Goal: Task Accomplishment & Management: Use online tool/utility

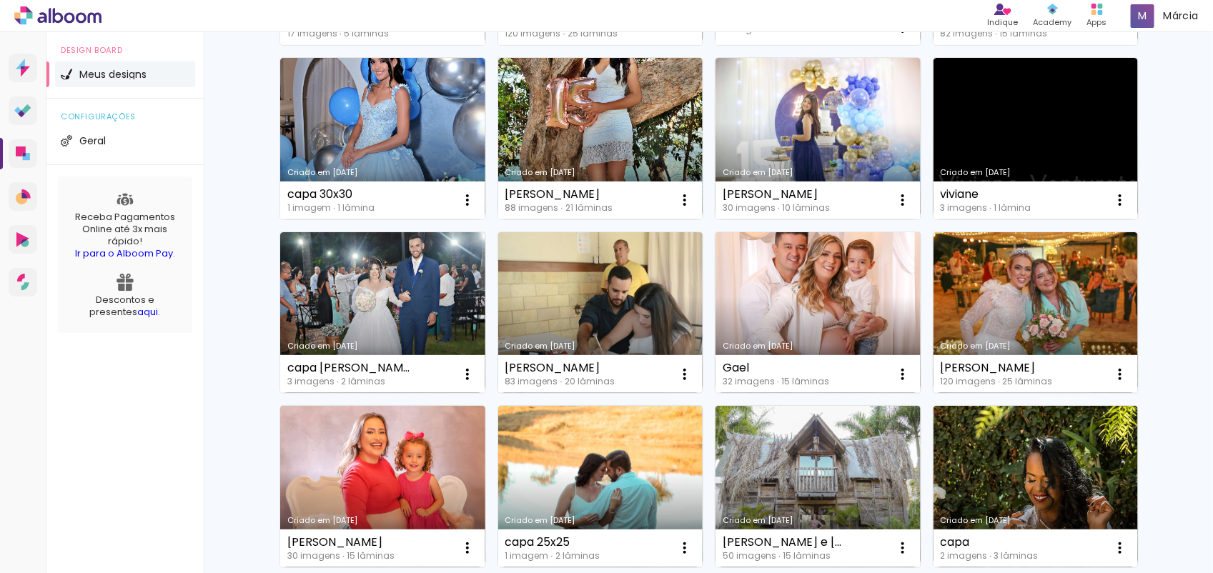
scroll to position [947, 0]
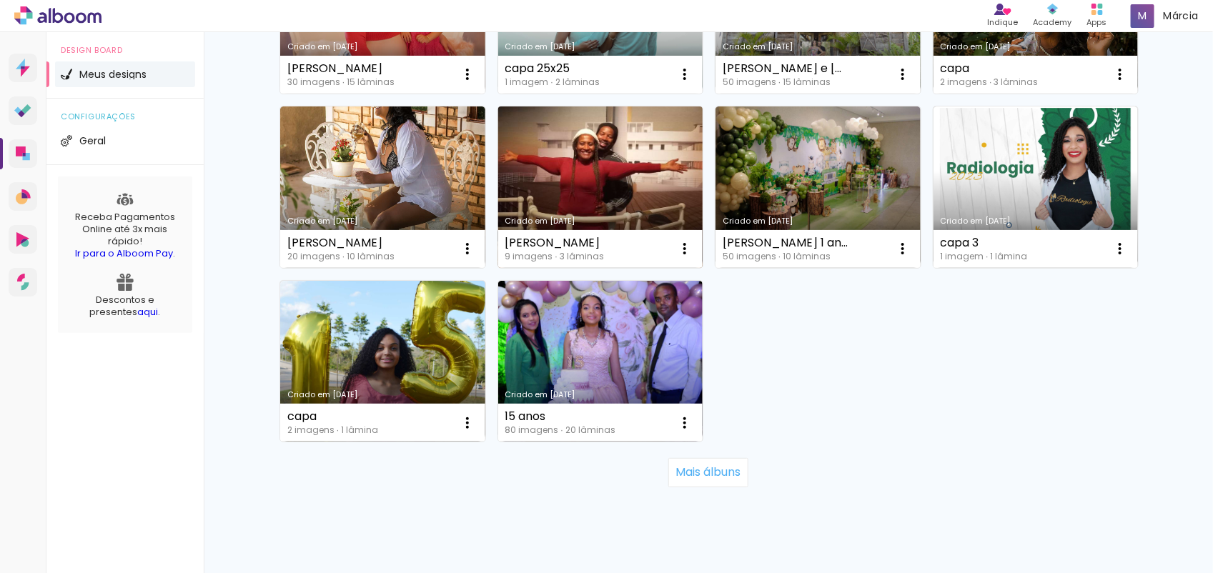
click at [570, 137] on link "Criado em [DATE]" at bounding box center [600, 188] width 205 height 162
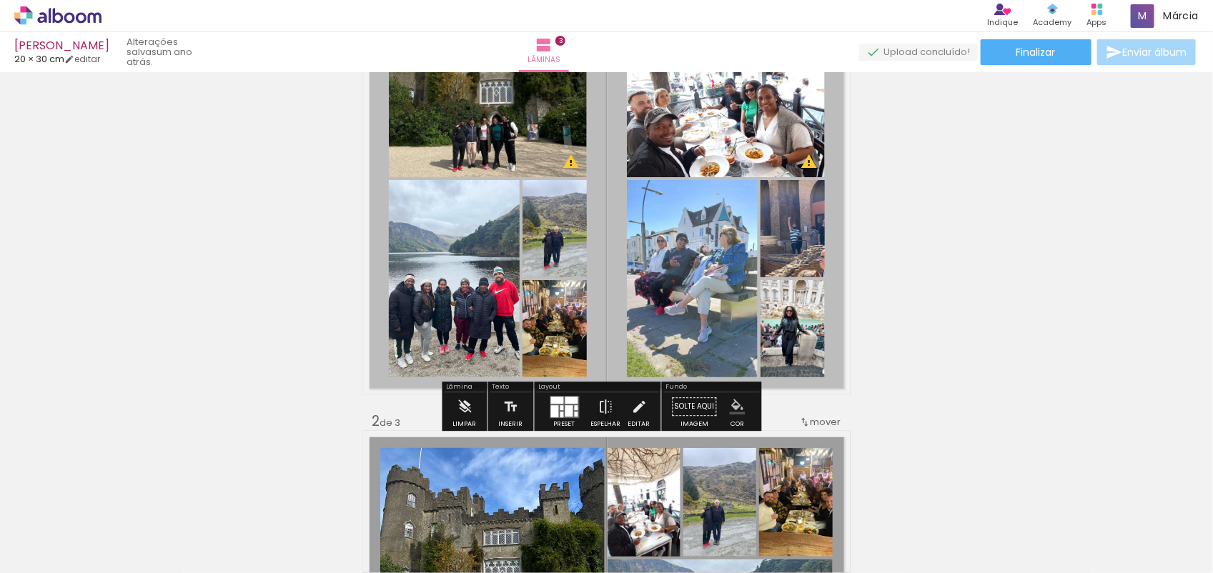
scroll to position [98, 0]
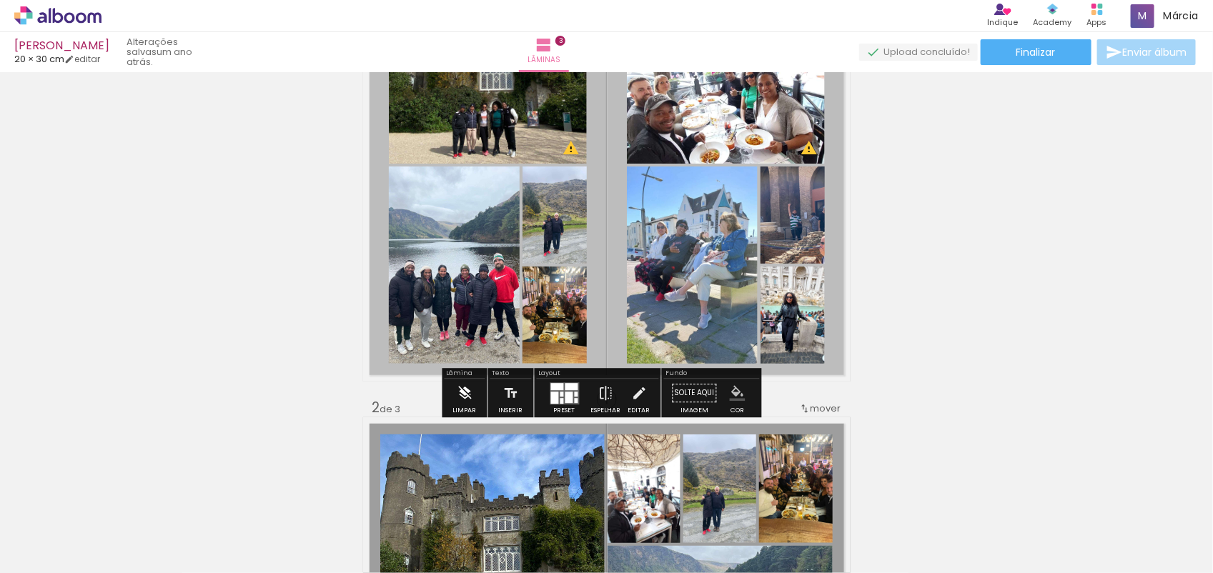
click at [466, 397] on iron-icon at bounding box center [465, 393] width 16 height 29
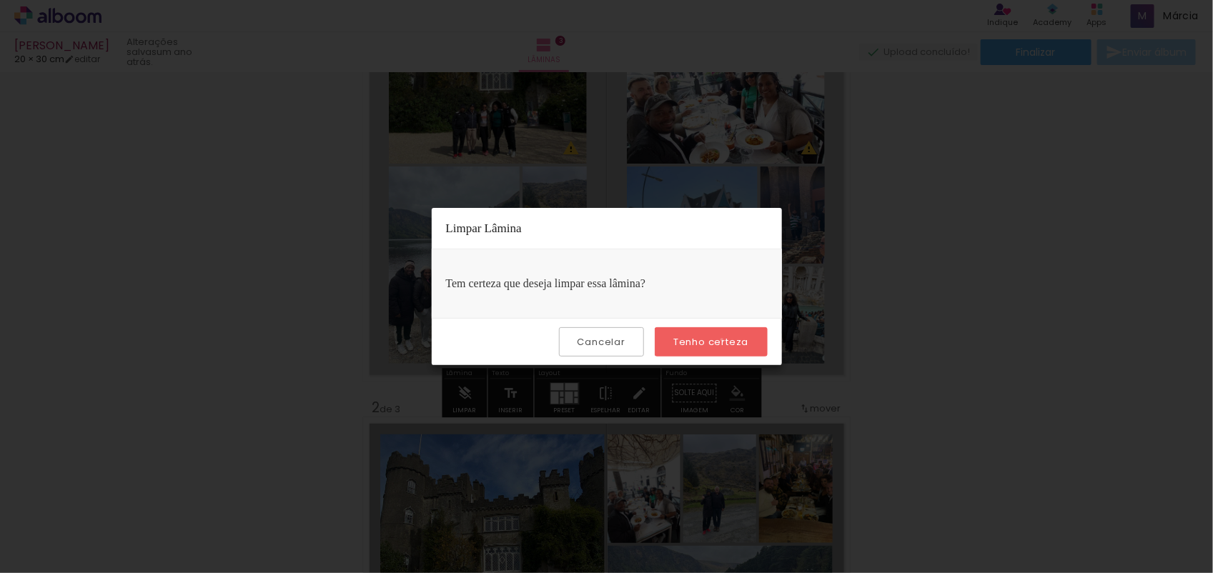
click at [0, 0] on slot "Tenho certeza" at bounding box center [0, 0] width 0 height 0
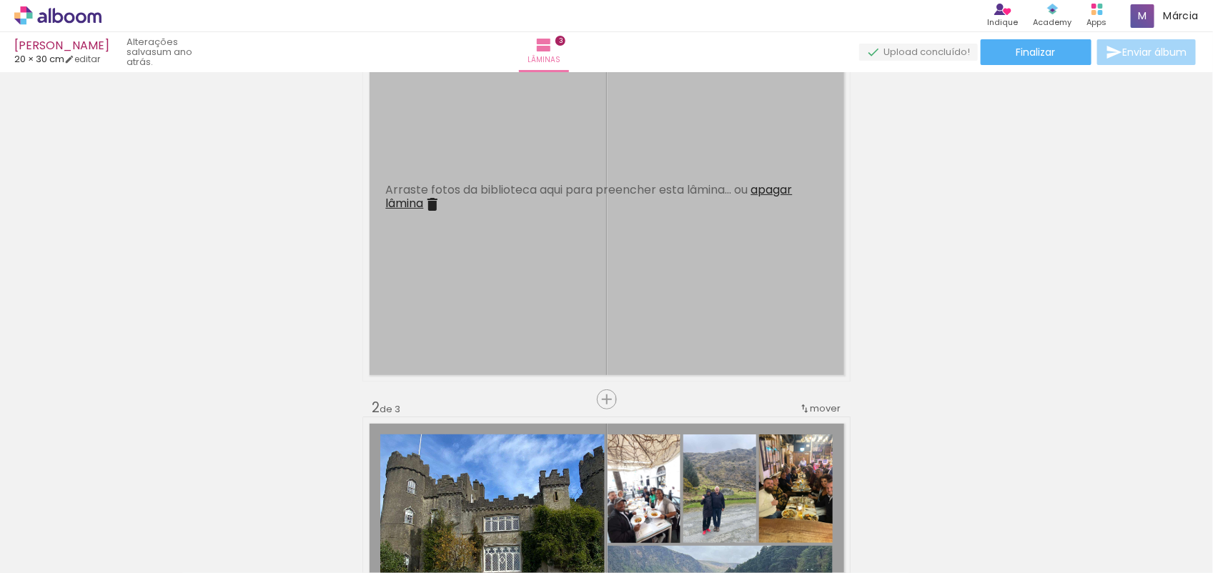
scroll to position [536, 0]
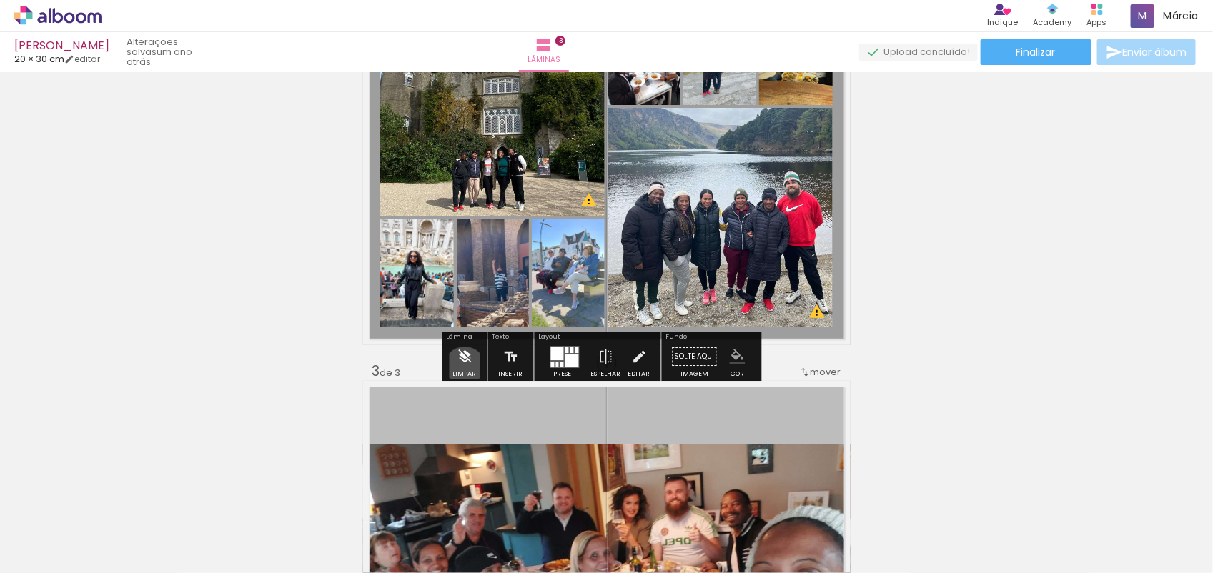
click at [465, 369] on iron-icon at bounding box center [465, 356] width 16 height 29
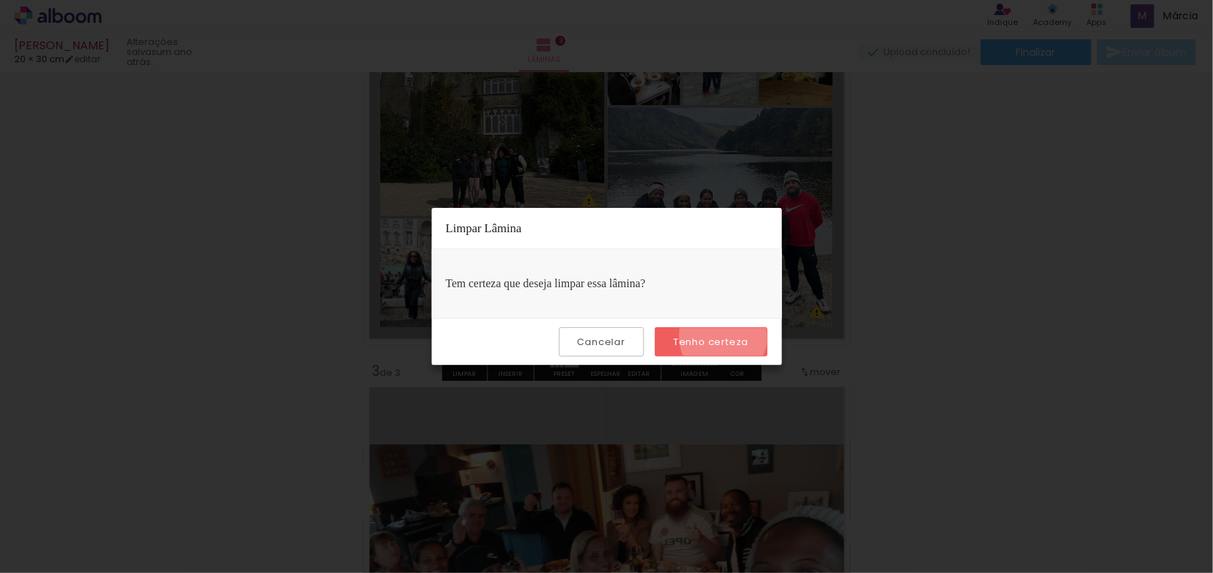
click at [0, 0] on slot "Tenho certeza" at bounding box center [0, 0] width 0 height 0
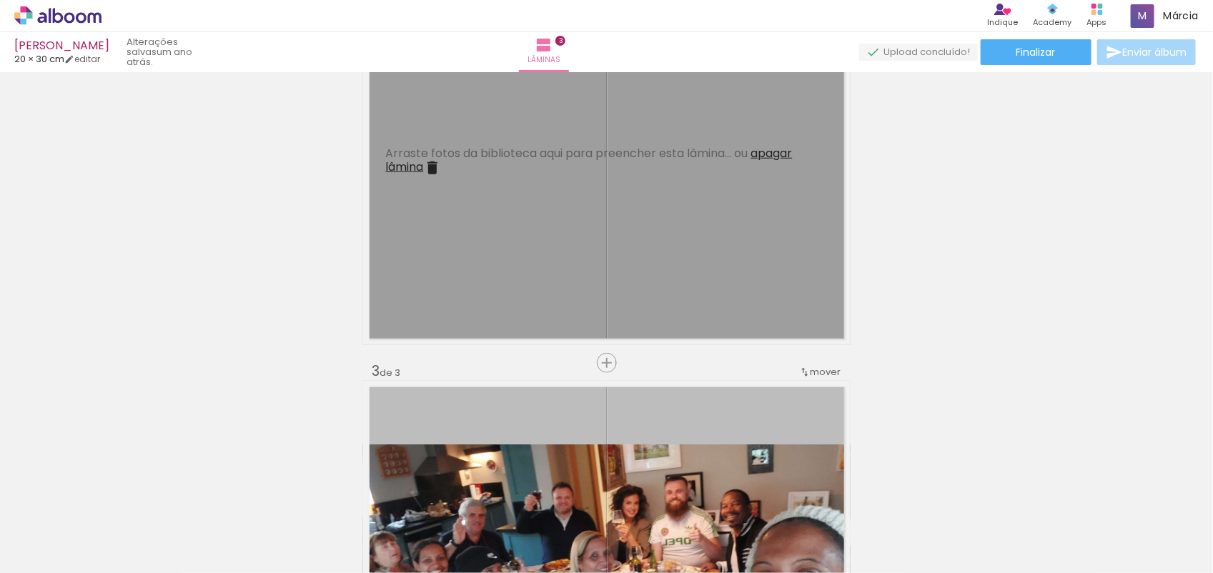
scroll to position [974, 0]
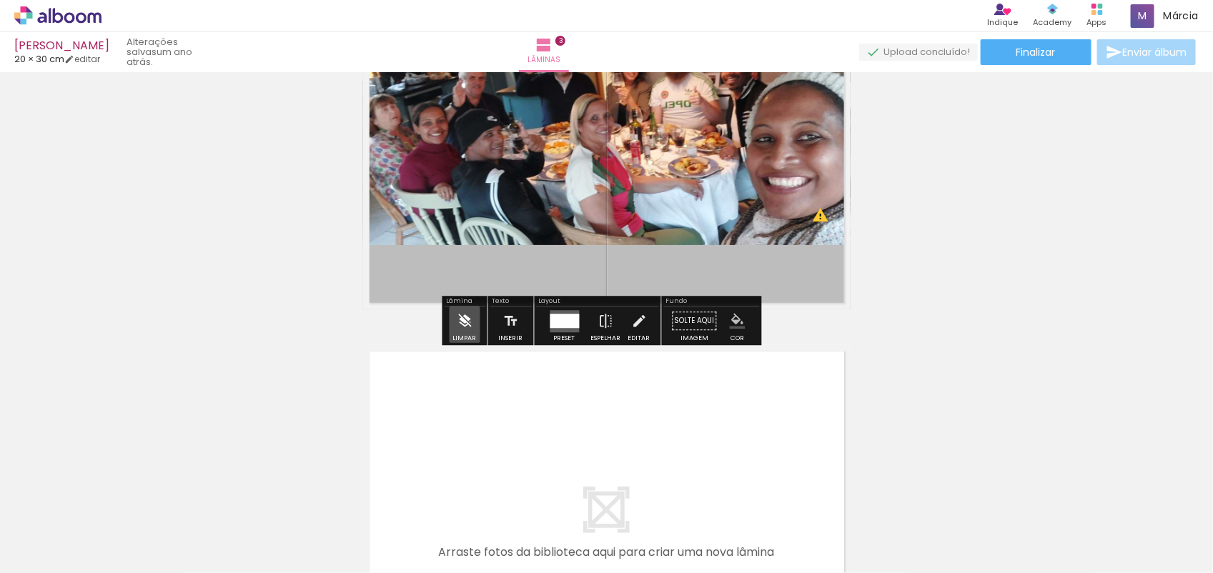
click at [465, 320] on iron-icon at bounding box center [465, 321] width 16 height 29
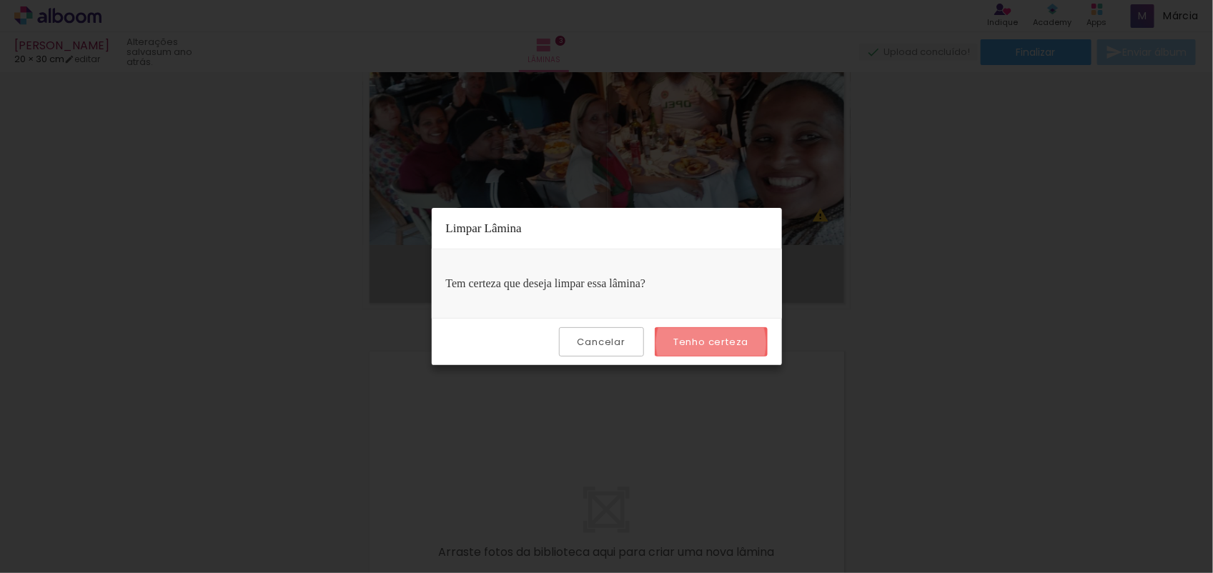
click at [0, 0] on slot "Tenho certeza" at bounding box center [0, 0] width 0 height 0
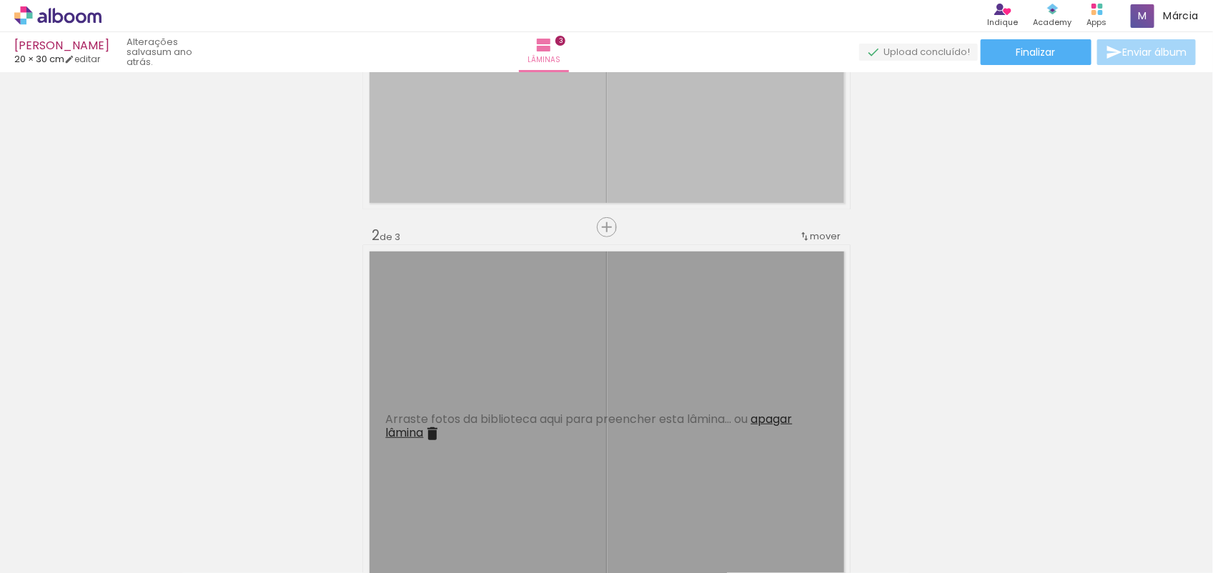
scroll to position [0, 0]
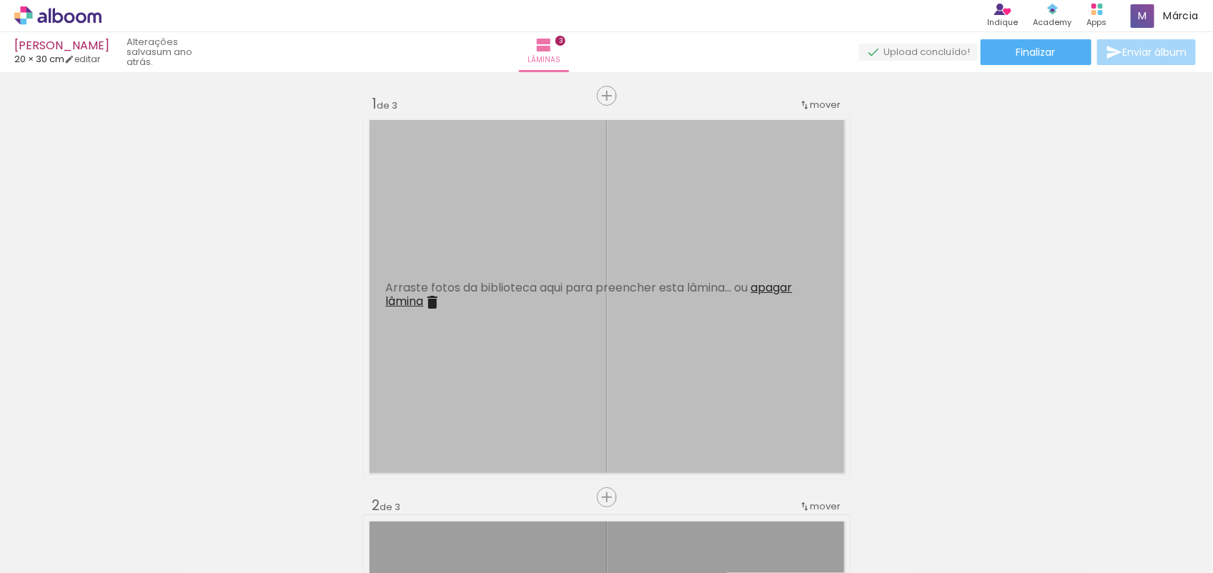
click at [418, 291] on span "Arraste fotos da biblioteca aqui para preencher esta lâmina... ou" at bounding box center [567, 287] width 362 height 16
click at [424, 300] on iron-icon at bounding box center [432, 302] width 17 height 17
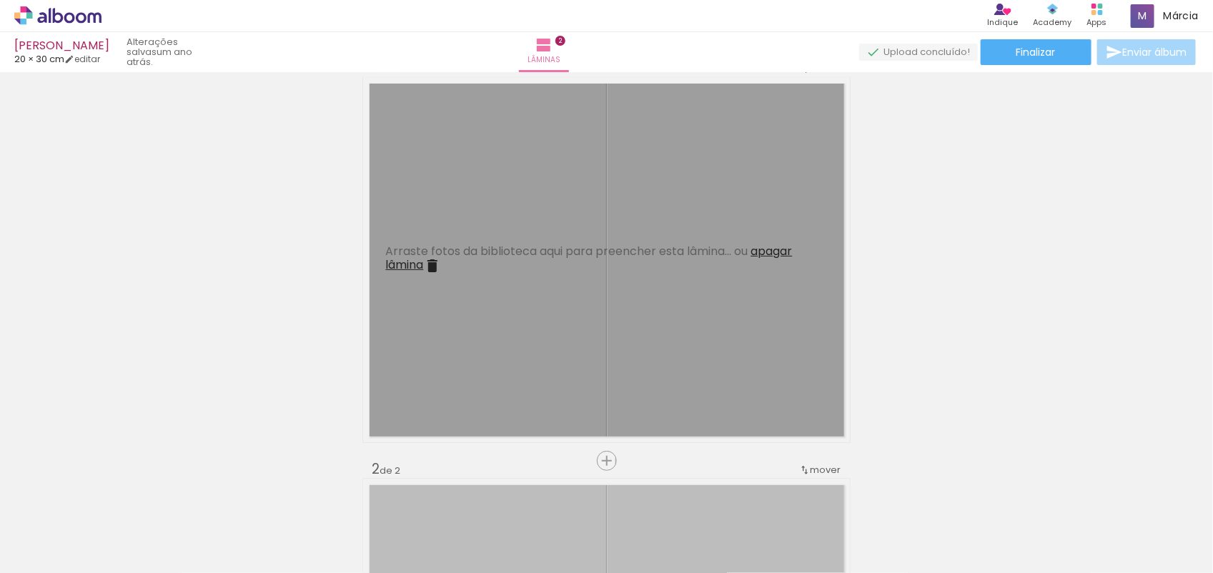
scroll to position [55, 0]
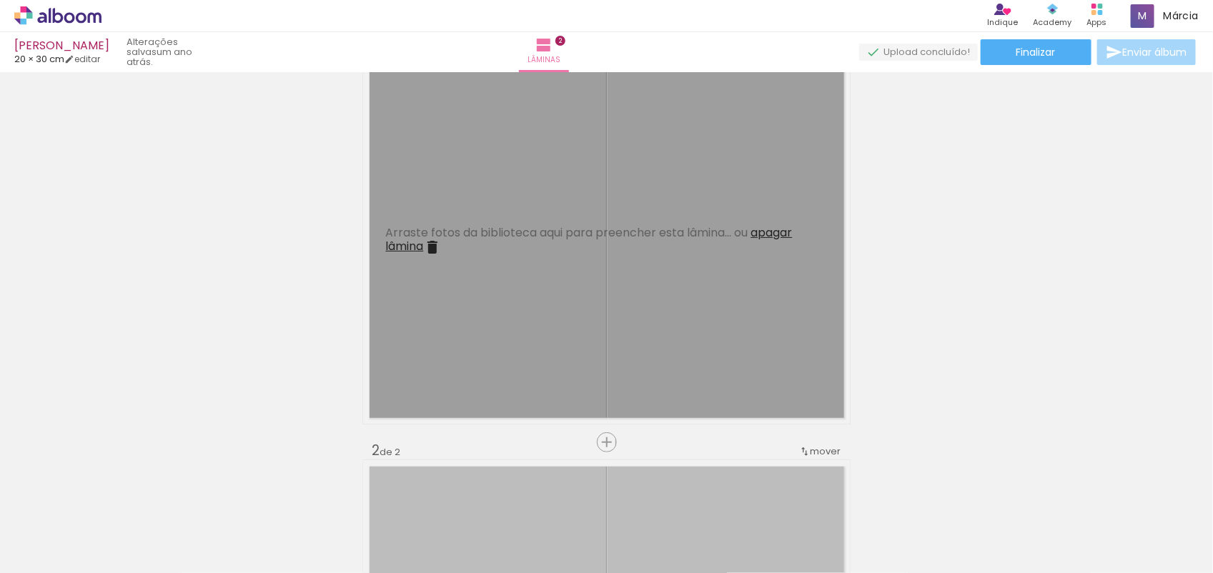
click at [774, 236] on span "apagar lâmina" at bounding box center [589, 239] width 407 height 30
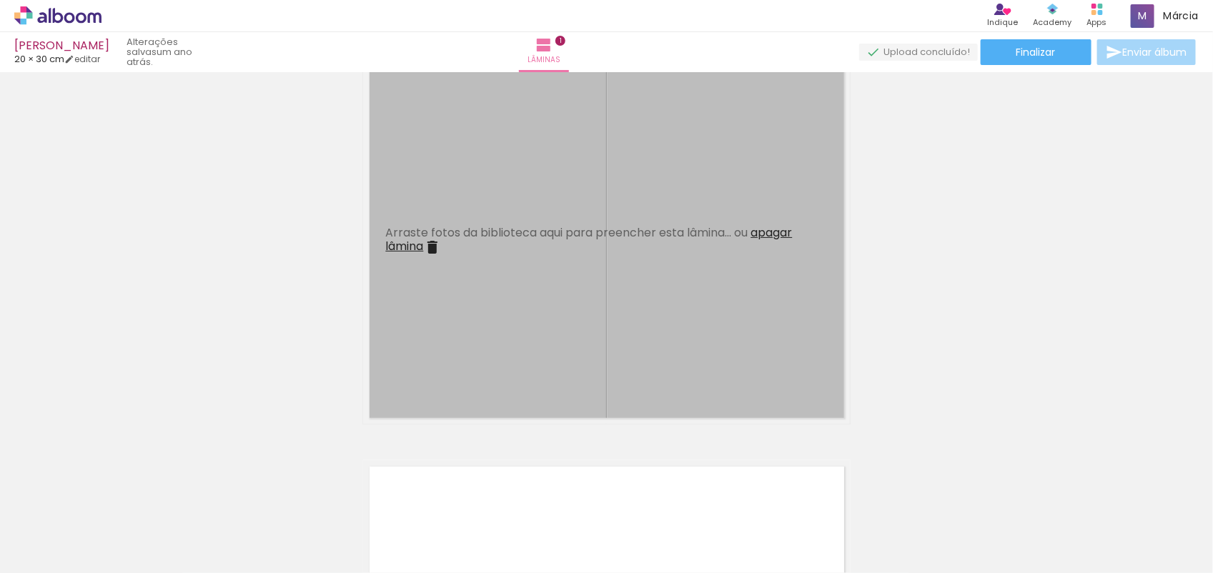
click at [774, 236] on span "apagar lâmina" at bounding box center [589, 239] width 407 height 30
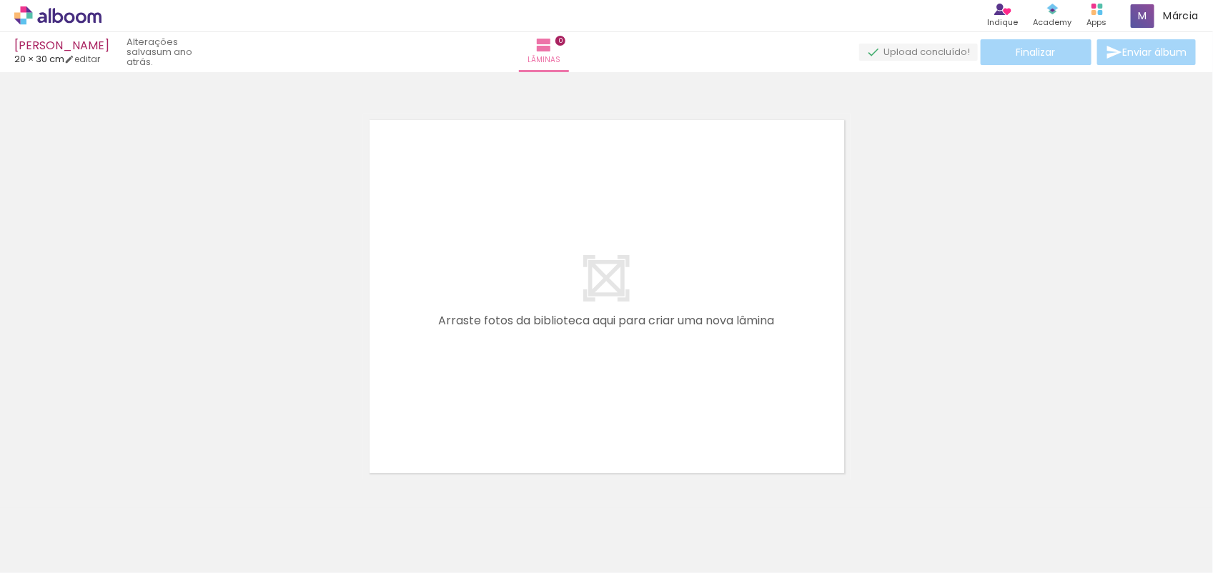
click at [113, 498] on iron-icon at bounding box center [111, 496] width 15 height 15
click at [113, 498] on quentale-thumb at bounding box center [143, 525] width 80 height 82
click at [113, 498] on iron-icon at bounding box center [111, 496] width 15 height 15
click at [113, 498] on quentale-thumb at bounding box center [143, 525] width 80 height 82
click at [113, 498] on iron-icon at bounding box center [111, 496] width 15 height 15
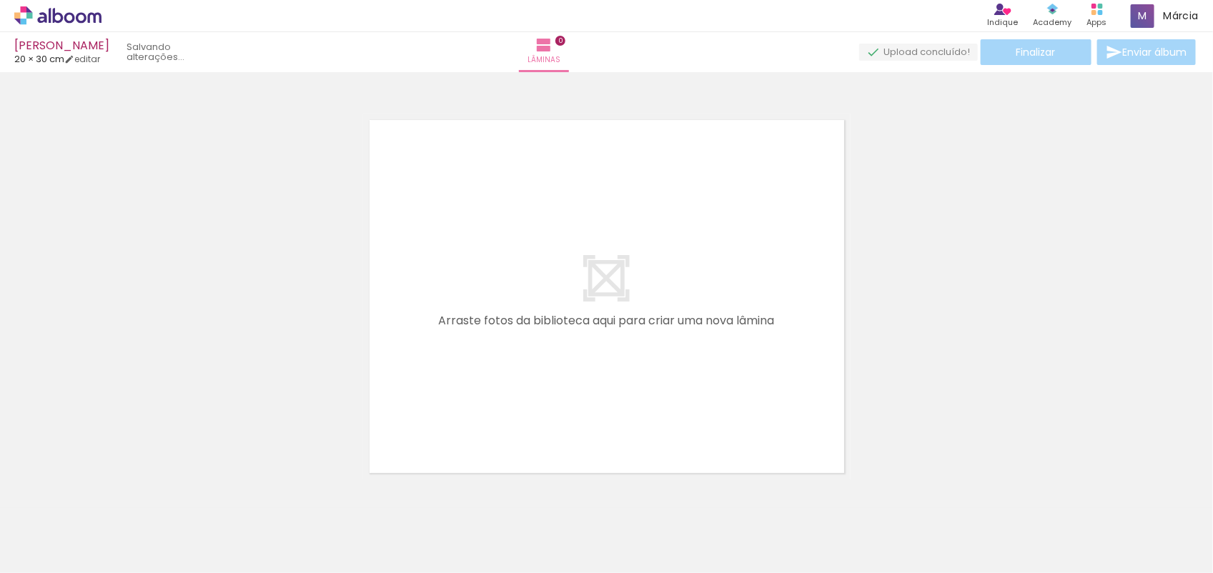
click at [113, 498] on quentale-thumb at bounding box center [143, 525] width 80 height 82
click at [113, 498] on iron-icon at bounding box center [111, 496] width 15 height 15
click at [113, 498] on quentale-thumb at bounding box center [143, 525] width 80 height 82
click at [113, 498] on iron-icon at bounding box center [111, 496] width 15 height 15
click at [113, 498] on quentale-thumb at bounding box center [143, 525] width 80 height 82
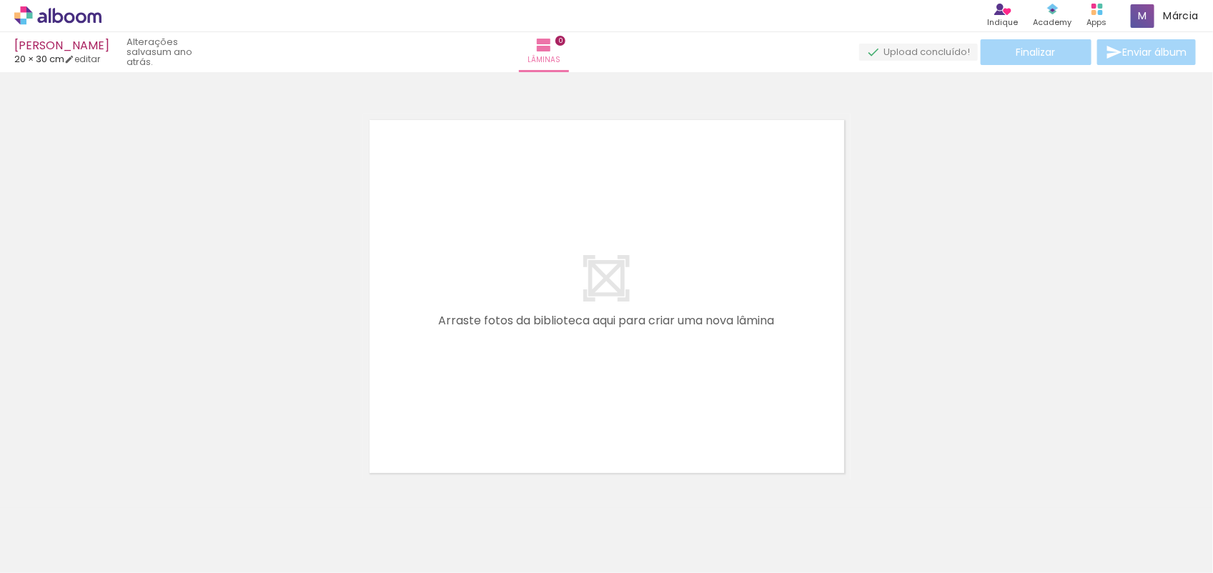
click at [113, 498] on iron-icon at bounding box center [111, 496] width 15 height 15
click at [113, 498] on quentale-thumb at bounding box center [143, 525] width 80 height 82
click at [113, 498] on iron-icon at bounding box center [111, 496] width 15 height 15
click at [113, 498] on quentale-thumb at bounding box center [143, 525] width 80 height 82
click at [113, 498] on iron-icon at bounding box center [111, 496] width 15 height 15
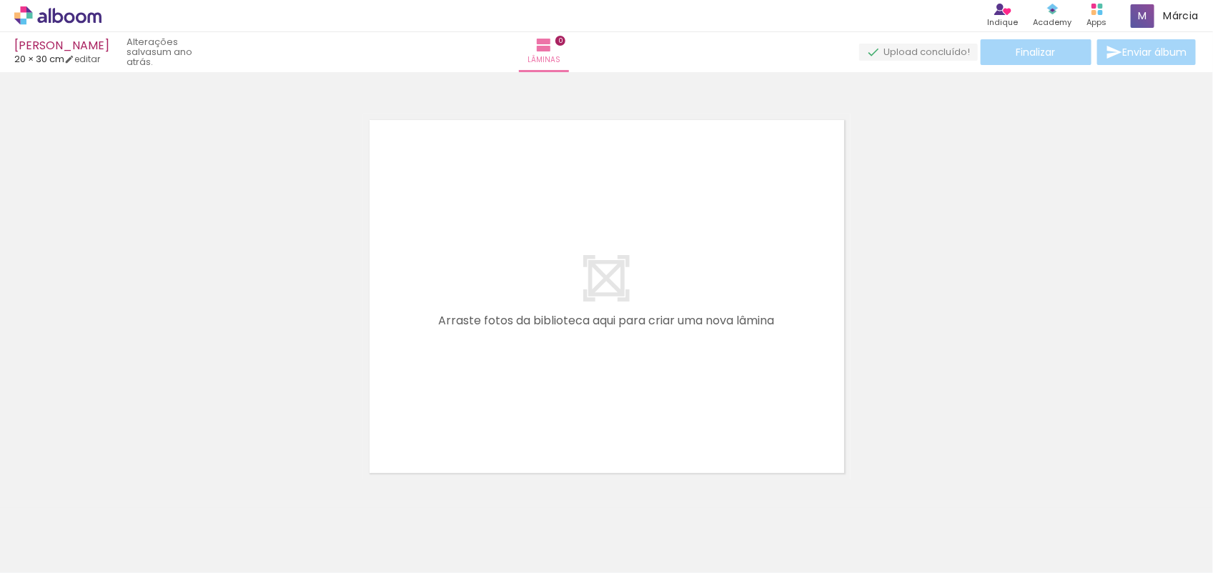
click at [113, 498] on quentale-thumb at bounding box center [143, 525] width 80 height 82
click at [113, 498] on iron-icon at bounding box center [111, 496] width 15 height 15
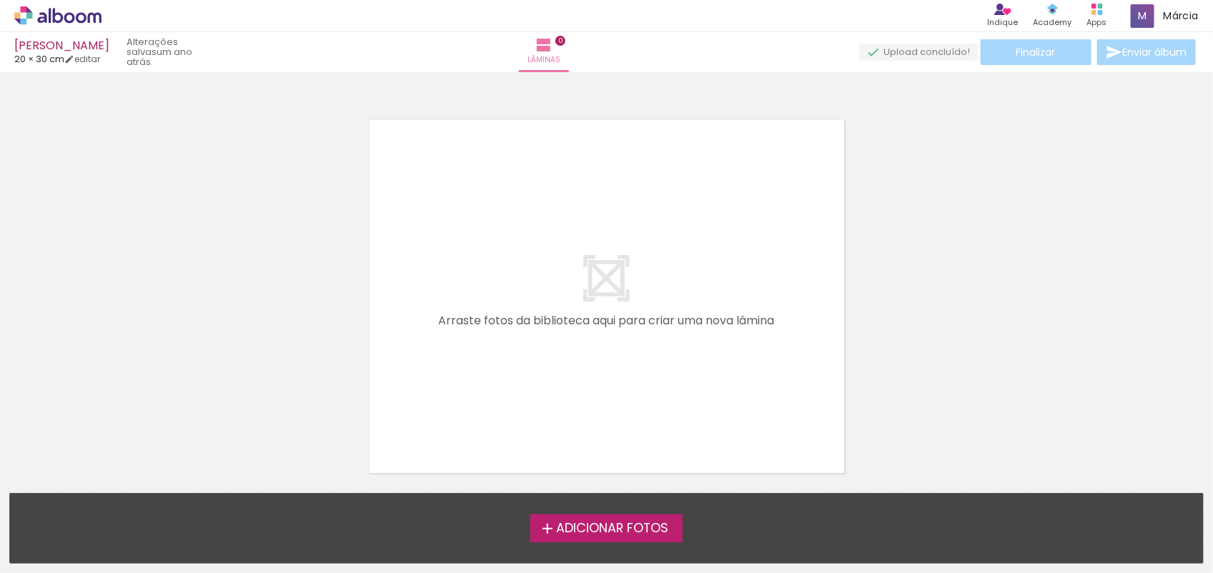
click at [592, 528] on span "Adicionar Fotos" at bounding box center [612, 529] width 112 height 13
click at [0, 0] on input "file" at bounding box center [0, 0] width 0 height 0
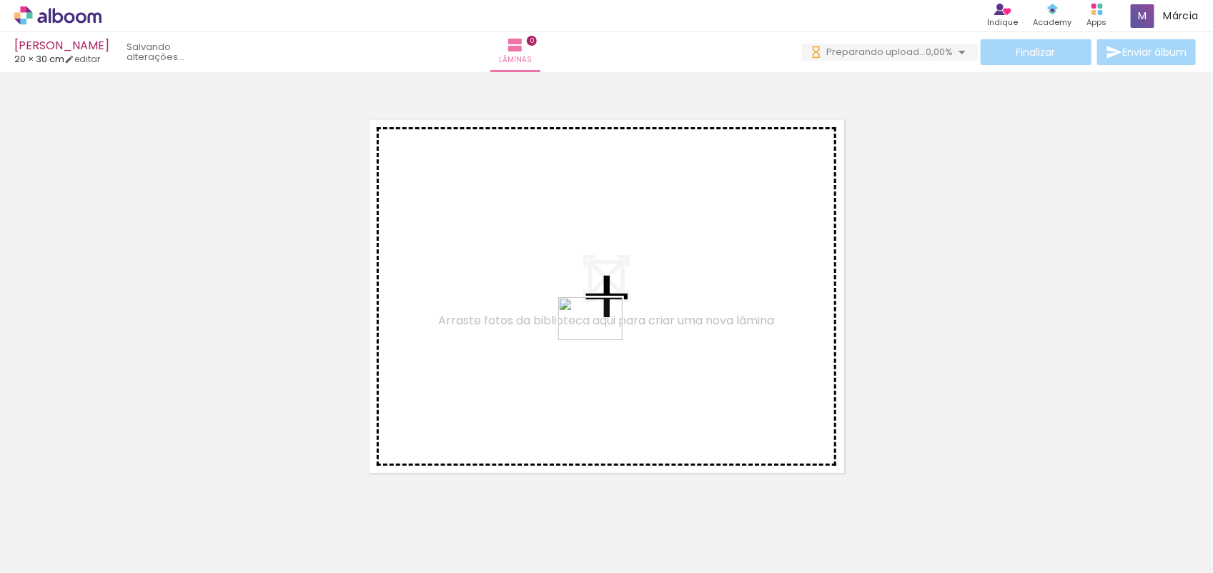
drag, startPoint x: 232, startPoint y: 537, endPoint x: 601, endPoint y: 340, distance: 418.0
click at [601, 340] on quentale-workspace at bounding box center [606, 286] width 1213 height 573
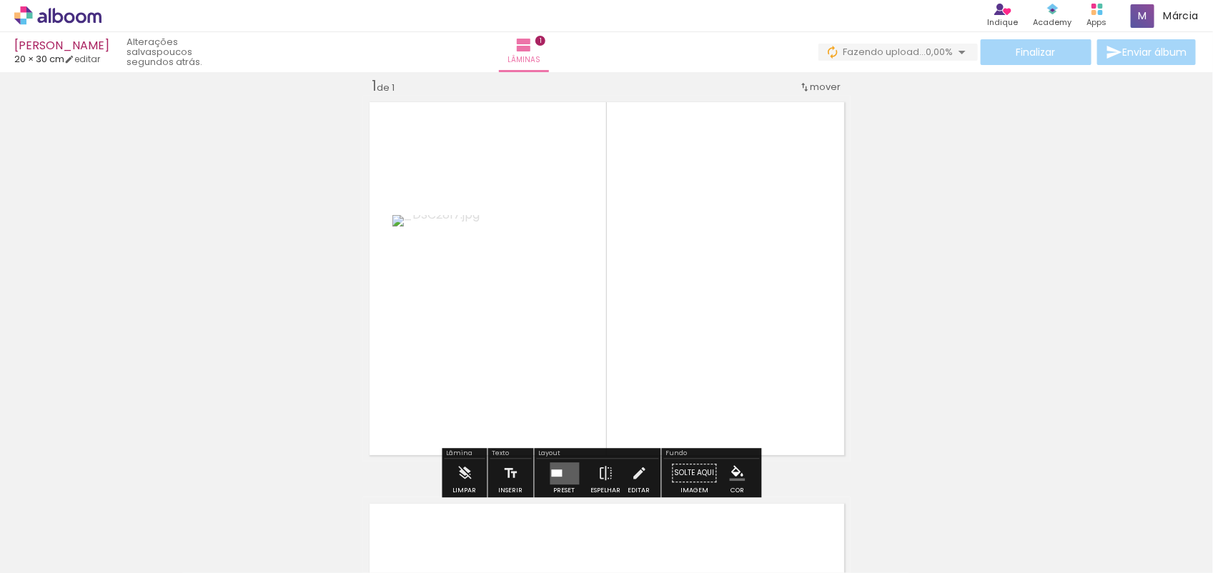
scroll to position [19, 0]
click at [560, 472] on quentale-layouter at bounding box center [564, 473] width 29 height 22
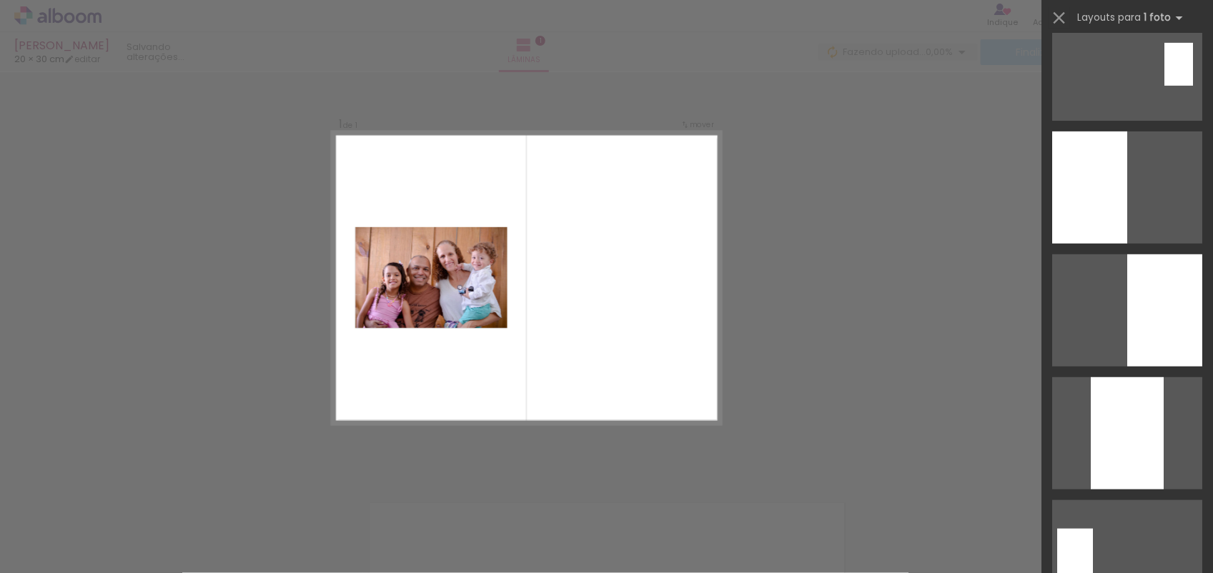
scroll to position [5672, 0]
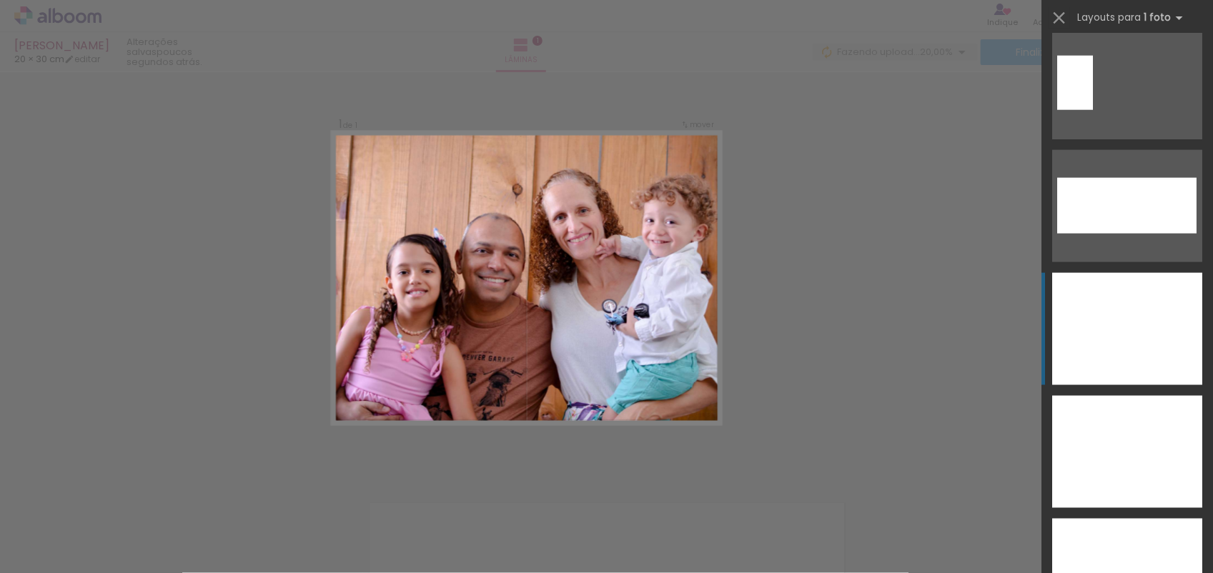
click at [1099, 396] on div at bounding box center [1127, 452] width 150 height 112
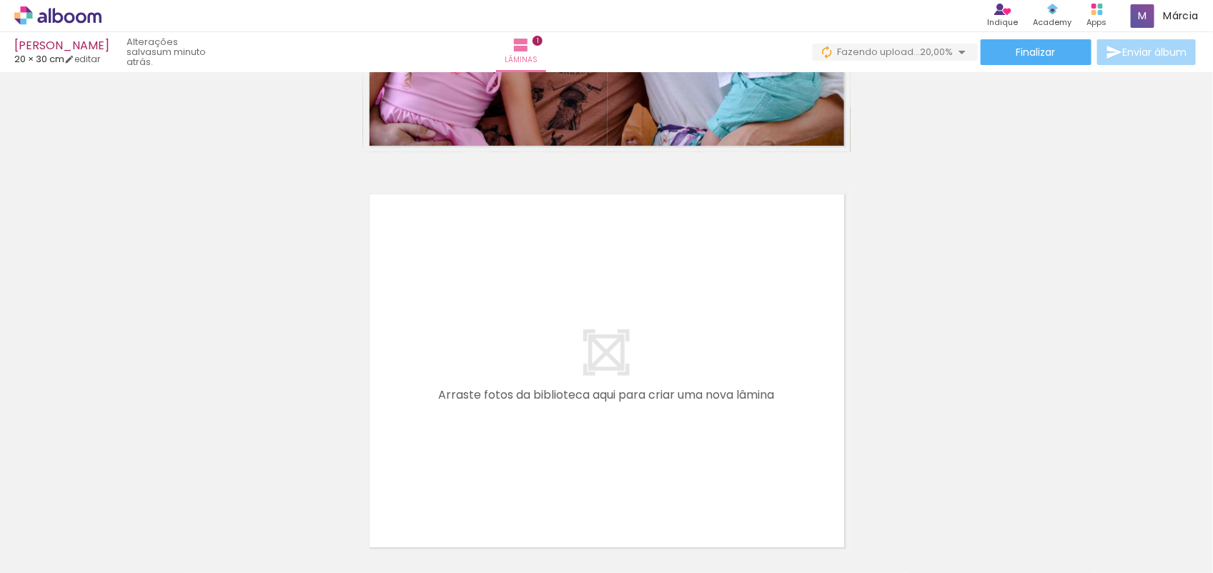
scroll to position [331, 0]
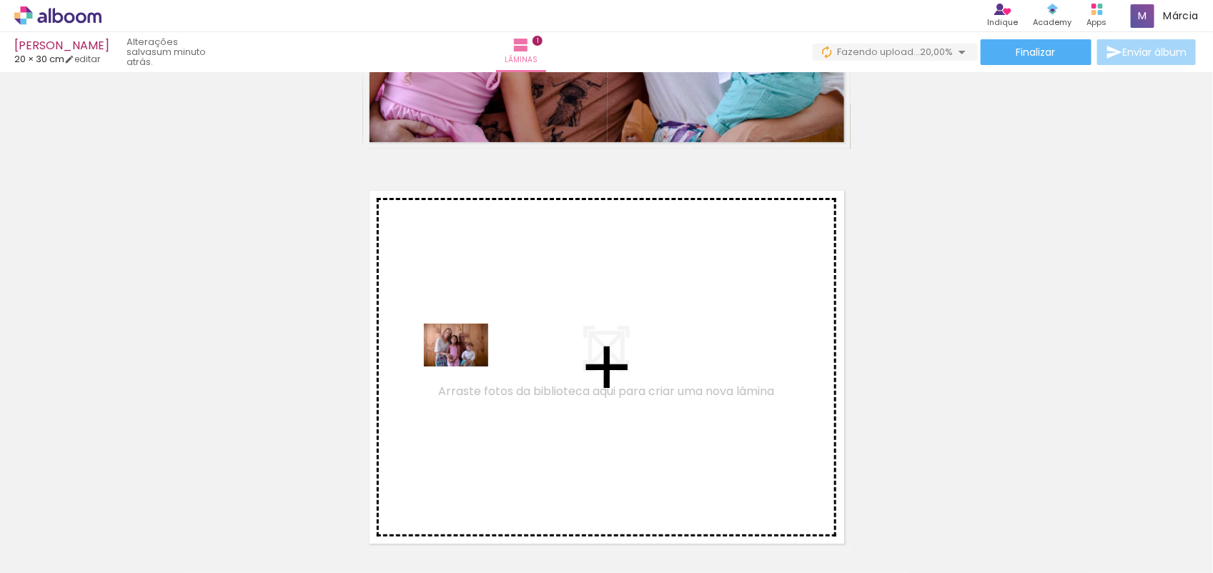
drag, startPoint x: 132, startPoint y: 527, endPoint x: 483, endPoint y: 352, distance: 391.9
click at [483, 352] on quentale-workspace at bounding box center [606, 286] width 1213 height 573
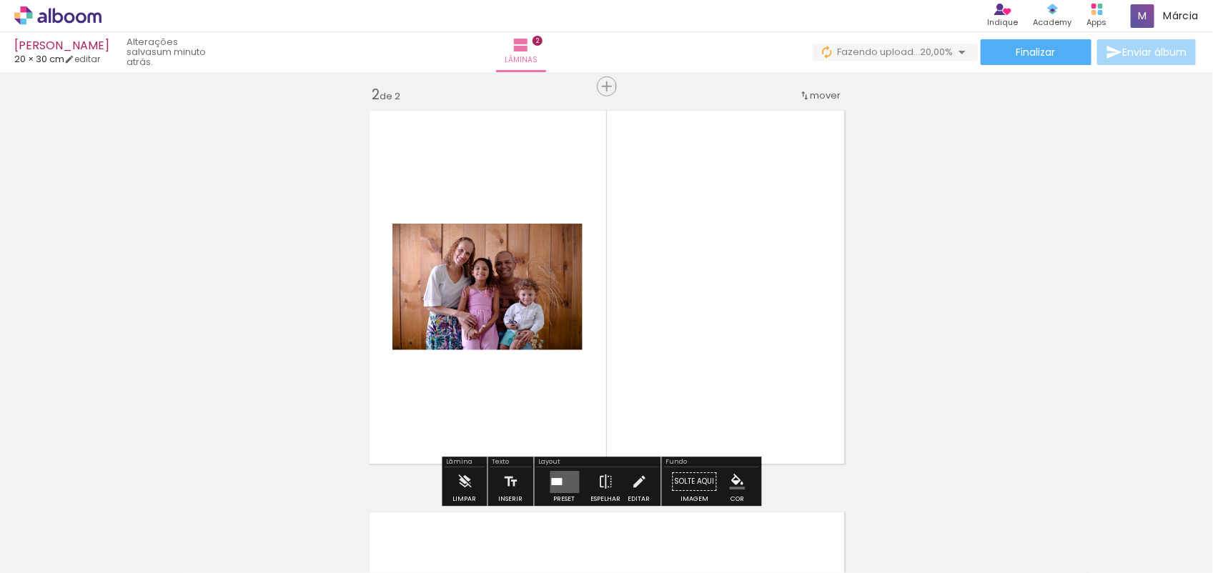
scroll to position [420, 0]
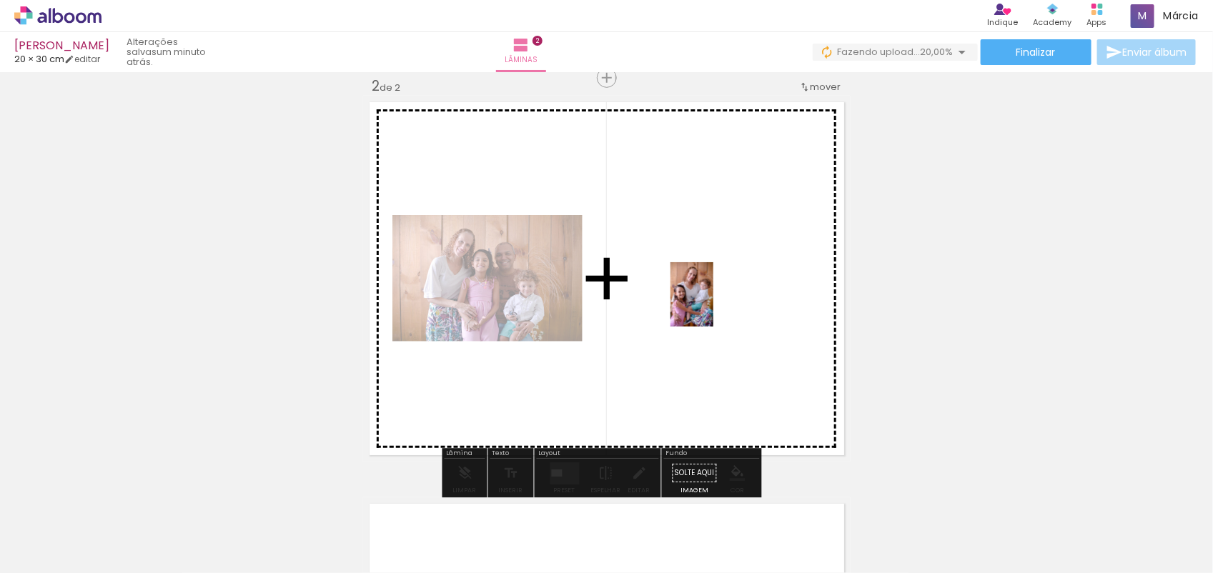
drag, startPoint x: 317, startPoint y: 550, endPoint x: 713, endPoint y: 305, distance: 466.4
click at [713, 305] on quentale-workspace at bounding box center [606, 286] width 1213 height 573
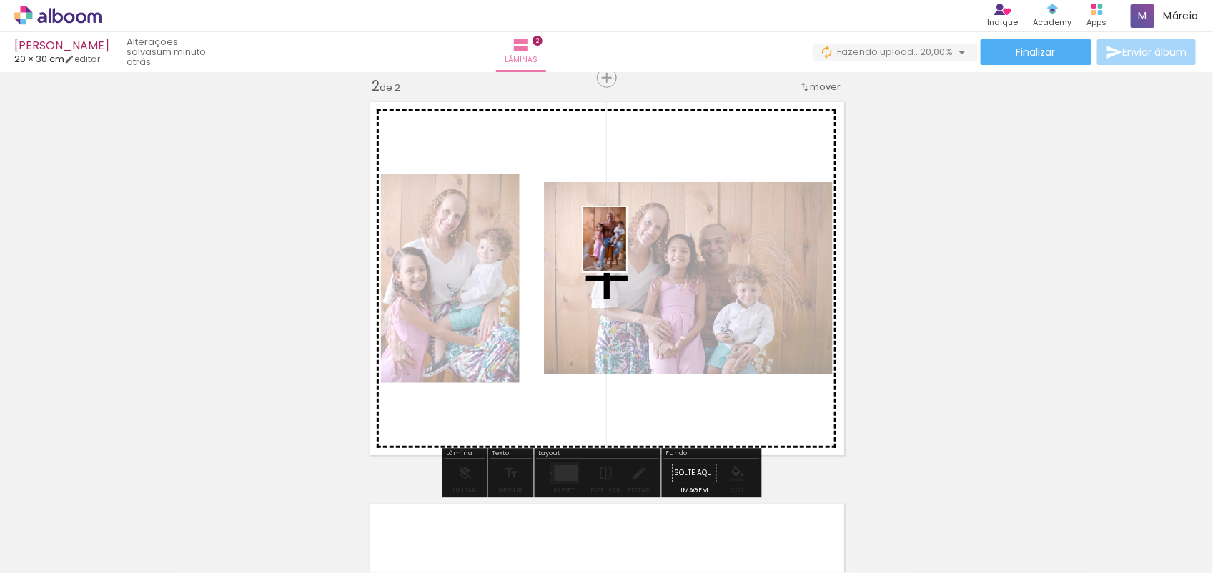
drag, startPoint x: 551, startPoint y: 520, endPoint x: 626, endPoint y: 250, distance: 279.7
click at [626, 250] on quentale-workspace at bounding box center [606, 286] width 1213 height 573
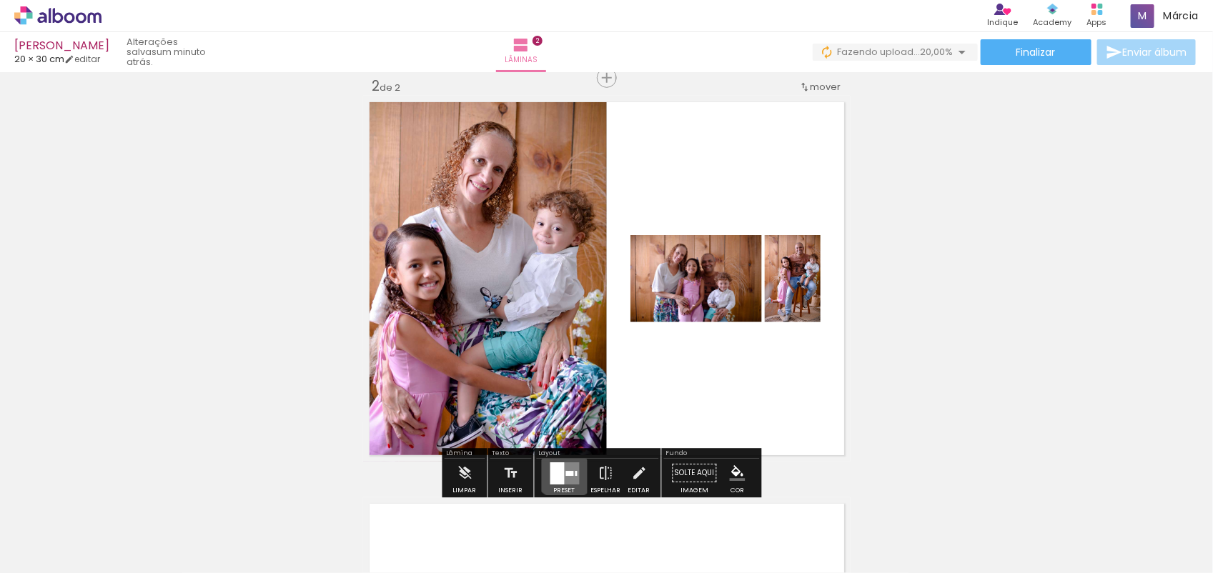
click at [562, 463] on quentale-layouter at bounding box center [564, 473] width 29 height 22
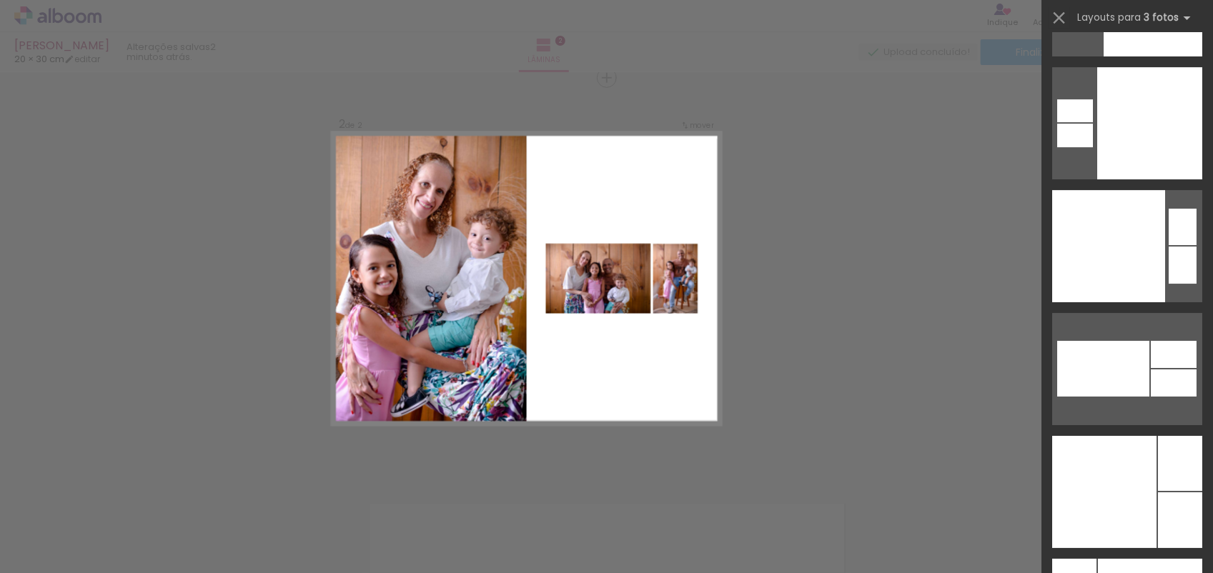
scroll to position [24424, 0]
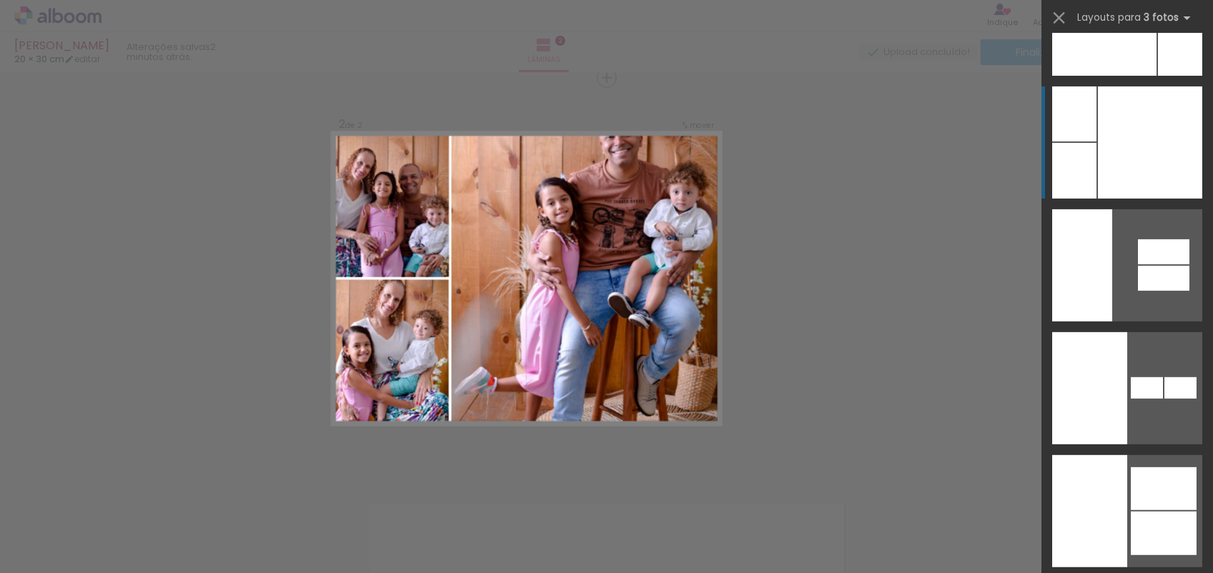
click at [1112, 159] on div at bounding box center [1150, 142] width 104 height 112
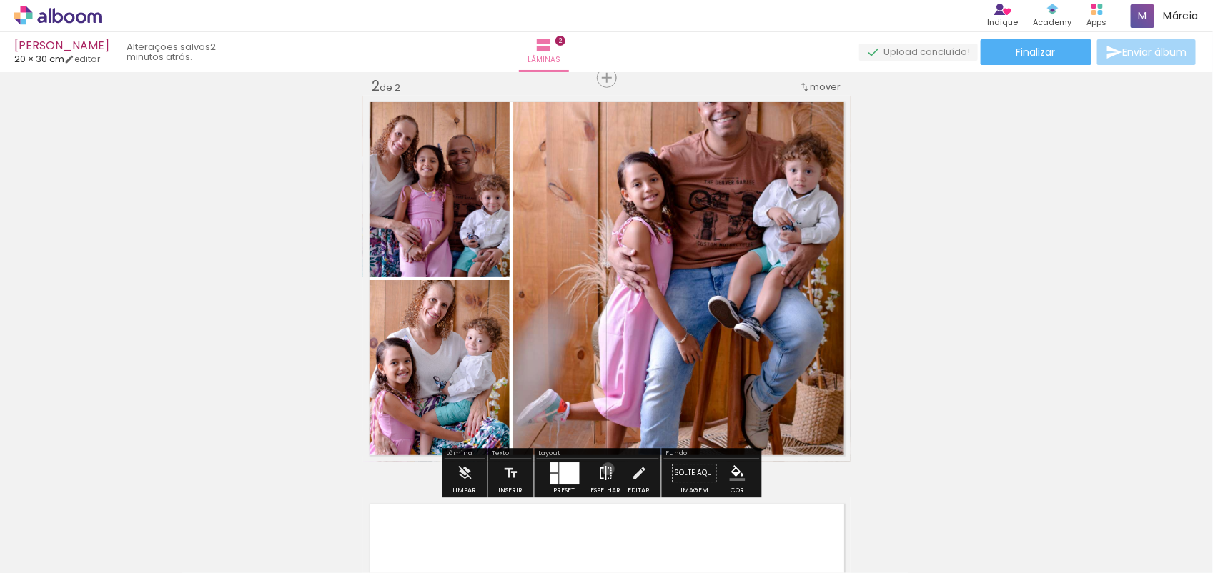
click at [605, 469] on iron-icon at bounding box center [606, 473] width 16 height 29
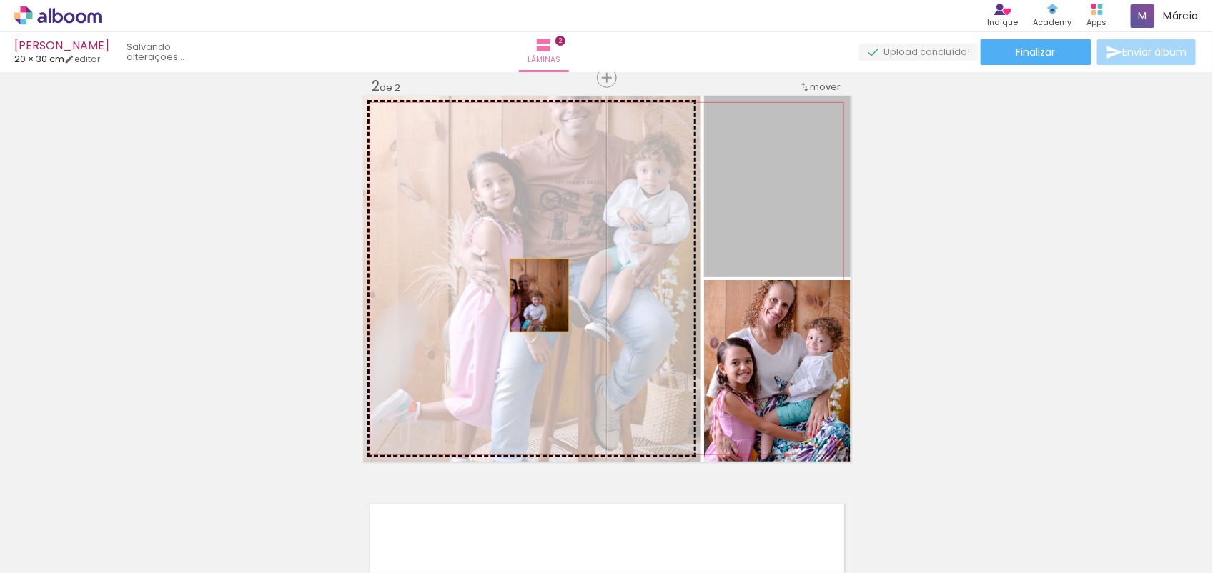
drag, startPoint x: 778, startPoint y: 244, endPoint x: 530, endPoint y: 297, distance: 252.8
click at [0, 0] on slot at bounding box center [0, 0] width 0 height 0
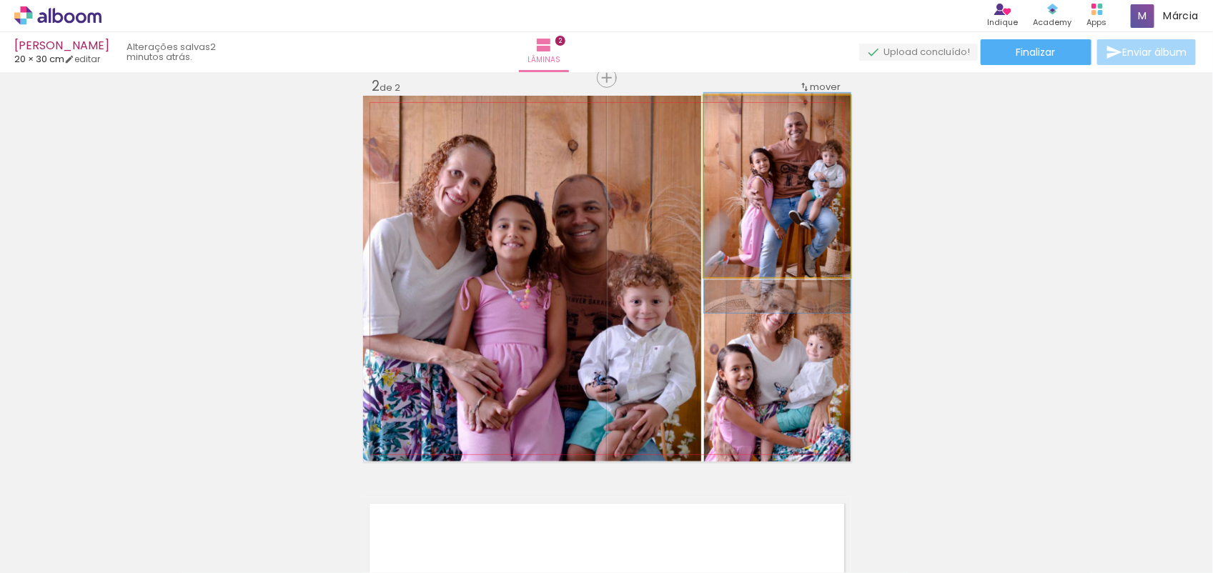
drag, startPoint x: 805, startPoint y: 204, endPoint x: 776, endPoint y: 220, distance: 33.6
click at [738, 112] on div at bounding box center [737, 110] width 23 height 23
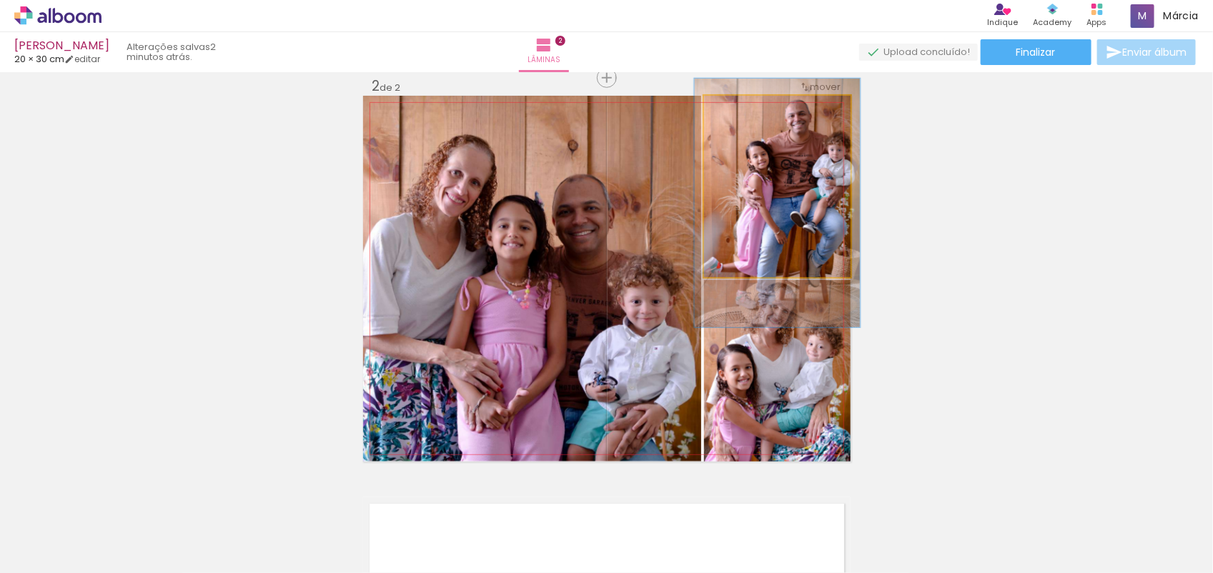
click at [745, 112] on div at bounding box center [743, 110] width 23 height 23
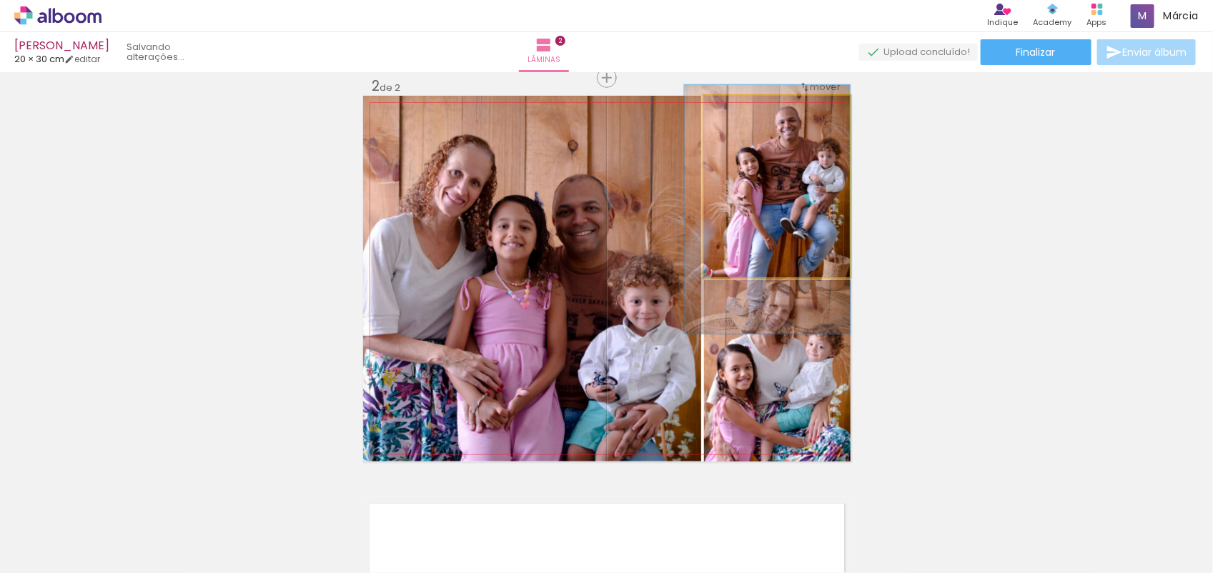
drag, startPoint x: 773, startPoint y: 202, endPoint x: 737, endPoint y: 208, distance: 37.0
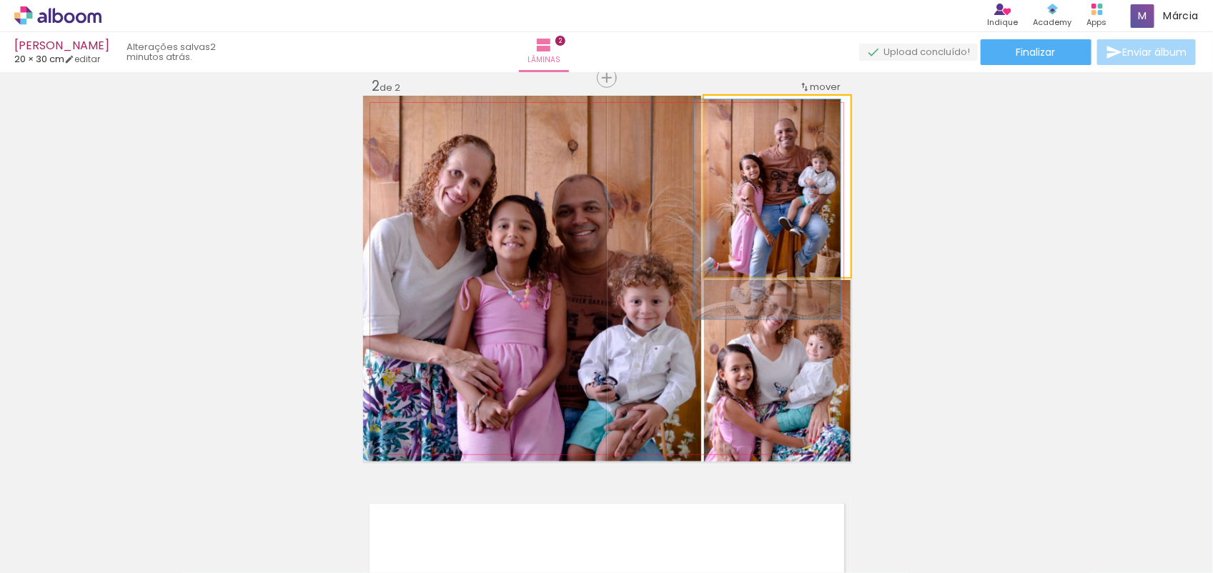
drag, startPoint x: 733, startPoint y: 107, endPoint x: 710, endPoint y: 109, distance: 22.9
type paper-slider "100"
click at [710, 109] on div at bounding box center [757, 110] width 99 height 21
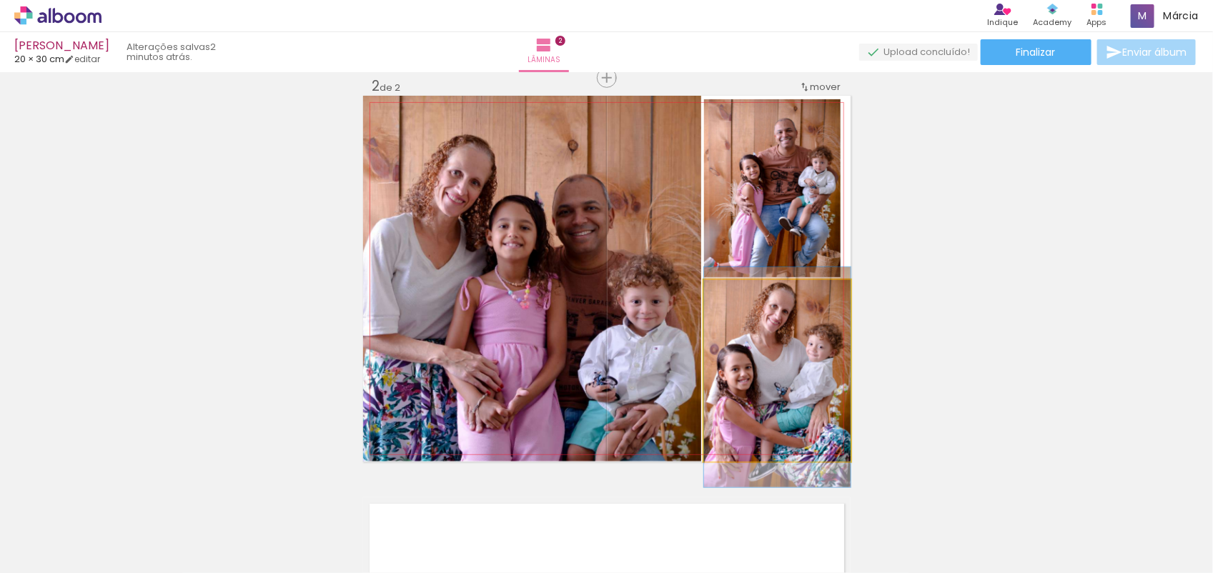
click at [798, 315] on quentale-photo at bounding box center [777, 371] width 147 height 182
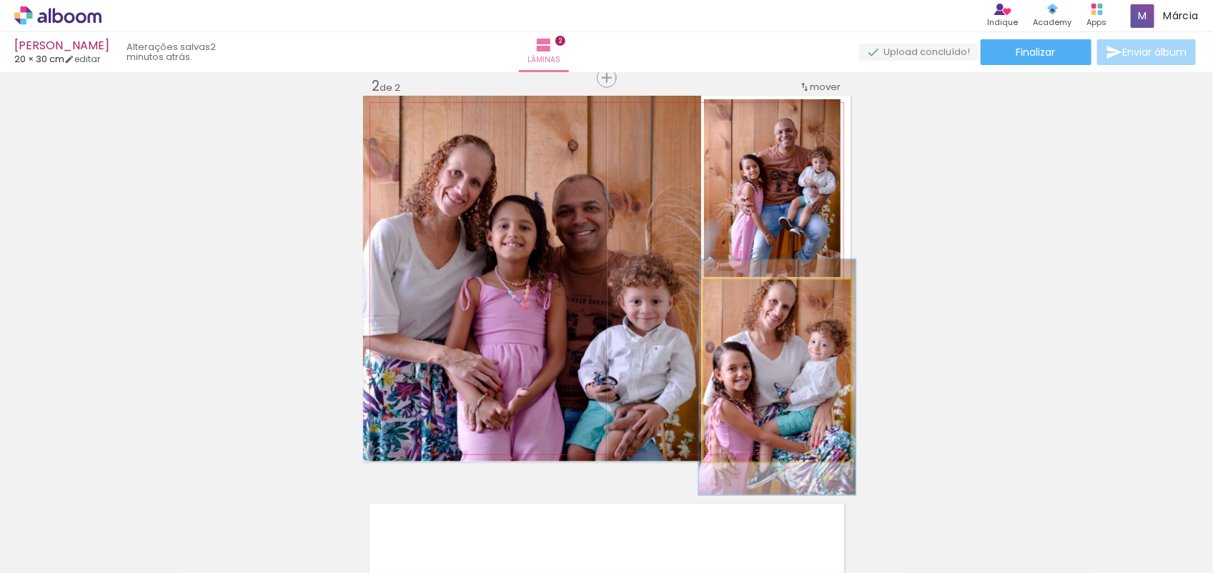
click at [734, 295] on div at bounding box center [740, 295] width 13 height 13
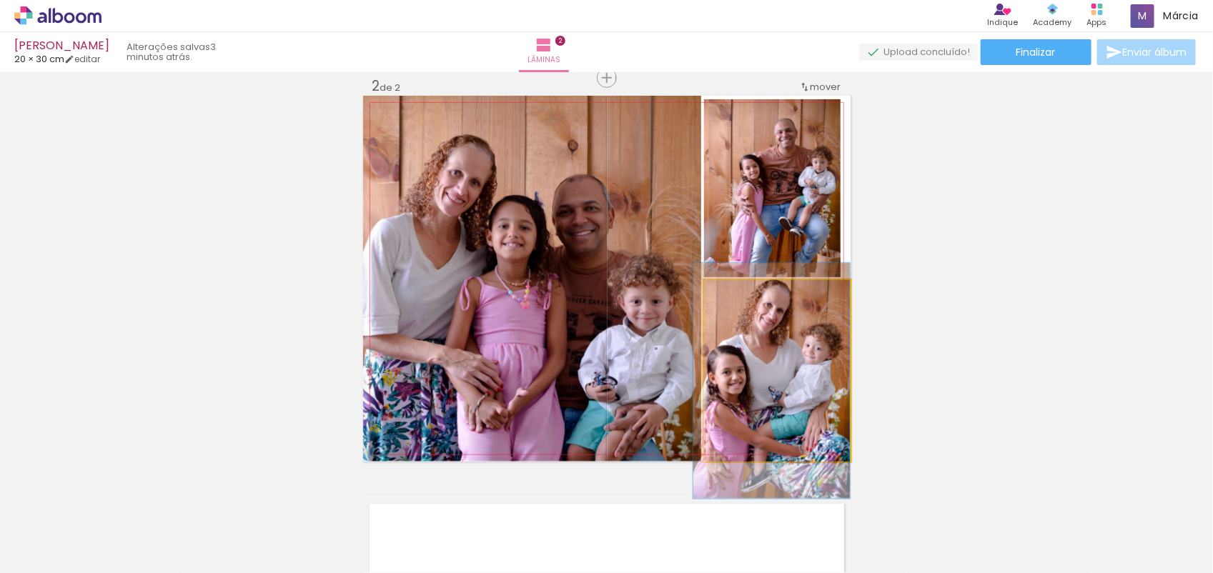
drag, startPoint x: 816, startPoint y: 377, endPoint x: 798, endPoint y: 381, distance: 18.9
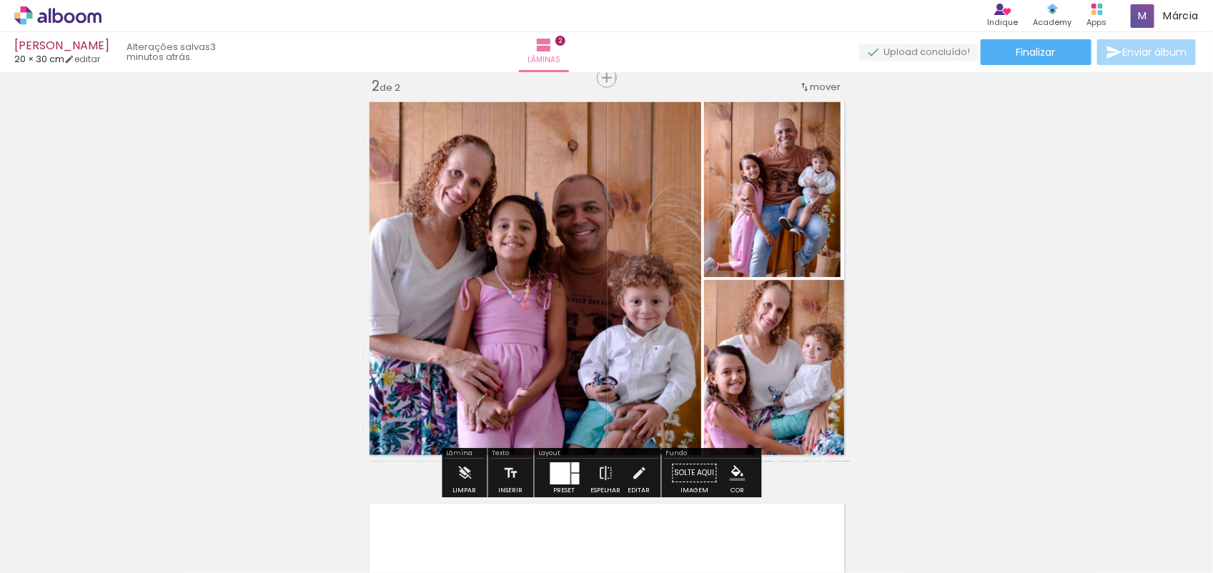
click at [988, 340] on div "Inserir lâmina 1 de 2 Inserir lâmina 2 de 2 O Designbox precisará aumentar a su…" at bounding box center [606, 261] width 1213 height 1206
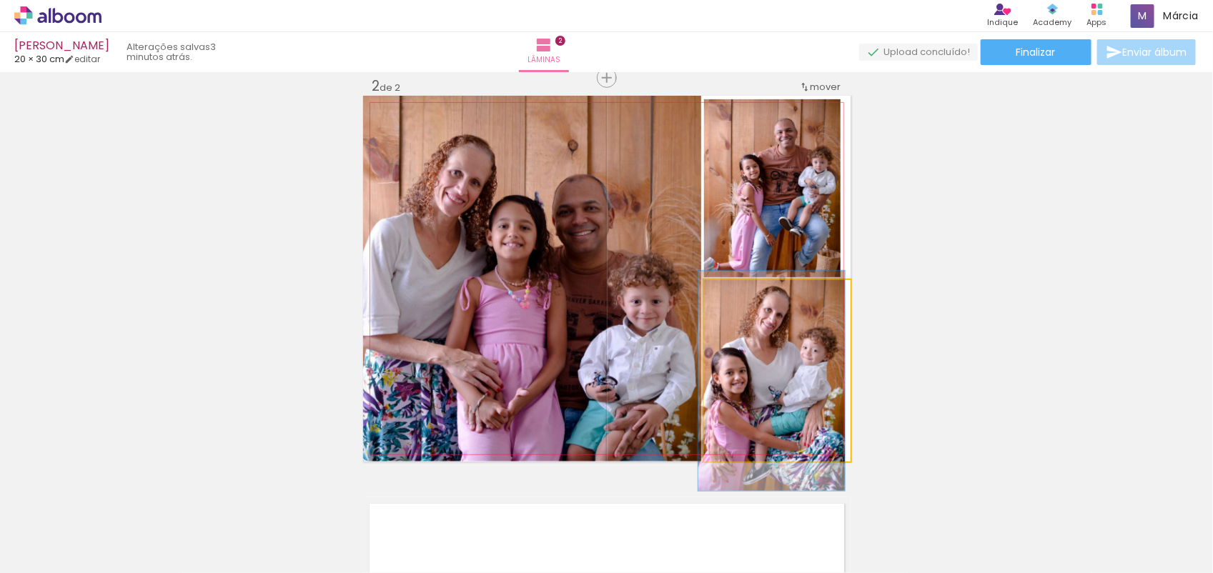
drag, startPoint x: 733, startPoint y: 294, endPoint x: 705, endPoint y: 299, distance: 28.3
type paper-slider "100"
click at [708, 299] on div at bounding box center [757, 295] width 99 height 21
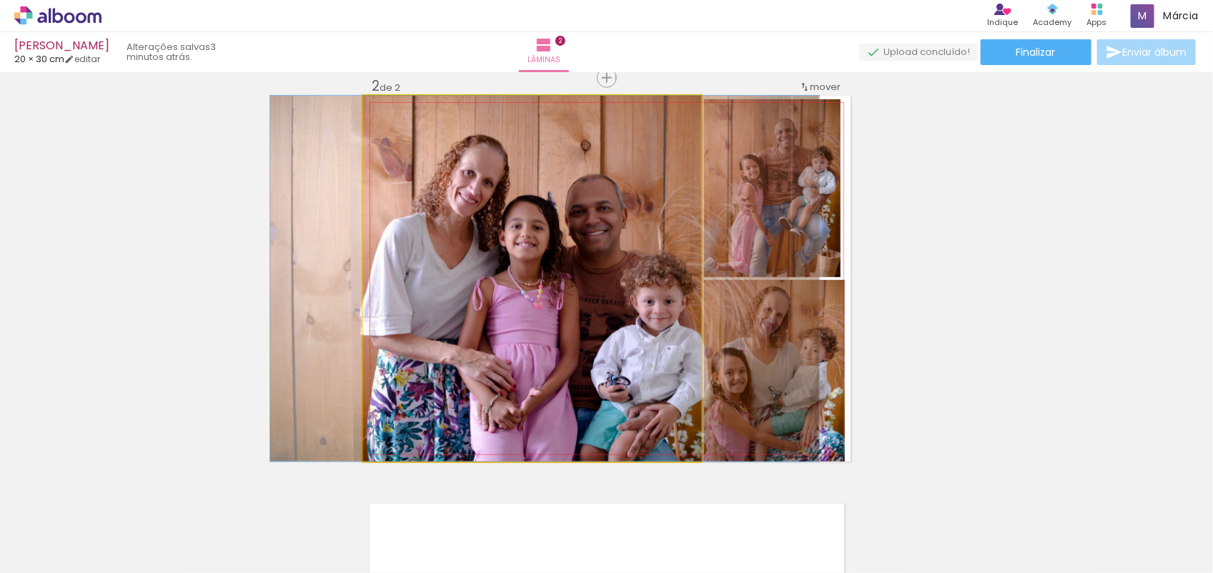
drag, startPoint x: 435, startPoint y: 177, endPoint x: 447, endPoint y: 180, distance: 13.4
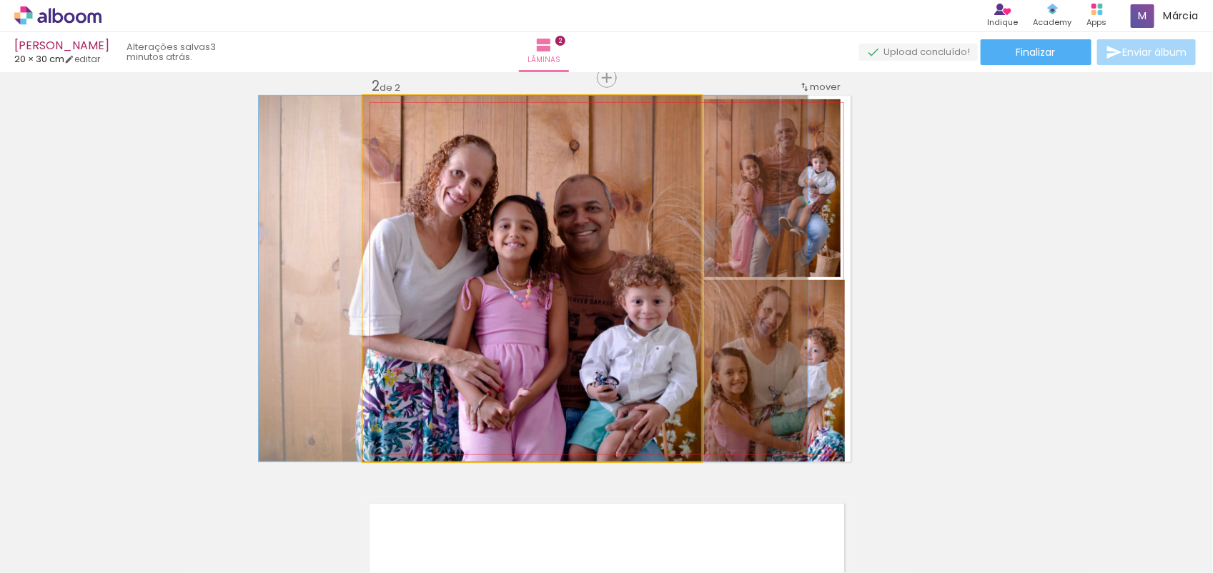
drag, startPoint x: 628, startPoint y: 347, endPoint x: 616, endPoint y: 347, distance: 11.4
click at [643, 354] on quentale-photo at bounding box center [532, 279] width 338 height 366
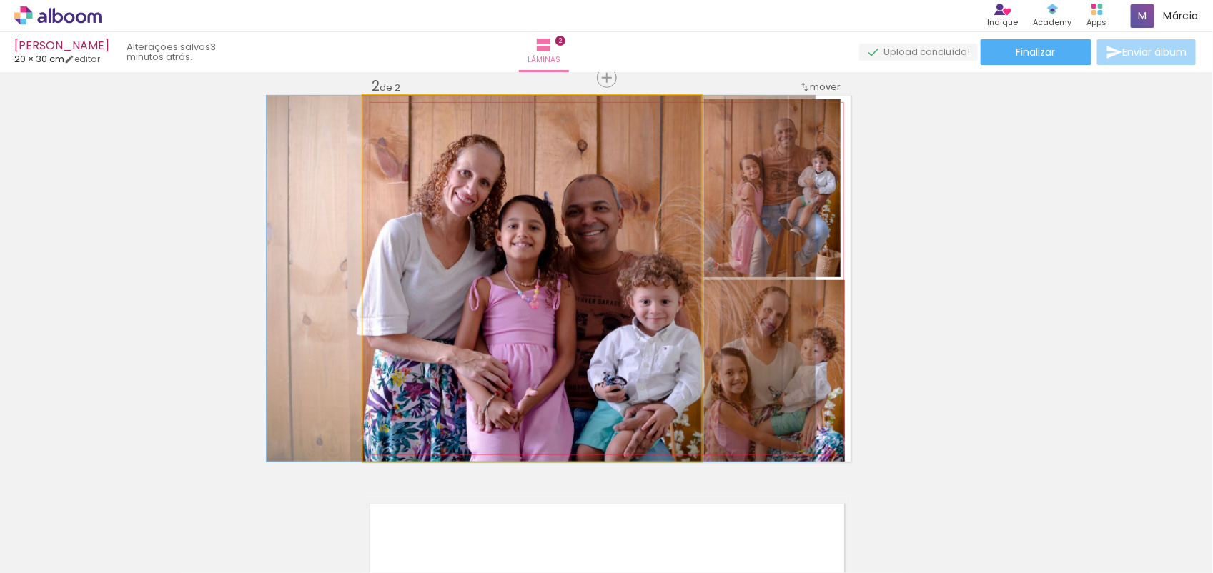
drag, startPoint x: 583, startPoint y: 352, endPoint x: 590, endPoint y: 355, distance: 8.4
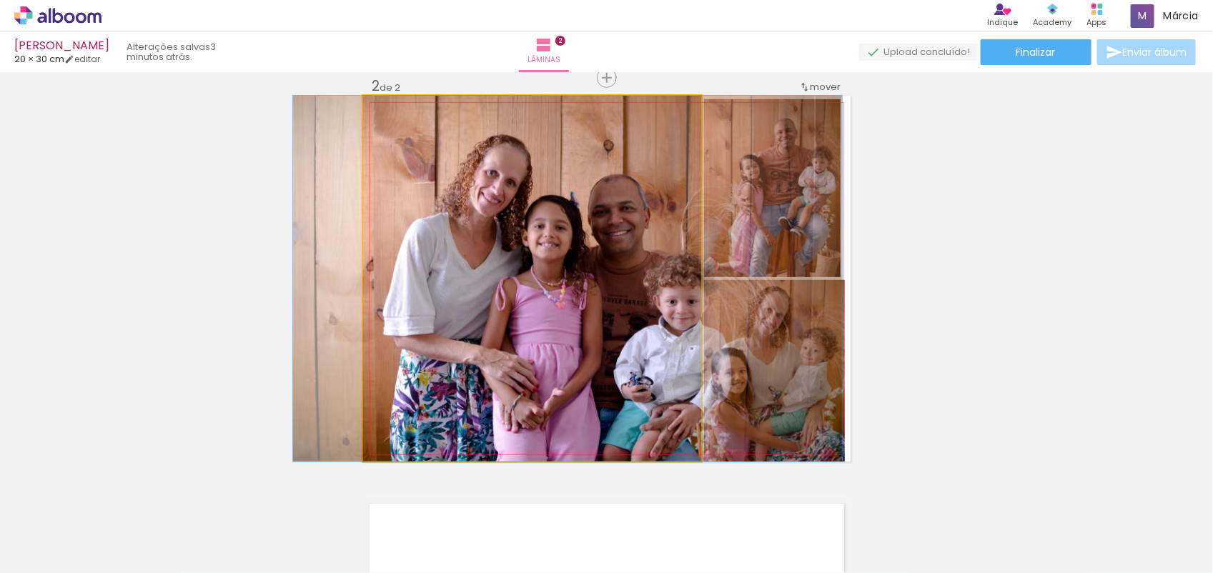
drag, startPoint x: 590, startPoint y: 355, endPoint x: 626, endPoint y: 355, distance: 35.7
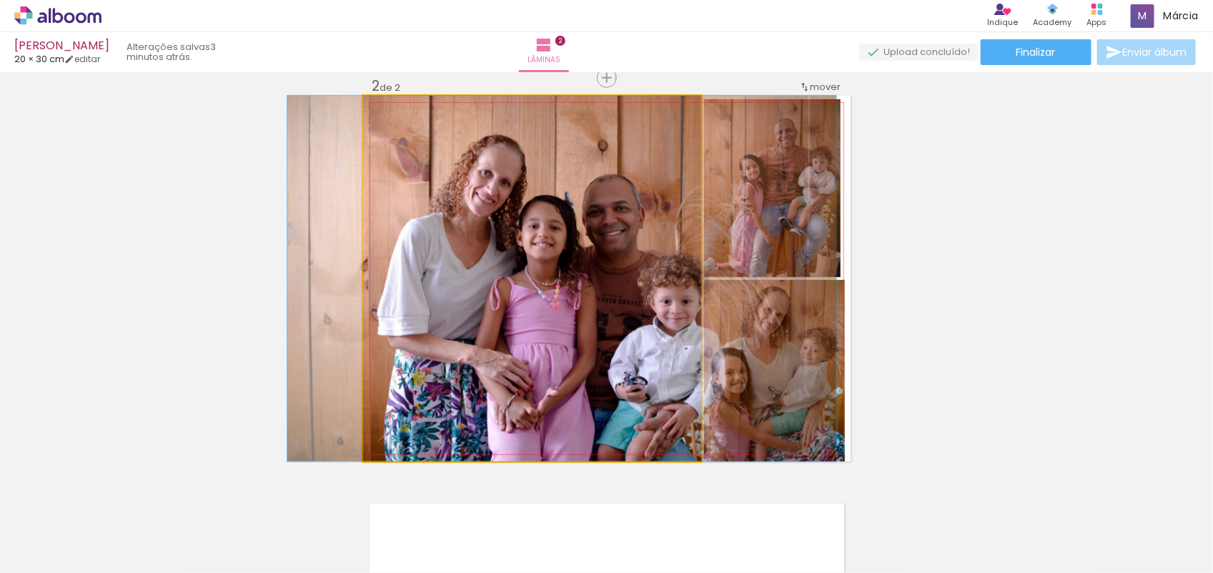
drag, startPoint x: 626, startPoint y: 355, endPoint x: 610, endPoint y: 360, distance: 17.2
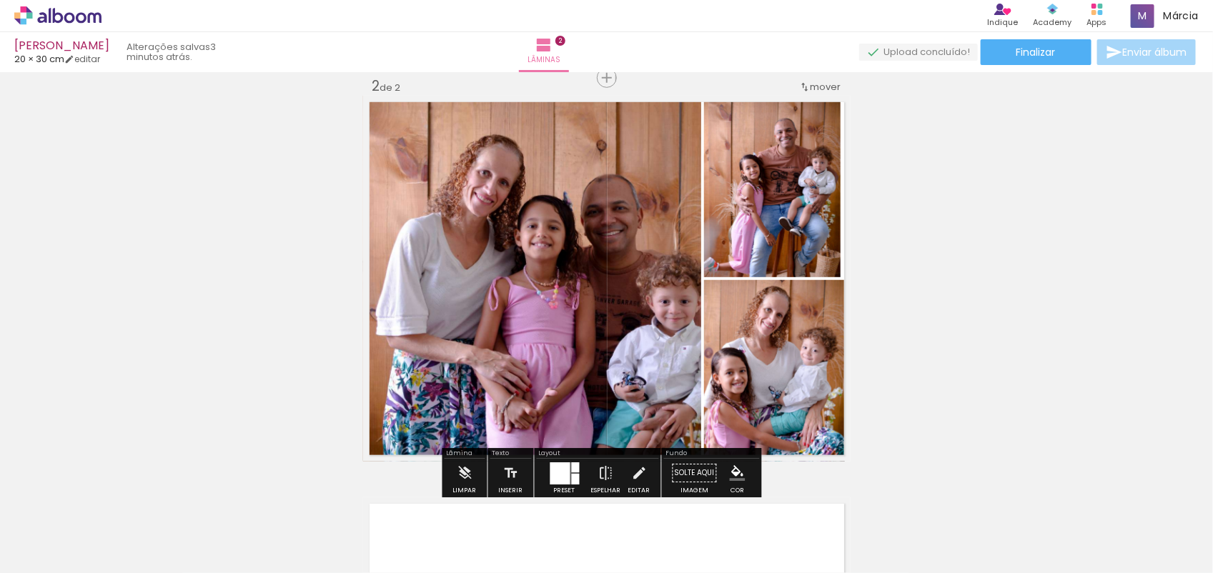
click at [902, 404] on div "Inserir lâmina 1 de 2 Inserir lâmina 2 de 2 O Designbox precisará aumentar a su…" at bounding box center [606, 261] width 1213 height 1206
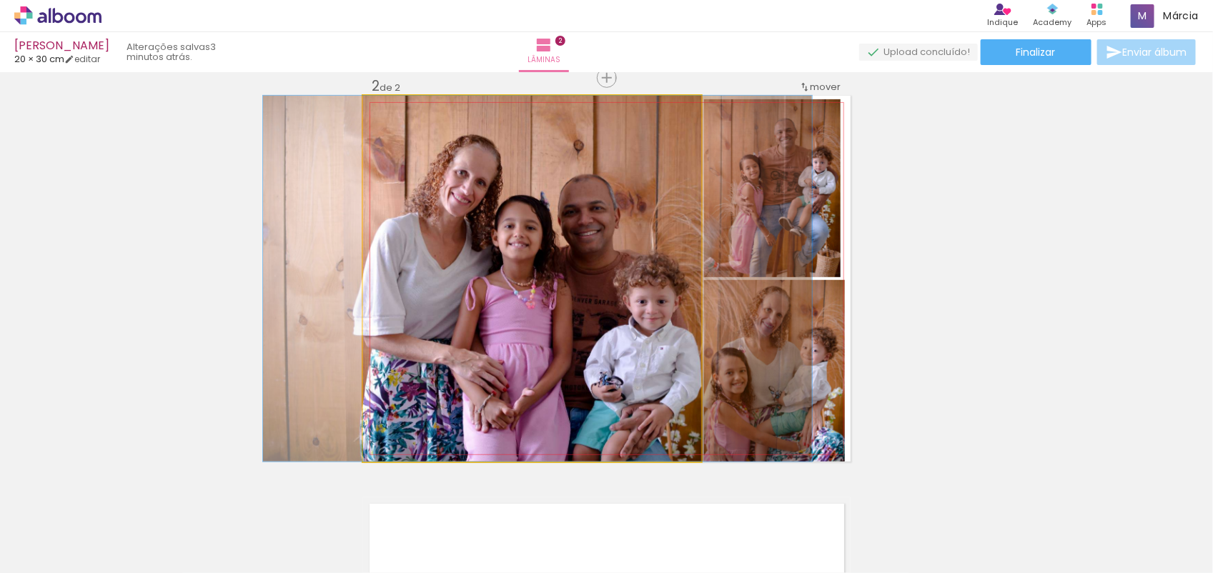
drag, startPoint x: 595, startPoint y: 322, endPoint x: 572, endPoint y: 327, distance: 23.3
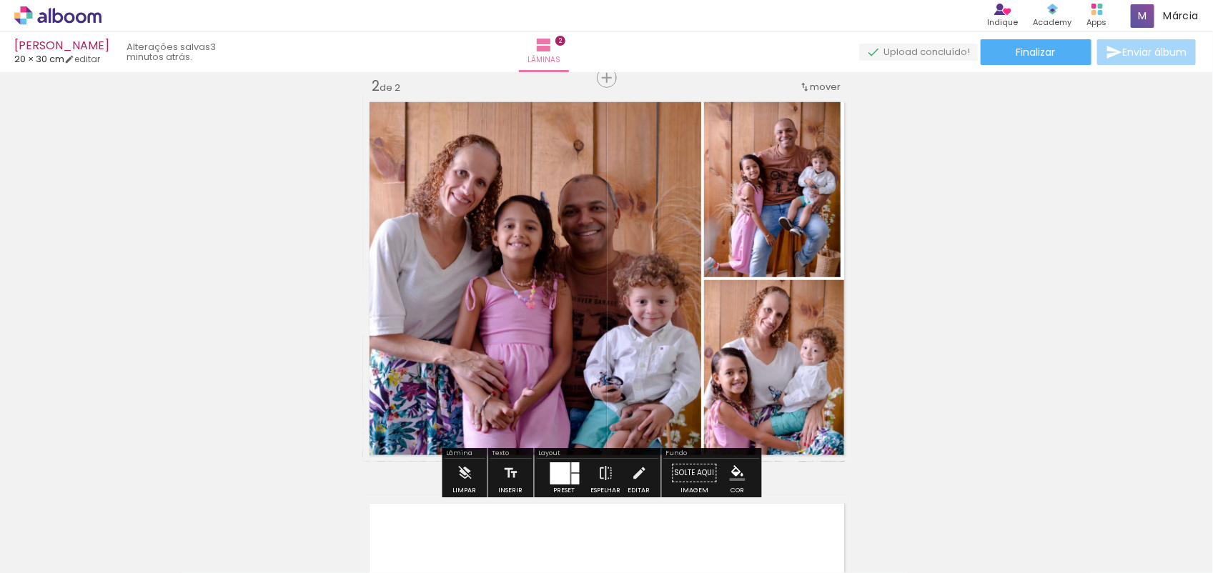
click at [934, 320] on div "Inserir lâmina 1 de 2 Inserir lâmina 2 de 2 O Designbox precisará aumentar a su…" at bounding box center [606, 261] width 1213 height 1206
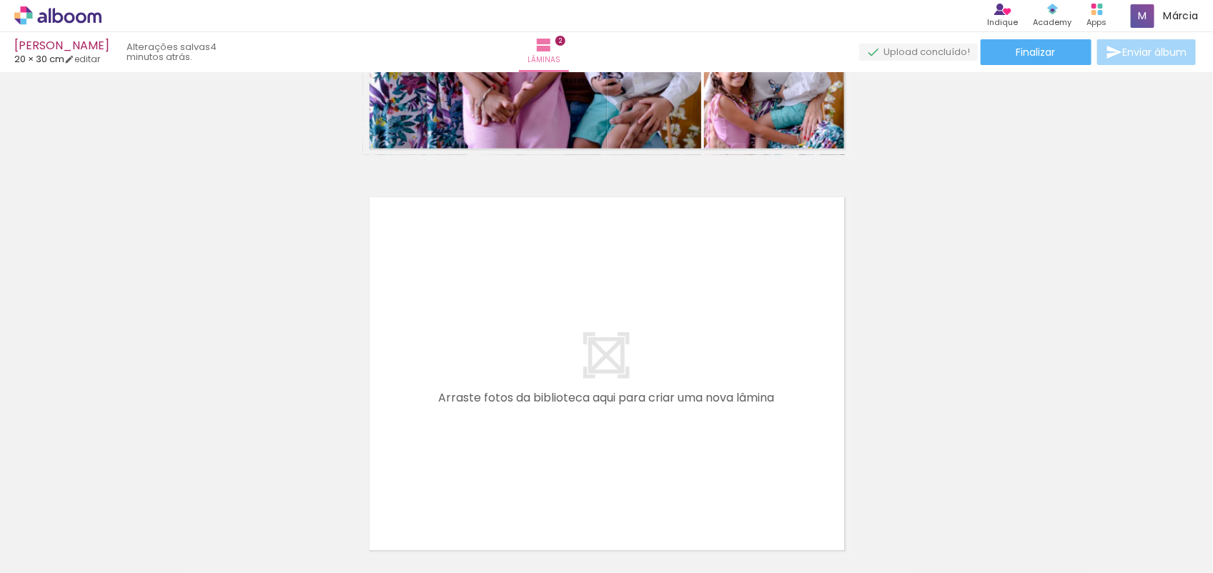
scroll to position [731, 0]
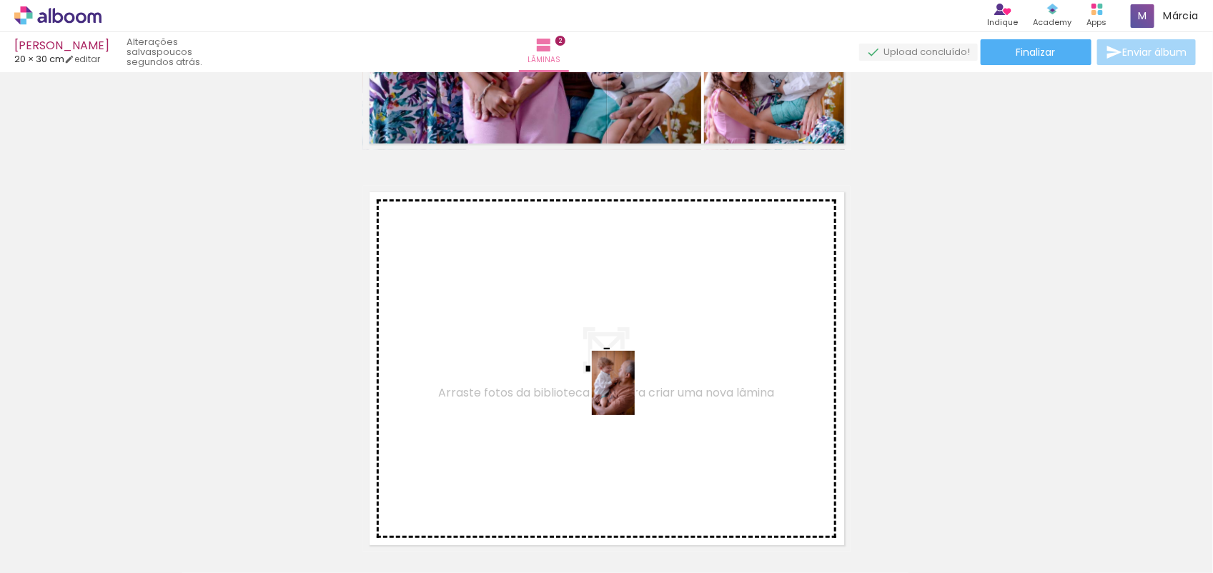
drag, startPoint x: 708, startPoint y: 541, endPoint x: 635, endPoint y: 390, distance: 167.5
click at [635, 390] on quentale-workspace at bounding box center [606, 286] width 1213 height 573
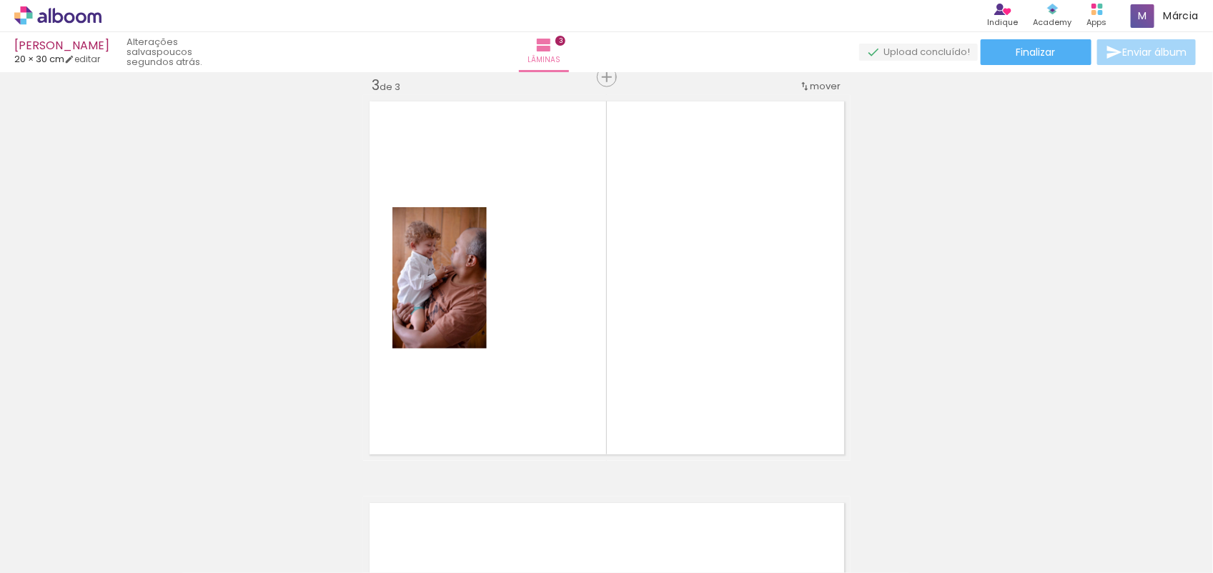
scroll to position [0, 746]
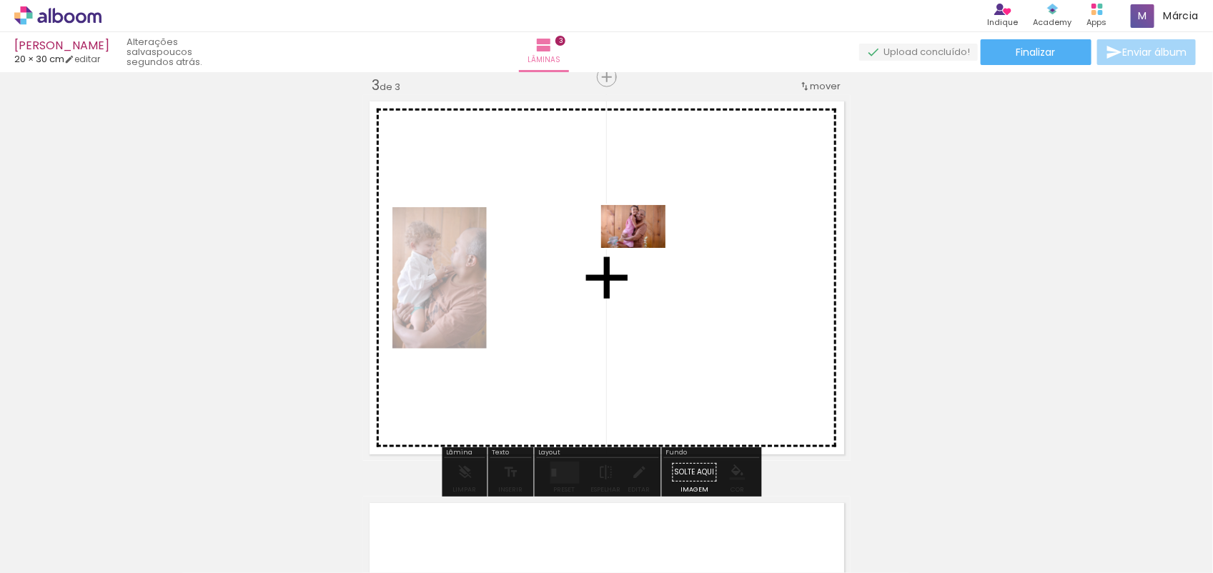
drag, startPoint x: 540, startPoint y: 530, endPoint x: 644, endPoint y: 248, distance: 300.4
click at [644, 248] on quentale-workspace at bounding box center [606, 286] width 1213 height 573
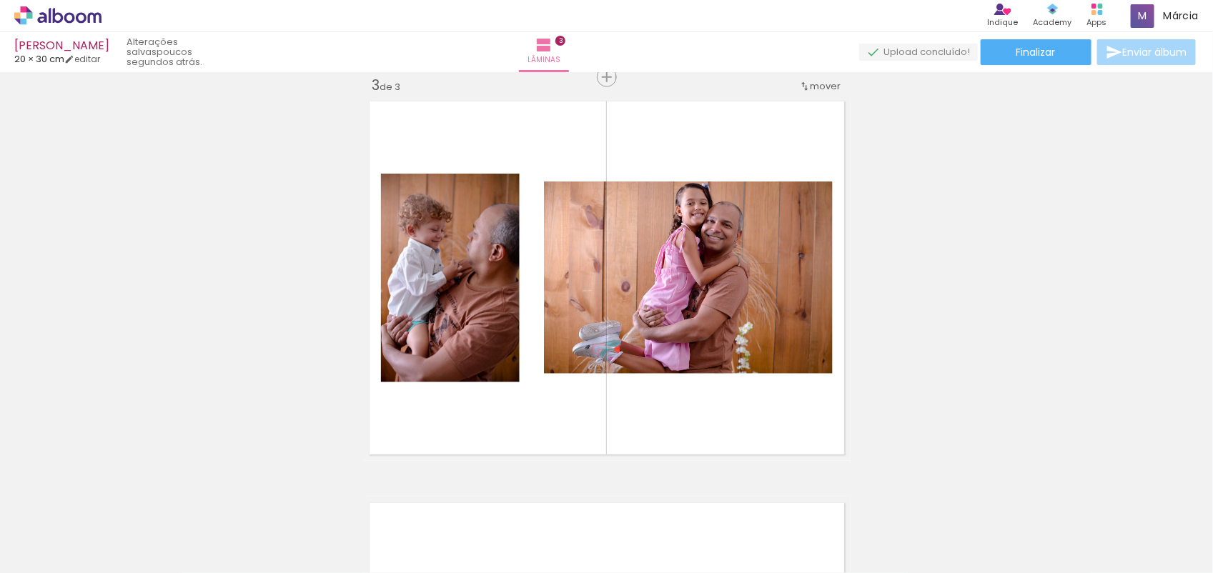
scroll to position [0, 1054]
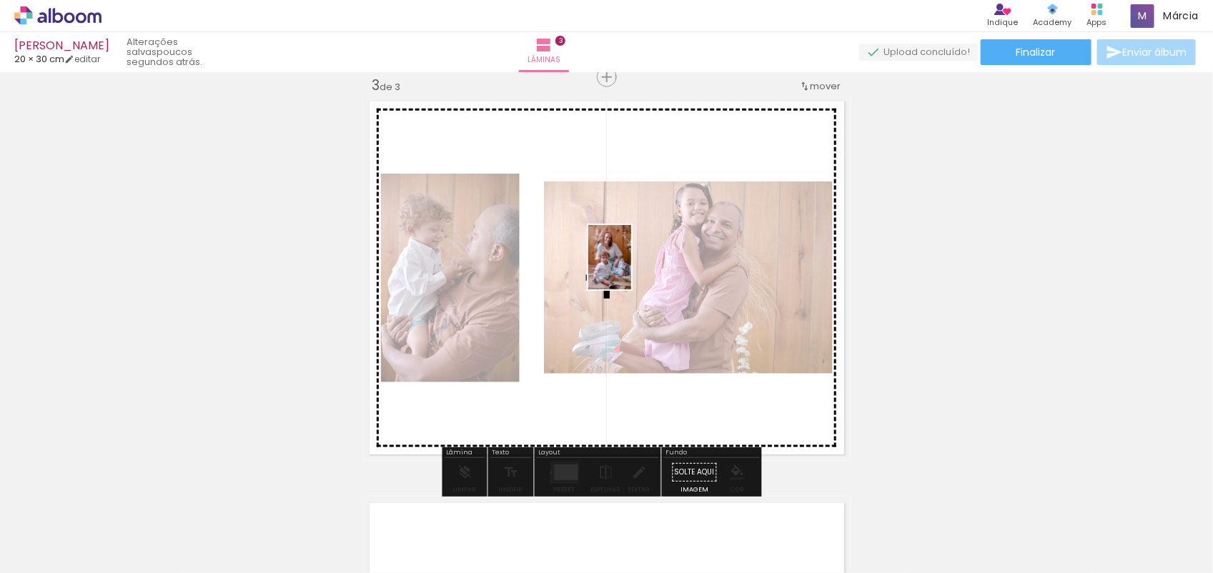
drag, startPoint x: 1026, startPoint y: 538, endPoint x: 631, endPoint y: 268, distance: 478.2
click at [631, 268] on quentale-workspace at bounding box center [606, 286] width 1213 height 573
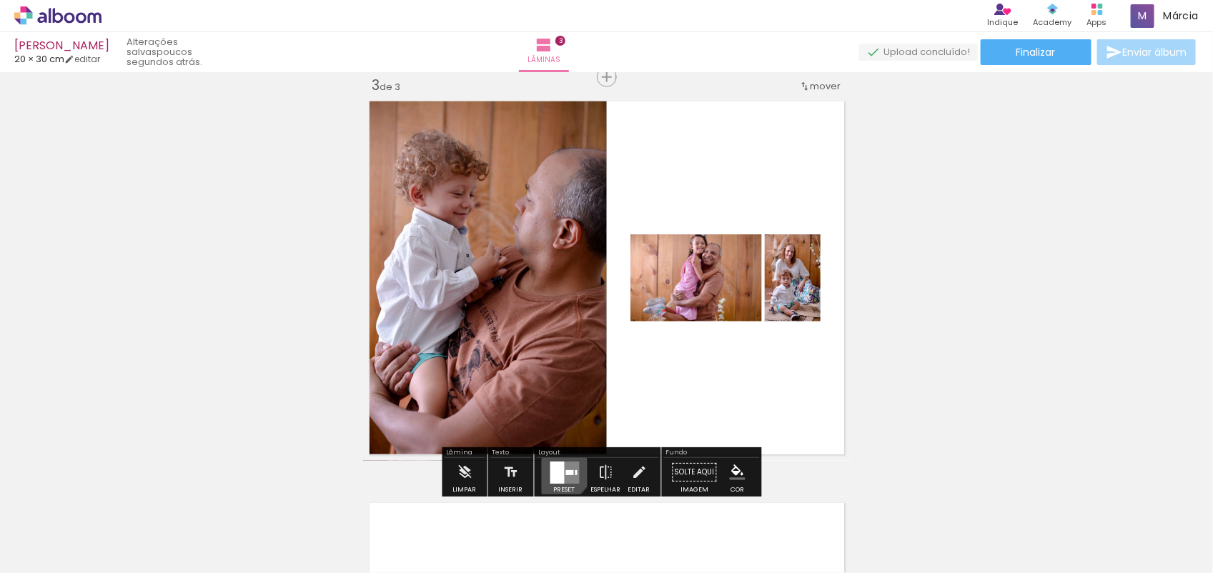
click at [554, 467] on div at bounding box center [557, 473] width 14 height 22
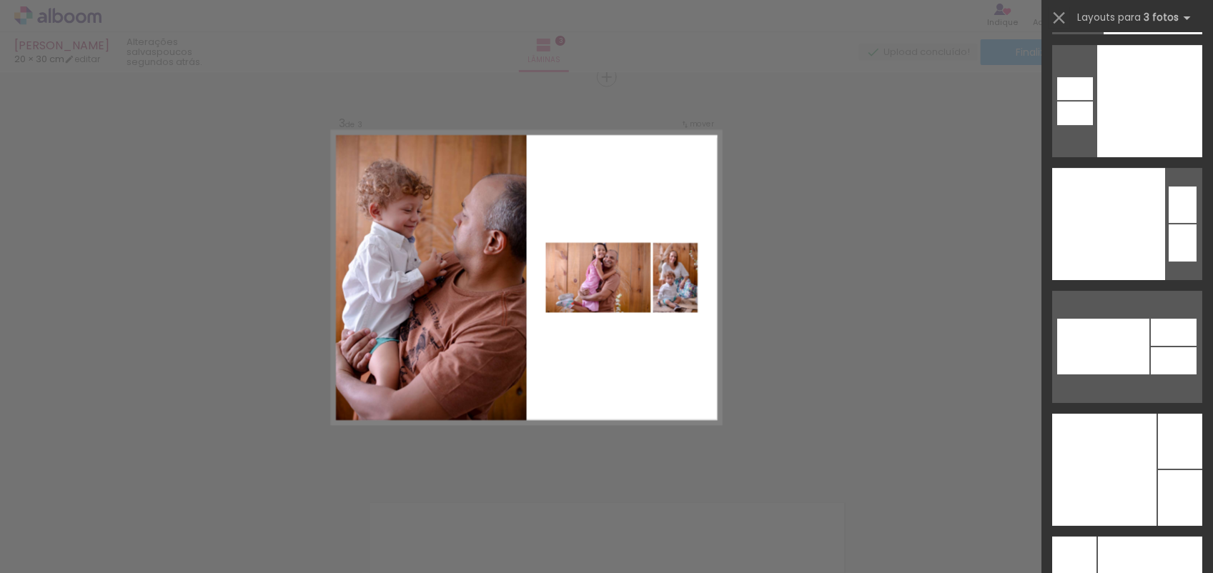
scroll to position [23926, 0]
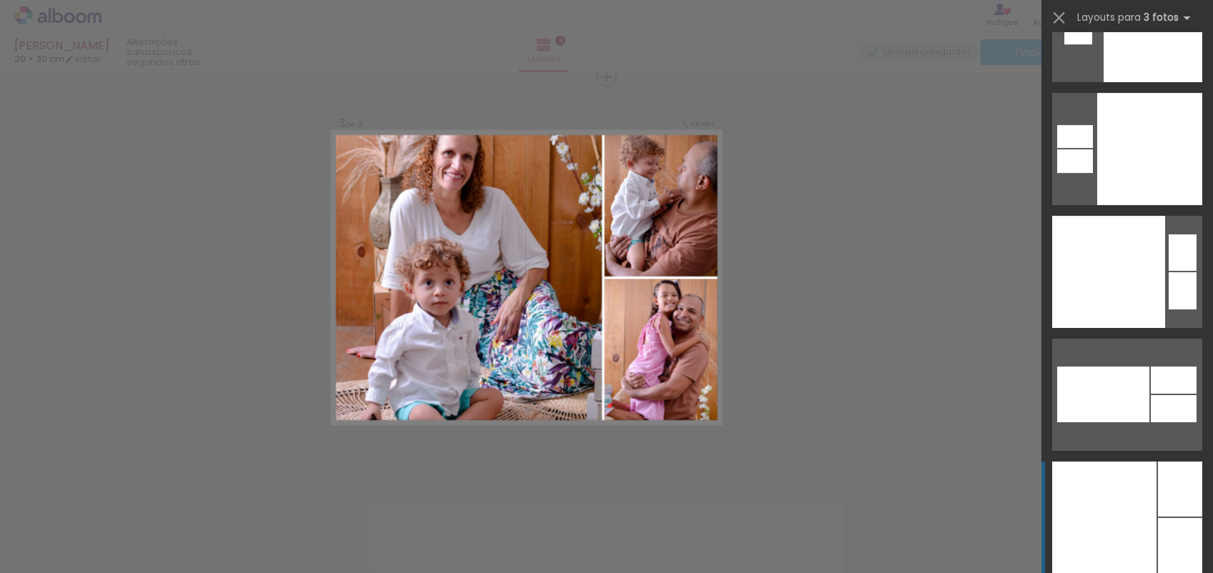
click at [1145, 328] on div at bounding box center [1108, 272] width 113 height 112
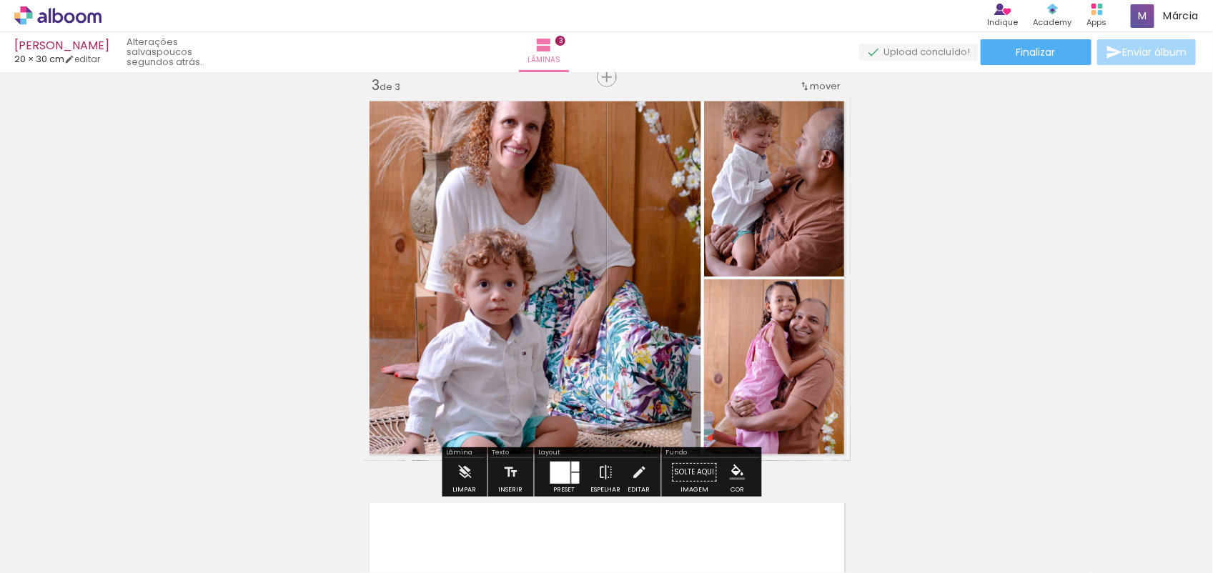
click at [805, 327] on div "Inserir lâmina 1 de 3 Inserir lâmina 2 de 3 Inserir lâmina 3 de 3 O Designbox p…" at bounding box center [606, 59] width 1213 height 1608
click at [805, 327] on quentale-photo at bounding box center [777, 370] width 147 height 182
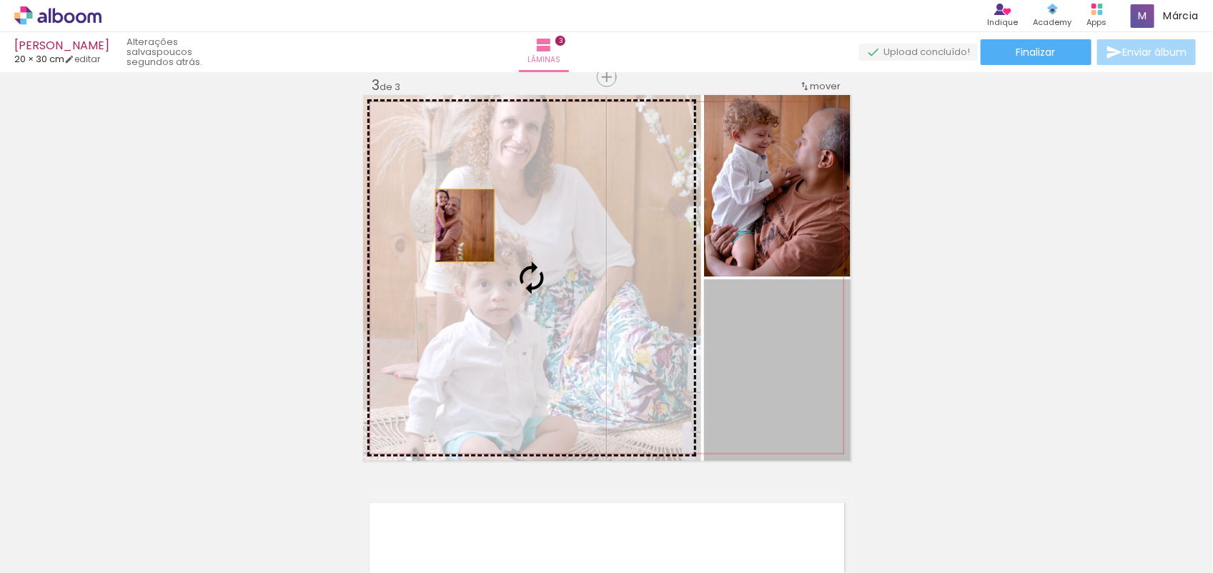
drag, startPoint x: 785, startPoint y: 337, endPoint x: 458, endPoint y: 226, distance: 345.0
click at [0, 0] on slot at bounding box center [0, 0] width 0 height 0
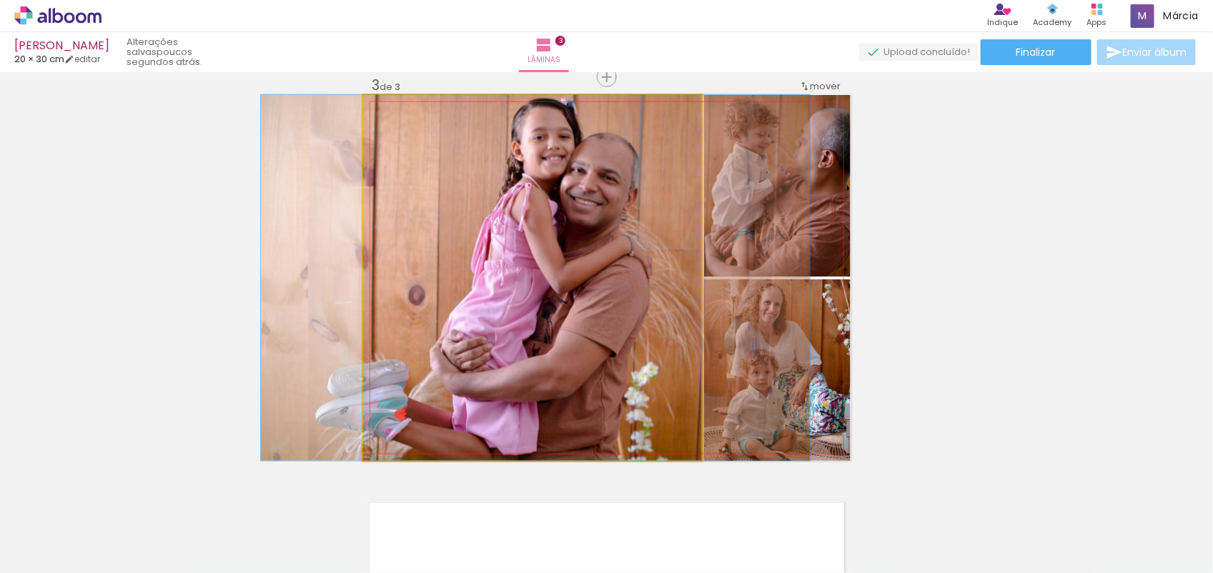
drag, startPoint x: 506, startPoint y: 242, endPoint x: 510, endPoint y: 279, distance: 38.1
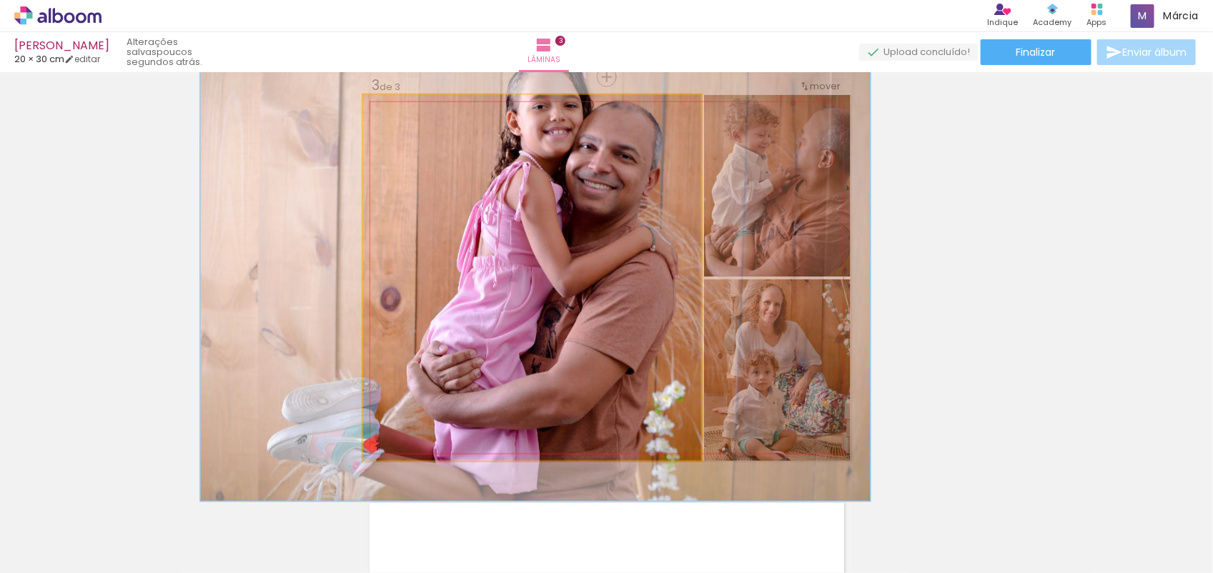
drag, startPoint x: 390, startPoint y: 104, endPoint x: 400, endPoint y: 106, distance: 10.2
type paper-slider "120"
click at [400, 106] on div at bounding box center [407, 110] width 23 height 23
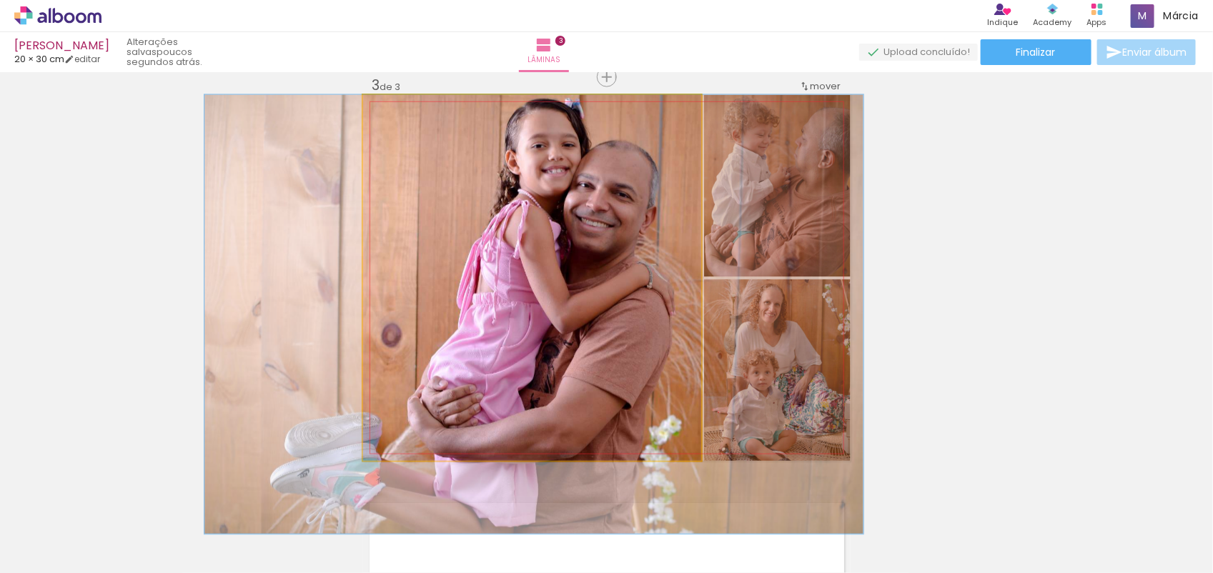
drag, startPoint x: 503, startPoint y: 202, endPoint x: 501, endPoint y: 290, distance: 87.2
drag, startPoint x: 460, startPoint y: 199, endPoint x: 457, endPoint y: 234, distance: 35.1
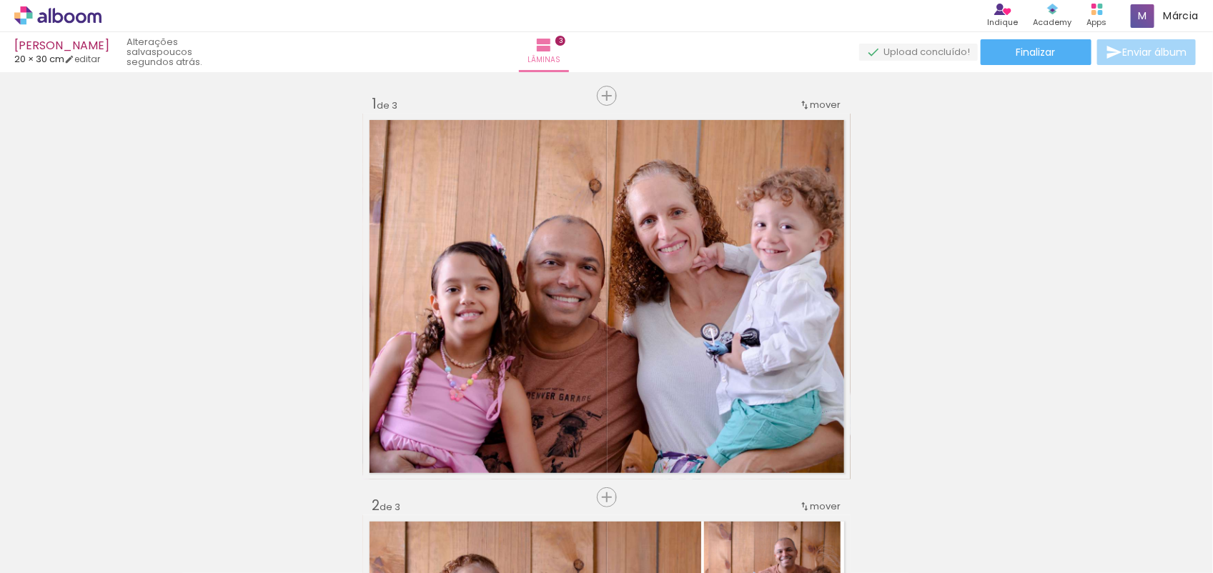
scroll to position [0, 1054]
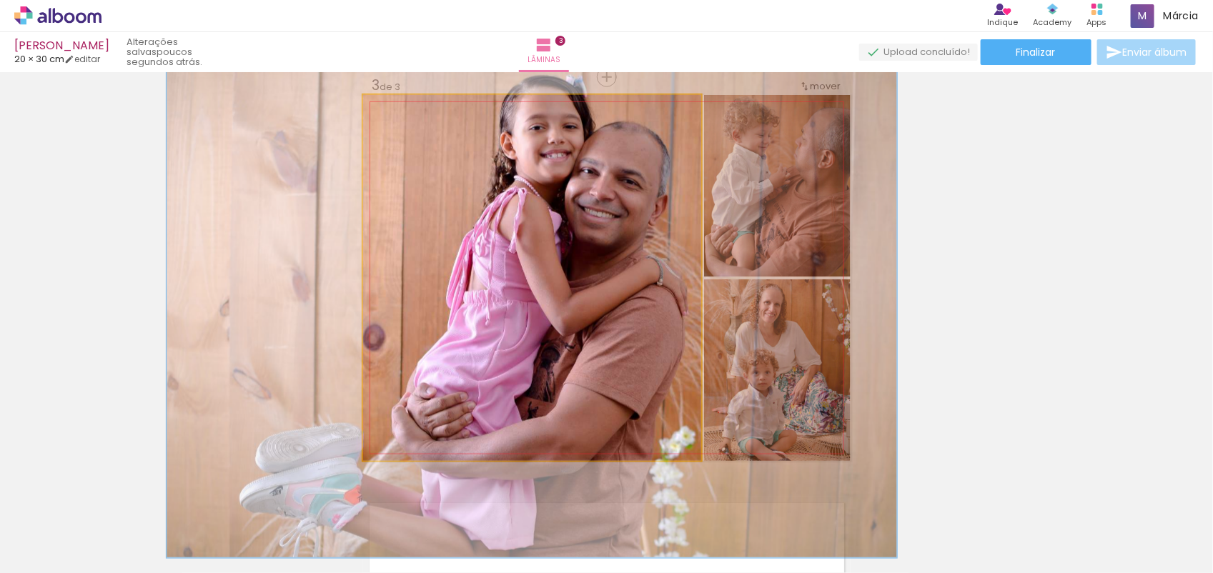
drag, startPoint x: 397, startPoint y: 109, endPoint x: 405, endPoint y: 109, distance: 7.9
click at [408, 109] on div at bounding box center [414, 110] width 13 height 13
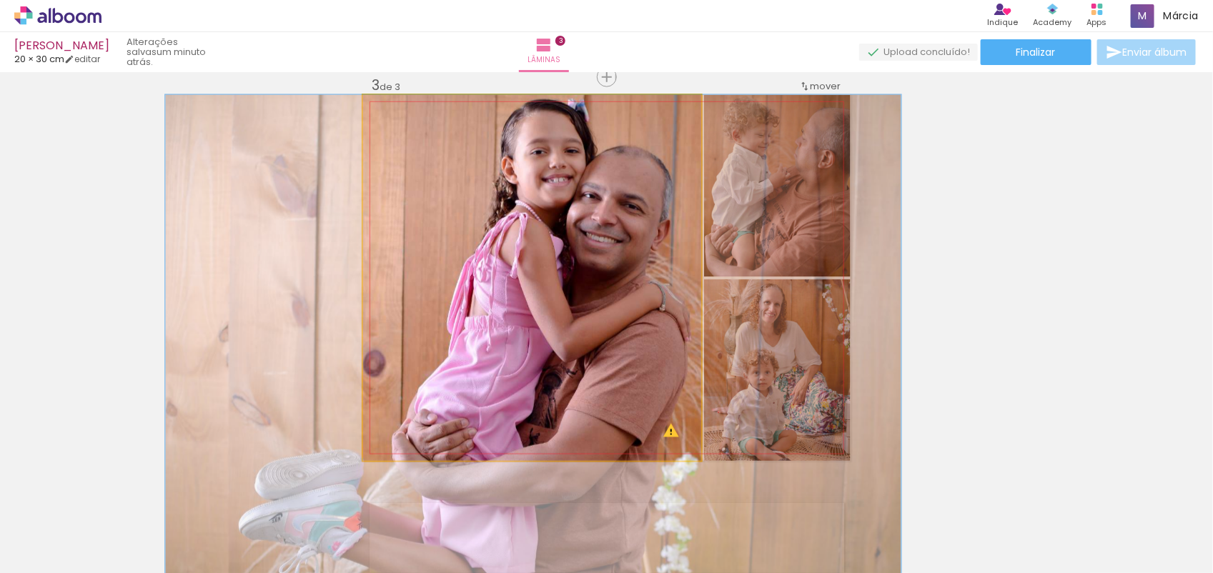
drag, startPoint x: 525, startPoint y: 234, endPoint x: 528, endPoint y: 294, distance: 60.1
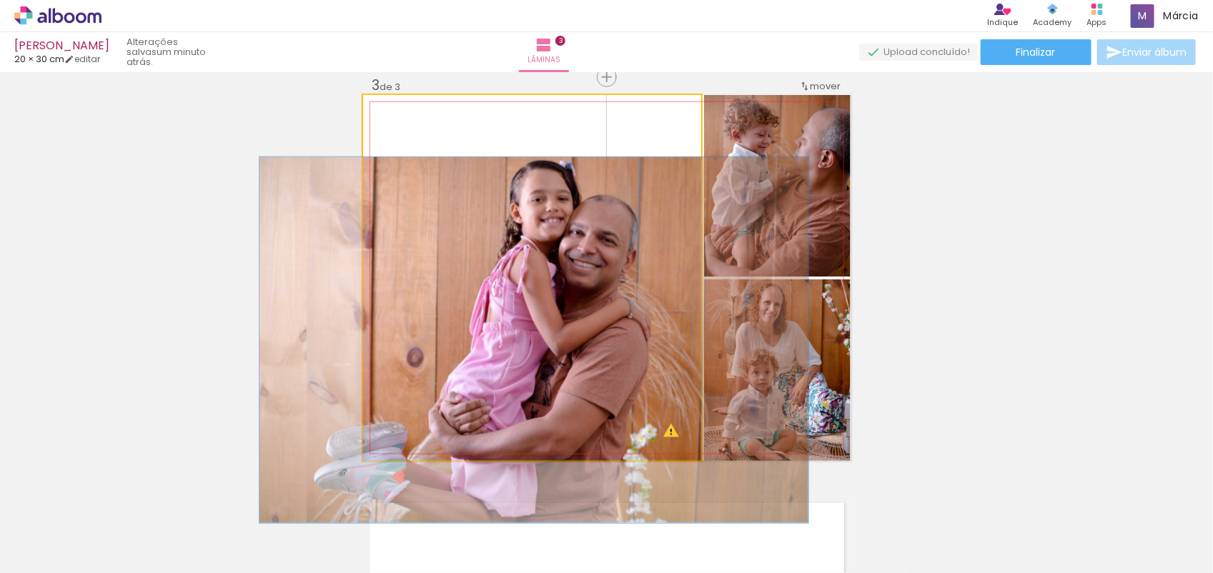
drag, startPoint x: 402, startPoint y: 112, endPoint x: 358, endPoint y: 119, distance: 44.3
click at [363, 119] on quentale-photo at bounding box center [532, 278] width 338 height 366
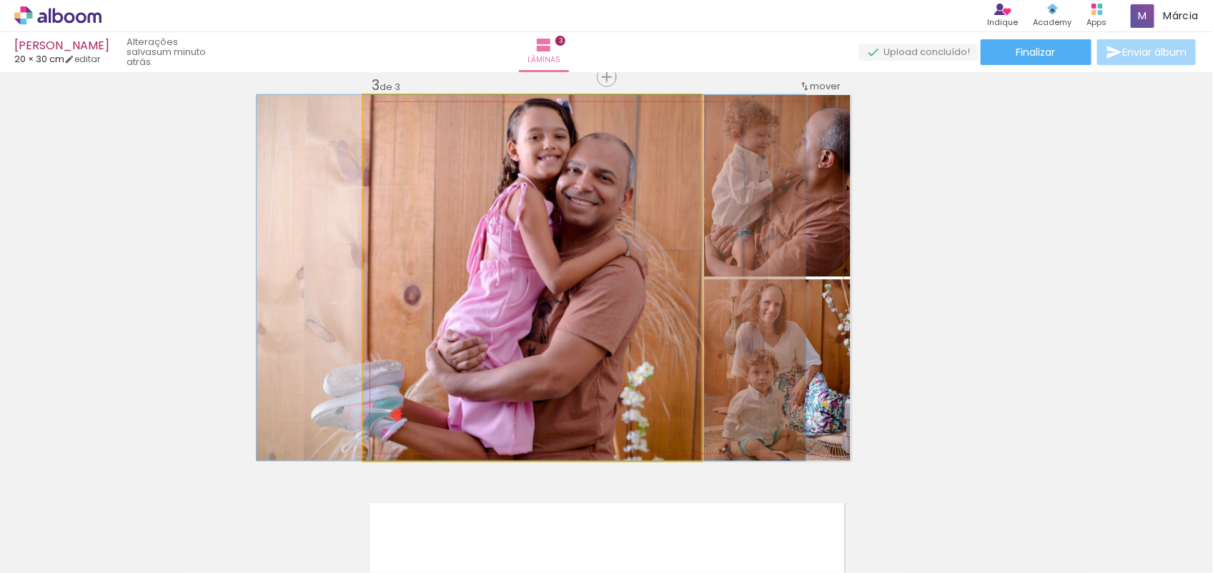
drag, startPoint x: 536, startPoint y: 251, endPoint x: 533, endPoint y: 234, distance: 17.4
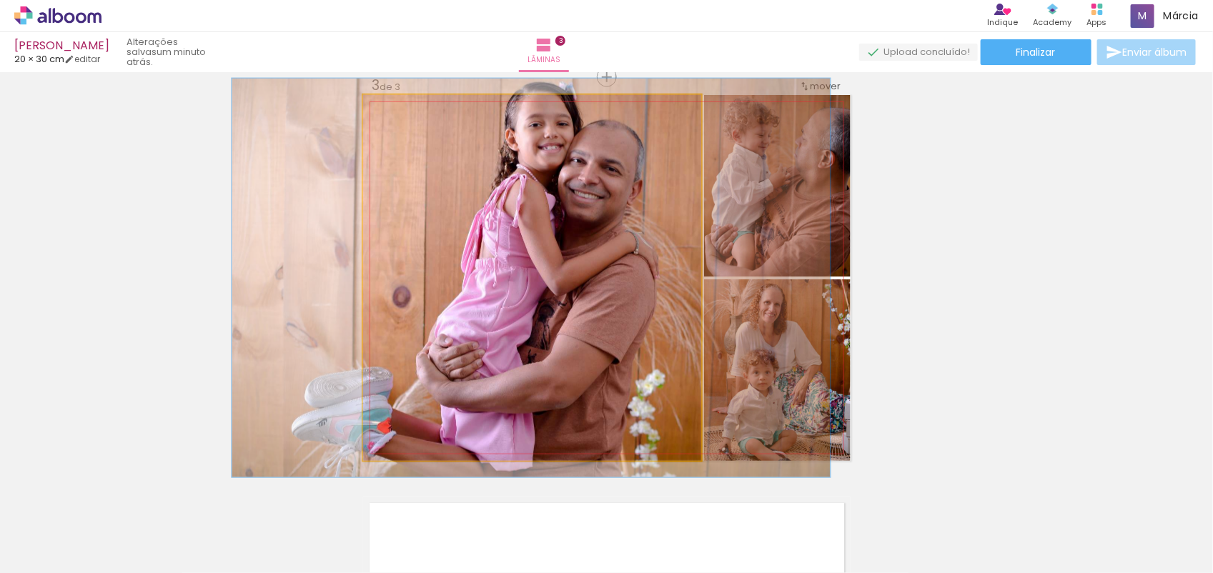
click at [397, 111] on div at bounding box center [401, 110] width 13 height 13
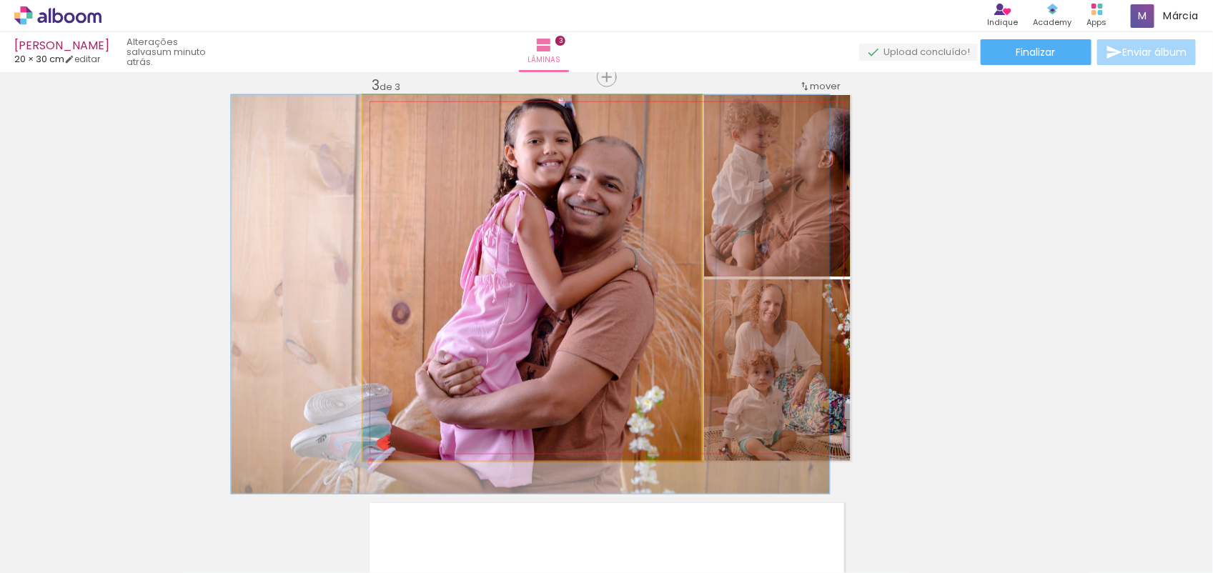
drag, startPoint x: 548, startPoint y: 251, endPoint x: 547, endPoint y: 286, distance: 35.0
click at [405, 115] on div at bounding box center [401, 110] width 23 height 23
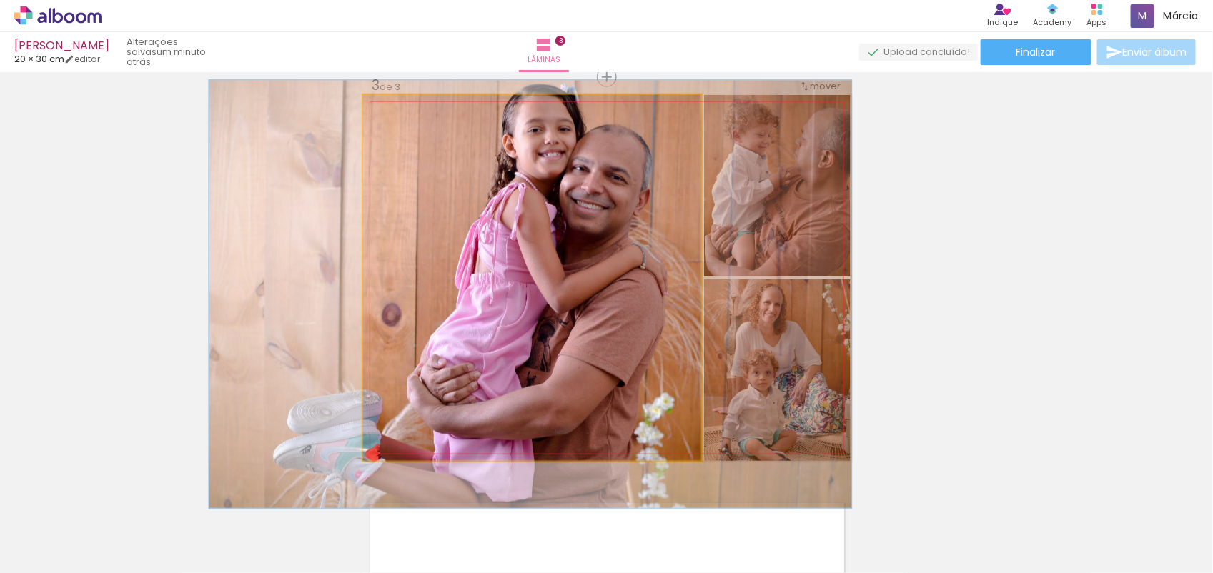
click at [409, 115] on div at bounding box center [406, 110] width 23 height 23
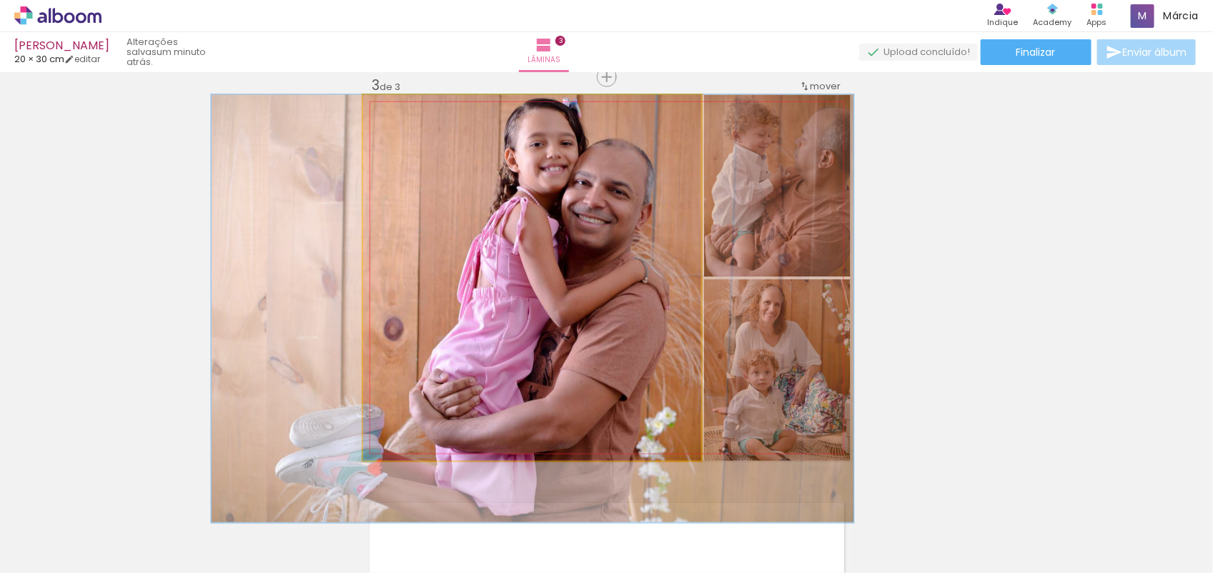
drag, startPoint x: 518, startPoint y: 247, endPoint x: 520, endPoint y: 306, distance: 58.7
click at [520, 306] on quentale-photo at bounding box center [532, 278] width 338 height 366
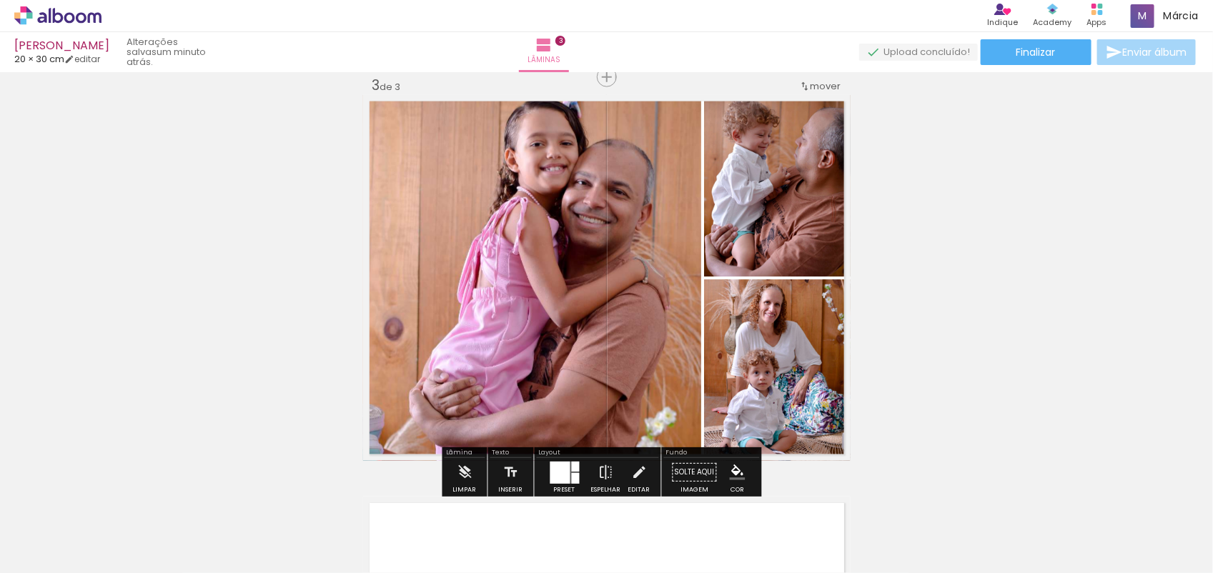
click at [322, 293] on div "Inserir lâmina 1 de 3 Inserir lâmina 2 de 3 Inserir lâmina 3 de 3 O Designbox p…" at bounding box center [606, 59] width 1213 height 1608
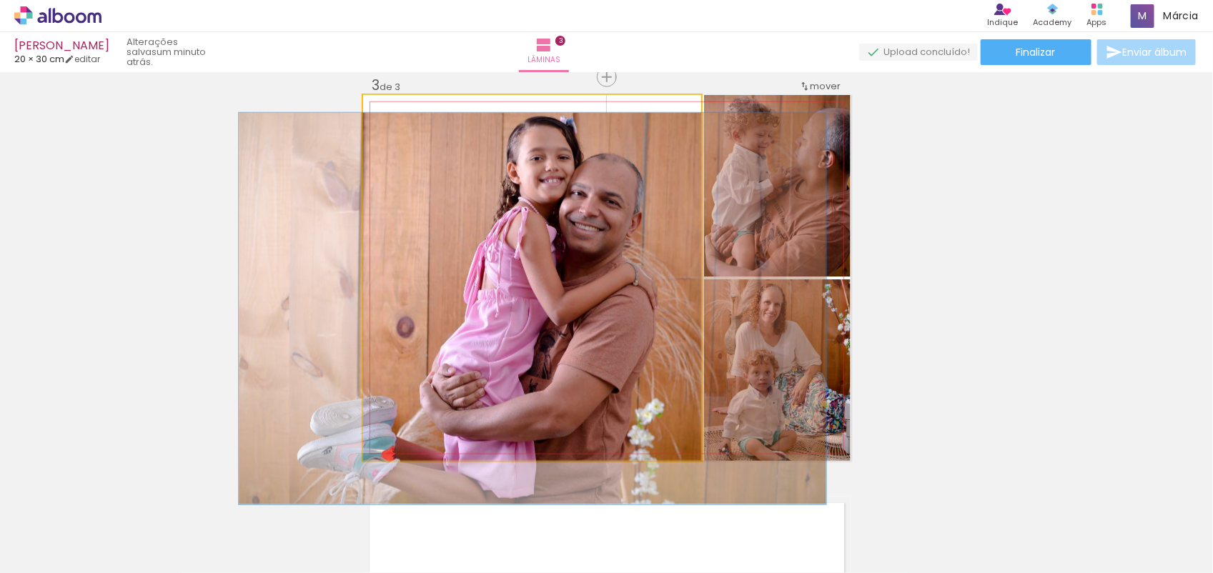
drag, startPoint x: 399, startPoint y: 118, endPoint x: 392, endPoint y: 120, distance: 7.5
click at [392, 120] on div at bounding box center [400, 110] width 23 height 23
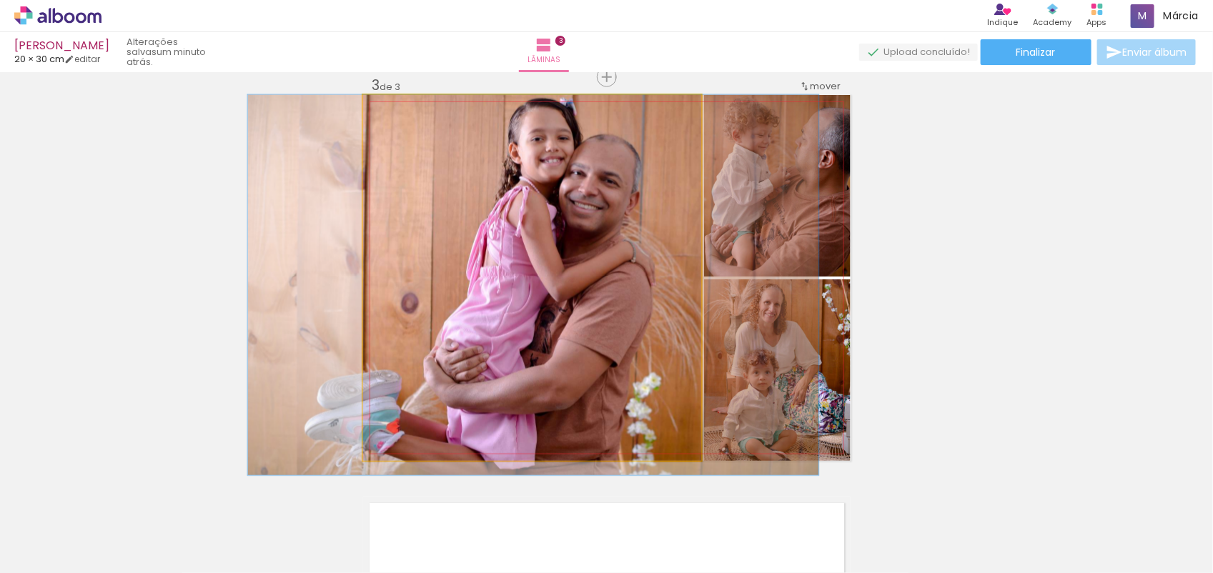
drag, startPoint x: 618, startPoint y: 369, endPoint x: 619, endPoint y: 420, distance: 51.5
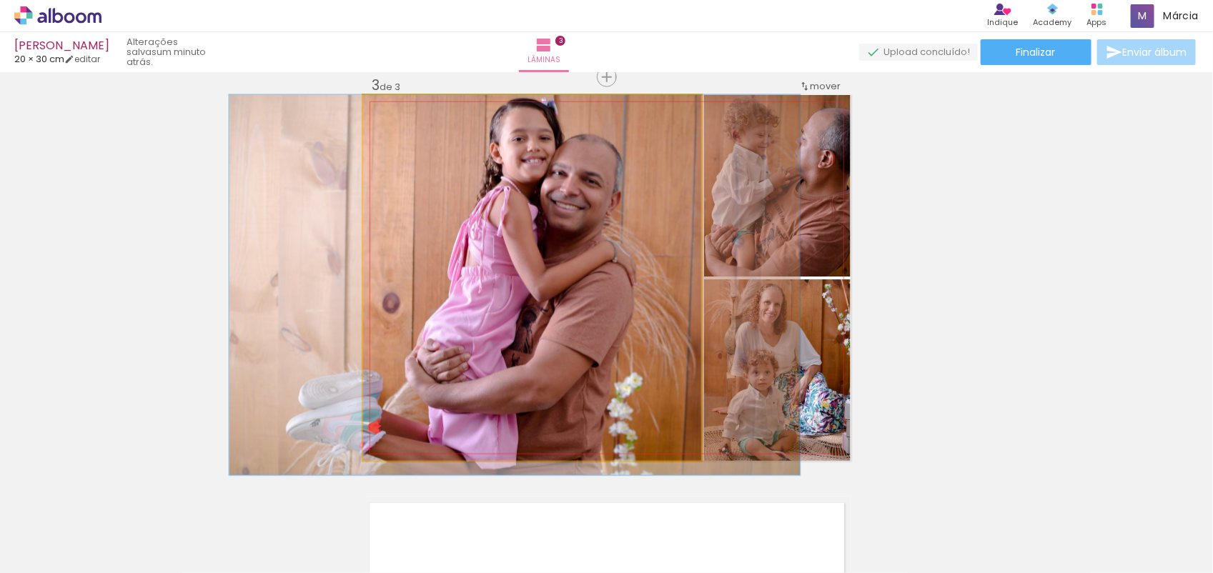
drag, startPoint x: 619, startPoint y: 420, endPoint x: 597, endPoint y: 427, distance: 23.3
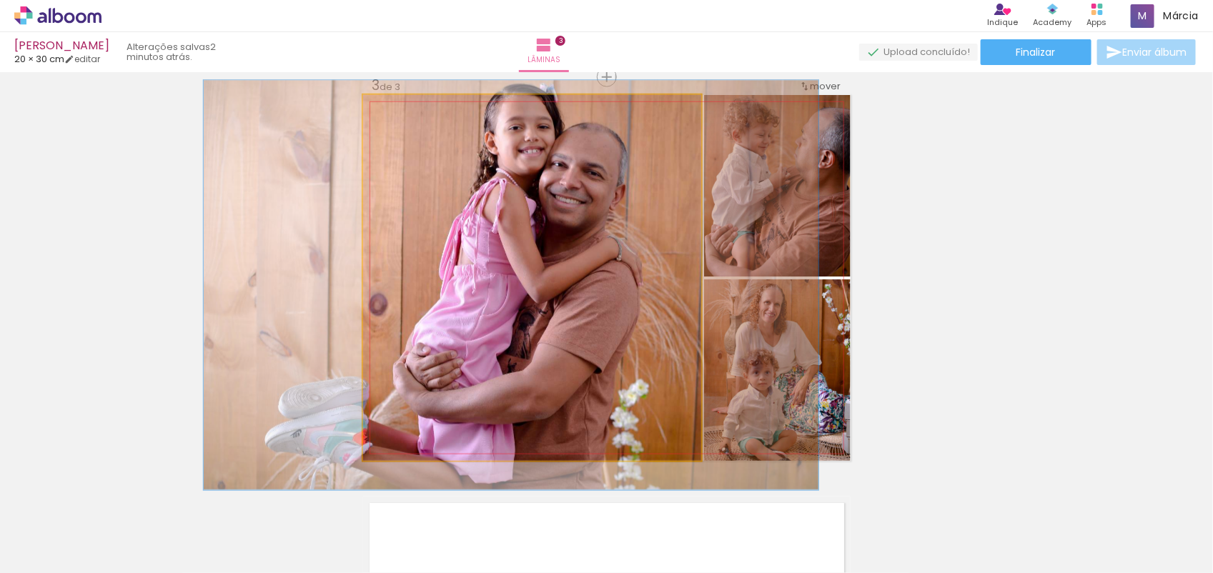
type paper-slider "112"
click at [399, 117] on div at bounding box center [403, 110] width 23 height 23
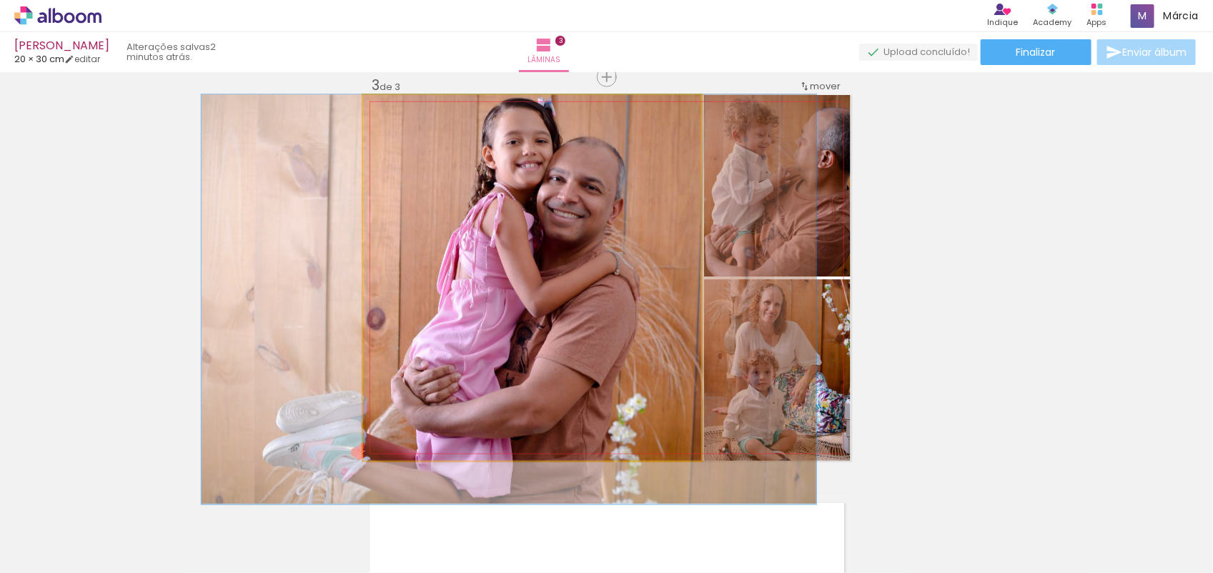
drag, startPoint x: 500, startPoint y: 234, endPoint x: 498, endPoint y: 267, distance: 33.0
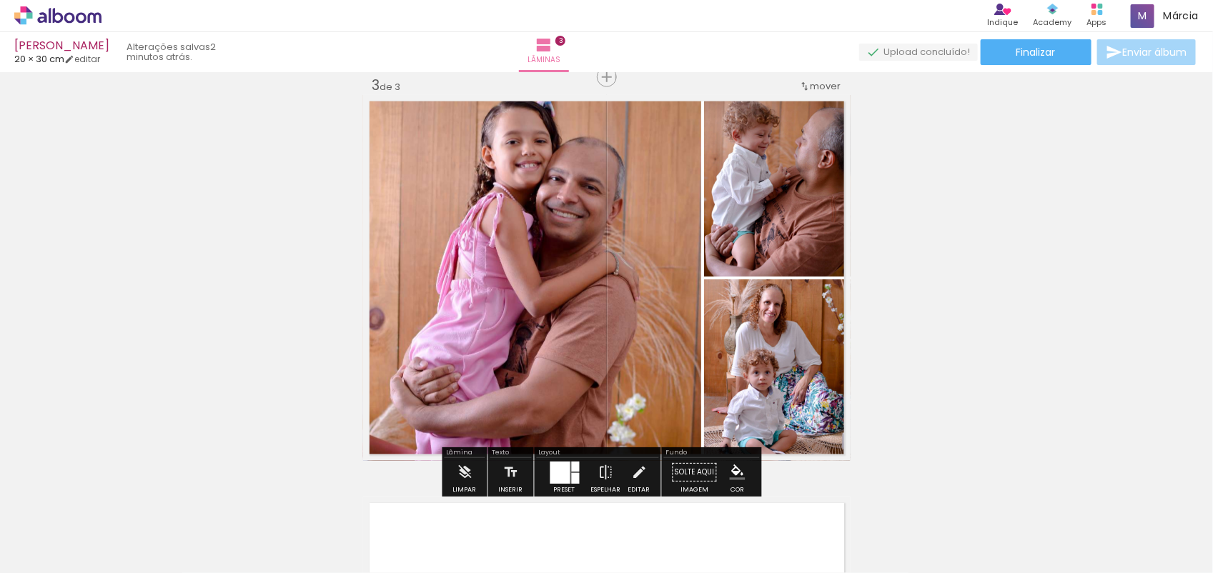
click at [961, 272] on div "Inserir lâmina 1 de 3 Inserir lâmina 2 de 3 Inserir lâmina 3 de 3 O Designbox p…" at bounding box center [606, 59] width 1213 height 1608
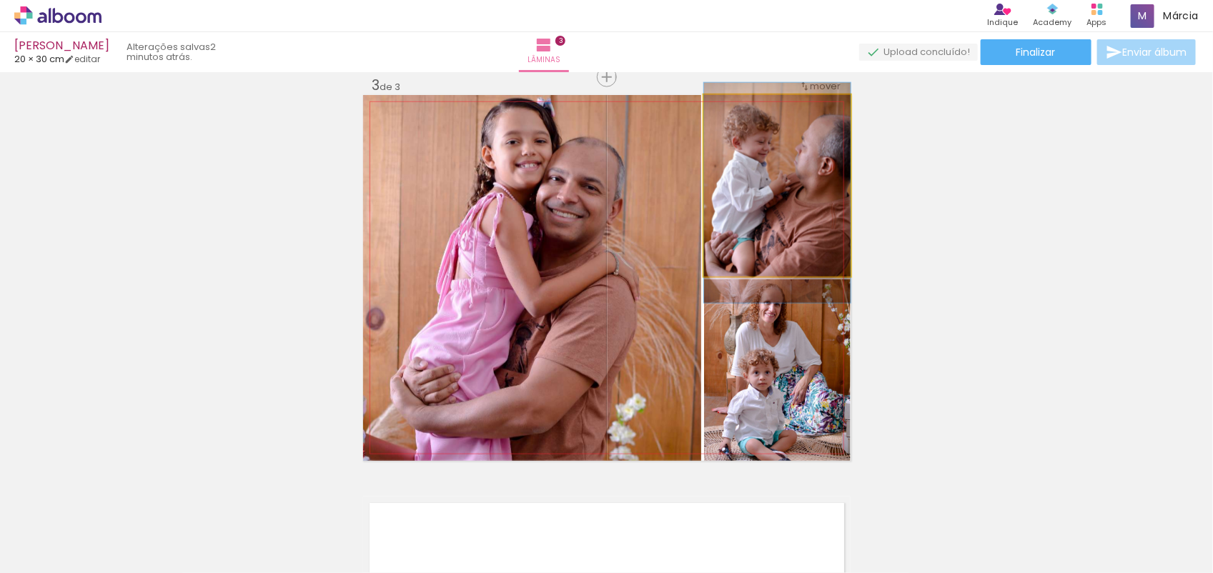
drag, startPoint x: 801, startPoint y: 227, endPoint x: 760, endPoint y: 234, distance: 41.4
click at [733, 112] on div at bounding box center [737, 110] width 13 height 13
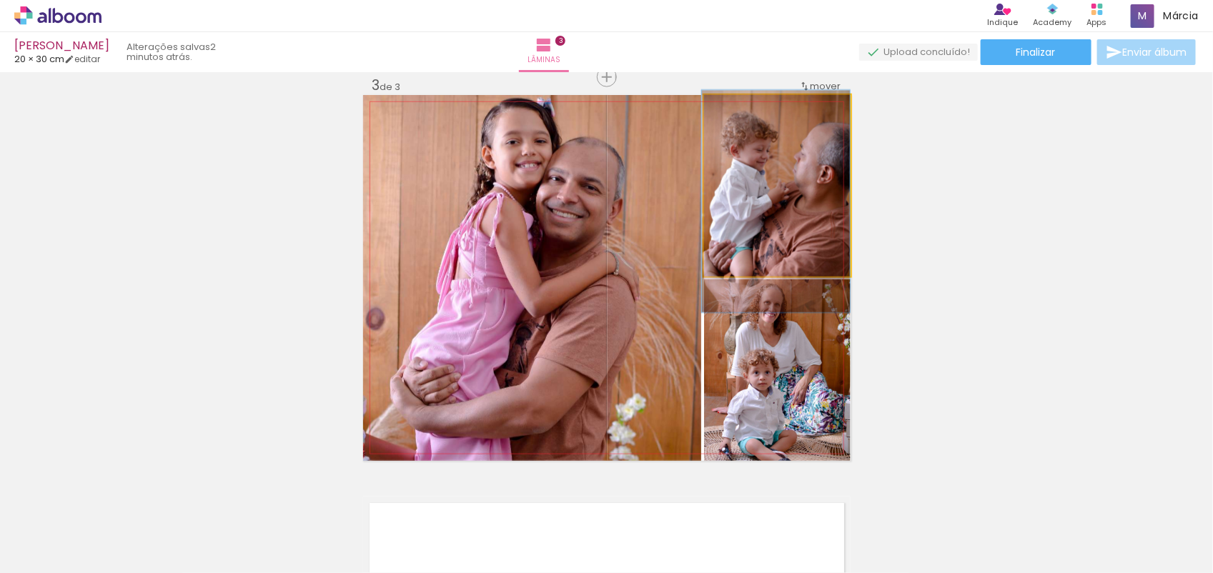
drag, startPoint x: 786, startPoint y: 190, endPoint x: 751, endPoint y: 199, distance: 36.1
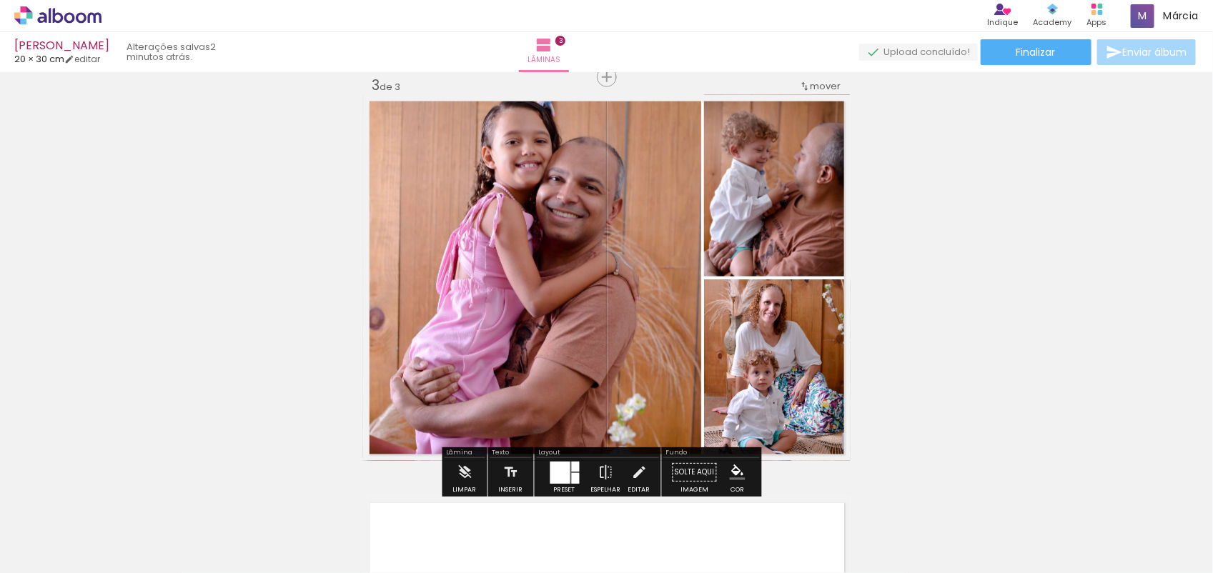
click at [977, 213] on div "Inserir lâmina 1 de 3 Inserir lâmina 2 de 3 Inserir lâmina 3 de 3 O Designbox p…" at bounding box center [606, 59] width 1213 height 1608
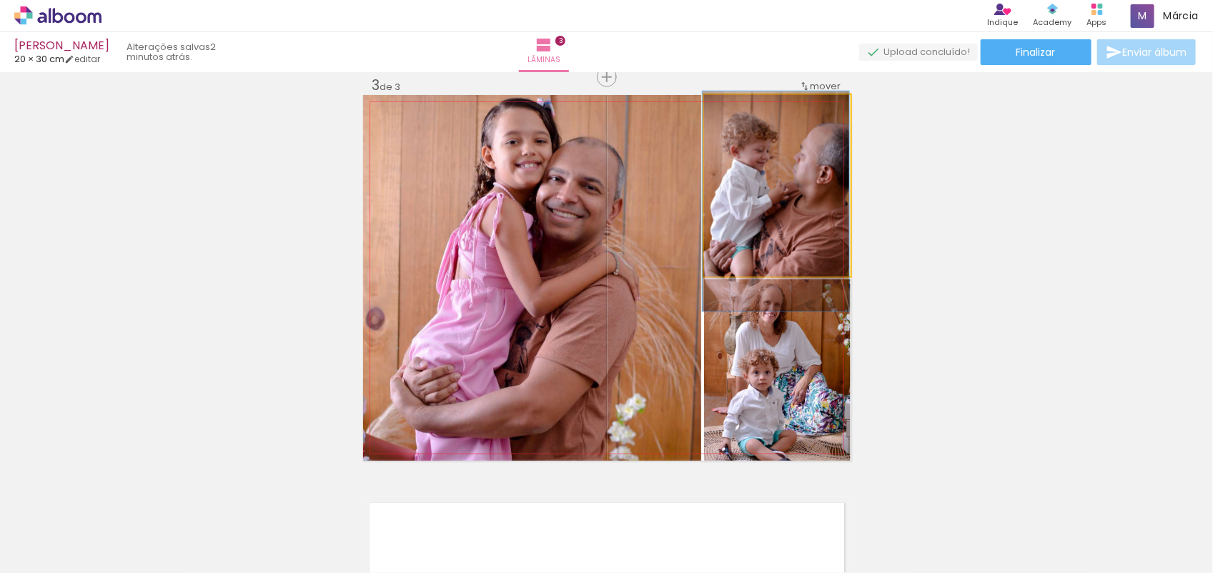
drag, startPoint x: 729, startPoint y: 109, endPoint x: 715, endPoint y: 112, distance: 14.7
type paper-slider "100"
click at [715, 112] on div at bounding box center [757, 109] width 99 height 21
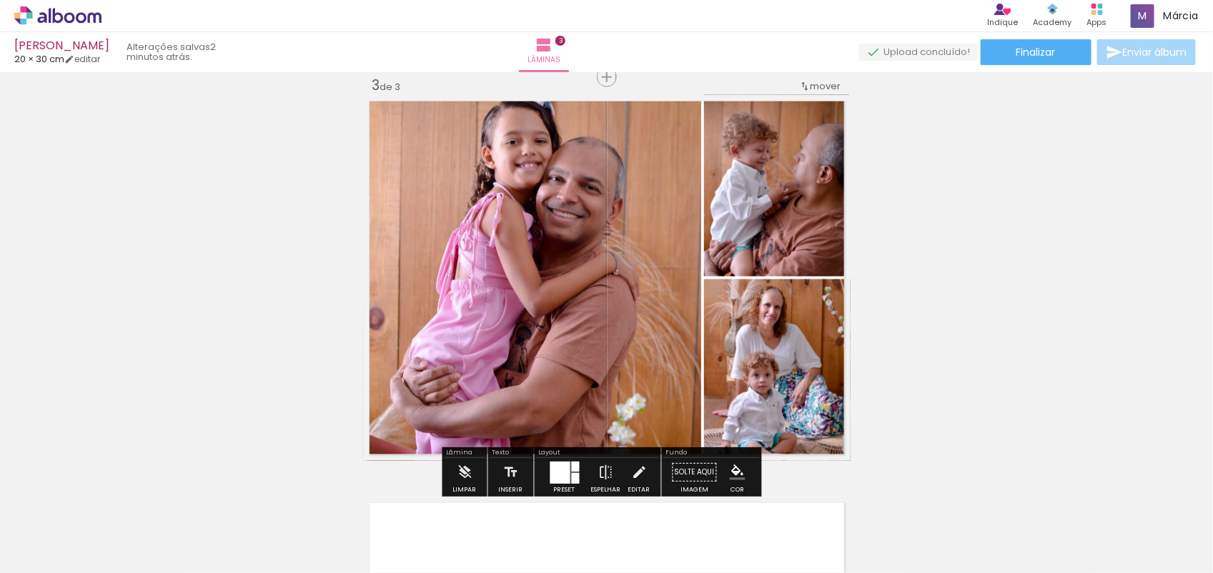
click at [959, 342] on div "Inserir lâmina 1 de 3 Inserir lâmina 2 de 3 Inserir lâmina 3 de 3 O Designbox p…" at bounding box center [606, 59] width 1213 height 1608
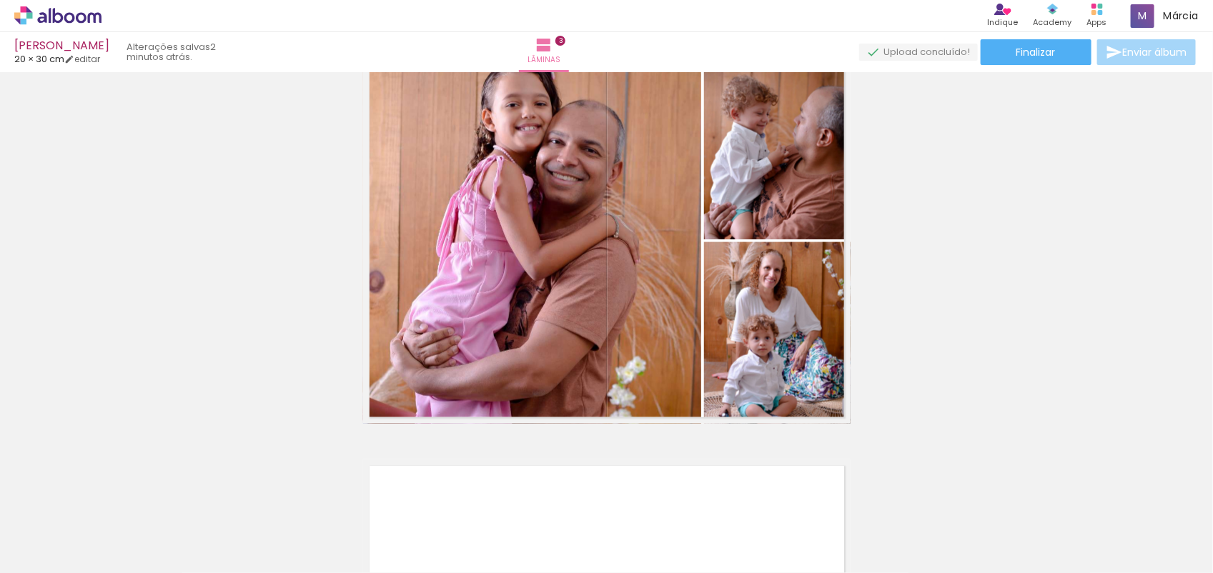
scroll to position [869, 0]
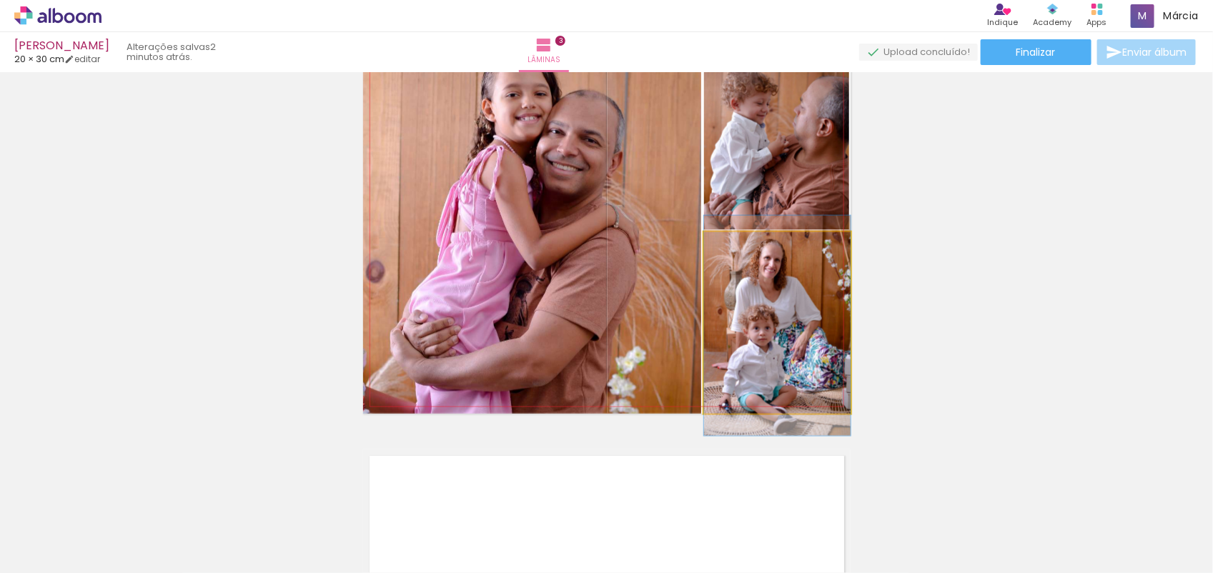
click at [762, 360] on quentale-photo at bounding box center [777, 323] width 147 height 182
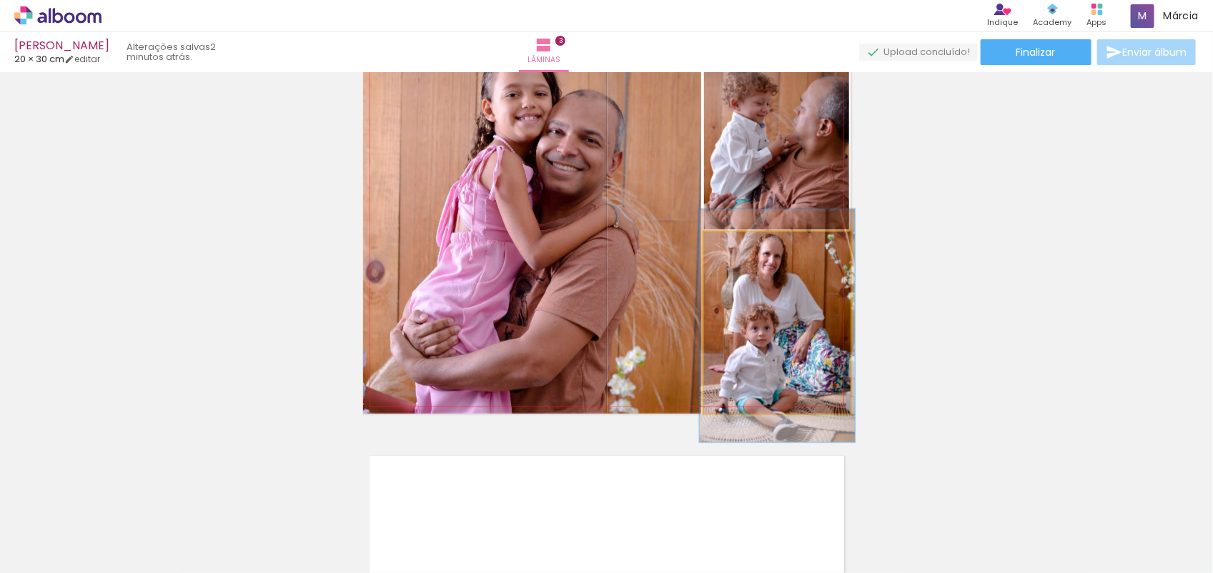
click at [736, 248] on div at bounding box center [740, 247] width 13 height 13
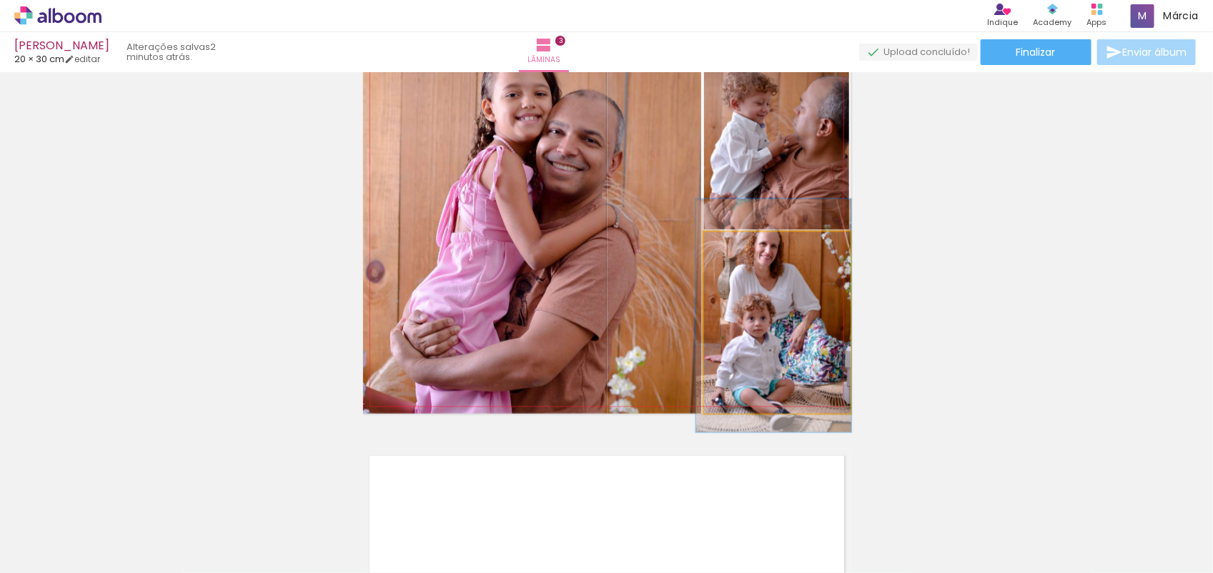
drag, startPoint x: 767, startPoint y: 316, endPoint x: 763, endPoint y: 306, distance: 10.6
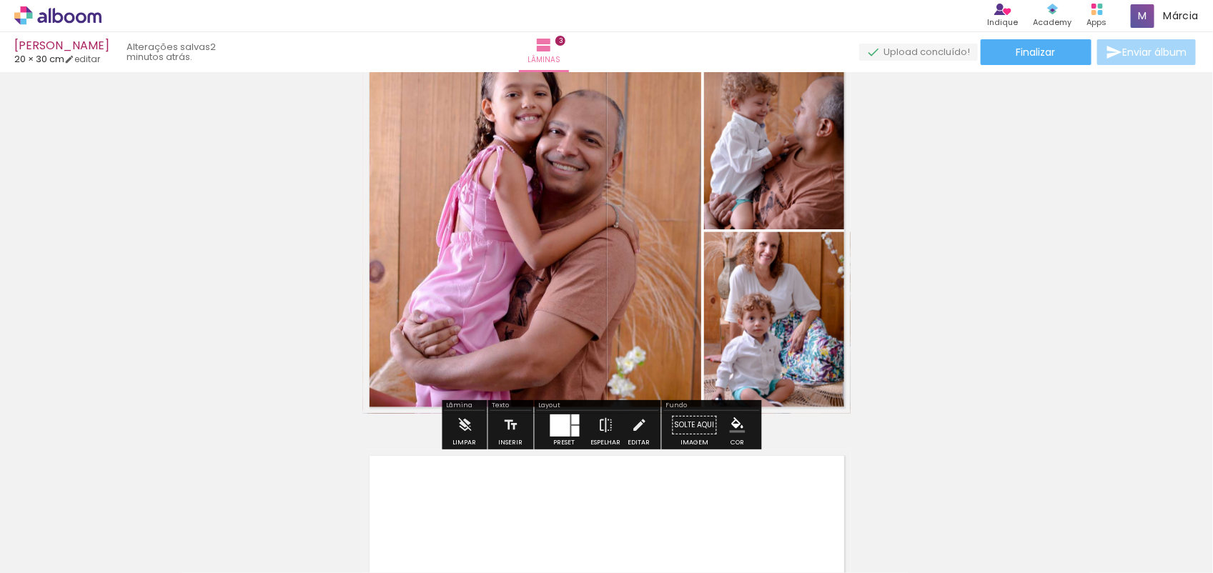
click at [985, 315] on div "Inserir lâmina 1 de 3 Inserir lâmina 2 de 3 Inserir lâmina 3 de 3 O Designbox p…" at bounding box center [606, 12] width 1213 height 1608
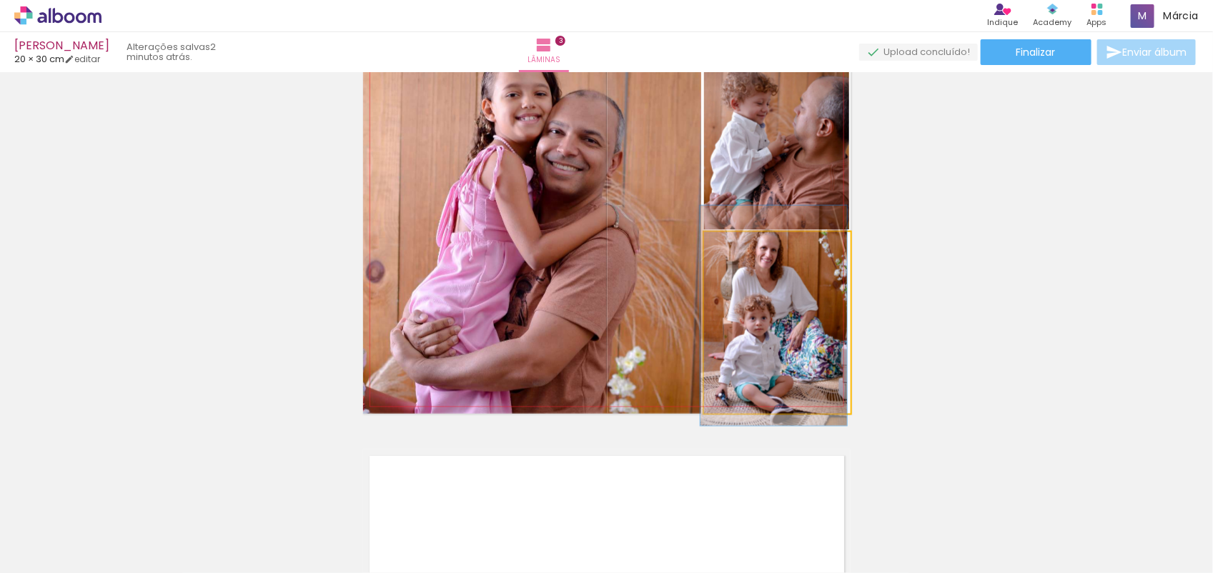
drag, startPoint x: 737, startPoint y: 248, endPoint x: 709, endPoint y: 258, distance: 29.6
click at [709, 236] on div "P&B Largura Cor" at bounding box center [781, 236] width 147 height 0
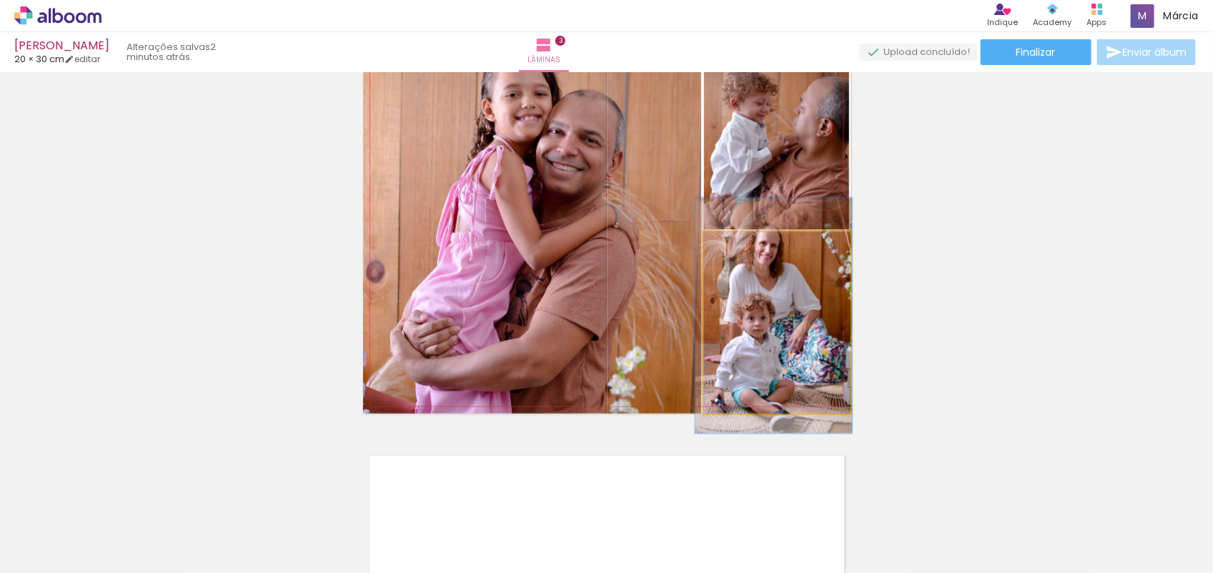
click at [738, 250] on div at bounding box center [740, 247] width 23 height 23
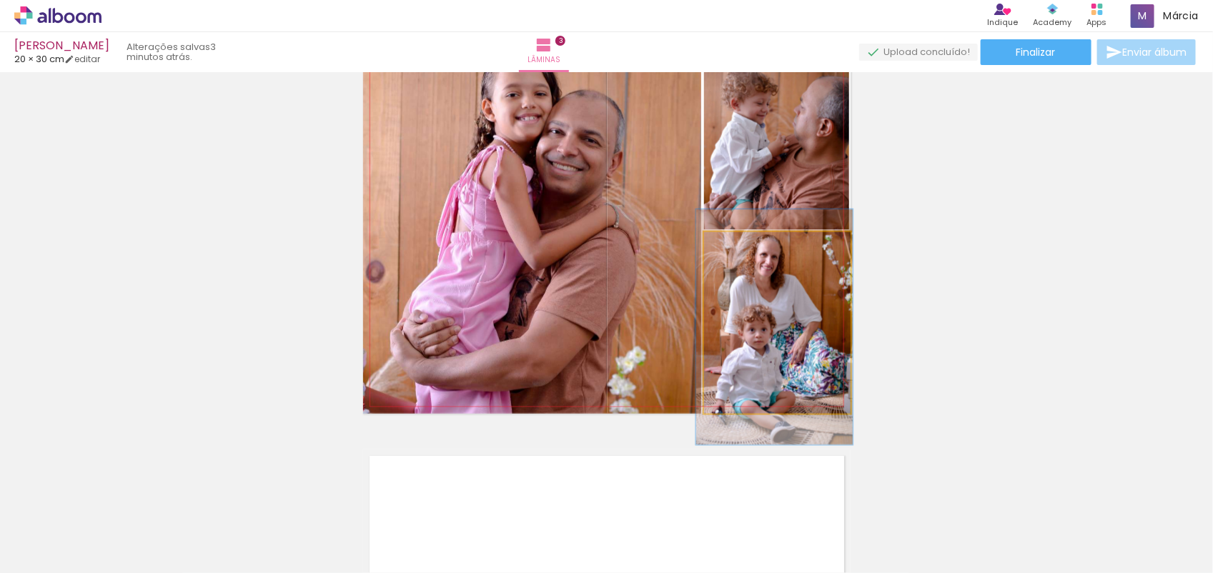
drag, startPoint x: 772, startPoint y: 337, endPoint x: 773, endPoint y: 348, distance: 11.5
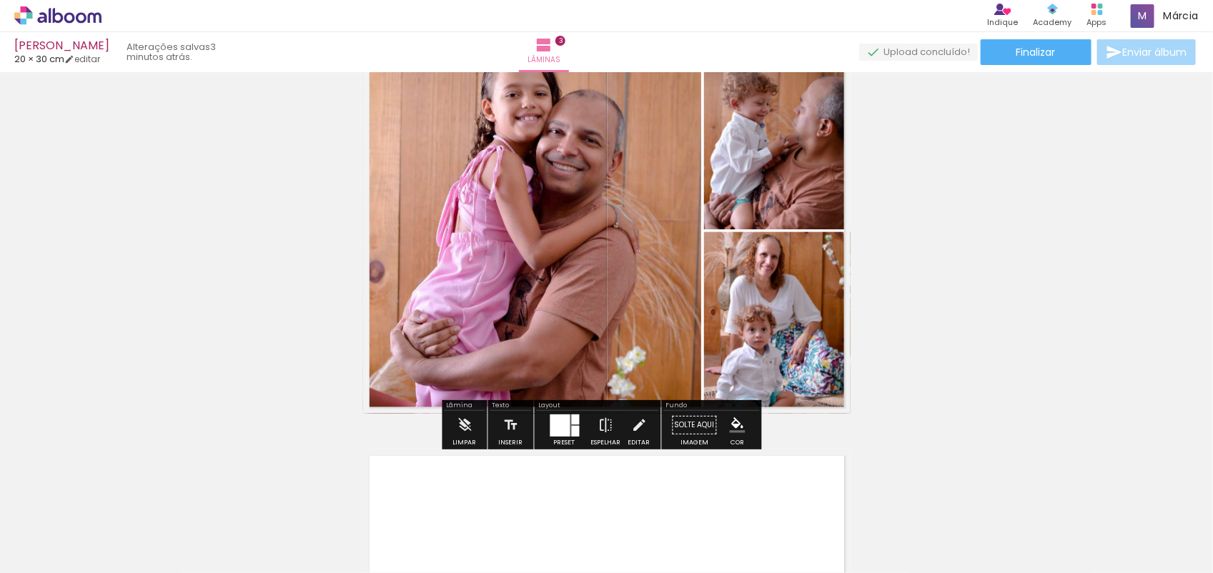
click at [859, 333] on div "Inserir lâmina 1 de 3 Inserir lâmina 2 de 3 Inserir lâmina 3 de 3 O Designbox p…" at bounding box center [606, 12] width 1213 height 1608
click at [905, 340] on div "Inserir lâmina 1 de 3 Inserir lâmina 2 de 3 Inserir lâmina 3 de 3 O Designbox p…" at bounding box center [606, 12] width 1213 height 1608
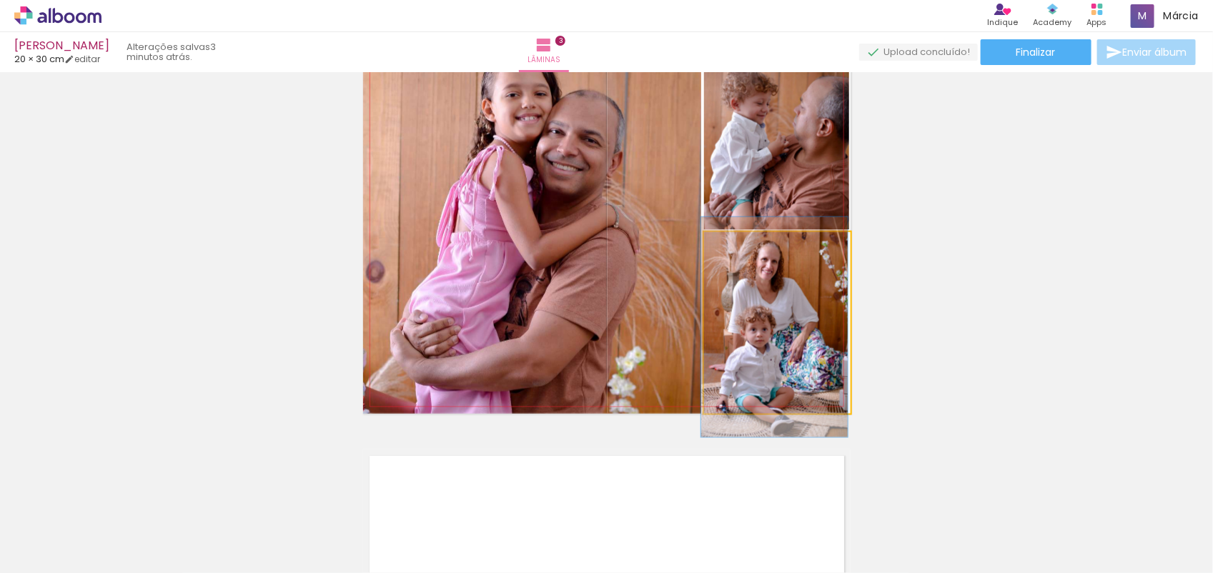
drag, startPoint x: 734, startPoint y: 249, endPoint x: 712, endPoint y: 250, distance: 22.2
type paper-slider "100"
click at [712, 250] on div at bounding box center [757, 247] width 99 height 21
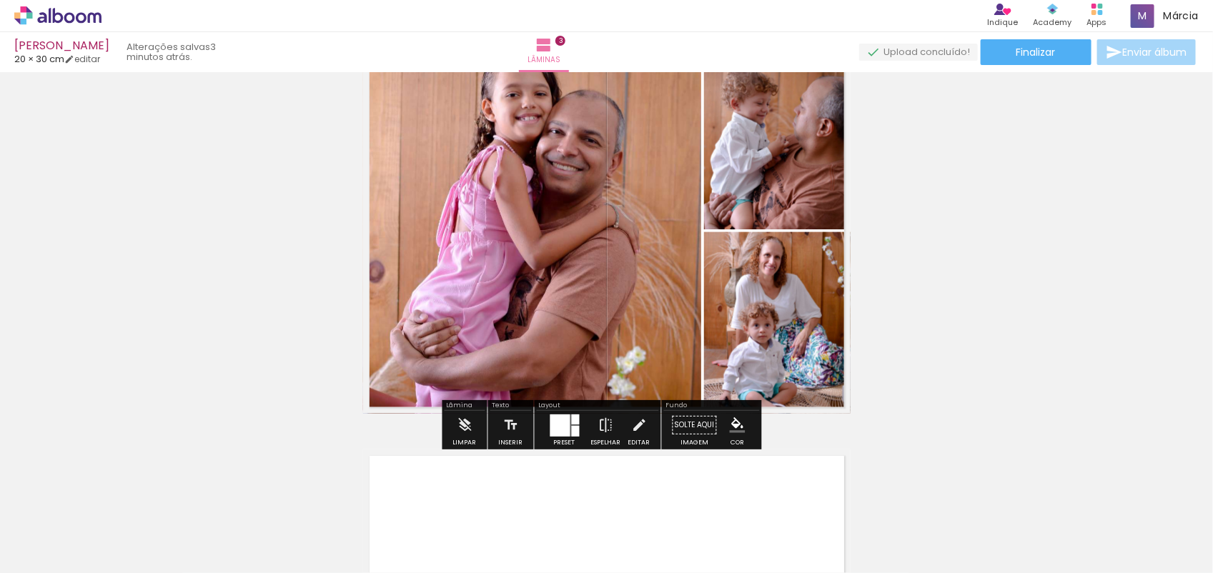
click at [921, 372] on div "Inserir lâmina 1 de 3 Inserir lâmina 2 de 3 Inserir lâmina 3 de 3 O Designbox p…" at bounding box center [606, 12] width 1213 height 1608
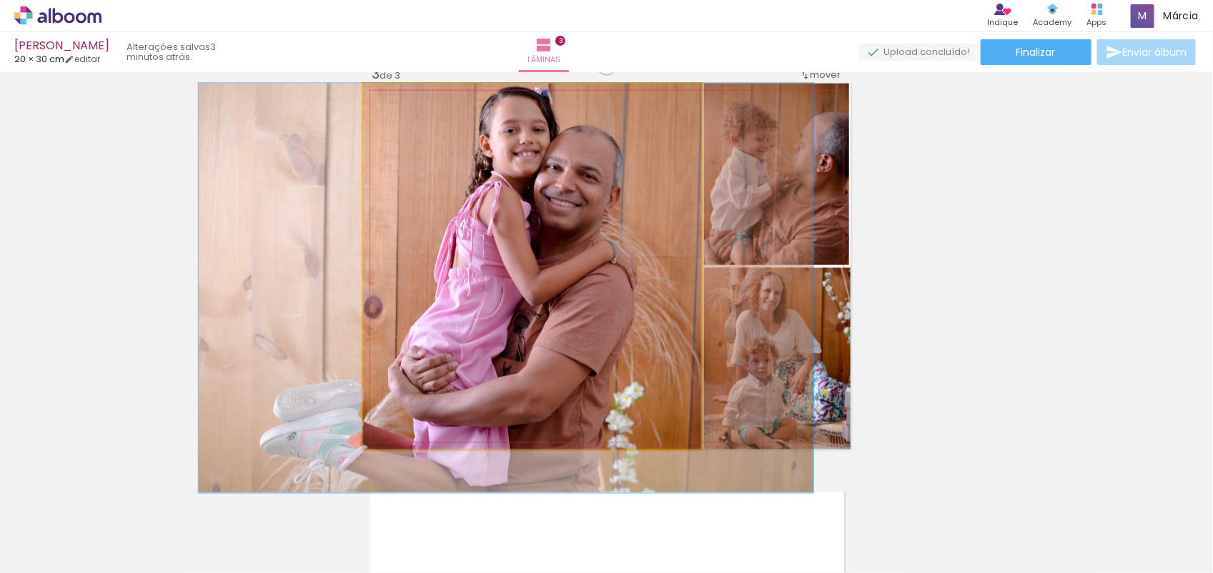
drag, startPoint x: 606, startPoint y: 222, endPoint x: 604, endPoint y: 249, distance: 27.2
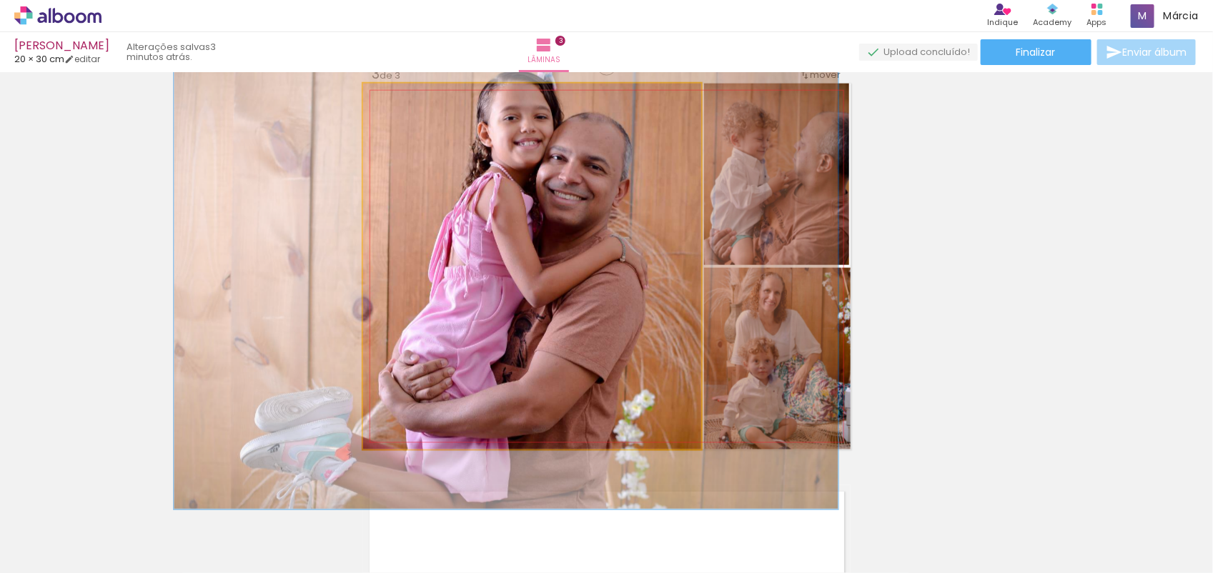
click at [402, 102] on div at bounding box center [408, 98] width 23 height 23
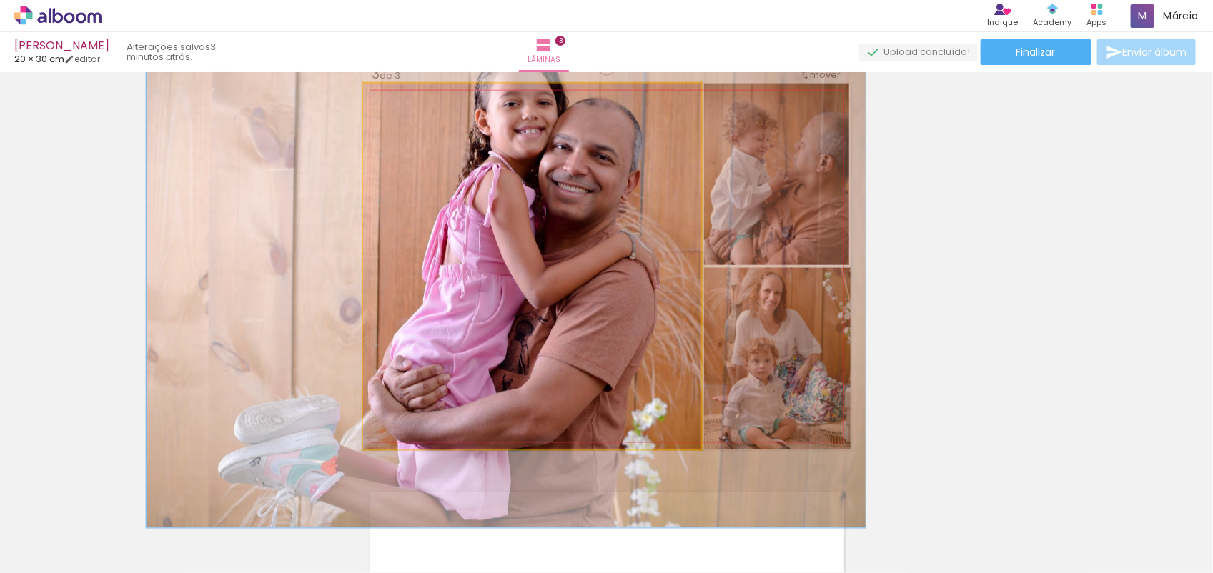
click at [408, 102] on div at bounding box center [413, 98] width 23 height 23
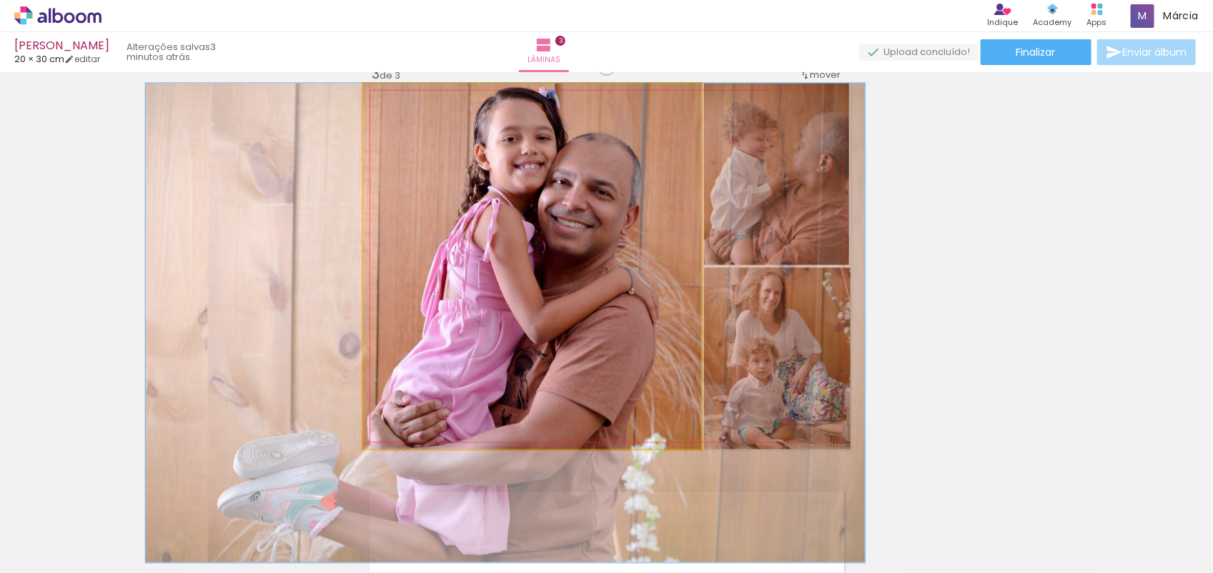
drag, startPoint x: 516, startPoint y: 259, endPoint x: 516, endPoint y: 325, distance: 65.8
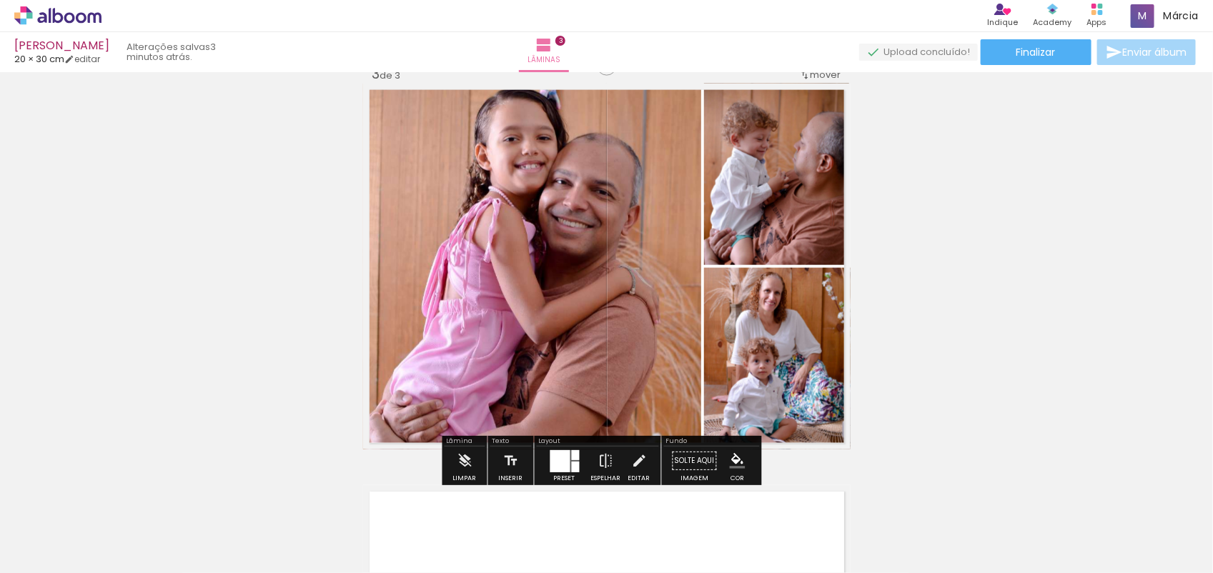
click at [250, 217] on div "Inserir lâmina 1 de 3 Inserir lâmina 2 de 3 Inserir lâmina 3 de 3 O Designbox p…" at bounding box center [606, 48] width 1213 height 1608
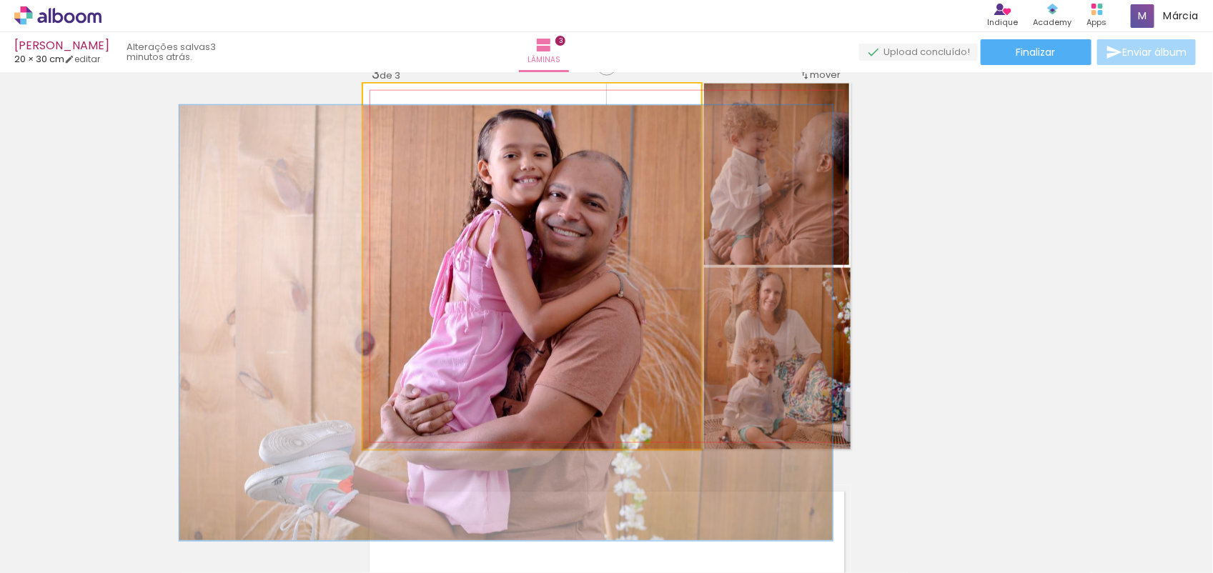
click at [400, 101] on div at bounding box center [406, 98] width 13 height 13
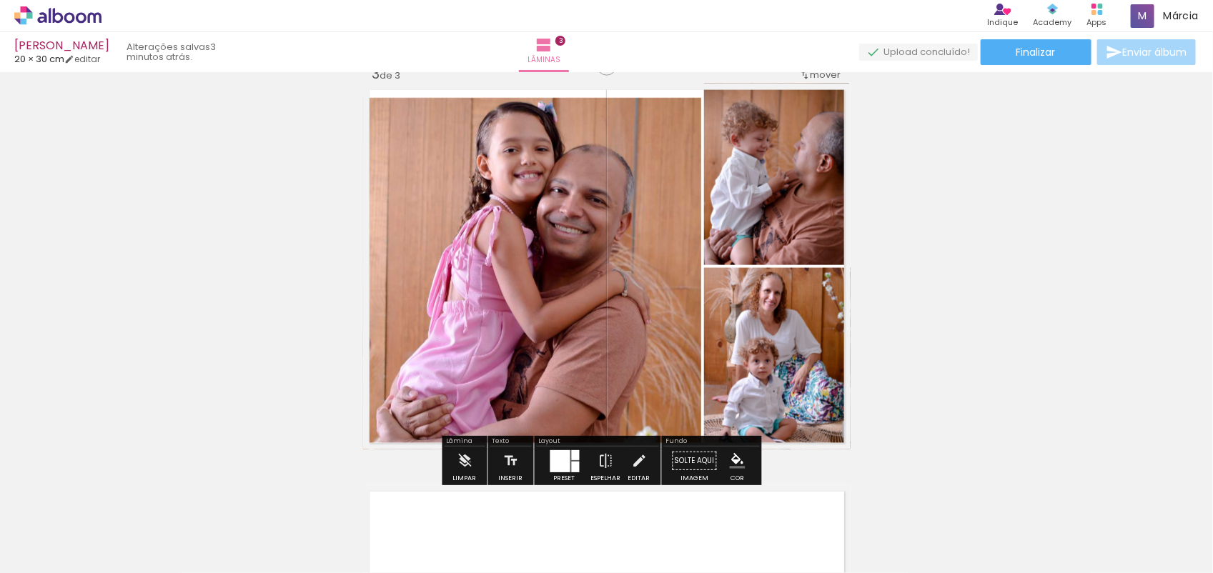
click at [929, 268] on div "Inserir lâmina 1 de 3 Inserir lâmina 2 de 3 Inserir lâmina 3 de 3 O Designbox p…" at bounding box center [606, 48] width 1213 height 1608
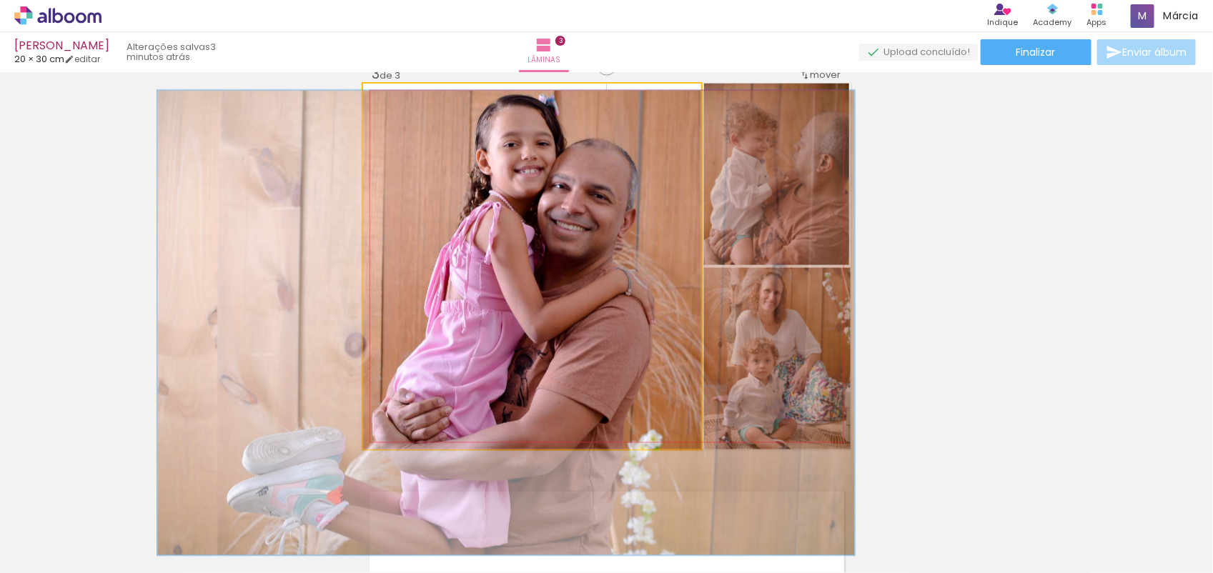
type paper-slider "127"
click at [406, 104] on div at bounding box center [411, 98] width 13 height 13
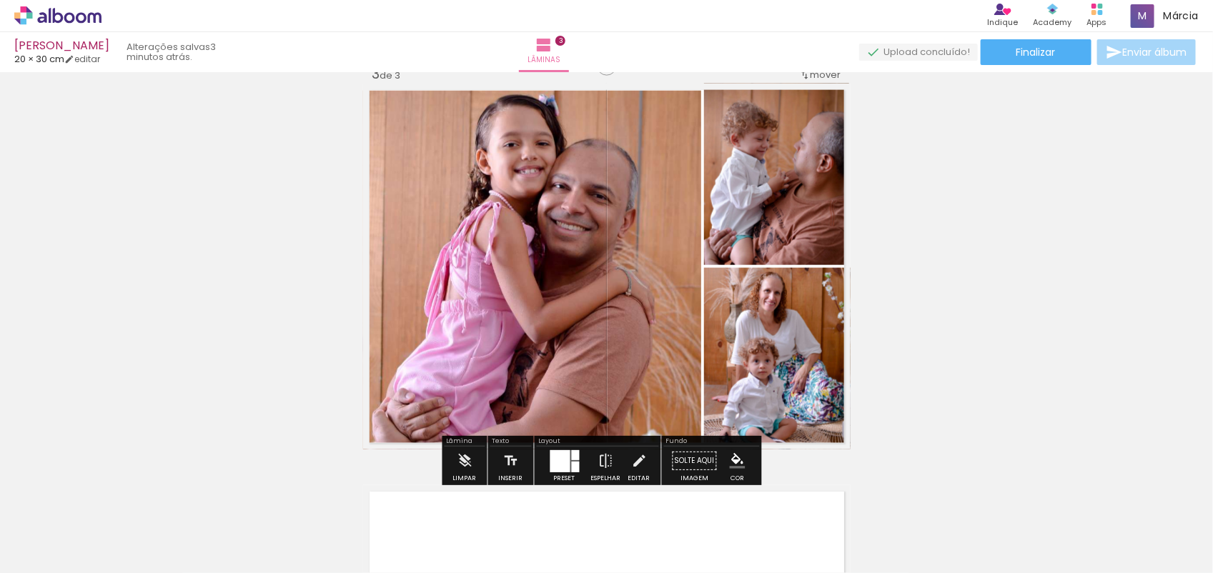
click at [1042, 252] on div "Inserir lâmina 1 de 3 Inserir lâmina 2 de 3 Inserir lâmina 3 de 3 O Designbox p…" at bounding box center [606, 48] width 1213 height 1608
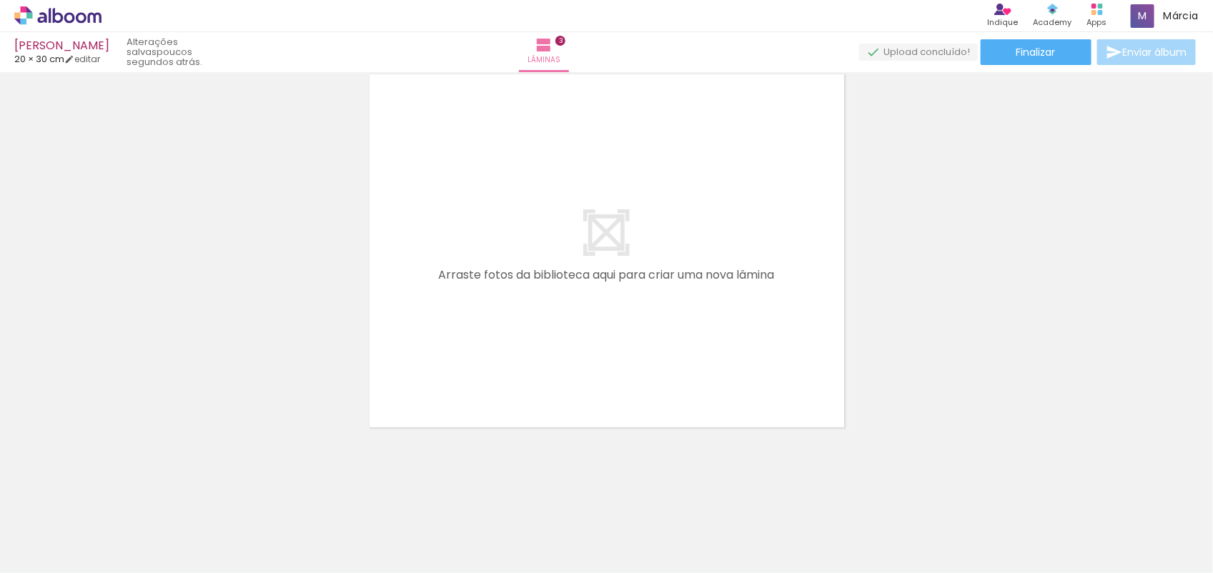
scroll to position [0, 0]
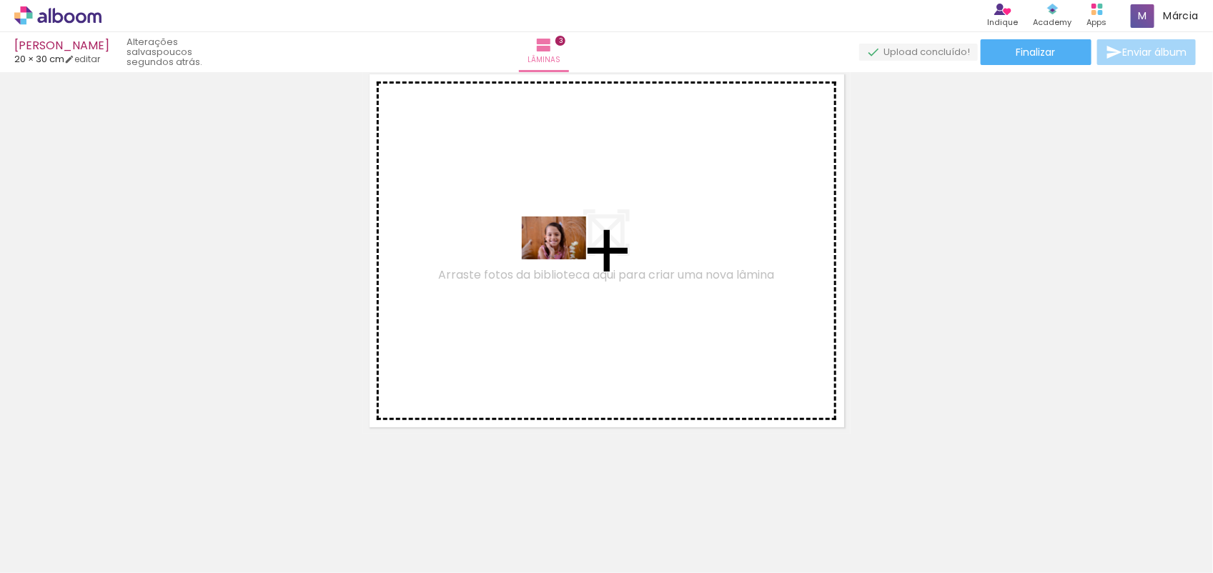
drag, startPoint x: 952, startPoint y: 527, endPoint x: 538, endPoint y: 245, distance: 500.6
click at [538, 245] on quentale-workspace at bounding box center [606, 286] width 1213 height 573
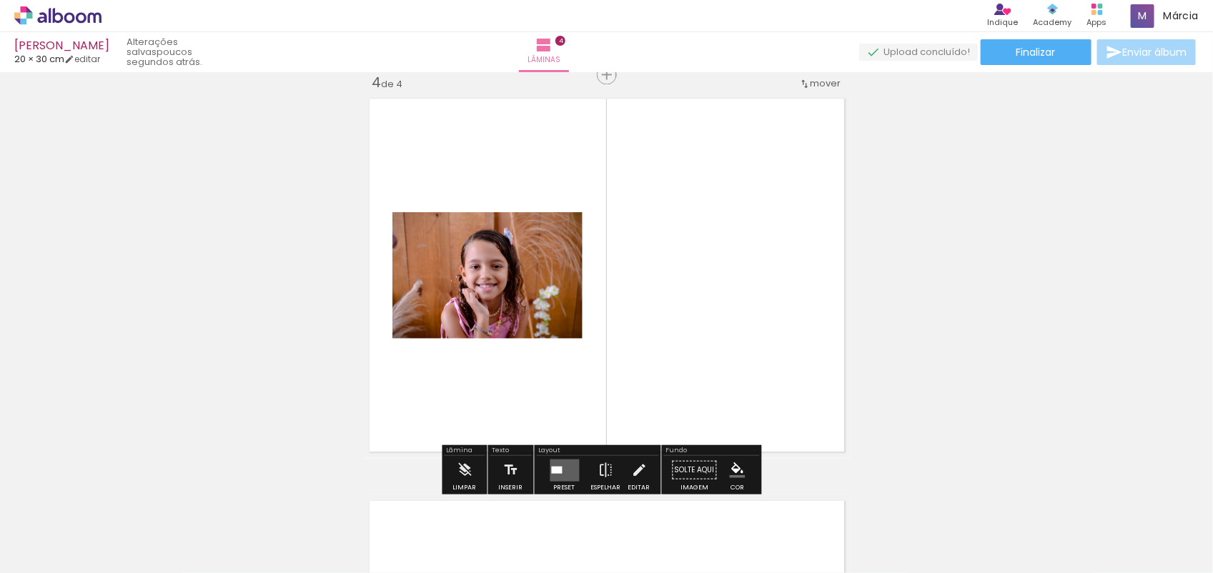
scroll to position [1223, 0]
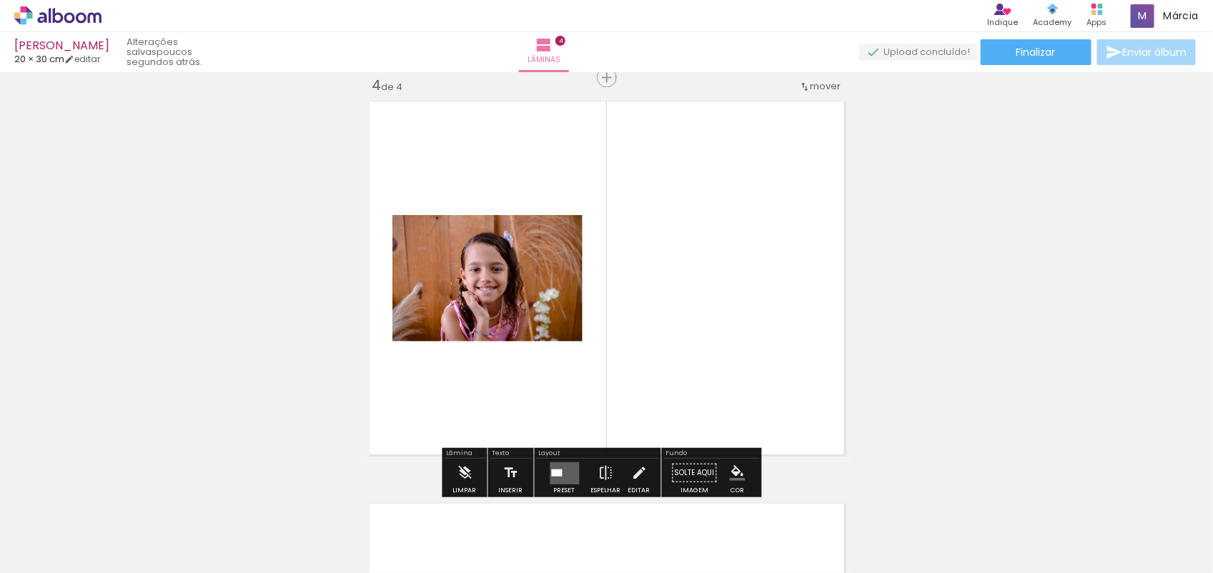
click at [0, 0] on slot "P&B" at bounding box center [0, 0] width 0 height 0
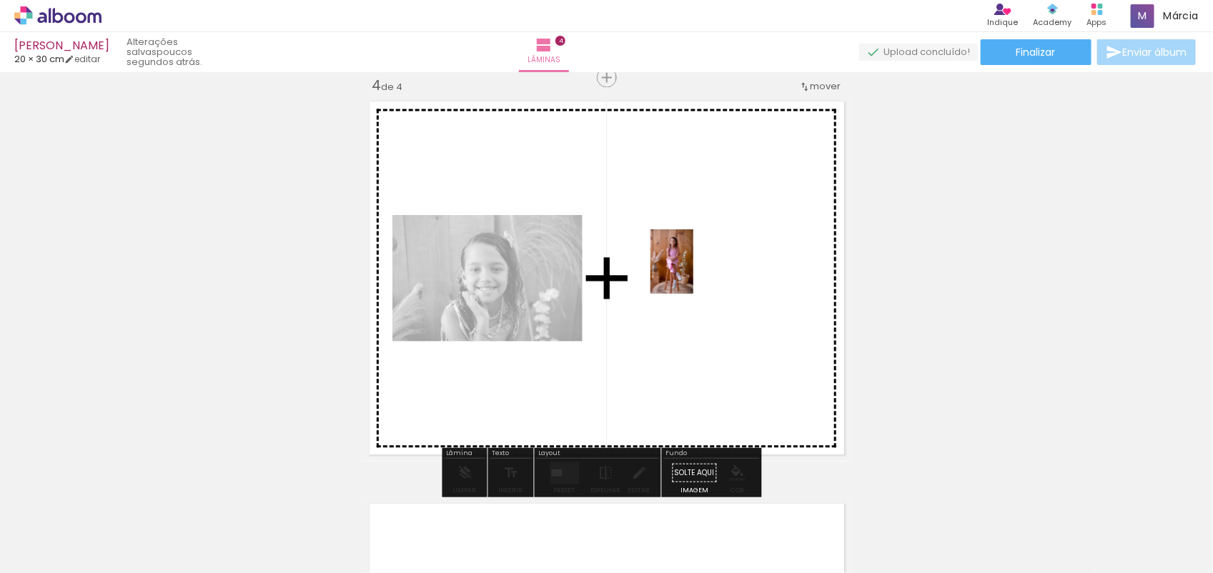
drag, startPoint x: 874, startPoint y: 517, endPoint x: 693, endPoint y: 272, distance: 304.1
click at [693, 272] on quentale-workspace at bounding box center [606, 286] width 1213 height 573
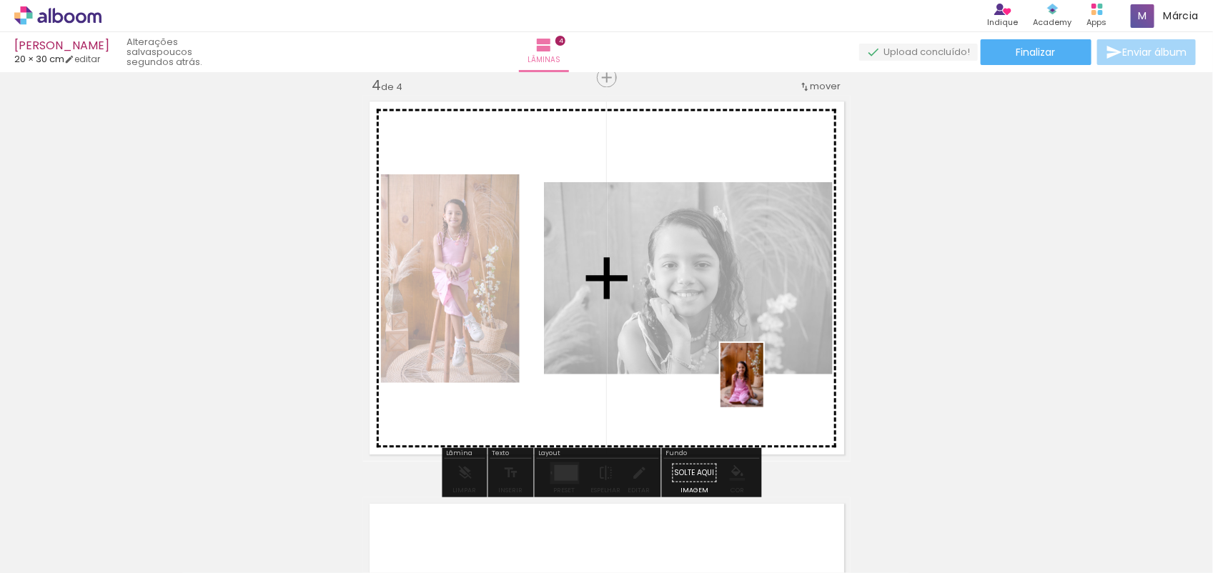
drag, startPoint x: 1023, startPoint y: 530, endPoint x: 549, endPoint y: 295, distance: 529.1
click at [549, 295] on quentale-workspace at bounding box center [606, 286] width 1213 height 573
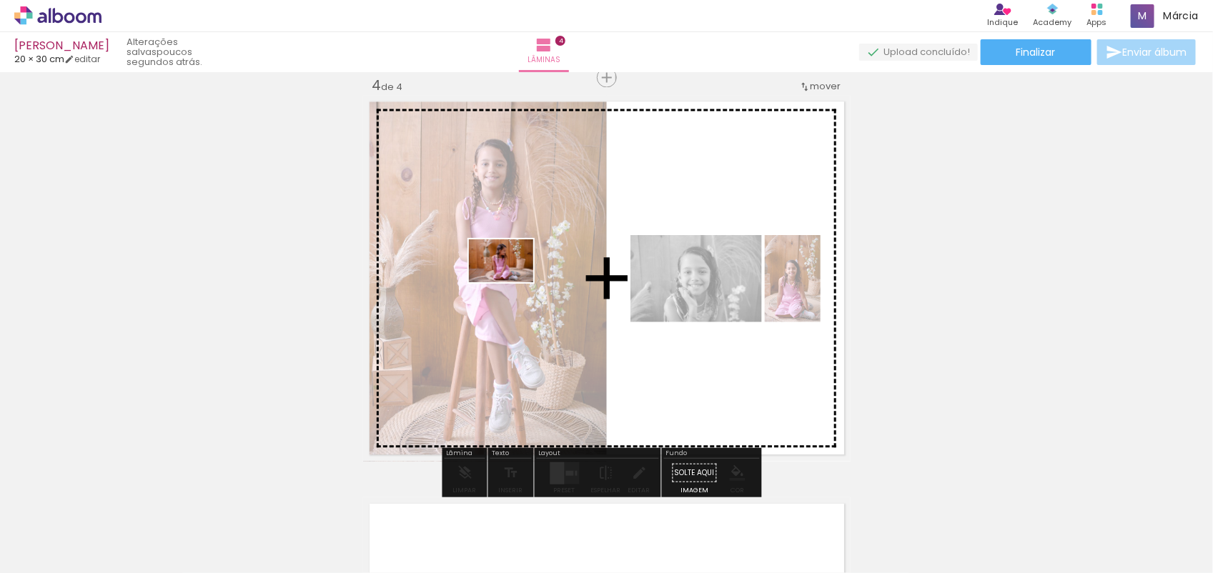
drag, startPoint x: 1117, startPoint y: 535, endPoint x: 425, endPoint y: 262, distance: 743.9
click at [425, 262] on quentale-workspace at bounding box center [606, 286] width 1213 height 573
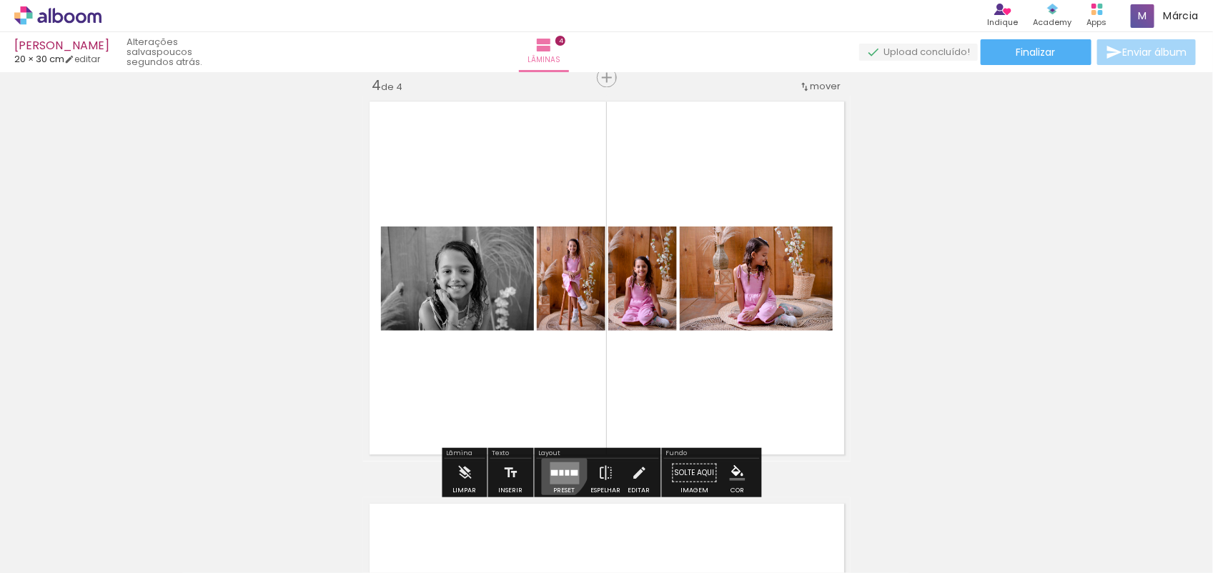
click at [550, 465] on quentale-layouter at bounding box center [564, 473] width 29 height 22
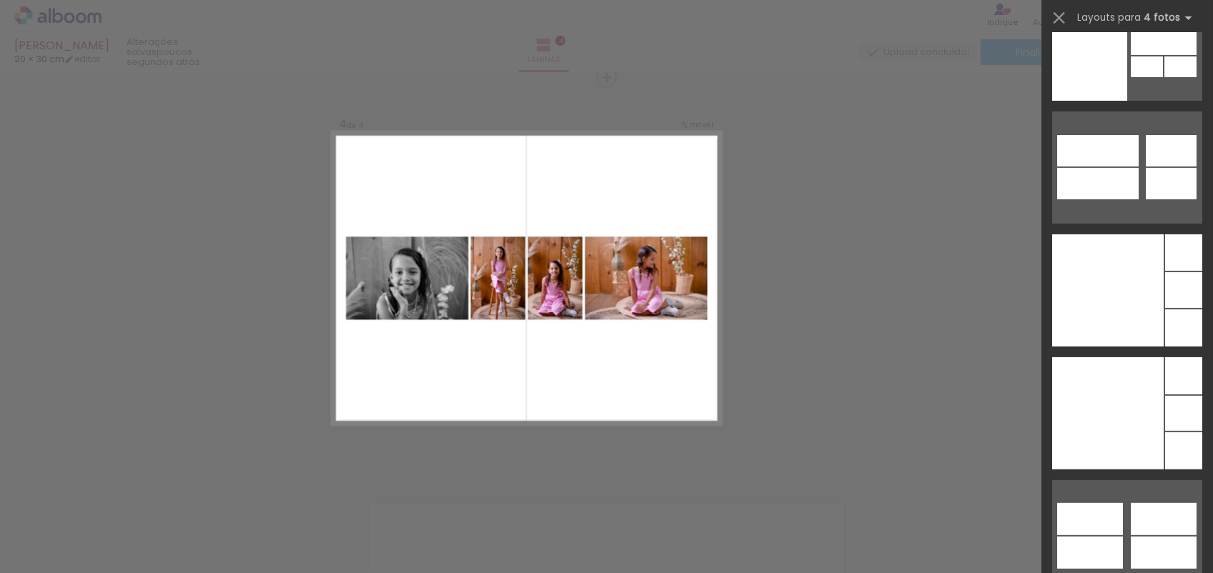
scroll to position [44037, 0]
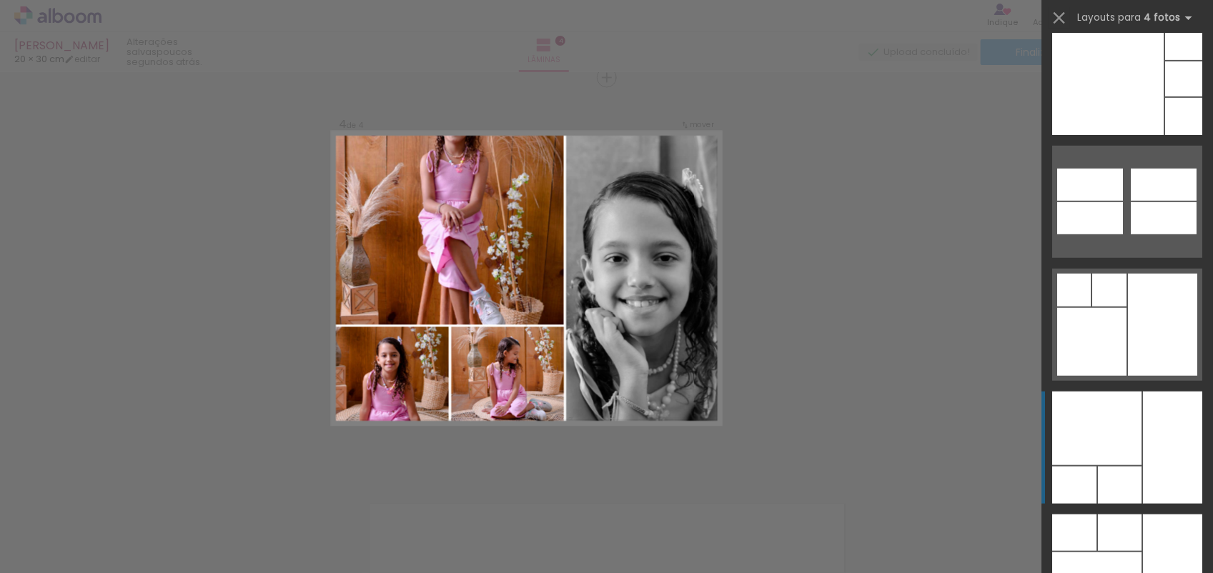
click at [1128, 459] on div at bounding box center [1096, 429] width 89 height 74
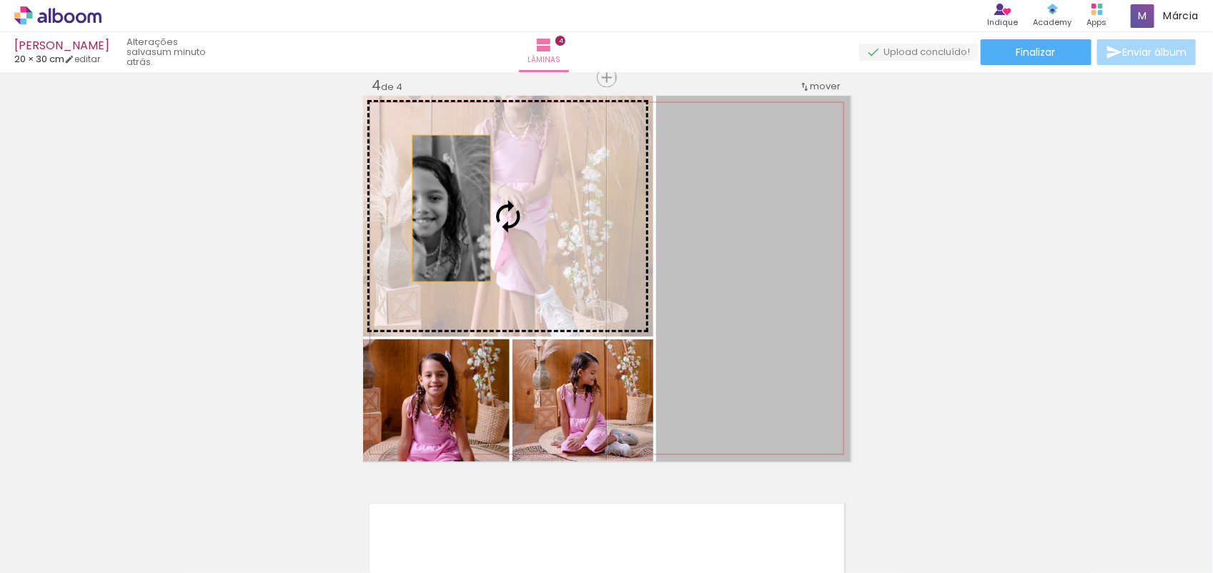
drag, startPoint x: 713, startPoint y: 329, endPoint x: 440, endPoint y: 202, distance: 300.6
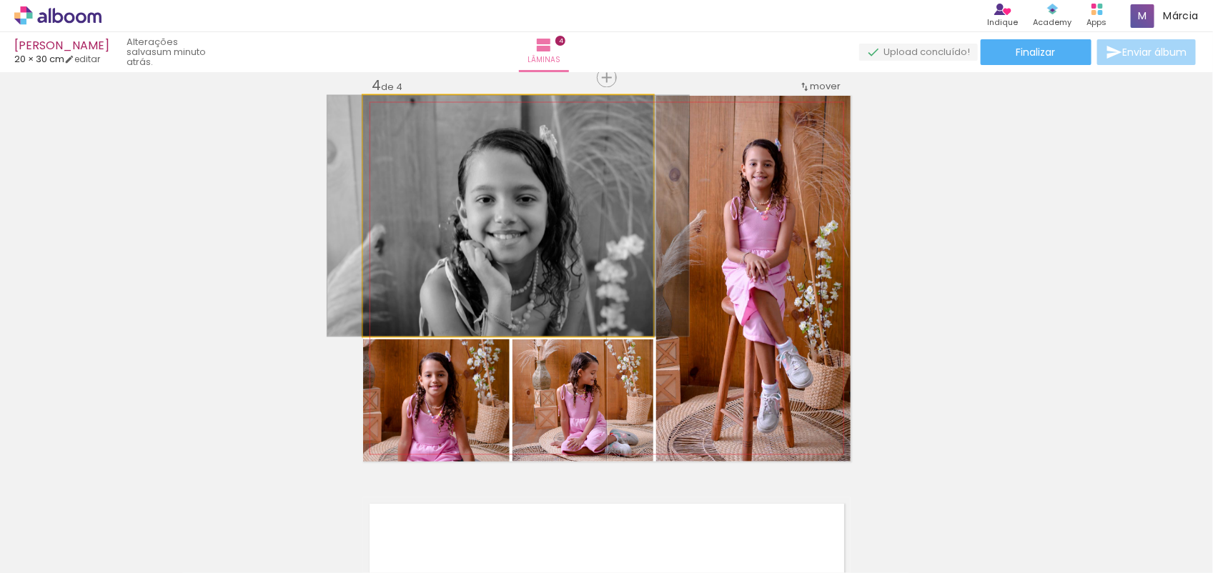
drag, startPoint x: 1192, startPoint y: 390, endPoint x: 1202, endPoint y: 363, distance: 28.9
click at [1202, 363] on div "Inserir lâmina 1 de 4 Inserir lâmina 2 de 4 Inserir lâmina 3 de 4 Inserir lâmin…" at bounding box center [606, 322] width 1213 height 501
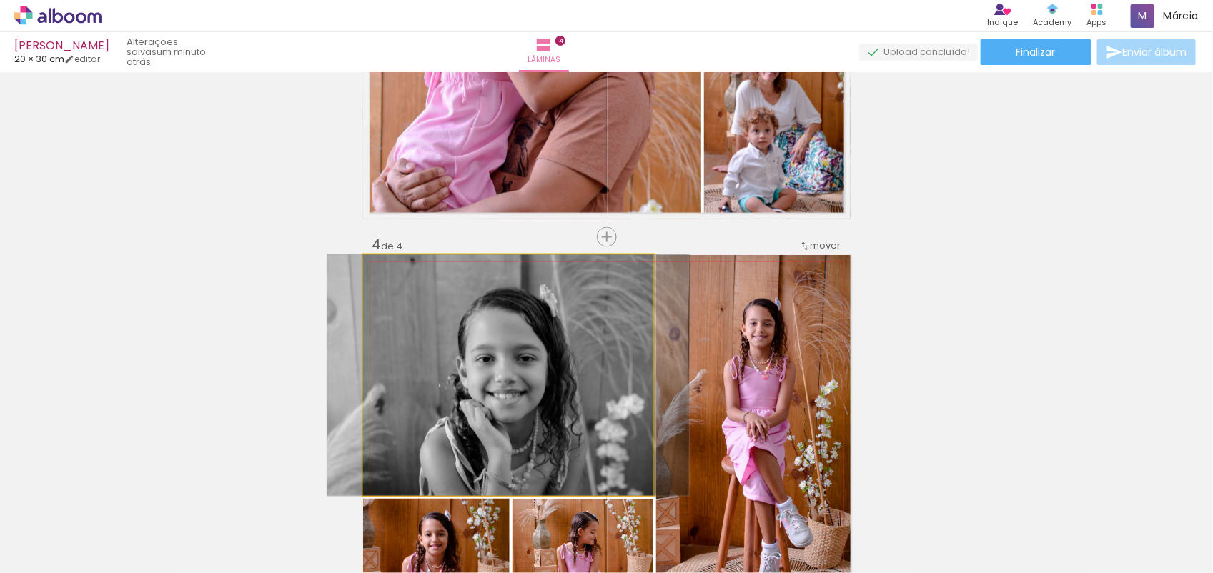
scroll to position [1298, 0]
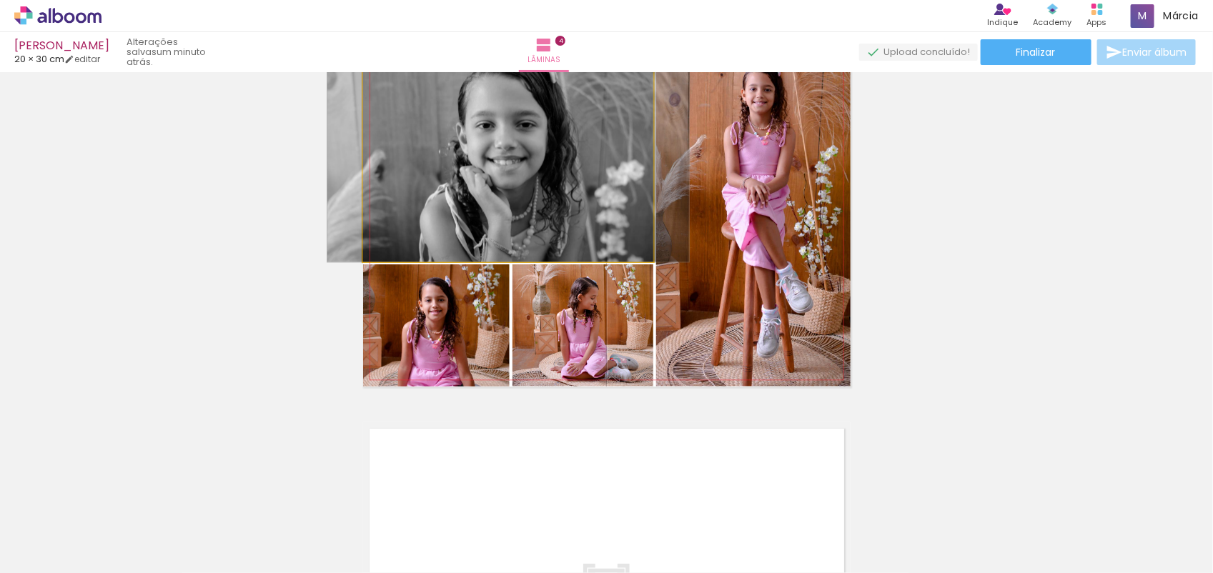
click at [555, 187] on img at bounding box center [508, 141] width 362 height 241
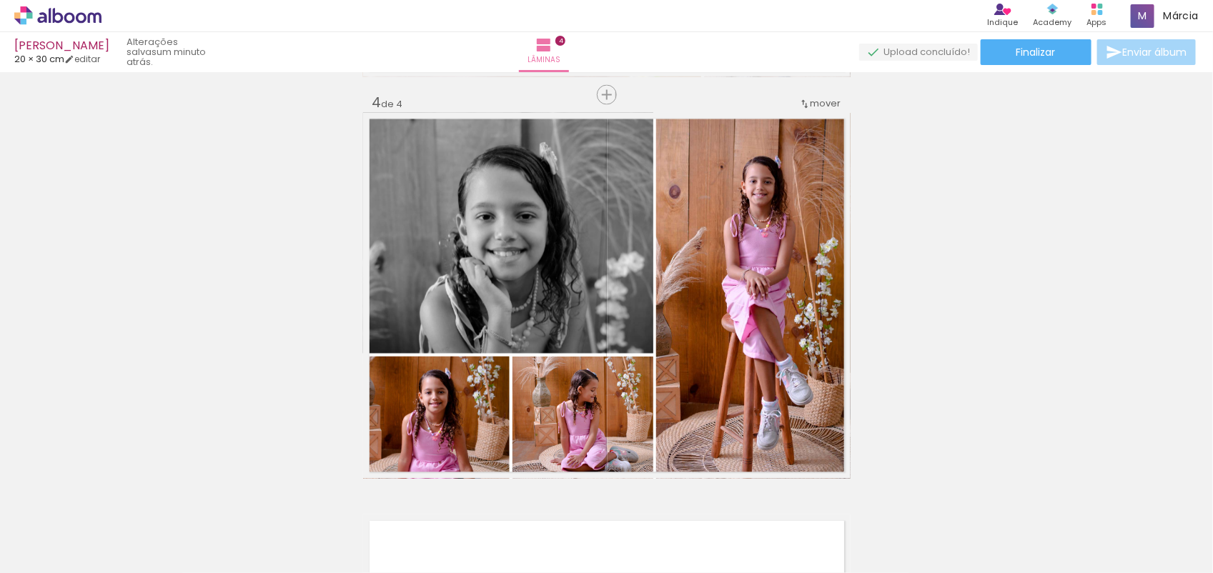
scroll to position [1198, 0]
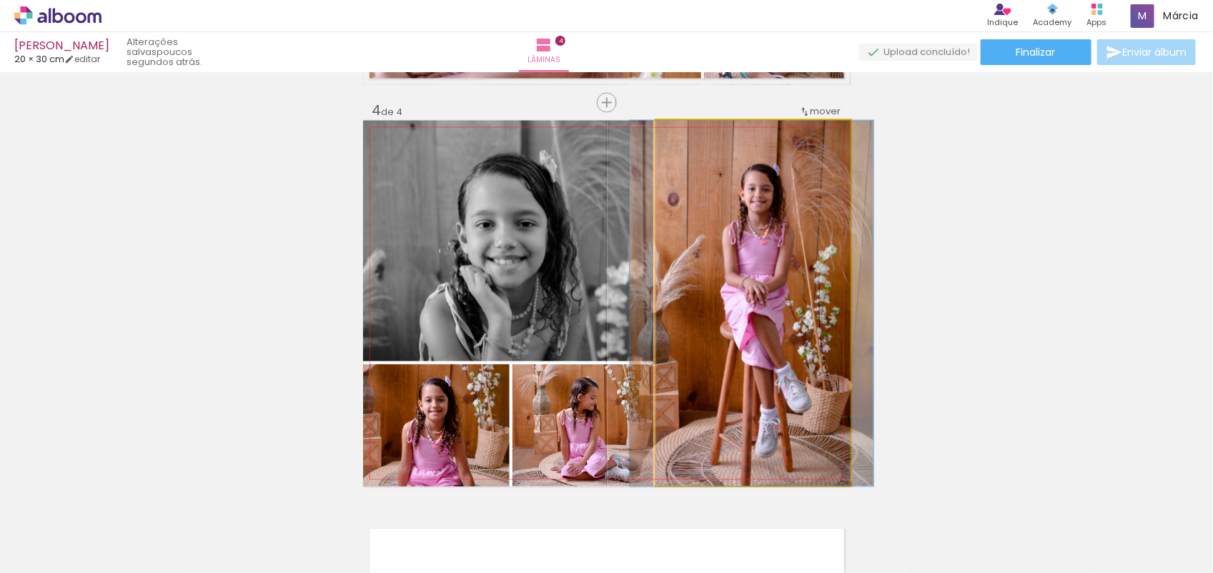
drag, startPoint x: 781, startPoint y: 405, endPoint x: 779, endPoint y: 384, distance: 20.8
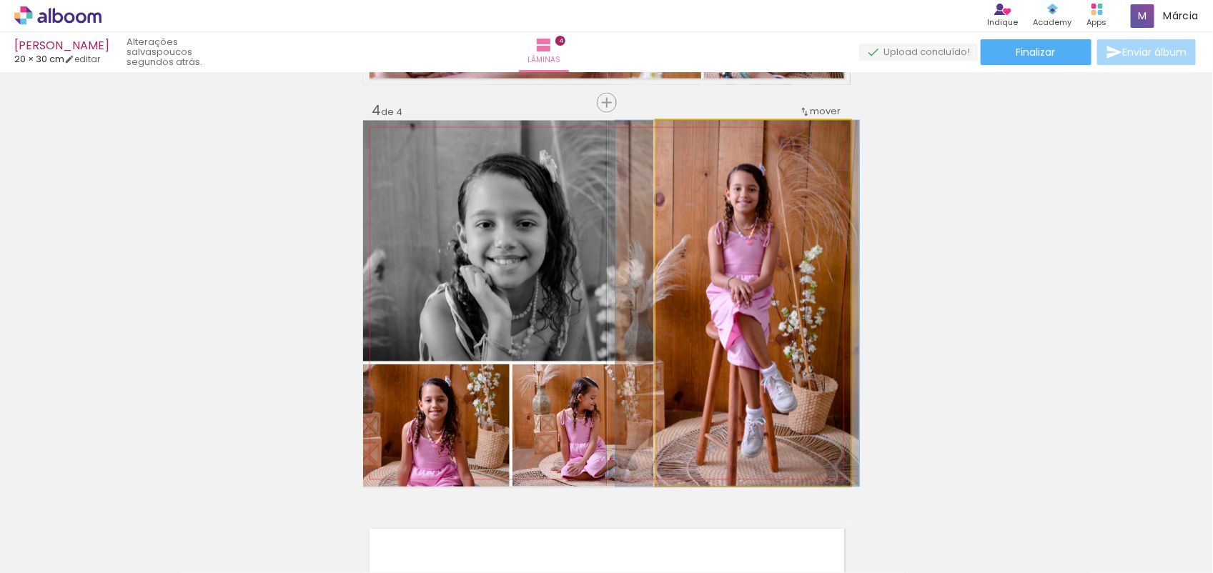
drag, startPoint x: 779, startPoint y: 384, endPoint x: 765, endPoint y: 384, distance: 14.3
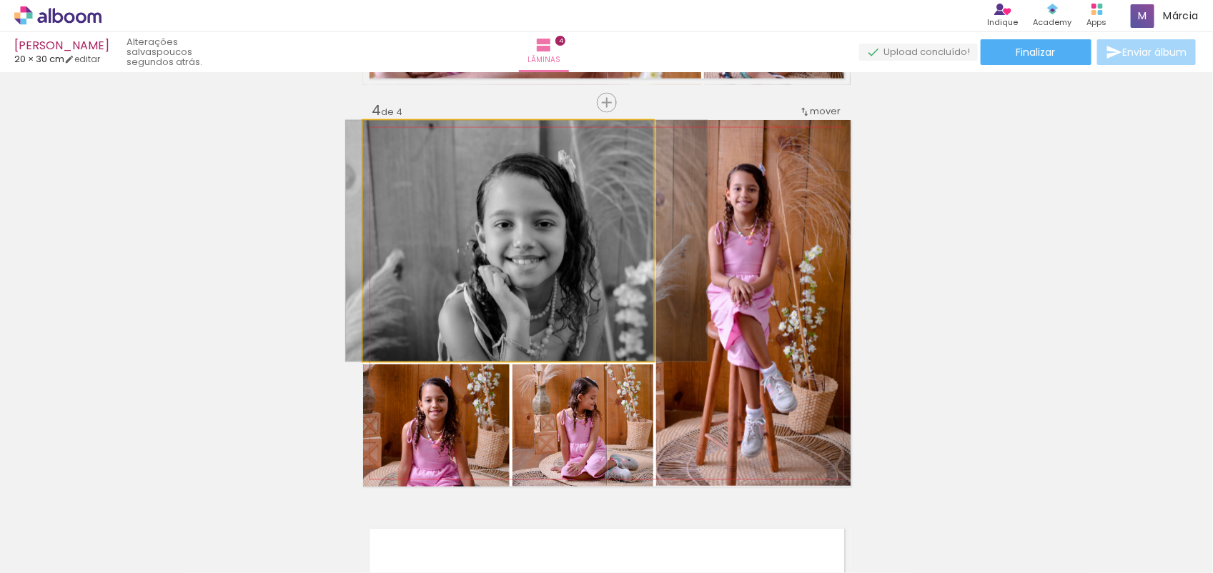
drag, startPoint x: 598, startPoint y: 336, endPoint x: 617, endPoint y: 329, distance: 19.9
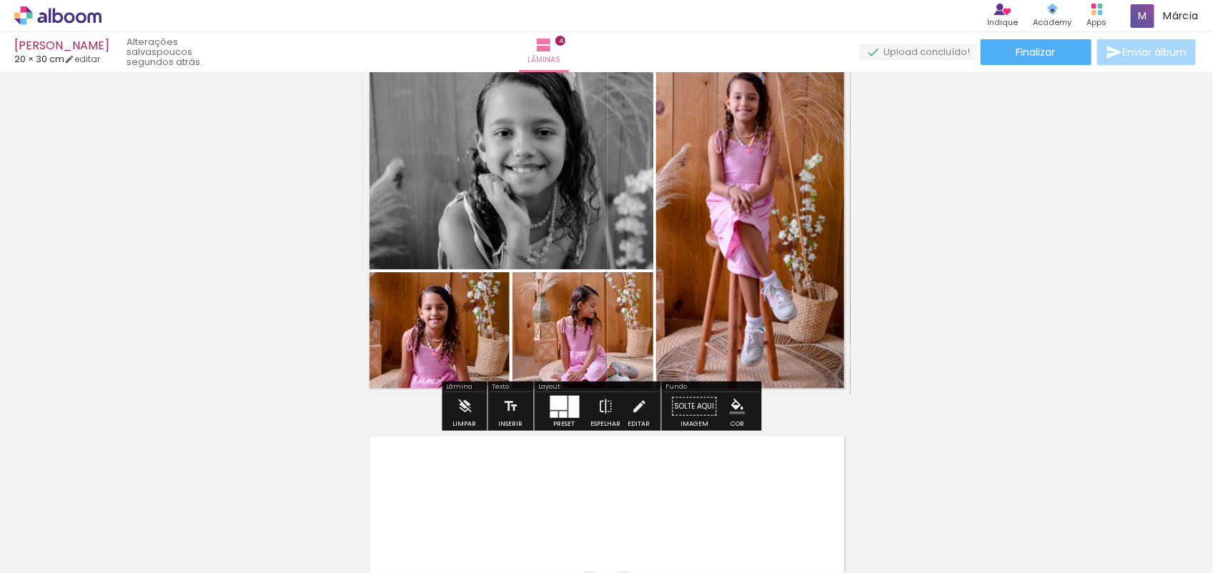
scroll to position [1295, 0]
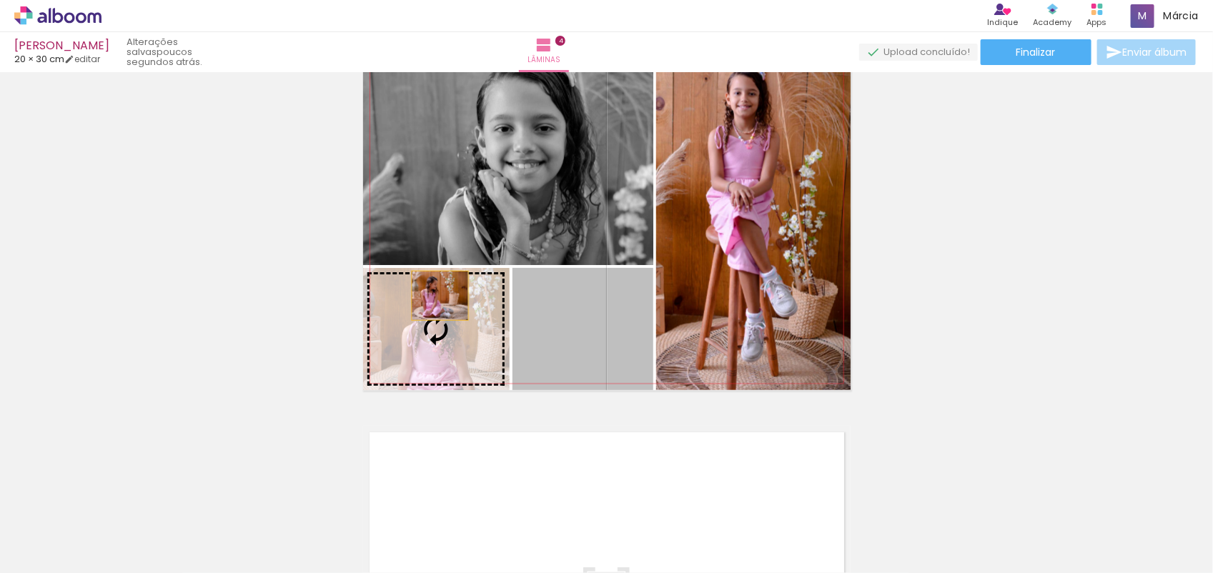
drag, startPoint x: 570, startPoint y: 315, endPoint x: 422, endPoint y: 295, distance: 148.5
click at [0, 0] on slot at bounding box center [0, 0] width 0 height 0
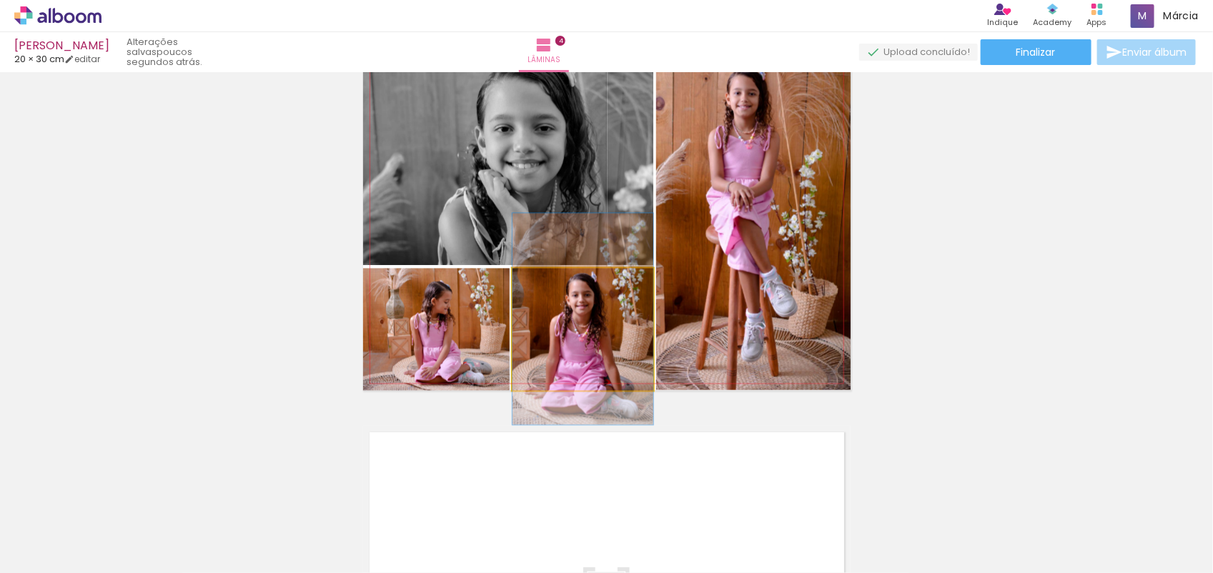
drag, startPoint x: 588, startPoint y: 354, endPoint x: 590, endPoint y: 345, distance: 8.7
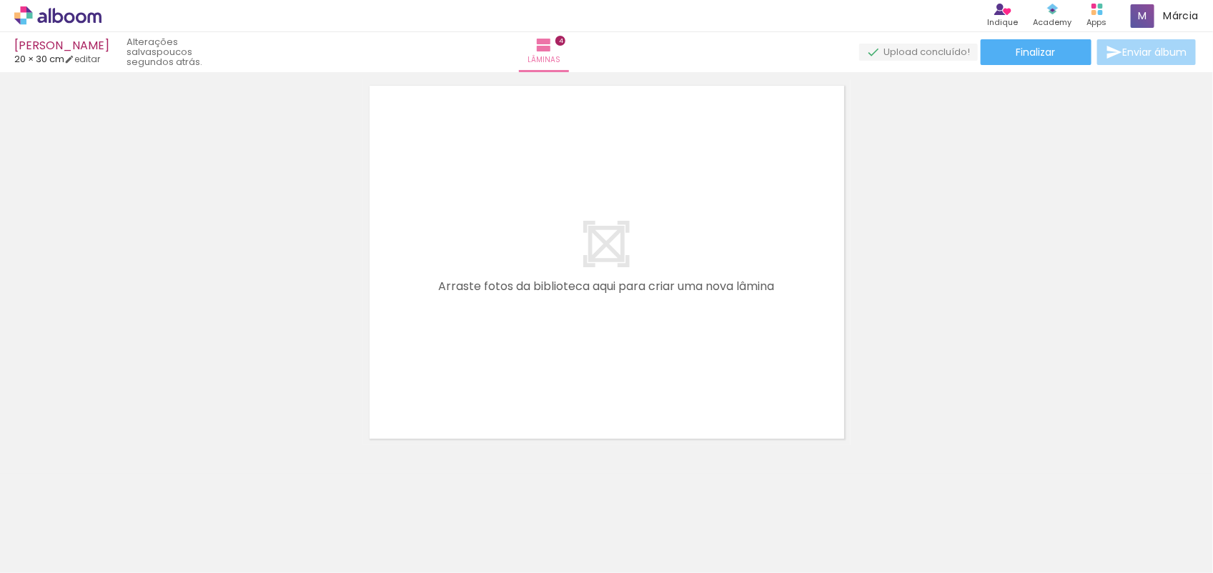
scroll to position [1652, 0]
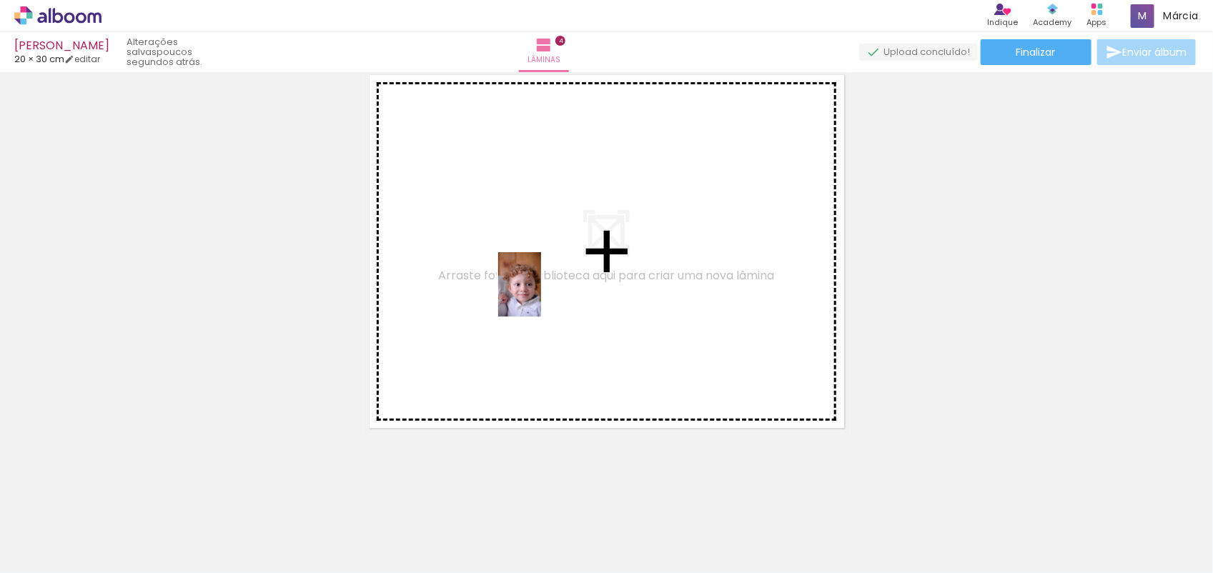
drag, startPoint x: 472, startPoint y: 543, endPoint x: 549, endPoint y: 287, distance: 267.1
click at [549, 287] on quentale-workspace at bounding box center [606, 286] width 1213 height 573
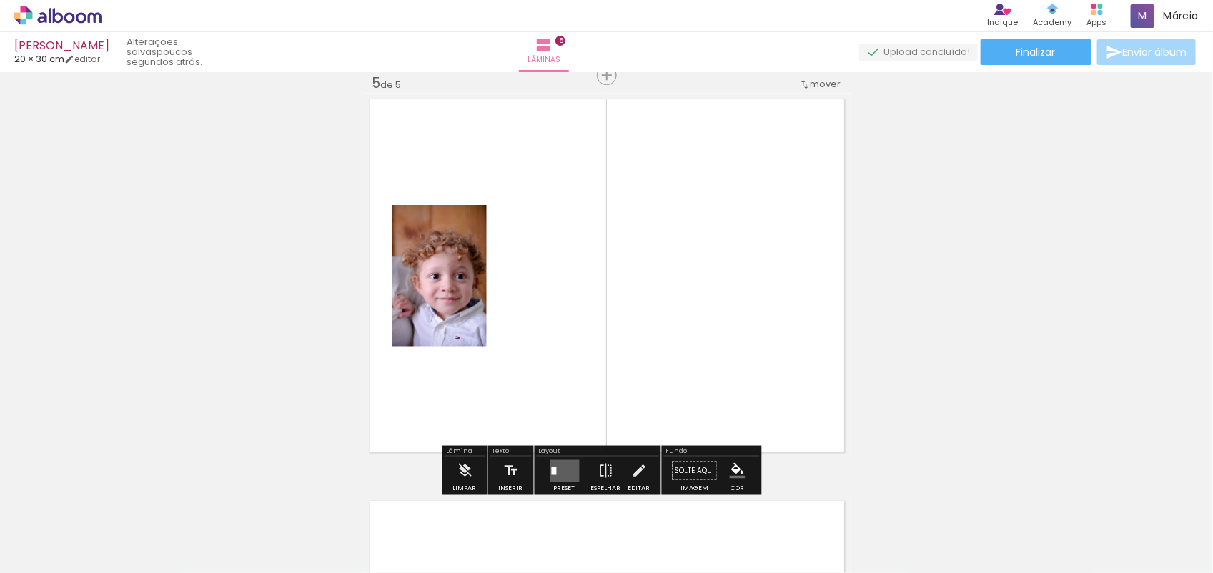
scroll to position [1625, 0]
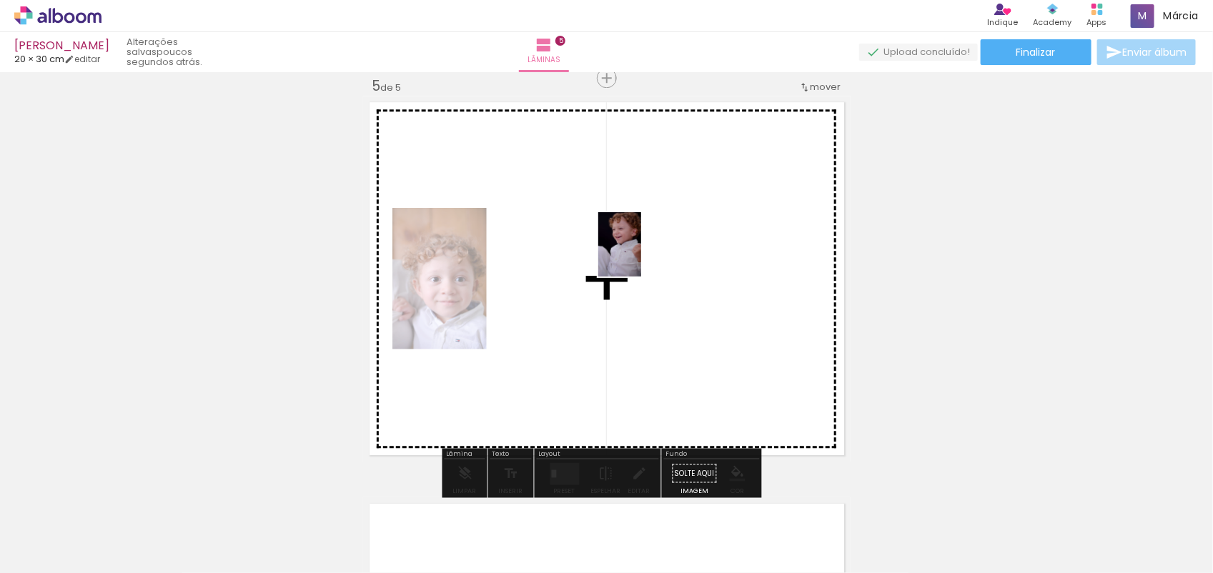
drag, startPoint x: 794, startPoint y: 527, endPoint x: 638, endPoint y: 249, distance: 319.1
click at [638, 249] on quentale-workspace at bounding box center [606, 286] width 1213 height 573
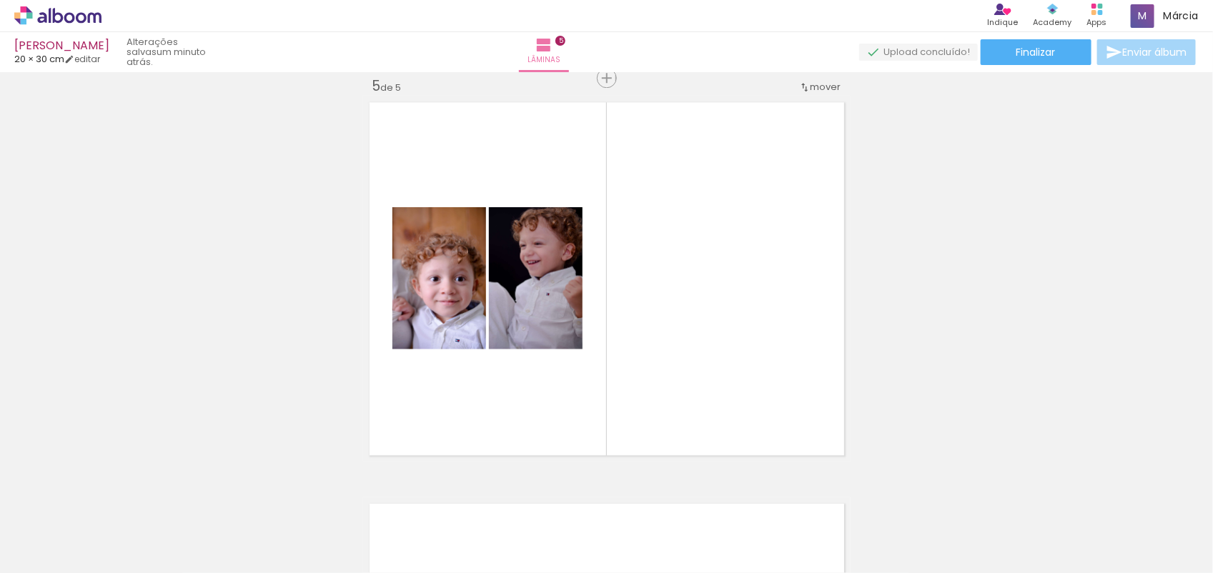
scroll to position [0, 980]
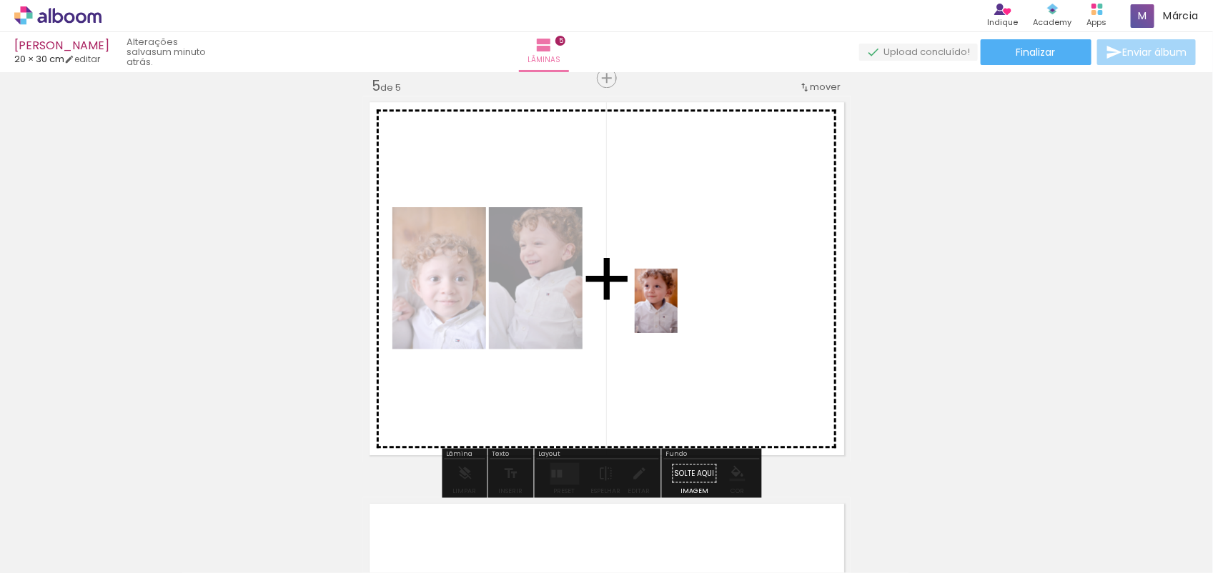
drag, startPoint x: 851, startPoint y: 533, endPoint x: 678, endPoint y: 312, distance: 281.0
click at [678, 312] on quentale-workspace at bounding box center [606, 286] width 1213 height 573
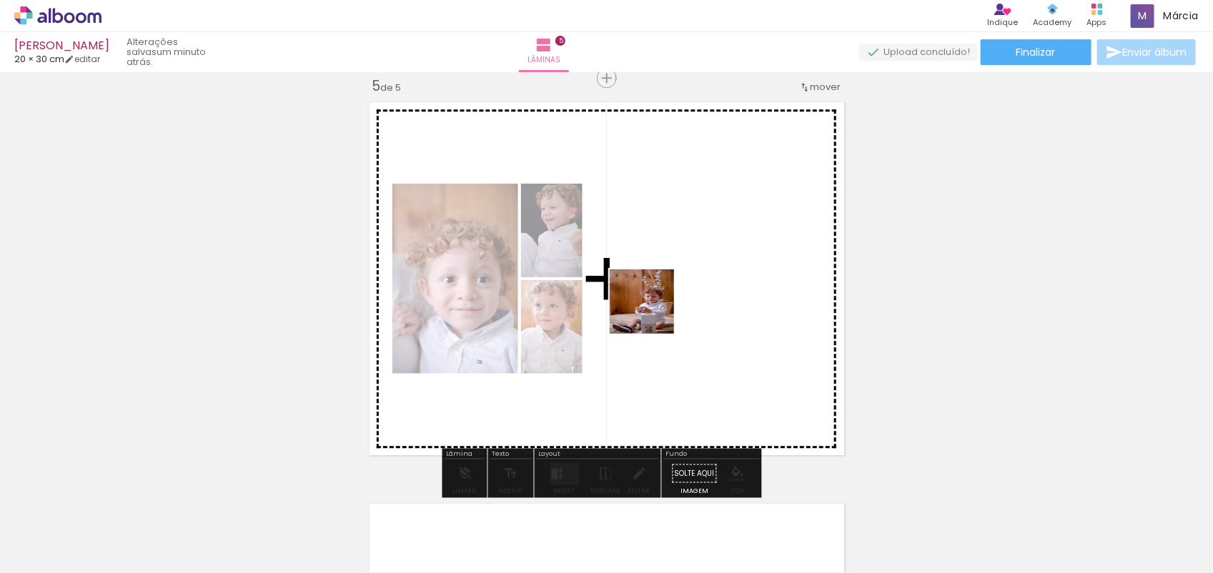
drag, startPoint x: 563, startPoint y: 434, endPoint x: 666, endPoint y: 299, distance: 169.8
click at [666, 299] on quentale-workspace at bounding box center [606, 286] width 1213 height 573
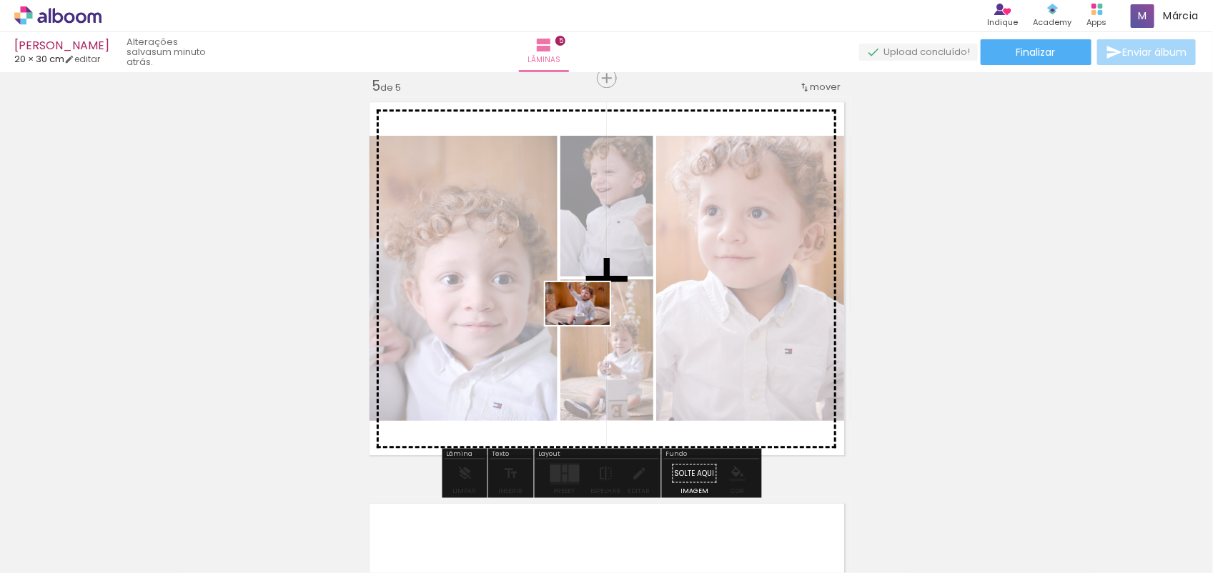
drag, startPoint x: 622, startPoint y: 533, endPoint x: 588, endPoint y: 316, distance: 219.2
click at [588, 316] on quentale-workspace at bounding box center [606, 286] width 1213 height 573
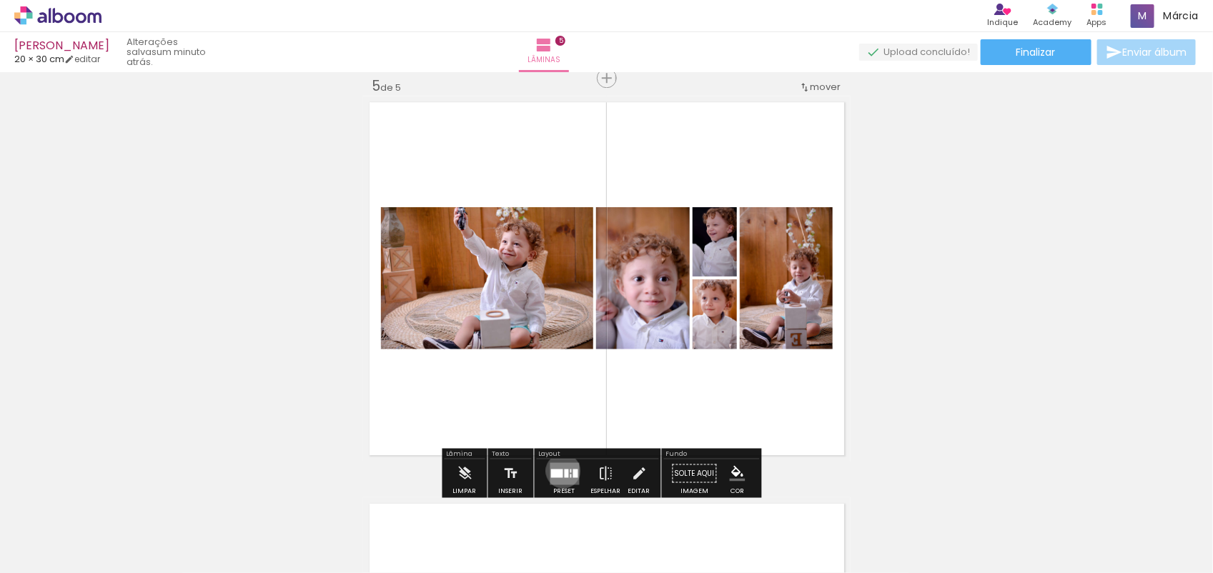
click at [564, 470] on div at bounding box center [566, 473] width 4 height 9
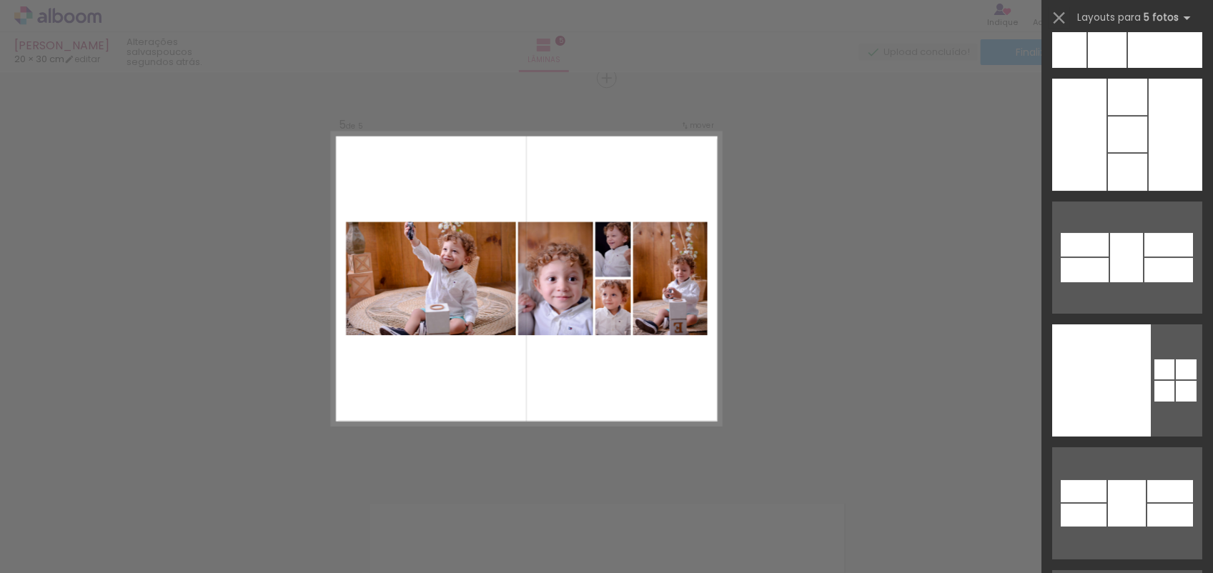
scroll to position [55408, 0]
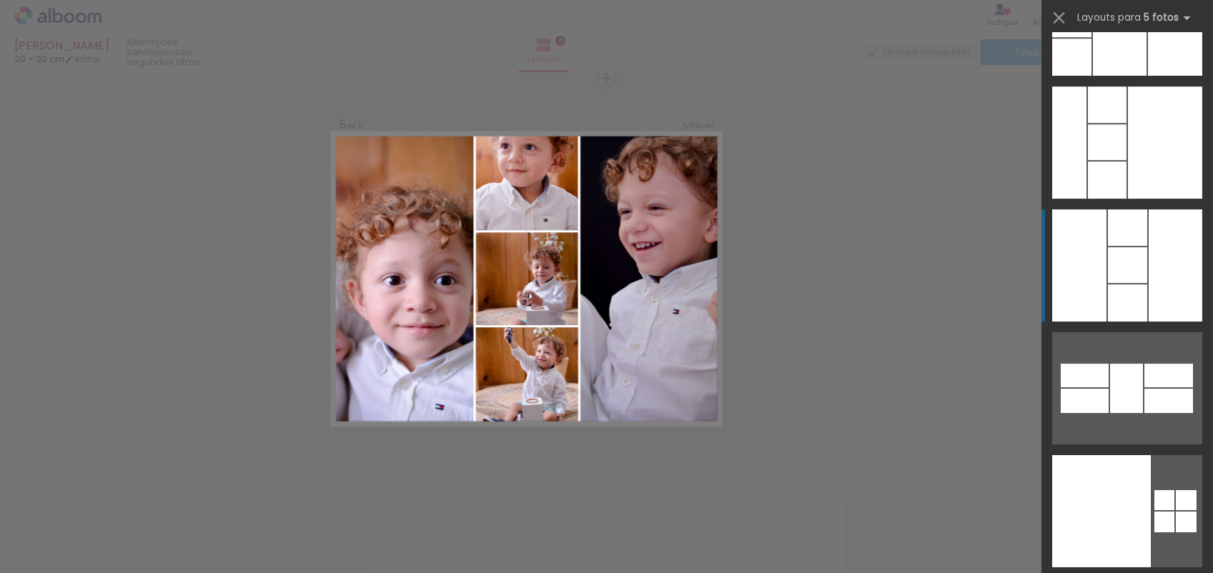
click at [1112, 233] on div at bounding box center [1127, 227] width 39 height 36
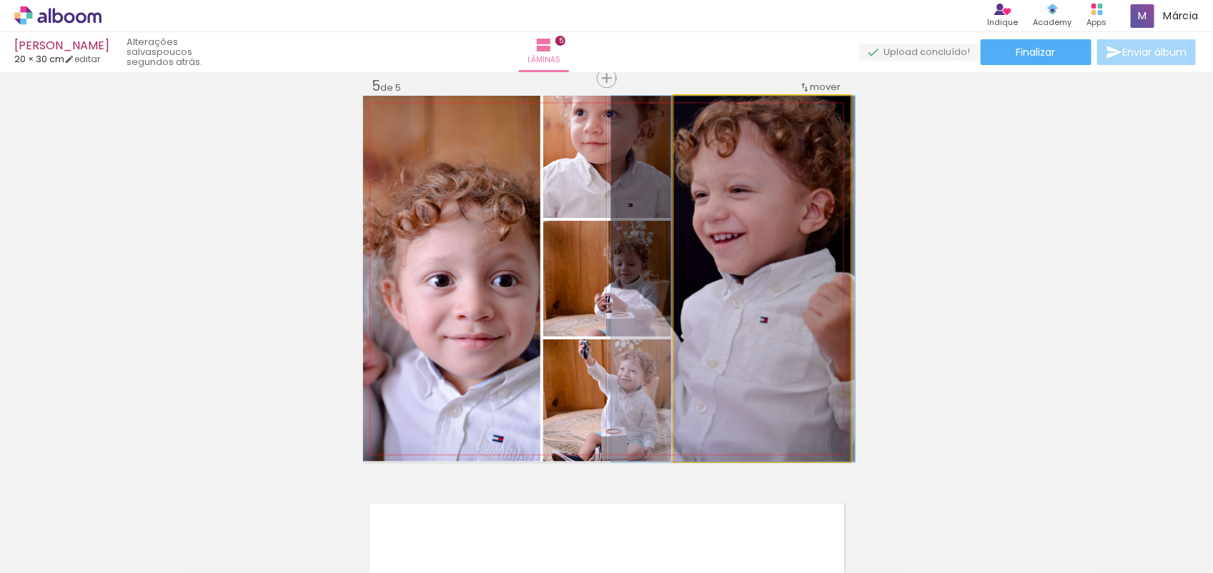
drag, startPoint x: 726, startPoint y: 340, endPoint x: 697, endPoint y: 370, distance: 42.5
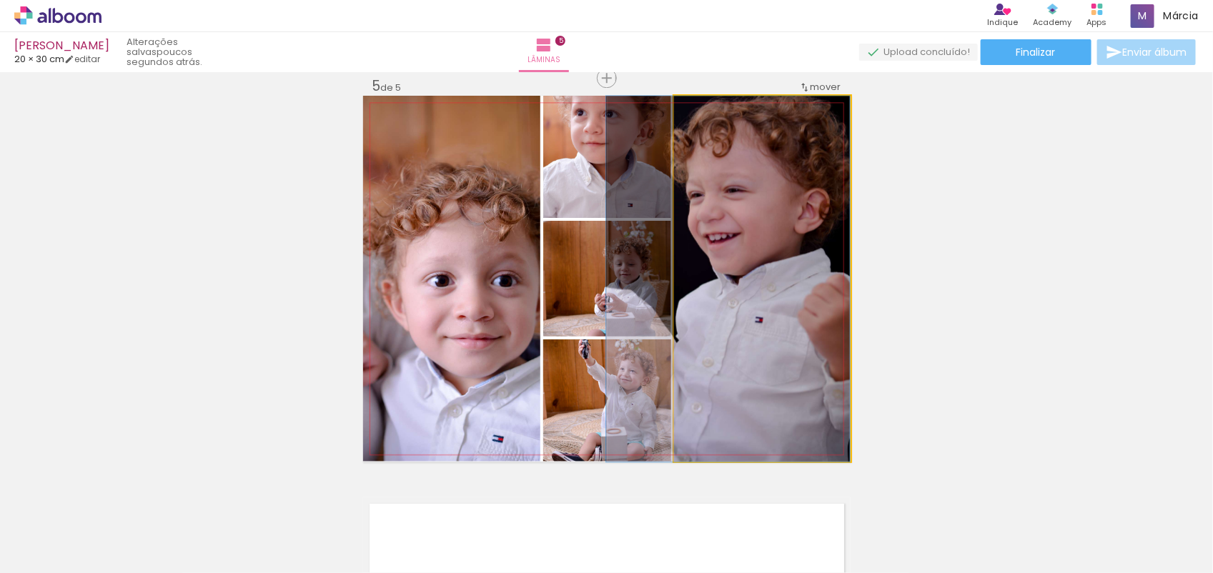
drag, startPoint x: 762, startPoint y: 345, endPoint x: 744, endPoint y: 355, distance: 20.1
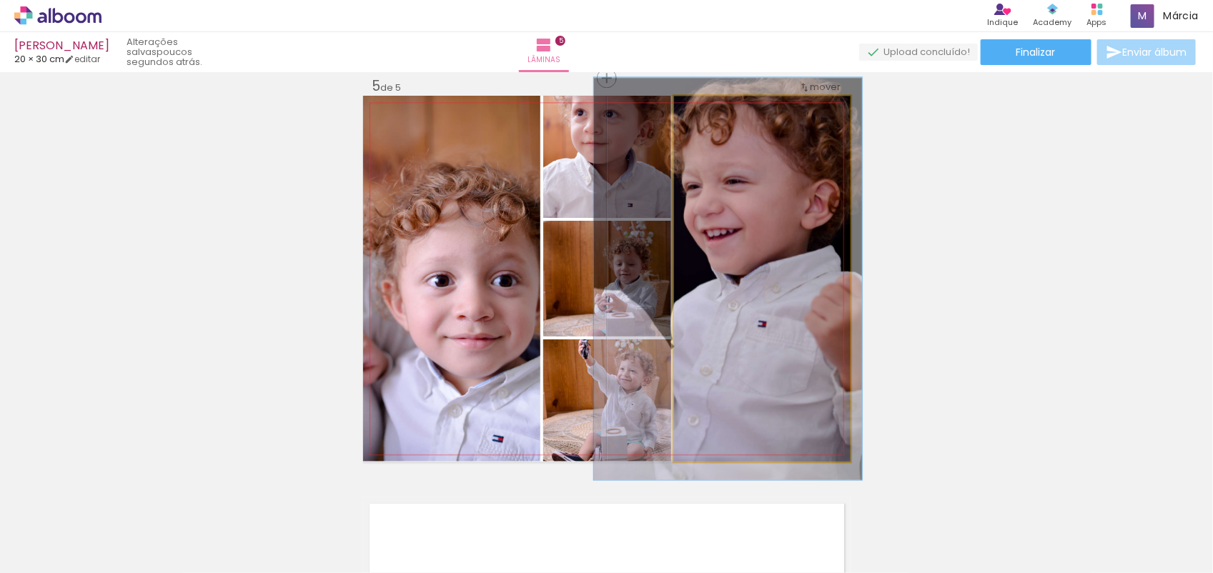
click at [706, 109] on div at bounding box center [712, 110] width 13 height 13
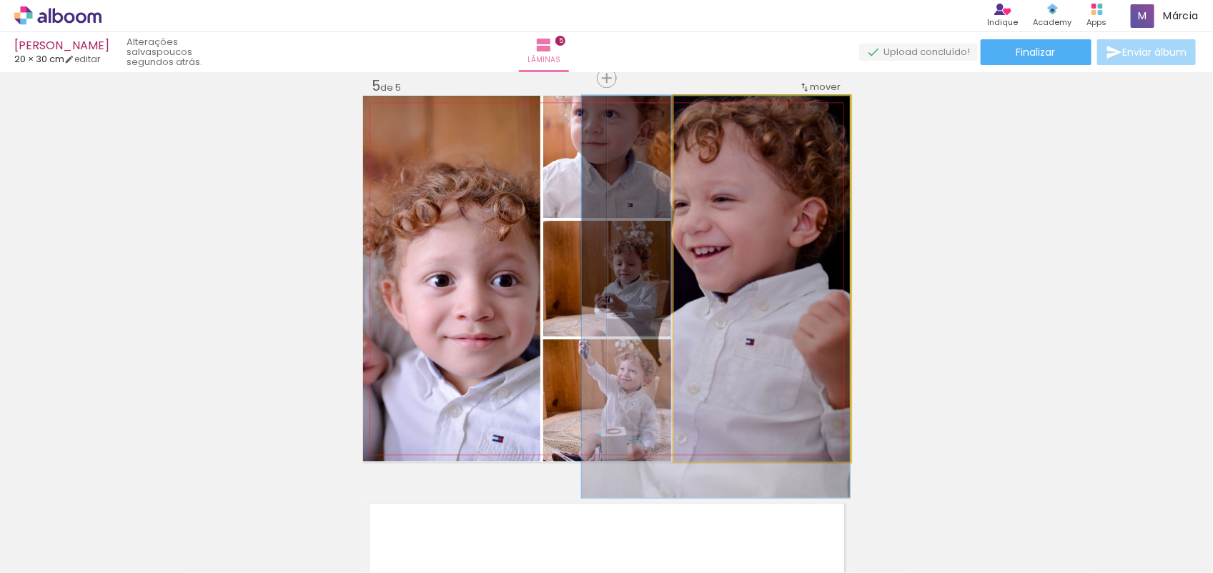
drag, startPoint x: 769, startPoint y: 267, endPoint x: 747, endPoint y: 297, distance: 37.9
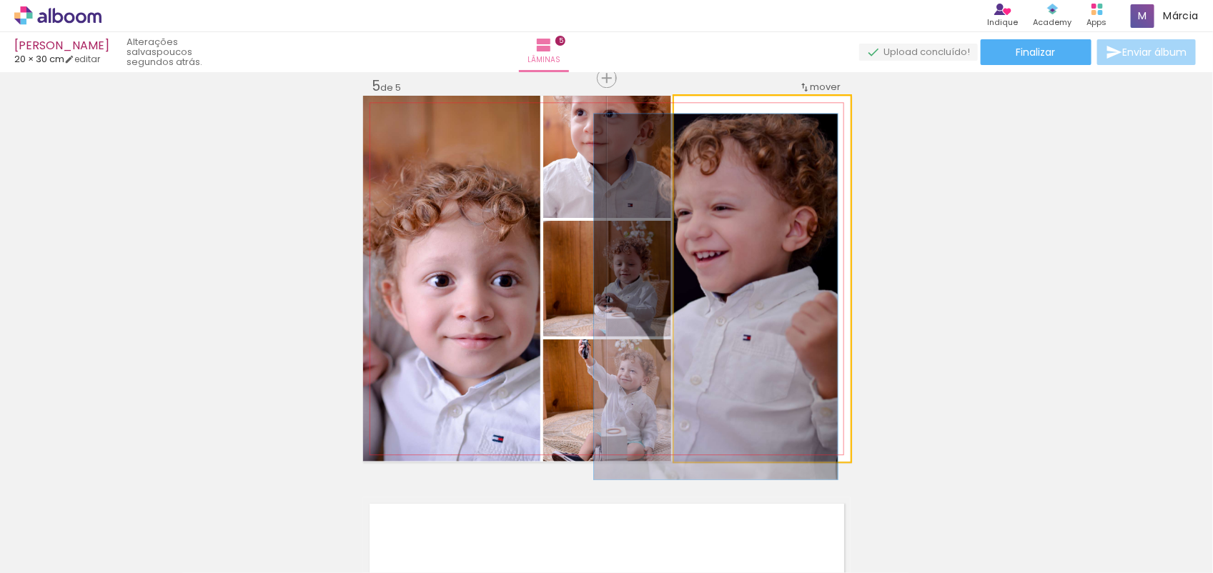
drag, startPoint x: 708, startPoint y: 108, endPoint x: 676, endPoint y: 109, distance: 31.5
click at [678, 109] on div at bounding box center [727, 110] width 99 height 21
click at [702, 116] on div at bounding box center [707, 110] width 13 height 13
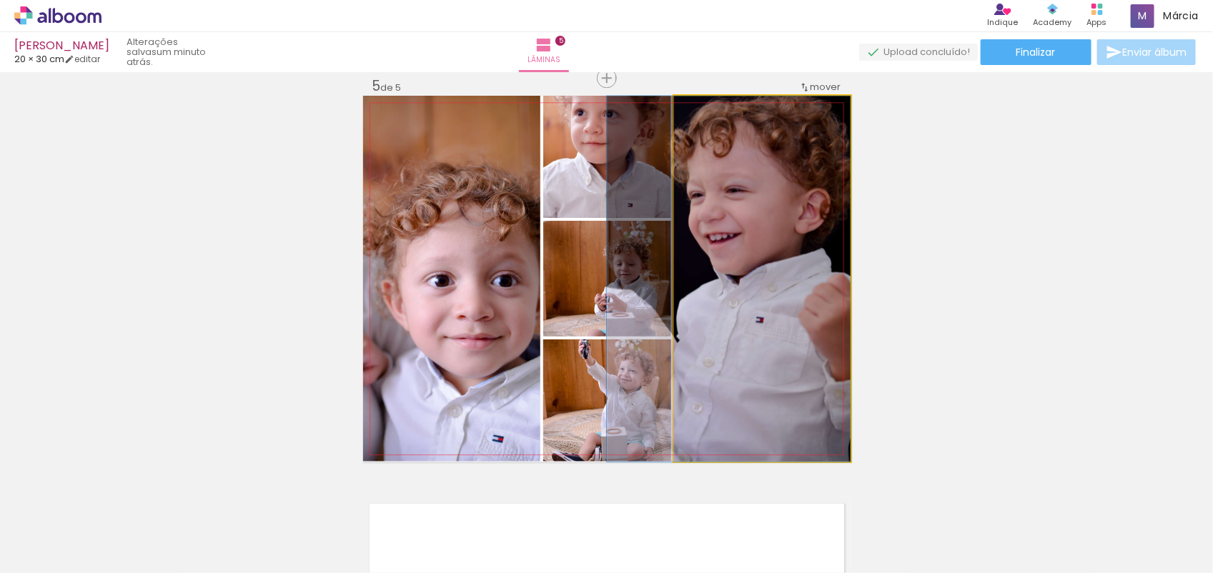
drag, startPoint x: 758, startPoint y: 265, endPoint x: 758, endPoint y: 308, distance: 42.9
click at [708, 112] on div at bounding box center [707, 110] width 23 height 23
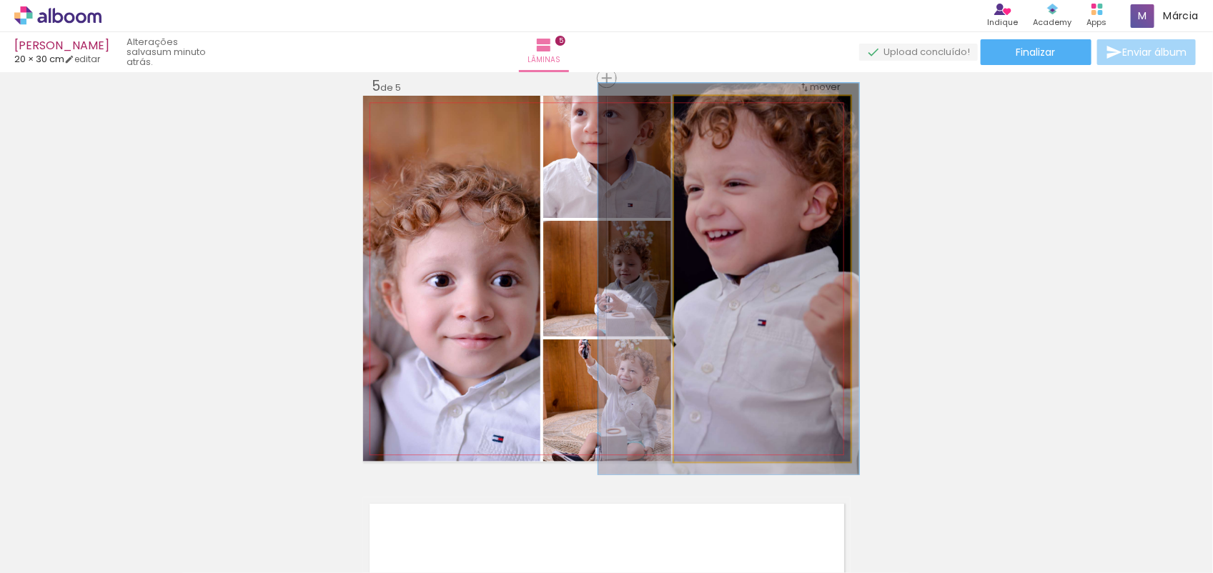
click at [712, 115] on div at bounding box center [710, 110] width 23 height 23
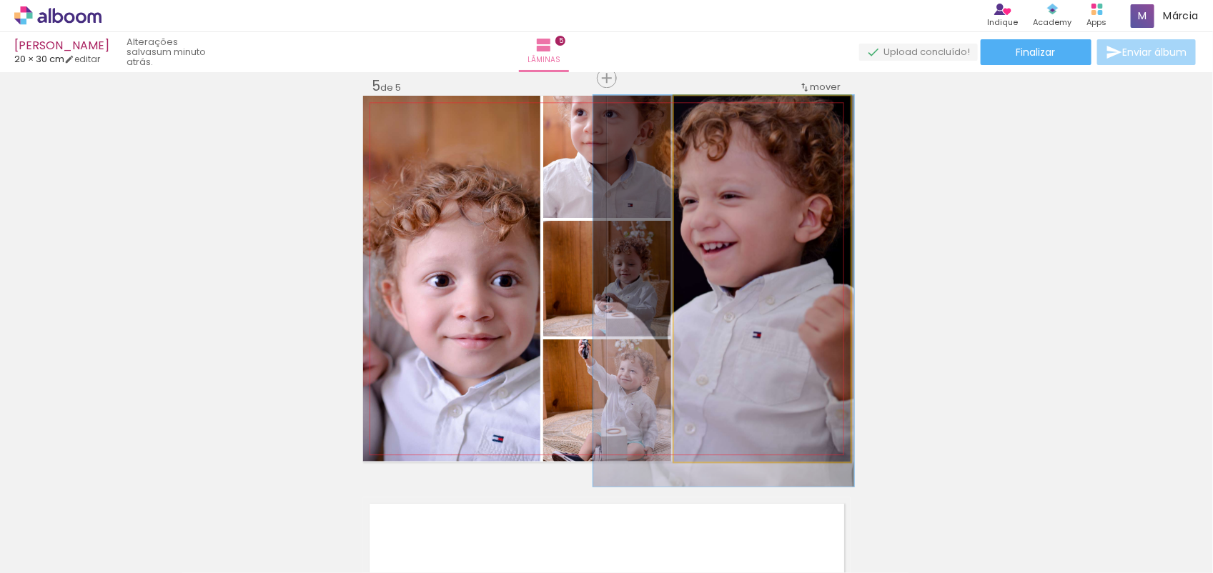
drag, startPoint x: 721, startPoint y: 214, endPoint x: 716, endPoint y: 234, distance: 19.9
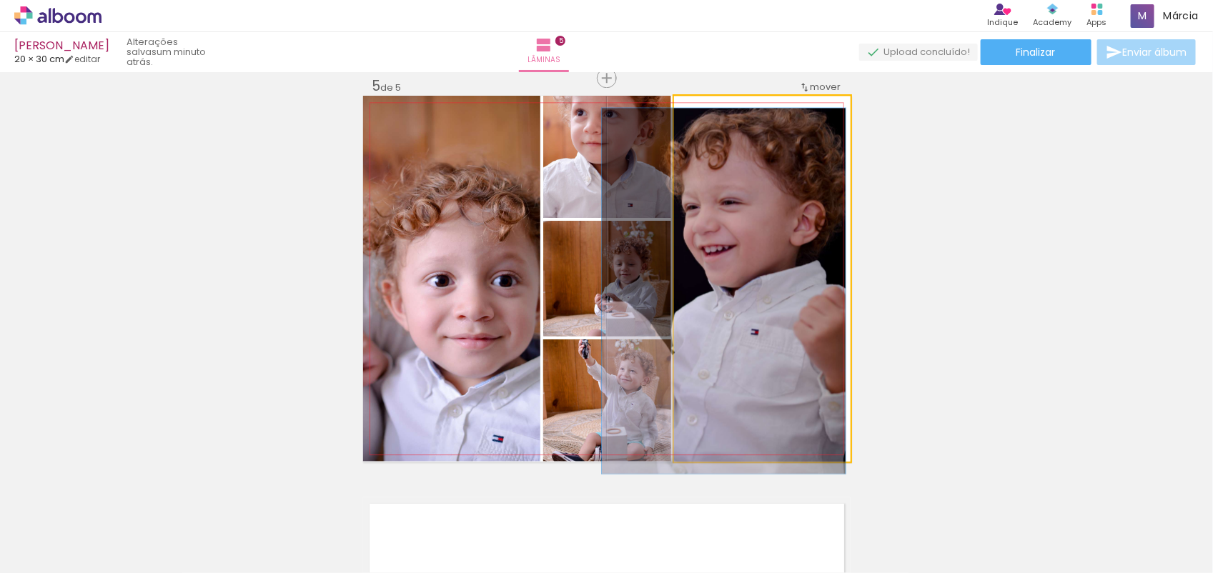
drag, startPoint x: 705, startPoint y: 119, endPoint x: 687, endPoint y: 119, distance: 17.9
type paper-slider "100"
click at [687, 119] on div at bounding box center [727, 110] width 99 height 21
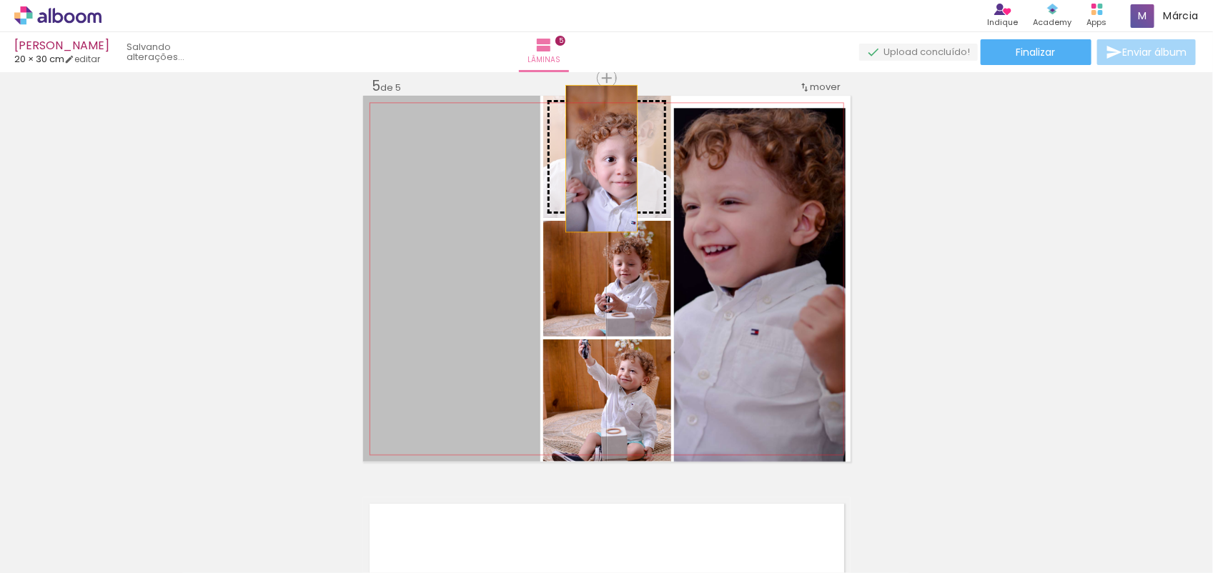
drag, startPoint x: 432, startPoint y: 299, endPoint x: 595, endPoint y: 158, distance: 215.4
click at [0, 0] on slot at bounding box center [0, 0] width 0 height 0
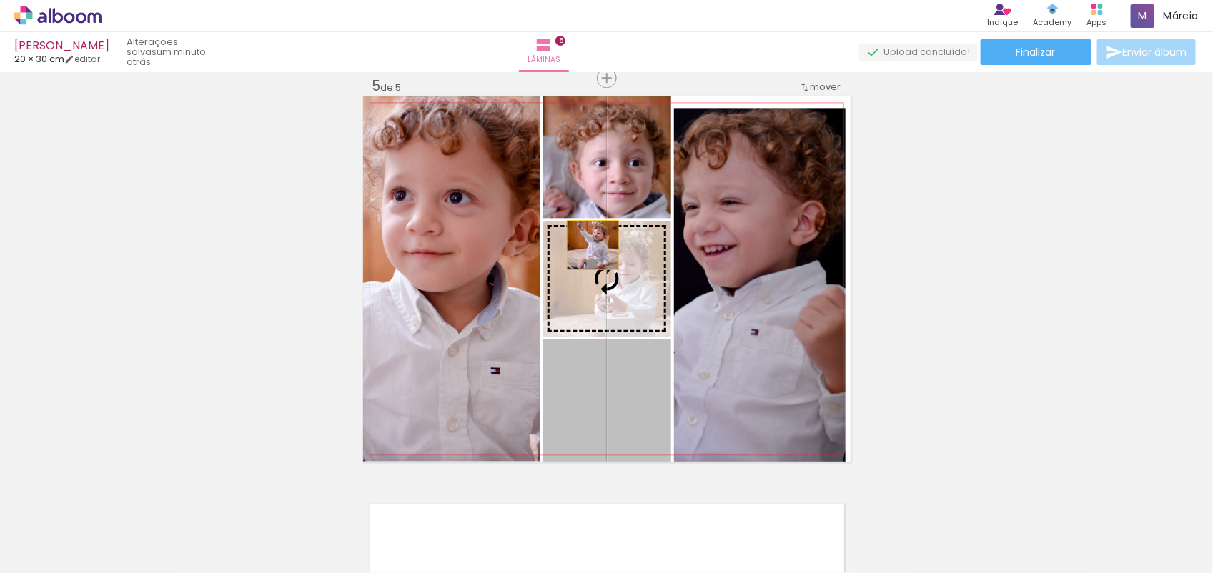
drag, startPoint x: 602, startPoint y: 390, endPoint x: 586, endPoint y: 244, distance: 146.0
click at [0, 0] on slot at bounding box center [0, 0] width 0 height 0
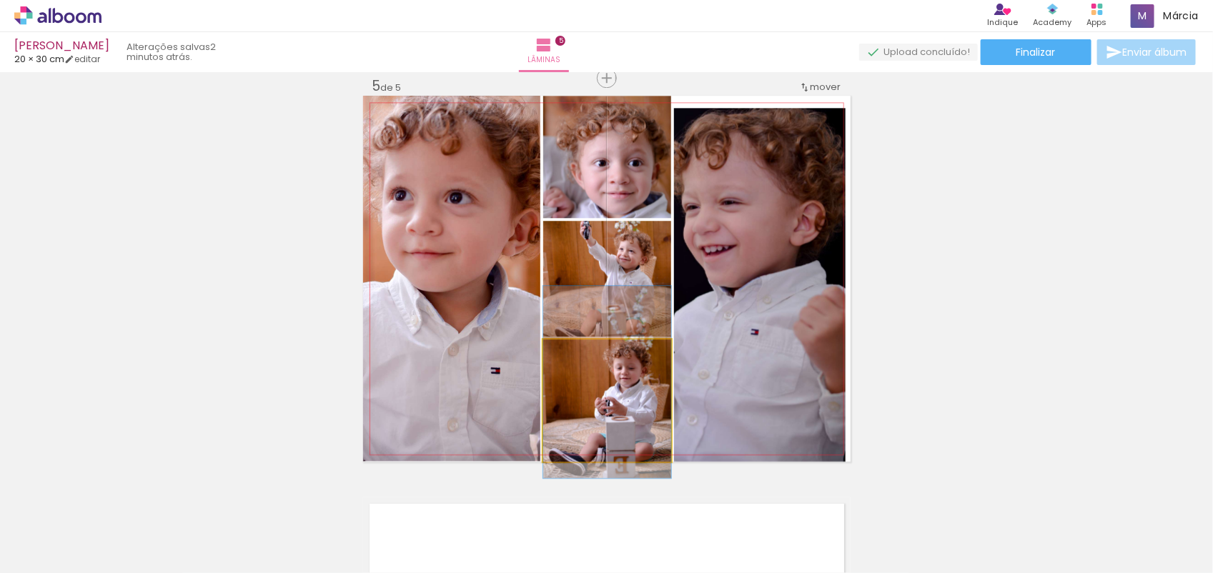
drag, startPoint x: 599, startPoint y: 413, endPoint x: 598, endPoint y: 395, distance: 18.6
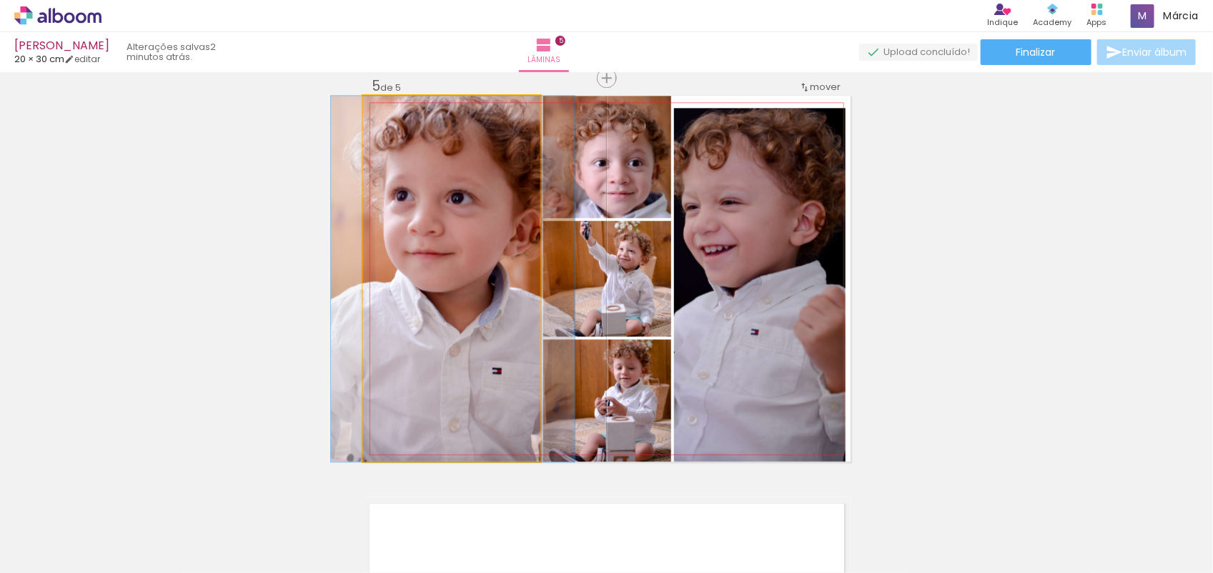
drag, startPoint x: 443, startPoint y: 305, endPoint x: 445, endPoint y: 330, distance: 24.4
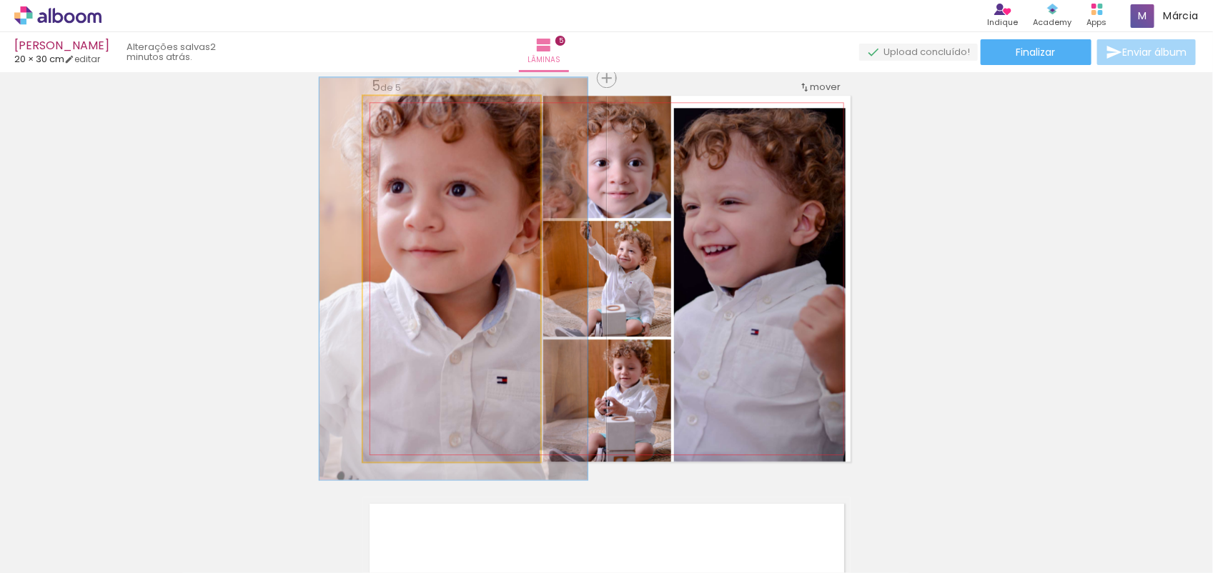
click at [395, 109] on div at bounding box center [401, 110] width 13 height 13
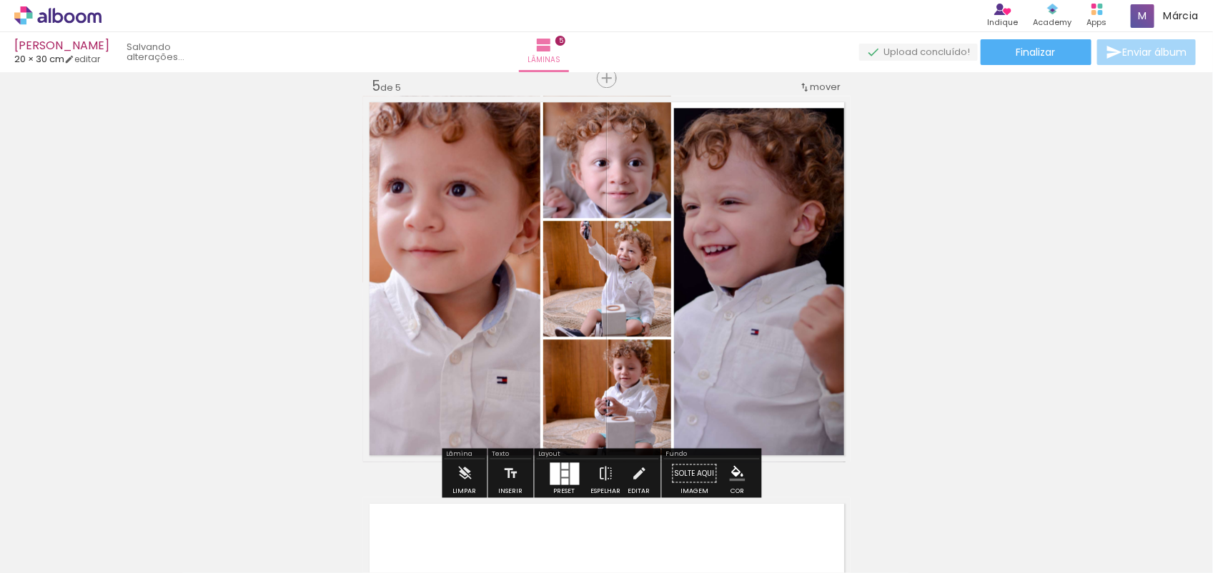
click at [573, 109] on div at bounding box center [577, 111] width 9 height 9
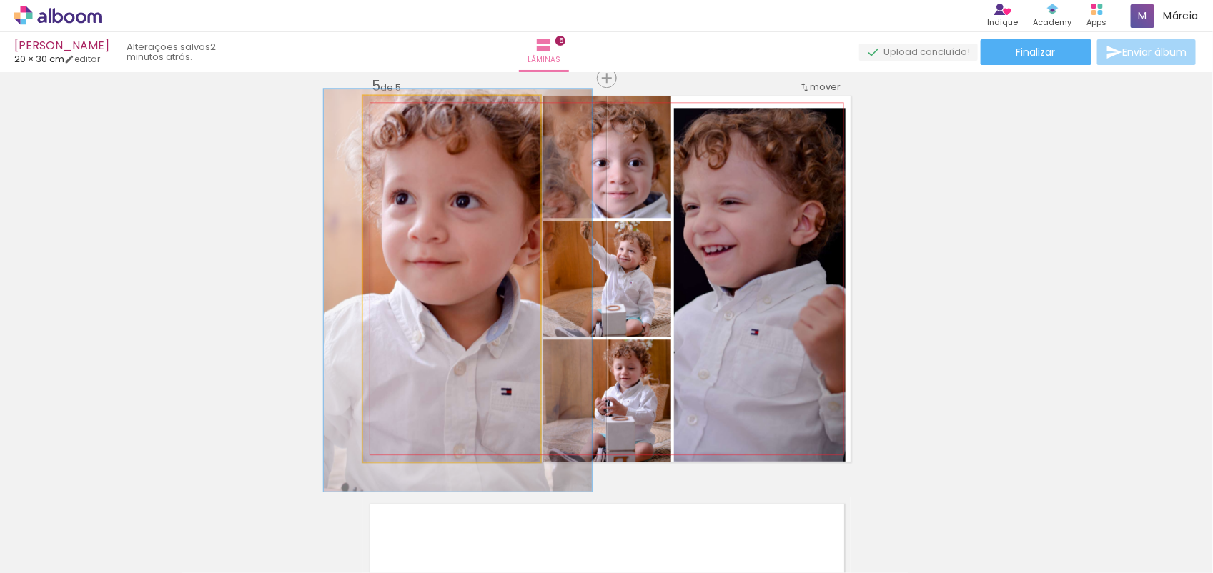
drag, startPoint x: 425, startPoint y: 266, endPoint x: 430, endPoint y: 277, distance: 12.5
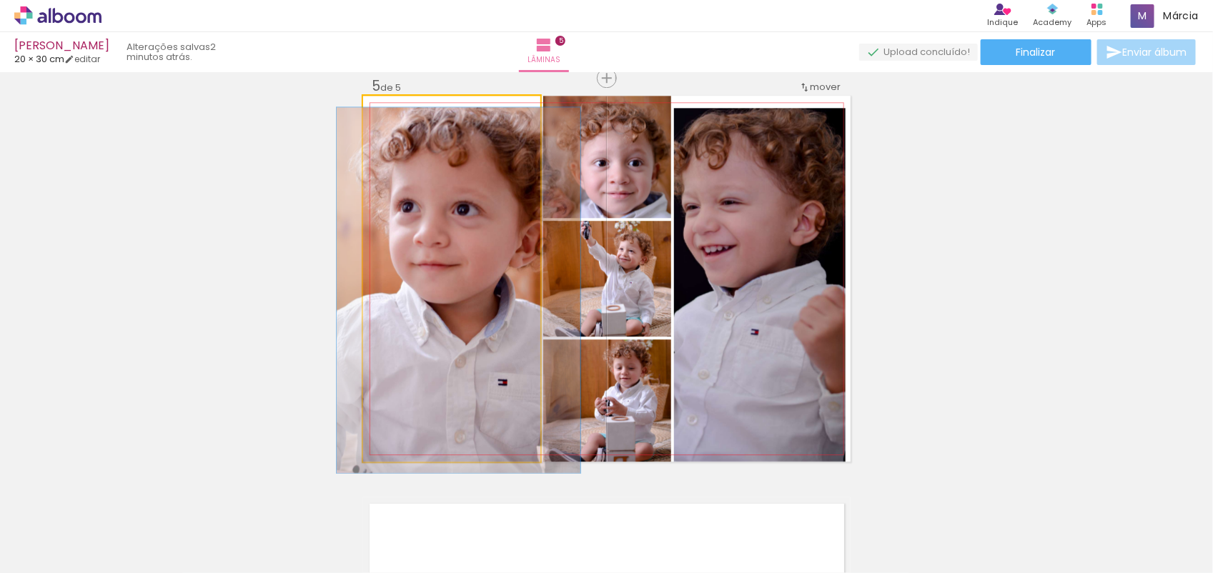
drag, startPoint x: 390, startPoint y: 112, endPoint x: 363, endPoint y: 116, distance: 27.4
type paper-slider "100"
click at [367, 116] on div at bounding box center [416, 110] width 99 height 21
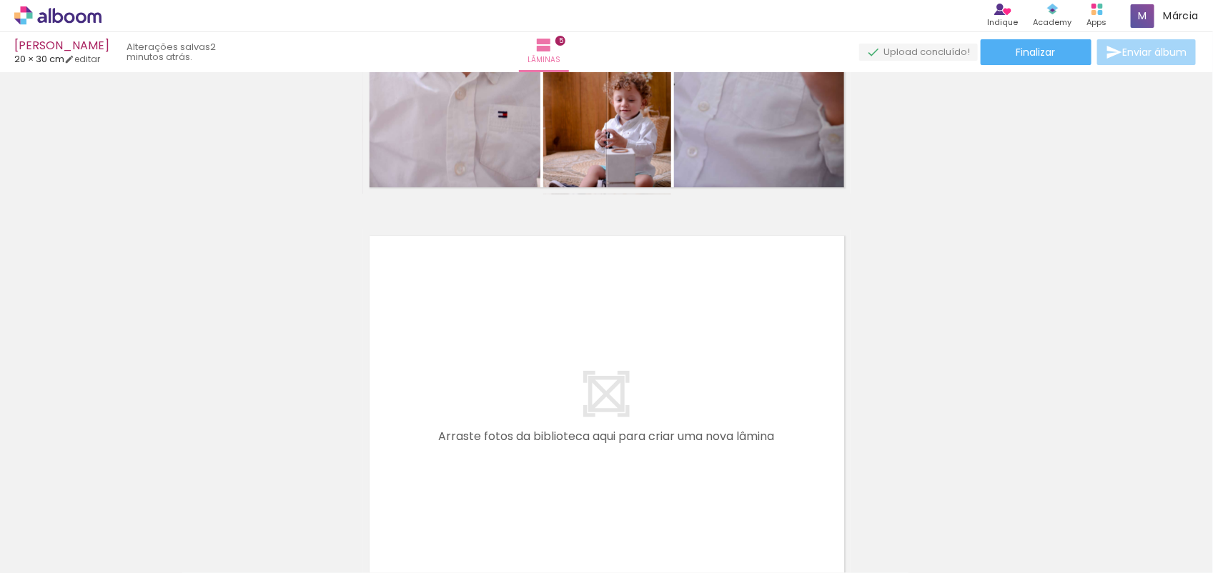
scroll to position [1932, 0]
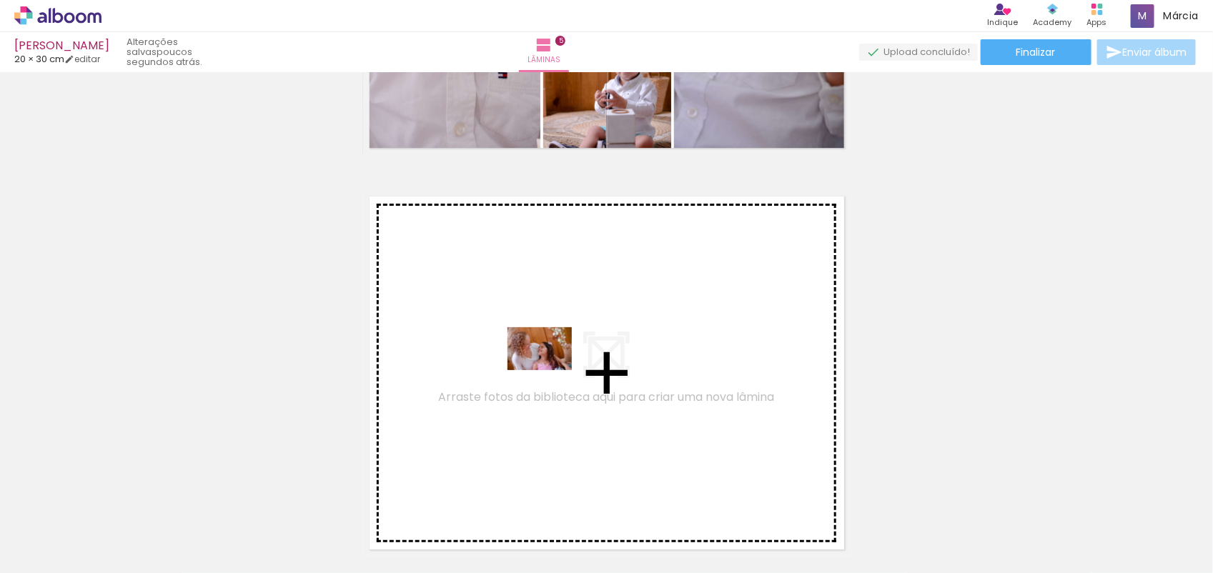
drag, startPoint x: 1026, startPoint y: 530, endPoint x: 547, endPoint y: 367, distance: 506.1
click at [547, 367] on quentale-workspace at bounding box center [606, 286] width 1213 height 573
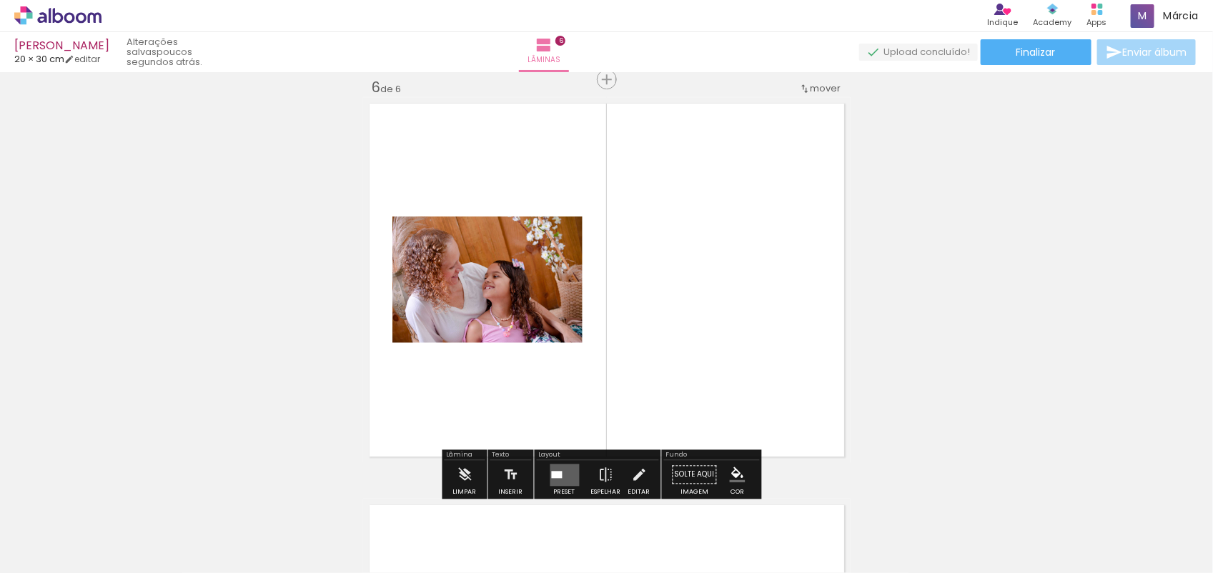
scroll to position [2027, 0]
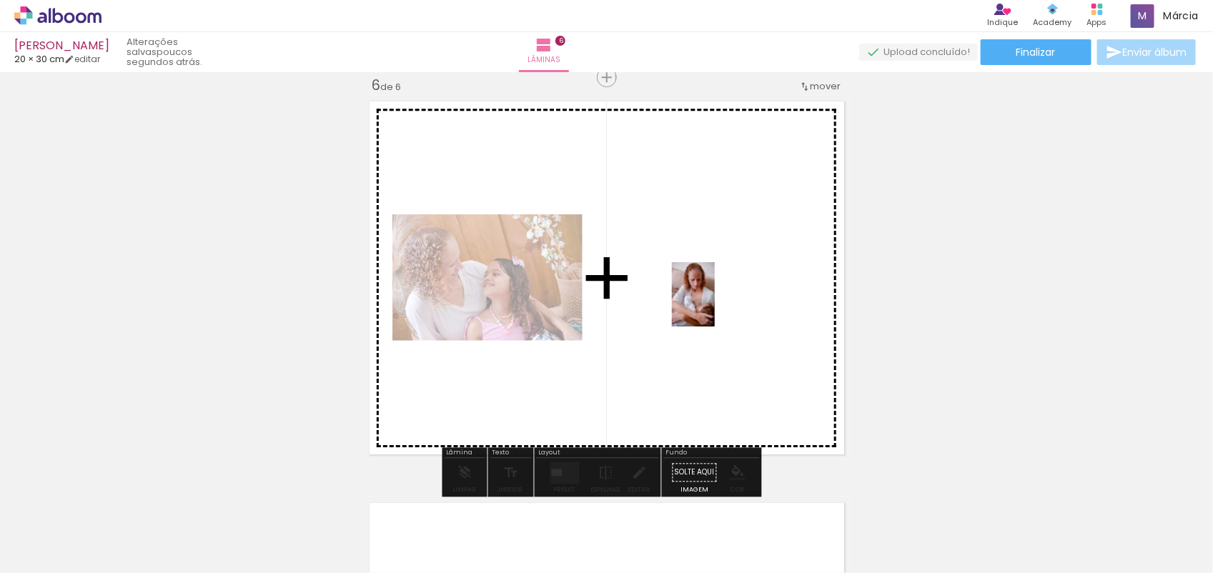
drag, startPoint x: 215, startPoint y: 527, endPoint x: 718, endPoint y: 302, distance: 551.3
click at [718, 302] on quentale-workspace at bounding box center [606, 286] width 1213 height 573
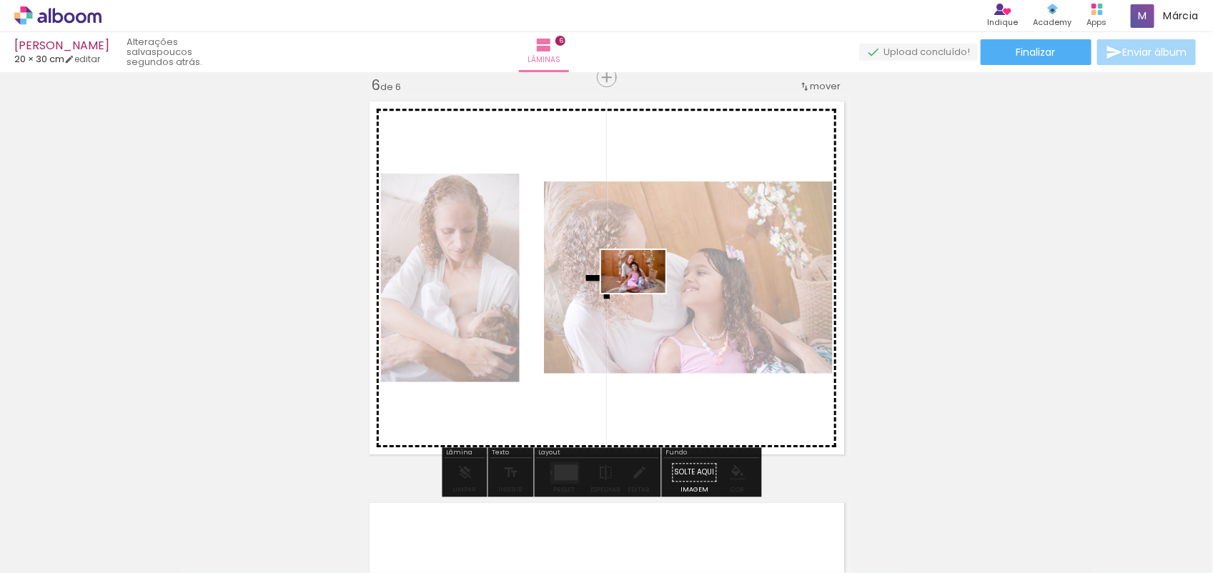
drag, startPoint x: 940, startPoint y: 531, endPoint x: 644, endPoint y: 293, distance: 379.8
click at [644, 293] on quentale-workspace at bounding box center [606, 286] width 1213 height 573
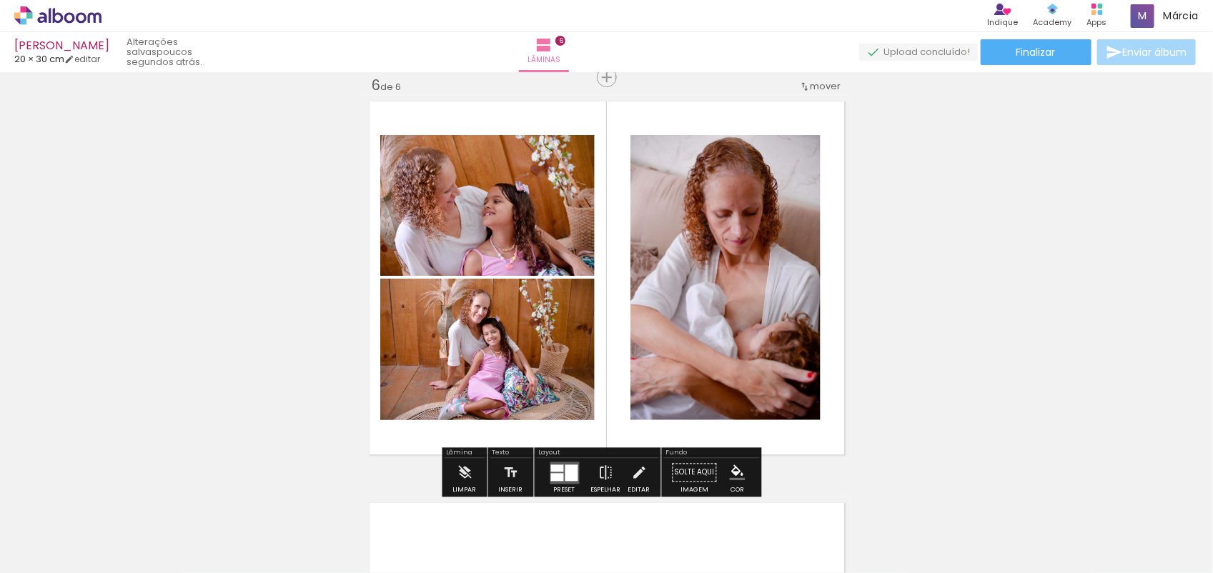
click at [565, 473] on div at bounding box center [571, 473] width 13 height 16
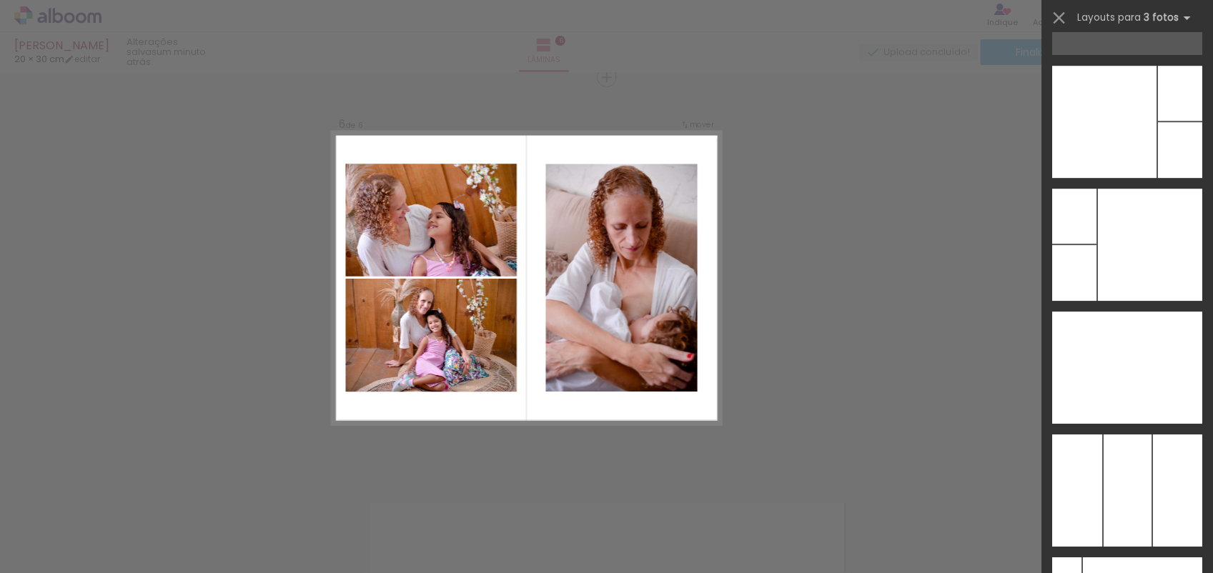
scroll to position [21323, 0]
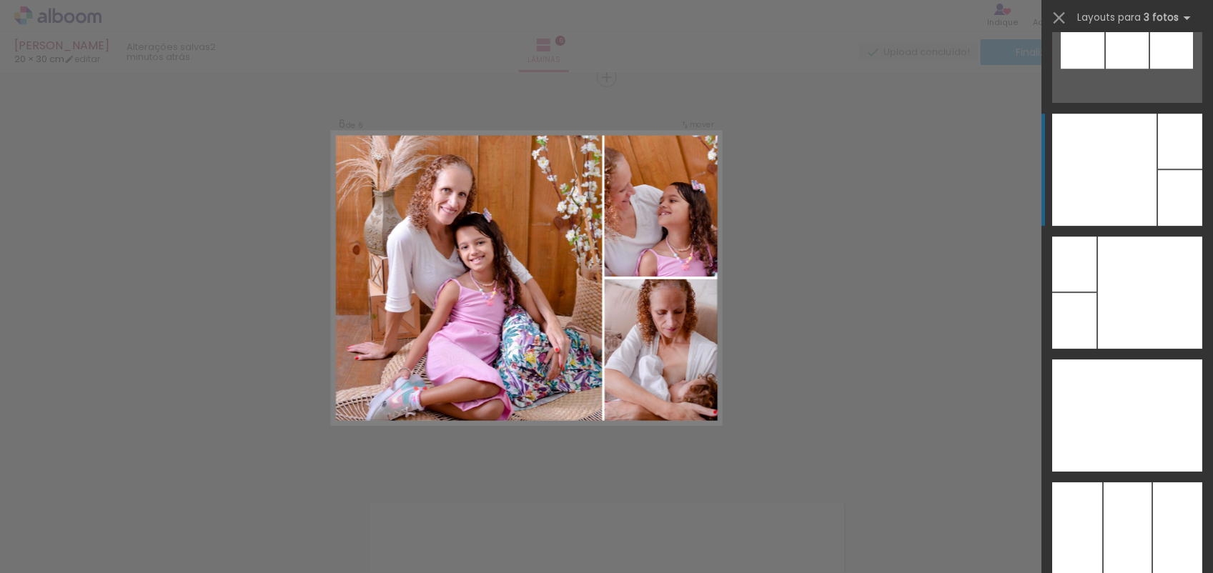
click at [1099, 134] on div at bounding box center [1104, 170] width 104 height 112
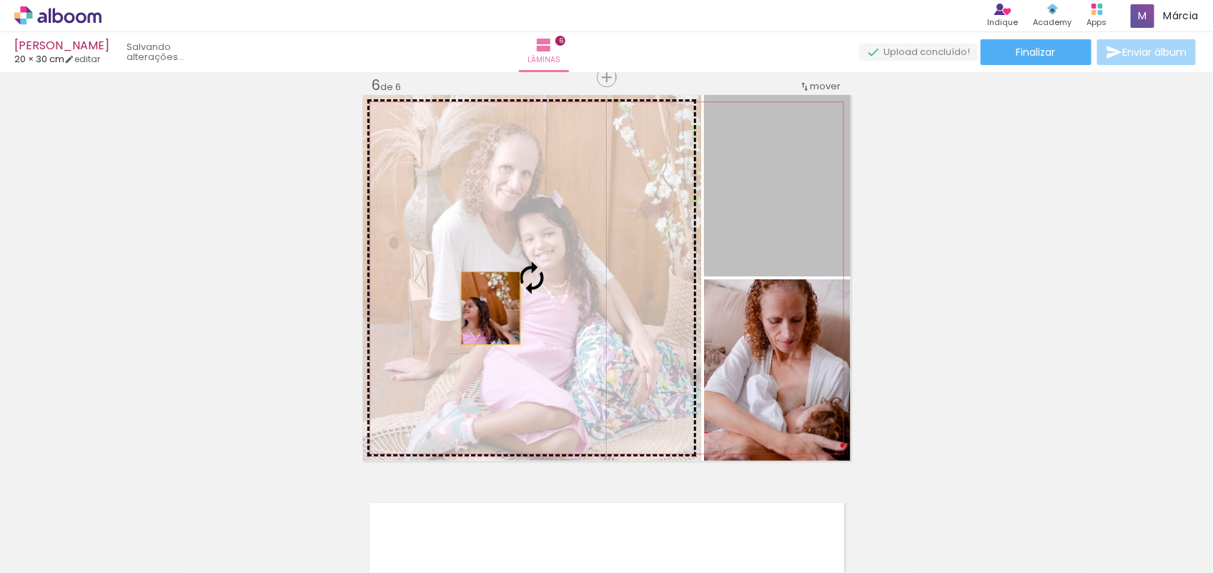
drag, startPoint x: 779, startPoint y: 229, endPoint x: 484, endPoint y: 308, distance: 305.7
click at [0, 0] on slot at bounding box center [0, 0] width 0 height 0
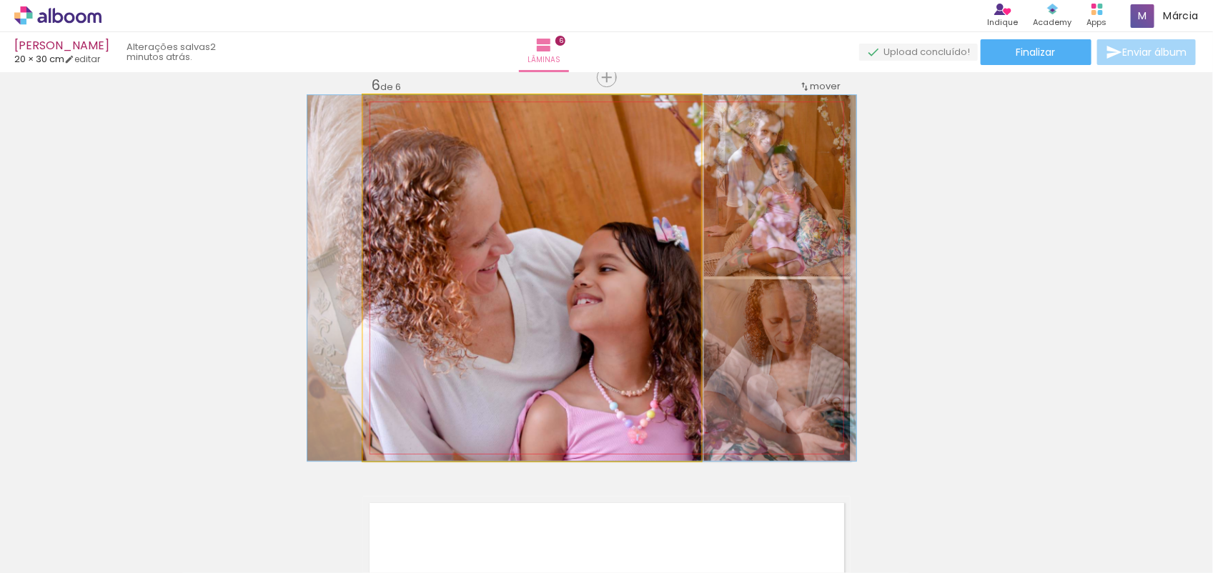
drag, startPoint x: 480, startPoint y: 306, endPoint x: 530, endPoint y: 306, distance: 50.0
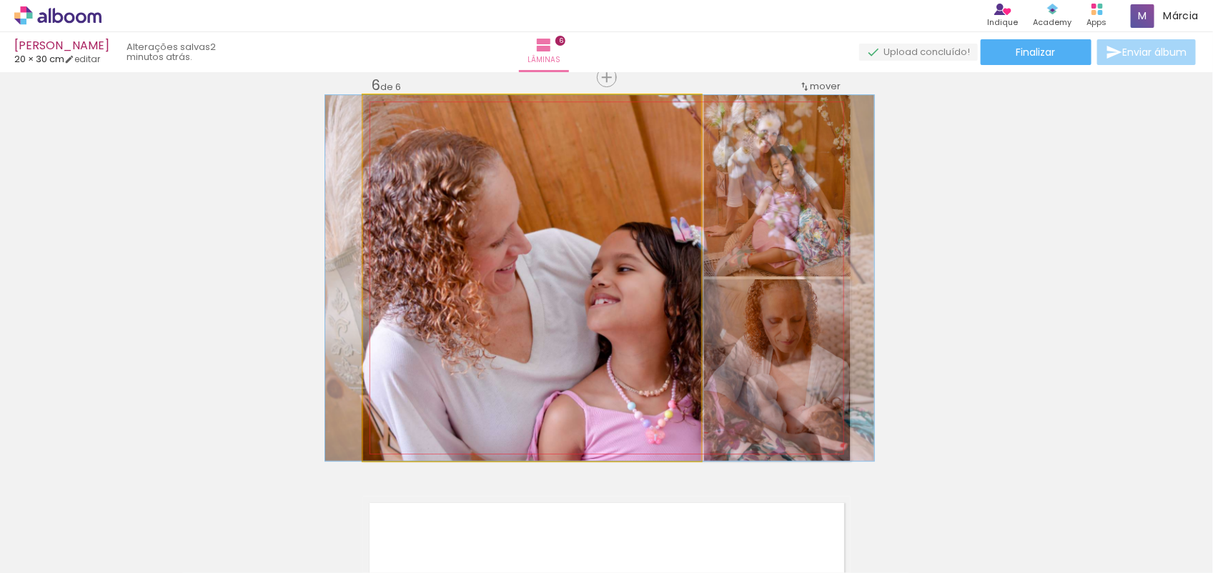
drag, startPoint x: 530, startPoint y: 306, endPoint x: 548, endPoint y: 309, distance: 18.1
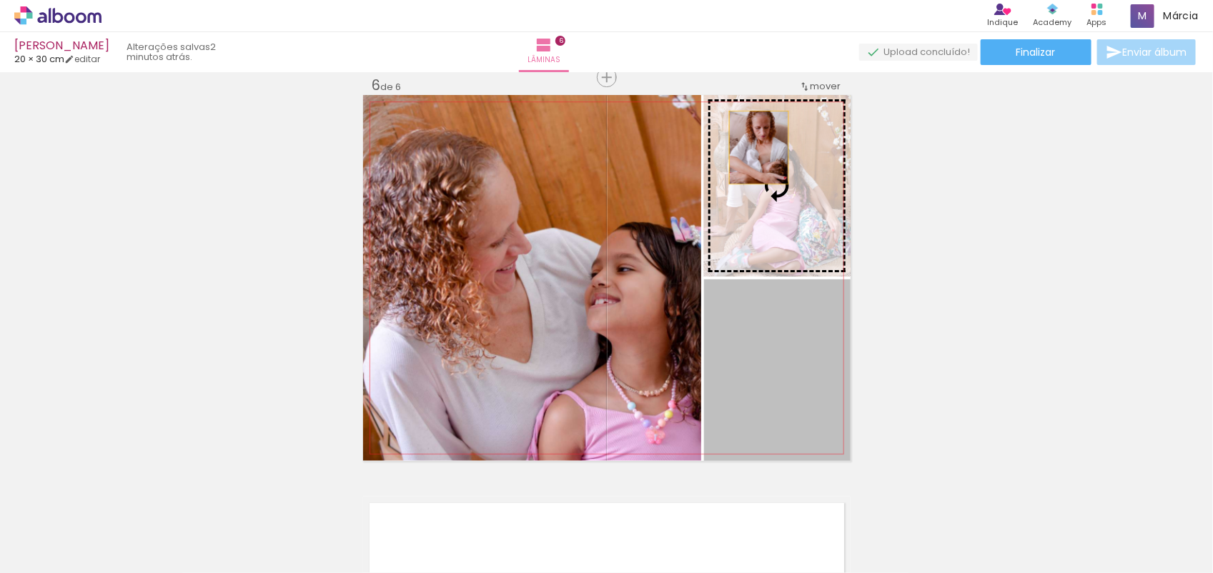
drag, startPoint x: 785, startPoint y: 329, endPoint x: 752, endPoint y: 147, distance: 184.5
click at [0, 0] on slot at bounding box center [0, 0] width 0 height 0
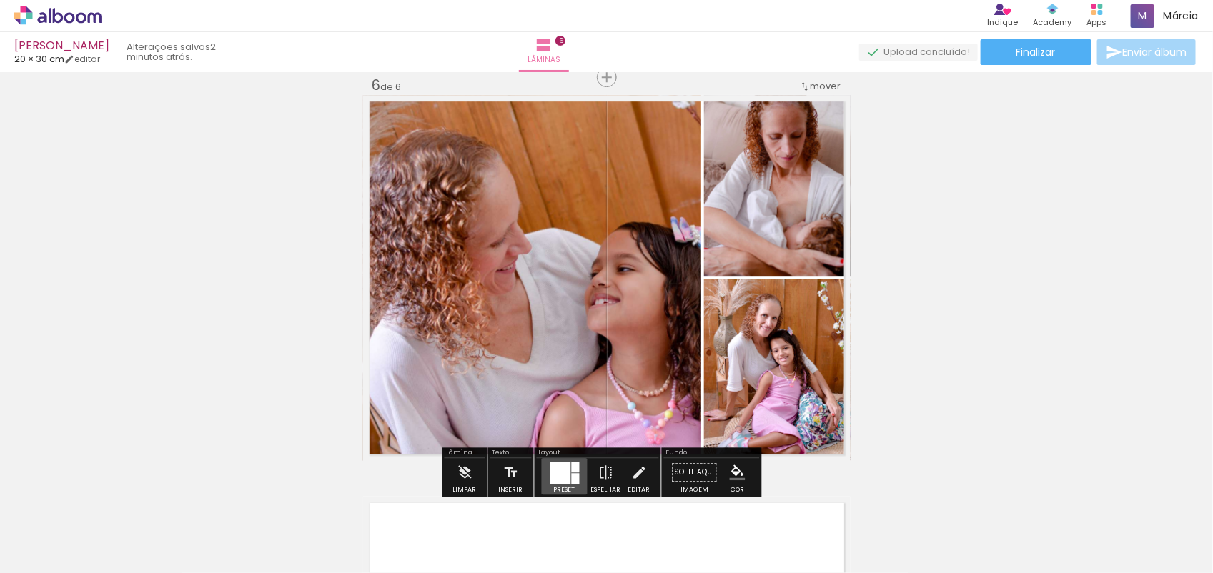
click at [562, 475] on div at bounding box center [560, 473] width 20 height 22
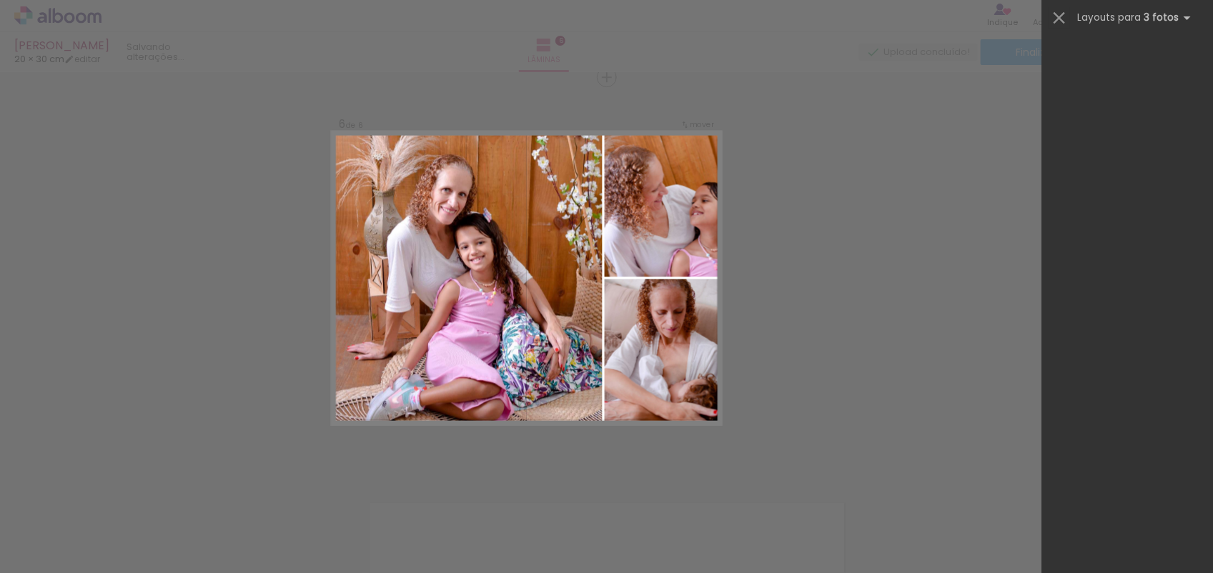
scroll to position [21393, 0]
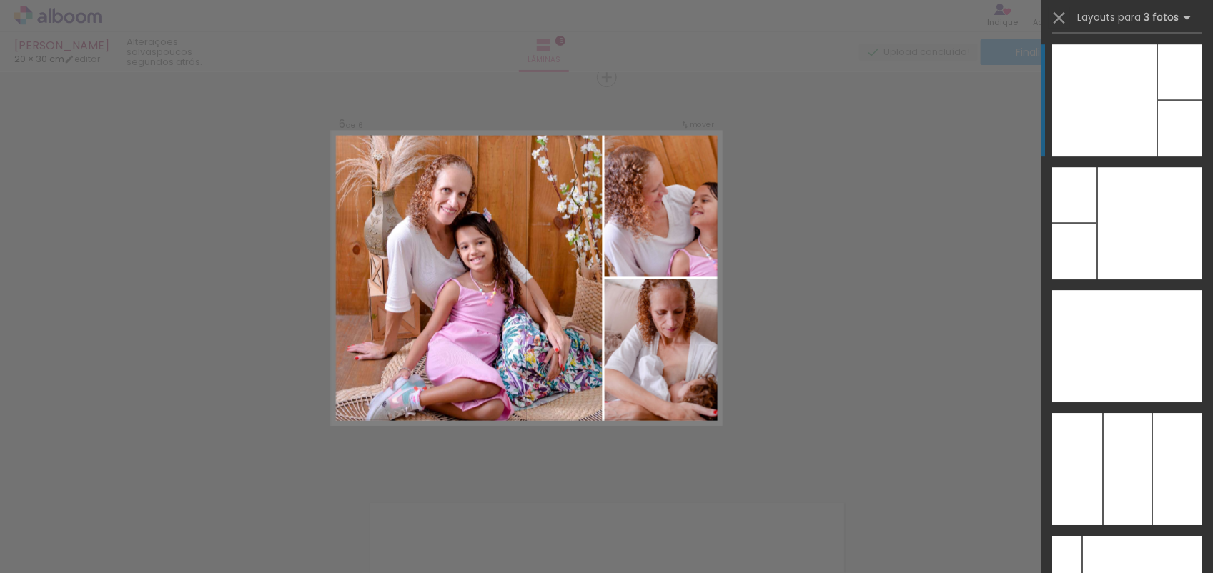
drag, startPoint x: 1199, startPoint y: 48, endPoint x: 1184, endPoint y: 69, distance: 25.8
click at [0, 0] on slot at bounding box center [0, 0] width 0 height 0
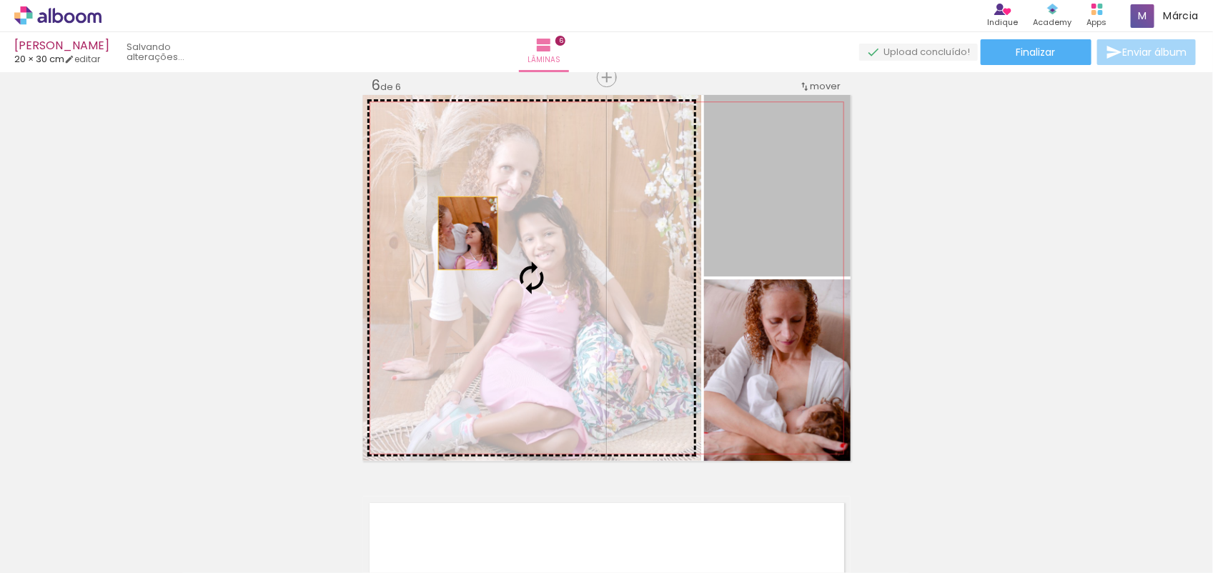
drag, startPoint x: 766, startPoint y: 212, endPoint x: 461, endPoint y: 233, distance: 305.3
click at [0, 0] on slot at bounding box center [0, 0] width 0 height 0
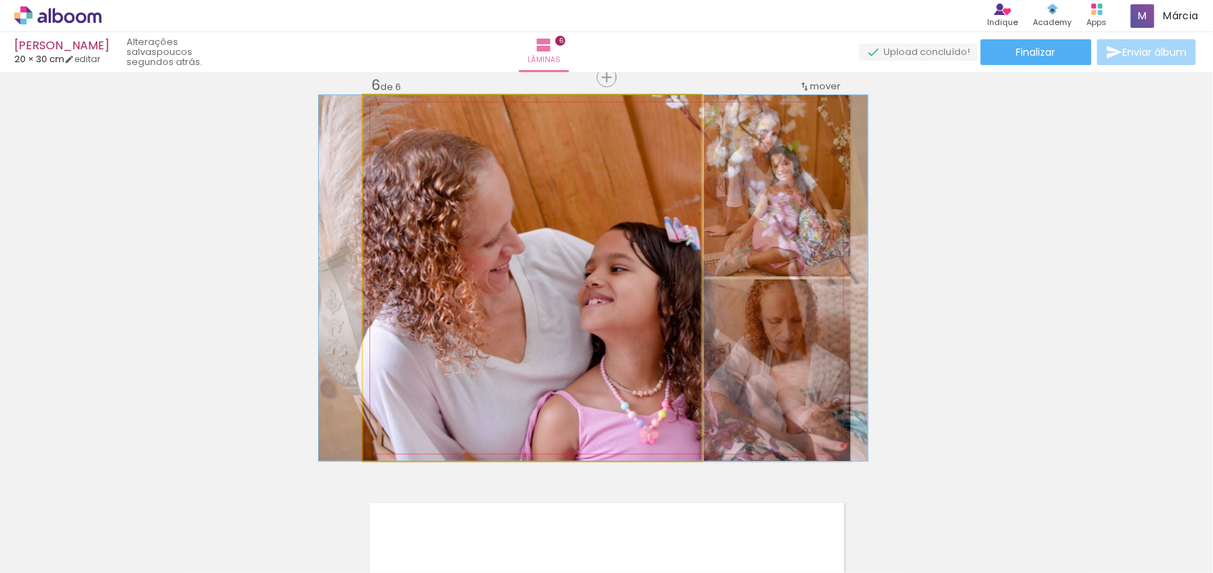
drag, startPoint x: 462, startPoint y: 234, endPoint x: 523, endPoint y: 222, distance: 62.7
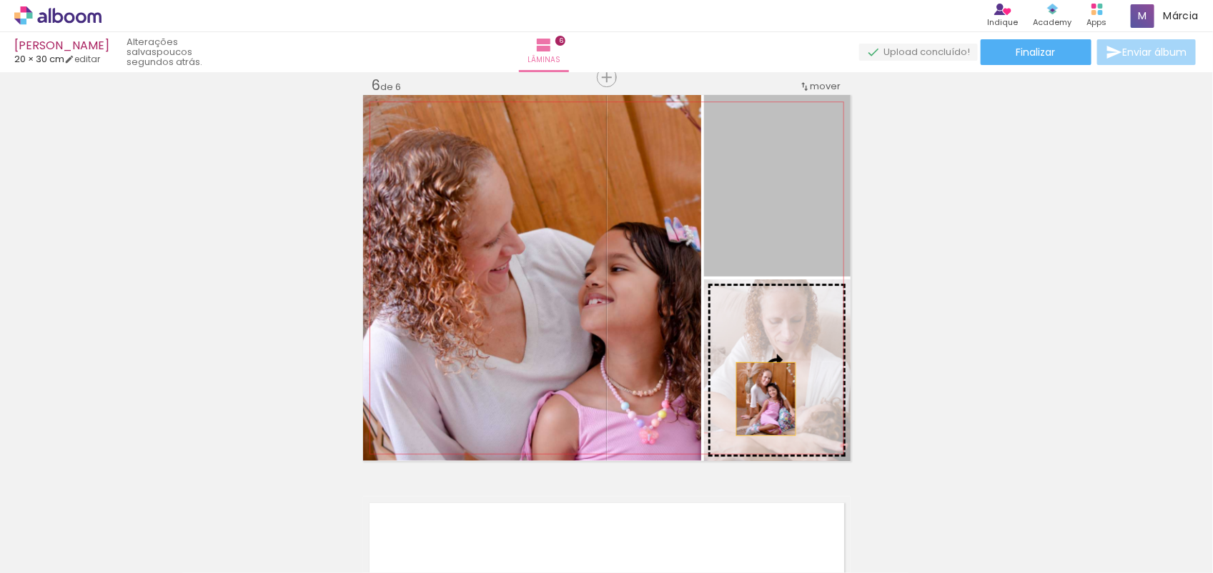
drag, startPoint x: 754, startPoint y: 199, endPoint x: 759, endPoint y: 399, distance: 200.2
click at [0, 0] on slot at bounding box center [0, 0] width 0 height 0
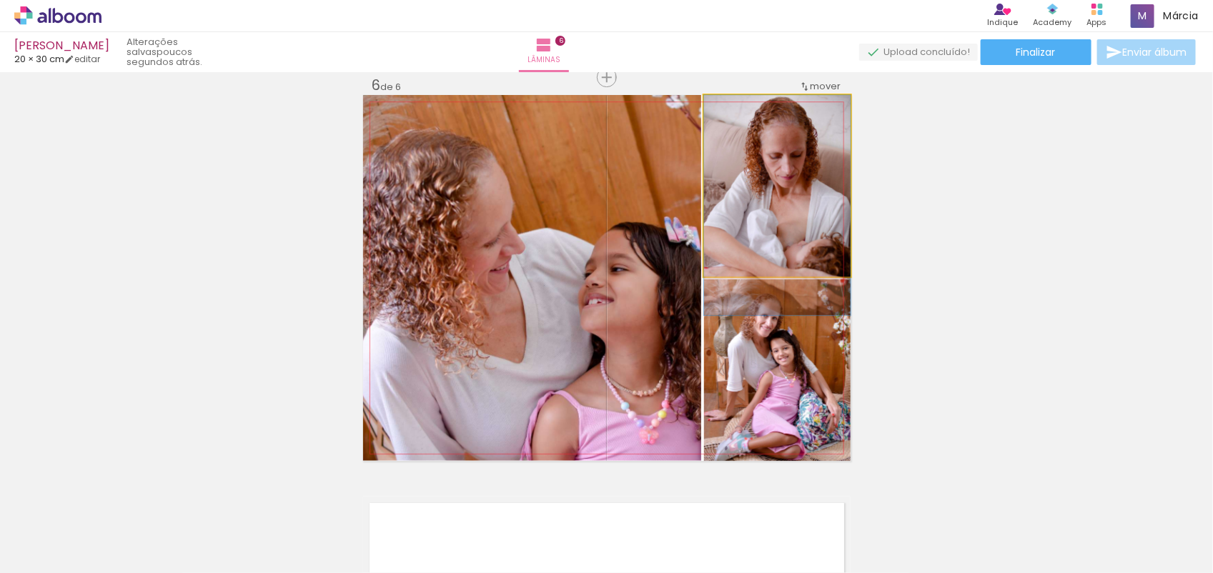
drag, startPoint x: 770, startPoint y: 226, endPoint x: 758, endPoint y: 250, distance: 27.2
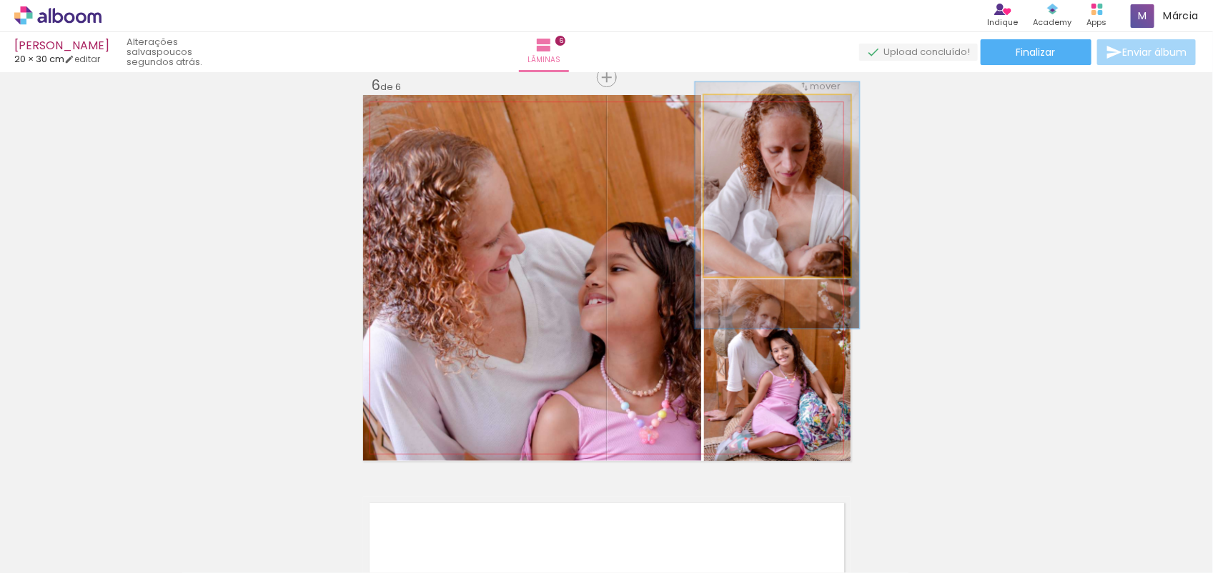
click at [738, 115] on div at bounding box center [743, 110] width 23 height 23
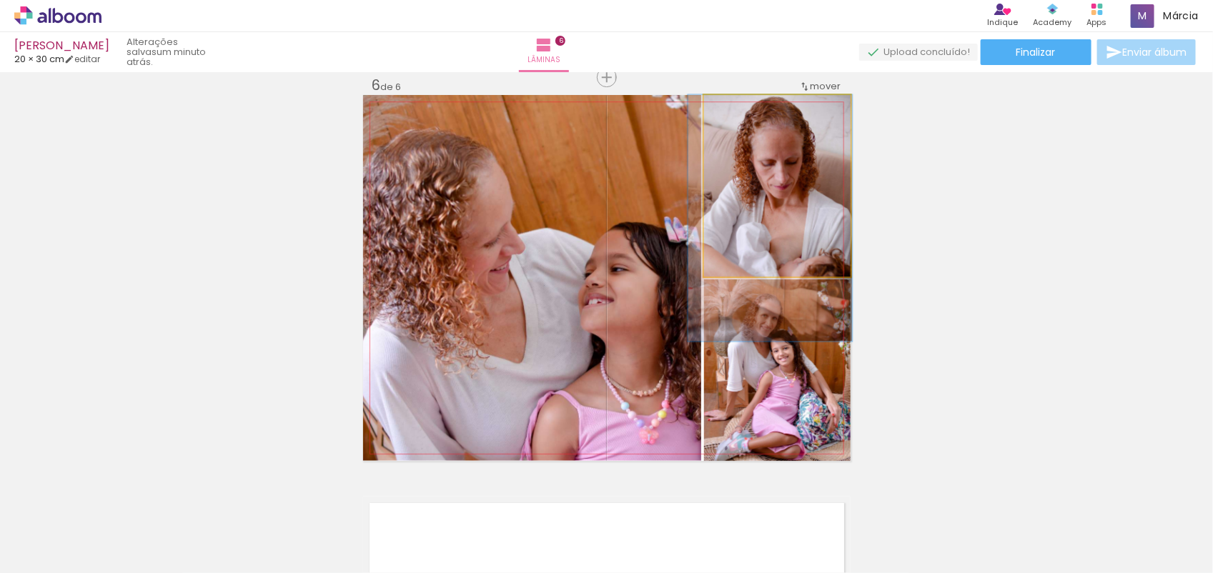
drag, startPoint x: 770, startPoint y: 165, endPoint x: 763, endPoint y: 192, distance: 27.4
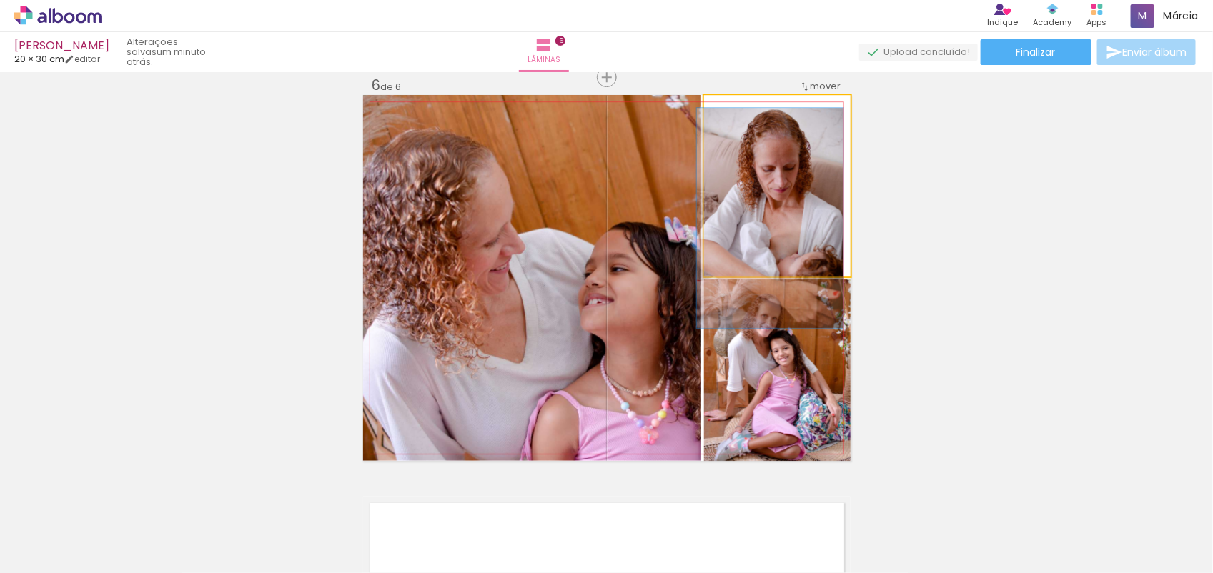
drag, startPoint x: 735, startPoint y: 108, endPoint x: 698, endPoint y: 119, distance: 38.9
click at [704, 119] on quentale-photo at bounding box center [777, 186] width 147 height 182
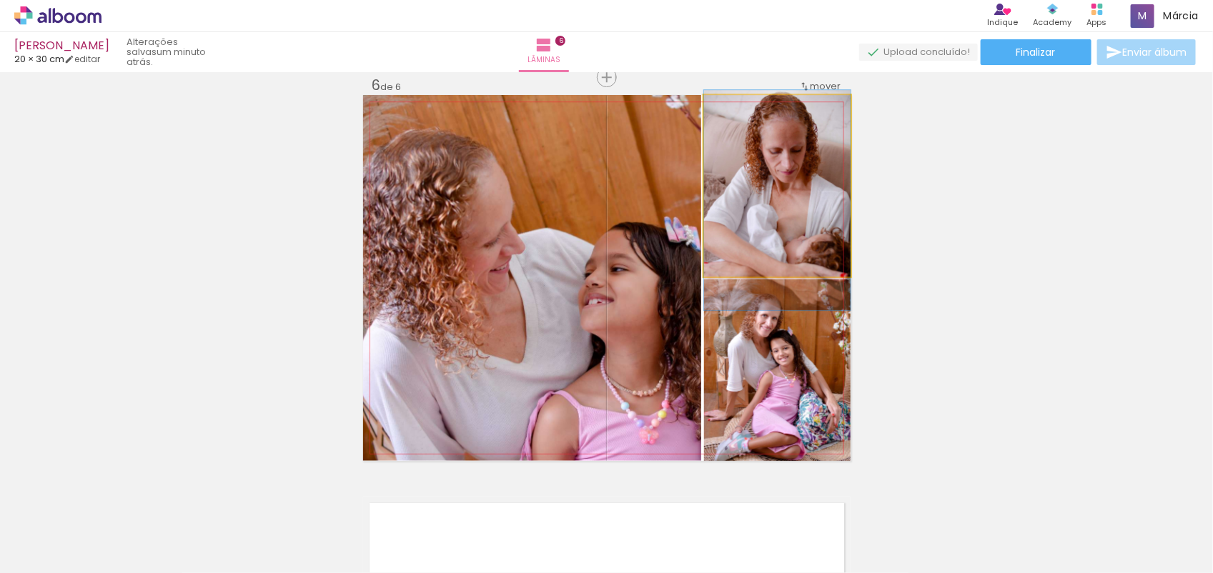
drag, startPoint x: 801, startPoint y: 204, endPoint x: 798, endPoint y: 186, distance: 18.1
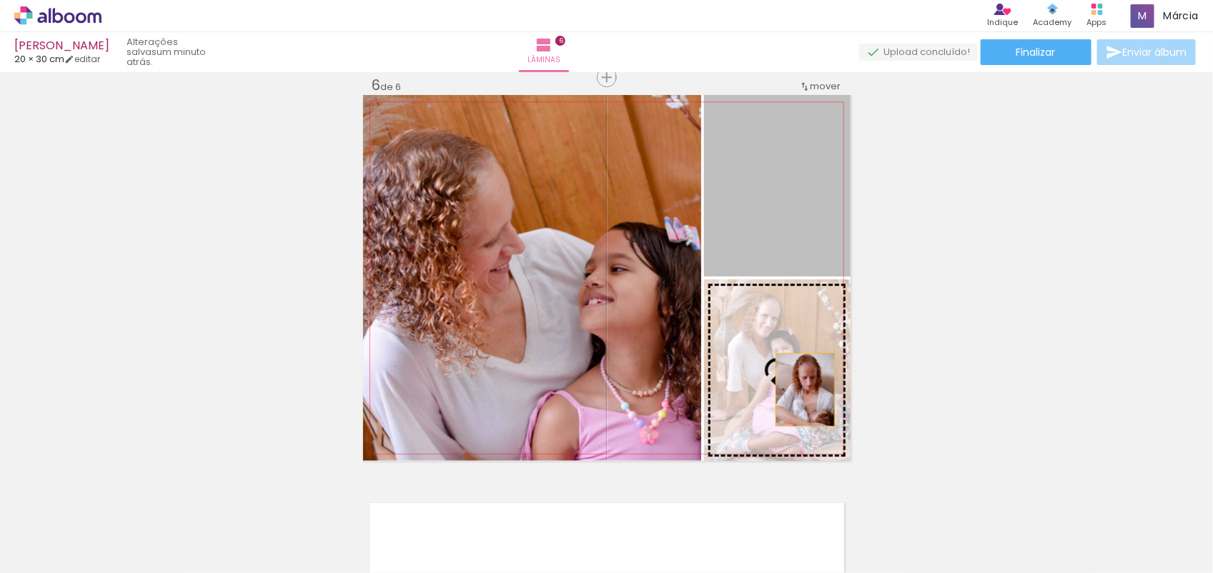
drag, startPoint x: 776, startPoint y: 234, endPoint x: 798, endPoint y: 388, distance: 155.3
click at [0, 0] on slot at bounding box center [0, 0] width 0 height 0
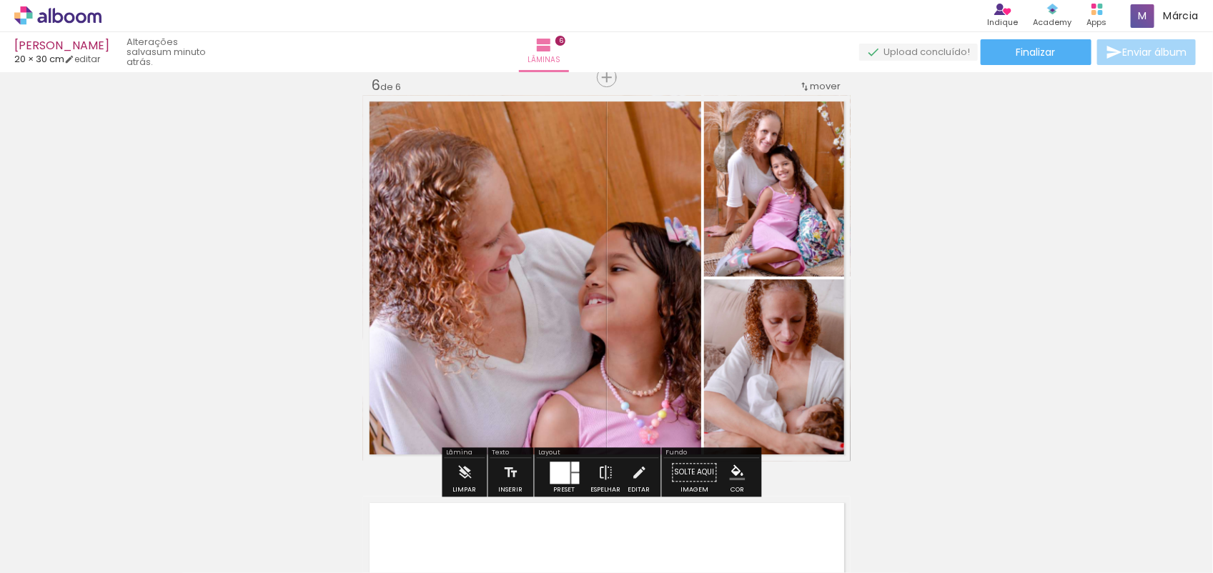
click at [565, 480] on div at bounding box center [560, 473] width 20 height 22
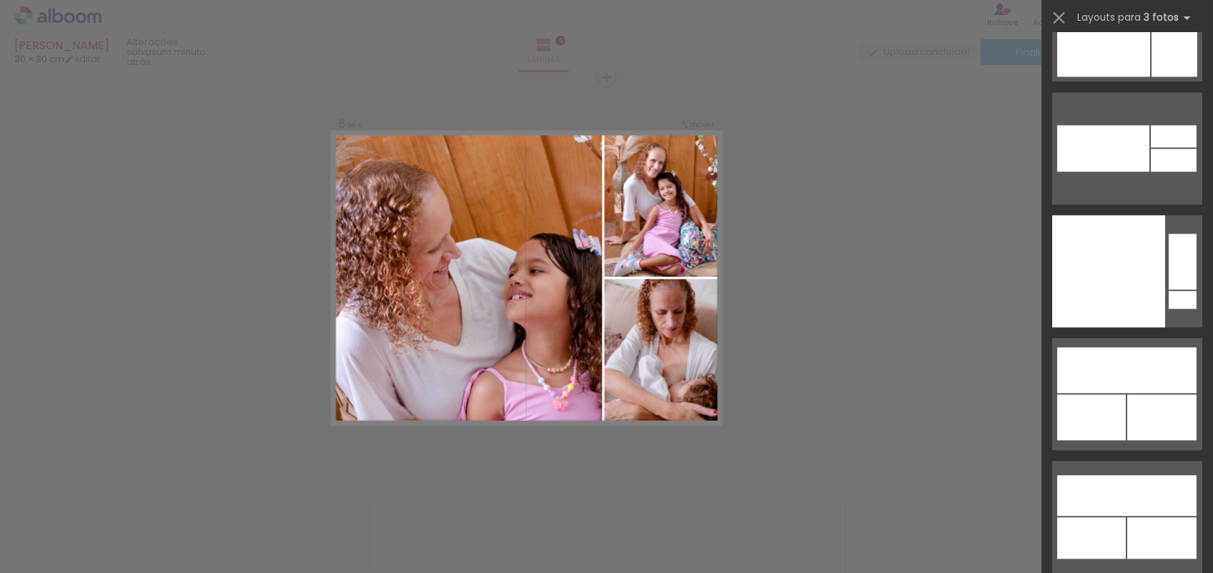
scroll to position [26263, 0]
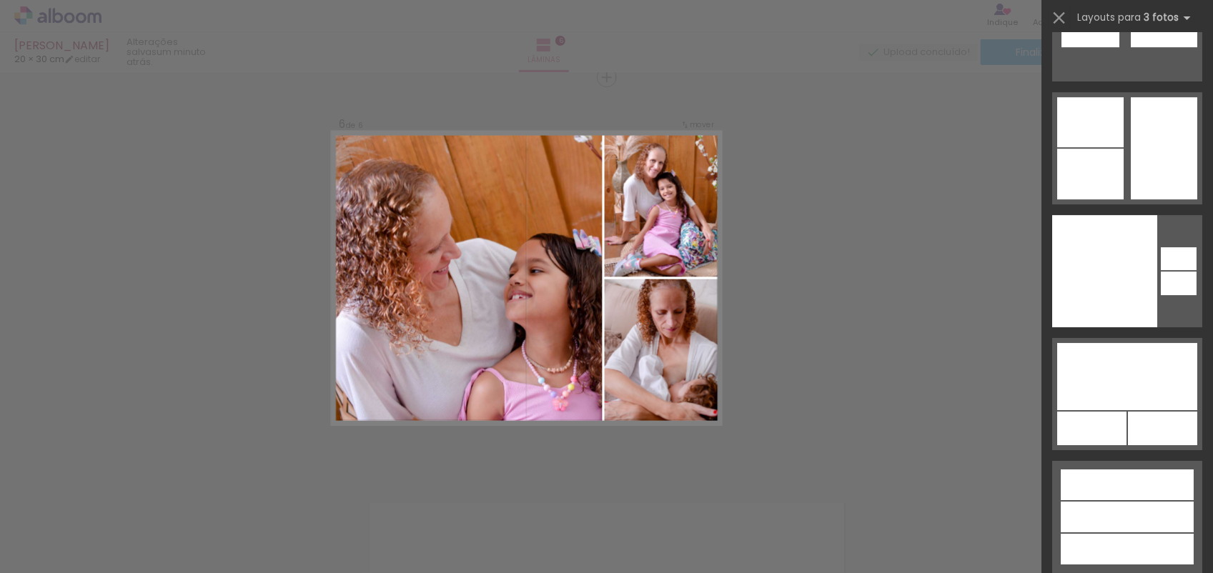
drag, startPoint x: 1205, startPoint y: 541, endPoint x: 971, endPoint y: 113, distance: 488.2
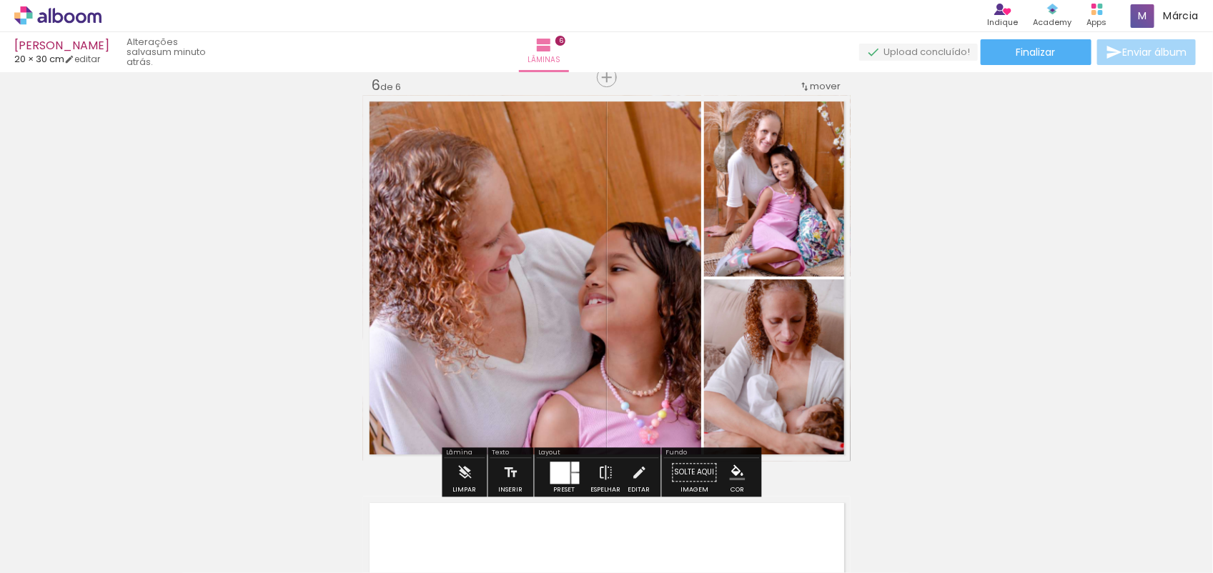
click at [571, 474] on div at bounding box center [575, 478] width 8 height 11
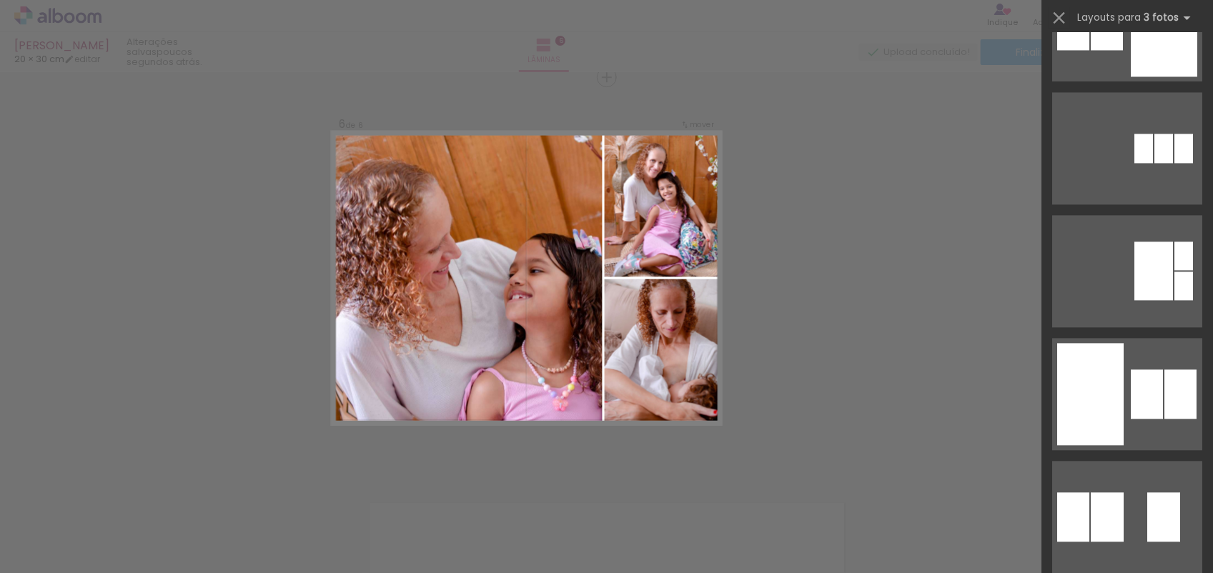
scroll to position [23129, 0]
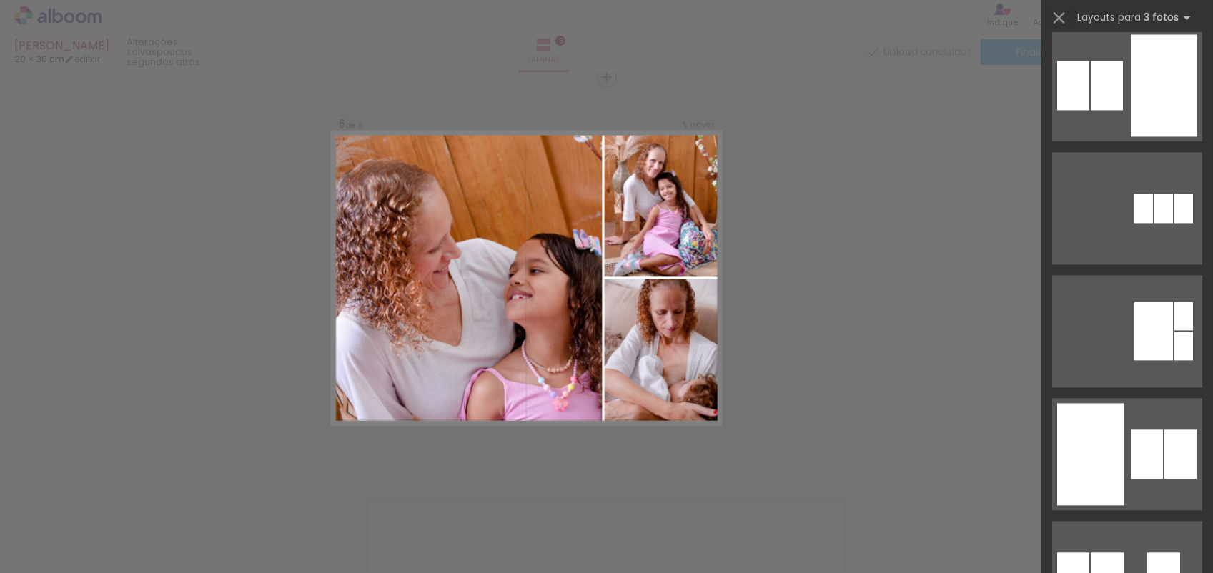
click at [0, 0] on slot at bounding box center [0, 0] width 0 height 0
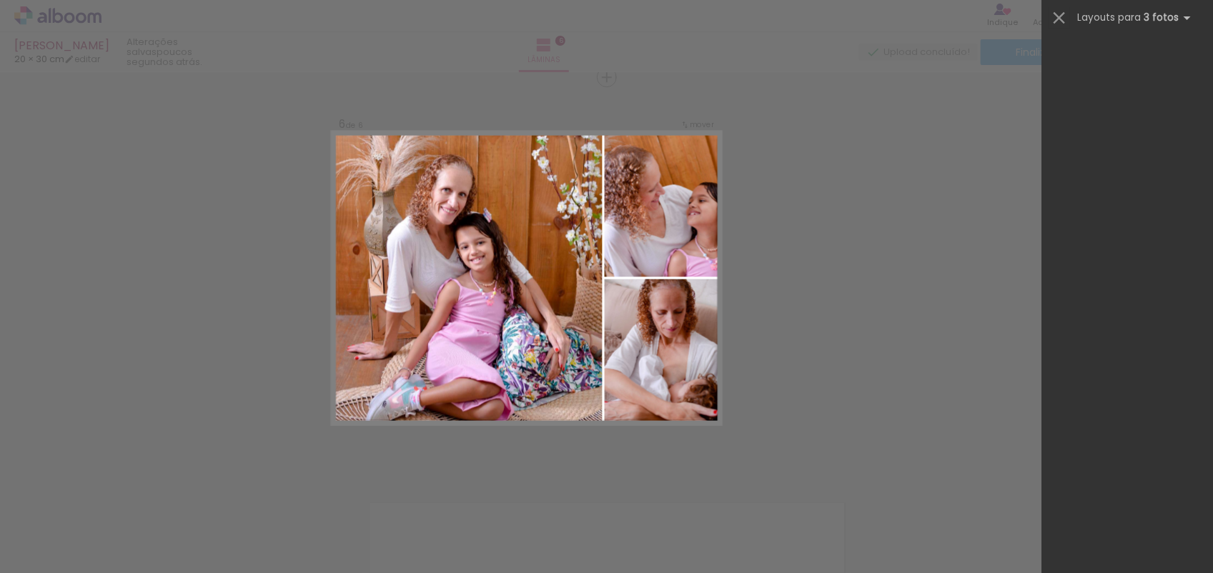
scroll to position [21393, 0]
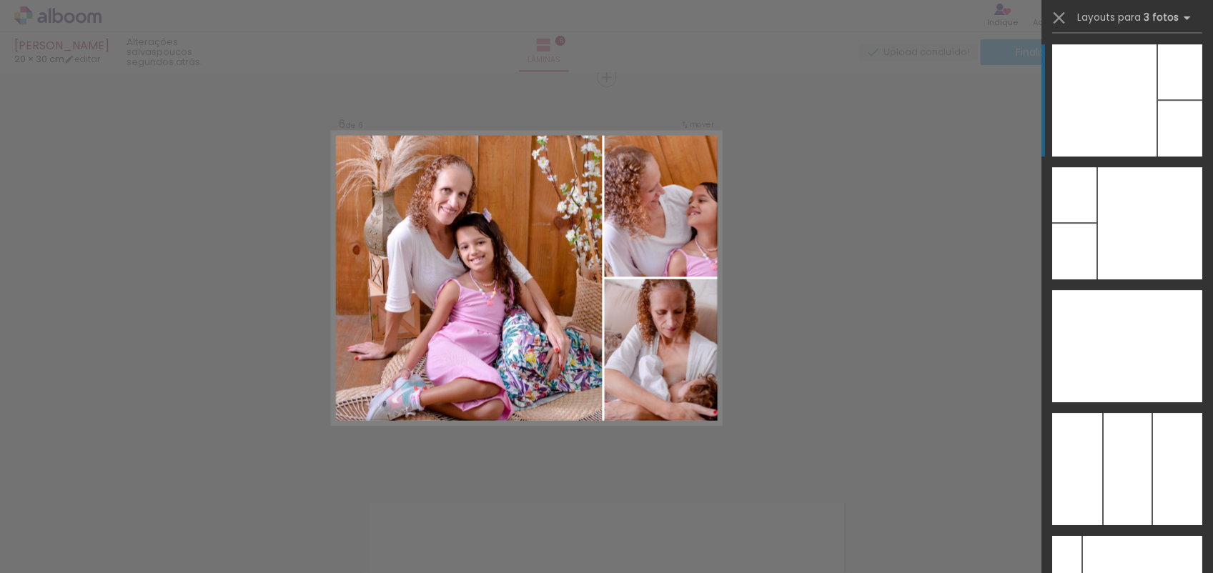
click at [0, 0] on slot at bounding box center [0, 0] width 0 height 0
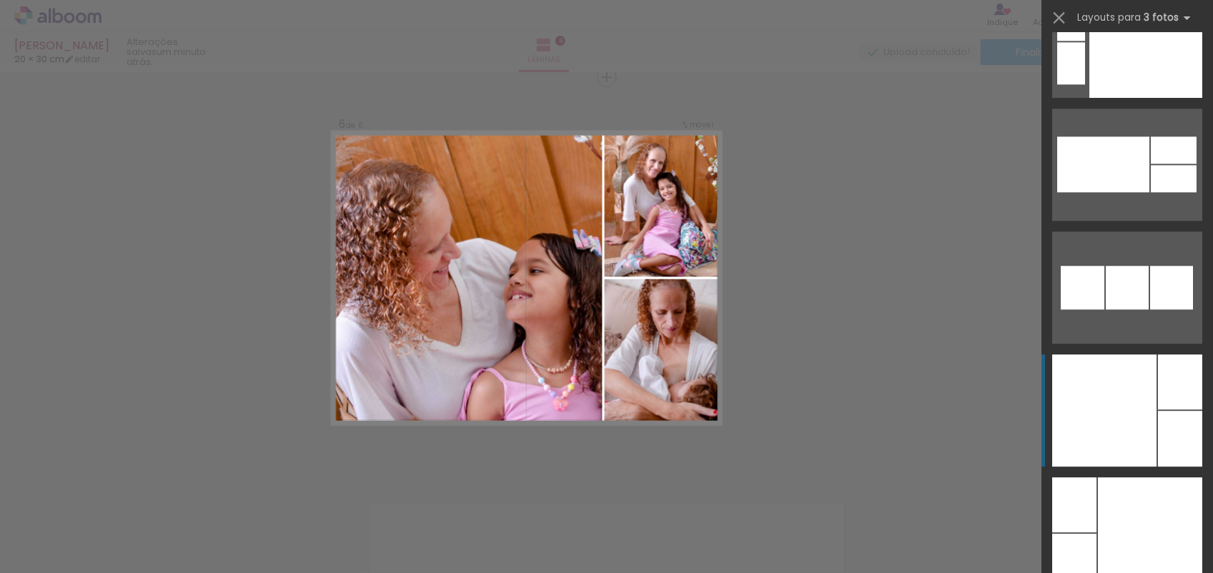
scroll to position [21214, 0]
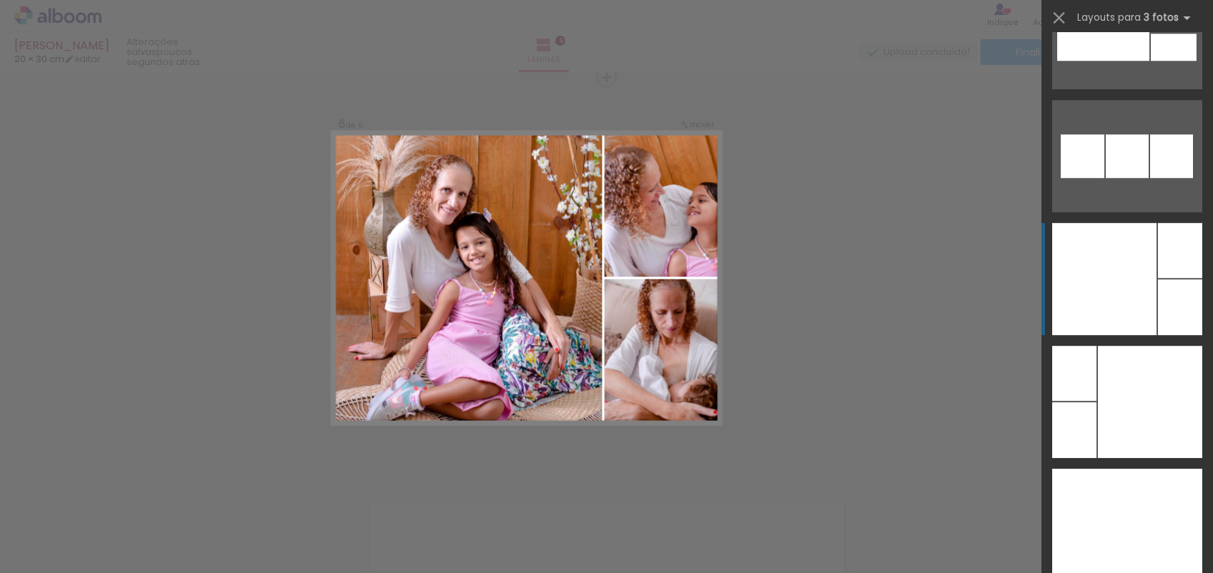
click at [1144, 288] on div at bounding box center [1104, 279] width 104 height 112
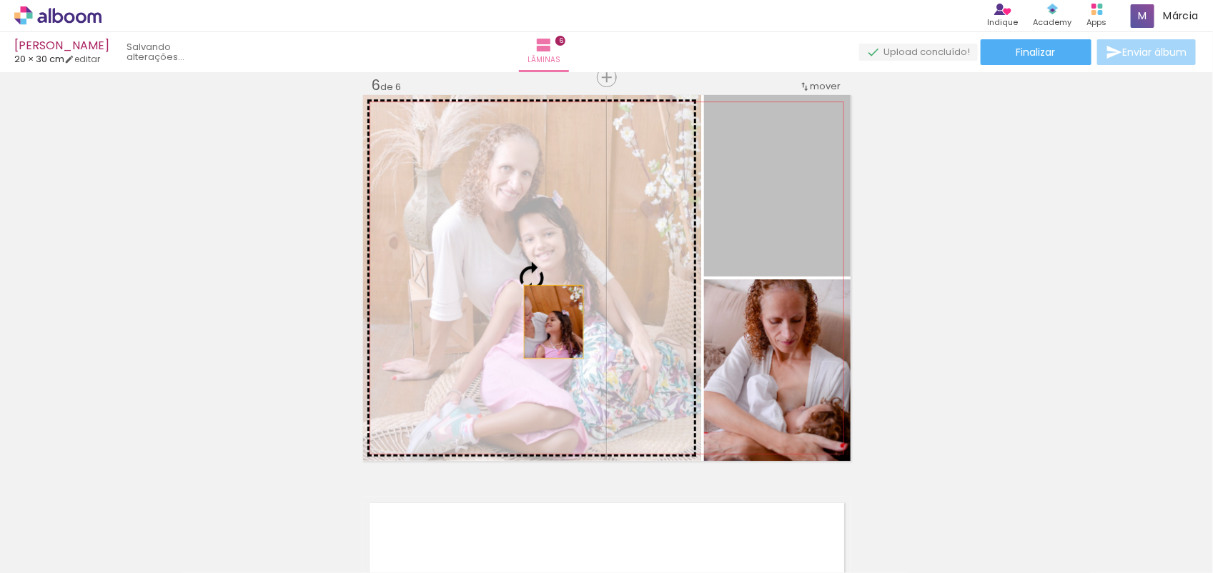
drag, startPoint x: 751, startPoint y: 243, endPoint x: 547, endPoint y: 322, distance: 219.0
click at [0, 0] on slot at bounding box center [0, 0] width 0 height 0
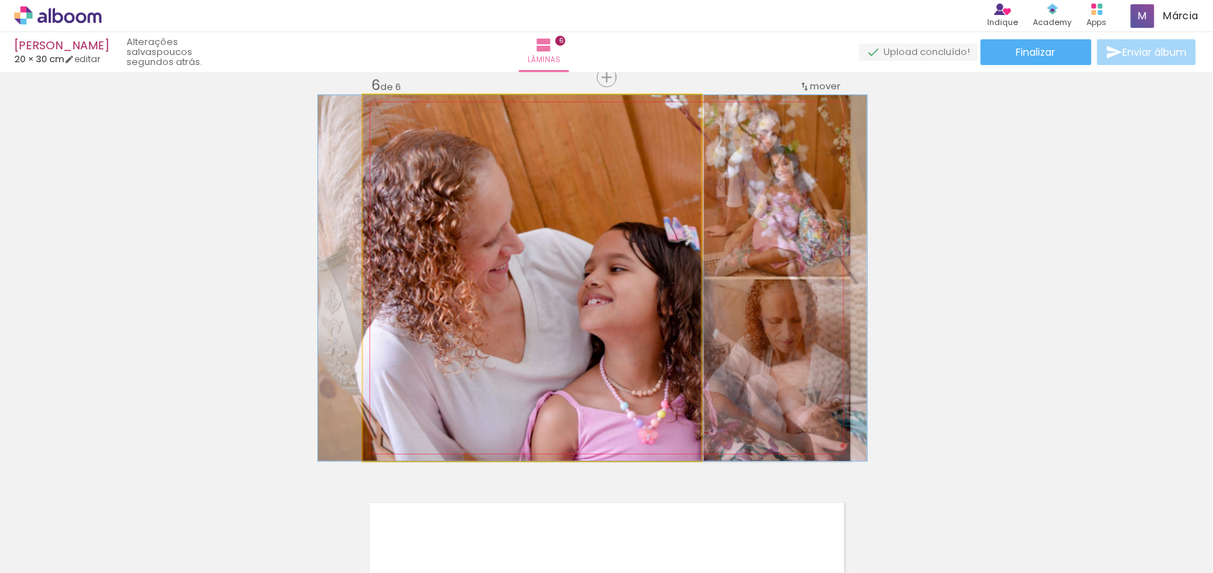
drag, startPoint x: 548, startPoint y: 322, endPoint x: 609, endPoint y: 318, distance: 60.9
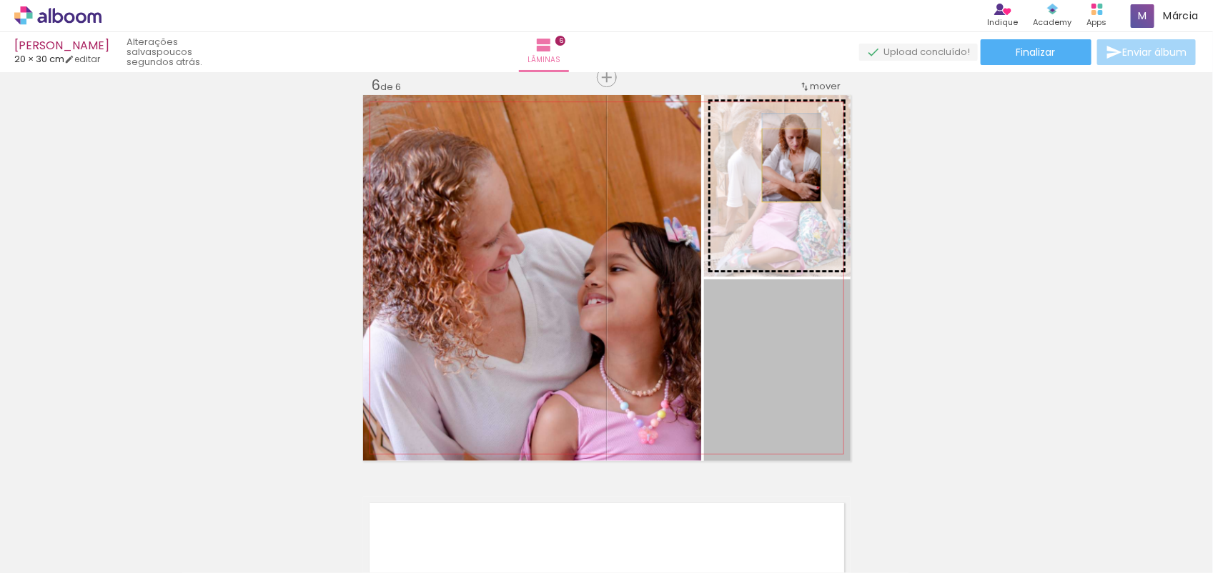
drag, startPoint x: 806, startPoint y: 383, endPoint x: 780, endPoint y: 152, distance: 233.1
click at [0, 0] on slot at bounding box center [0, 0] width 0 height 0
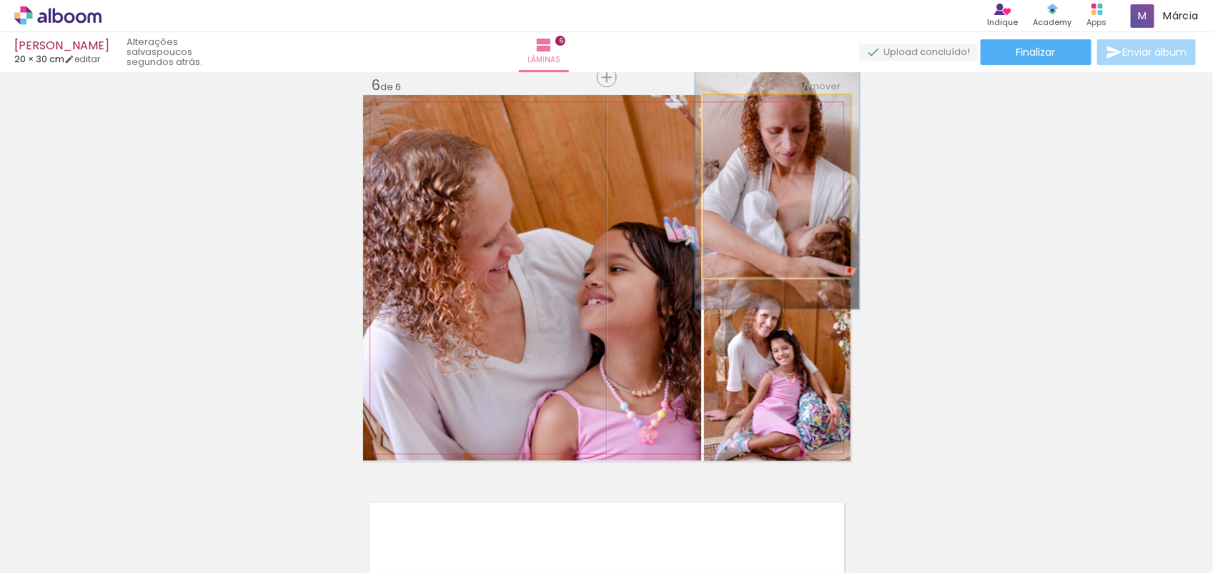
click at [737, 109] on div at bounding box center [743, 110] width 13 height 13
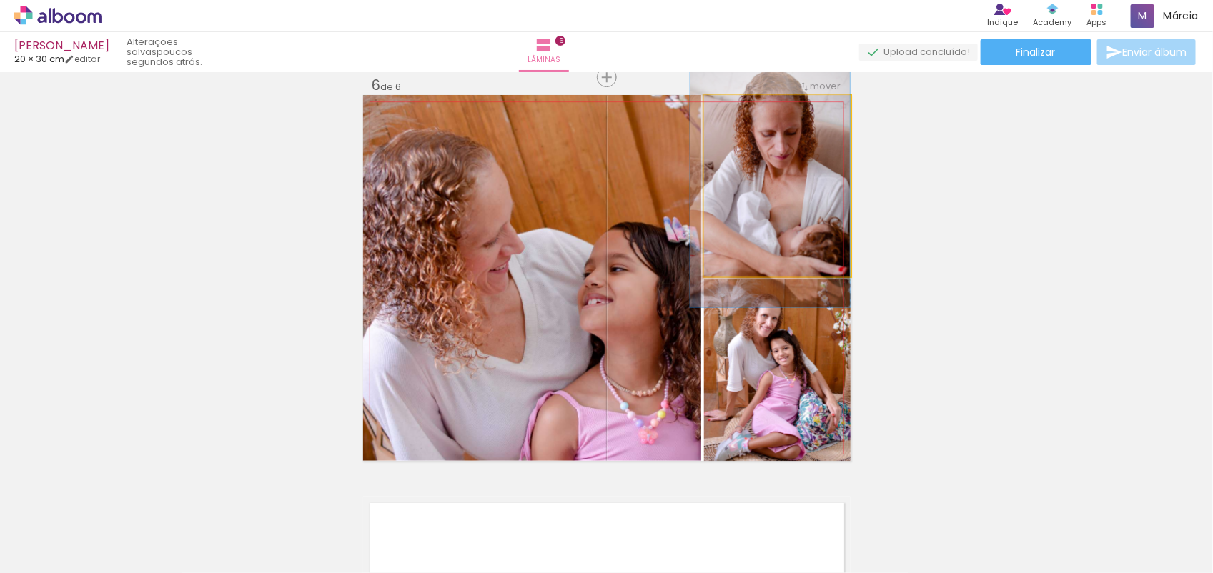
drag, startPoint x: 770, startPoint y: 162, endPoint x: 759, endPoint y: 163, distance: 10.8
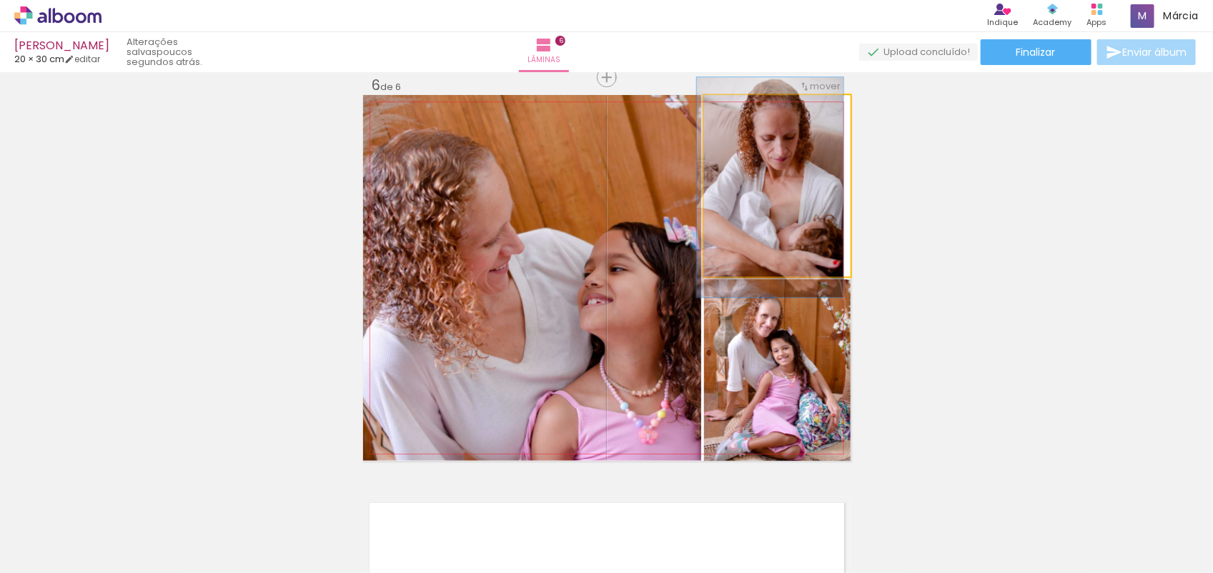
drag, startPoint x: 735, startPoint y: 113, endPoint x: 701, endPoint y: 127, distance: 37.2
type paper-slider "100"
click at [704, 127] on quentale-photo at bounding box center [777, 186] width 147 height 182
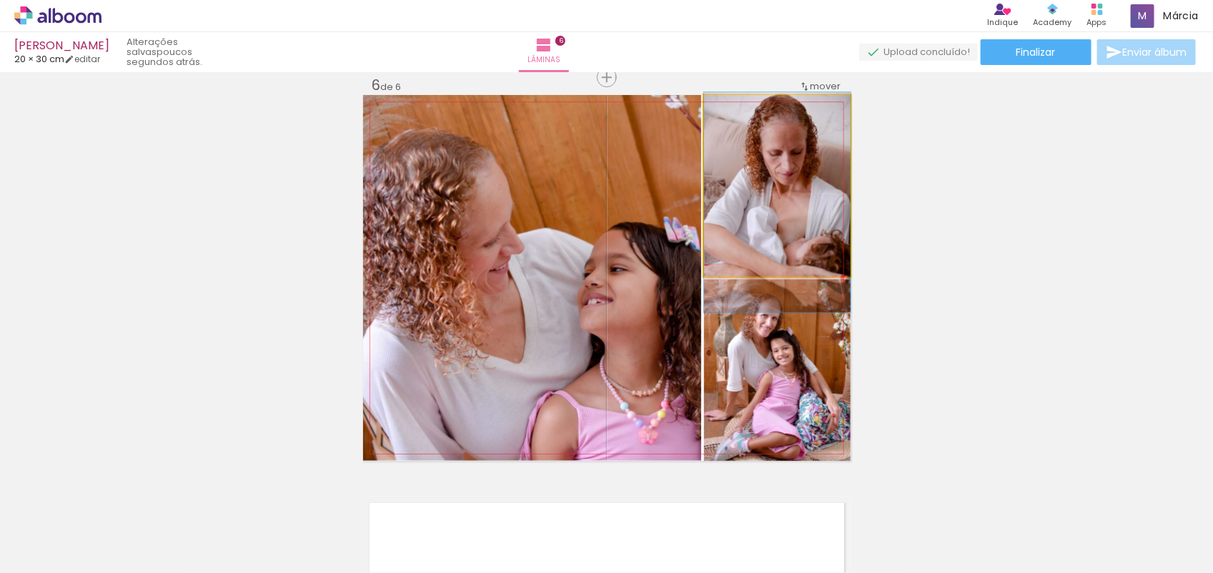
drag, startPoint x: 735, startPoint y: 161, endPoint x: 730, endPoint y: 176, distance: 15.8
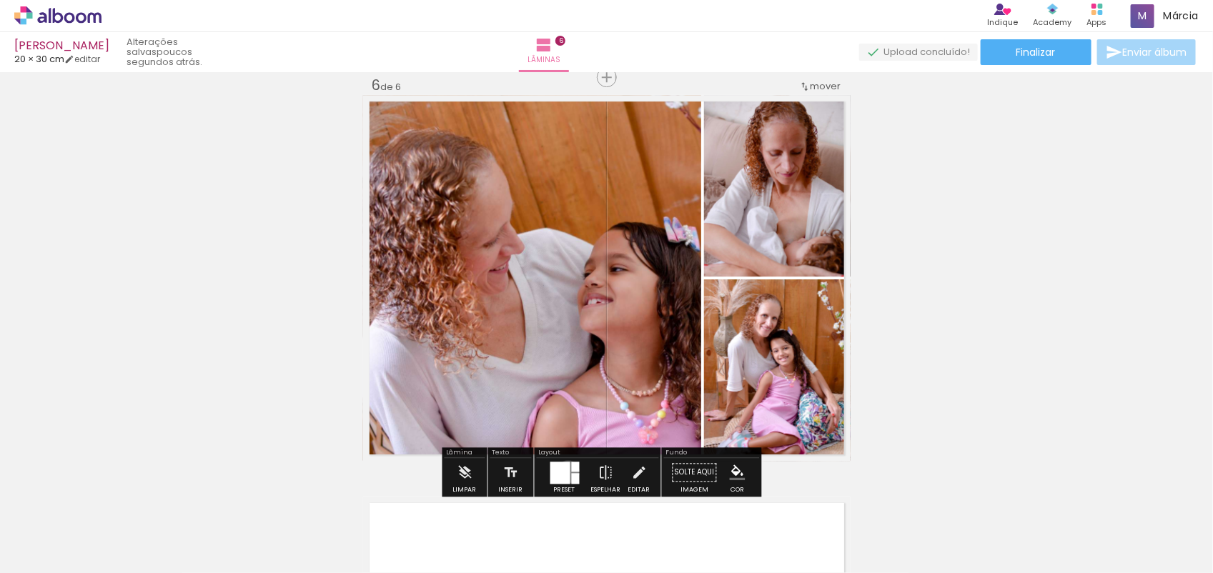
click at [565, 472] on div at bounding box center [560, 473] width 20 height 22
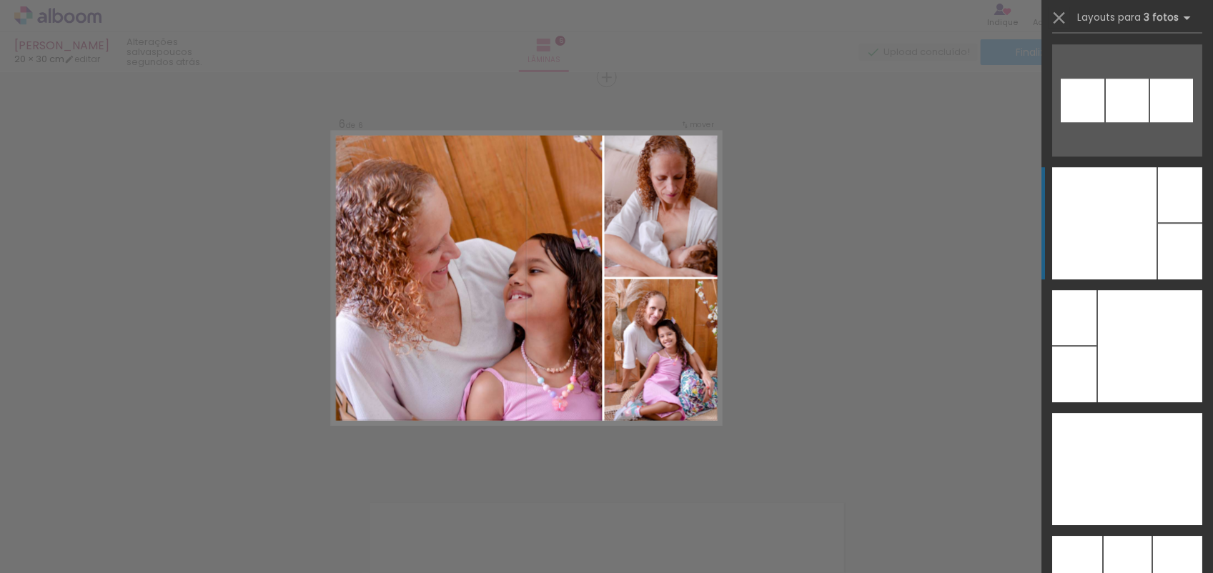
scroll to position [21210, 0]
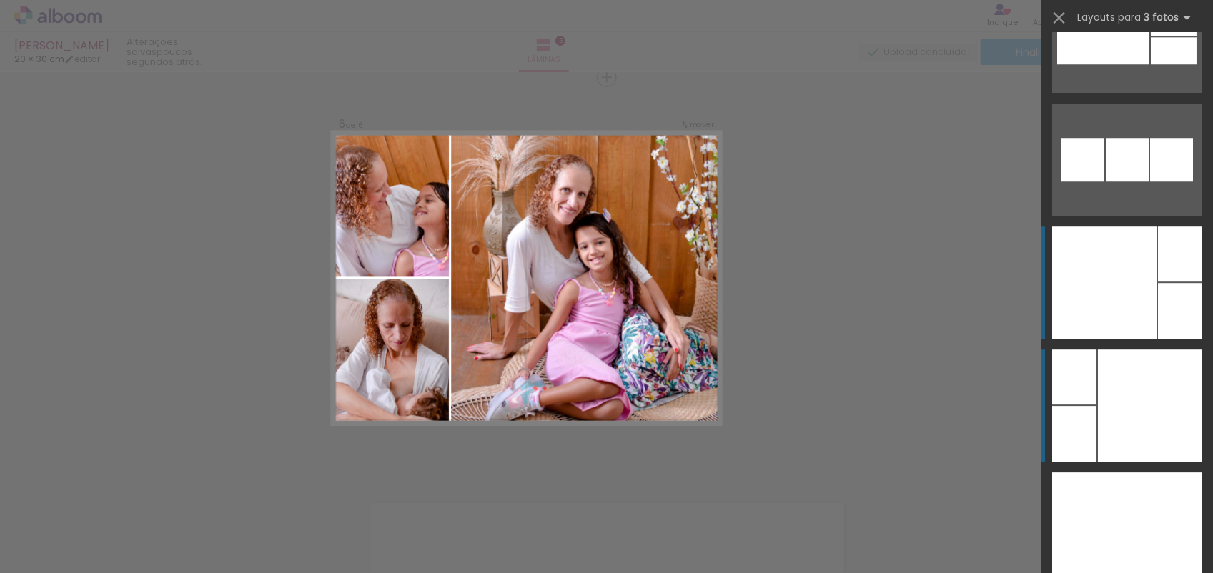
click at [1135, 380] on div at bounding box center [1150, 406] width 104 height 112
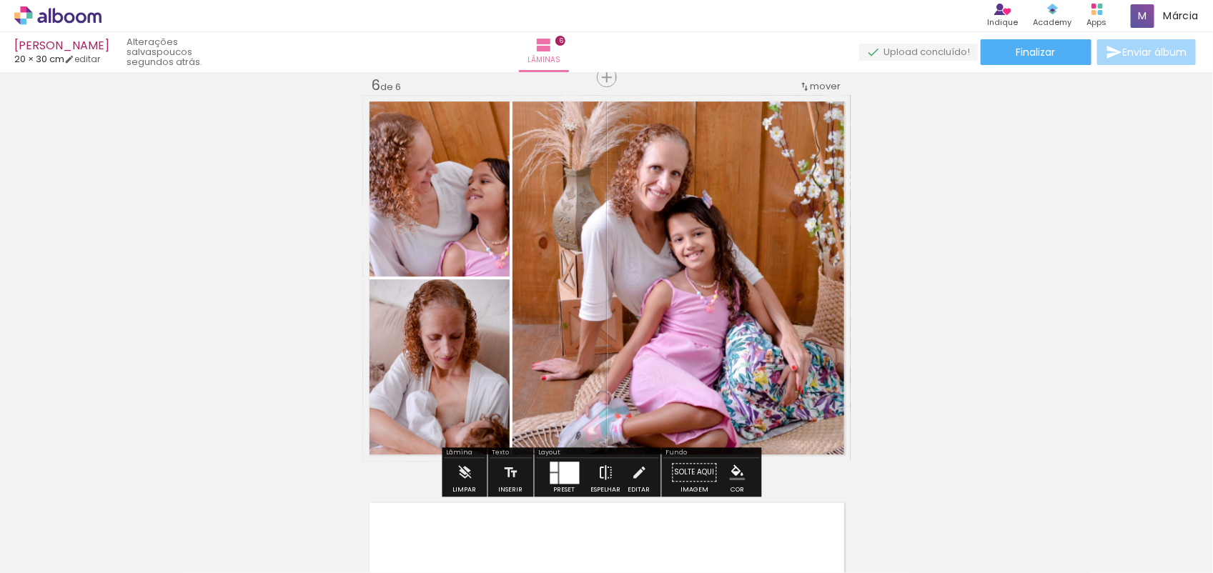
click at [602, 468] on iron-icon at bounding box center [606, 472] width 16 height 29
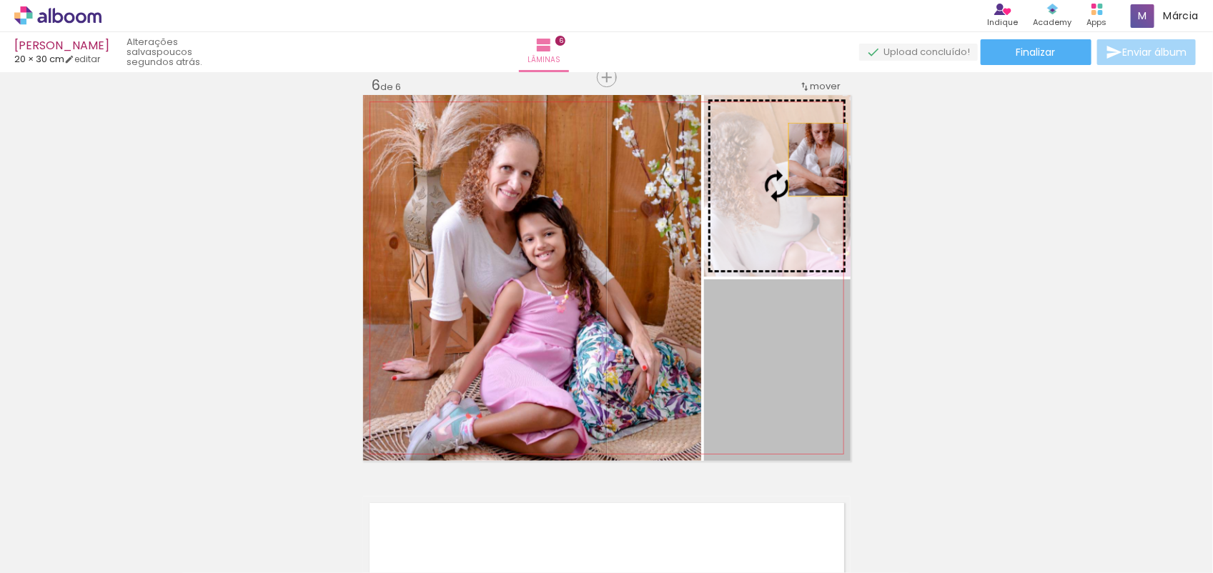
drag, startPoint x: 818, startPoint y: 322, endPoint x: 810, endPoint y: 158, distance: 164.6
click at [0, 0] on slot at bounding box center [0, 0] width 0 height 0
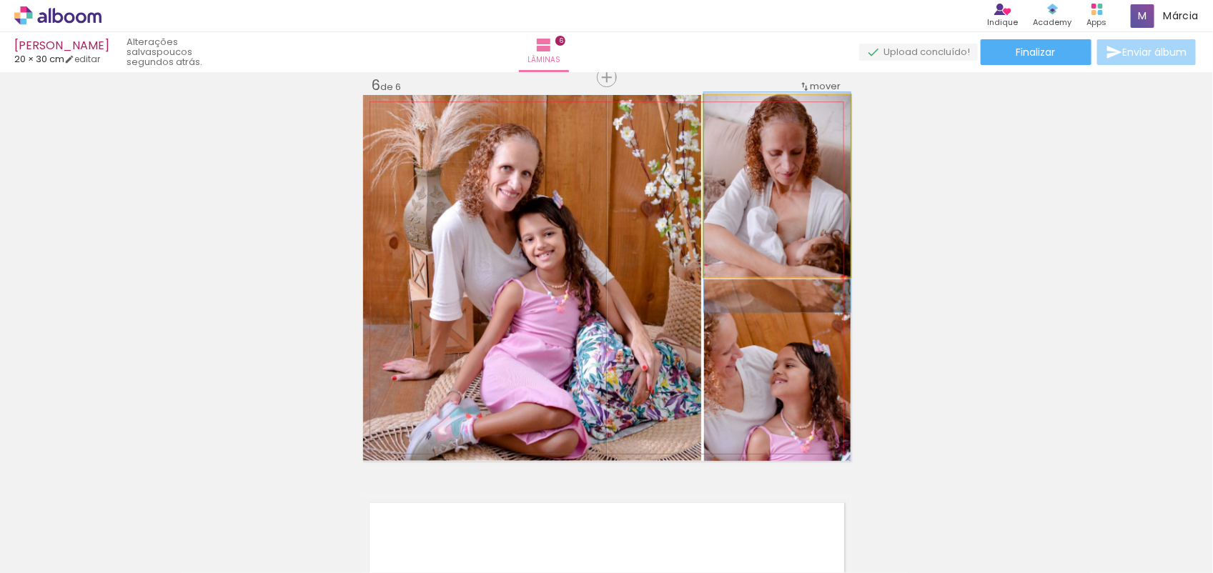
drag, startPoint x: 805, startPoint y: 175, endPoint x: 805, endPoint y: 192, distance: 16.4
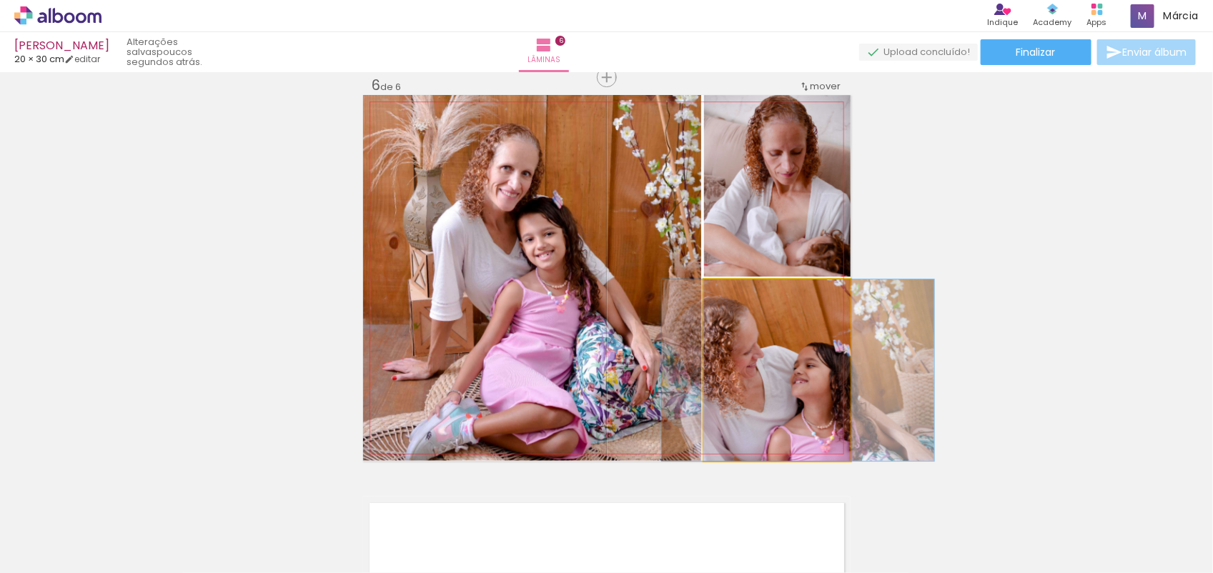
drag, startPoint x: 813, startPoint y: 347, endPoint x: 834, endPoint y: 326, distance: 29.8
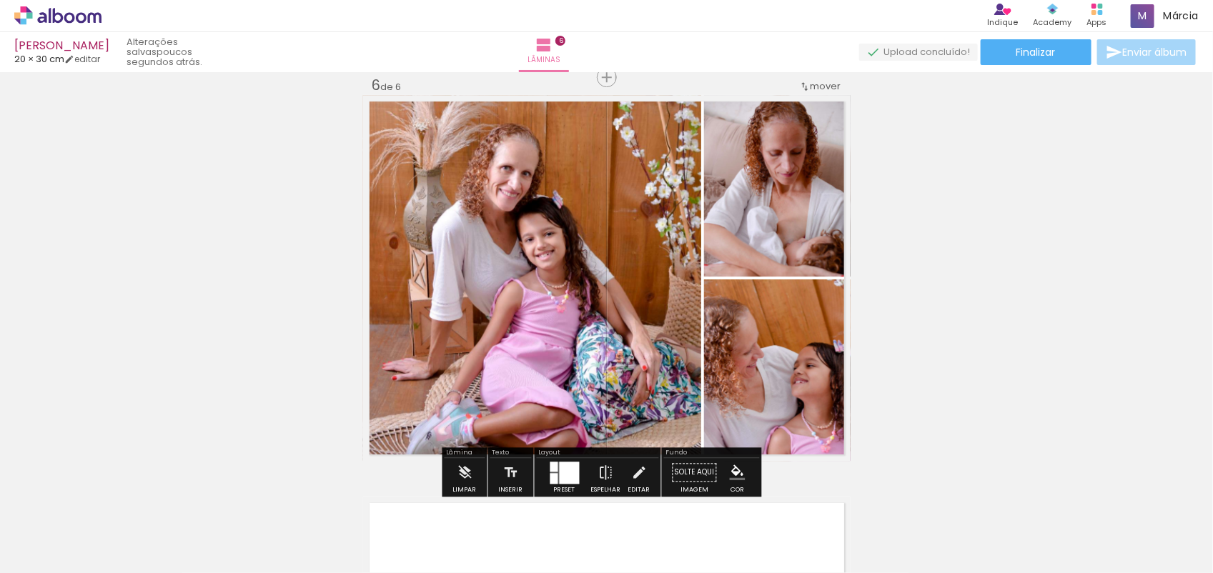
click at [834, 326] on quentale-photo at bounding box center [777, 370] width 147 height 182
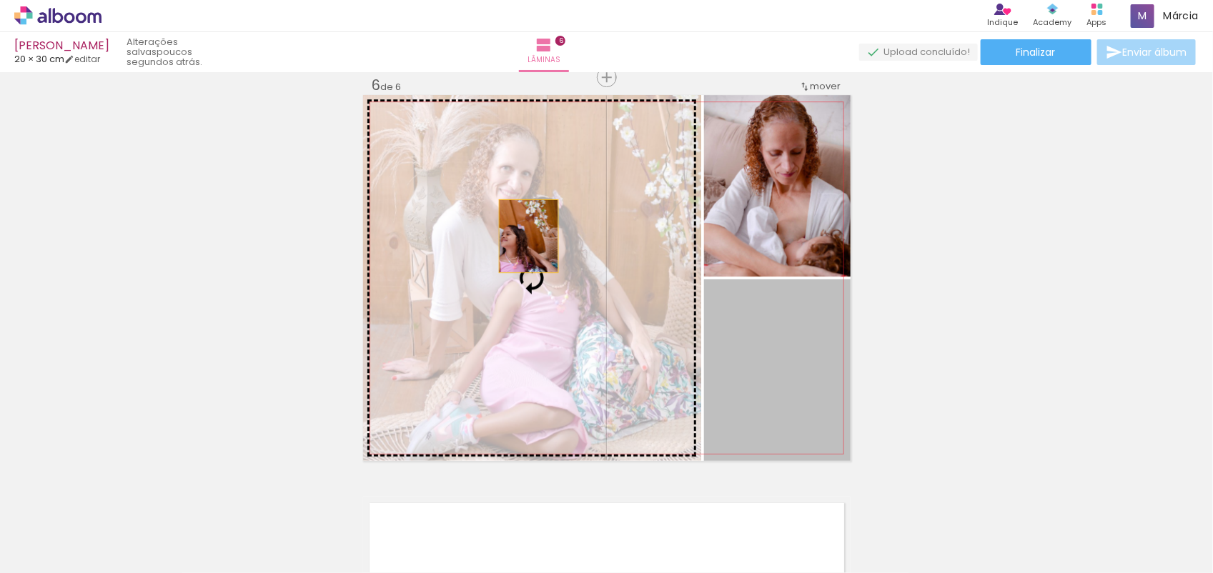
drag, startPoint x: 797, startPoint y: 380, endPoint x: 455, endPoint y: 187, distance: 392.4
click at [0, 0] on slot at bounding box center [0, 0] width 0 height 0
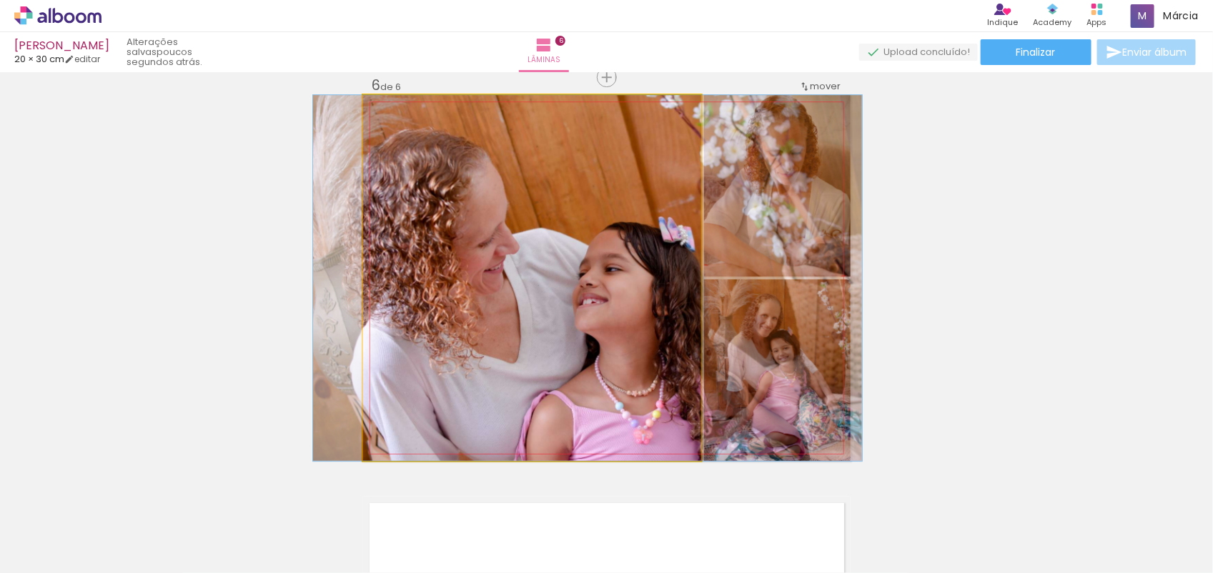
drag, startPoint x: 549, startPoint y: 355, endPoint x: 605, endPoint y: 365, distance: 56.5
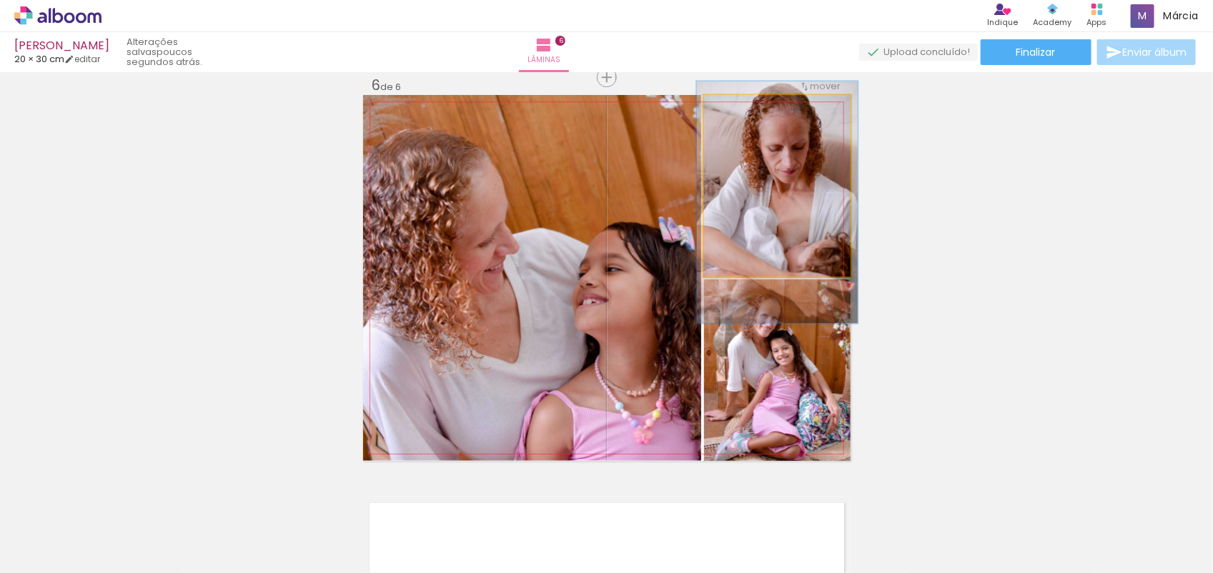
click at [736, 108] on div at bounding box center [742, 110] width 13 height 13
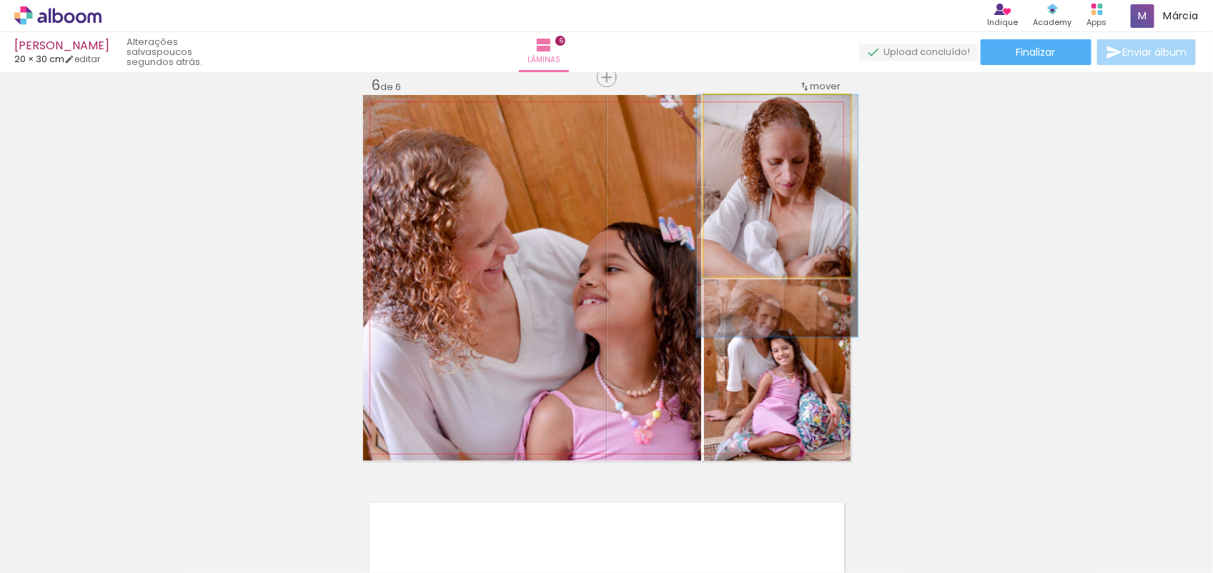
drag, startPoint x: 741, startPoint y: 144, endPoint x: 741, endPoint y: 157, distance: 13.6
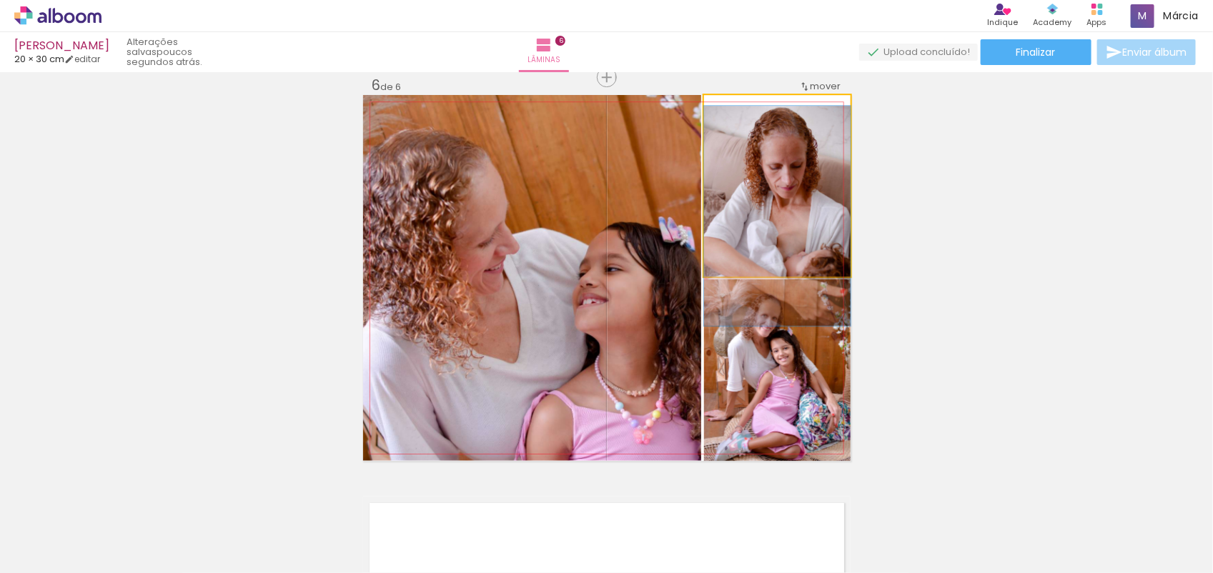
drag, startPoint x: 735, startPoint y: 109, endPoint x: 713, endPoint y: 116, distance: 23.1
click at [713, 116] on div at bounding box center [757, 109] width 99 height 21
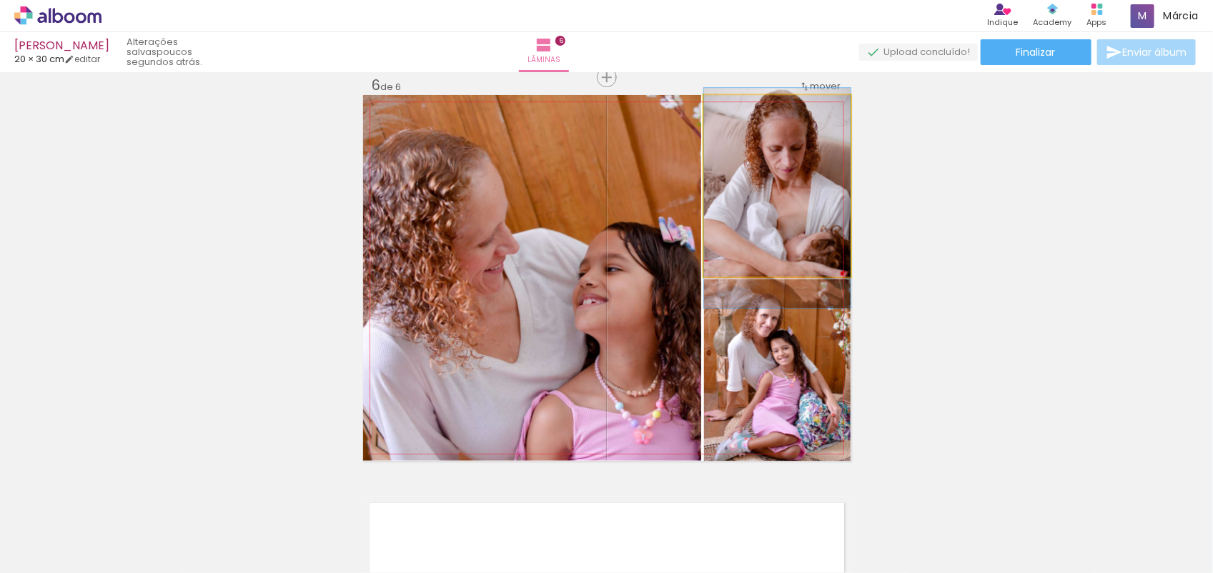
drag, startPoint x: 813, startPoint y: 217, endPoint x: 813, endPoint y: 199, distance: 17.9
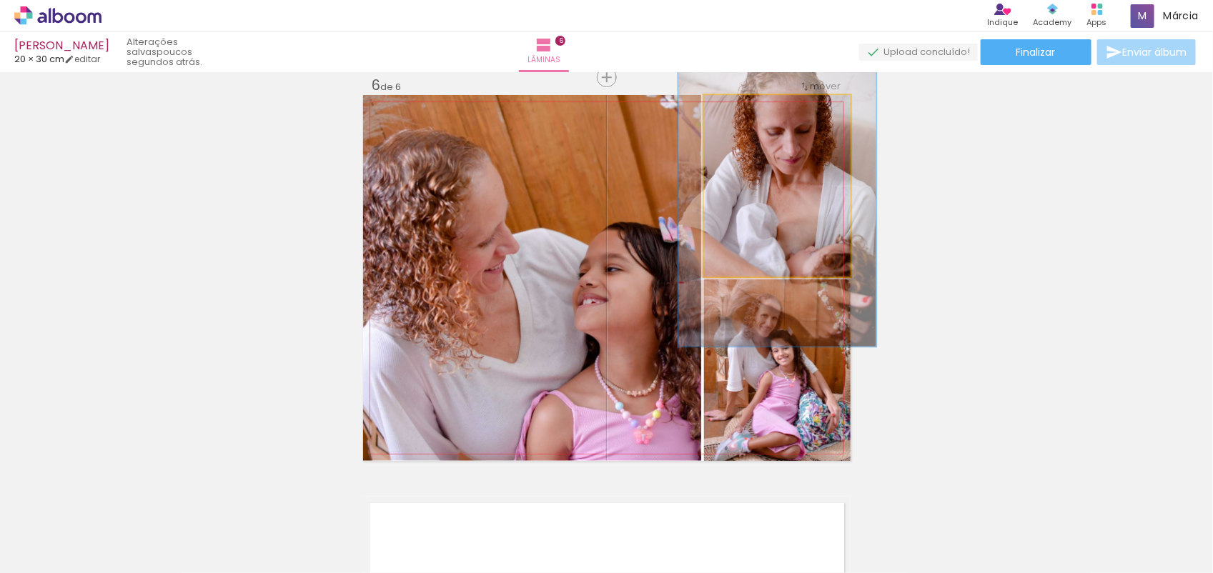
drag, startPoint x: 730, startPoint y: 108, endPoint x: 747, endPoint y: 108, distance: 17.2
click at [748, 108] on div at bounding box center [754, 110] width 13 height 13
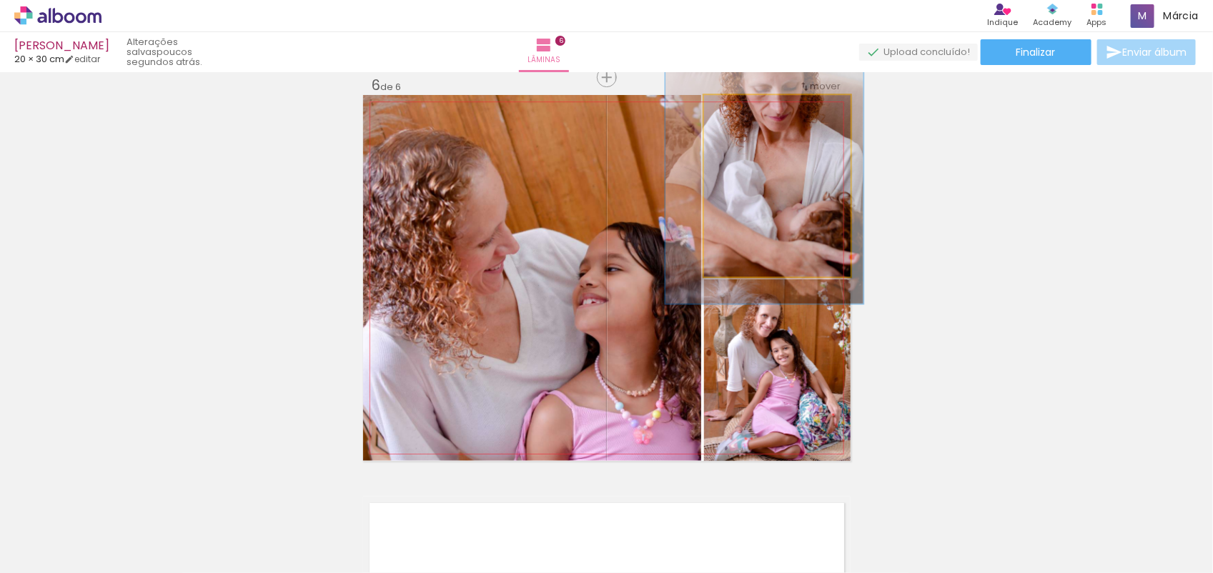
drag, startPoint x: 806, startPoint y: 245, endPoint x: 793, endPoint y: 202, distance: 44.8
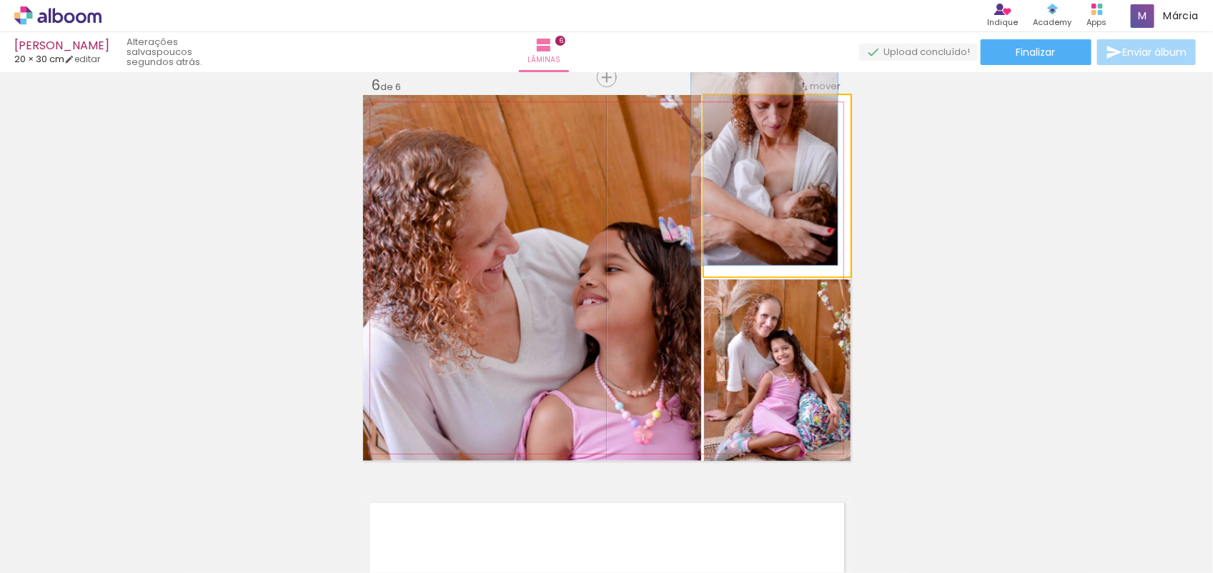
drag, startPoint x: 748, startPoint y: 106, endPoint x: 677, endPoint y: 136, distance: 77.5
click at [0, 0] on slot at bounding box center [0, 0] width 0 height 0
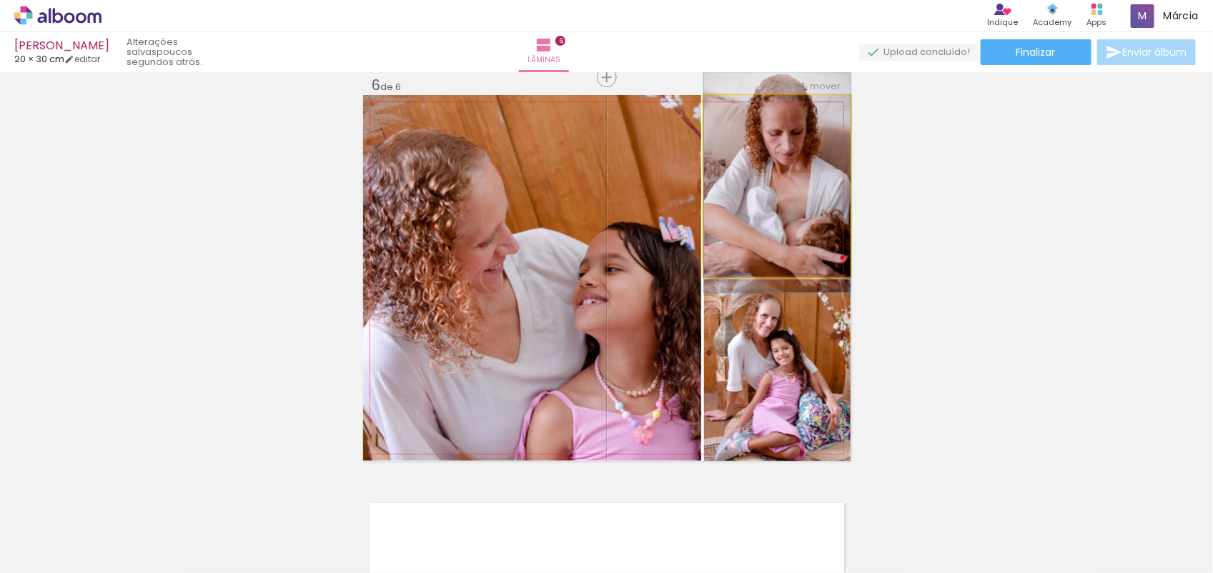
drag, startPoint x: 752, startPoint y: 167, endPoint x: 753, endPoint y: 194, distance: 27.2
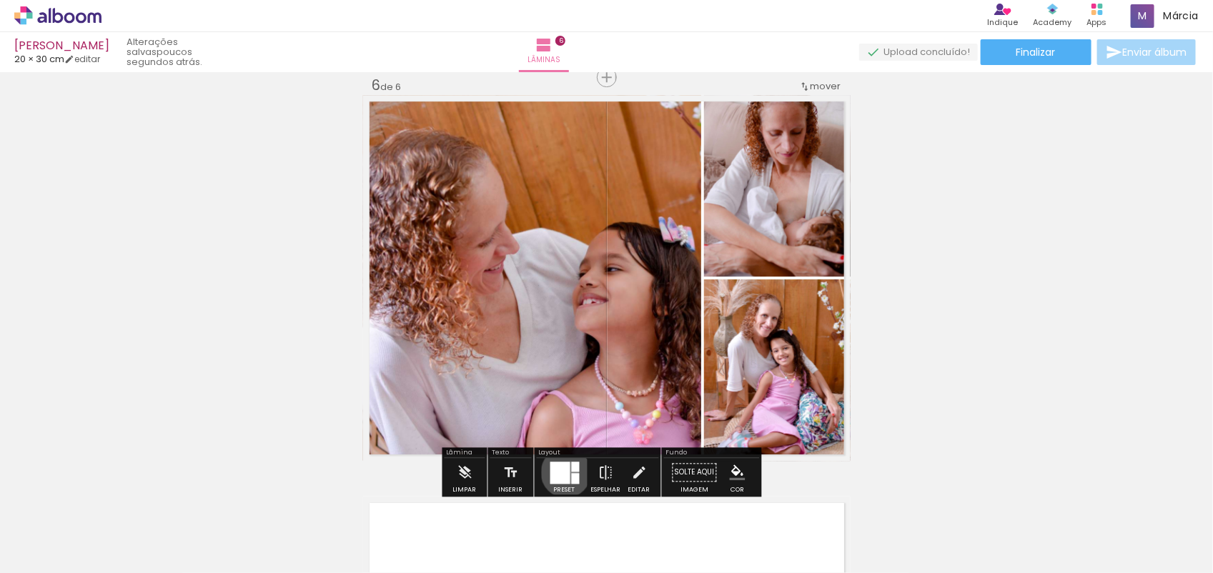
click at [563, 472] on div at bounding box center [560, 473] width 20 height 22
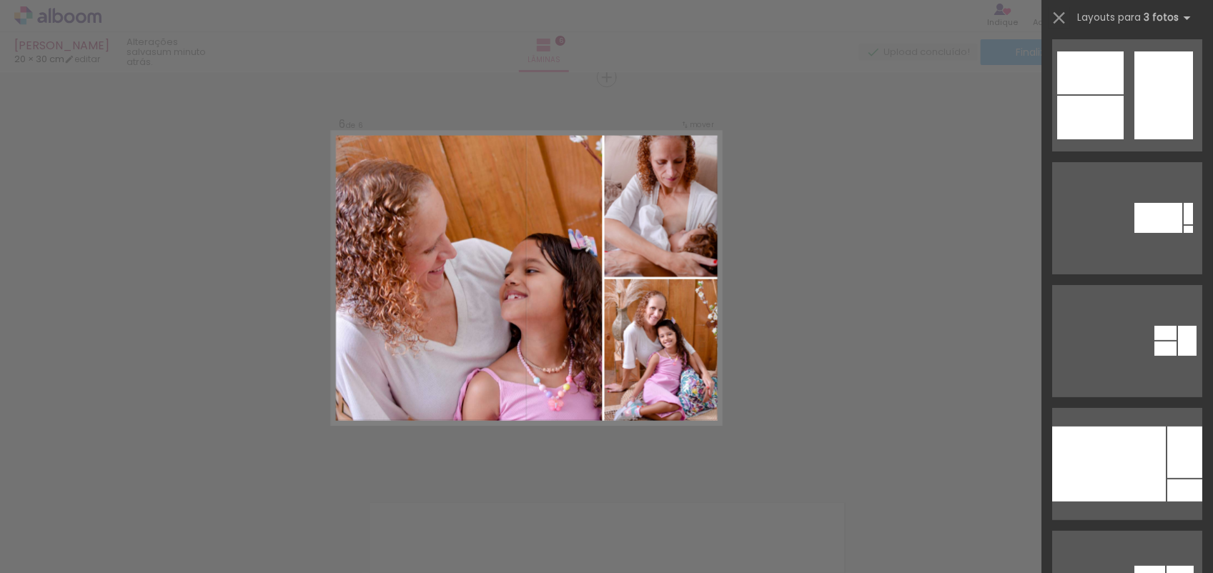
scroll to position [0, 0]
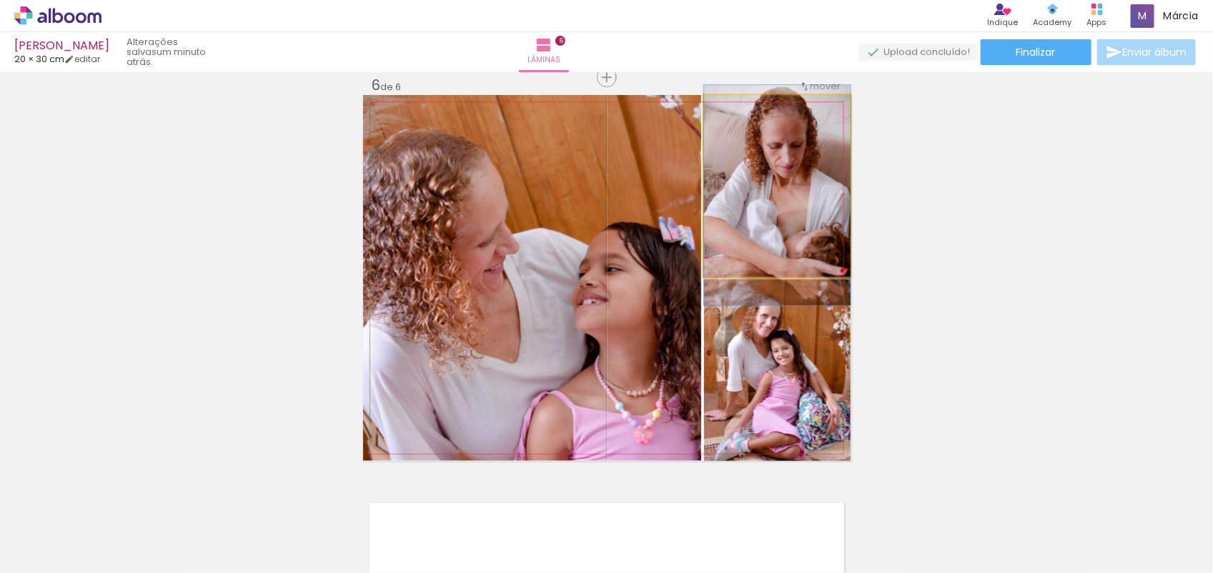
drag, startPoint x: 793, startPoint y: 197, endPoint x: 791, endPoint y: 209, distance: 13.0
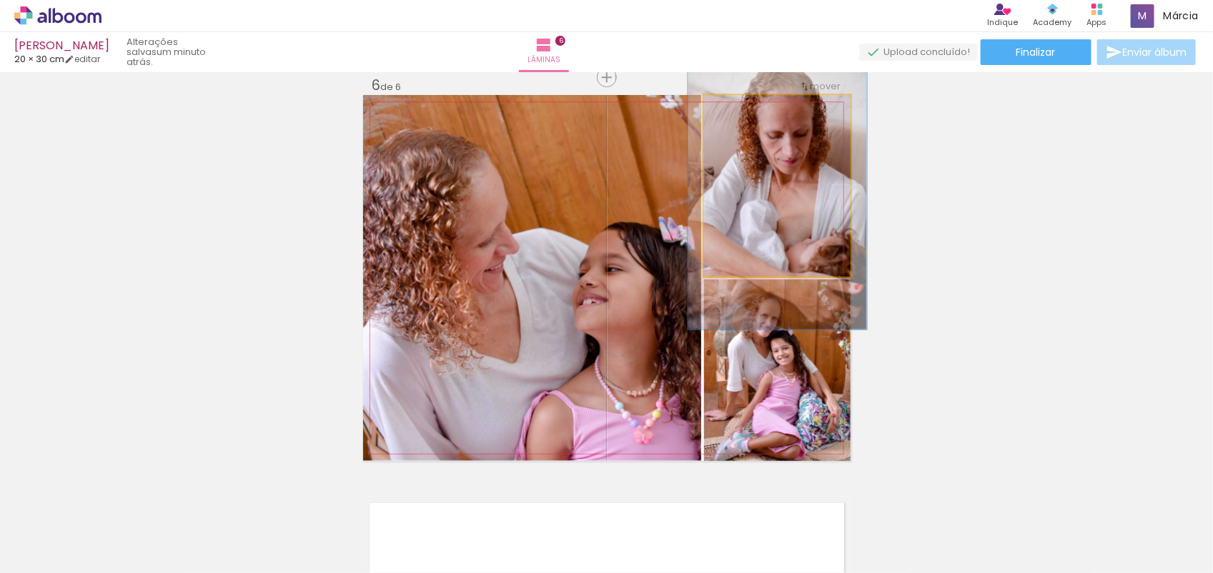
drag, startPoint x: 727, startPoint y: 111, endPoint x: 738, endPoint y: 109, distance: 11.5
click at [742, 109] on div at bounding box center [748, 110] width 13 height 13
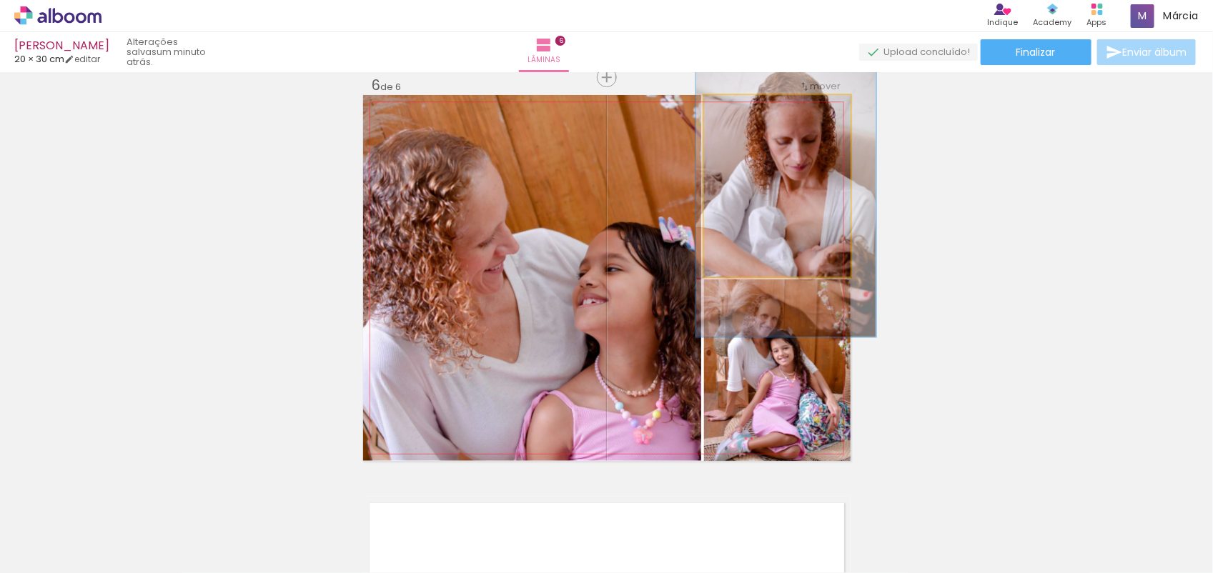
drag, startPoint x: 760, startPoint y: 147, endPoint x: 768, endPoint y: 154, distance: 10.7
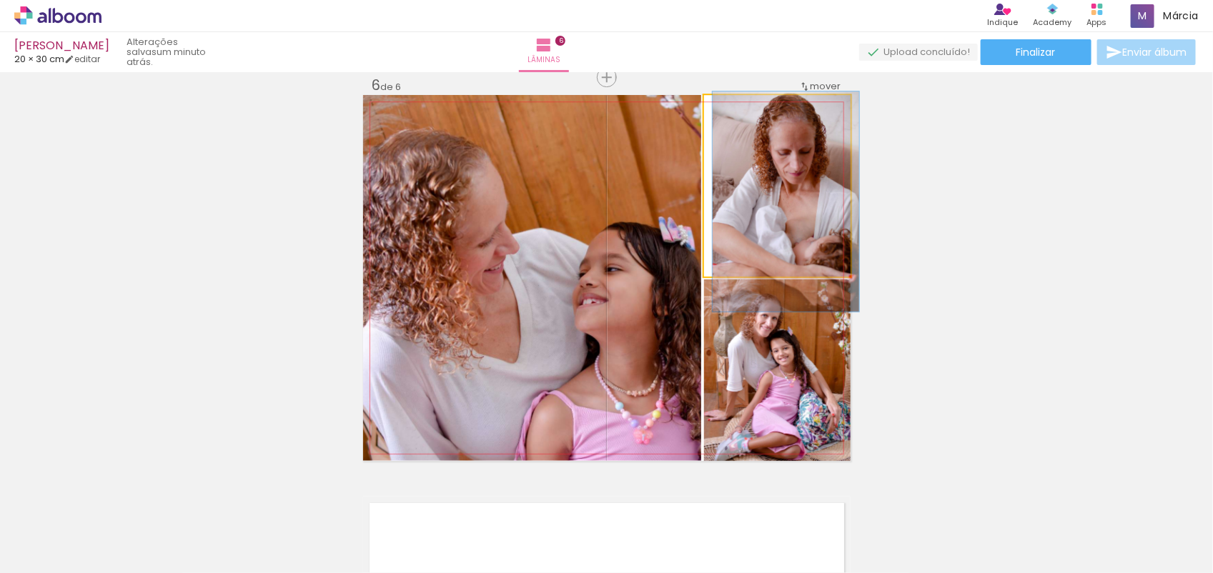
drag, startPoint x: 741, startPoint y: 109, endPoint x: 701, endPoint y: 123, distance: 43.2
type paper-slider "100"
click at [704, 123] on quentale-photo at bounding box center [777, 186] width 147 height 182
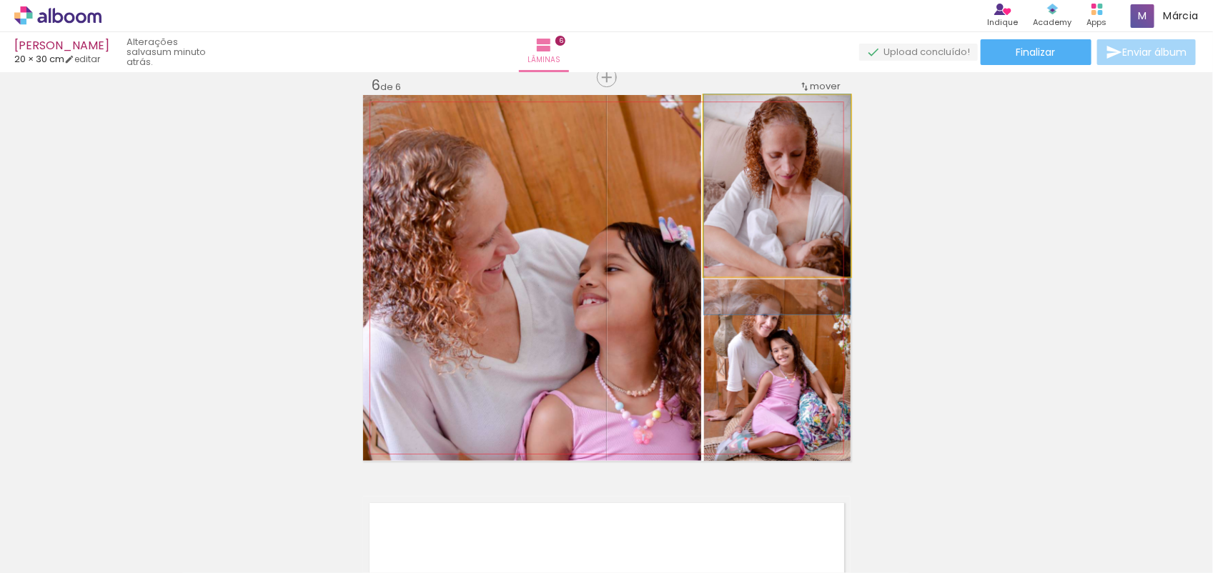
drag, startPoint x: 813, startPoint y: 187, endPoint x: 804, endPoint y: 190, distance: 9.0
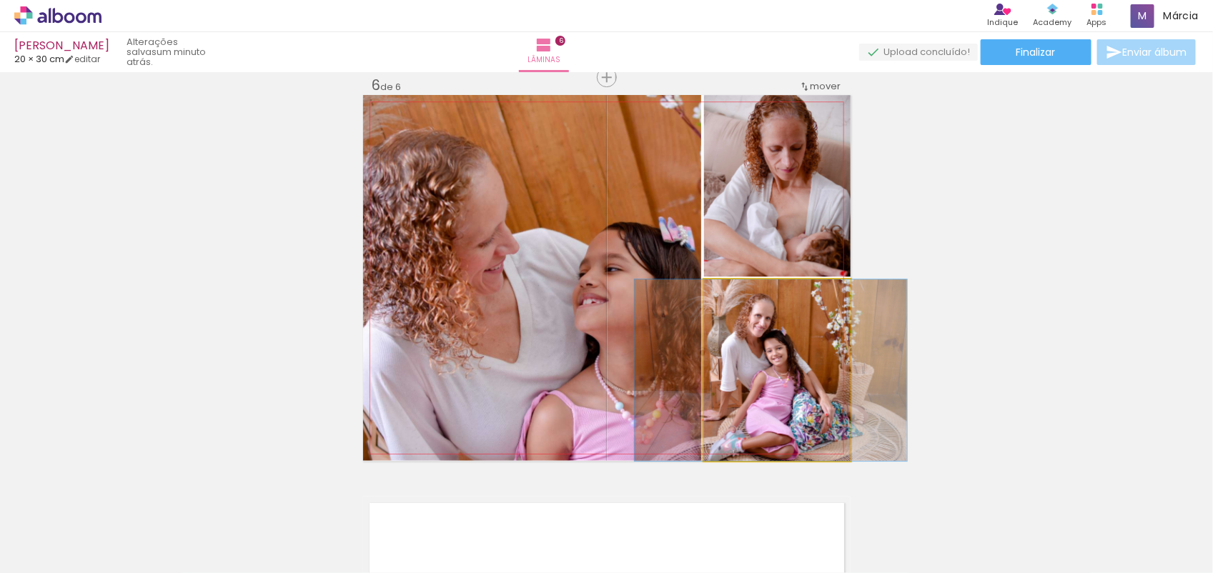
drag, startPoint x: 812, startPoint y: 385, endPoint x: 806, endPoint y: 372, distance: 13.7
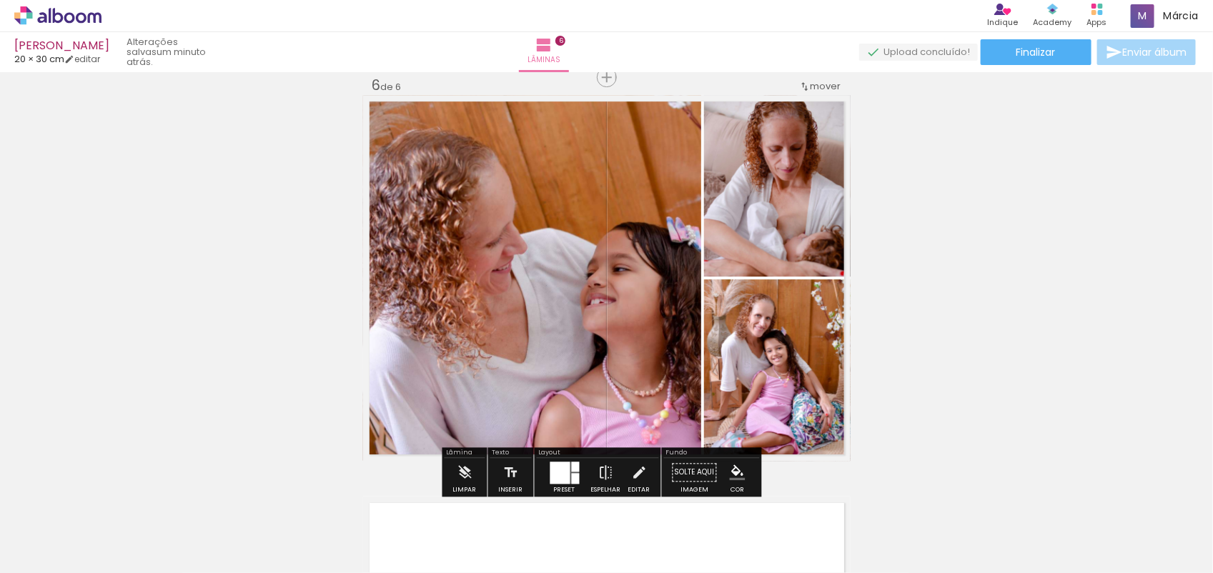
scroll to position [0, 980]
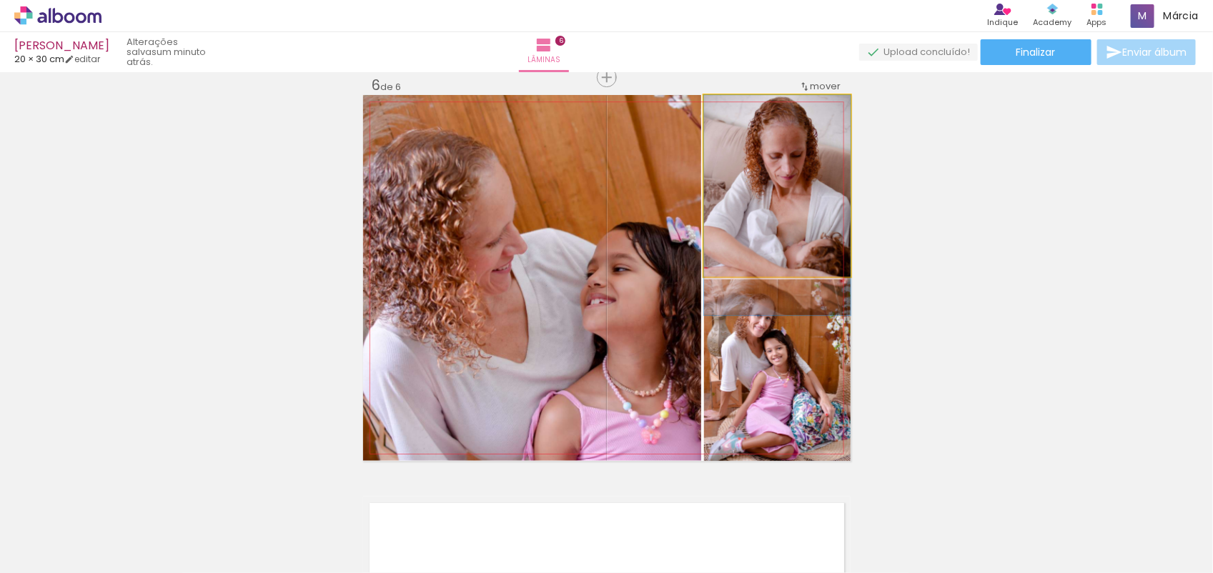
drag, startPoint x: 803, startPoint y: 233, endPoint x: 803, endPoint y: 248, distance: 15.0
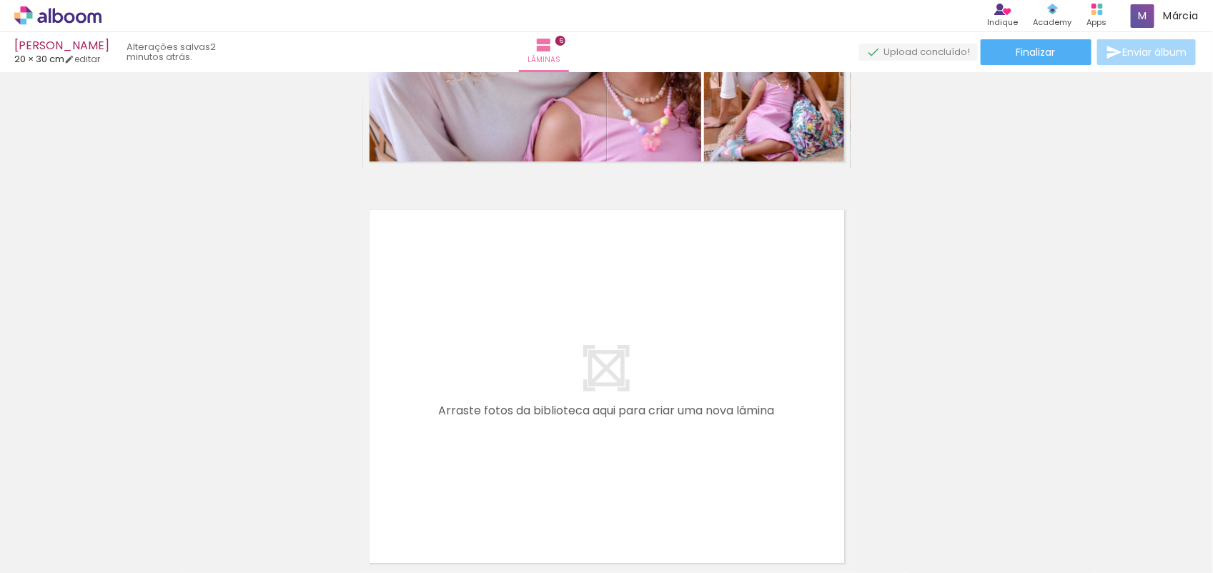
scroll to position [2455, 0]
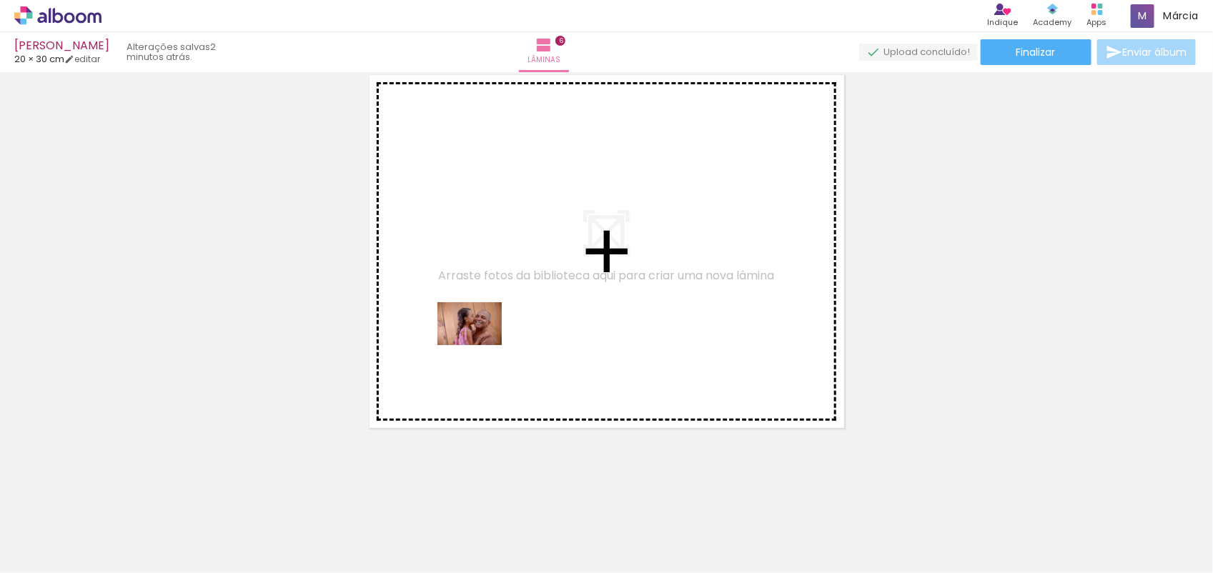
drag, startPoint x: 473, startPoint y: 530, endPoint x: 502, endPoint y: 297, distance: 234.8
click at [502, 297] on quentale-workspace at bounding box center [606, 286] width 1213 height 573
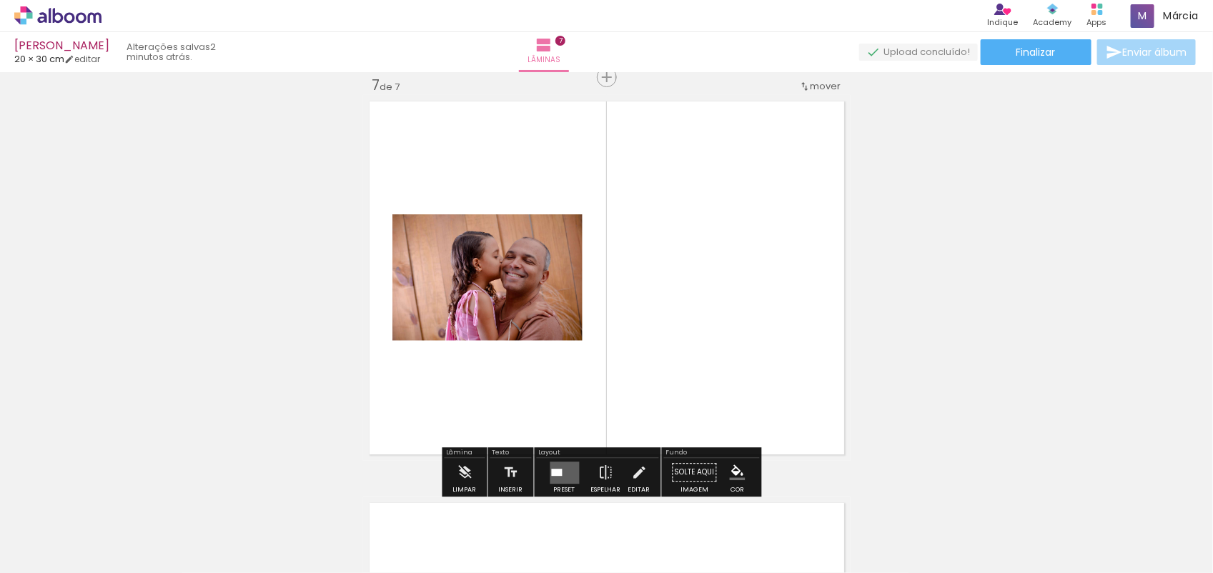
scroll to position [2428, 0]
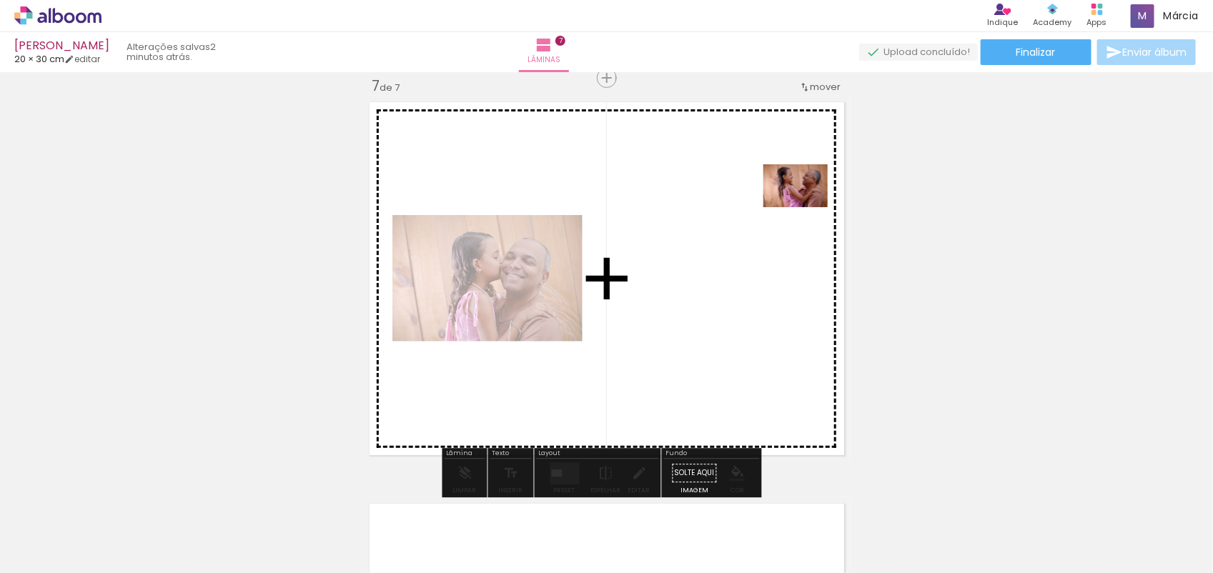
drag, startPoint x: 363, startPoint y: 543, endPoint x: 806, endPoint y: 207, distance: 556.1
click at [806, 207] on quentale-workspace at bounding box center [606, 286] width 1213 height 573
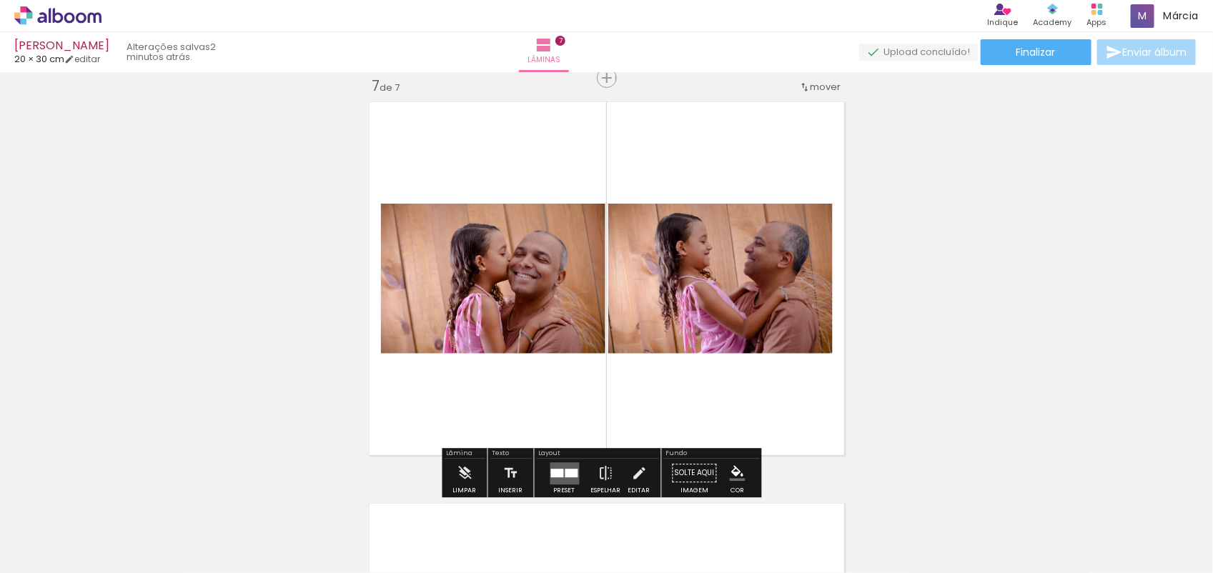
scroll to position [0, 0]
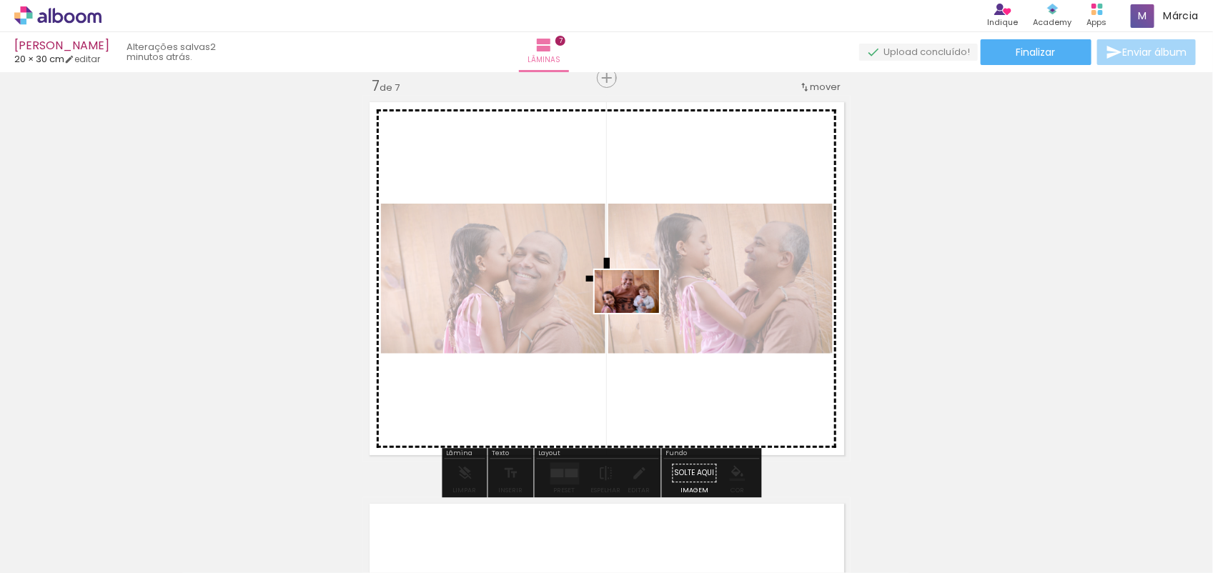
drag, startPoint x: 640, startPoint y: 531, endPoint x: 640, endPoint y: 310, distance: 221.6
click at [640, 310] on quentale-workspace at bounding box center [606, 286] width 1213 height 573
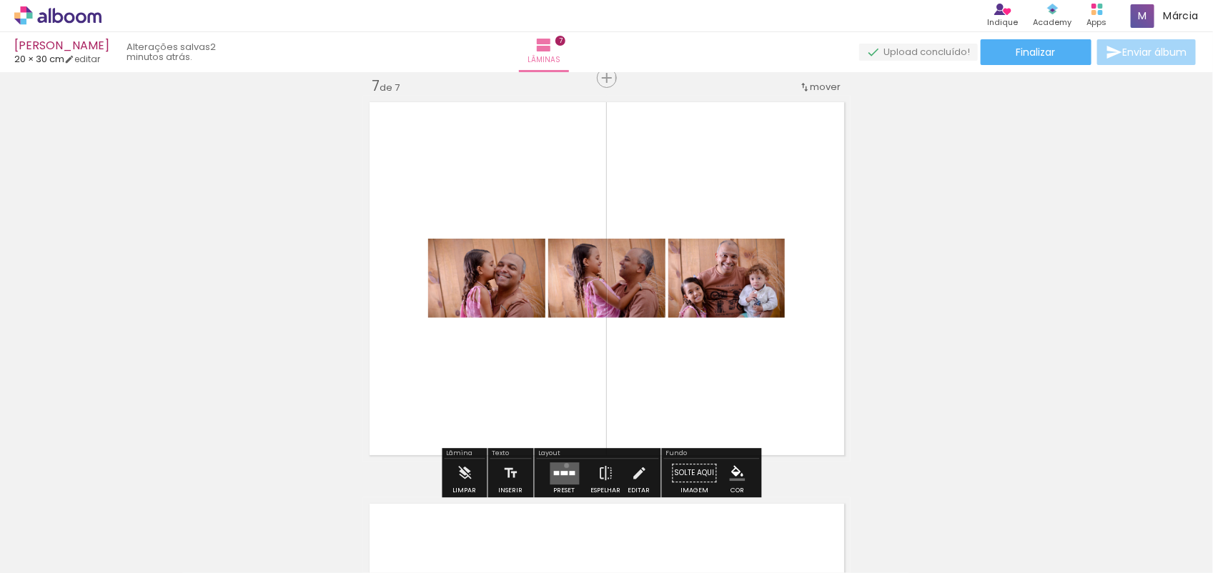
click at [563, 465] on quentale-layouter at bounding box center [564, 473] width 29 height 22
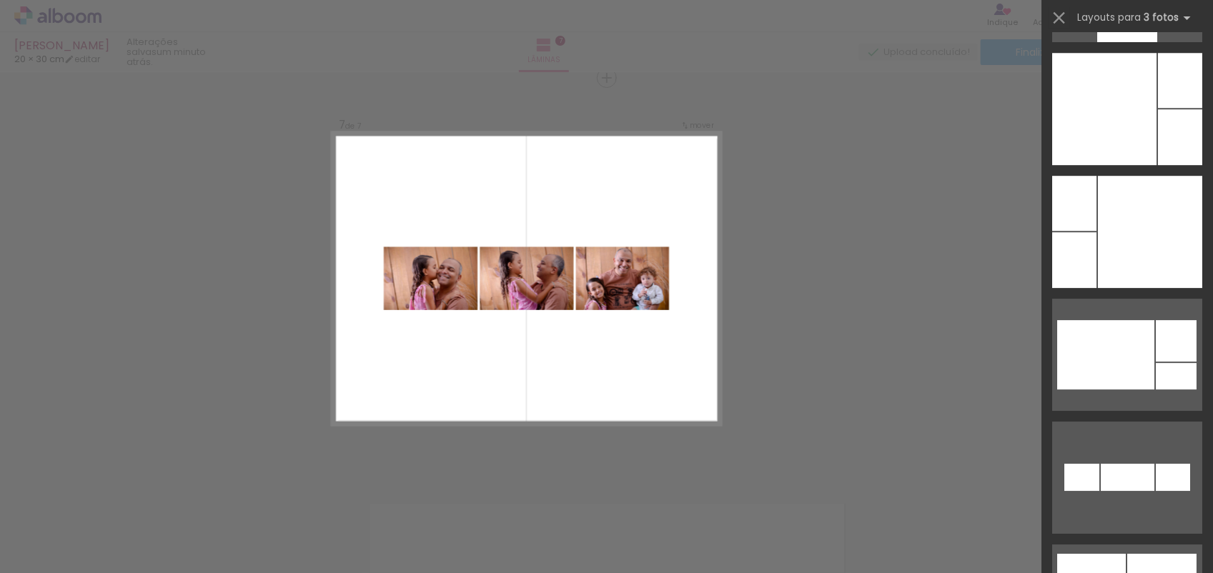
scroll to position [6705, 0]
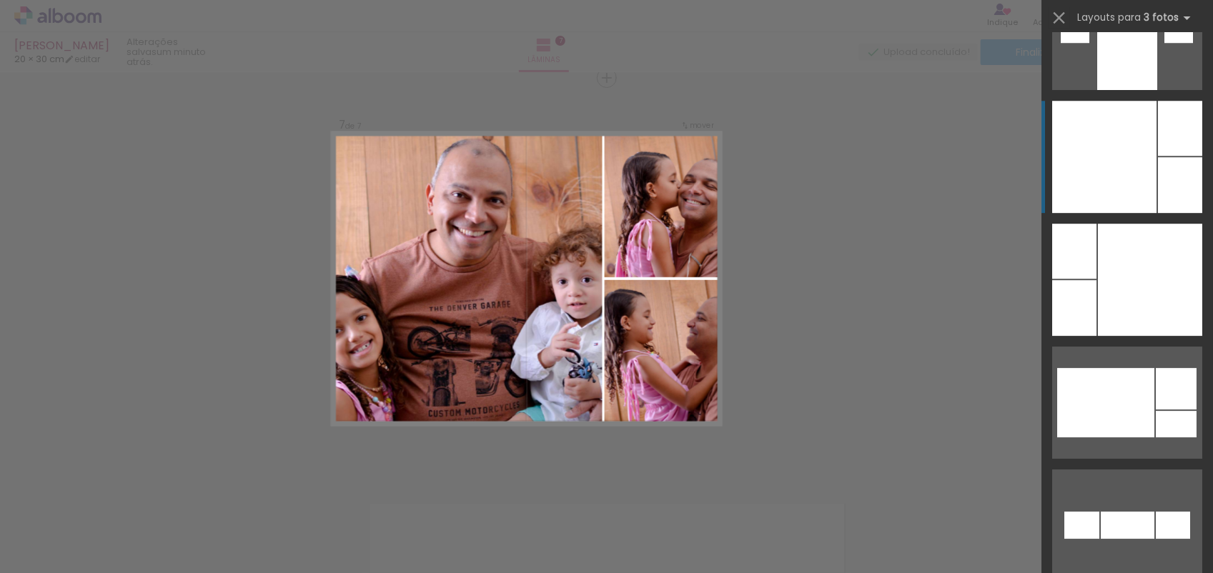
click at [1116, 152] on div at bounding box center [1104, 157] width 104 height 112
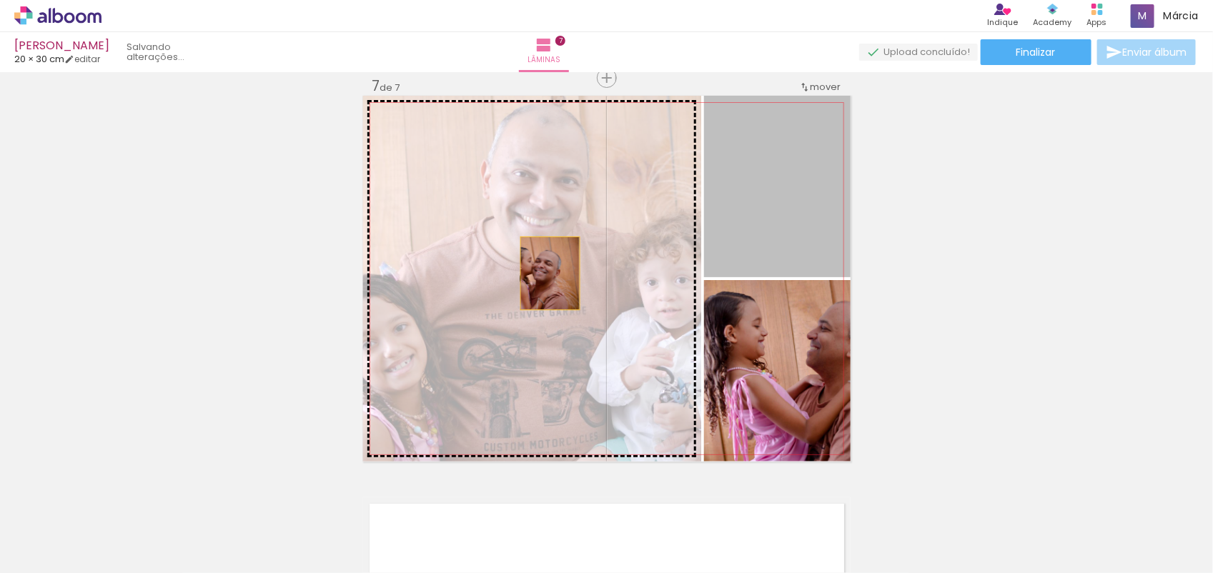
drag, startPoint x: 796, startPoint y: 216, endPoint x: 543, endPoint y: 273, distance: 258.7
click at [0, 0] on slot at bounding box center [0, 0] width 0 height 0
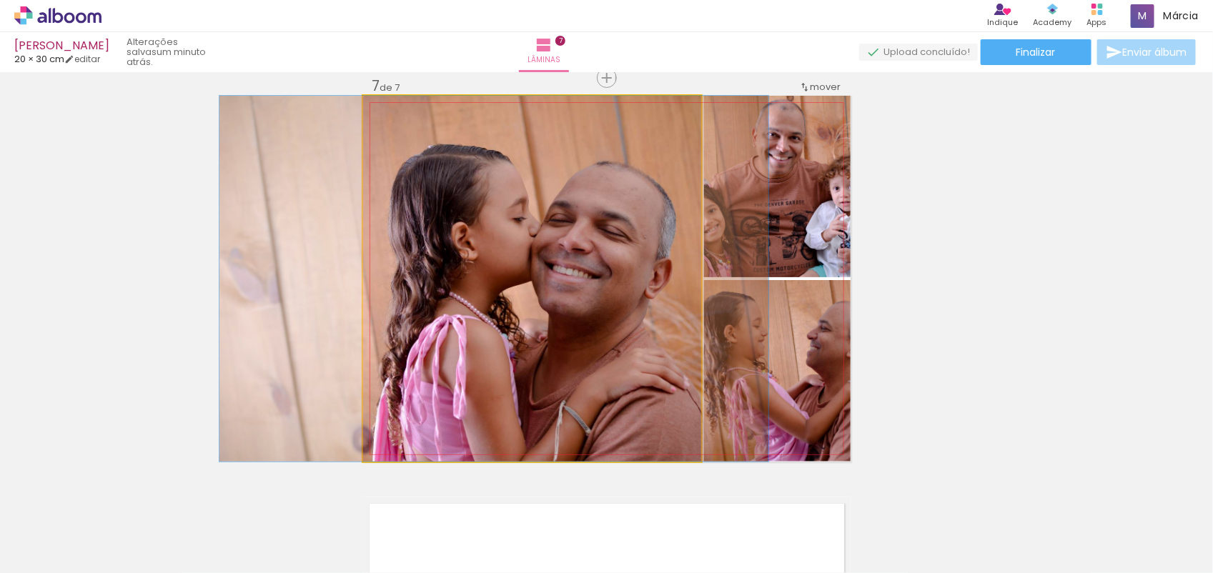
drag, startPoint x: 515, startPoint y: 288, endPoint x: 477, endPoint y: 299, distance: 39.4
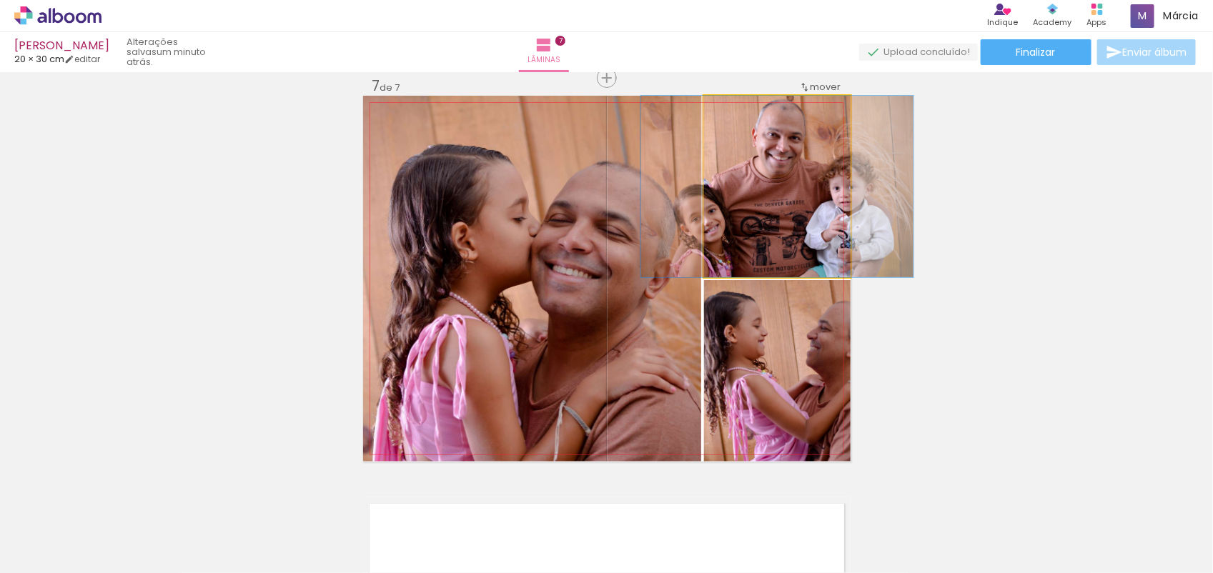
drag, startPoint x: 734, startPoint y: 113, endPoint x: 704, endPoint y: 119, distance: 30.6
click at [708, 119] on div at bounding box center [757, 110] width 99 height 21
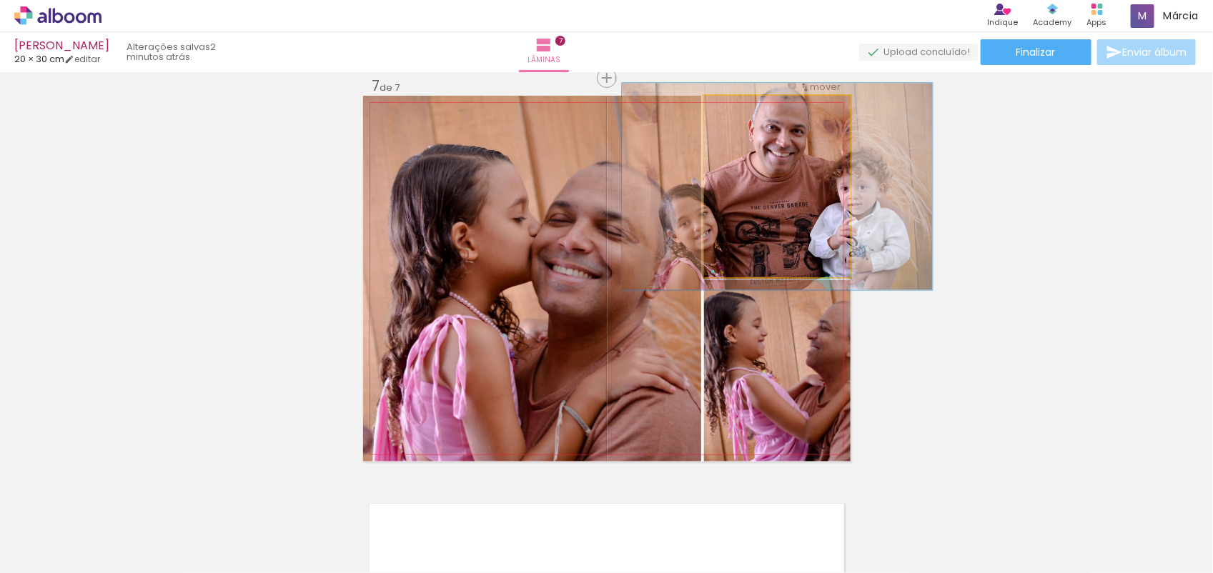
click at [741, 109] on div at bounding box center [744, 110] width 13 height 13
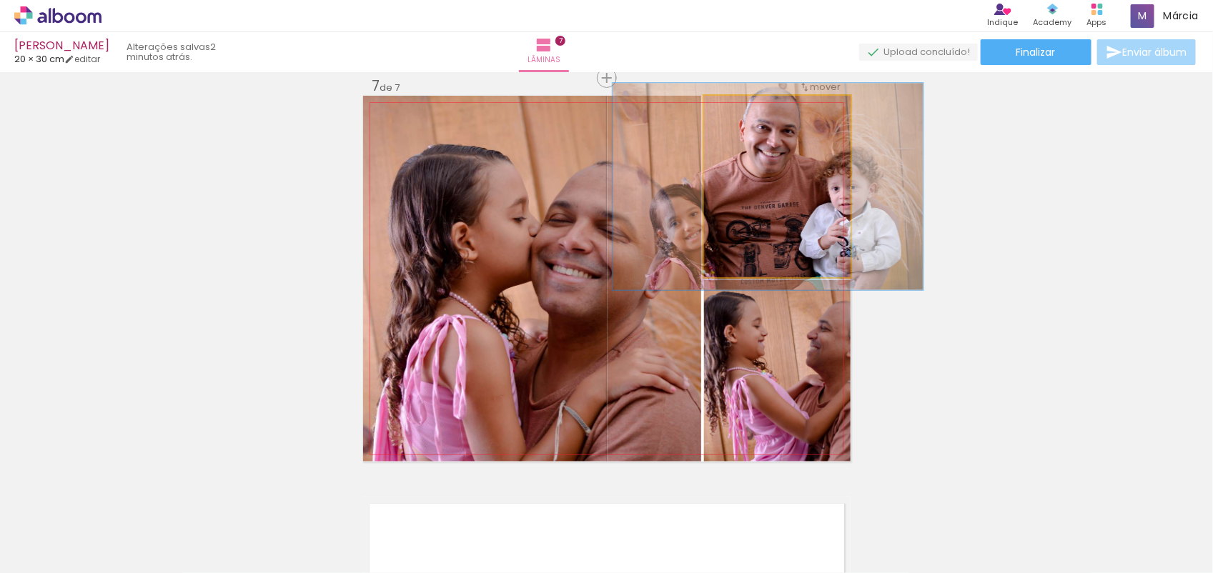
drag, startPoint x: 761, startPoint y: 212, endPoint x: 749, endPoint y: 213, distance: 12.2
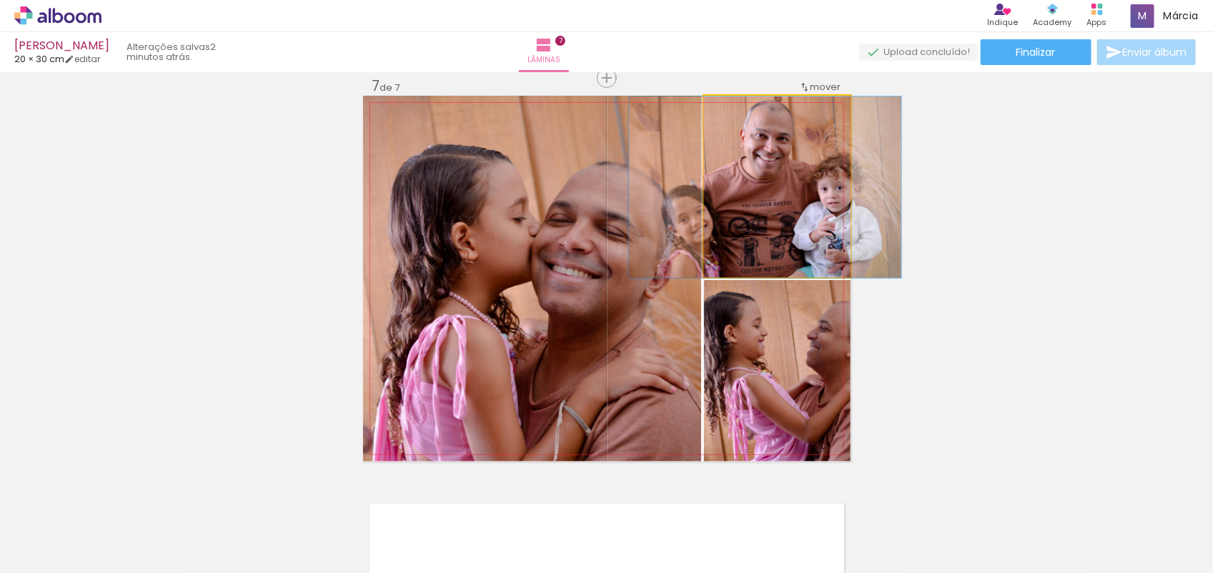
drag, startPoint x: 737, startPoint y: 113, endPoint x: 705, endPoint y: 122, distance: 33.3
click at [708, 99] on div "P&B Largura Cor" at bounding box center [781, 99] width 147 height 0
click at [767, 127] on quentale-photo at bounding box center [777, 187] width 147 height 182
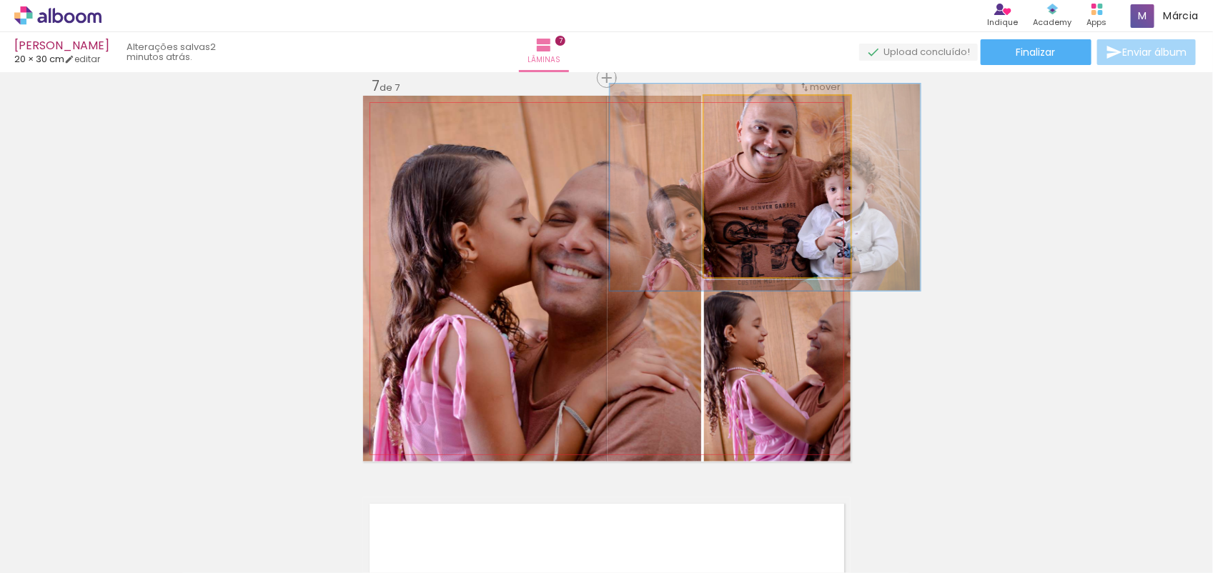
drag, startPoint x: 733, startPoint y: 109, endPoint x: 741, endPoint y: 111, distance: 8.0
click at [741, 111] on div at bounding box center [744, 110] width 13 height 13
click at [755, 151] on quentale-photo at bounding box center [777, 187] width 147 height 182
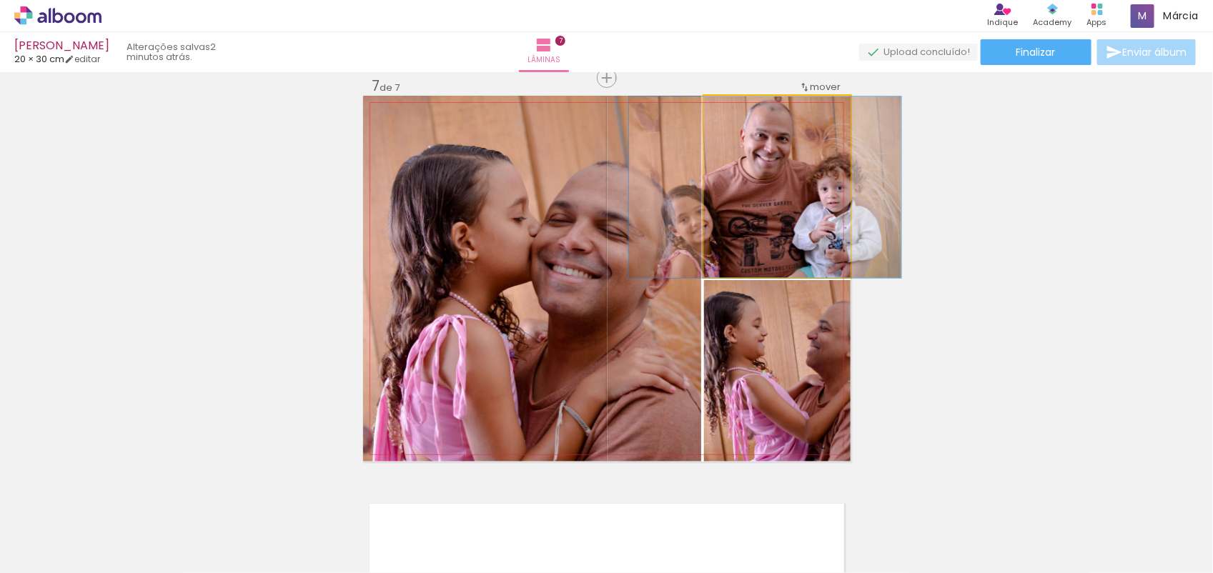
drag, startPoint x: 742, startPoint y: 111, endPoint x: 708, endPoint y: 124, distance: 36.0
type paper-slider "100"
click at [708, 99] on div "P&B Largura Cor" at bounding box center [781, 99] width 147 height 0
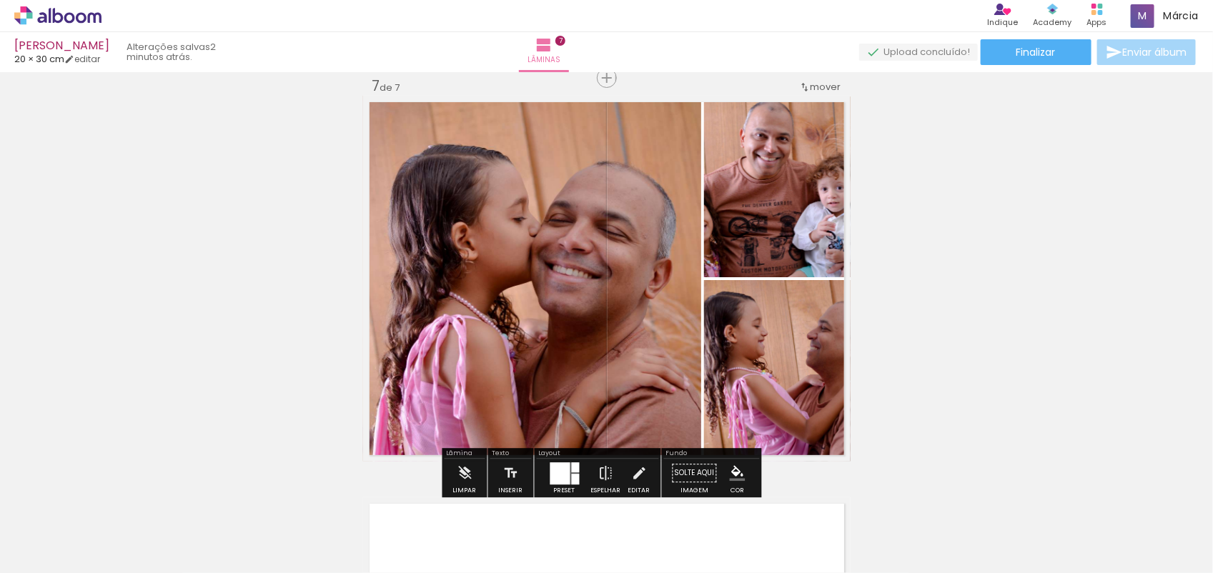
drag, startPoint x: 695, startPoint y: 236, endPoint x: 681, endPoint y: 239, distance: 14.7
click at [681, 239] on quentale-layouter at bounding box center [607, 279] width 488 height 366
click at [0, 0] on paper-item at bounding box center [0, 0] width 0 height 0
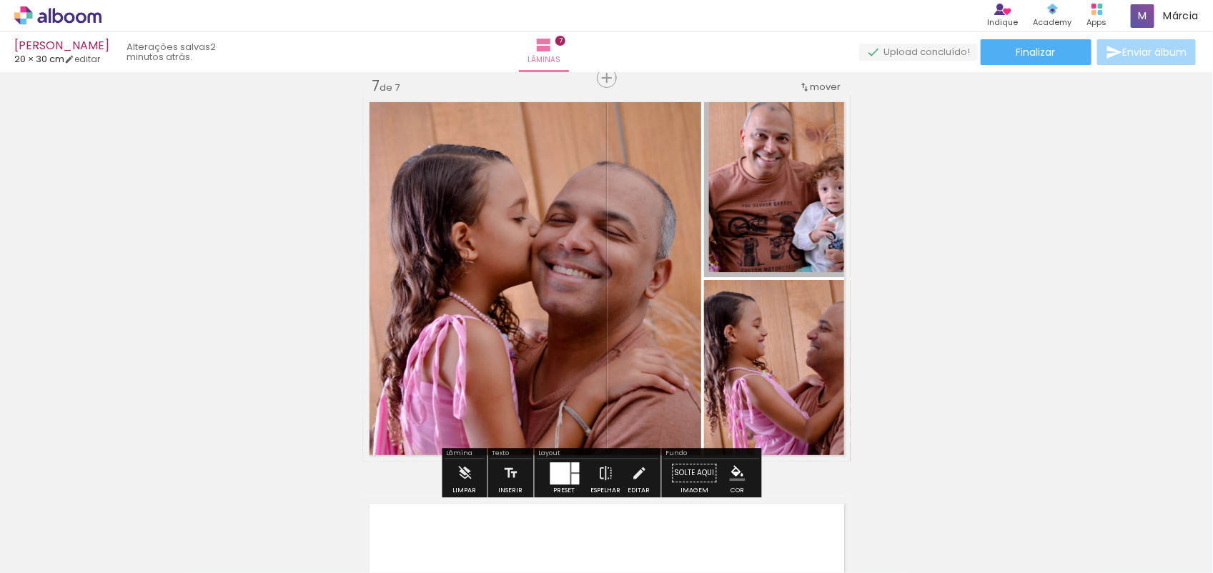
click at [0, 0] on paper-listbox at bounding box center [0, 0] width 0 height 0
click at [0, 0] on paper-item at bounding box center [0, 0] width 0 height 0
click at [0, 0] on paper-listbox at bounding box center [0, 0] width 0 height 0
click at [0, 0] on paper-item at bounding box center [0, 0] width 0 height 0
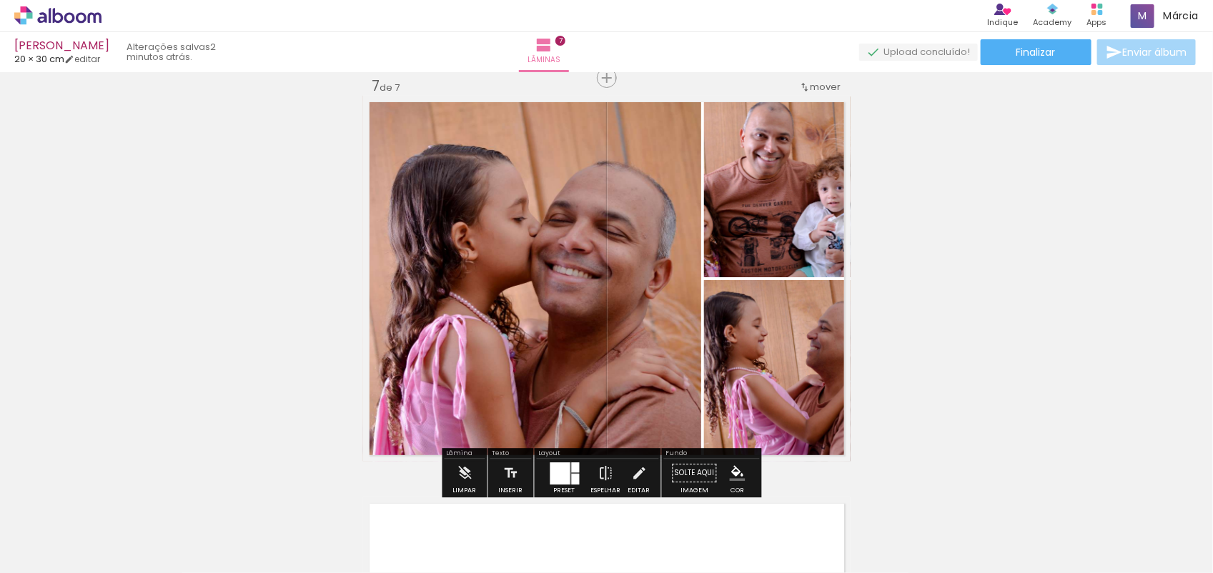
click at [566, 476] on quentale-layouter at bounding box center [564, 473] width 29 height 22
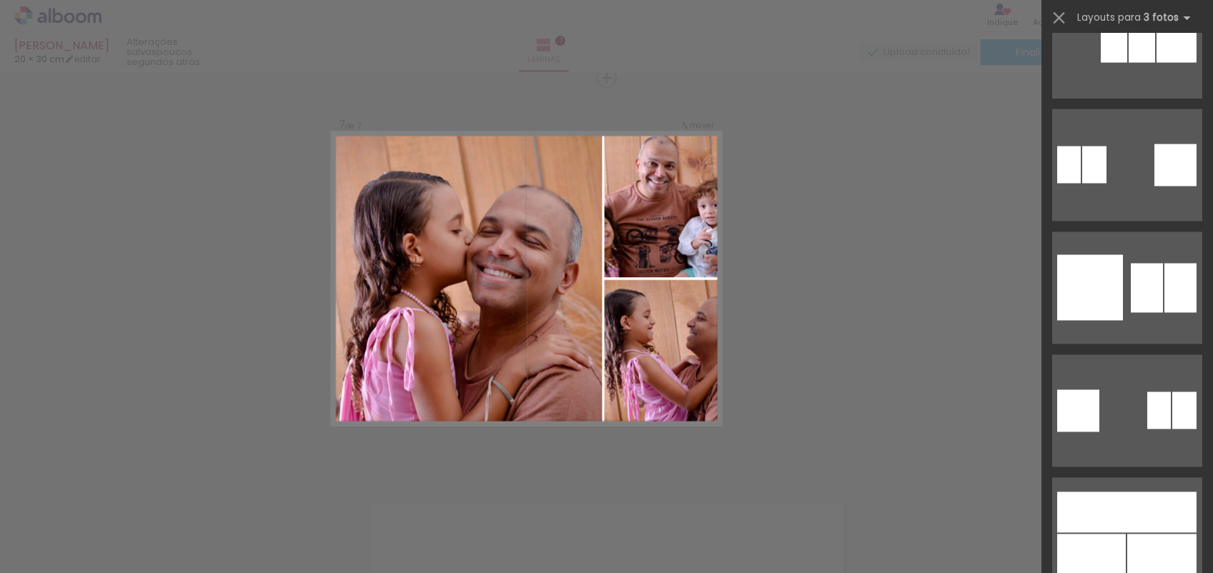
scroll to position [6762, 0]
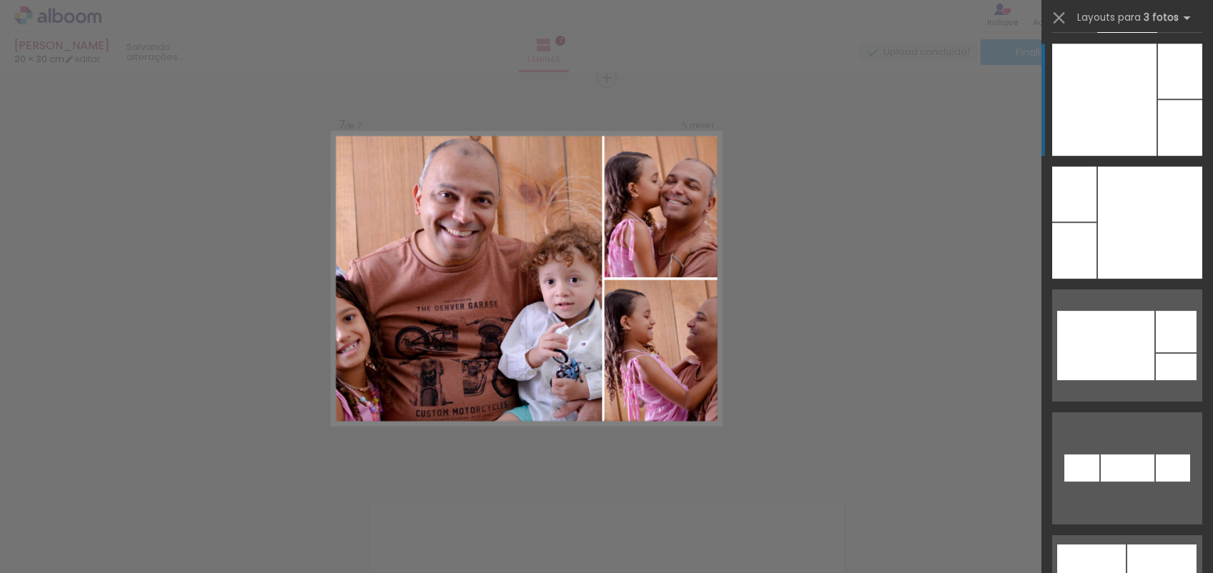
click at [0, 0] on slot at bounding box center [0, 0] width 0 height 0
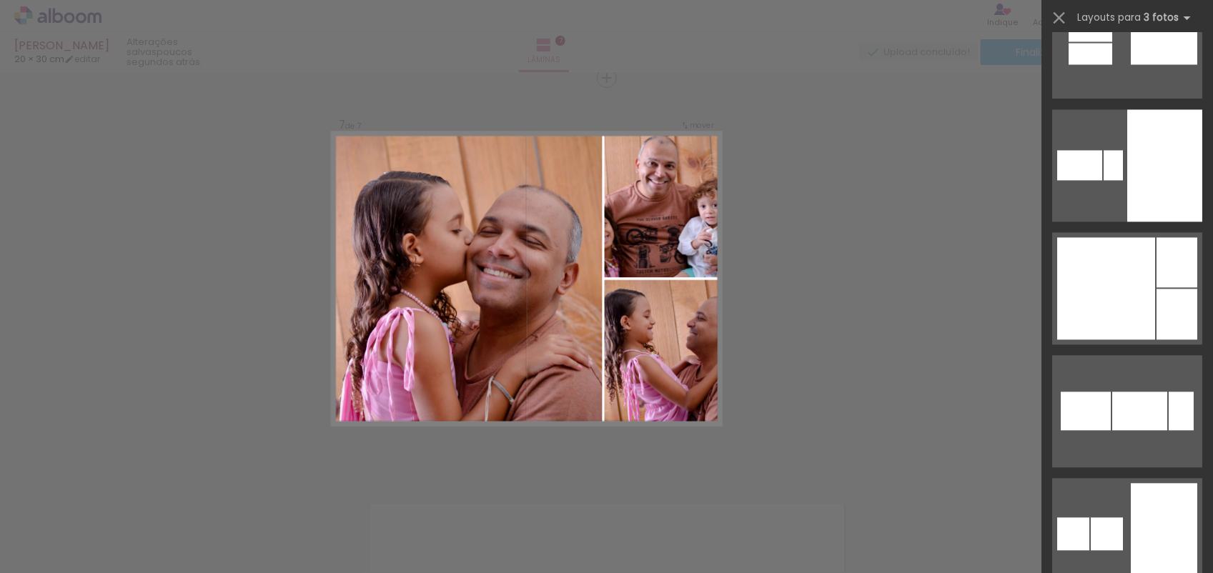
scroll to position [11096, 0]
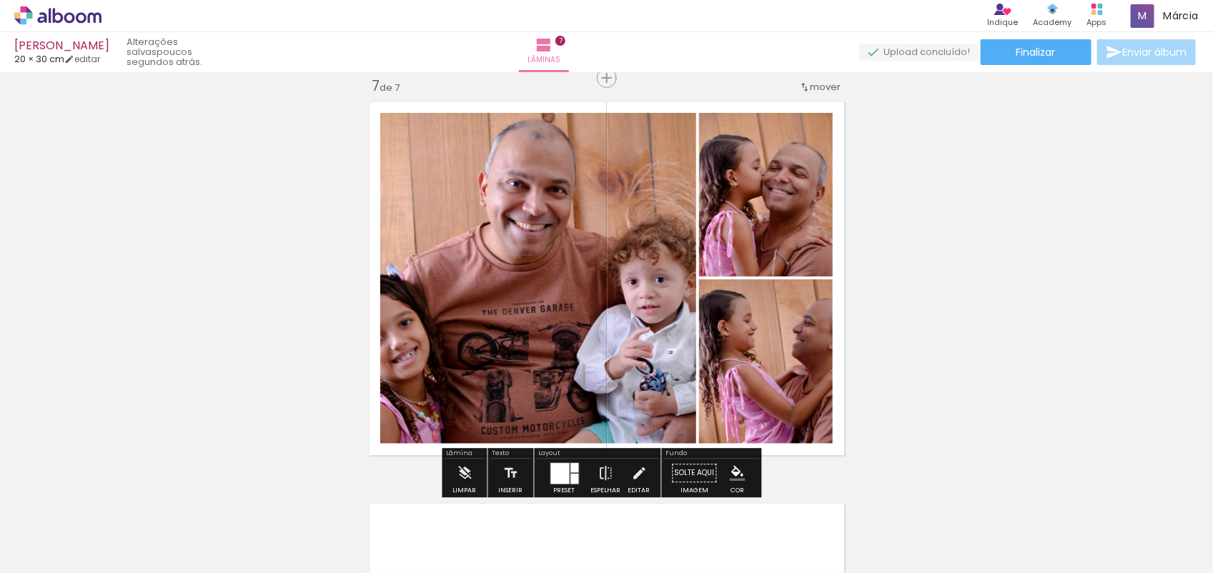
click at [559, 472] on div at bounding box center [559, 473] width 19 height 21
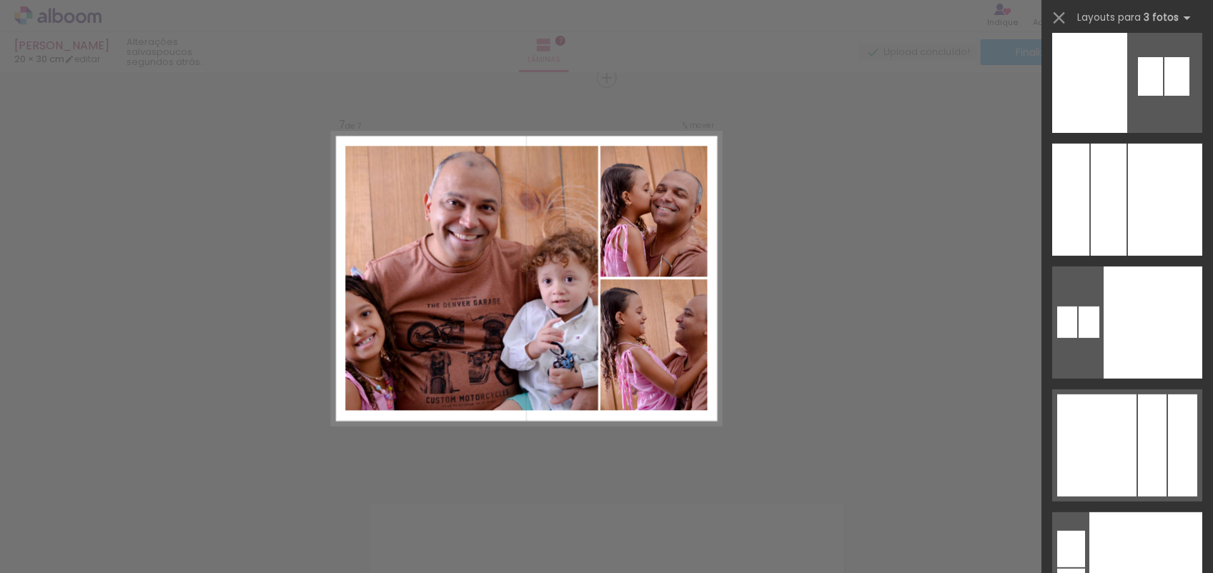
scroll to position [11188, 0]
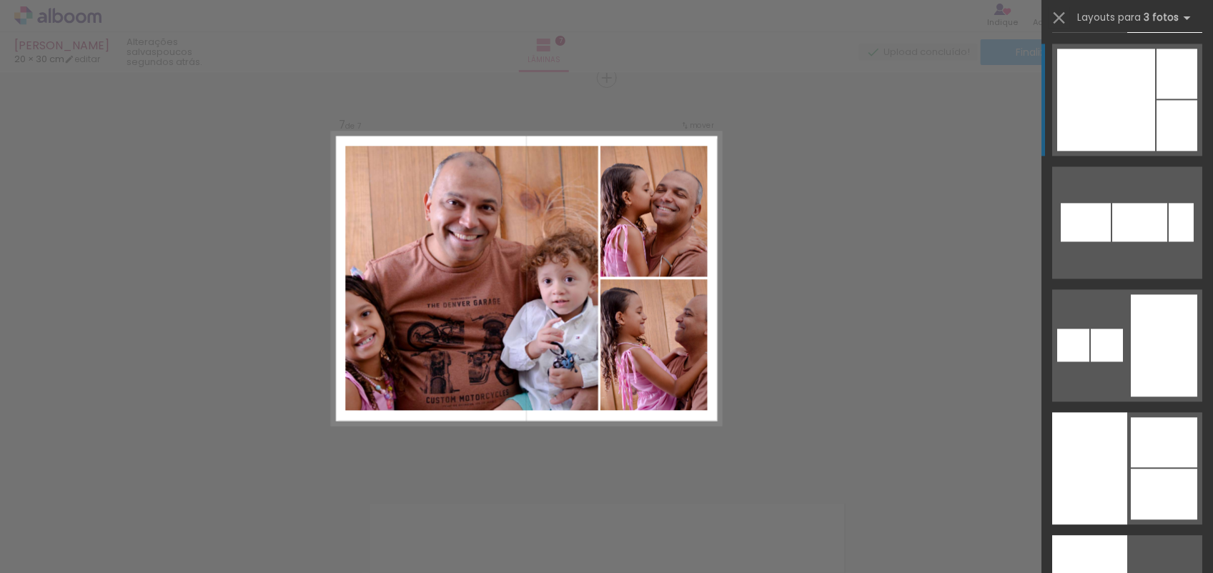
drag, startPoint x: 1199, startPoint y: 567, endPoint x: 1208, endPoint y: 550, distance: 18.9
click at [1208, 550] on div at bounding box center [1128, 303] width 172 height 540
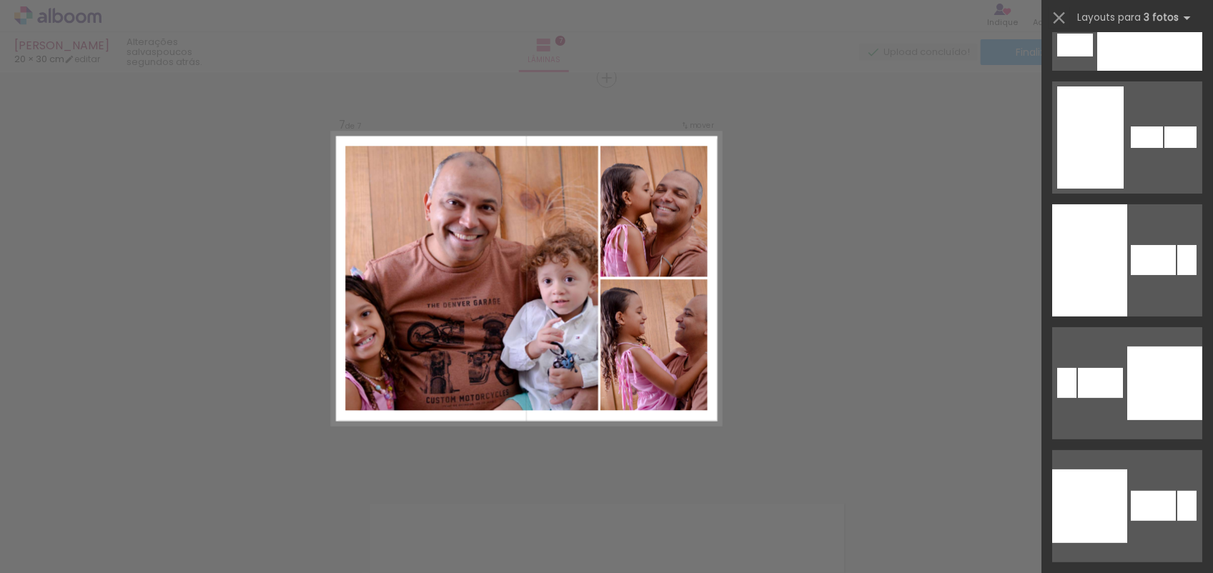
scroll to position [12607, 0]
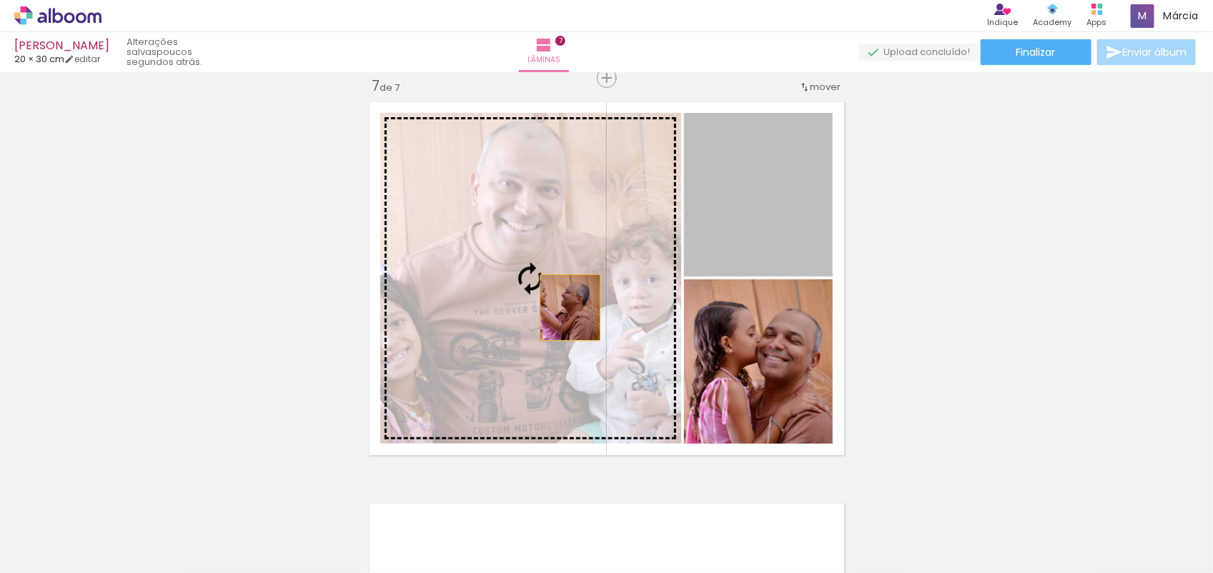
drag, startPoint x: 763, startPoint y: 247, endPoint x: 563, endPoint y: 307, distance: 208.3
click at [0, 0] on slot at bounding box center [0, 0] width 0 height 0
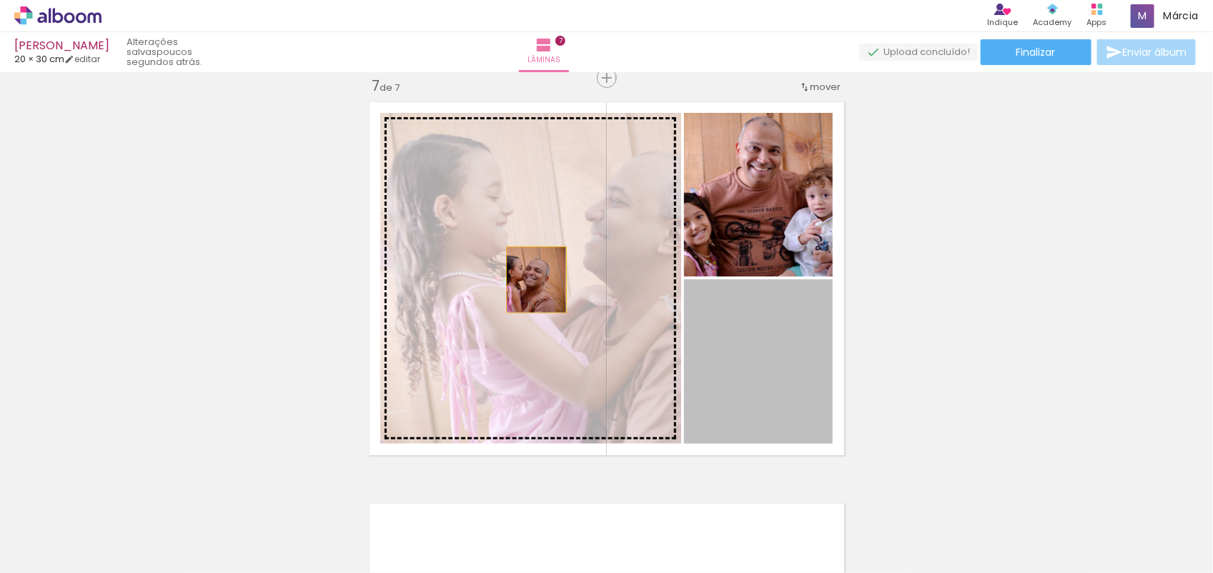
drag, startPoint x: 713, startPoint y: 375, endPoint x: 522, endPoint y: 272, distance: 217.8
click at [0, 0] on slot at bounding box center [0, 0] width 0 height 0
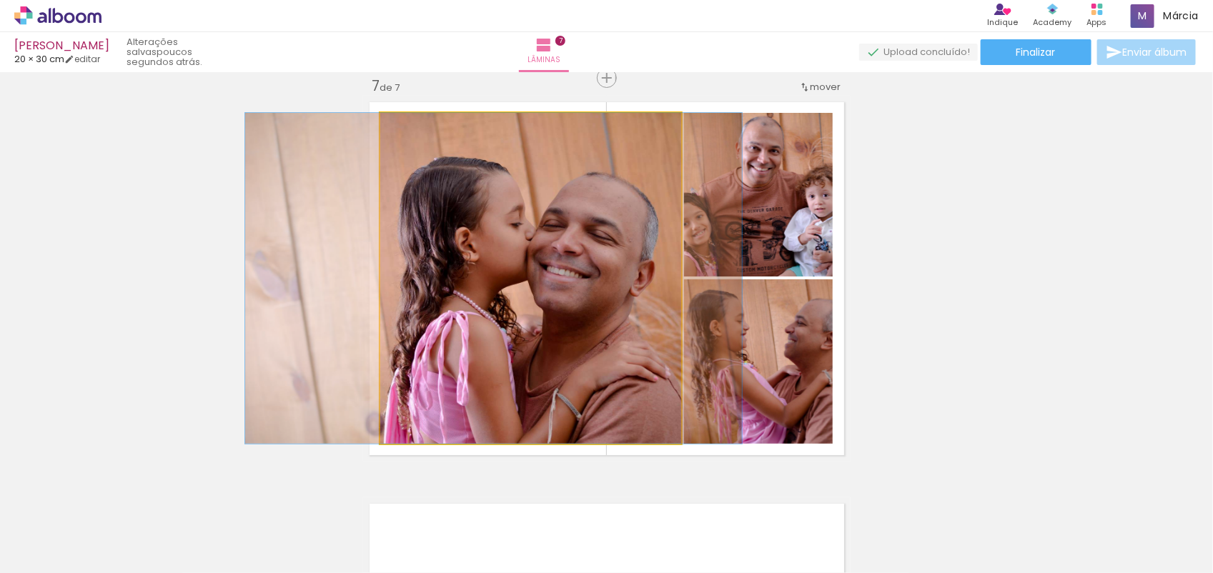
drag, startPoint x: 522, startPoint y: 272, endPoint x: 485, endPoint y: 272, distance: 37.2
click at [485, 272] on quentale-photo at bounding box center [530, 278] width 301 height 331
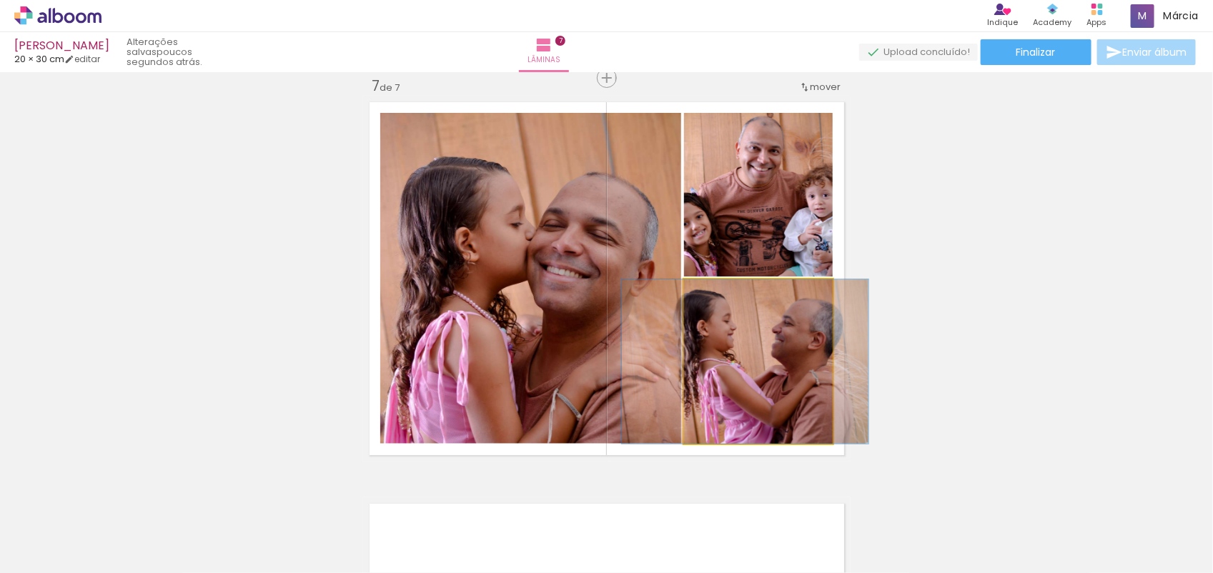
drag, startPoint x: 748, startPoint y: 345, endPoint x: 735, endPoint y: 347, distance: 13.0
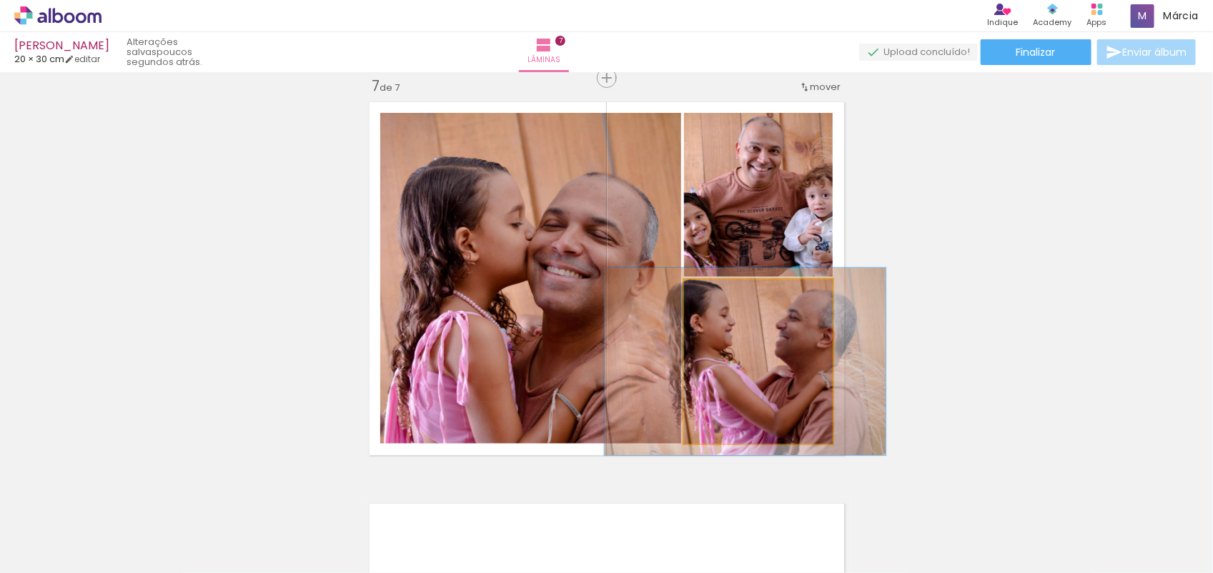
drag, startPoint x: 711, startPoint y: 295, endPoint x: 718, endPoint y: 297, distance: 7.5
click at [718, 297] on div at bounding box center [724, 294] width 13 height 13
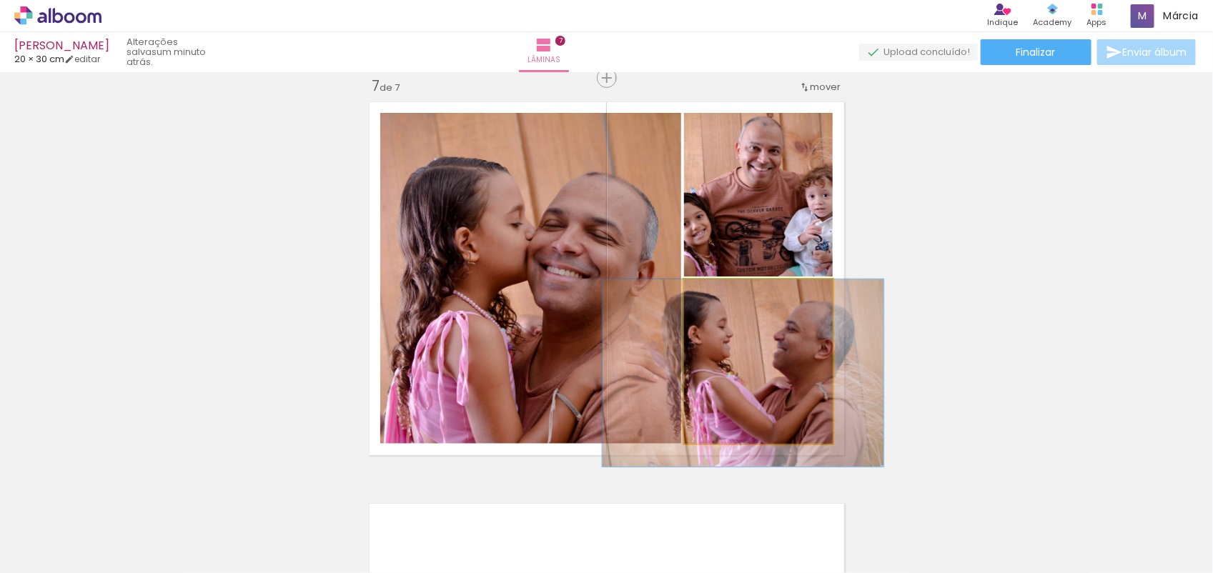
drag, startPoint x: 744, startPoint y: 340, endPoint x: 742, endPoint y: 355, distance: 14.5
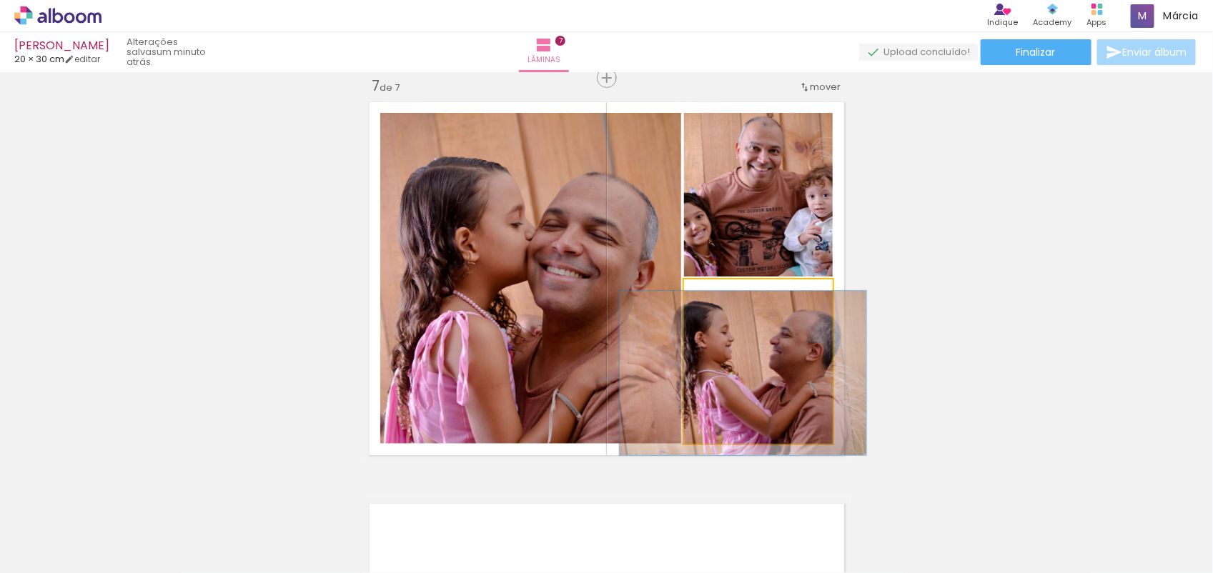
drag, startPoint x: 719, startPoint y: 293, endPoint x: 692, endPoint y: 305, distance: 29.5
type paper-slider "100"
click at [692, 283] on div "P&B Largura Cor" at bounding box center [762, 283] width 149 height 0
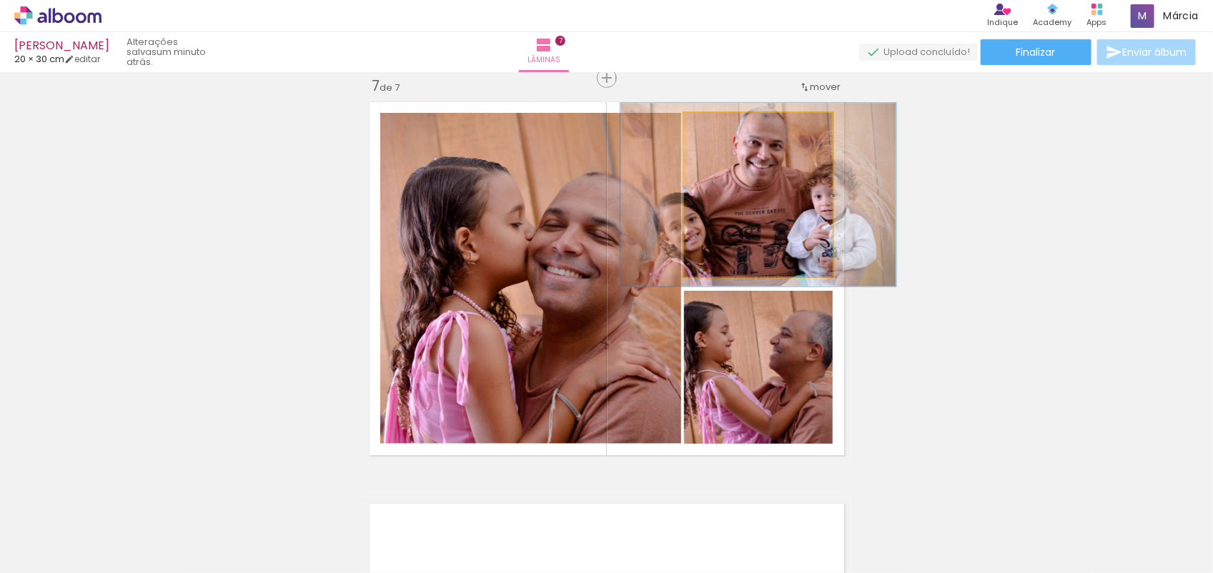
click at [722, 129] on div at bounding box center [723, 128] width 23 height 23
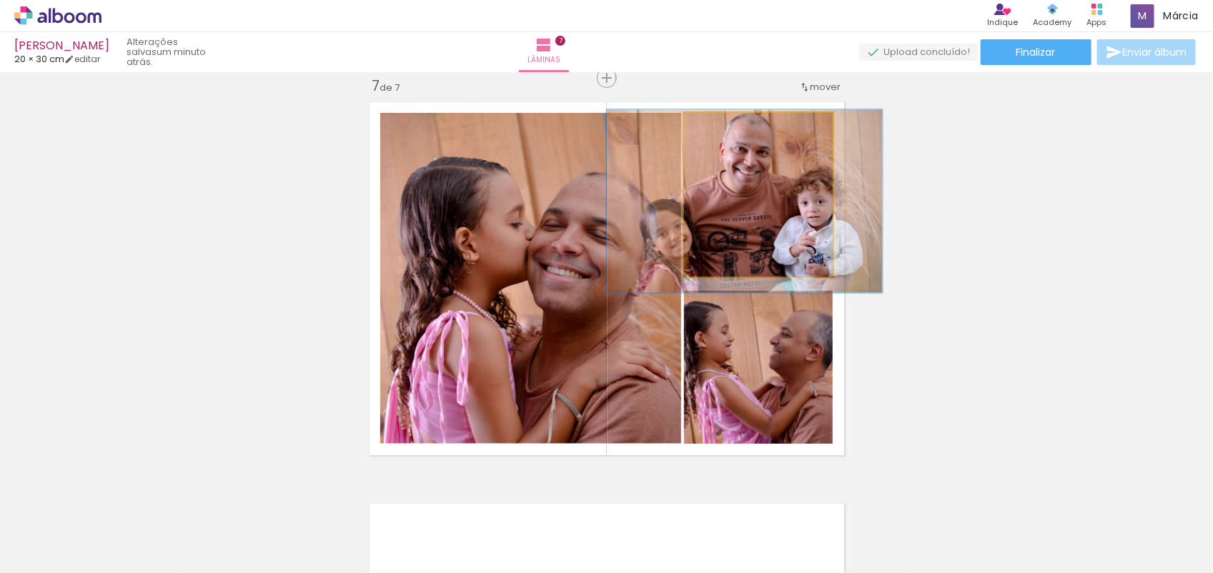
drag, startPoint x: 736, startPoint y: 191, endPoint x: 720, endPoint y: 198, distance: 17.9
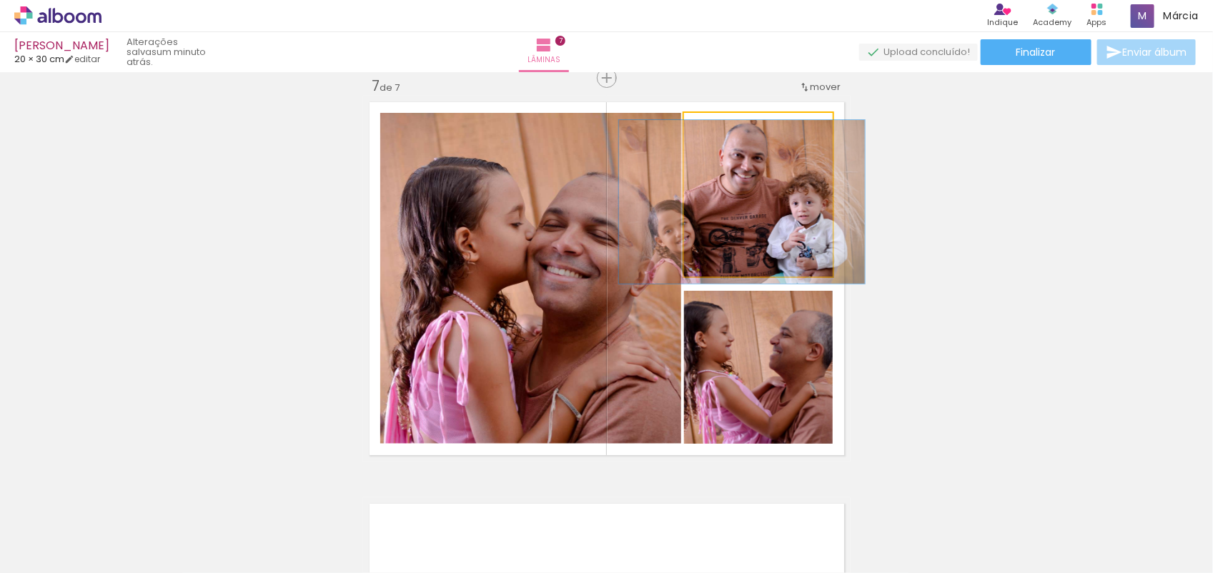
drag, startPoint x: 722, startPoint y: 126, endPoint x: 687, endPoint y: 142, distance: 38.4
click at [688, 117] on div "P&B Largura Cor" at bounding box center [762, 117] width 149 height 0
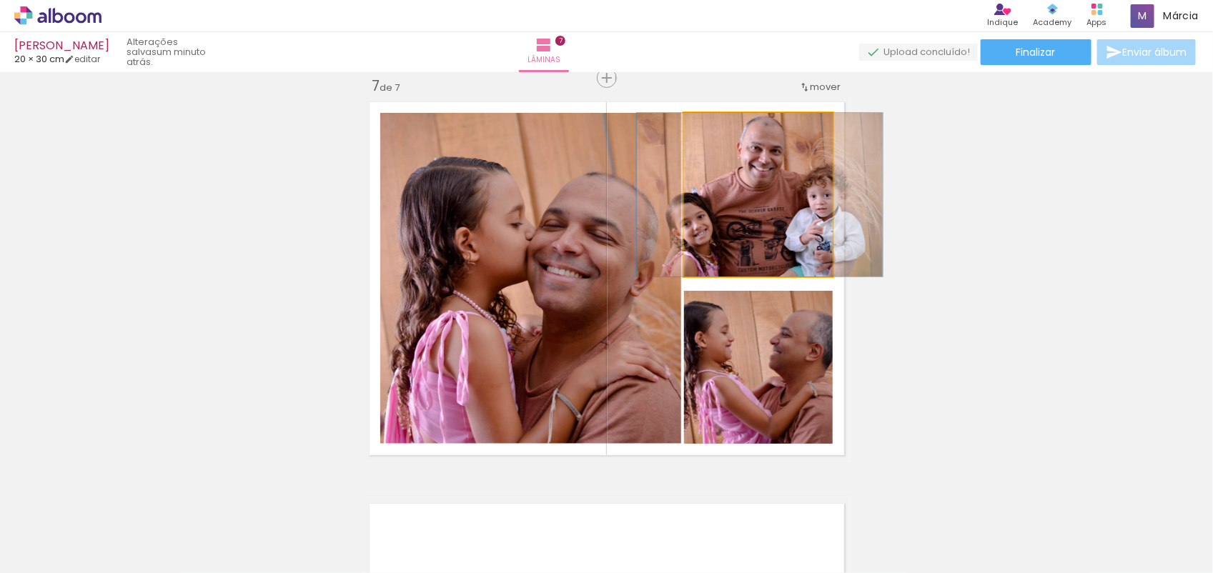
drag, startPoint x: 724, startPoint y: 169, endPoint x: 742, endPoint y: 175, distance: 19.0
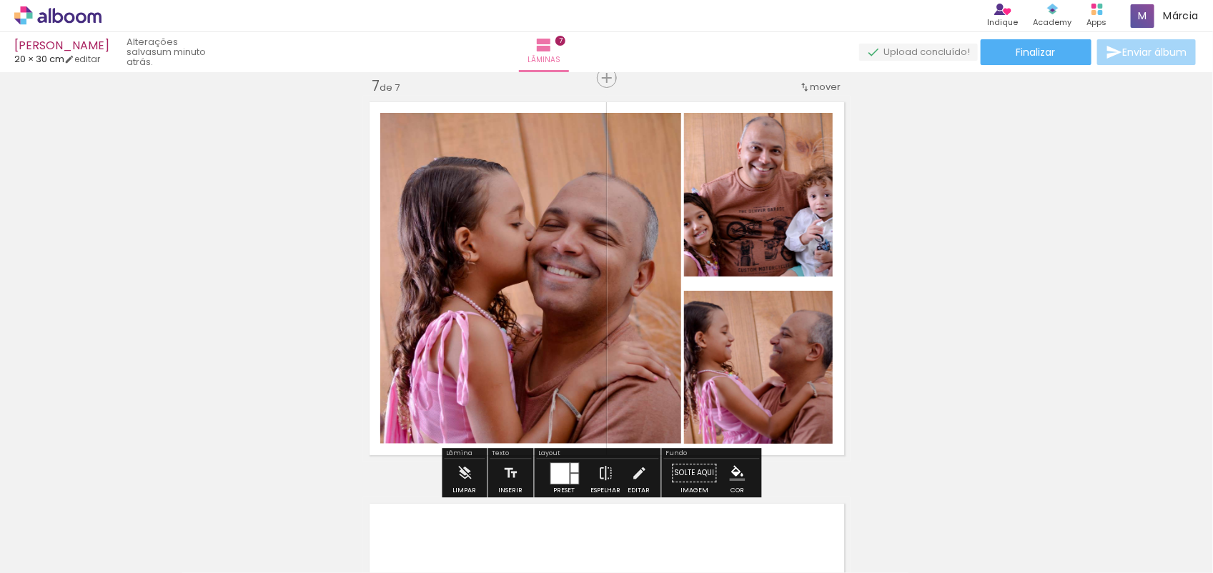
click at [0, 0] on paper-item at bounding box center [0, 0] width 0 height 0
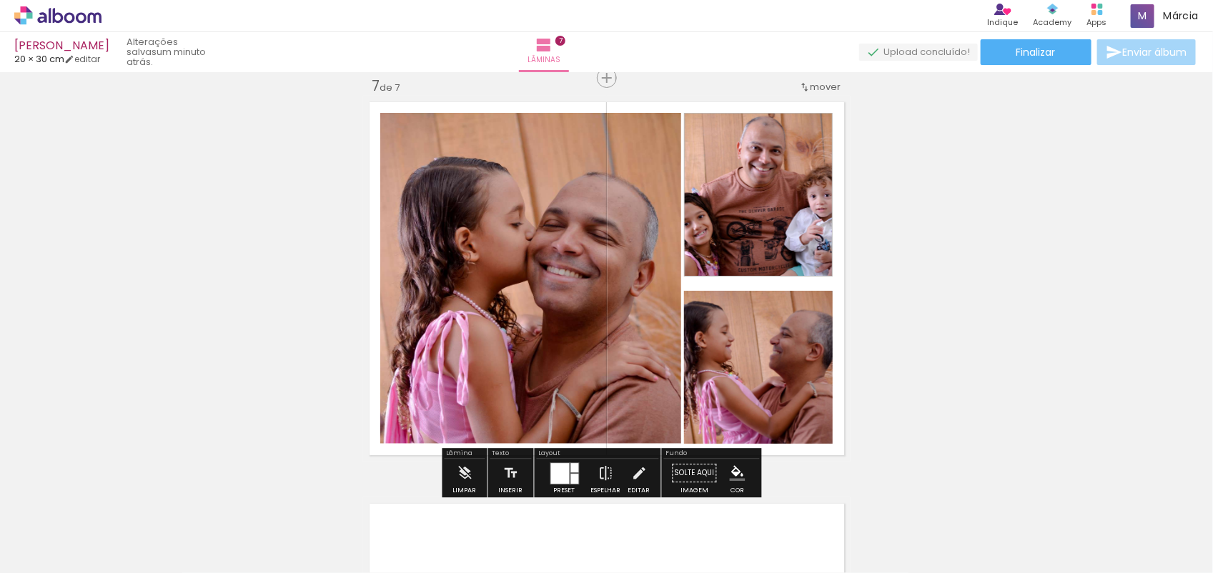
click at [0, 0] on paper-item at bounding box center [0, 0] width 0 height 0
click at [534, 135] on div at bounding box center [525, 128] width 17 height 14
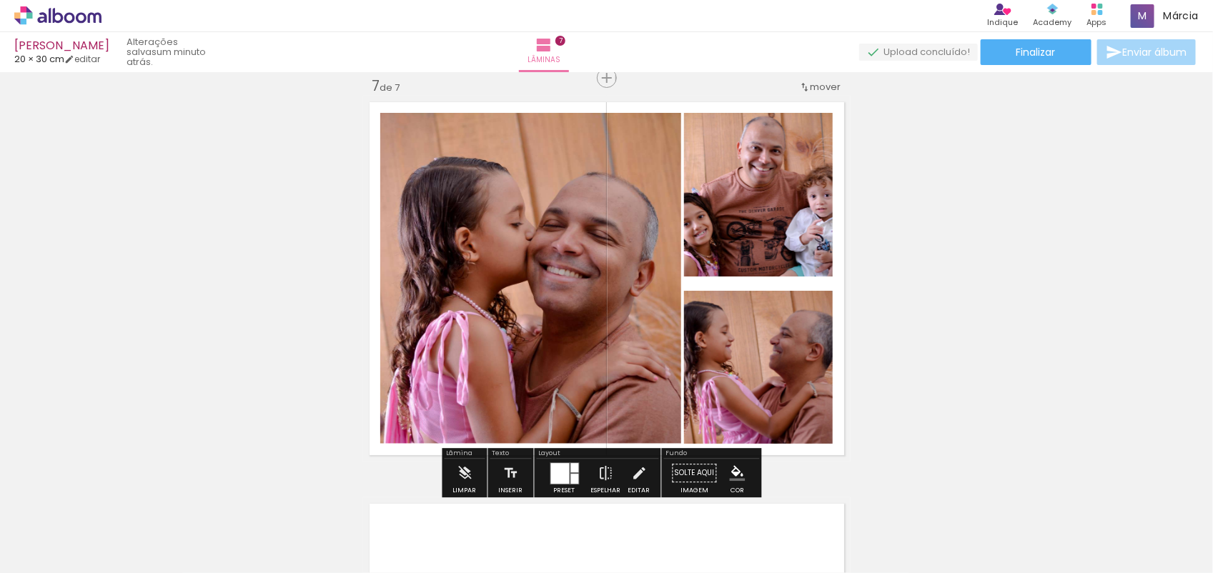
drag, startPoint x: 826, startPoint y: 225, endPoint x: 853, endPoint y: 220, distance: 26.9
click at [580, 476] on paper-button "Preset" at bounding box center [565, 477] width 46 height 36
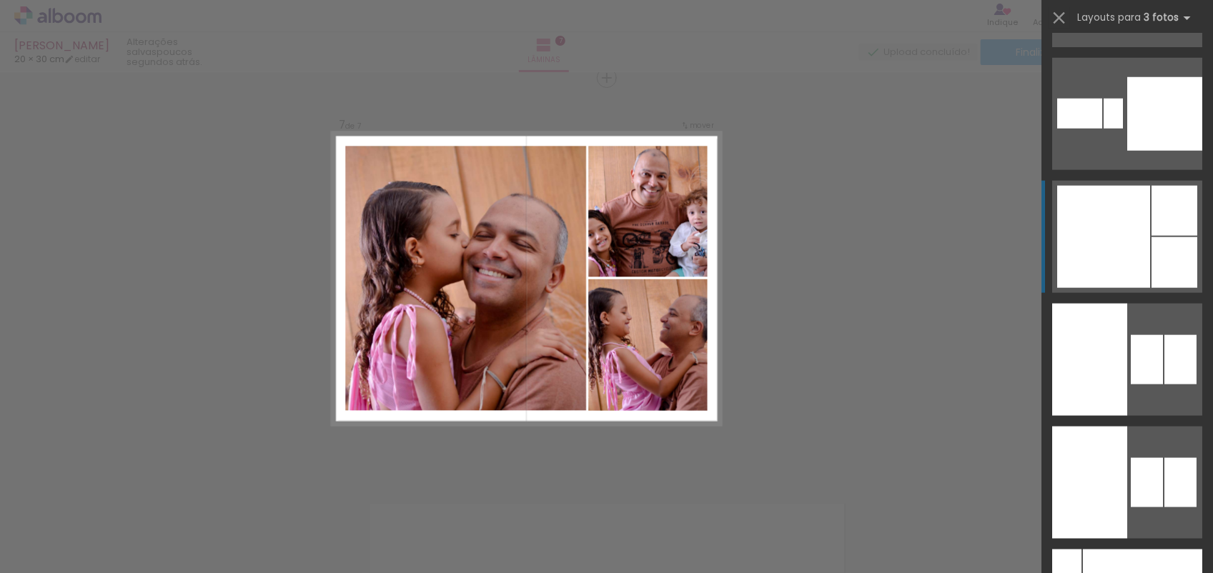
scroll to position [12750, 0]
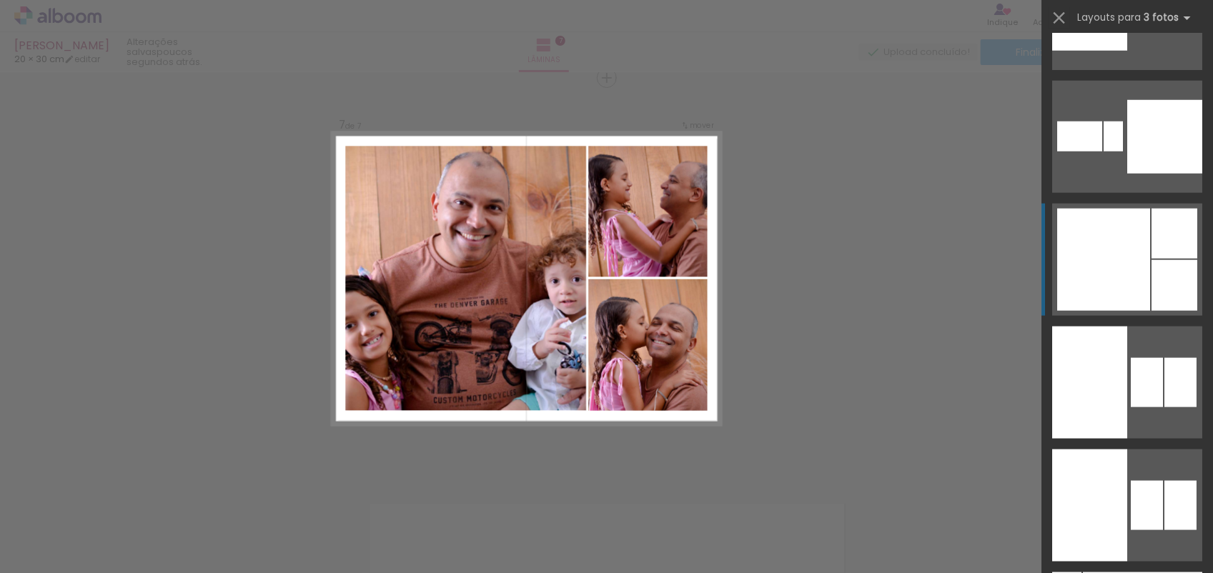
click at [1079, 252] on div at bounding box center [1103, 260] width 93 height 102
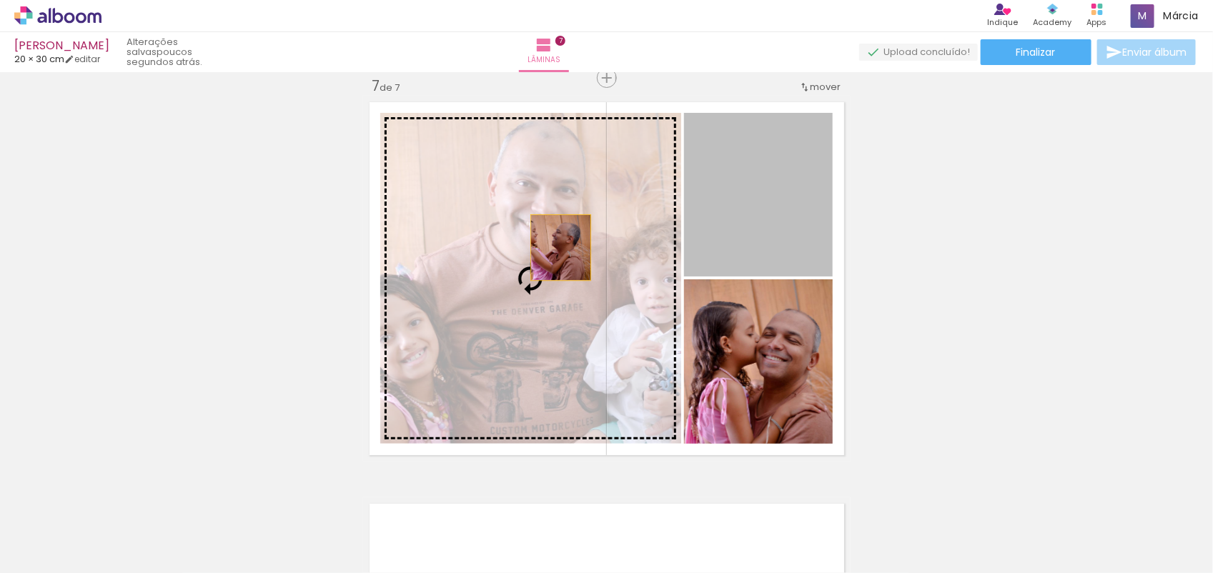
drag, startPoint x: 788, startPoint y: 214, endPoint x: 515, endPoint y: 254, distance: 275.2
click at [0, 0] on slot at bounding box center [0, 0] width 0 height 0
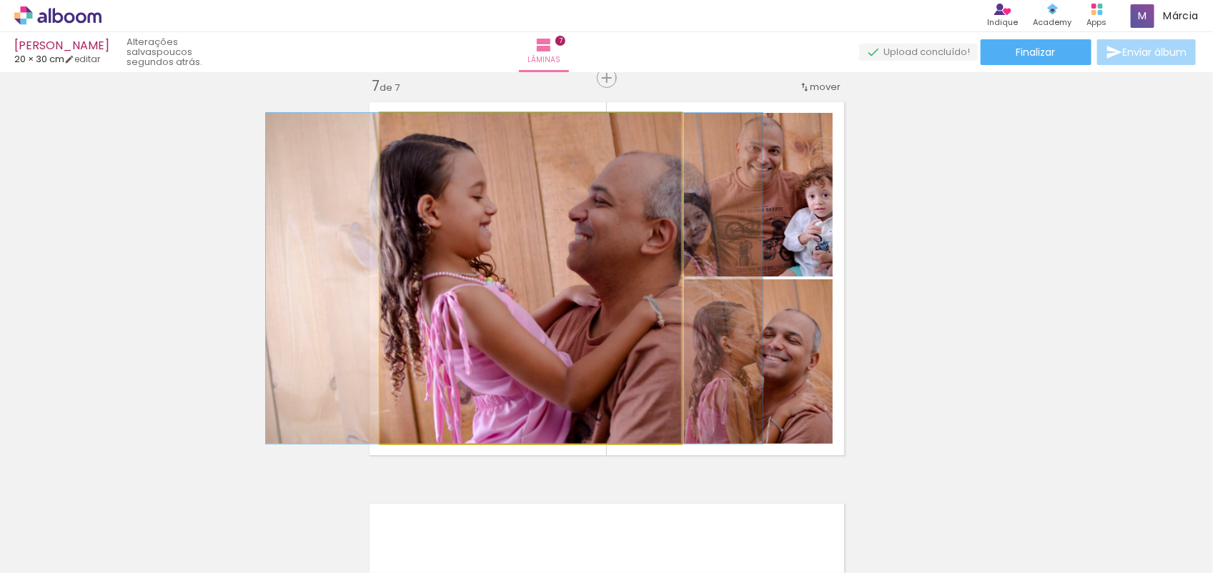
drag, startPoint x: 515, startPoint y: 255, endPoint x: 499, endPoint y: 267, distance: 20.0
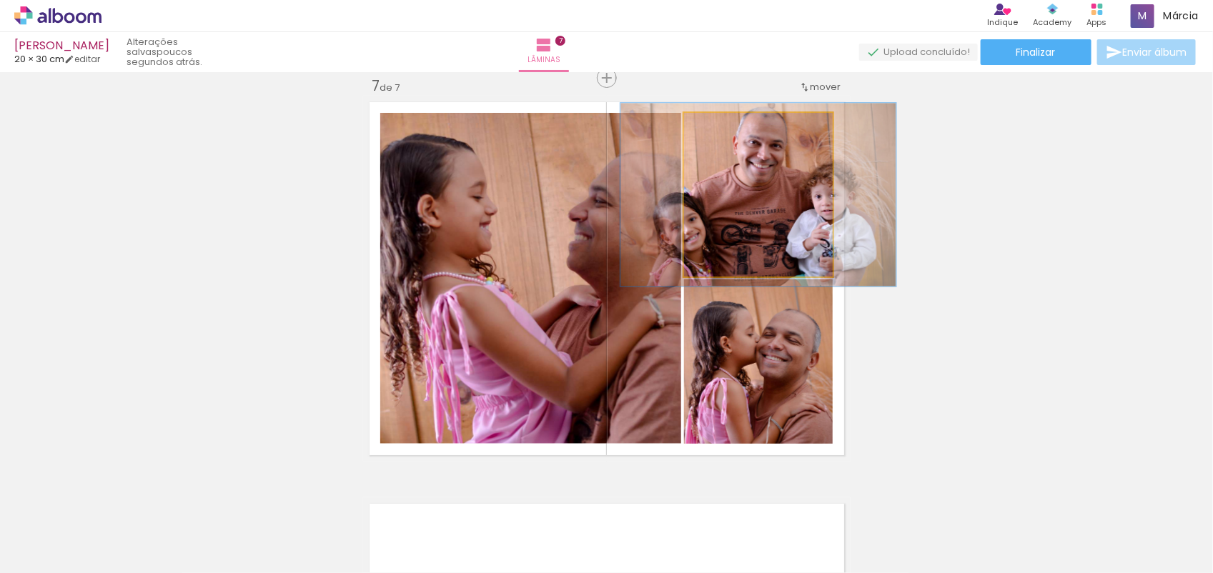
click at [718, 127] on div at bounding box center [723, 128] width 13 height 13
click at [735, 204] on quentale-photo at bounding box center [758, 195] width 149 height 164
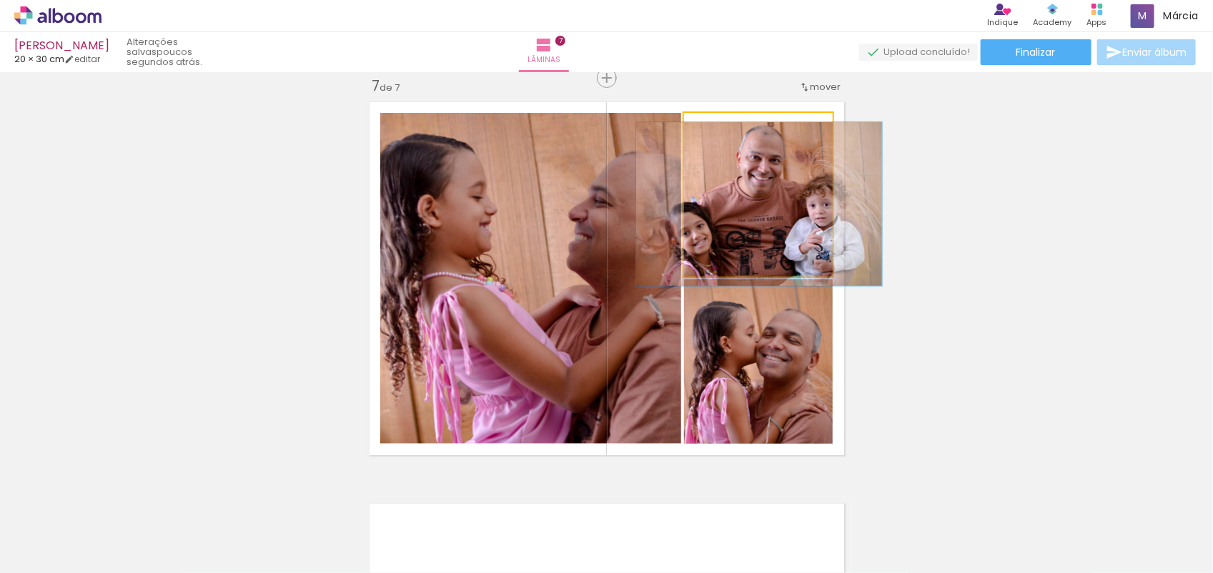
drag, startPoint x: 720, startPoint y: 129, endPoint x: 704, endPoint y: 133, distance: 16.1
type paper-slider "100"
click at [706, 133] on div at bounding box center [717, 128] width 23 height 23
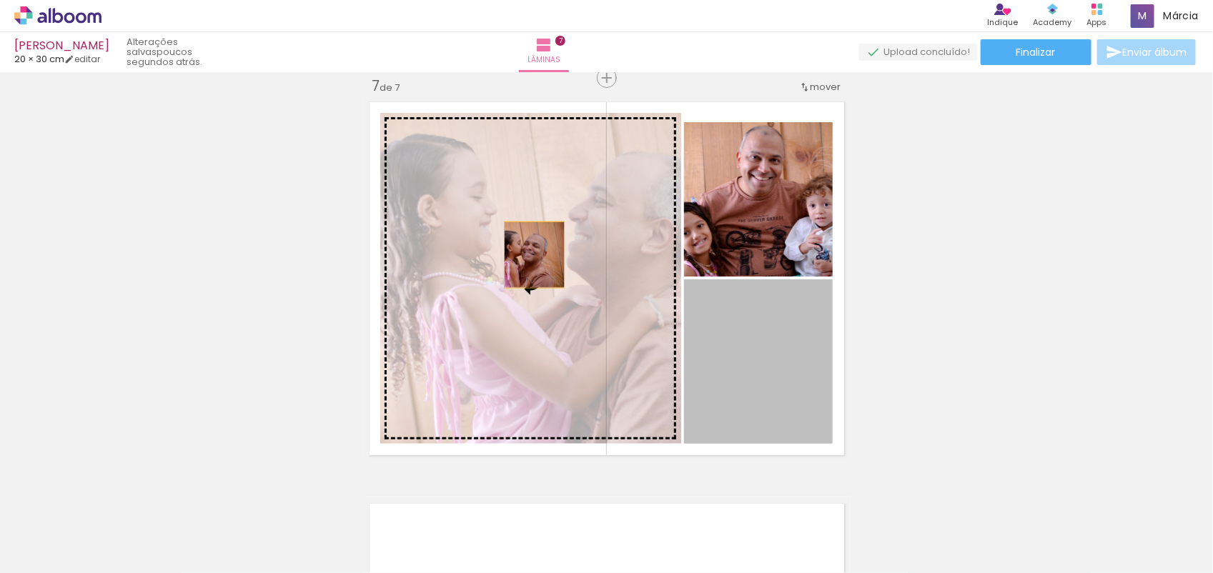
drag, startPoint x: 765, startPoint y: 380, endPoint x: 479, endPoint y: 211, distance: 332.0
click at [0, 0] on slot at bounding box center [0, 0] width 0 height 0
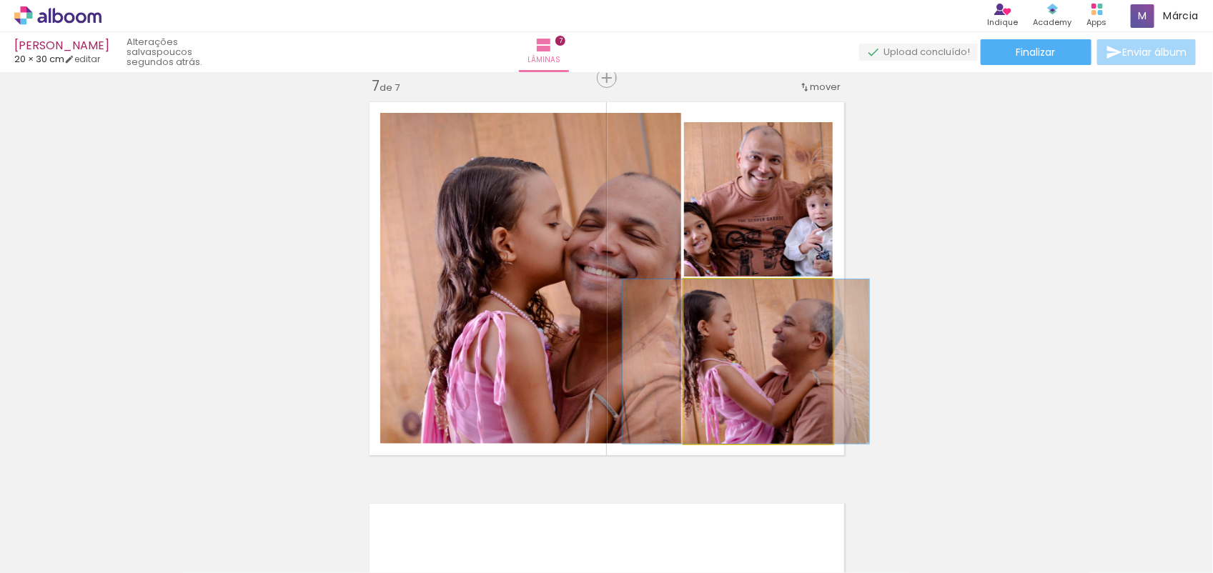
drag, startPoint x: 749, startPoint y: 365, endPoint x: 737, endPoint y: 362, distance: 12.5
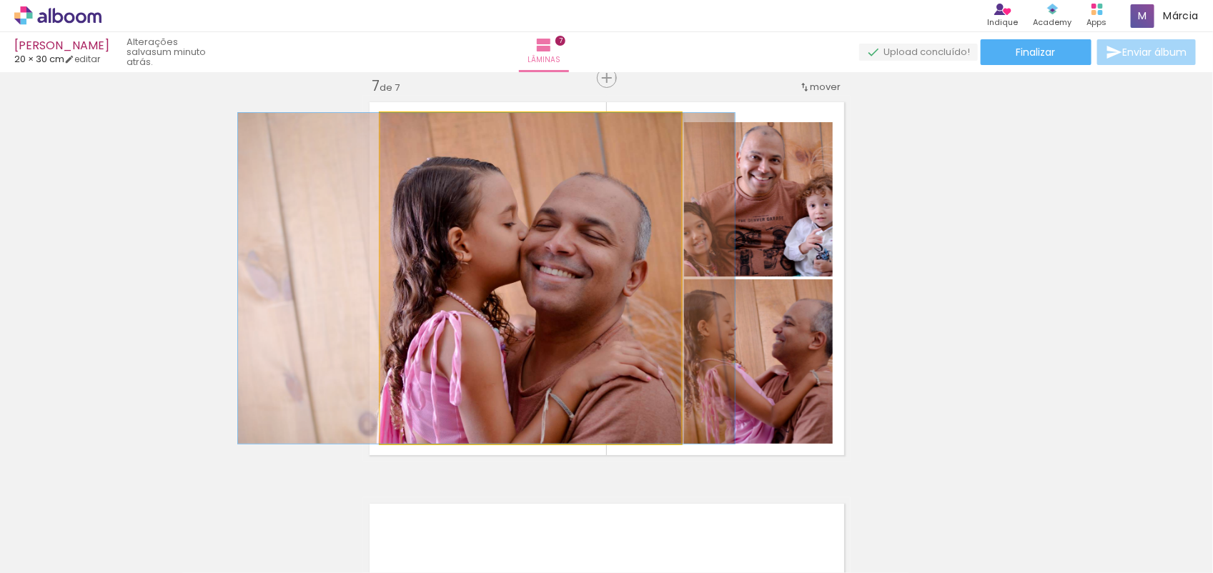
drag, startPoint x: 598, startPoint y: 302, endPoint x: 553, endPoint y: 304, distance: 45.8
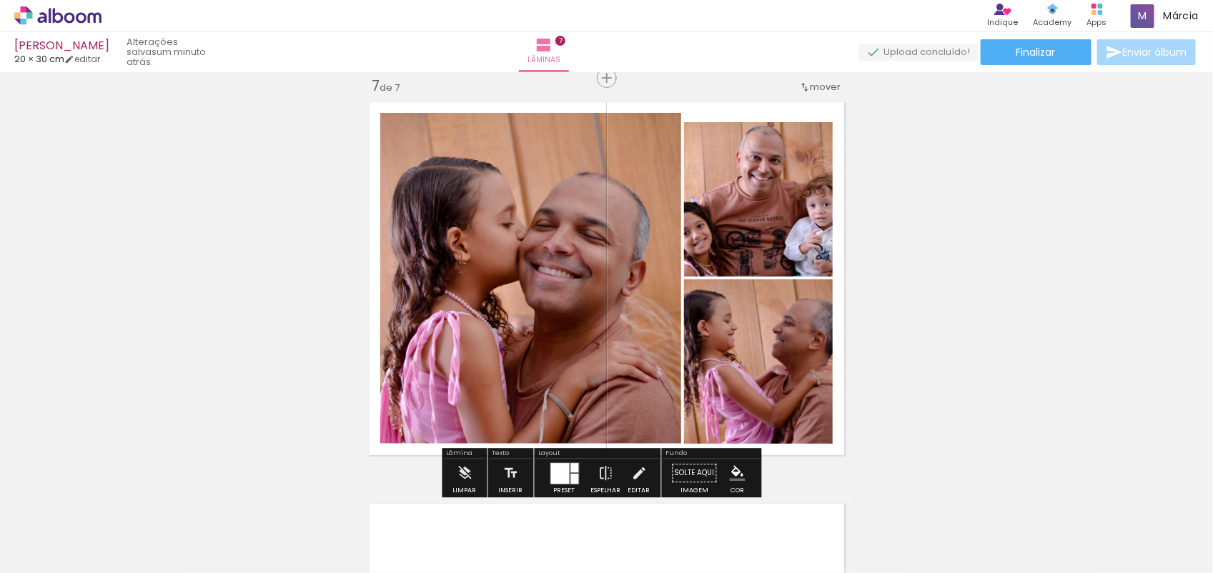
scroll to position [12750, 0]
drag, startPoint x: 803, startPoint y: 142, endPoint x: 829, endPoint y: 107, distance: 43.3
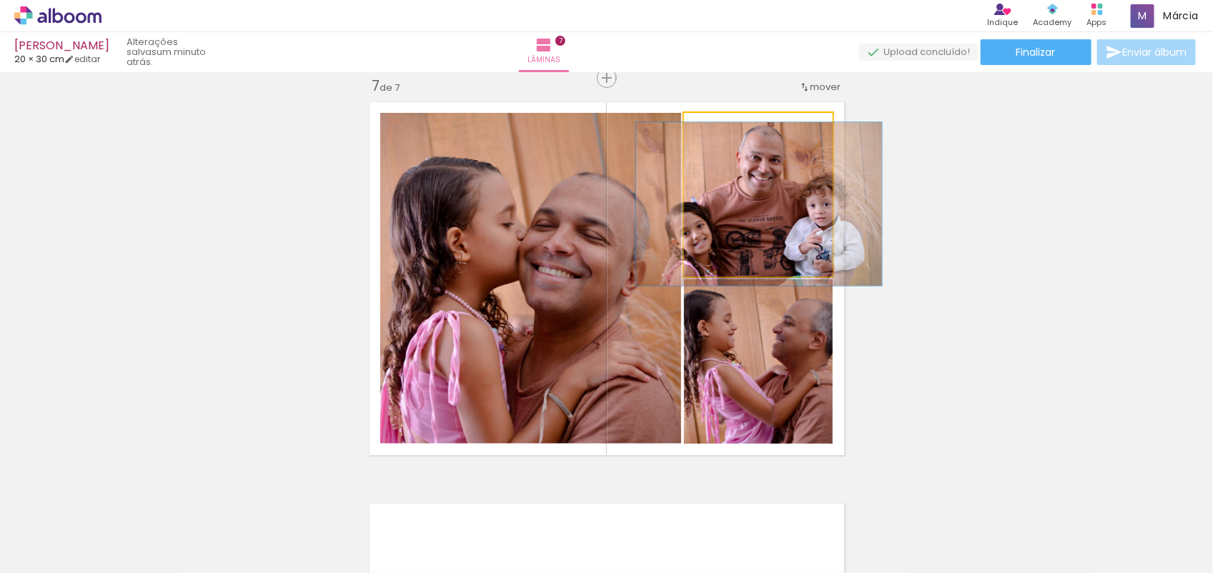
drag, startPoint x: 829, startPoint y: 107, endPoint x: 723, endPoint y: 140, distance: 111.5
click at [723, 140] on quentale-photo at bounding box center [758, 195] width 149 height 164
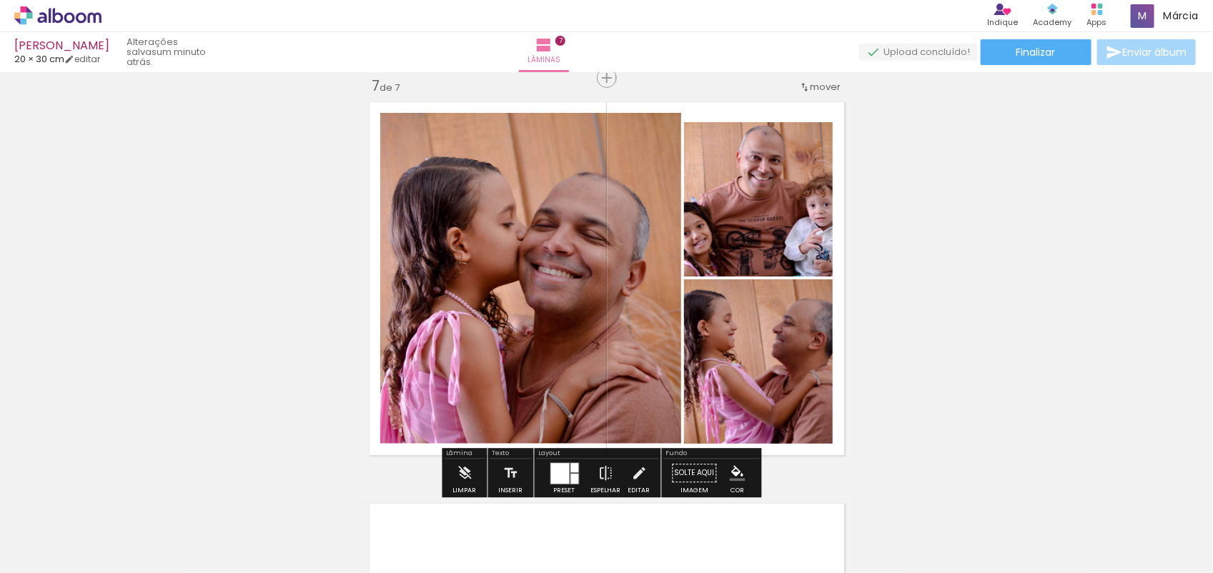
drag, startPoint x: 699, startPoint y: 129, endPoint x: 871, endPoint y: 111, distance: 172.5
drag, startPoint x: 711, startPoint y: 131, endPoint x: 719, endPoint y: 131, distance: 7.9
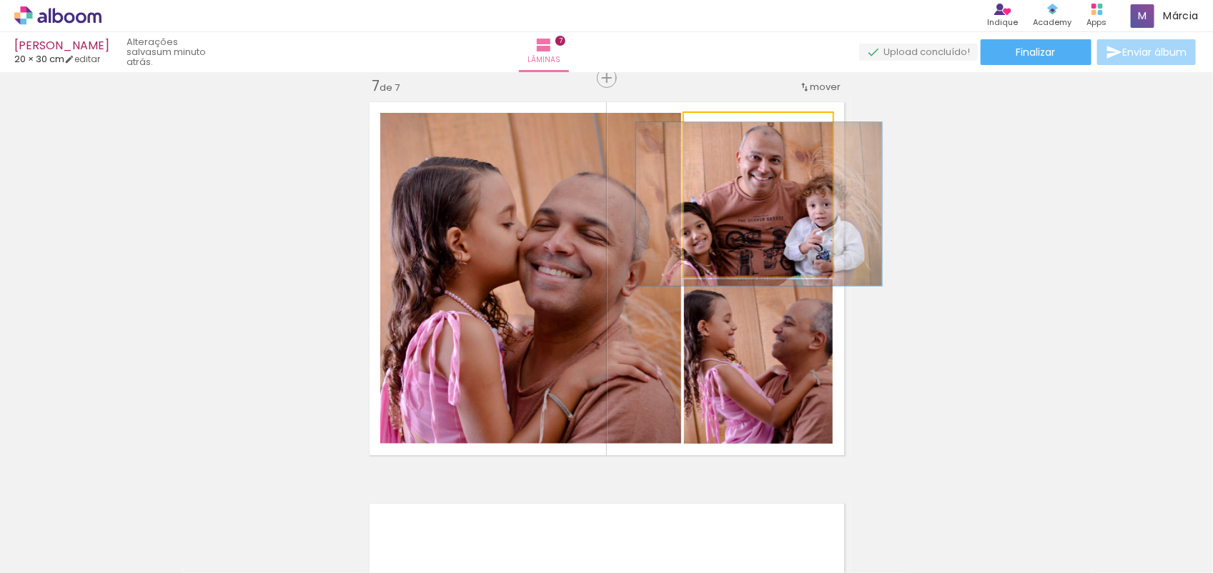
drag, startPoint x: 719, startPoint y: 131, endPoint x: 712, endPoint y: 125, distance: 9.2
click at [712, 125] on div at bounding box center [717, 128] width 13 height 13
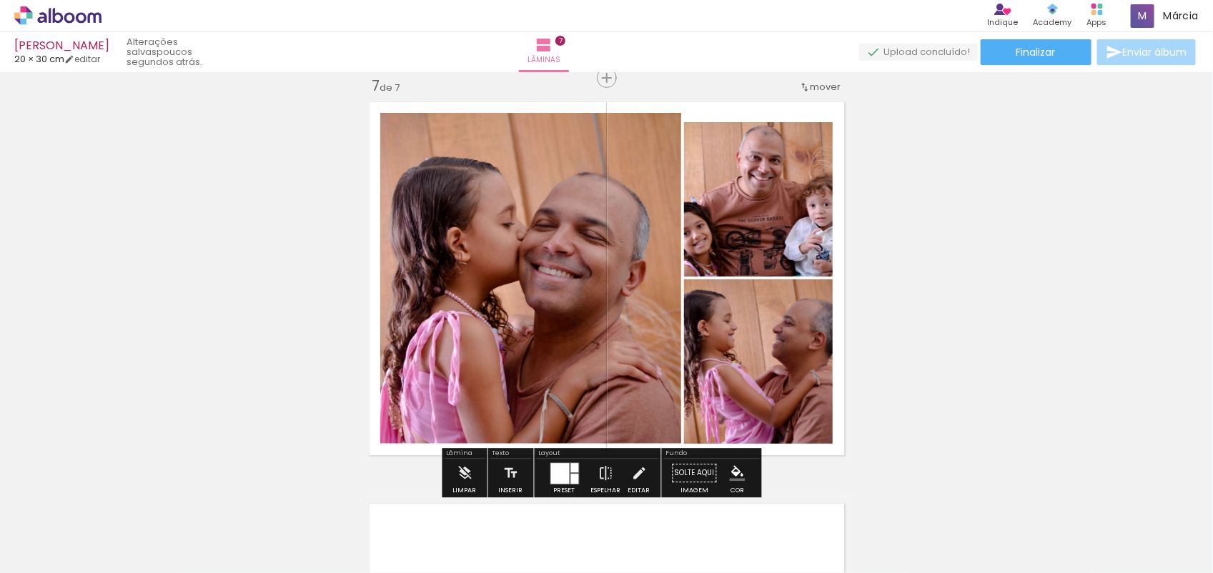
drag, startPoint x: 712, startPoint y: 125, endPoint x: 731, endPoint y: 127, distance: 18.7
drag, startPoint x: 731, startPoint y: 127, endPoint x: 710, endPoint y: 127, distance: 20.7
click at [418, 127] on div at bounding box center [414, 128] width 9 height 9
drag, startPoint x: 710, startPoint y: 127, endPoint x: 728, endPoint y: 130, distance: 18.1
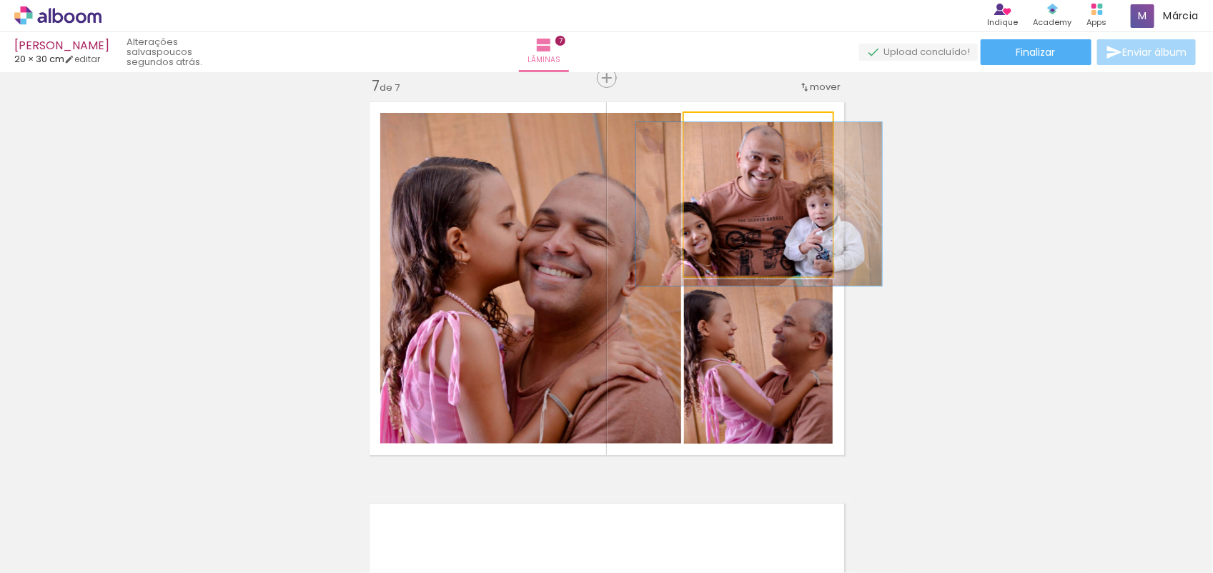
drag, startPoint x: 728, startPoint y: 130, endPoint x: 708, endPoint y: 206, distance: 78.2
click at [708, 206] on quentale-photo at bounding box center [758, 195] width 149 height 164
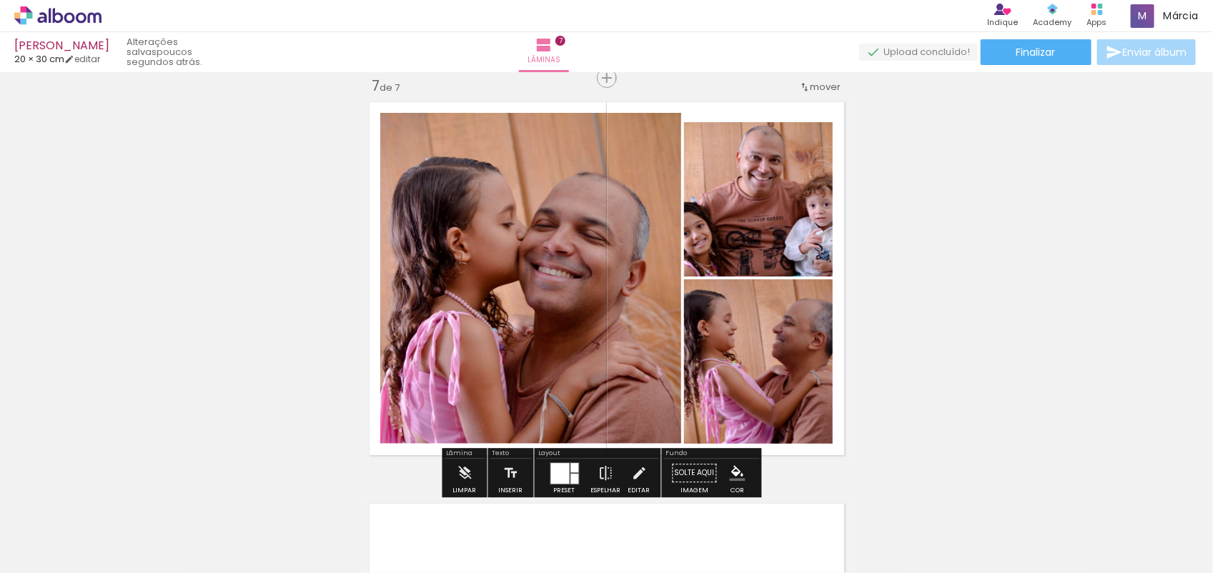
click at [0, 0] on paper-item at bounding box center [0, 0] width 0 height 0
click at [534, 135] on div at bounding box center [525, 128] width 17 height 14
click at [0, 0] on paper-item at bounding box center [0, 0] width 0 height 0
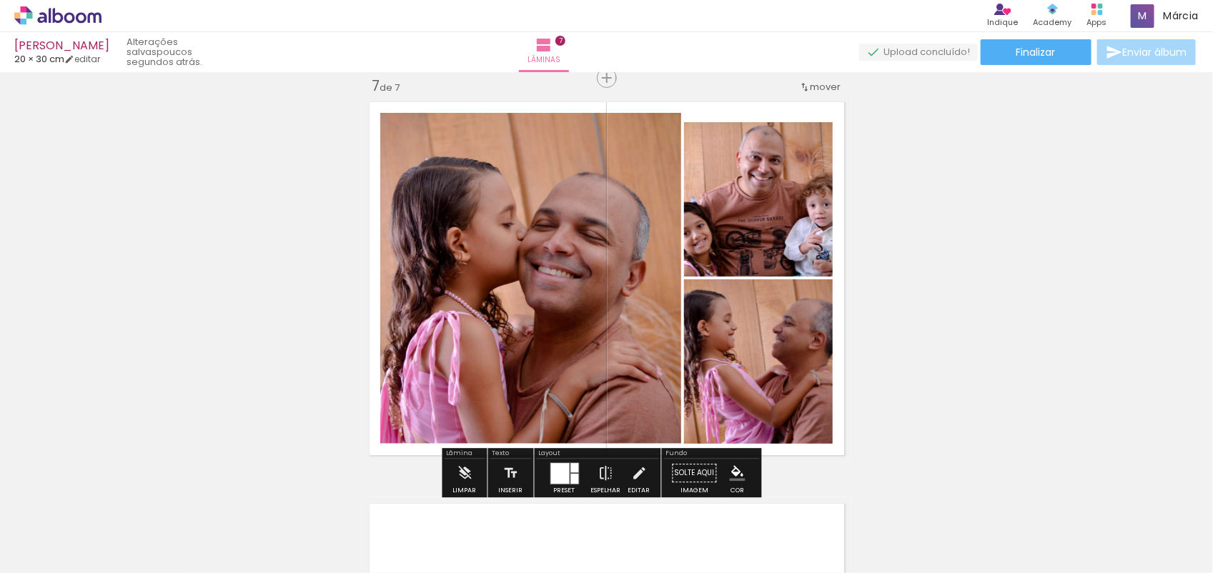
drag, startPoint x: 773, startPoint y: 155, endPoint x: 781, endPoint y: 131, distance: 25.8
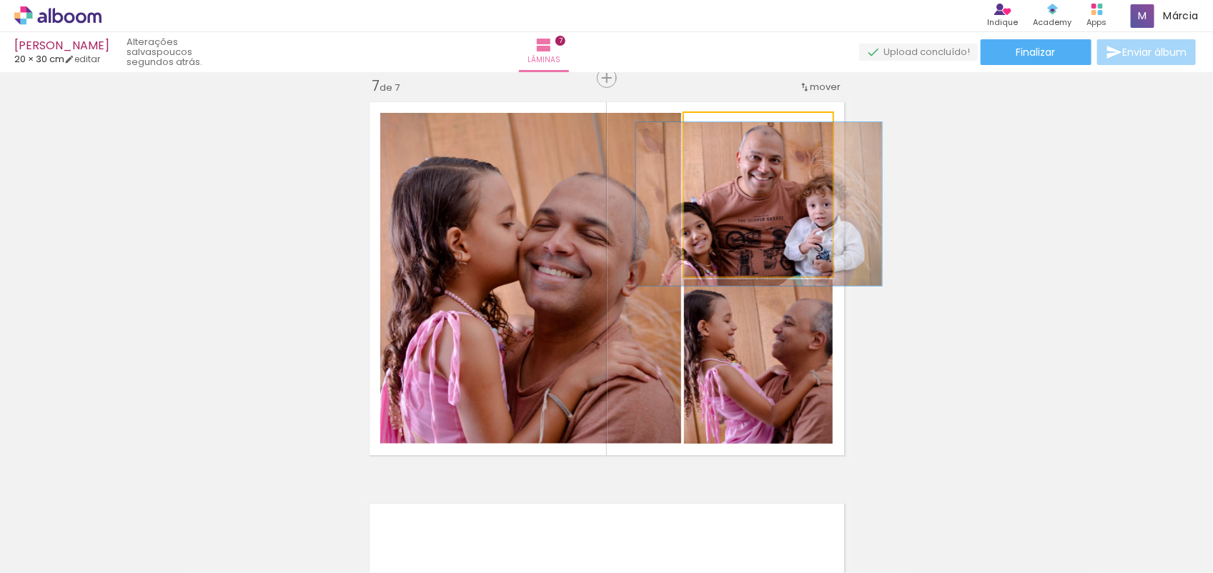
drag, startPoint x: 781, startPoint y: 131, endPoint x: 729, endPoint y: 217, distance: 100.4
click at [729, 217] on quentale-photo at bounding box center [758, 195] width 149 height 164
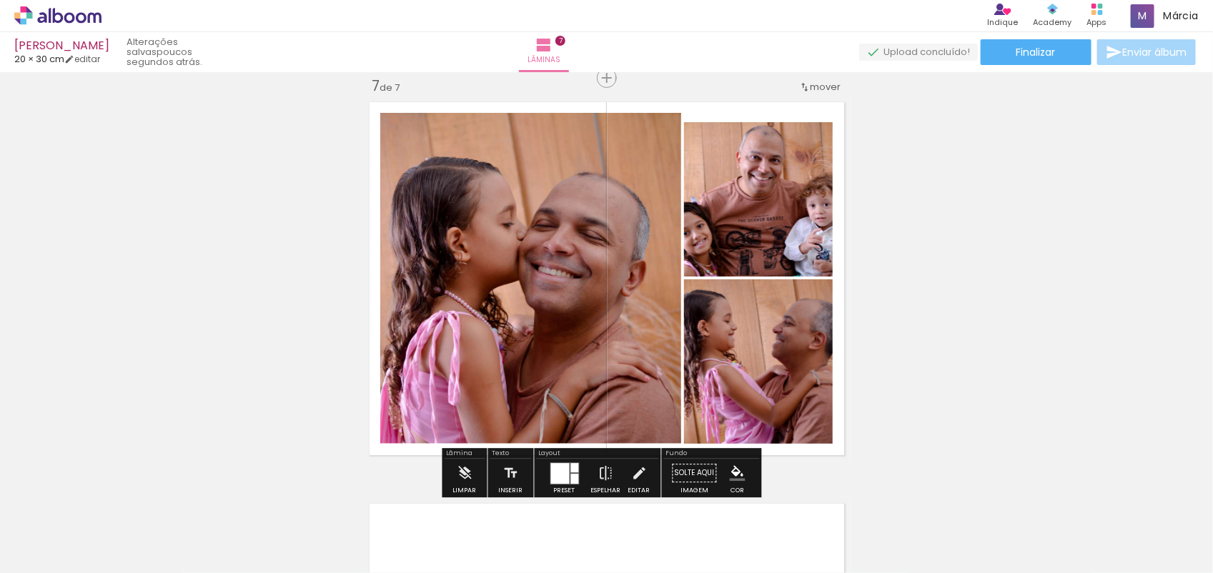
drag, startPoint x: 729, startPoint y: 217, endPoint x: 746, endPoint y: 209, distance: 17.9
drag, startPoint x: 746, startPoint y: 209, endPoint x: 719, endPoint y: 355, distance: 148.2
click at [719, 355] on quentale-photo at bounding box center [758, 361] width 149 height 164
drag, startPoint x: 719, startPoint y: 355, endPoint x: 730, endPoint y: 145, distance: 210.4
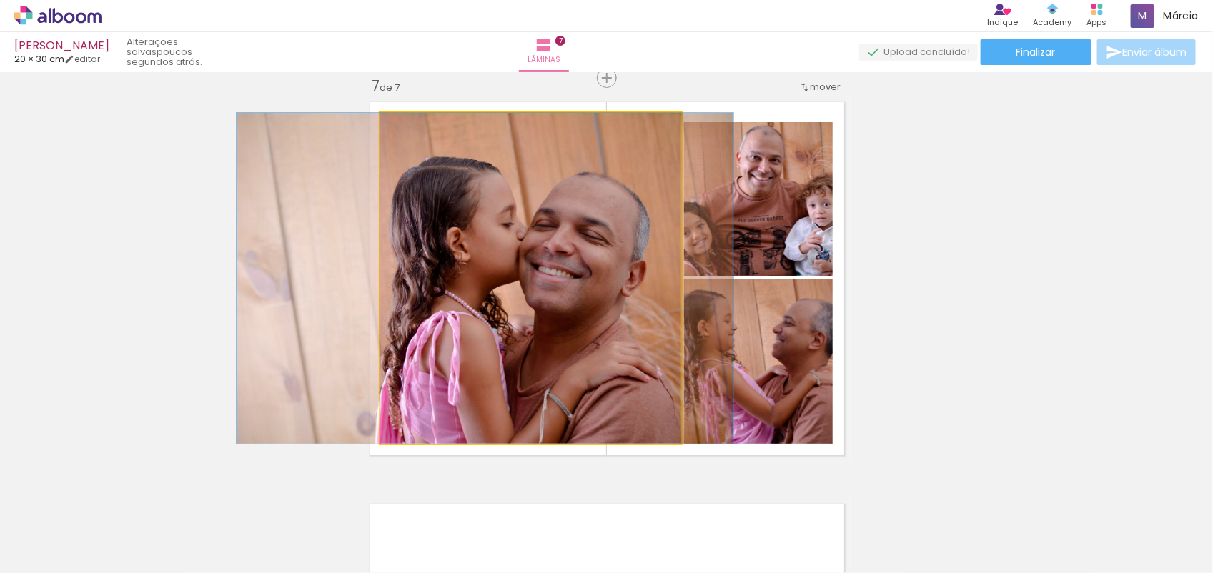
drag, startPoint x: 730, startPoint y: 145, endPoint x: 633, endPoint y: 397, distance: 269.5
click at [633, 397] on quentale-photo at bounding box center [530, 278] width 301 height 331
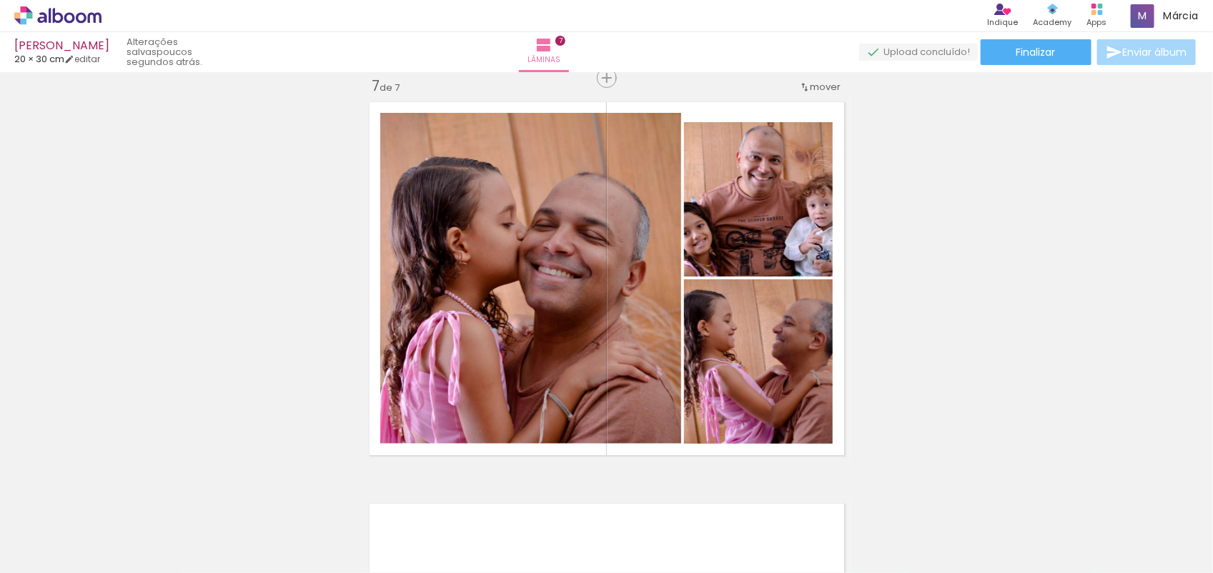
drag, startPoint x: 1209, startPoint y: 422, endPoint x: 905, endPoint y: 459, distance: 306.7
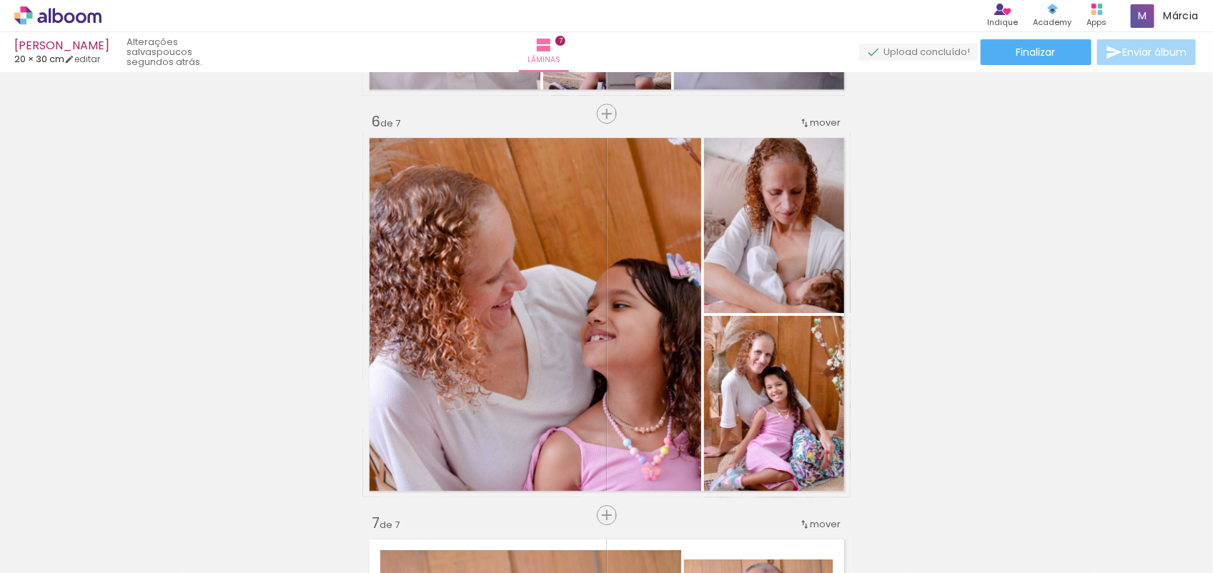
scroll to position [2428, 0]
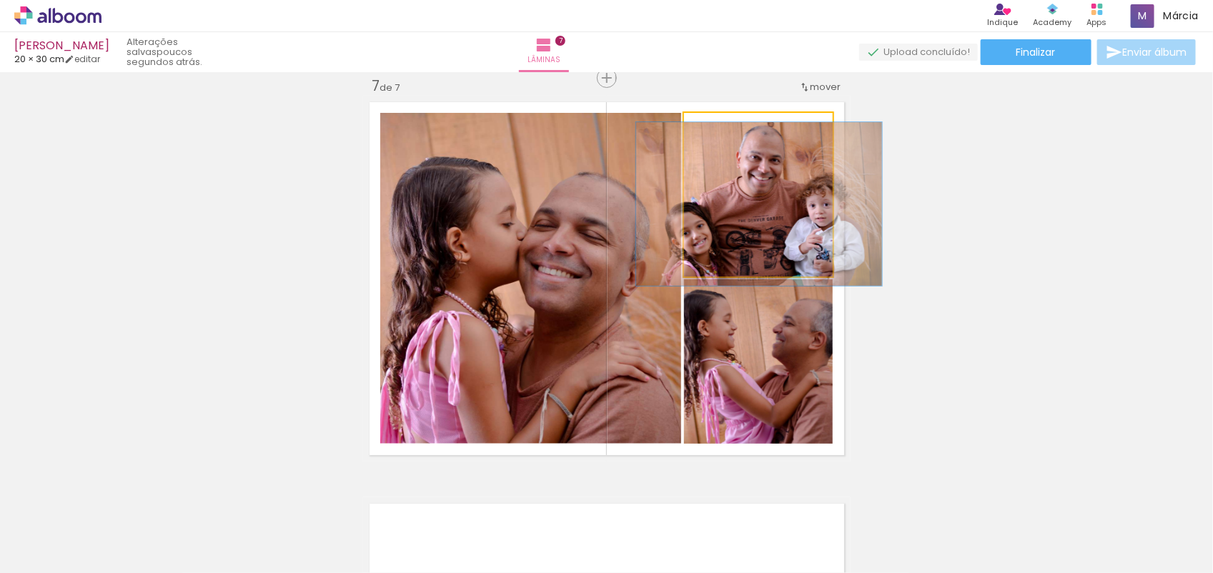
click at [761, 206] on quentale-photo at bounding box center [758, 195] width 149 height 164
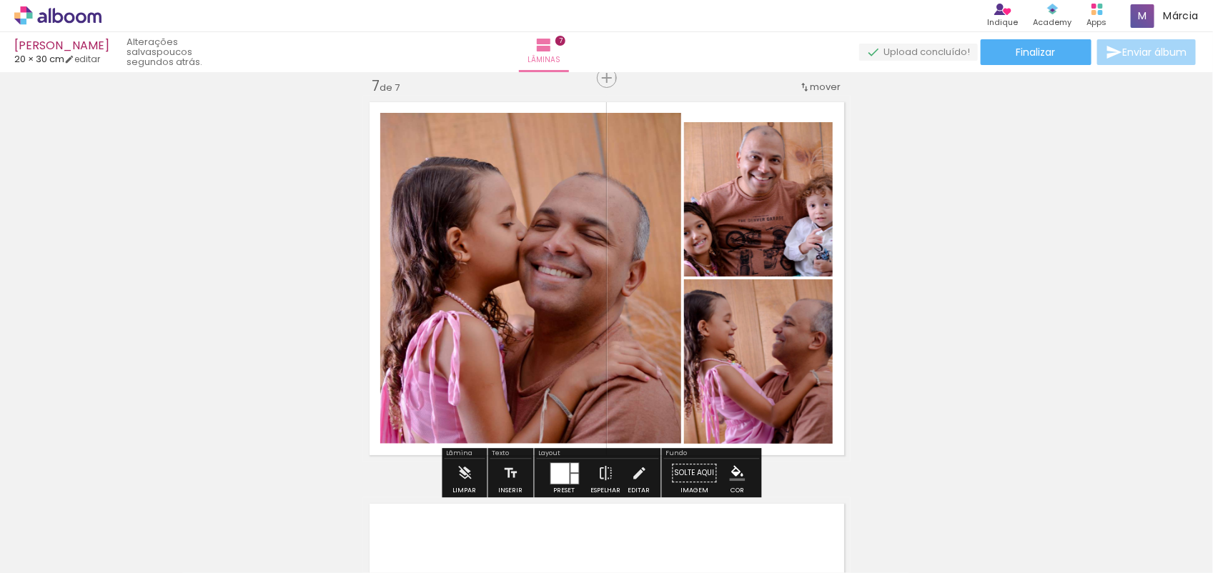
drag, startPoint x: 761, startPoint y: 206, endPoint x: 765, endPoint y: 194, distance: 12.7
drag, startPoint x: 765, startPoint y: 194, endPoint x: 733, endPoint y: 187, distance: 32.3
click at [733, 187] on quentale-photo at bounding box center [758, 195] width 149 height 164
click at [553, 486] on quentale-thumb at bounding box center [543, 525] width 80 height 82
click at [559, 469] on div at bounding box center [559, 473] width 19 height 21
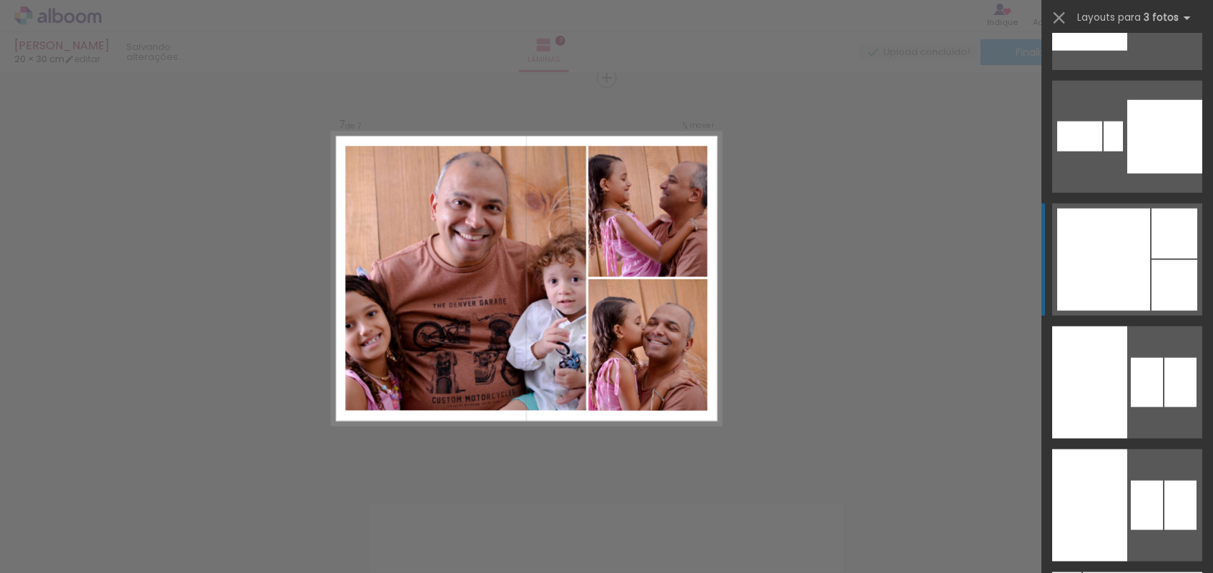
scroll to position [12910, 0]
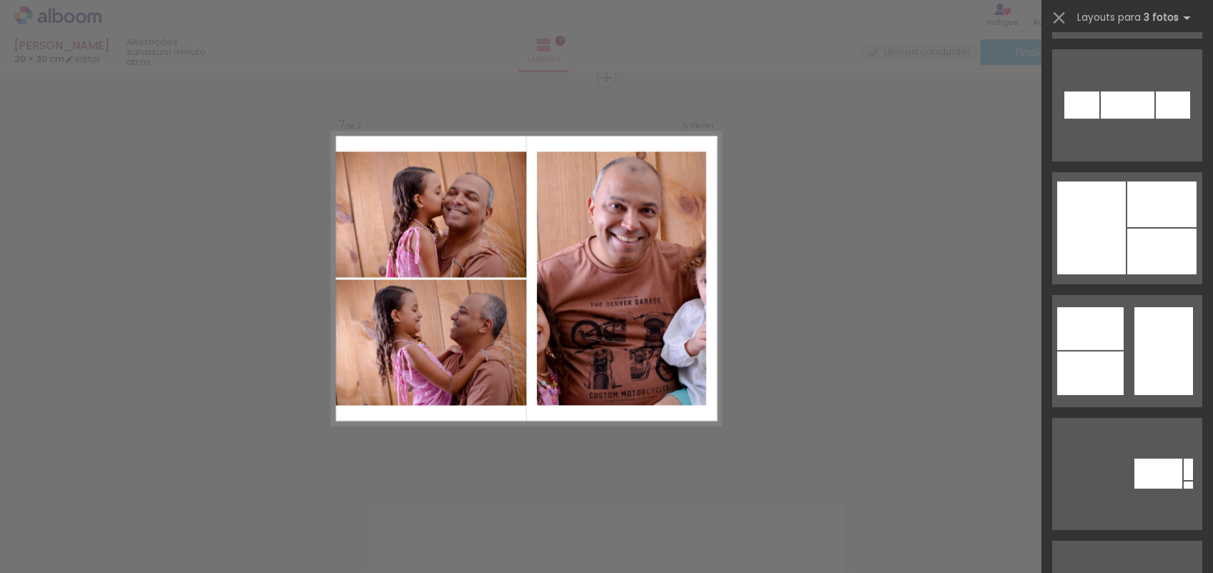
scroll to position [6653, 0]
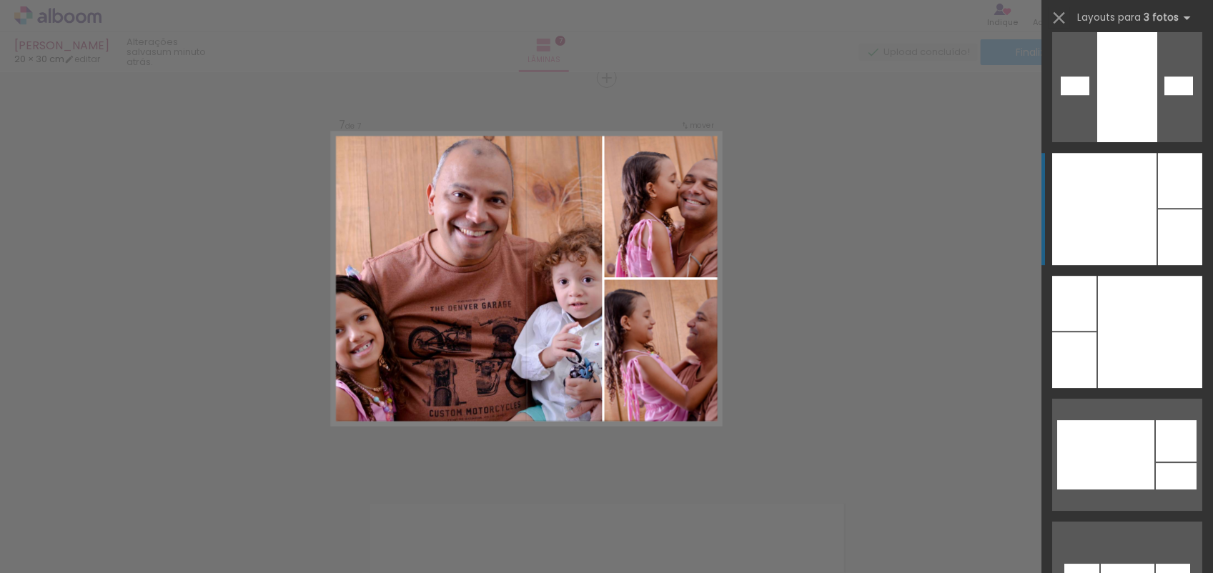
click at [1112, 187] on div at bounding box center [1104, 209] width 104 height 112
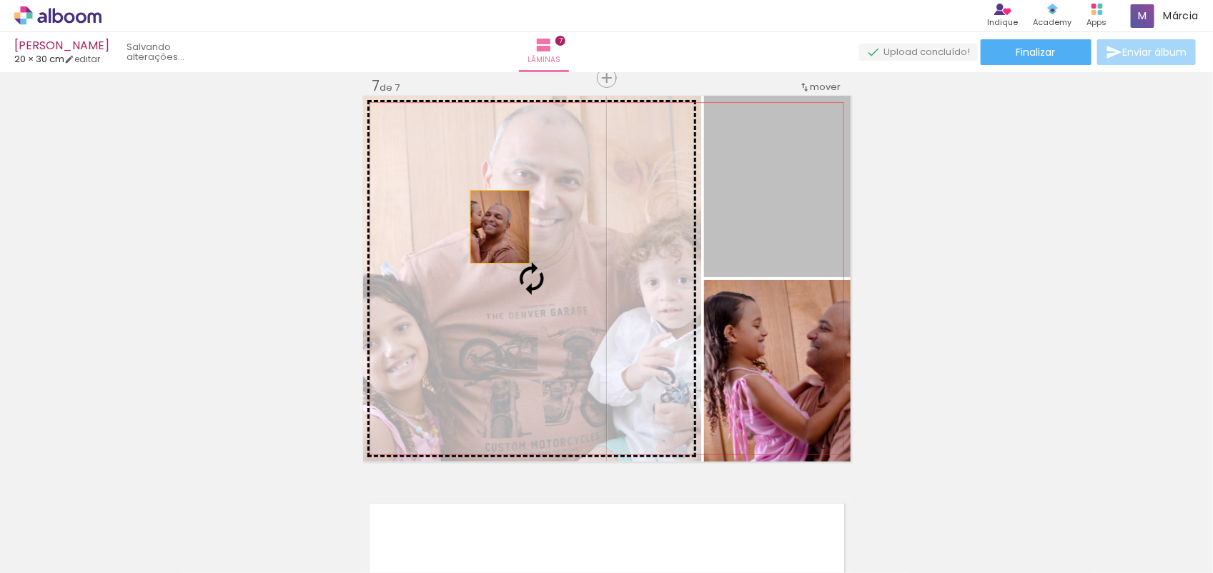
drag, startPoint x: 791, startPoint y: 212, endPoint x: 492, endPoint y: 227, distance: 299.9
click at [0, 0] on slot at bounding box center [0, 0] width 0 height 0
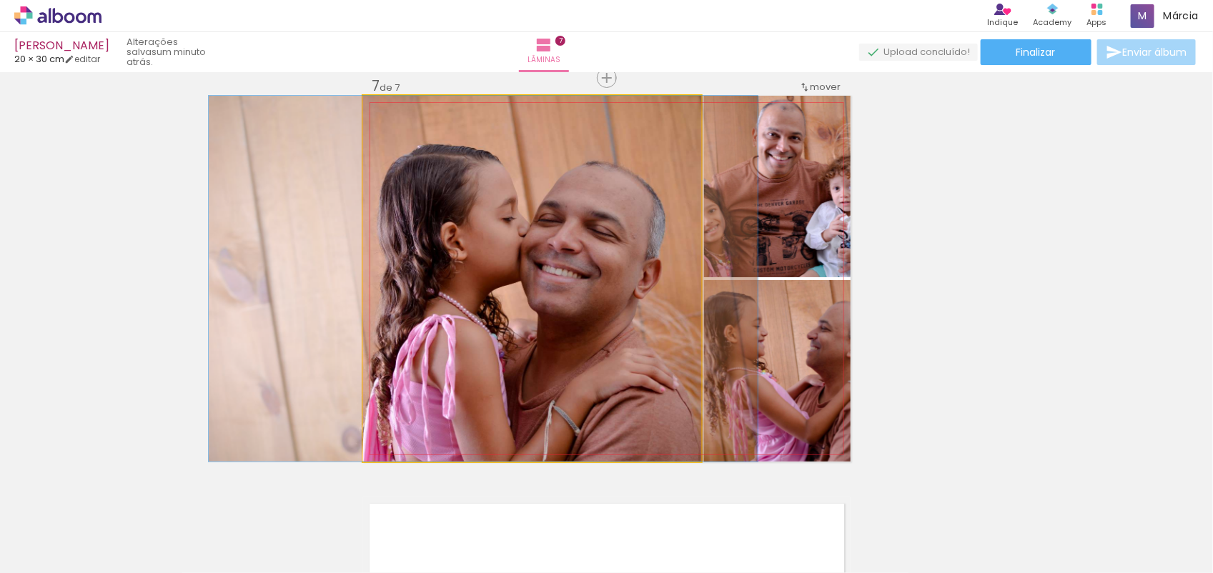
drag, startPoint x: 536, startPoint y: 254, endPoint x: 488, endPoint y: 264, distance: 49.6
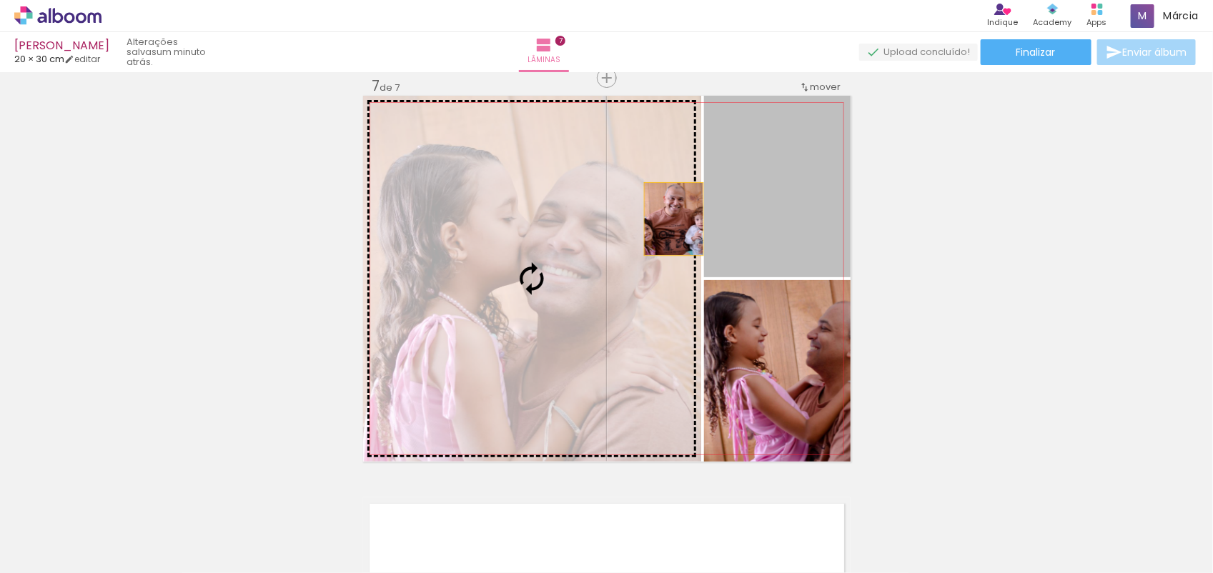
drag, startPoint x: 697, startPoint y: 214, endPoint x: 667, endPoint y: 219, distance: 30.3
click at [0, 0] on slot at bounding box center [0, 0] width 0 height 0
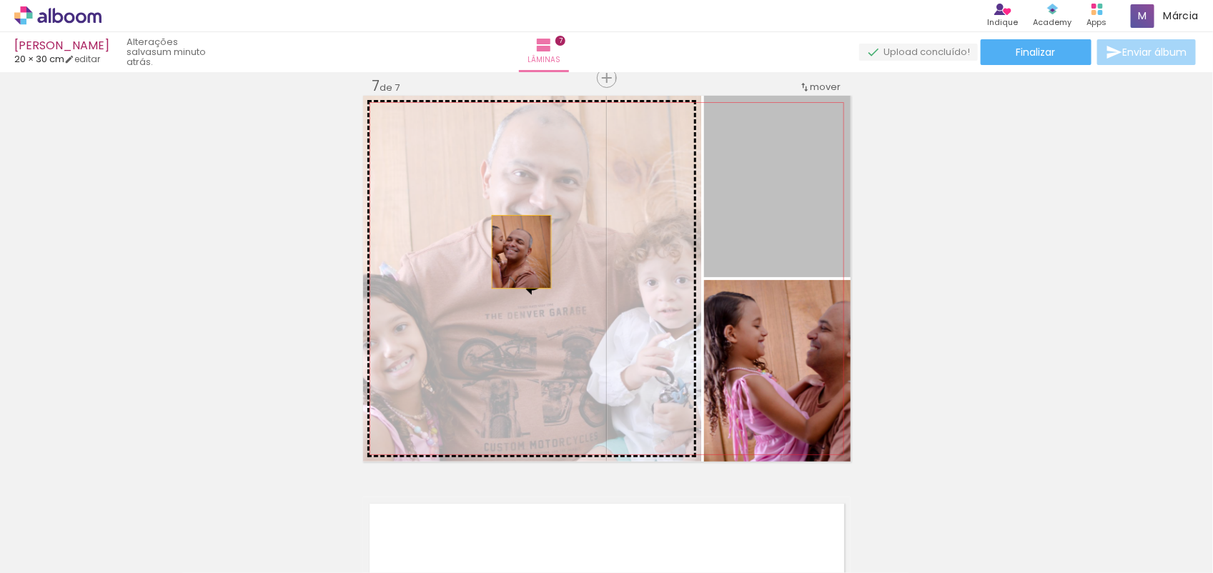
drag, startPoint x: 827, startPoint y: 179, endPoint x: 515, endPoint y: 252, distance: 320.8
click at [0, 0] on slot at bounding box center [0, 0] width 0 height 0
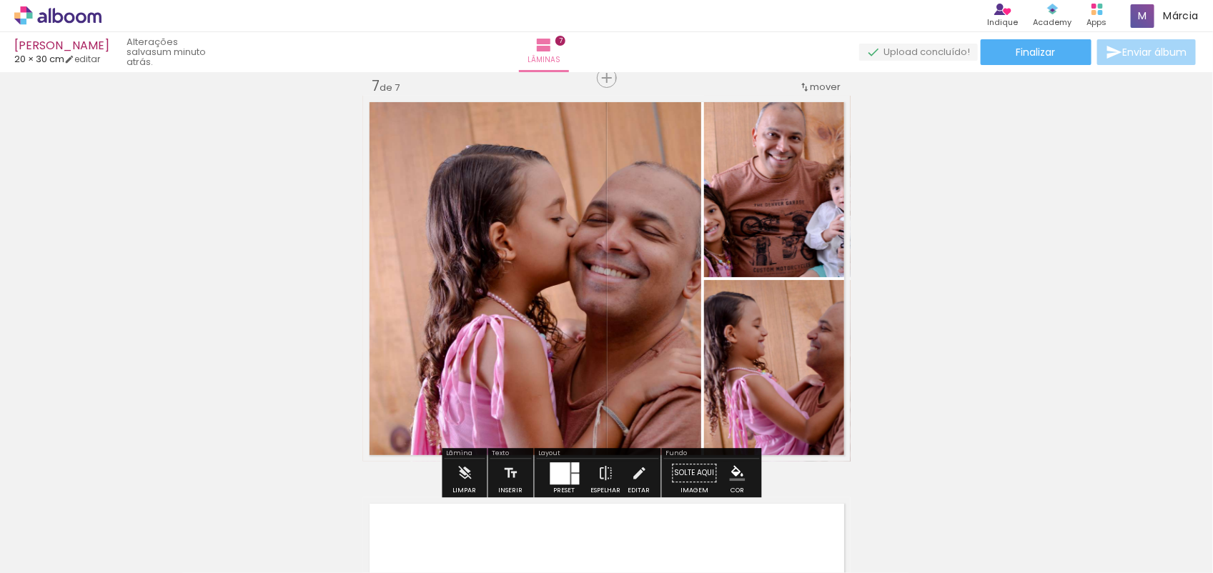
click at [694, 179] on quentale-photo at bounding box center [532, 279] width 338 height 366
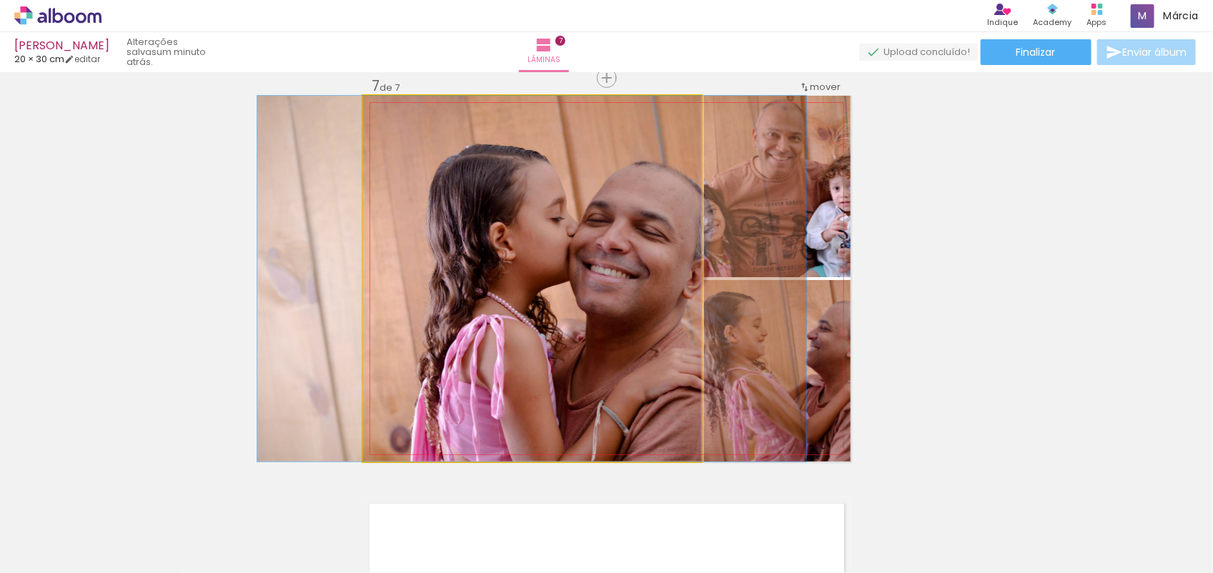
click at [694, 179] on quentale-photo at bounding box center [532, 279] width 338 height 366
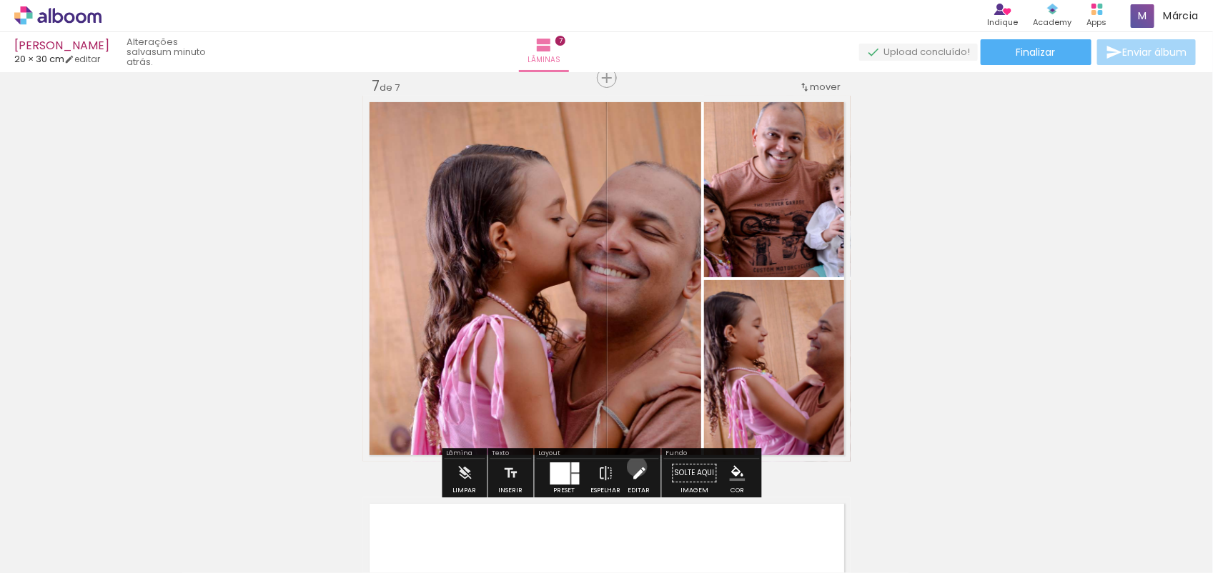
click at [633, 467] on iron-icon at bounding box center [639, 473] width 16 height 29
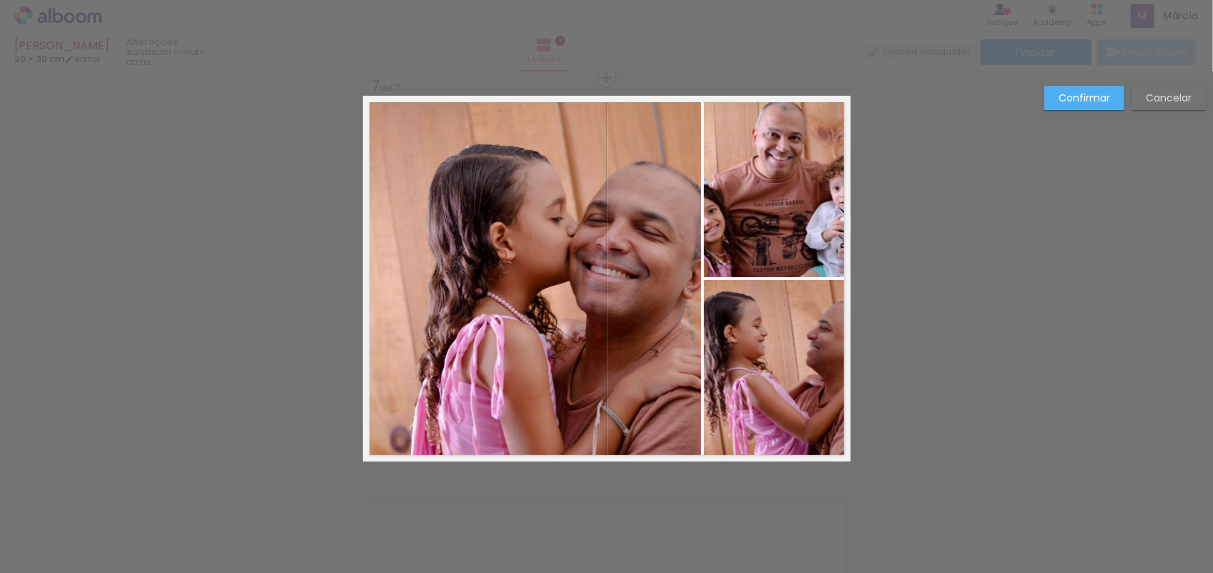
drag, startPoint x: 696, startPoint y: 366, endPoint x: 678, endPoint y: 372, distance: 18.8
click at [678, 372] on quentale-layouter at bounding box center [607, 279] width 488 height 366
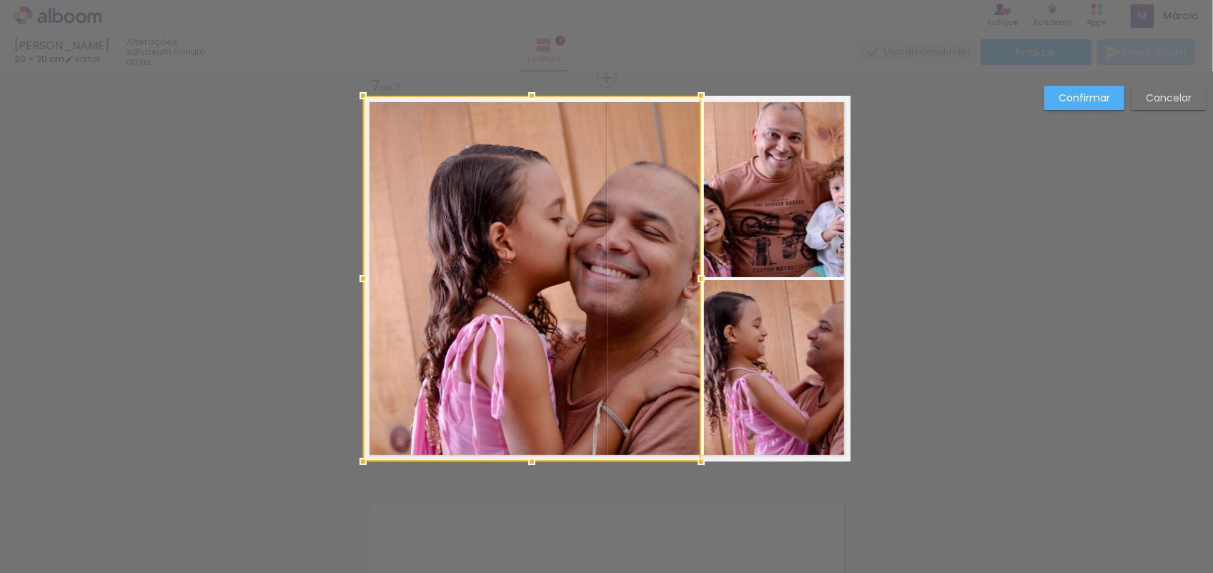
drag, startPoint x: 696, startPoint y: 362, endPoint x: 679, endPoint y: 367, distance: 17.0
click at [679, 367] on album-spread "7 de 7" at bounding box center [607, 279] width 488 height 366
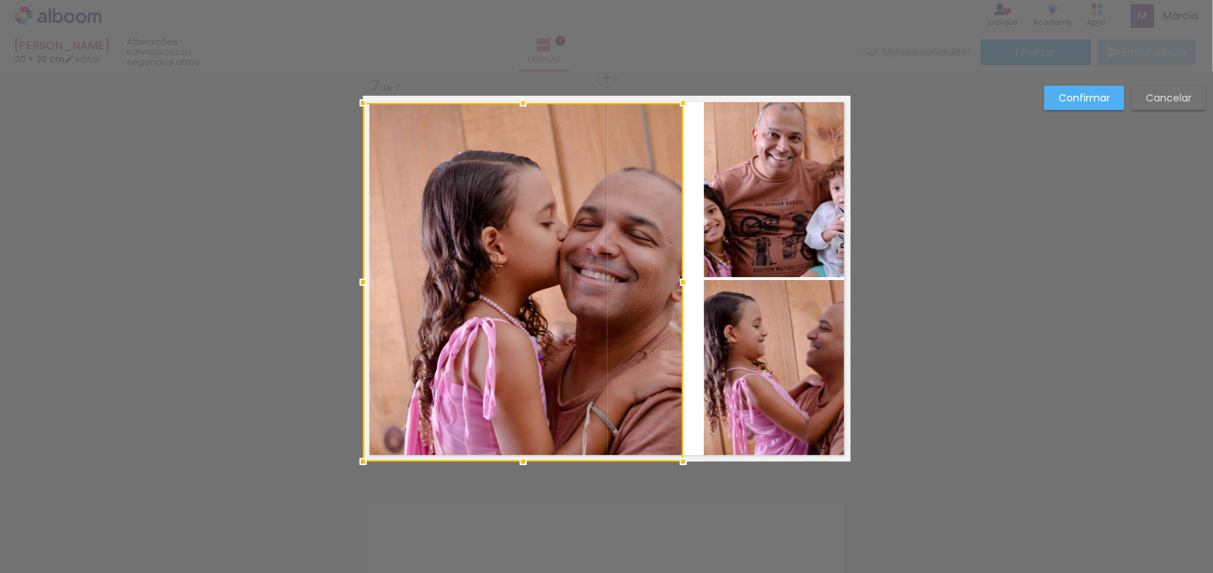
drag, startPoint x: 692, startPoint y: 101, endPoint x: 674, endPoint y: 108, distance: 19.2
click at [674, 108] on div at bounding box center [683, 103] width 29 height 29
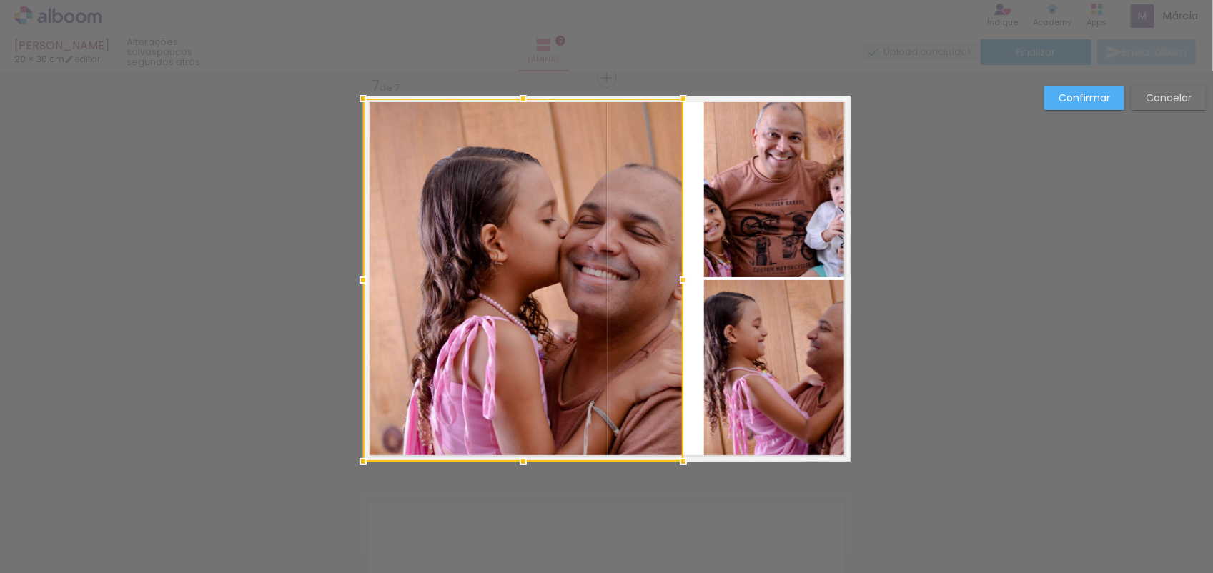
click at [674, 104] on div at bounding box center [683, 98] width 29 height 29
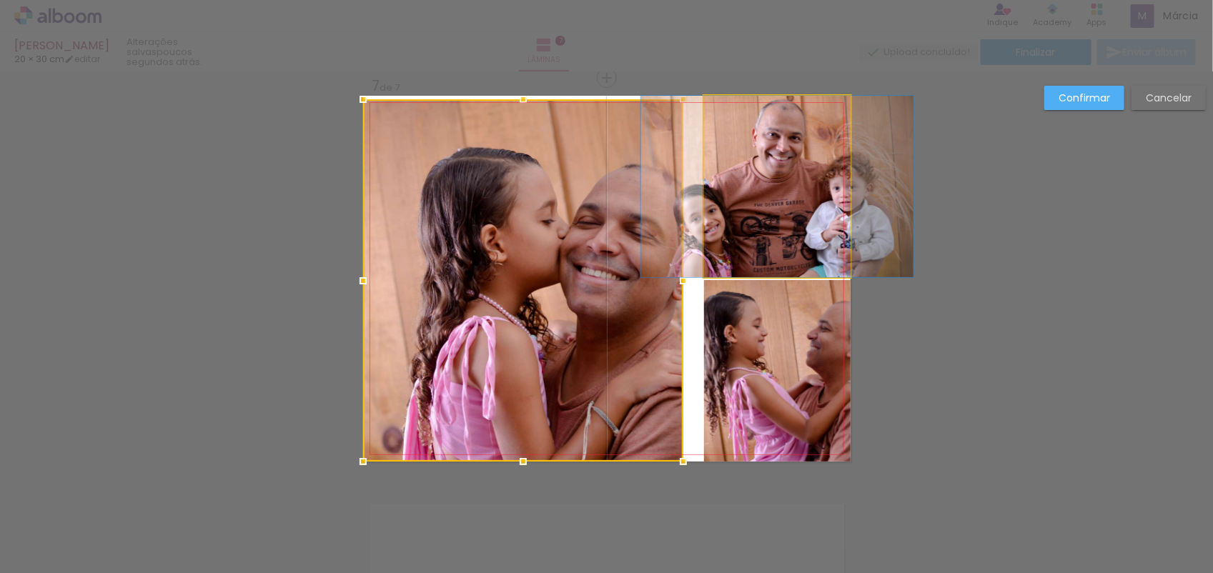
click at [704, 188] on quentale-photo at bounding box center [777, 187] width 147 height 182
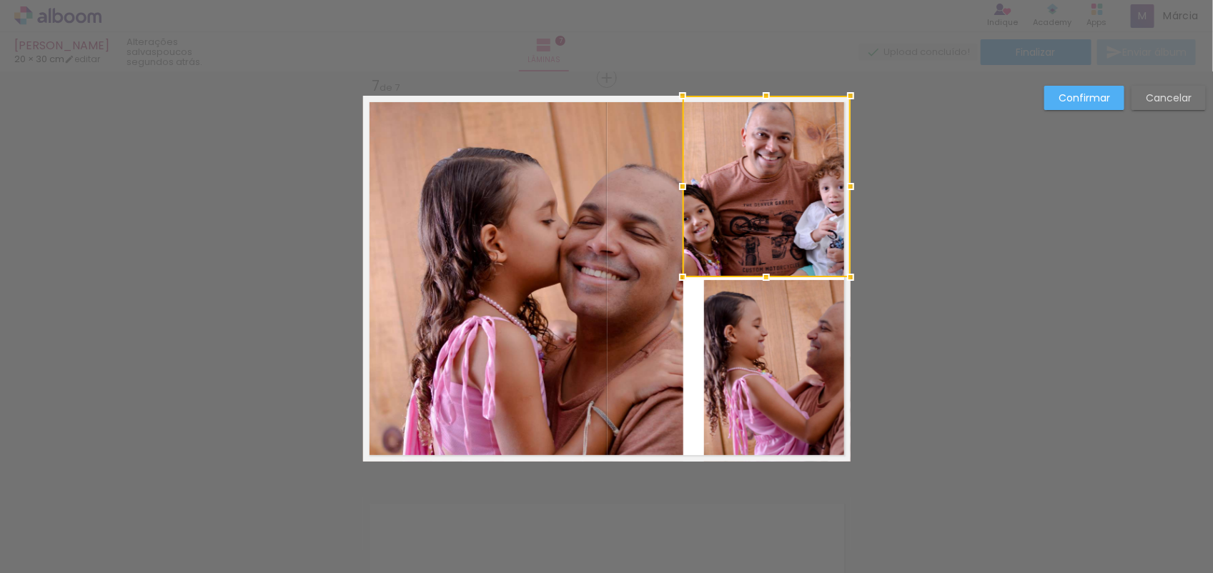
drag, startPoint x: 692, startPoint y: 184, endPoint x: 671, endPoint y: 188, distance: 21.9
click at [671, 188] on div at bounding box center [682, 186] width 29 height 29
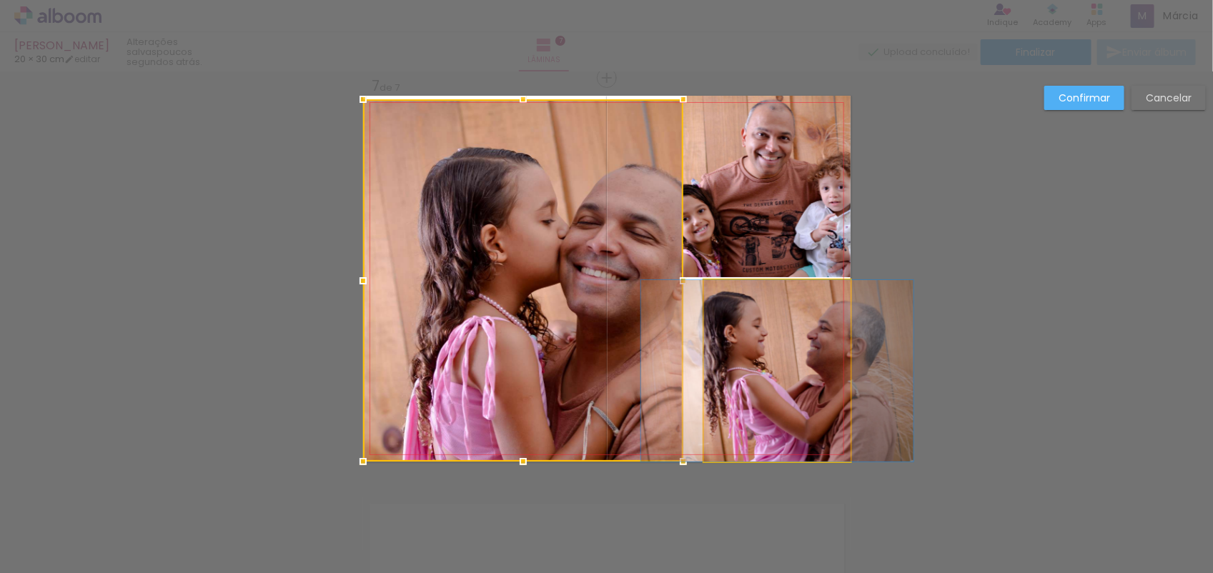
click at [704, 338] on quentale-photo at bounding box center [777, 371] width 147 height 182
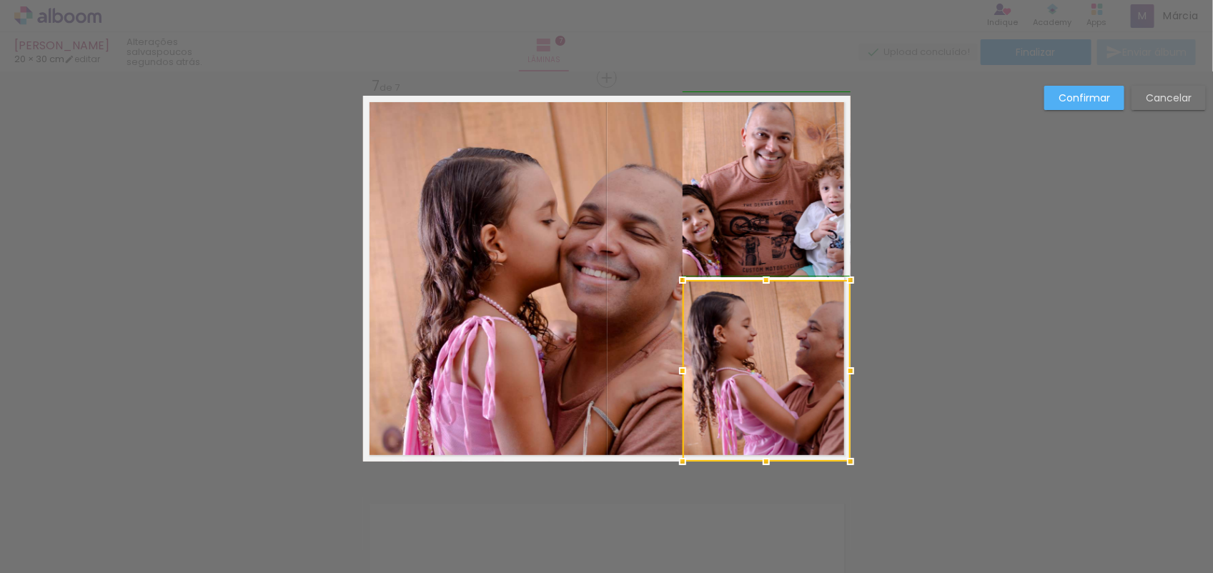
drag, startPoint x: 687, startPoint y: 372, endPoint x: 668, endPoint y: 374, distance: 18.7
click at [668, 374] on div at bounding box center [682, 371] width 29 height 29
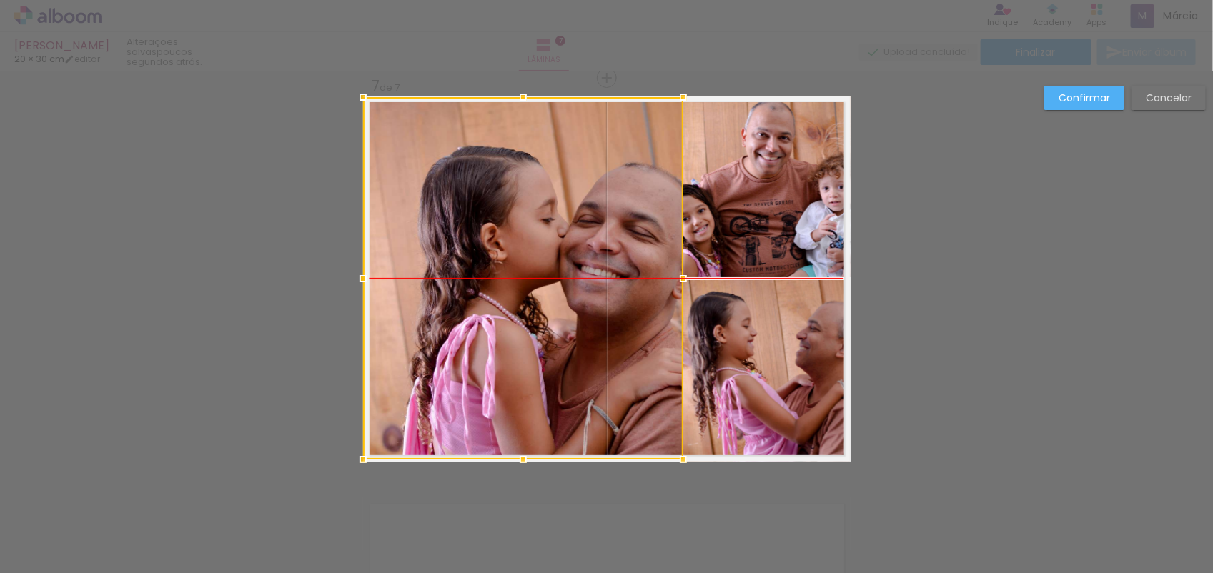
drag, startPoint x: 579, startPoint y: 345, endPoint x: 555, endPoint y: 345, distance: 24.3
click at [555, 345] on div at bounding box center [523, 278] width 320 height 362
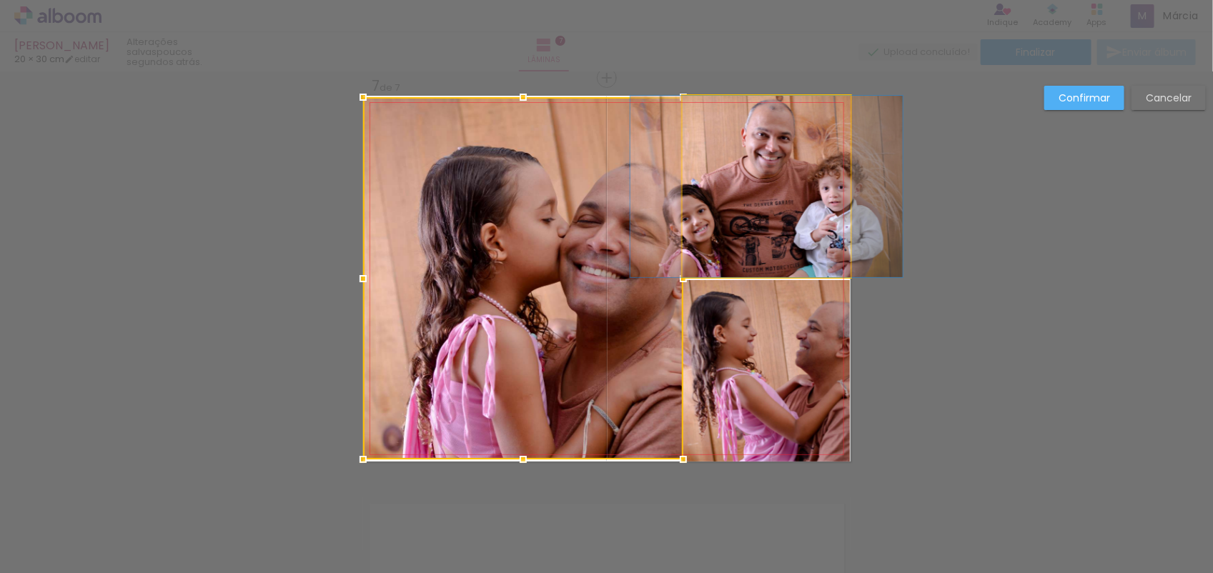
click at [838, 167] on quentale-photo at bounding box center [767, 187] width 168 height 182
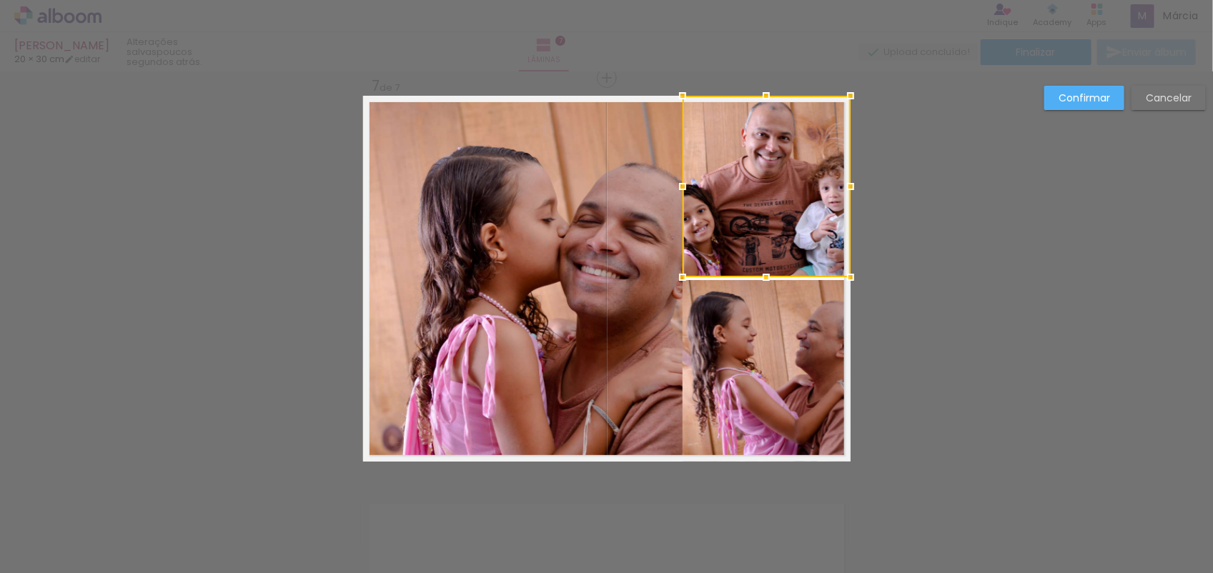
drag, startPoint x: 835, startPoint y: 169, endPoint x: 843, endPoint y: 168, distance: 8.6
click at [843, 168] on div at bounding box center [767, 187] width 168 height 182
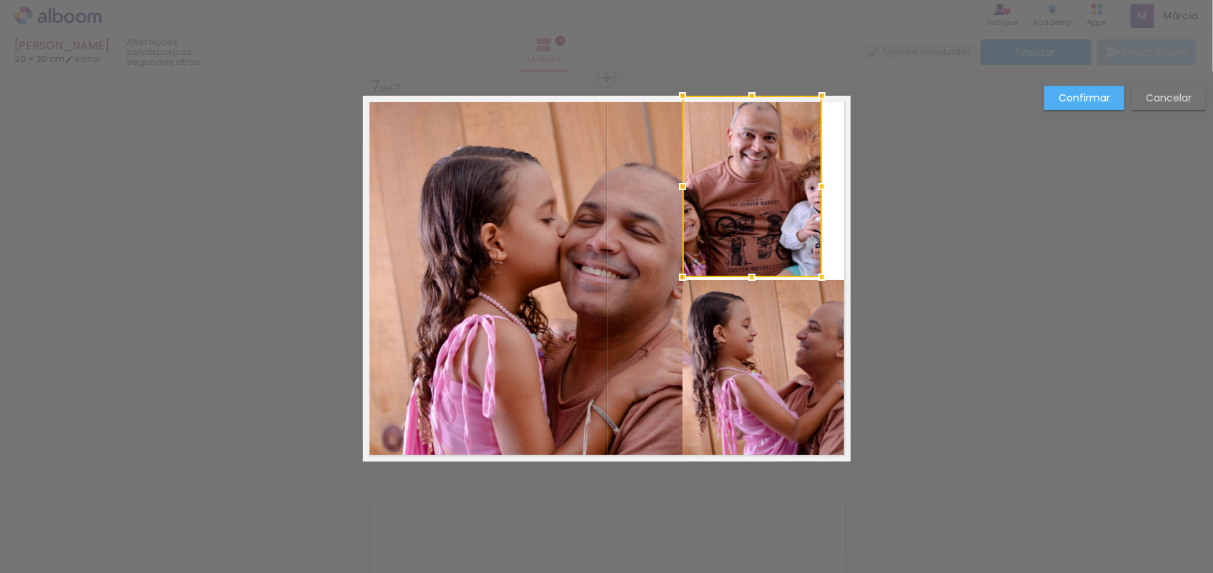
drag, startPoint x: 848, startPoint y: 188, endPoint x: 953, endPoint y: 182, distance: 105.2
click at [773, 202] on quentale-photo at bounding box center [752, 187] width 139 height 182
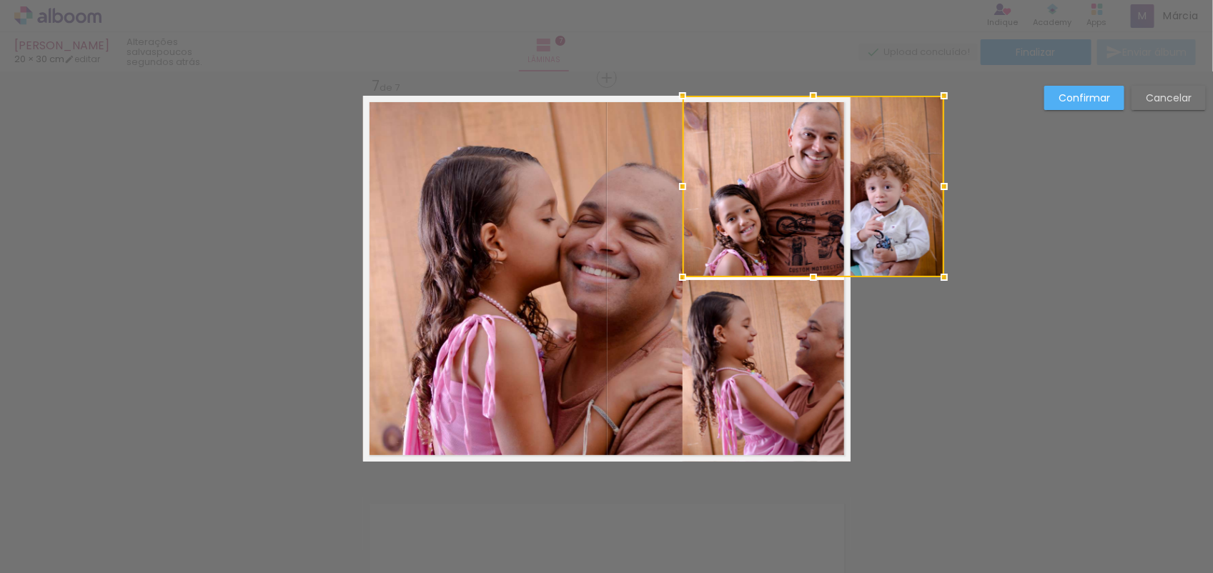
drag, startPoint x: 816, startPoint y: 184, endPoint x: 829, endPoint y: 191, distance: 14.7
click at [829, 191] on div at bounding box center [814, 187] width 262 height 182
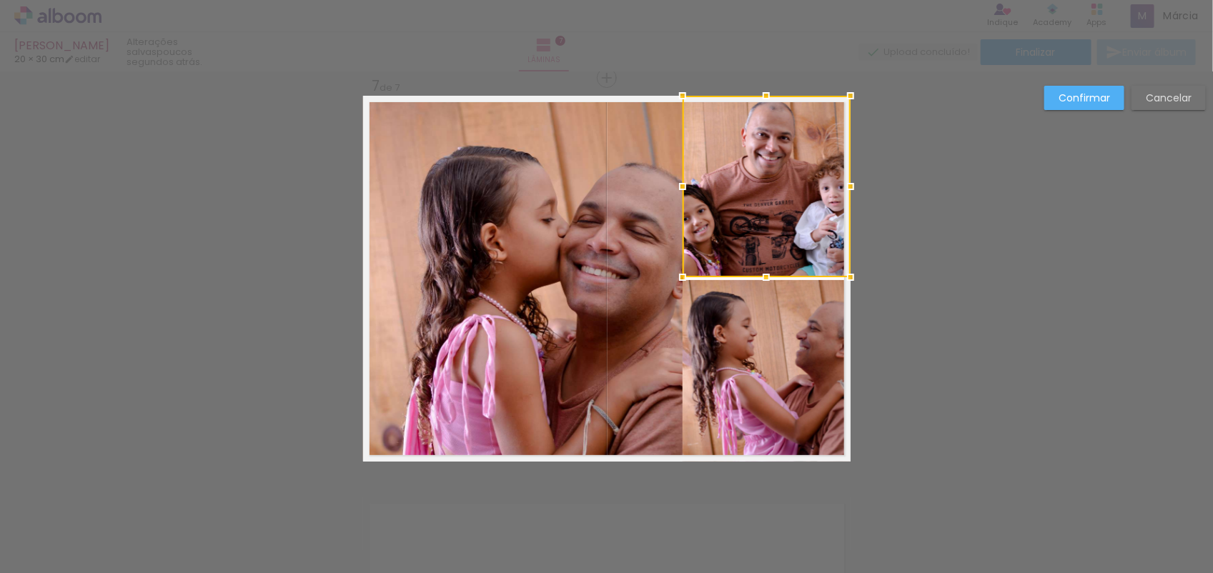
click at [0, 0] on slot "Confirmar" at bounding box center [0, 0] width 0 height 0
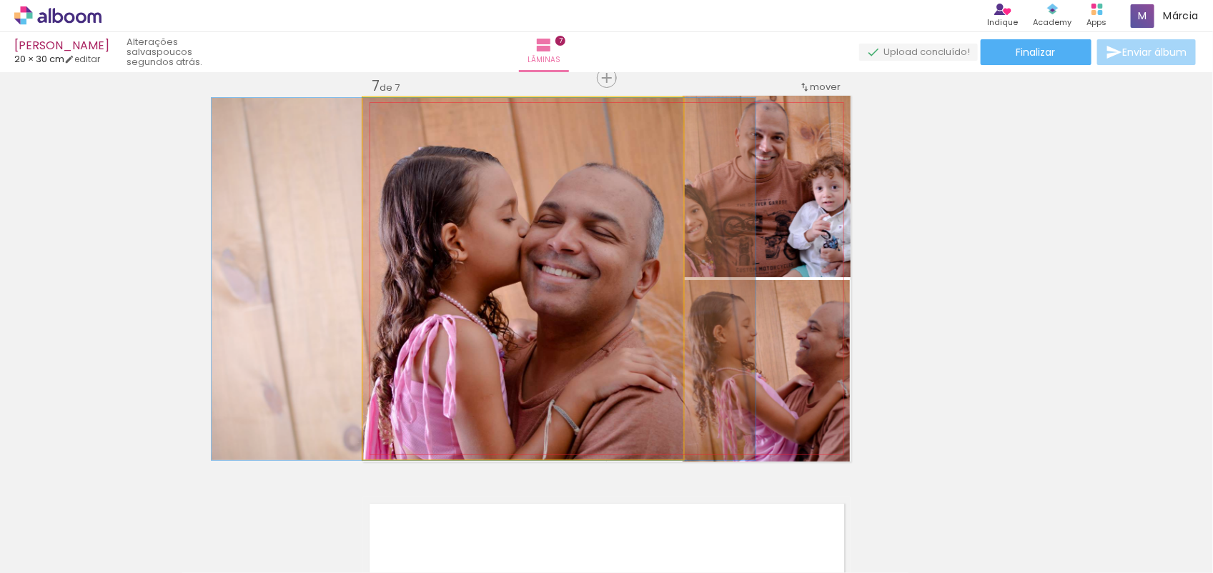
drag, startPoint x: 533, startPoint y: 277, endPoint x: 488, endPoint y: 279, distance: 45.1
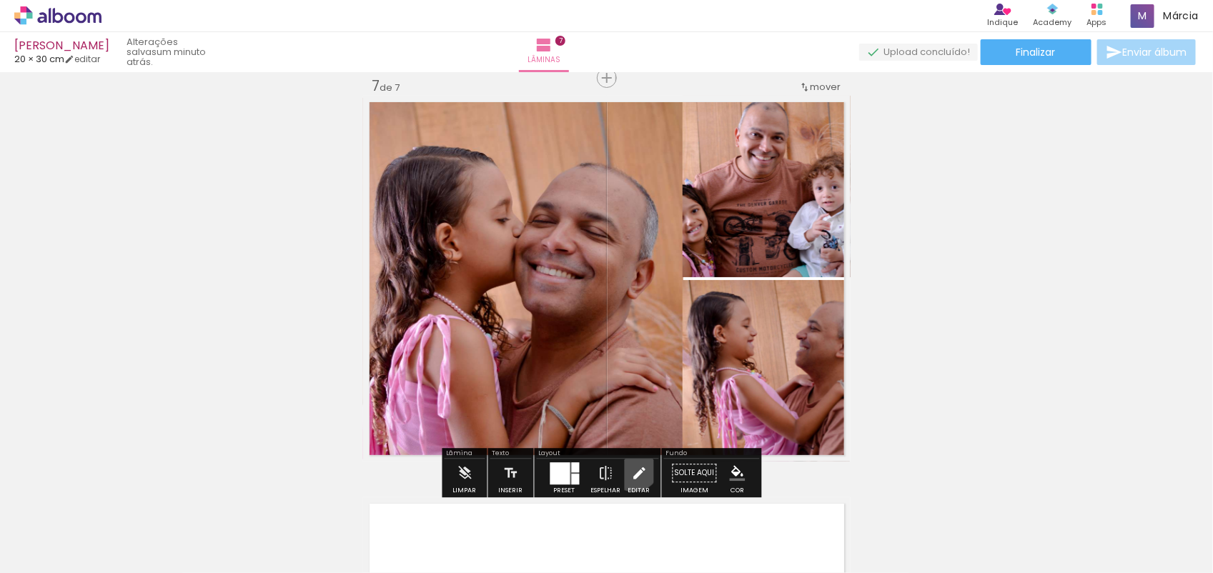
click at [631, 466] on iron-icon at bounding box center [639, 473] width 16 height 29
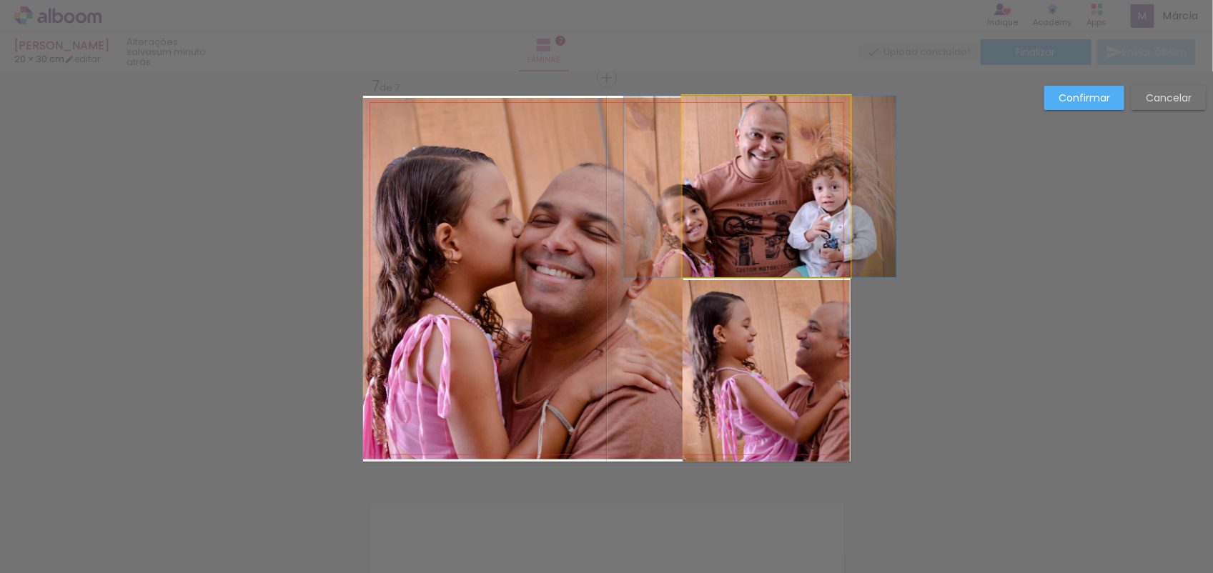
click at [683, 254] on quentale-photo at bounding box center [767, 187] width 168 height 182
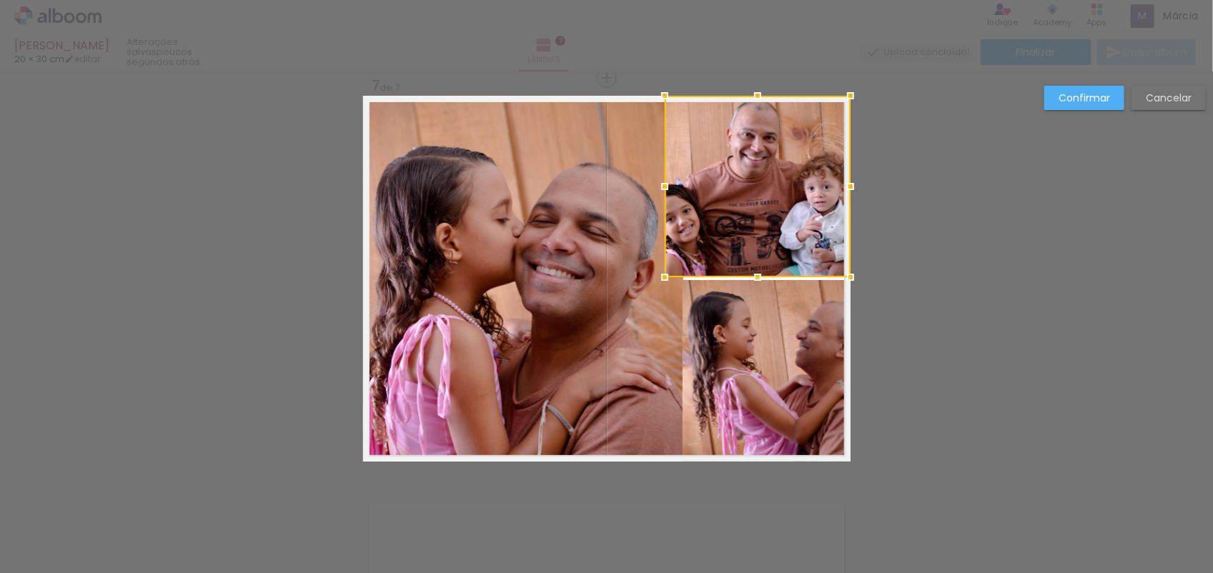
drag, startPoint x: 671, startPoint y: 189, endPoint x: 653, endPoint y: 192, distance: 18.0
click at [653, 192] on div at bounding box center [664, 186] width 29 height 29
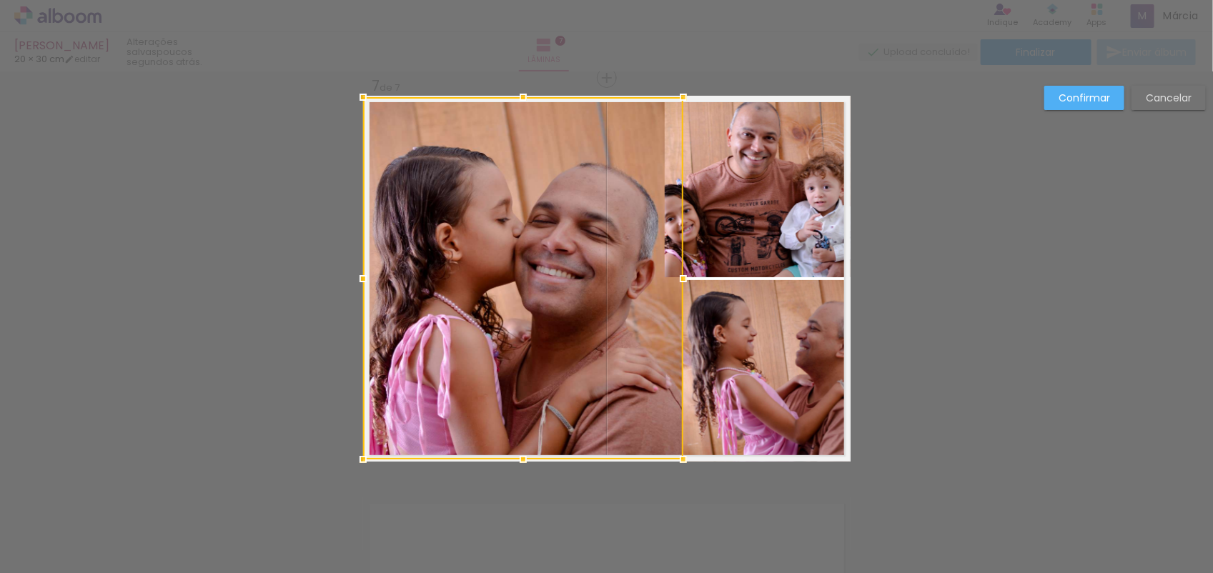
click at [674, 345] on div at bounding box center [523, 278] width 320 height 362
click at [672, 365] on div at bounding box center [523, 278] width 320 height 362
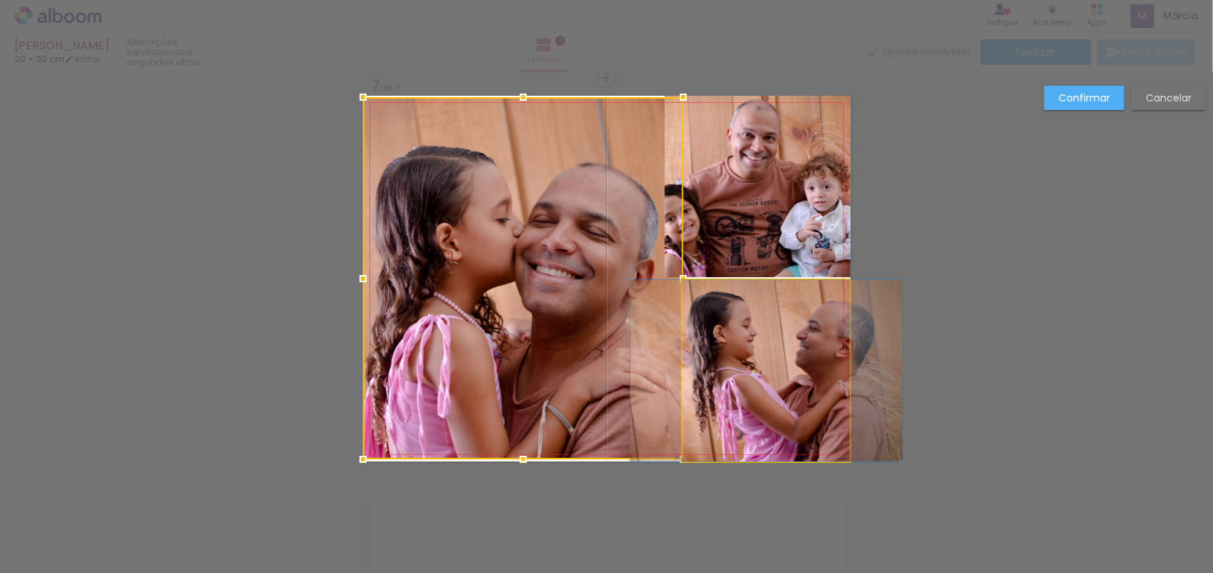
click at [687, 375] on quentale-photo at bounding box center [767, 371] width 168 height 182
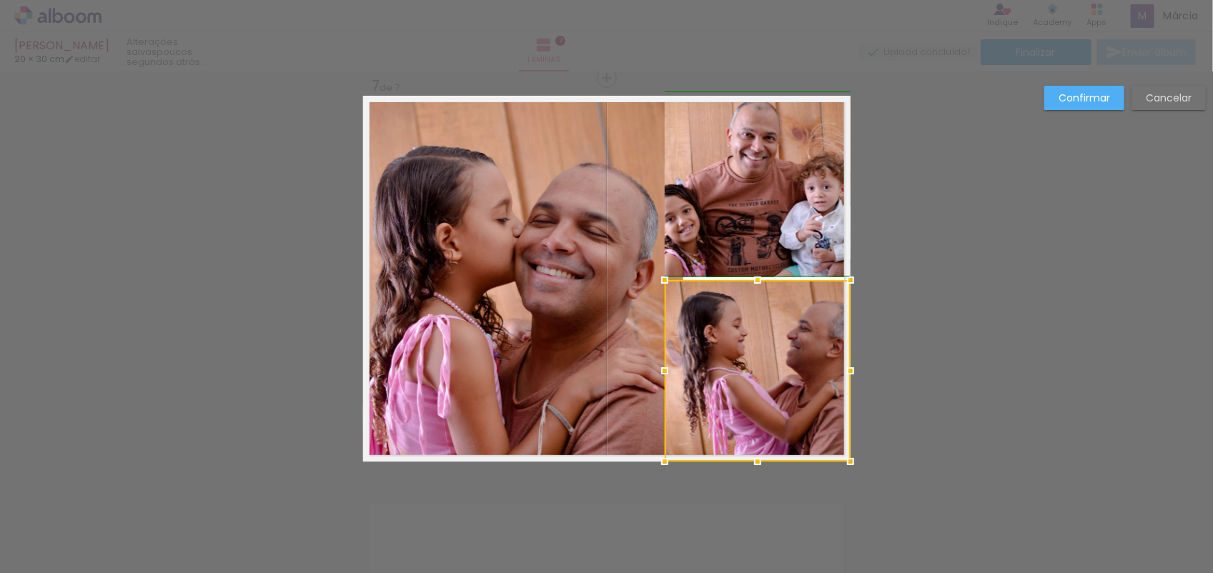
drag, startPoint x: 672, startPoint y: 370, endPoint x: 659, endPoint y: 372, distance: 13.0
click at [659, 372] on div at bounding box center [664, 371] width 29 height 29
click at [0, 0] on slot "Confirmar" at bounding box center [0, 0] width 0 height 0
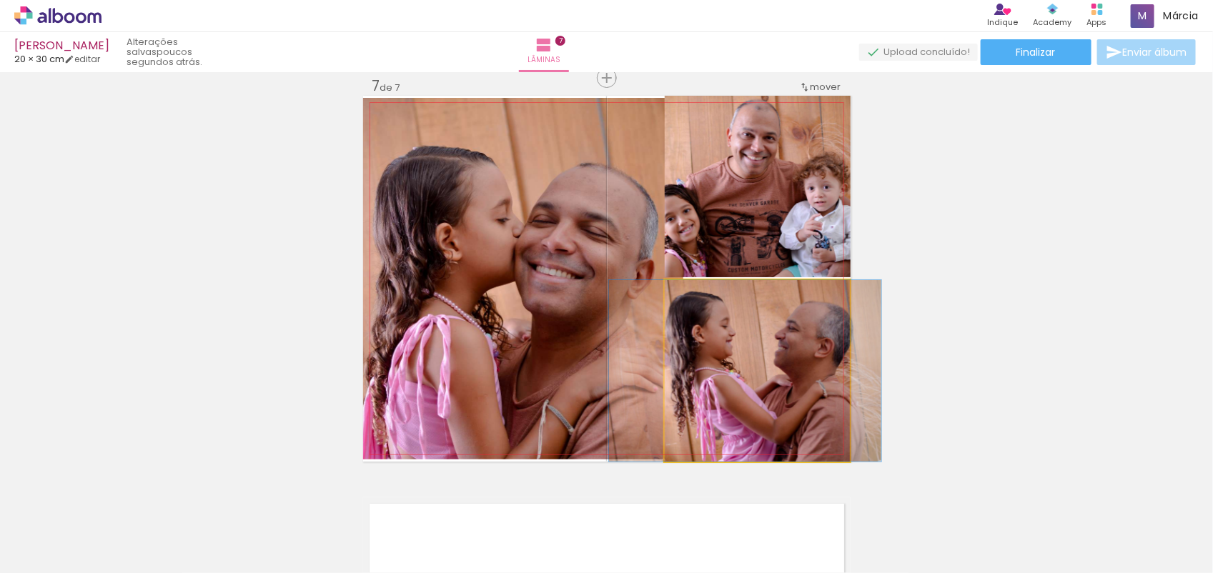
drag, startPoint x: 746, startPoint y: 340, endPoint x: 733, endPoint y: 347, distance: 14.1
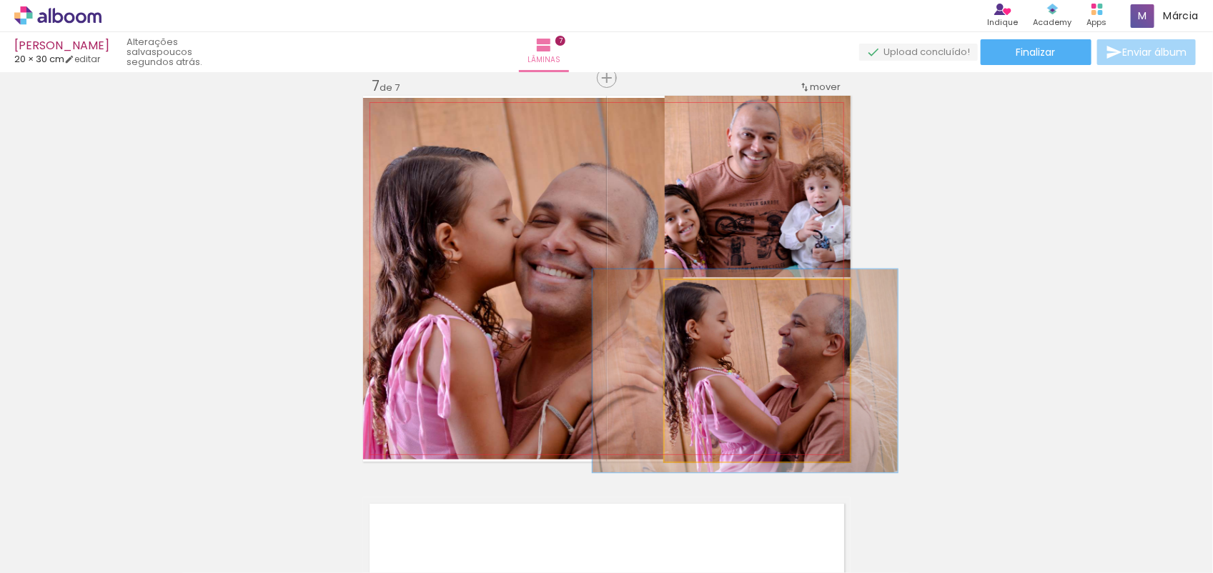
click at [698, 295] on div at bounding box center [704, 295] width 13 height 13
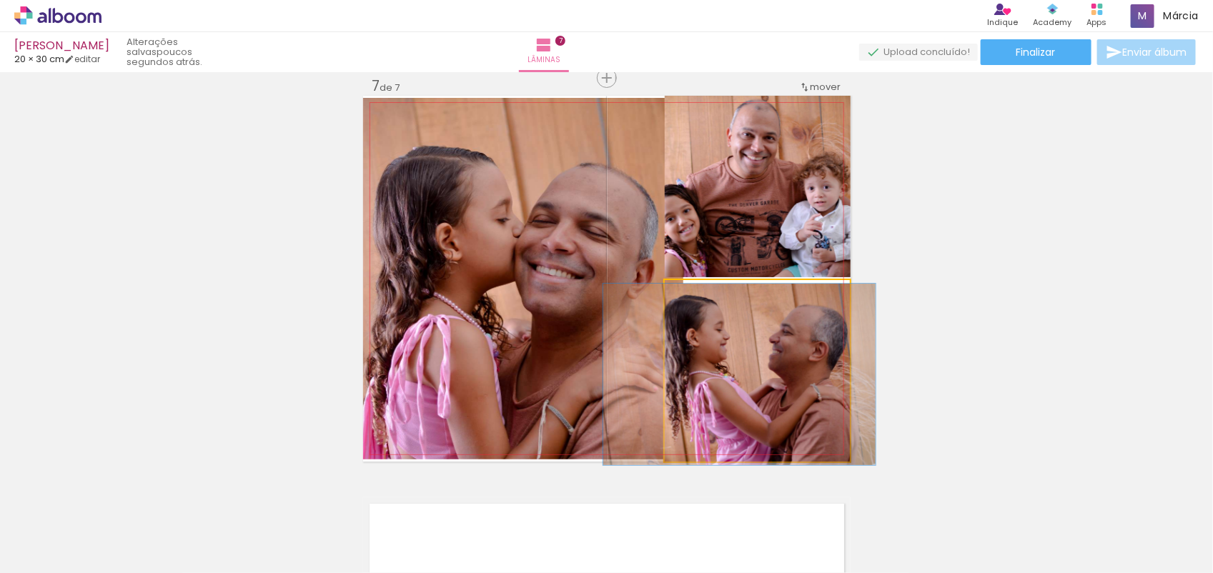
drag, startPoint x: 694, startPoint y: 291, endPoint x: 673, endPoint y: 297, distance: 21.5
type paper-slider "100"
click at [673, 297] on div at bounding box center [718, 295] width 99 height 21
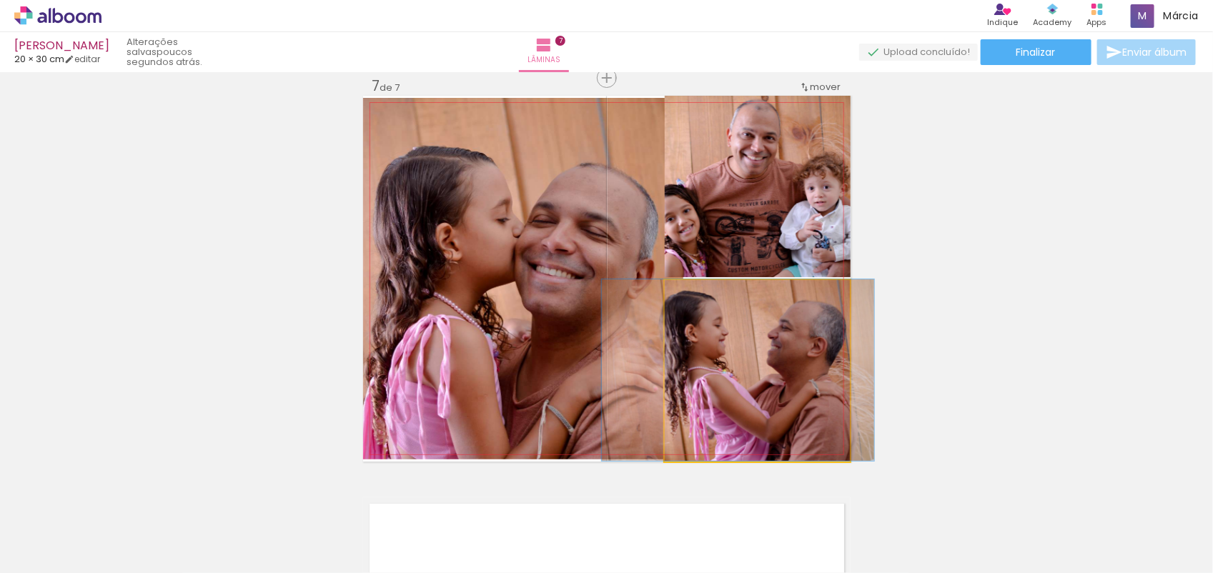
drag, startPoint x: 788, startPoint y: 373, endPoint x: 787, endPoint y: 361, distance: 12.2
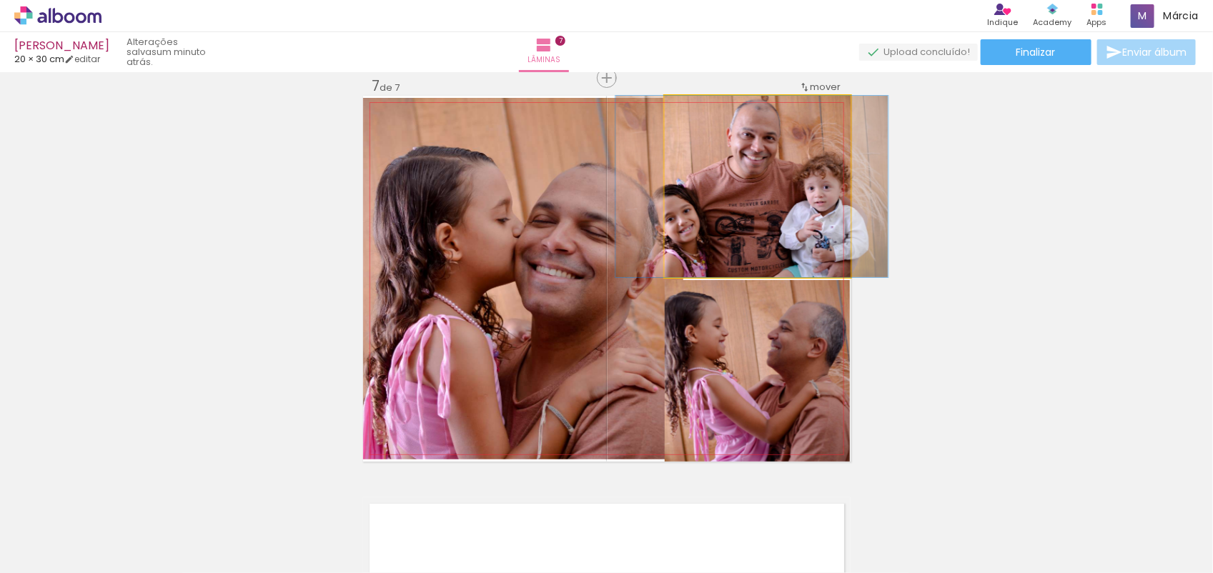
type paper-slider "100"
click at [692, 114] on div at bounding box center [698, 110] width 13 height 13
drag, startPoint x: 690, startPoint y: 112, endPoint x: 666, endPoint y: 122, distance: 25.6
click at [666, 122] on quentale-photo at bounding box center [758, 187] width 186 height 182
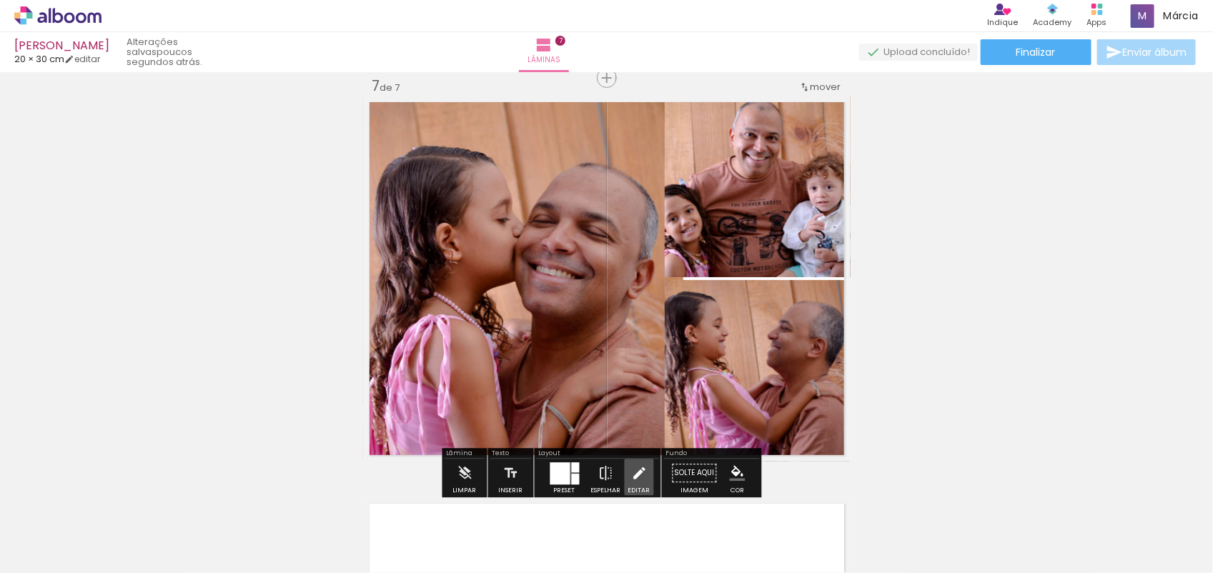
click at [636, 472] on iron-icon at bounding box center [639, 473] width 16 height 29
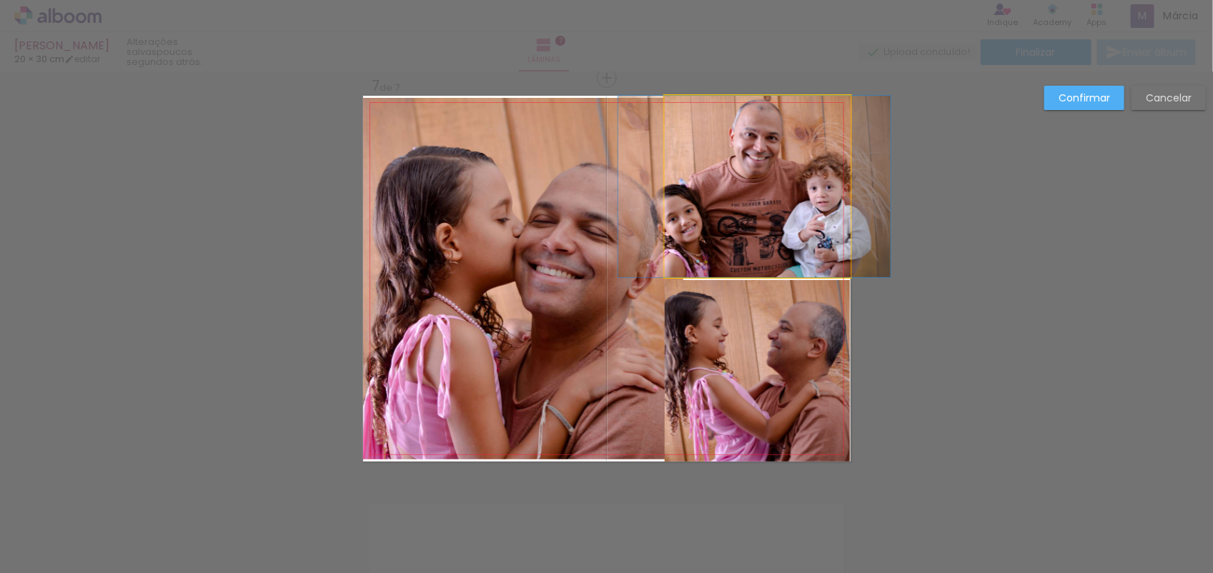
click at [695, 201] on quentale-photo at bounding box center [758, 187] width 186 height 182
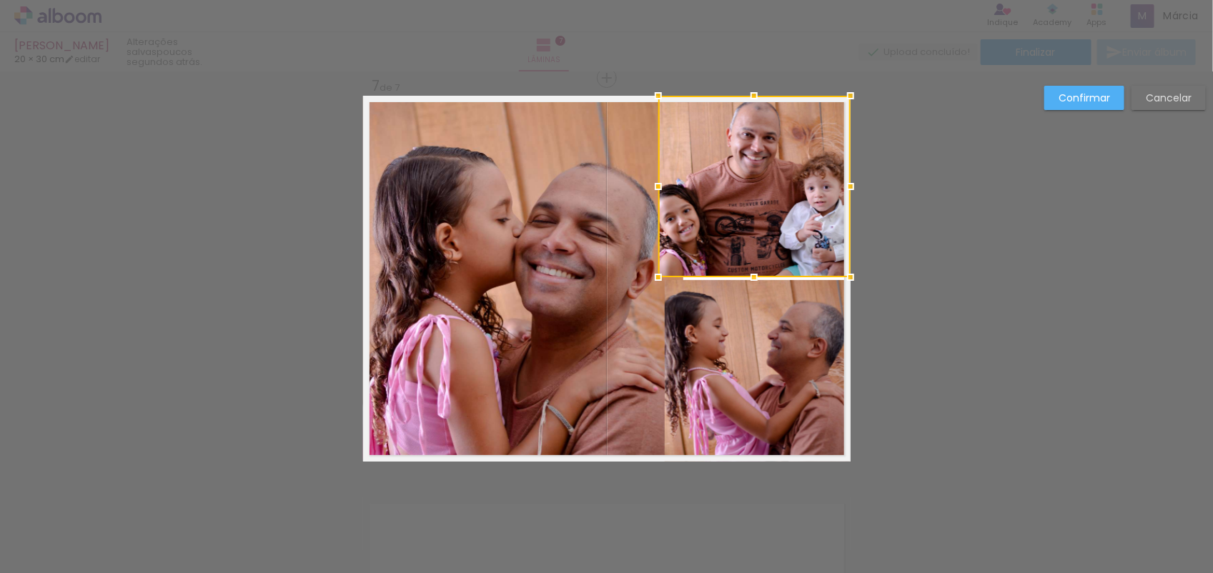
drag, startPoint x: 654, startPoint y: 186, endPoint x: 642, endPoint y: 192, distance: 13.4
click at [644, 192] on div at bounding box center [658, 186] width 29 height 29
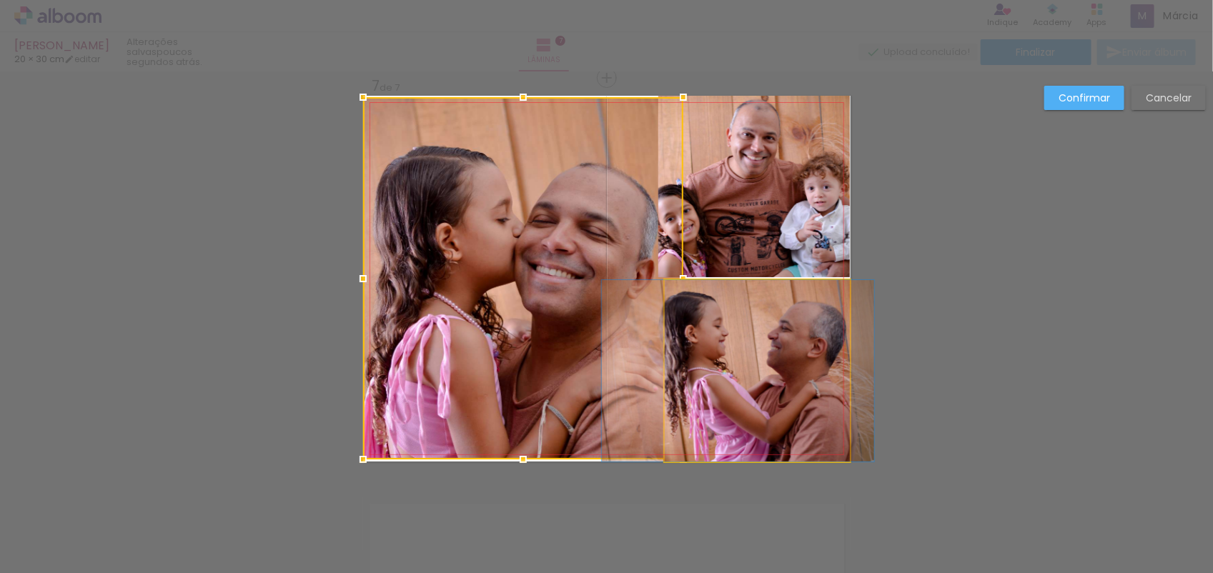
click at [740, 335] on quentale-photo at bounding box center [758, 371] width 186 height 182
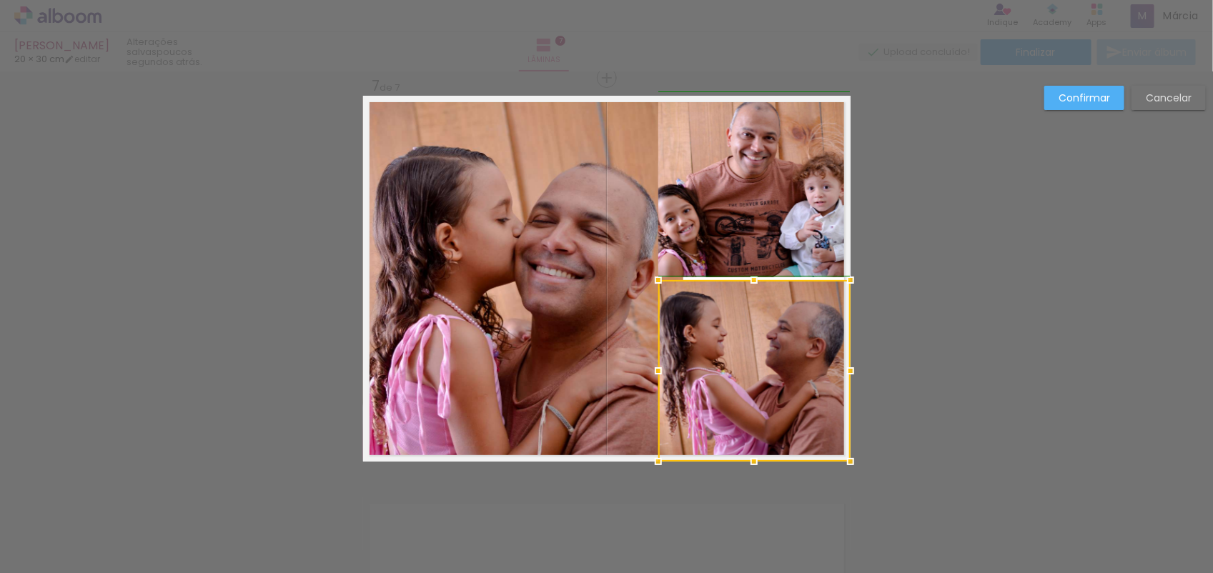
click at [645, 377] on div at bounding box center [658, 371] width 29 height 29
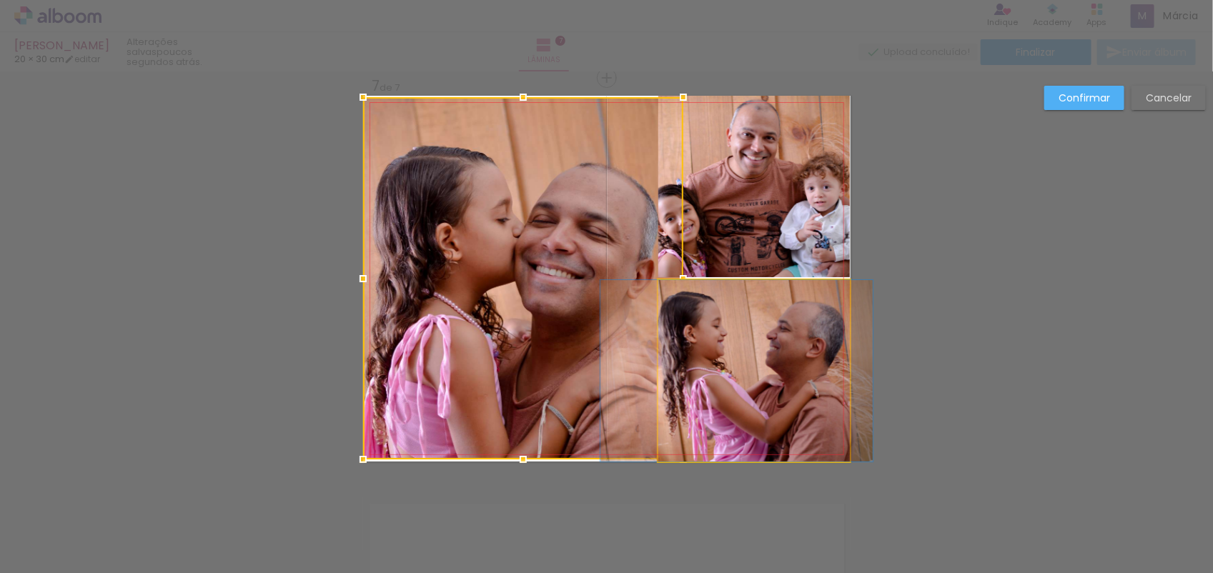
click at [835, 372] on quentale-photo at bounding box center [754, 371] width 192 height 182
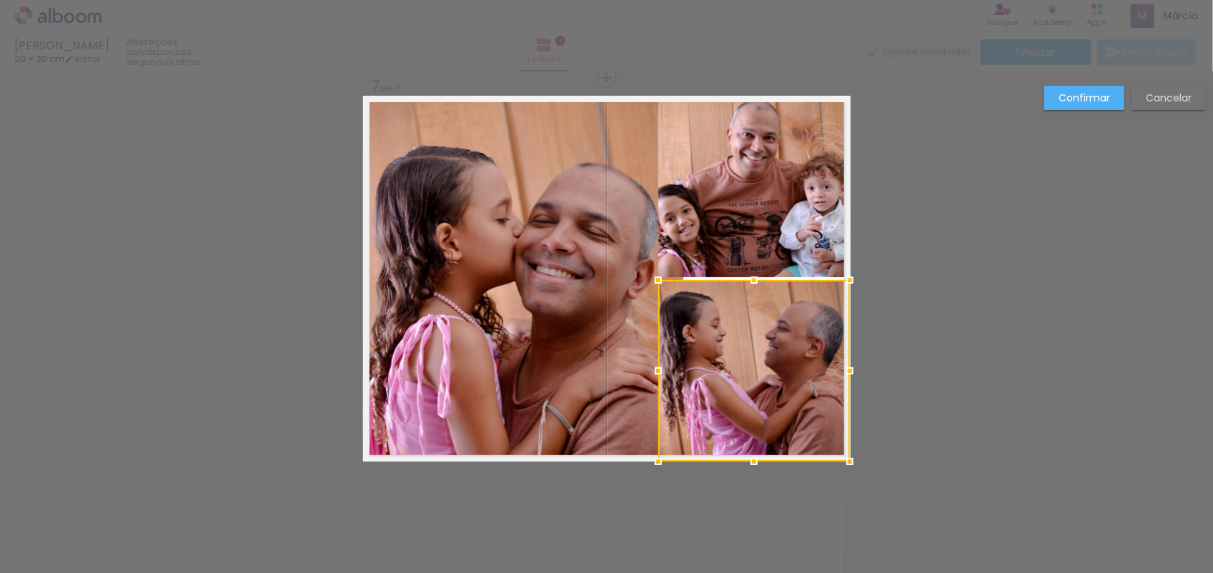
drag, startPoint x: 847, startPoint y: 370, endPoint x: 984, endPoint y: 337, distance: 140.6
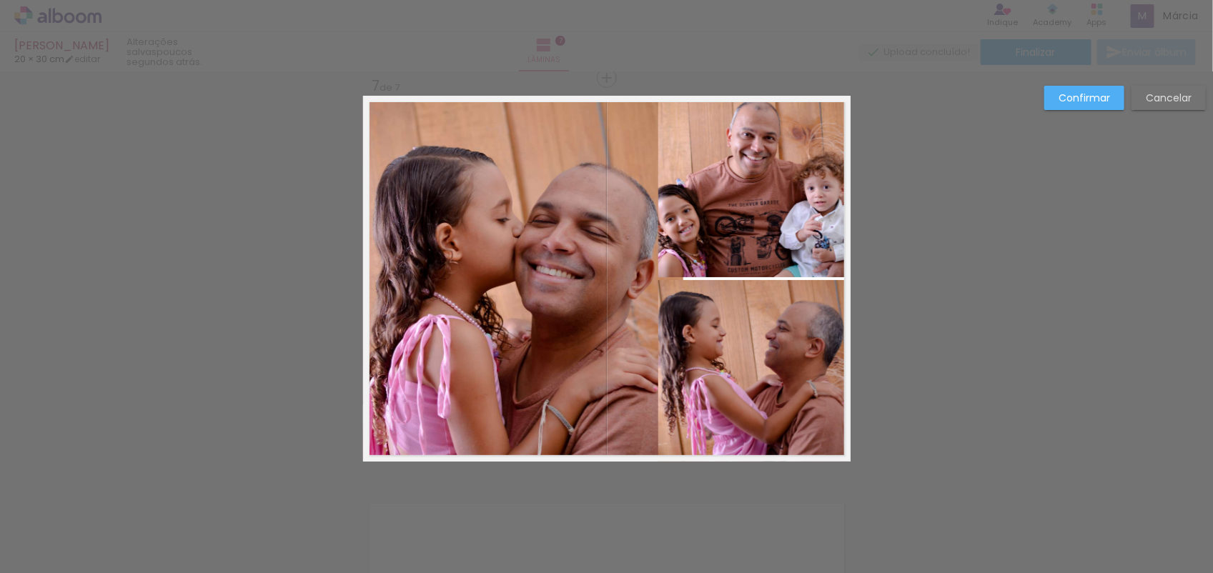
click at [1080, 86] on paper-button "Confirmar" at bounding box center [1084, 98] width 80 height 24
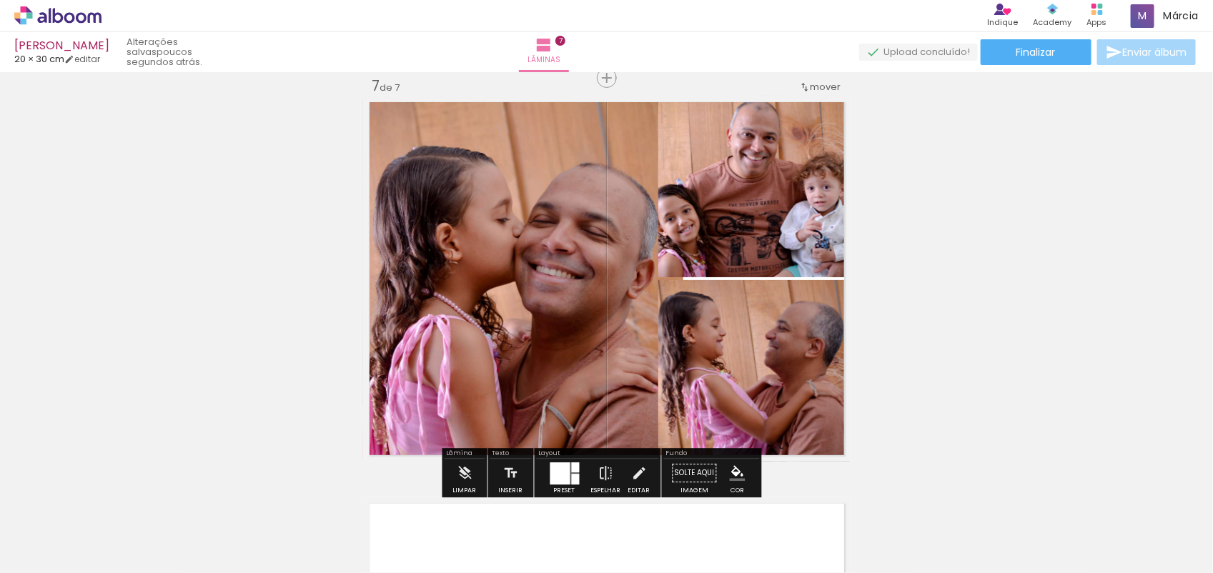
click at [806, 234] on quentale-photo at bounding box center [754, 187] width 192 height 182
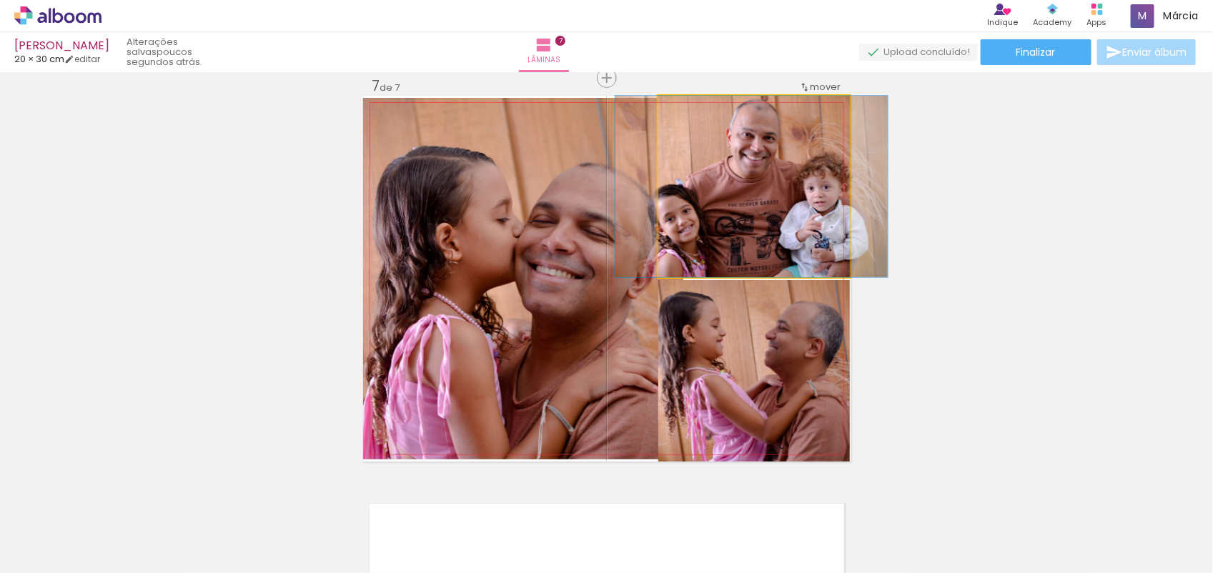
drag, startPoint x: 796, startPoint y: 219, endPoint x: 797, endPoint y: 230, distance: 10.8
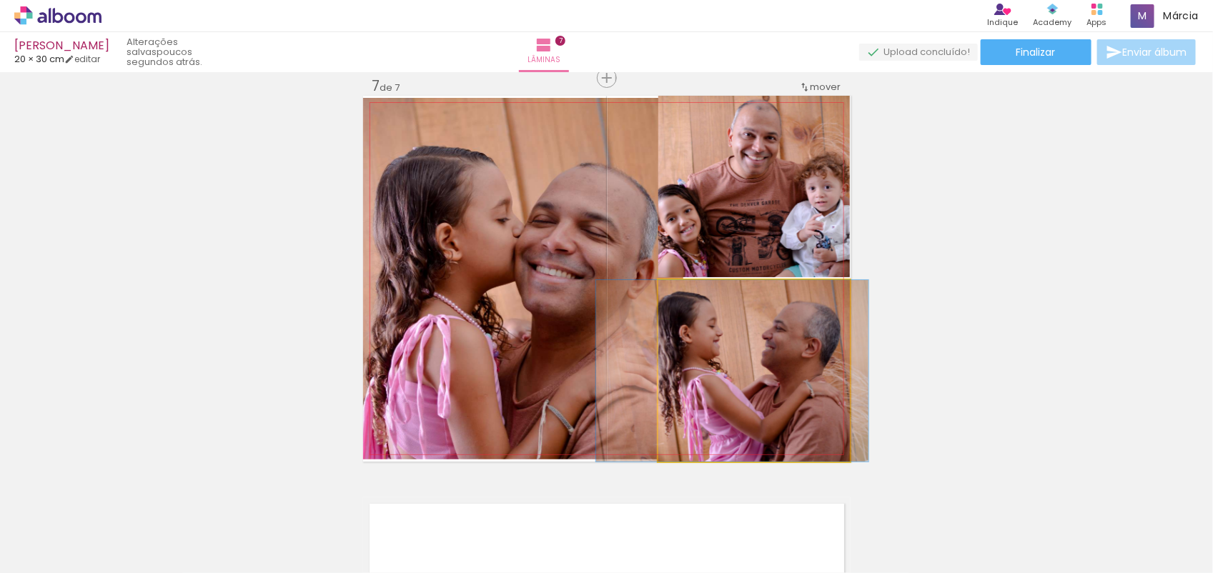
drag, startPoint x: 731, startPoint y: 377, endPoint x: 728, endPoint y: 391, distance: 14.0
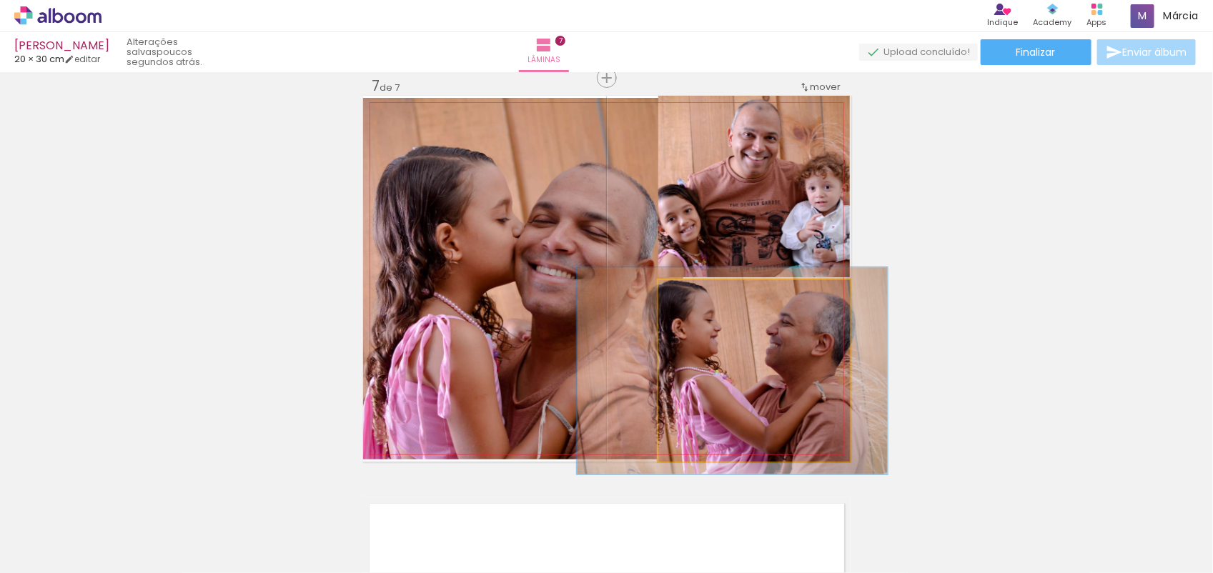
click at [691, 301] on div at bounding box center [698, 295] width 23 height 23
click at [733, 386] on quentale-photo at bounding box center [754, 371] width 192 height 182
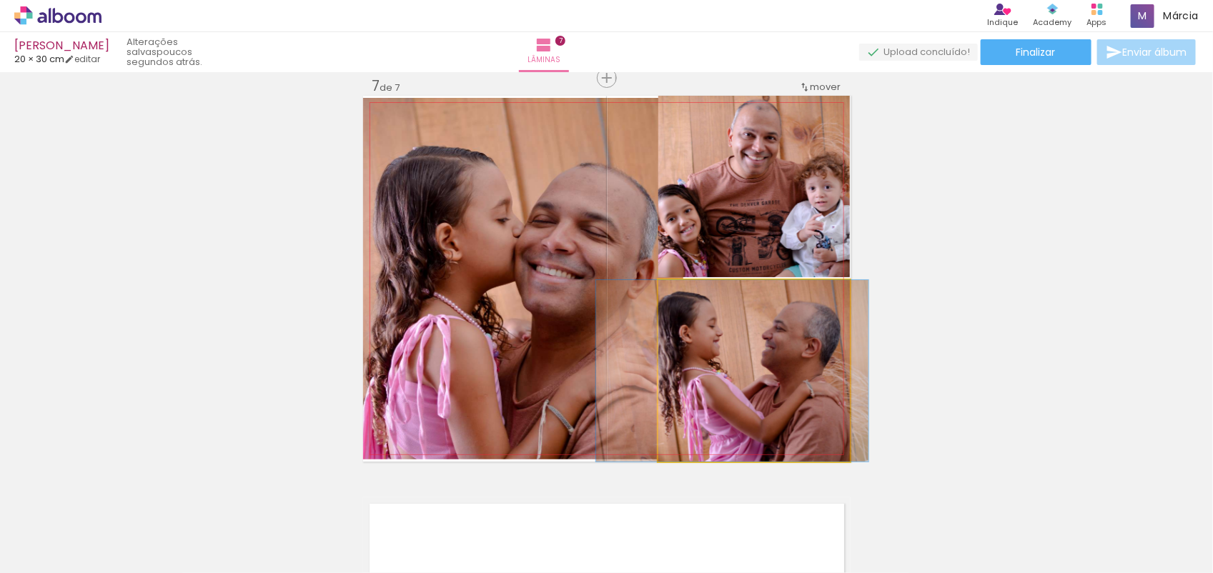
drag, startPoint x: 688, startPoint y: 297, endPoint x: 658, endPoint y: 311, distance: 33.3
type paper-slider "100"
click at [658, 311] on quentale-photo at bounding box center [754, 371] width 192 height 182
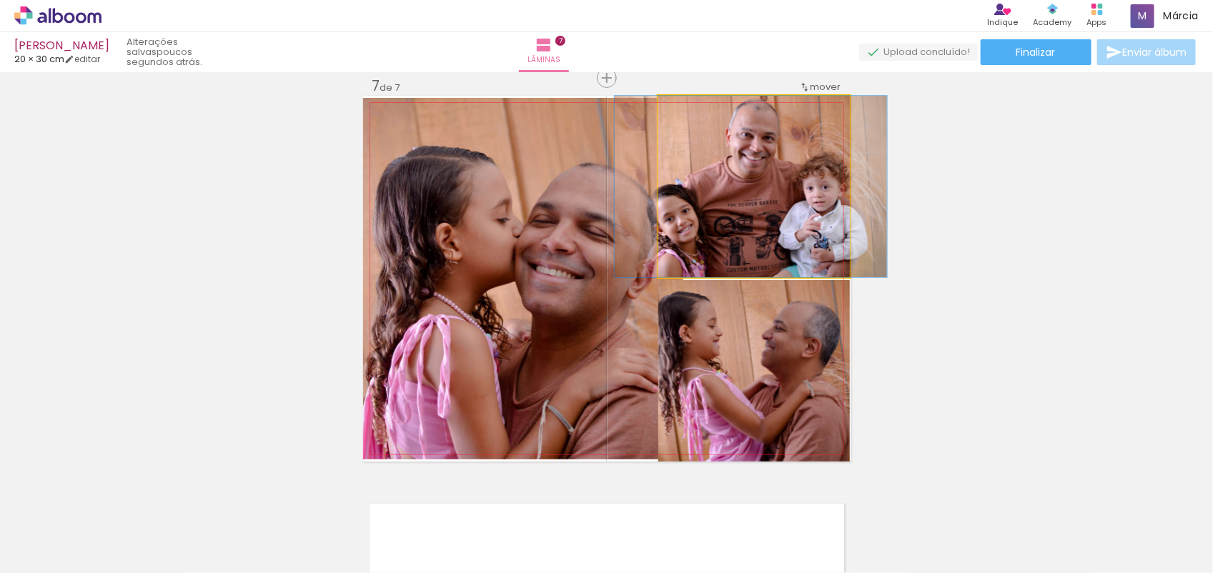
drag, startPoint x: 787, startPoint y: 243, endPoint x: 785, endPoint y: 259, distance: 16.6
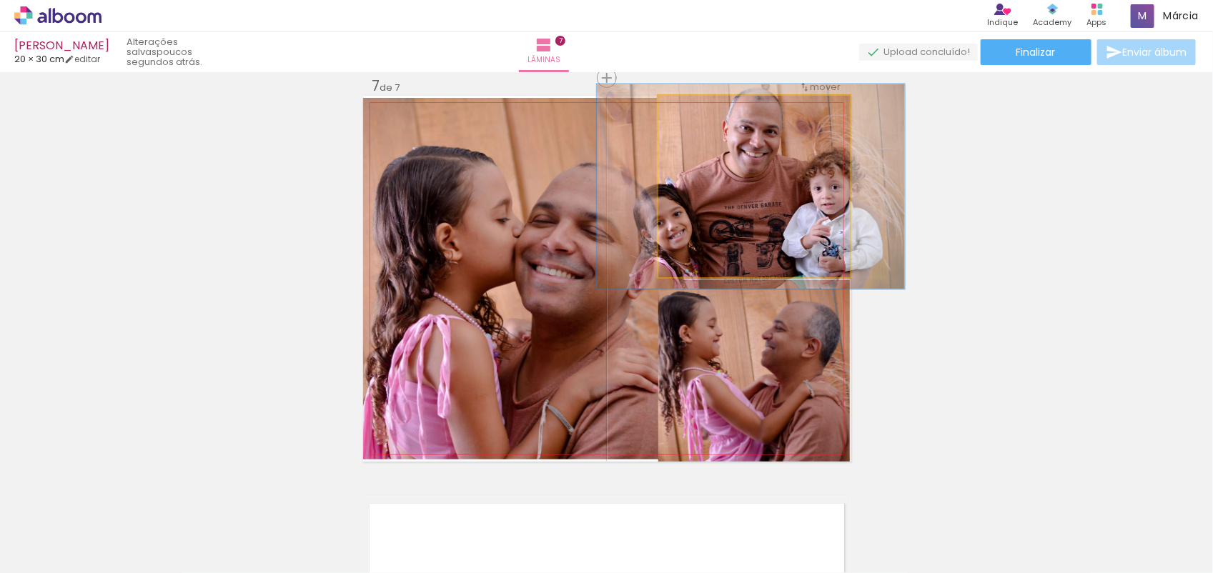
click at [692, 112] on div at bounding box center [698, 110] width 13 height 13
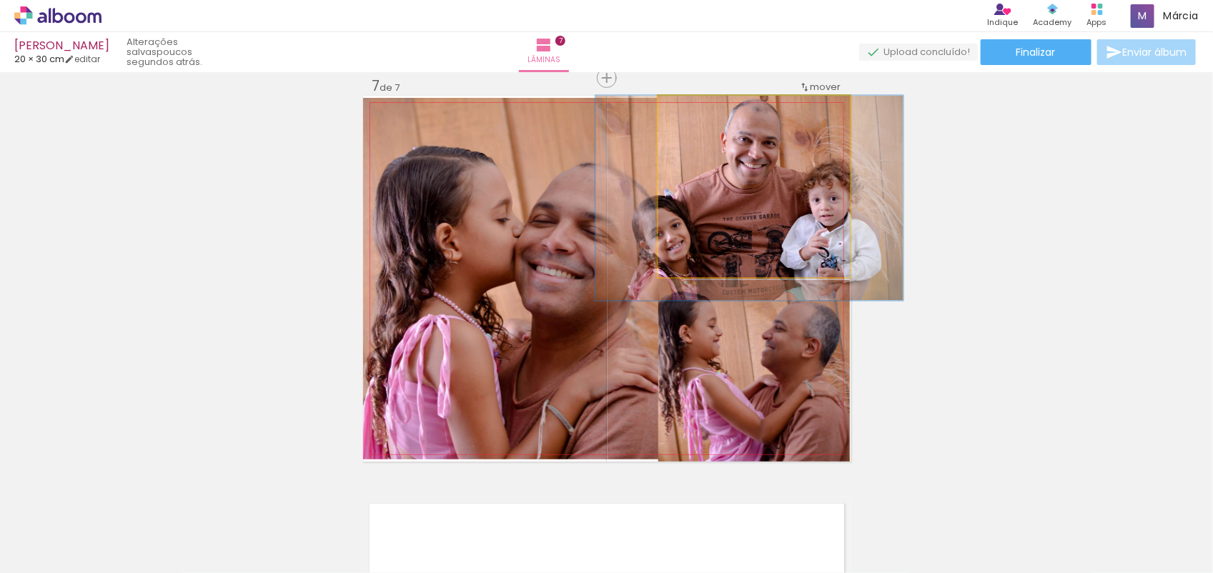
drag, startPoint x: 743, startPoint y: 187, endPoint x: 743, endPoint y: 200, distance: 13.6
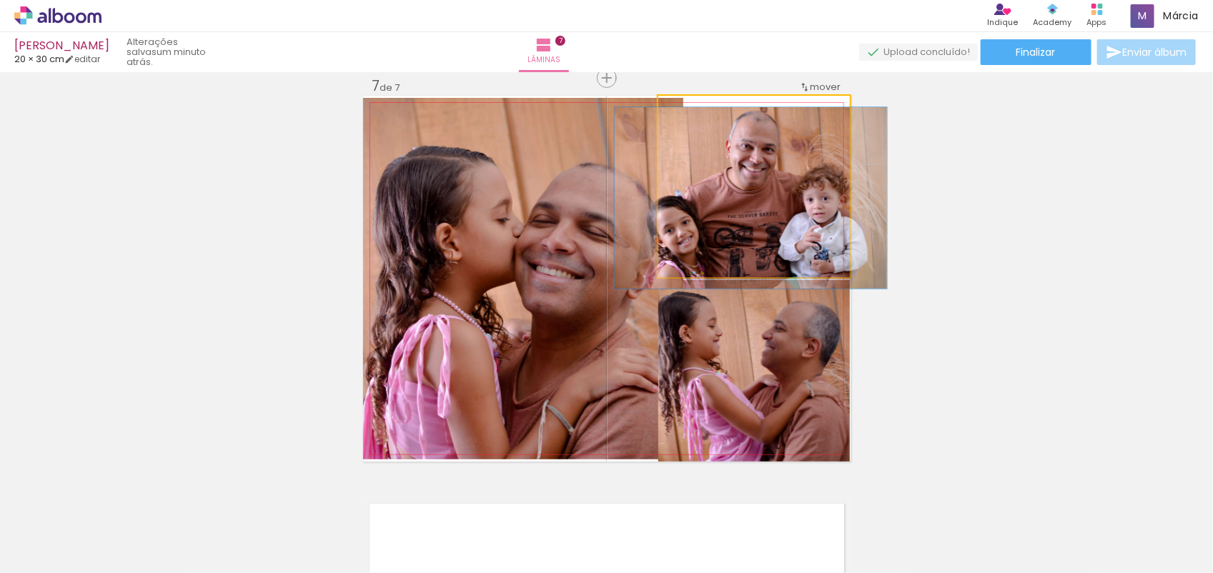
drag, startPoint x: 690, startPoint y: 109, endPoint x: 663, endPoint y: 119, distance: 28.9
click at [663, 119] on div at bounding box center [712, 110] width 99 height 21
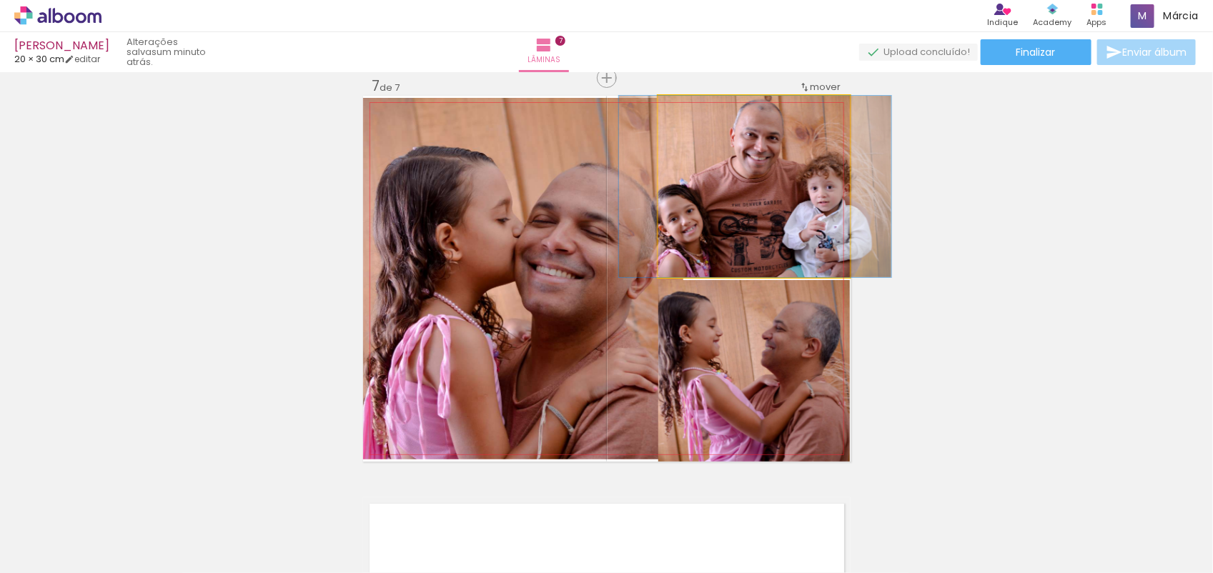
drag, startPoint x: 804, startPoint y: 194, endPoint x: 808, endPoint y: 215, distance: 21.9
drag, startPoint x: 784, startPoint y: 212, endPoint x: 781, endPoint y: 237, distance: 24.5
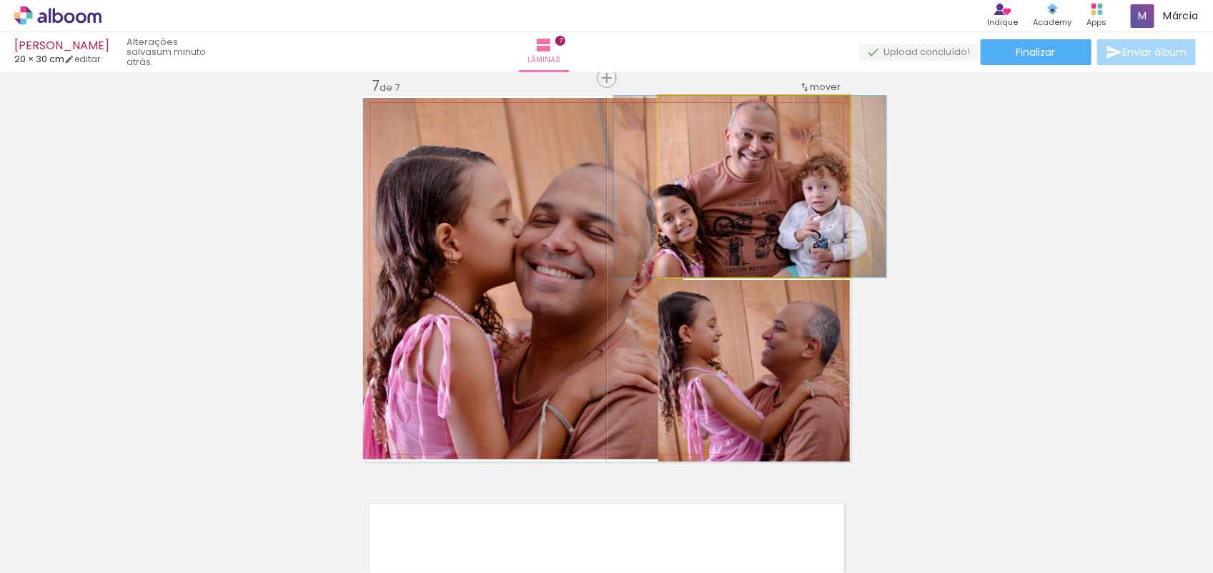
drag, startPoint x: 735, startPoint y: 188, endPoint x: 733, endPoint y: 216, distance: 28.0
click at [754, 131] on quentale-photo at bounding box center [754, 187] width 192 height 182
click at [733, 164] on quentale-photo at bounding box center [754, 187] width 192 height 182
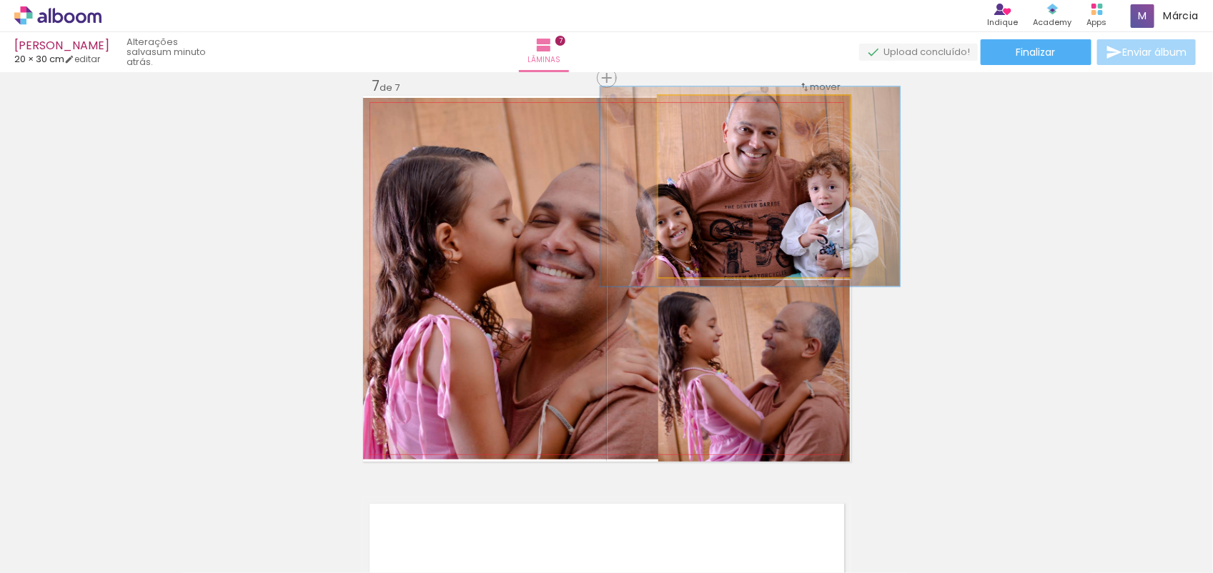
click at [691, 115] on div at bounding box center [697, 110] width 13 height 13
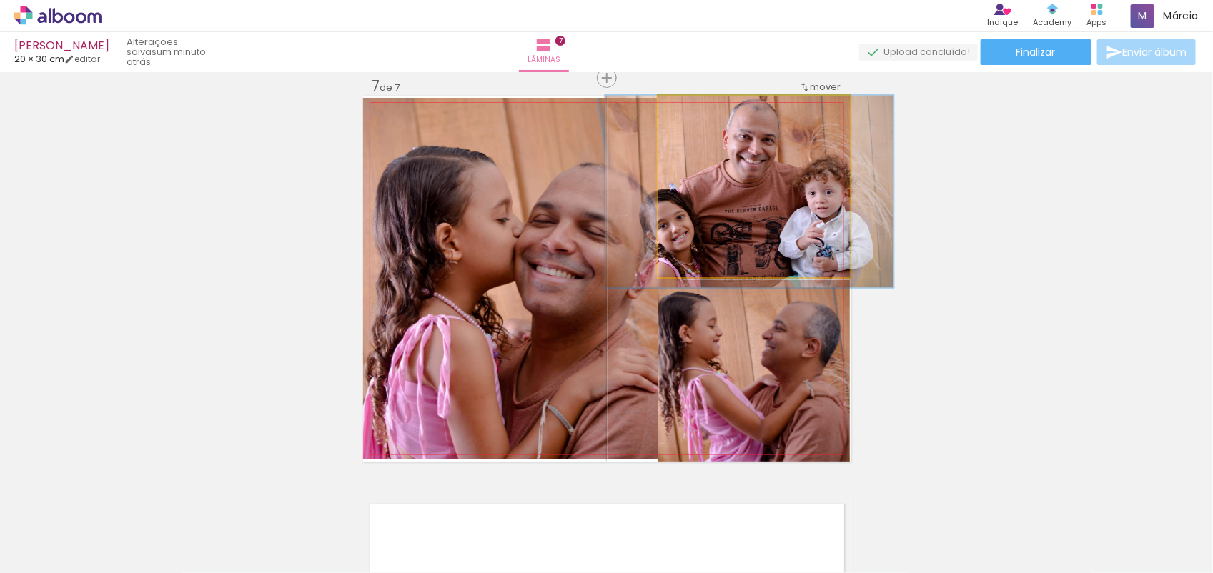
drag, startPoint x: 748, startPoint y: 188, endPoint x: 747, endPoint y: 213, distance: 25.0
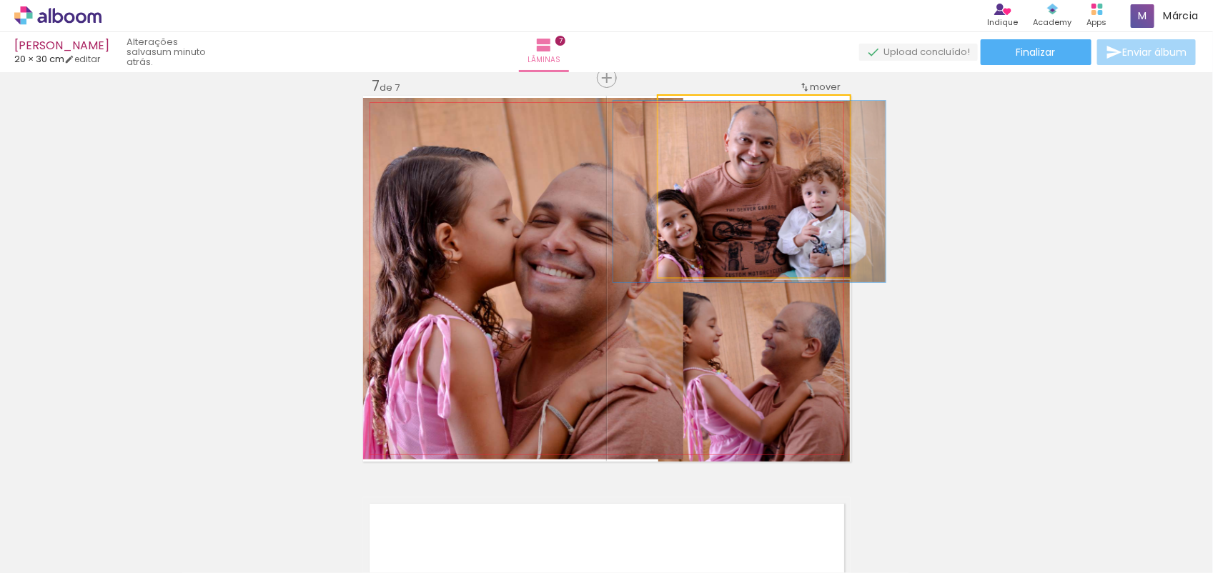
drag, startPoint x: 688, startPoint y: 111, endPoint x: 645, endPoint y: 124, distance: 45.5
type paper-slider "100"
click at [658, 124] on quentale-photo at bounding box center [754, 187] width 192 height 182
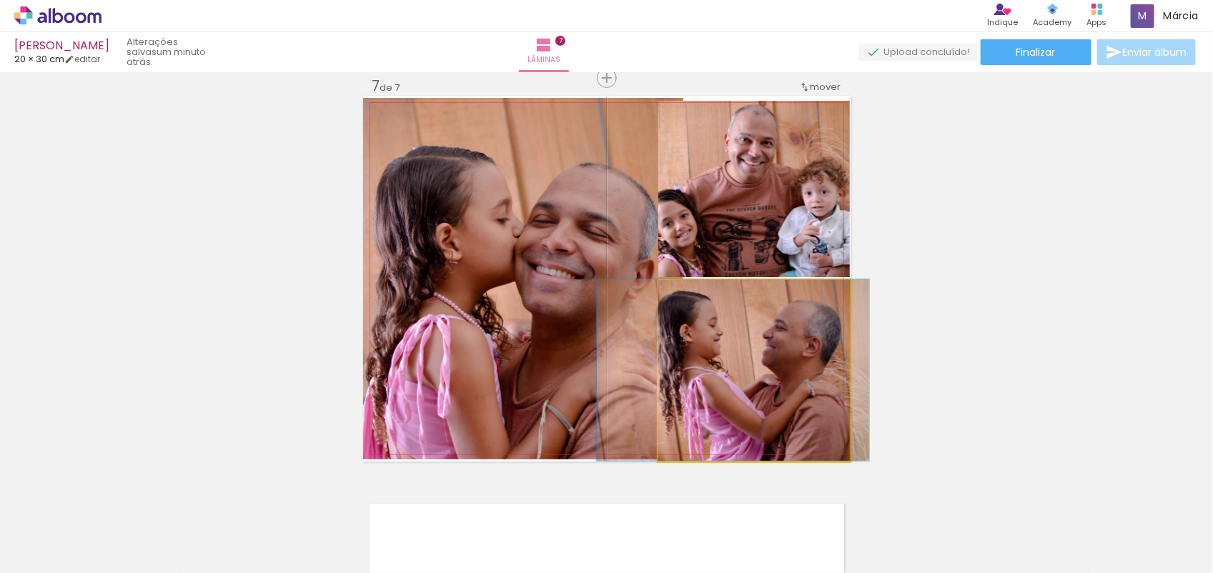
drag, startPoint x: 823, startPoint y: 297, endPoint x: 826, endPoint y: 287, distance: 10.2
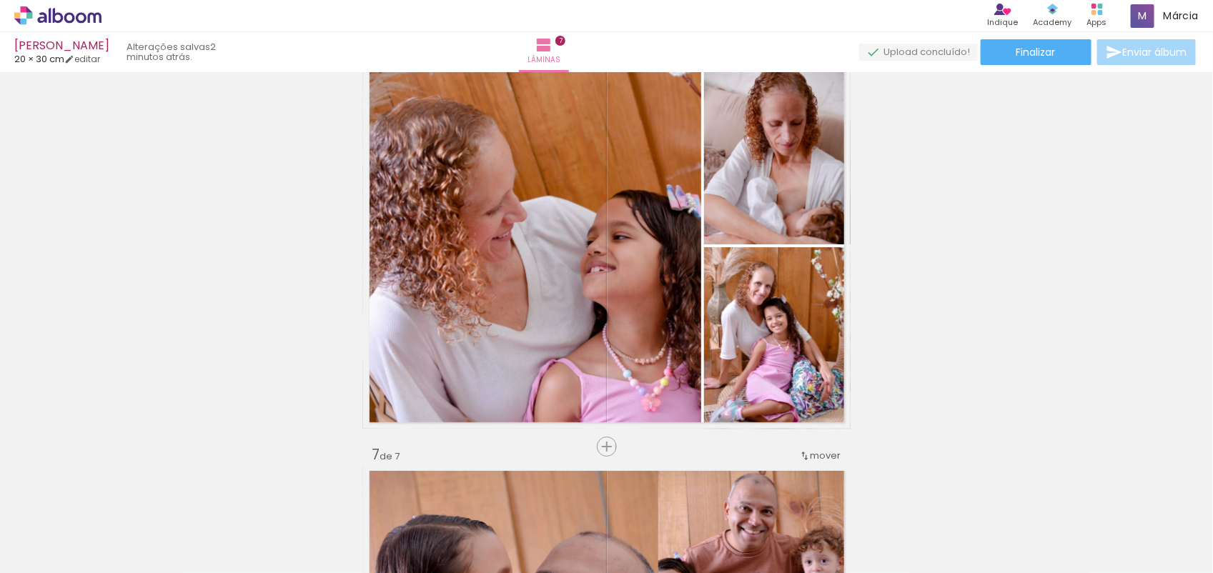
scroll to position [2047, 0]
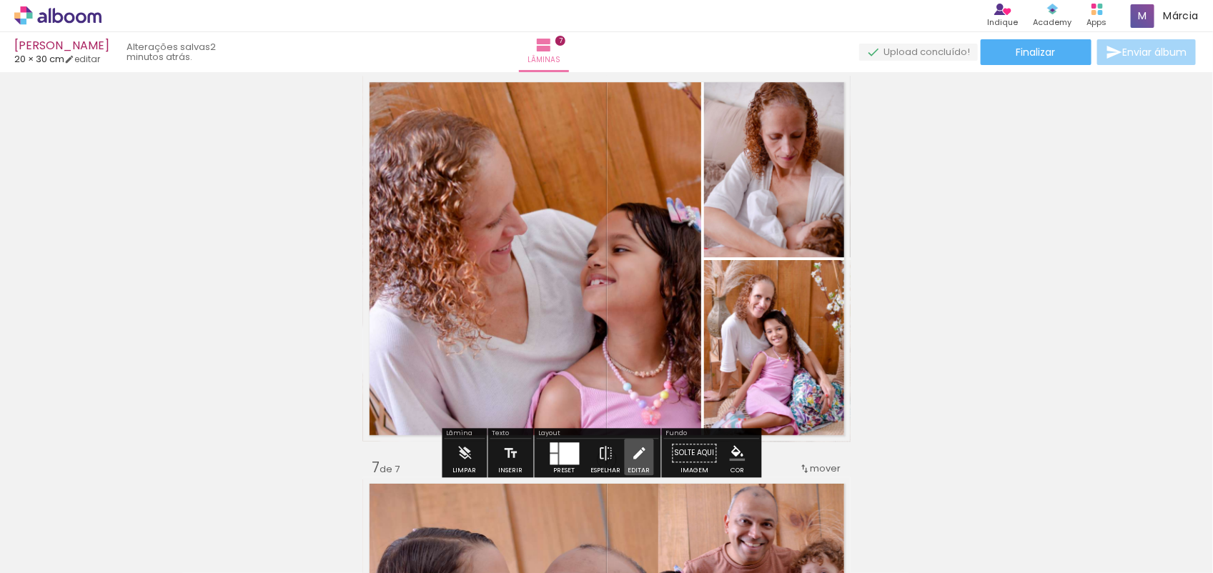
click at [636, 454] on iron-icon at bounding box center [639, 453] width 16 height 29
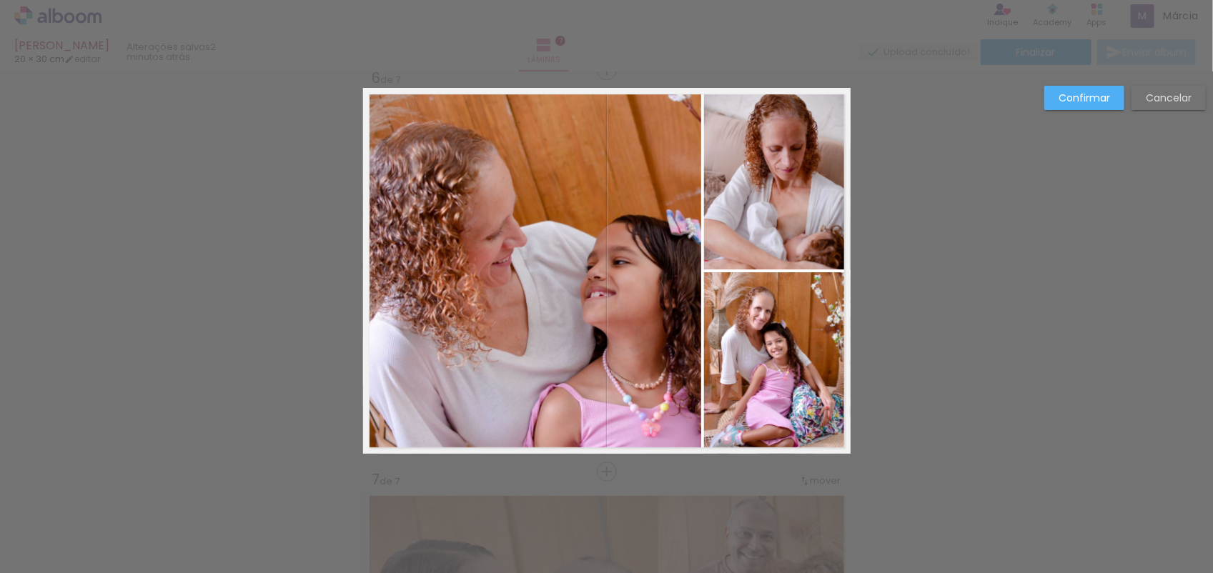
scroll to position [2027, 0]
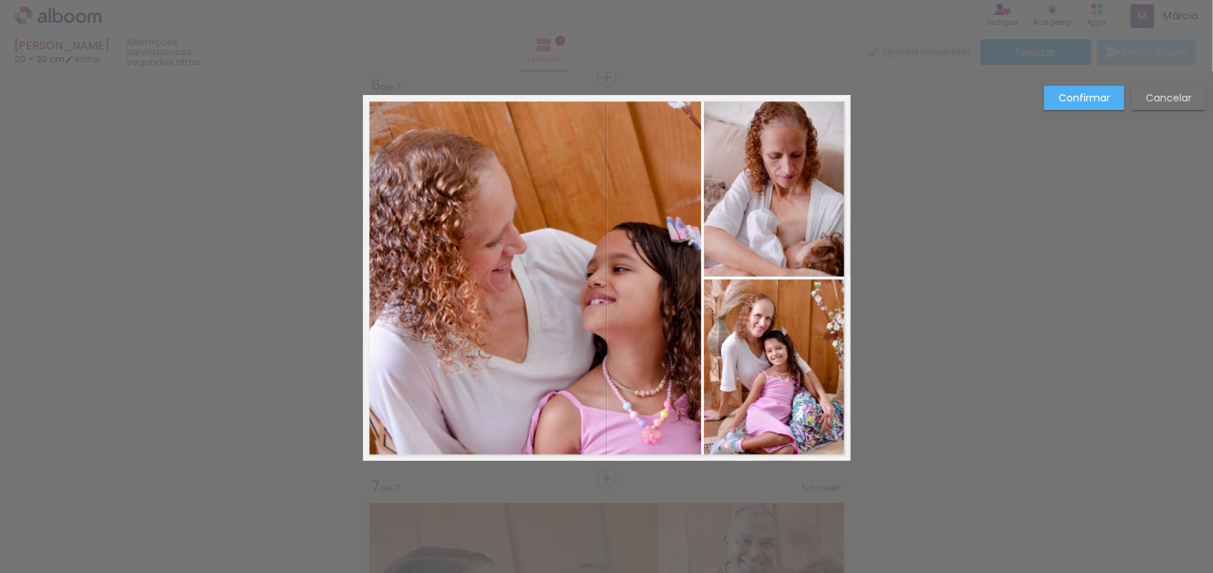
click at [751, 254] on quentale-photo at bounding box center [777, 186] width 147 height 182
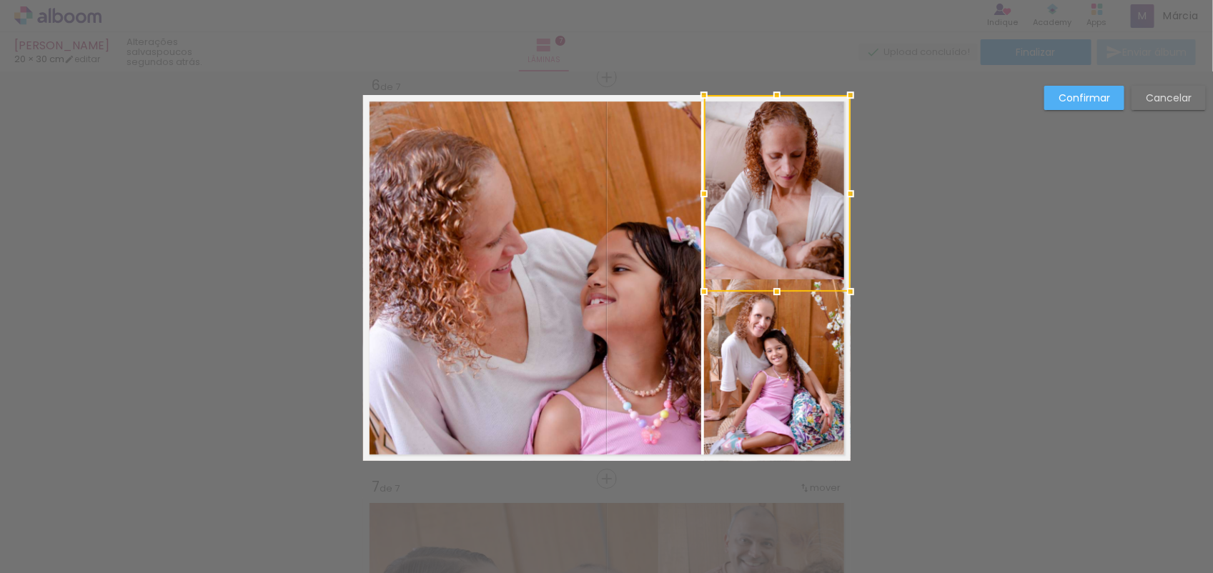
drag, startPoint x: 769, startPoint y: 277, endPoint x: 770, endPoint y: 294, distance: 16.5
click at [770, 294] on div at bounding box center [777, 291] width 29 height 29
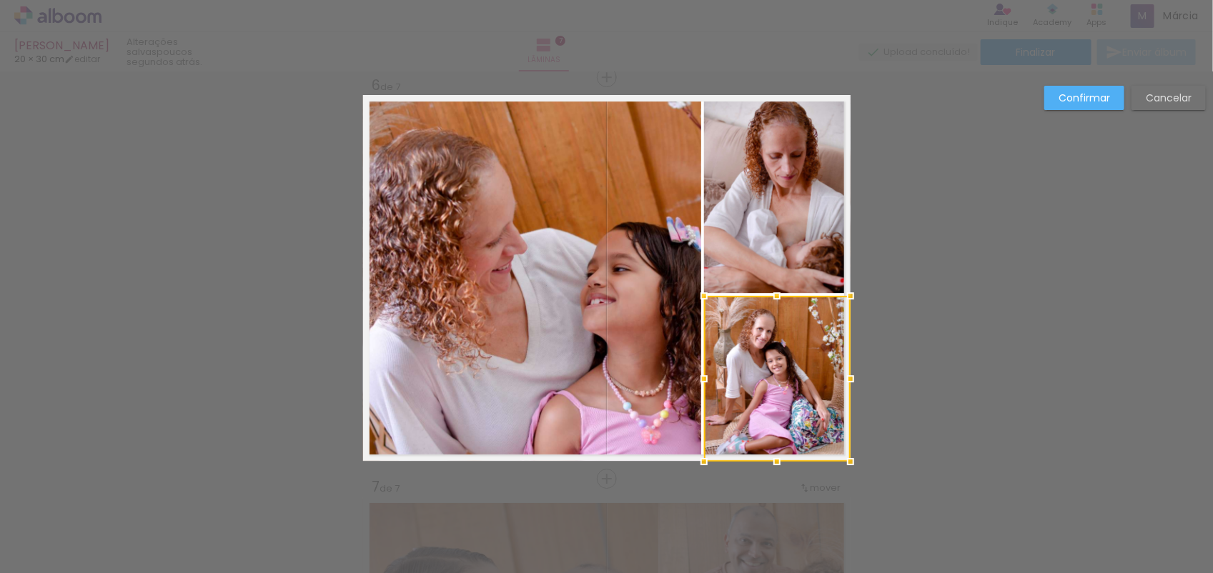
drag, startPoint x: 772, startPoint y: 279, endPoint x: 774, endPoint y: 295, distance: 15.9
click at [774, 295] on div at bounding box center [777, 296] width 29 height 29
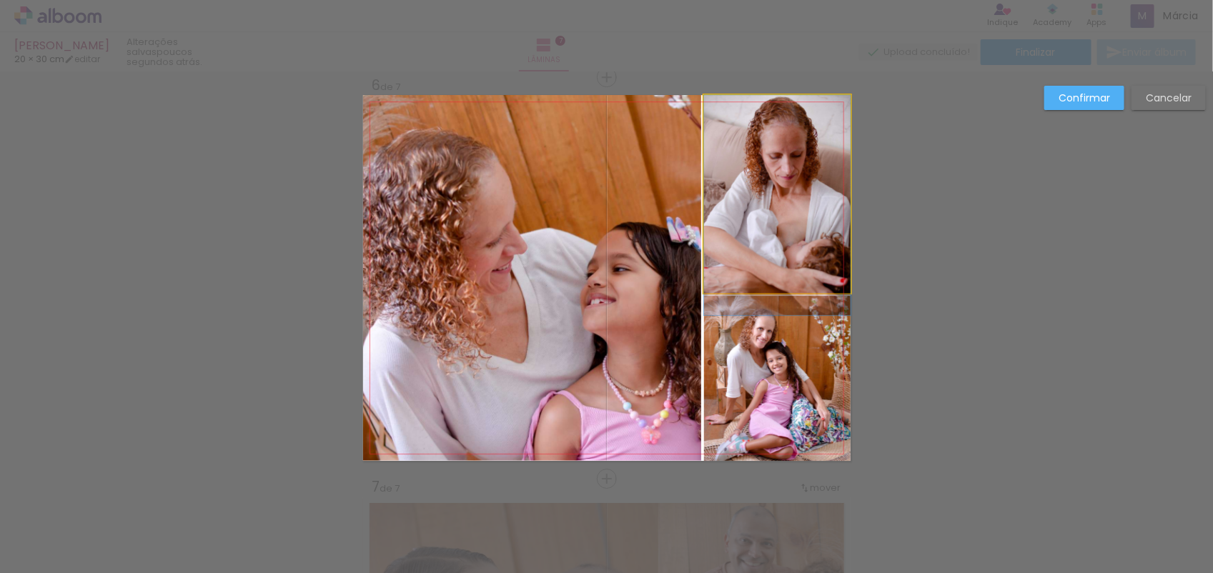
click at [776, 247] on quentale-photo at bounding box center [777, 194] width 147 height 198
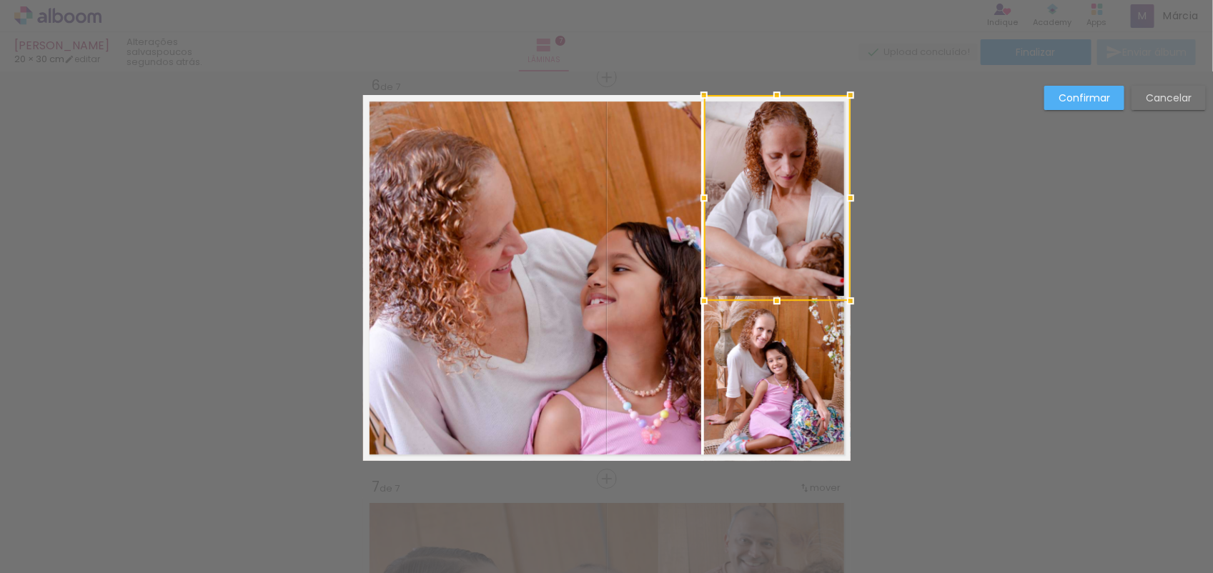
drag, startPoint x: 771, startPoint y: 297, endPoint x: 771, endPoint y: 305, distance: 7.9
click at [771, 305] on div at bounding box center [777, 301] width 29 height 29
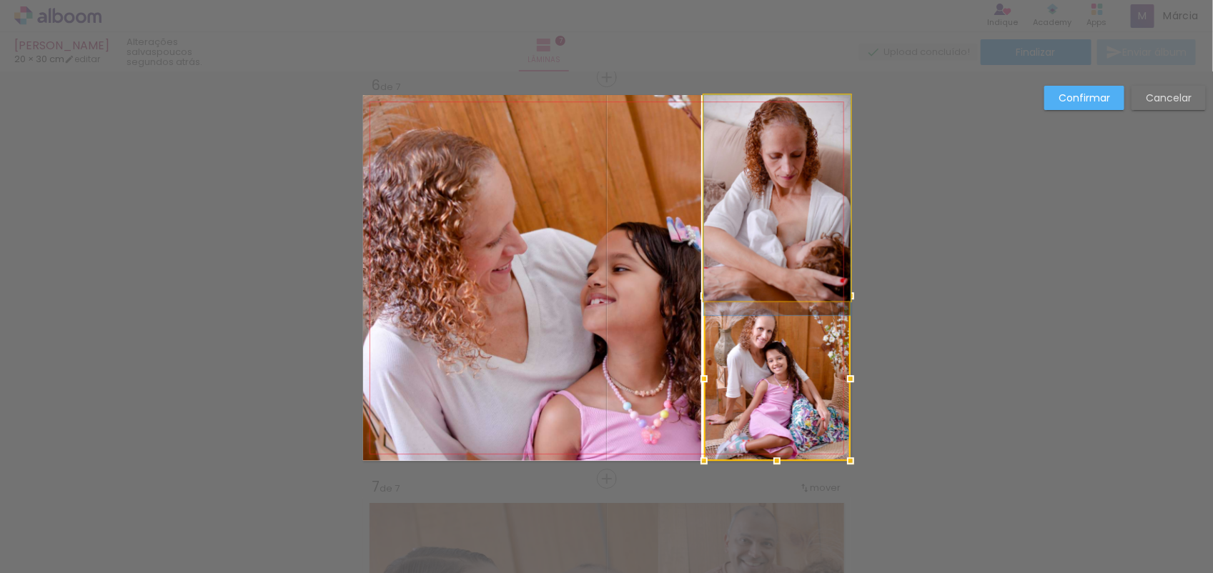
click at [798, 238] on quentale-photo at bounding box center [777, 198] width 147 height 206
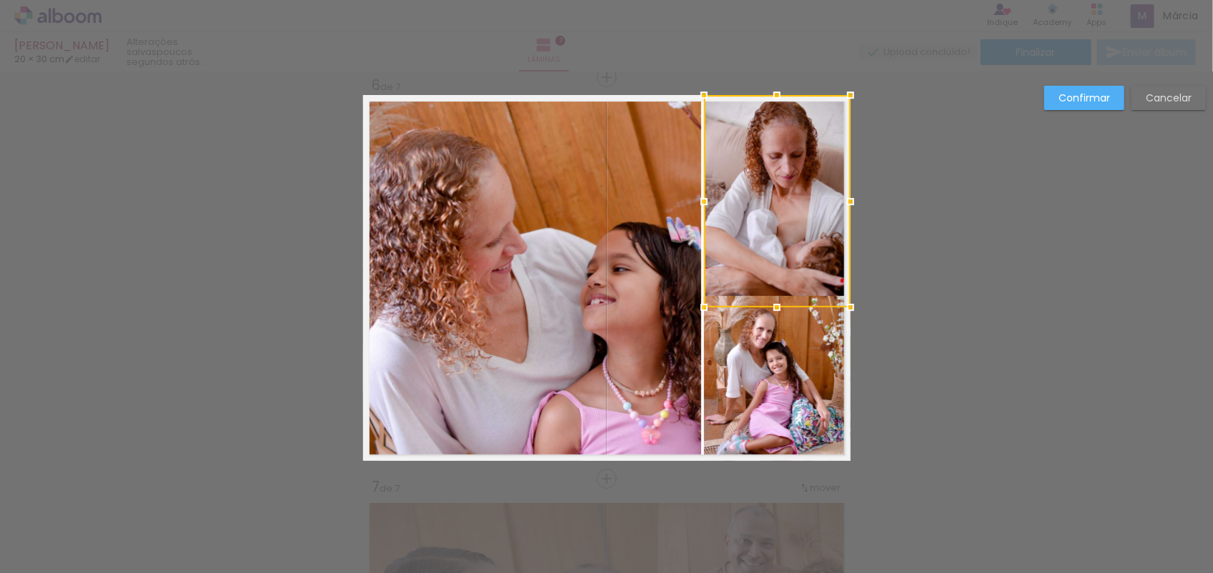
click at [772, 305] on div at bounding box center [777, 307] width 29 height 29
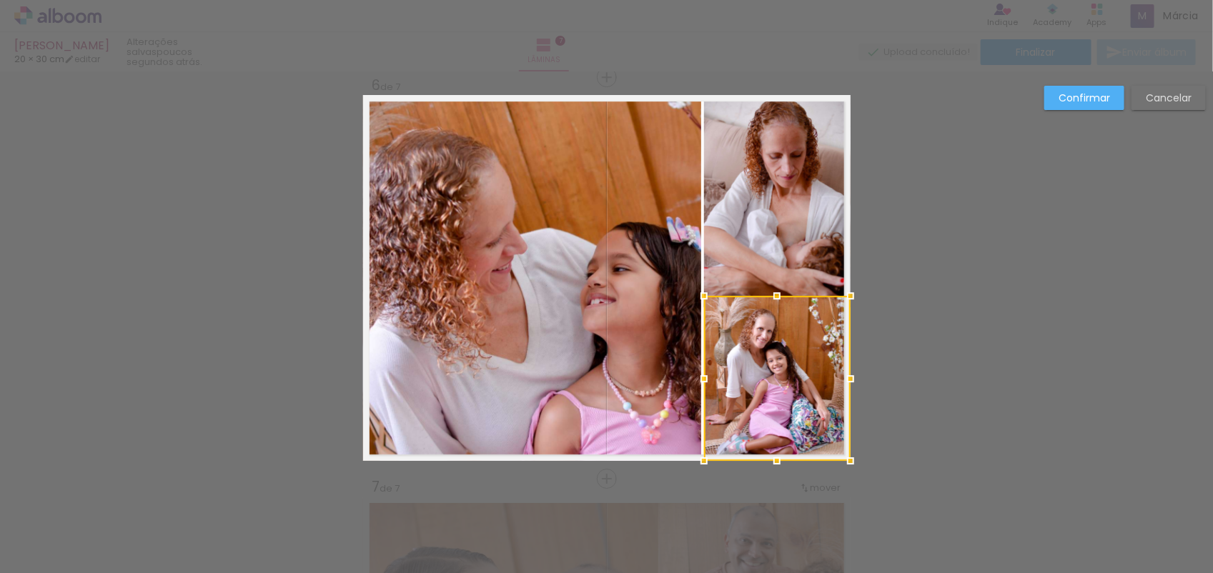
click at [772, 292] on div at bounding box center [777, 296] width 29 height 29
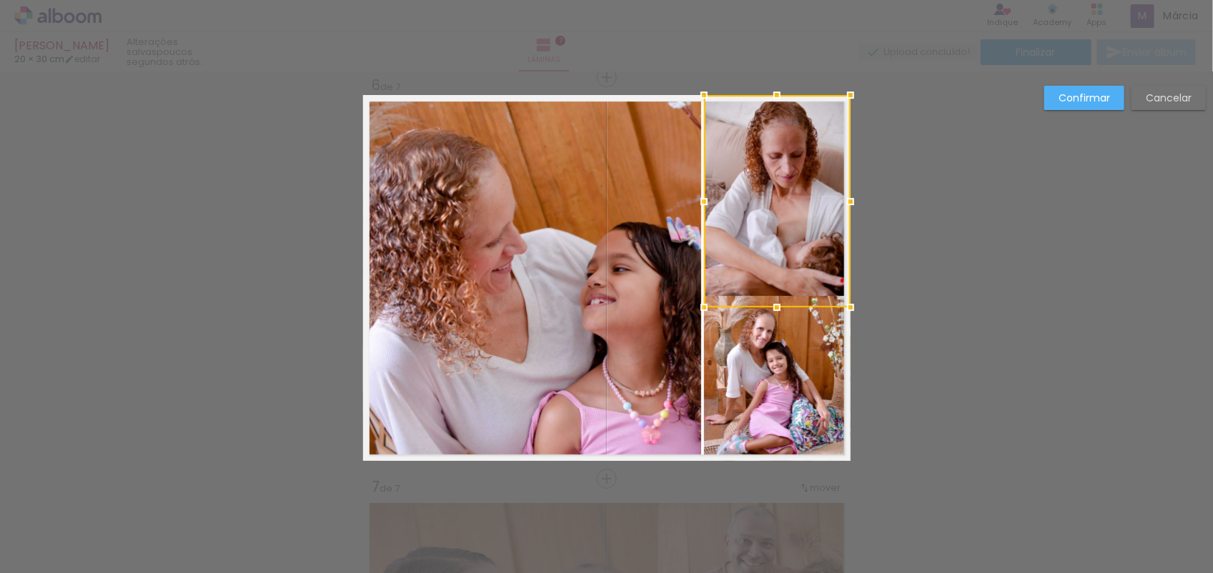
click at [772, 292] on div at bounding box center [777, 201] width 147 height 212
click at [768, 259] on div at bounding box center [777, 201] width 147 height 212
drag, startPoint x: 772, startPoint y: 309, endPoint x: 771, endPoint y: 295, distance: 13.7
click at [771, 295] on div at bounding box center [777, 294] width 29 height 29
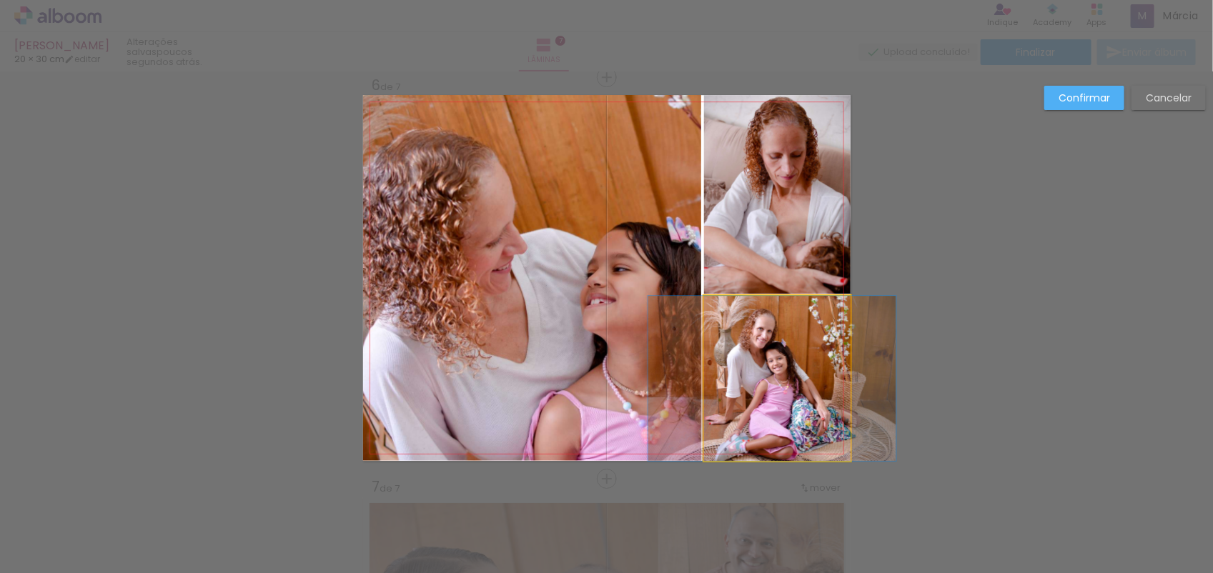
click at [801, 330] on quentale-photo at bounding box center [777, 378] width 147 height 165
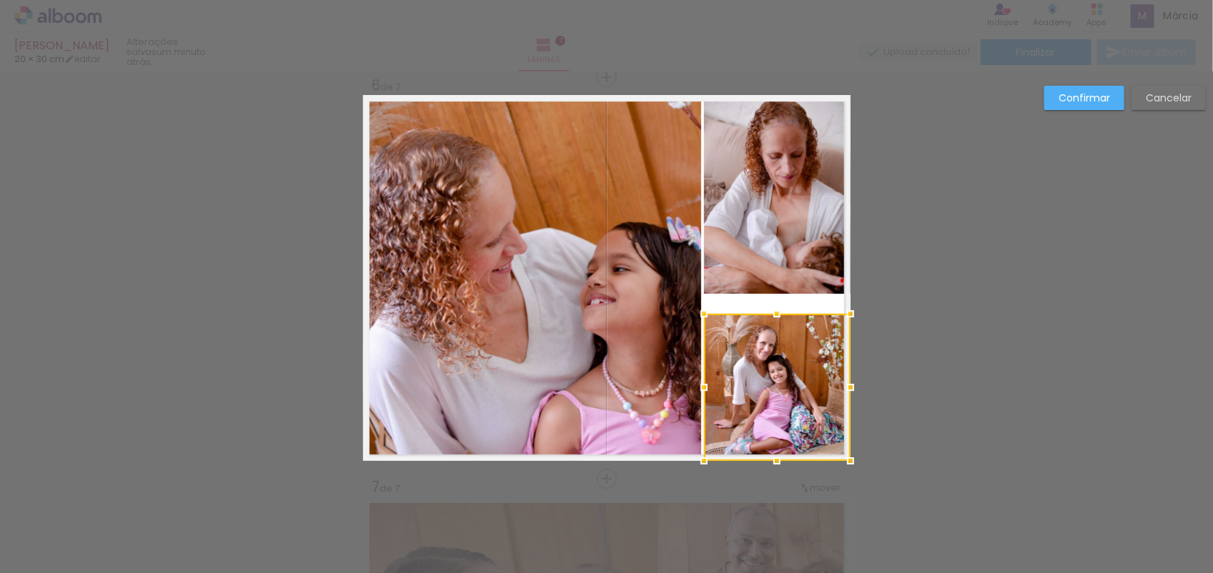
drag, startPoint x: 768, startPoint y: 290, endPoint x: 769, endPoint y: 308, distance: 17.9
click at [769, 308] on div at bounding box center [777, 314] width 29 height 29
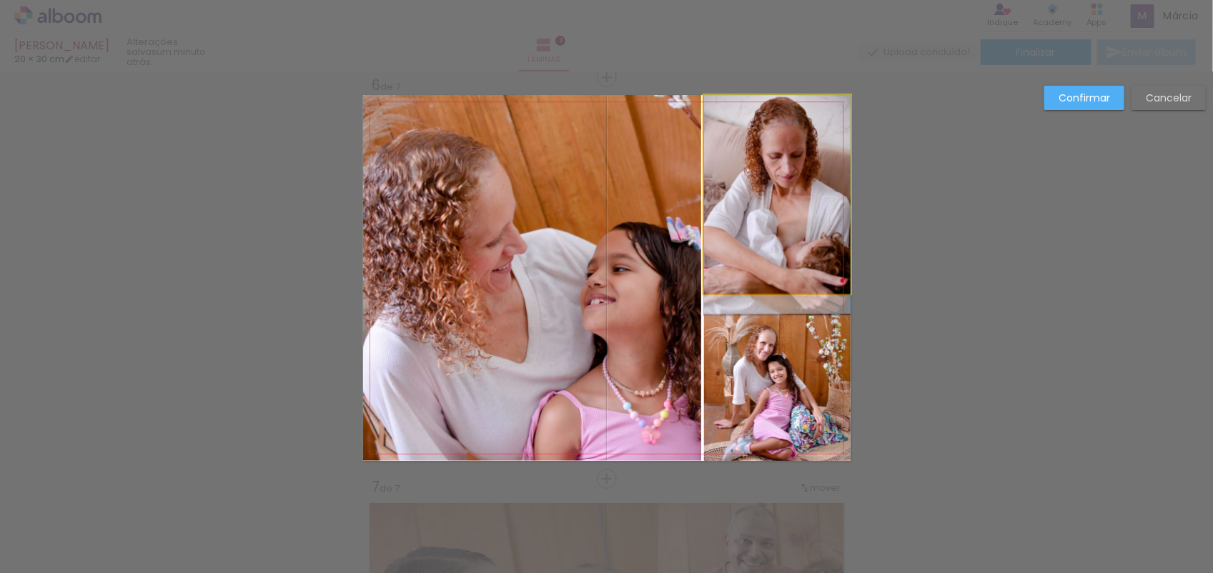
click at [768, 274] on quentale-photo at bounding box center [777, 194] width 147 height 199
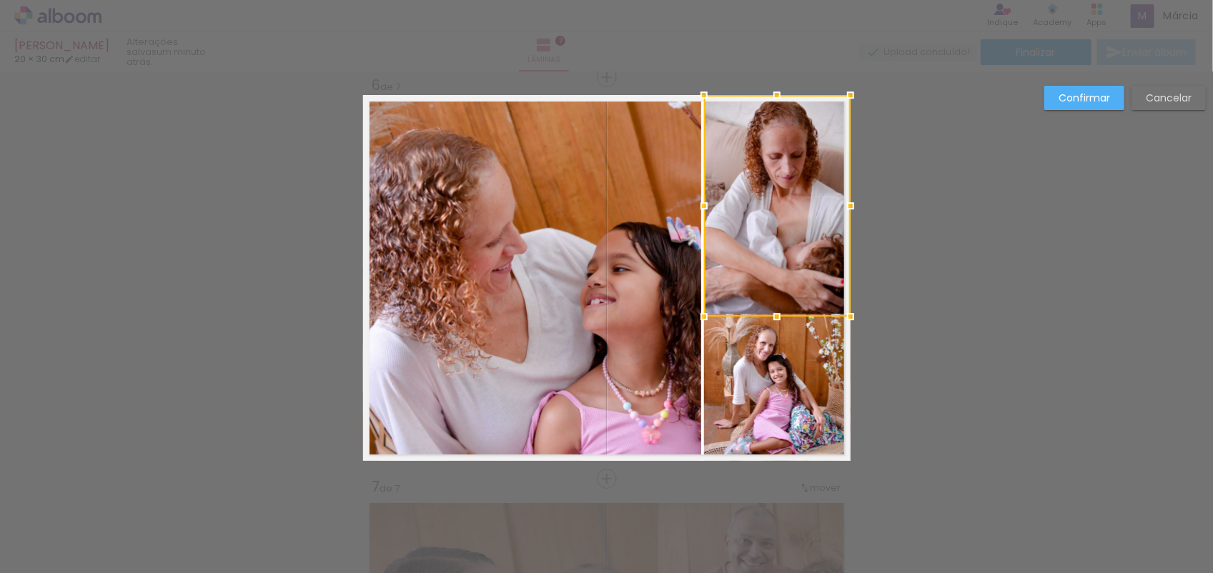
drag, startPoint x: 771, startPoint y: 295, endPoint x: 766, endPoint y: 319, distance: 24.0
click at [766, 319] on div at bounding box center [777, 316] width 29 height 29
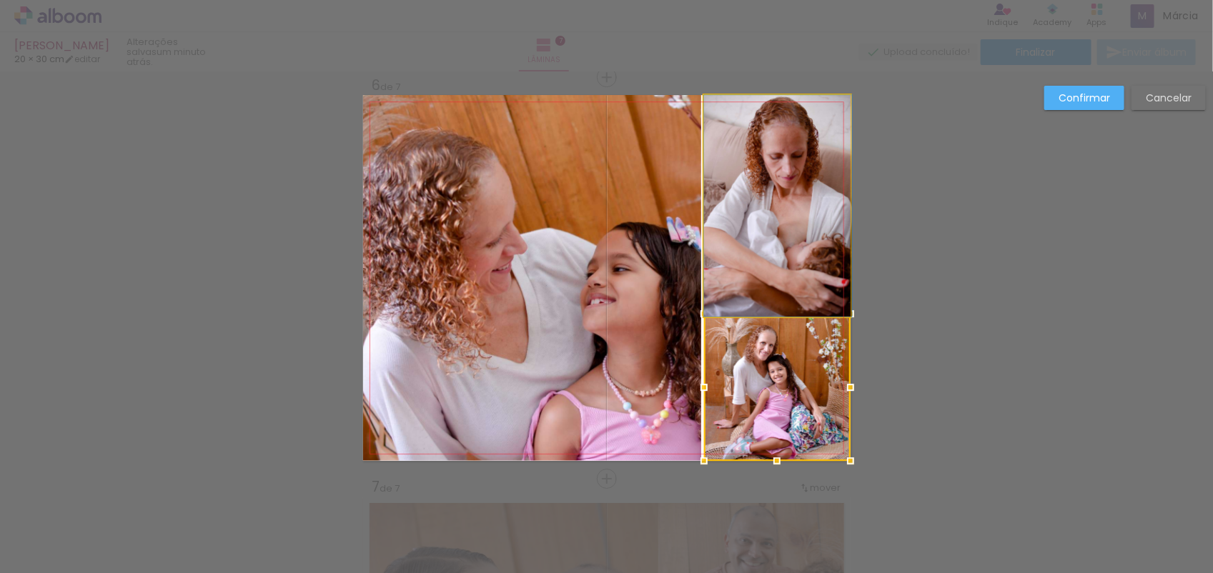
drag, startPoint x: 744, startPoint y: 233, endPoint x: 746, endPoint y: 248, distance: 15.1
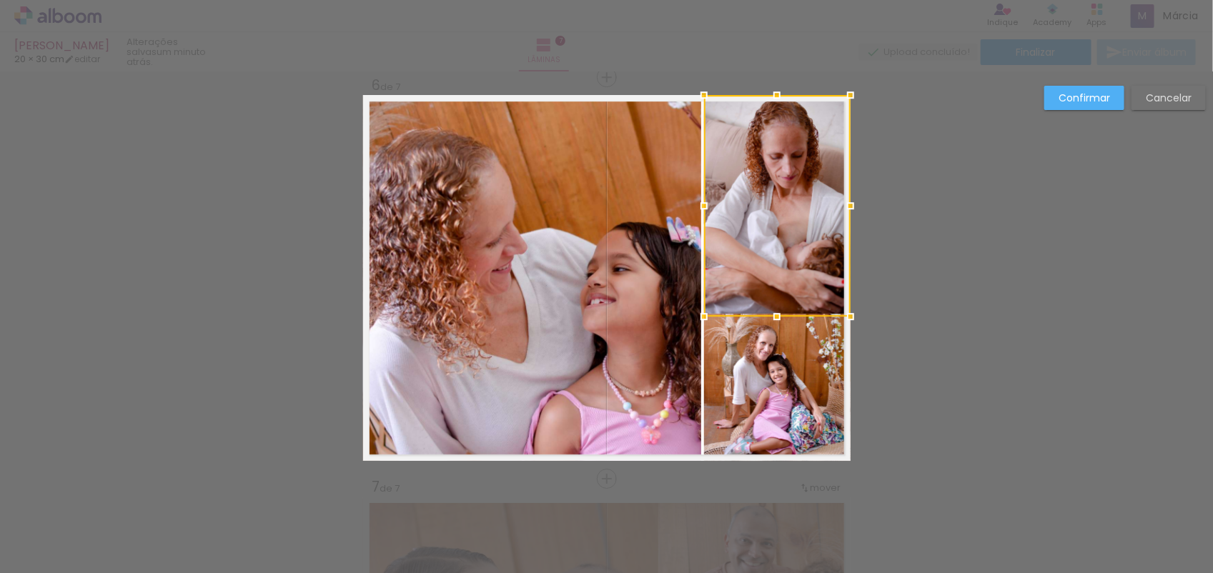
click at [1054, 107] on paper-button "Confirmar" at bounding box center [1084, 98] width 80 height 24
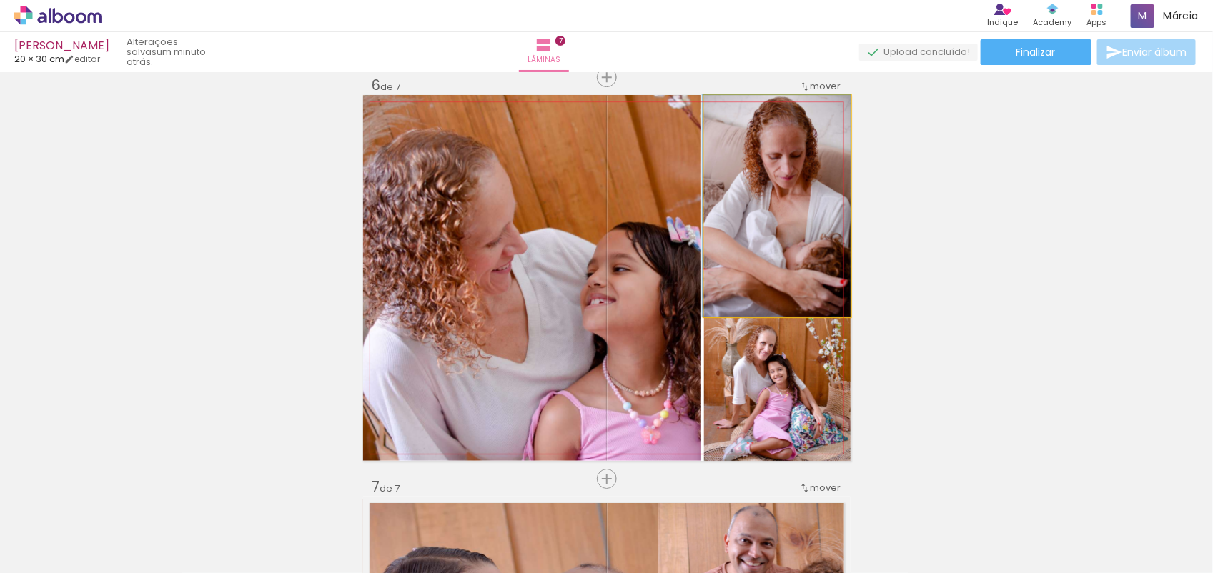
drag, startPoint x: 788, startPoint y: 204, endPoint x: 783, endPoint y: 224, distance: 20.1
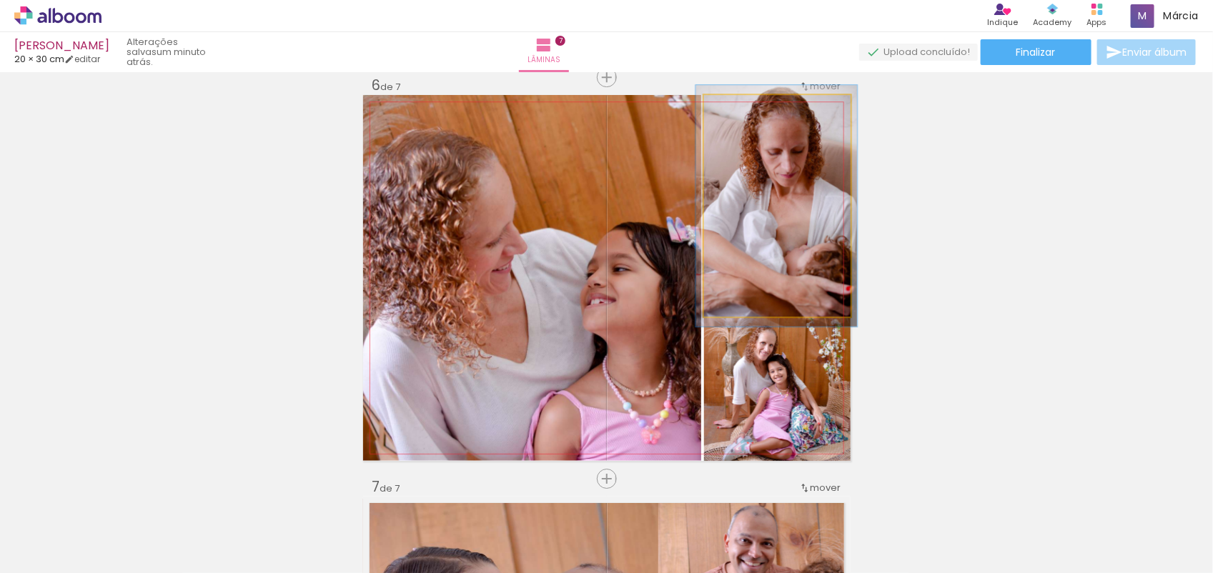
click at [736, 112] on div at bounding box center [742, 110] width 13 height 13
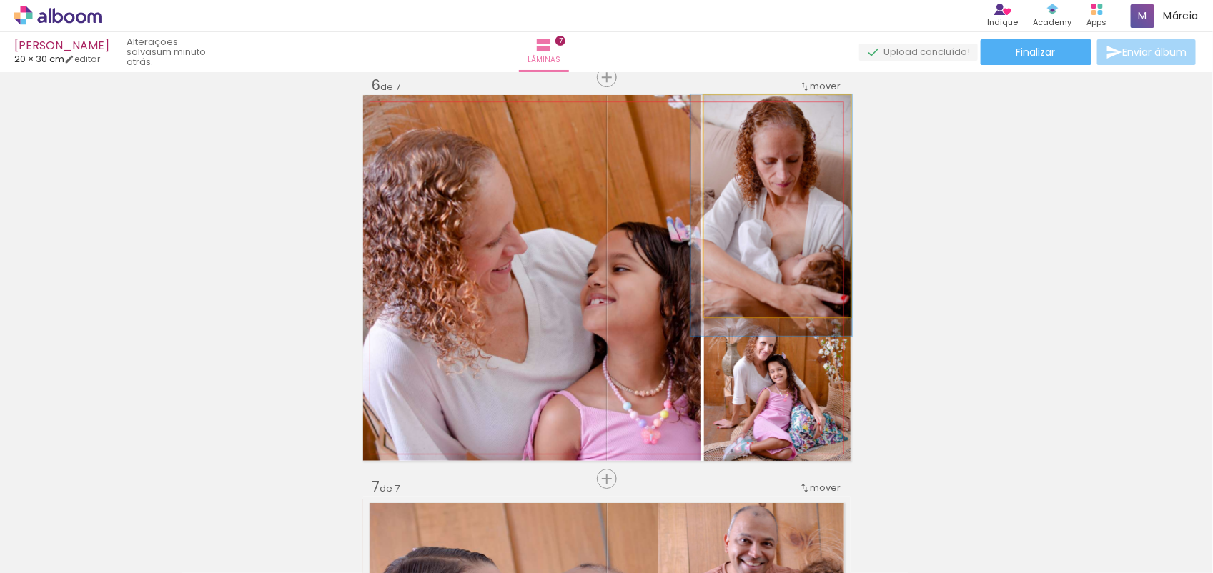
drag, startPoint x: 758, startPoint y: 195, endPoint x: 753, endPoint y: 217, distance: 22.0
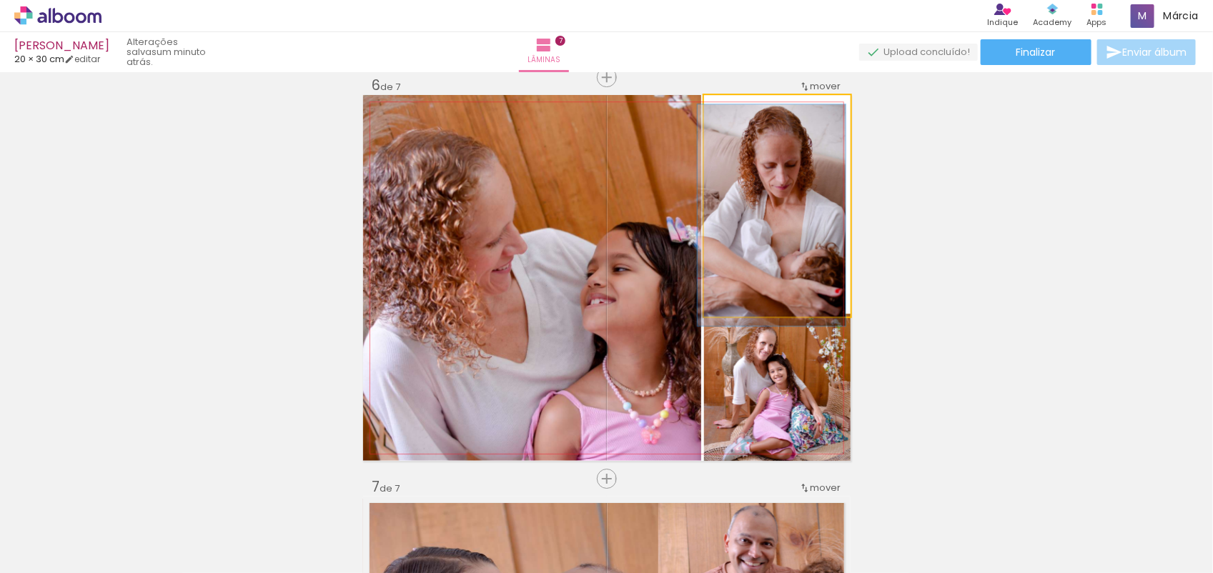
drag, startPoint x: 734, startPoint y: 111, endPoint x: 698, endPoint y: 124, distance: 38.7
type paper-slider "100"
click at [704, 124] on quentale-photo at bounding box center [777, 206] width 147 height 222
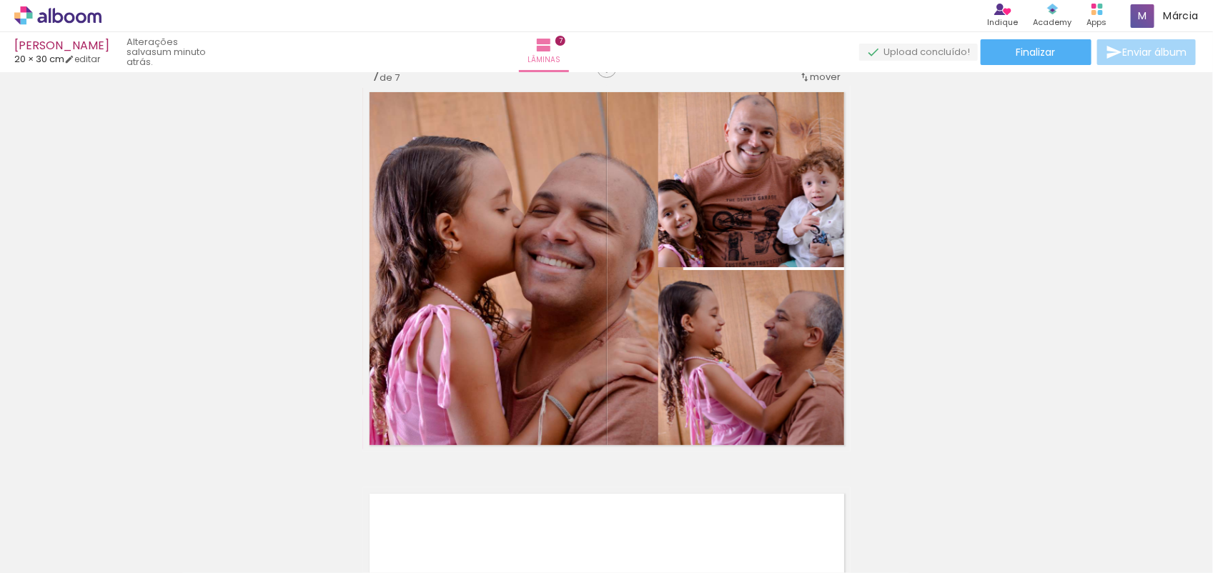
scroll to position [2432, 0]
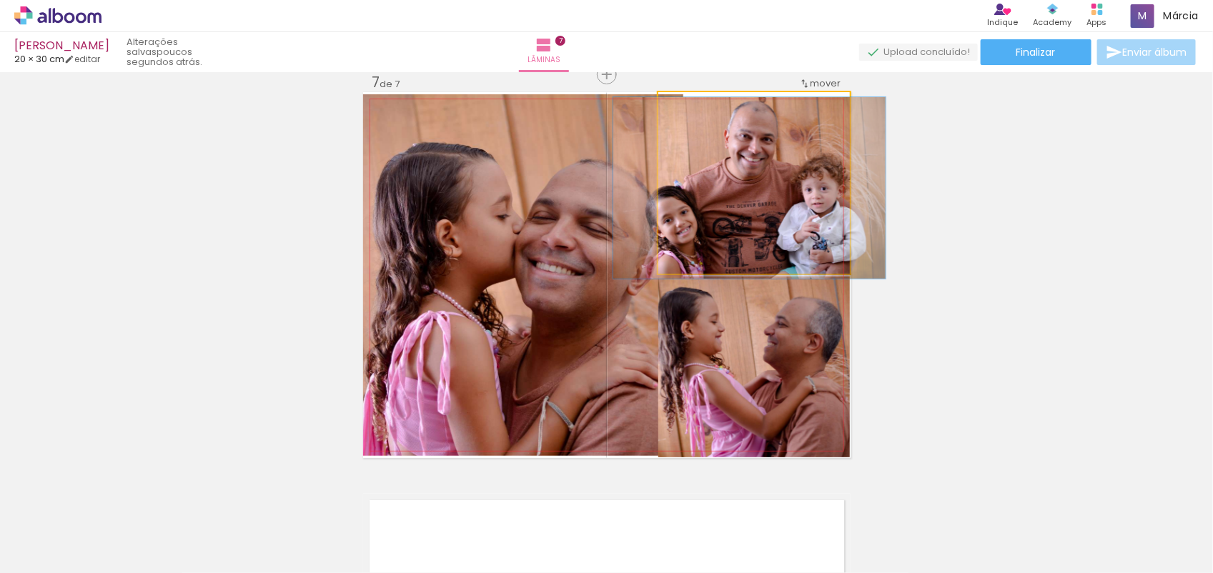
click at [756, 227] on quentale-photo at bounding box center [754, 183] width 192 height 182
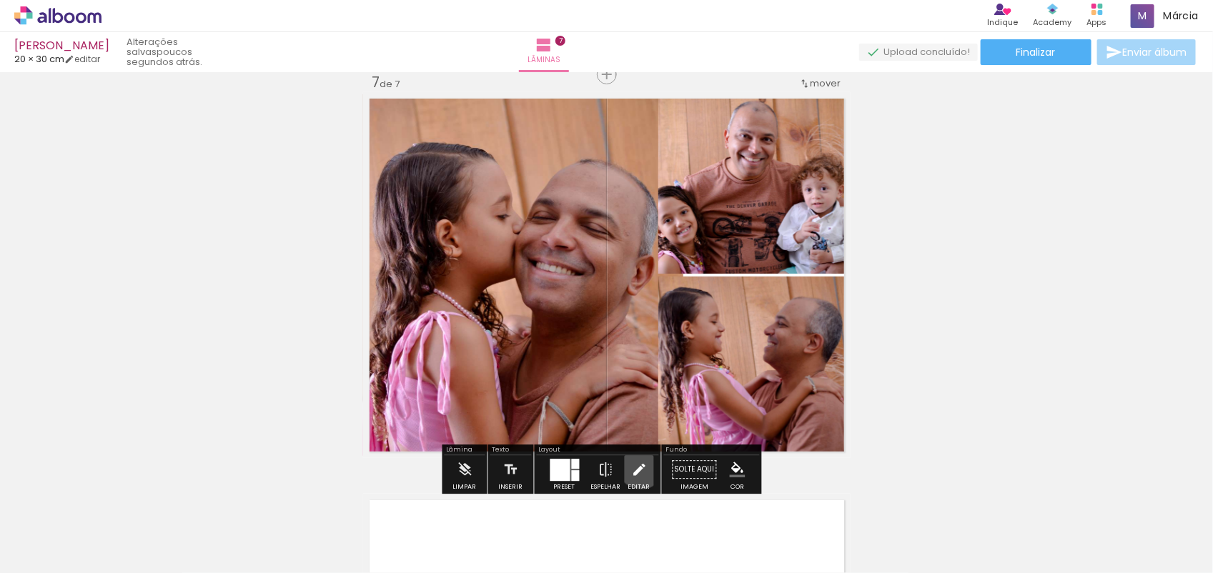
click at [638, 465] on iron-icon at bounding box center [639, 469] width 16 height 29
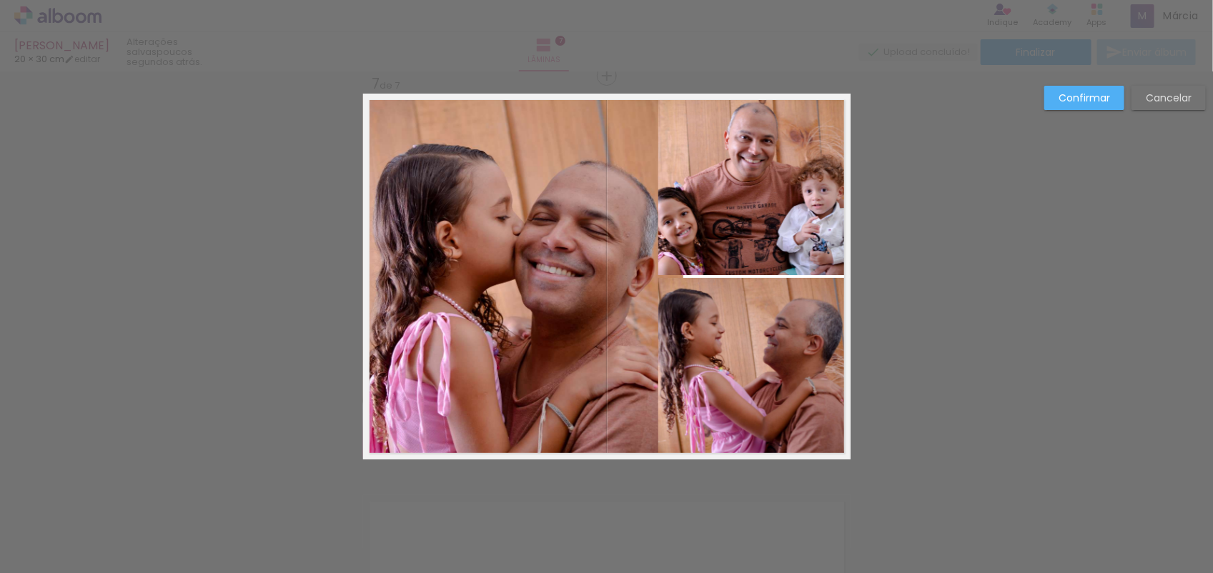
scroll to position [2428, 0]
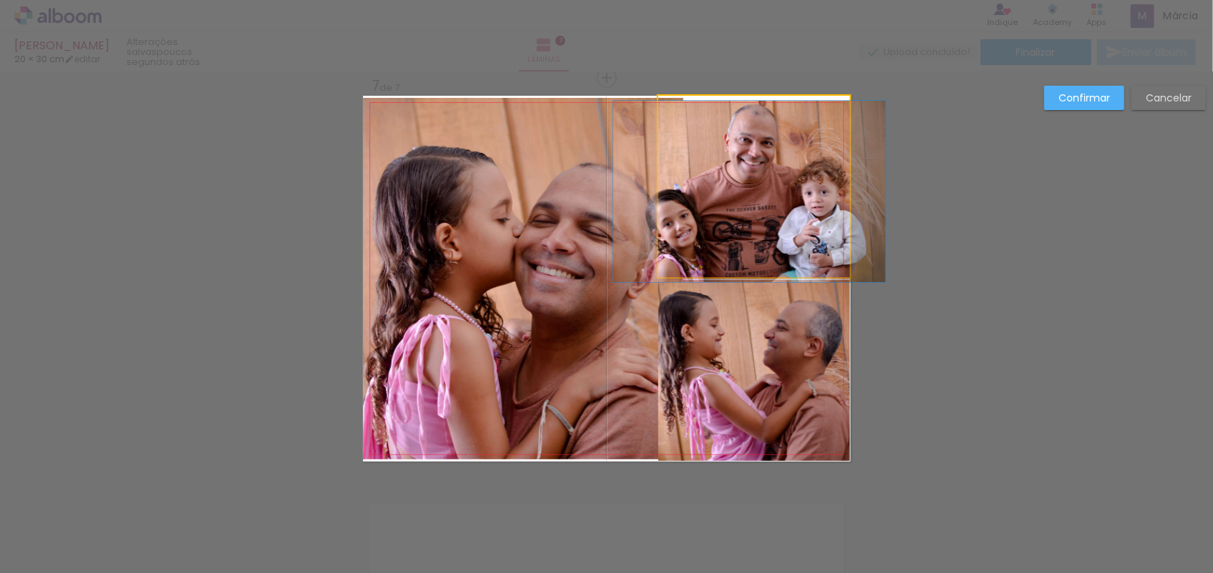
click at [666, 227] on quentale-photo at bounding box center [754, 187] width 192 height 182
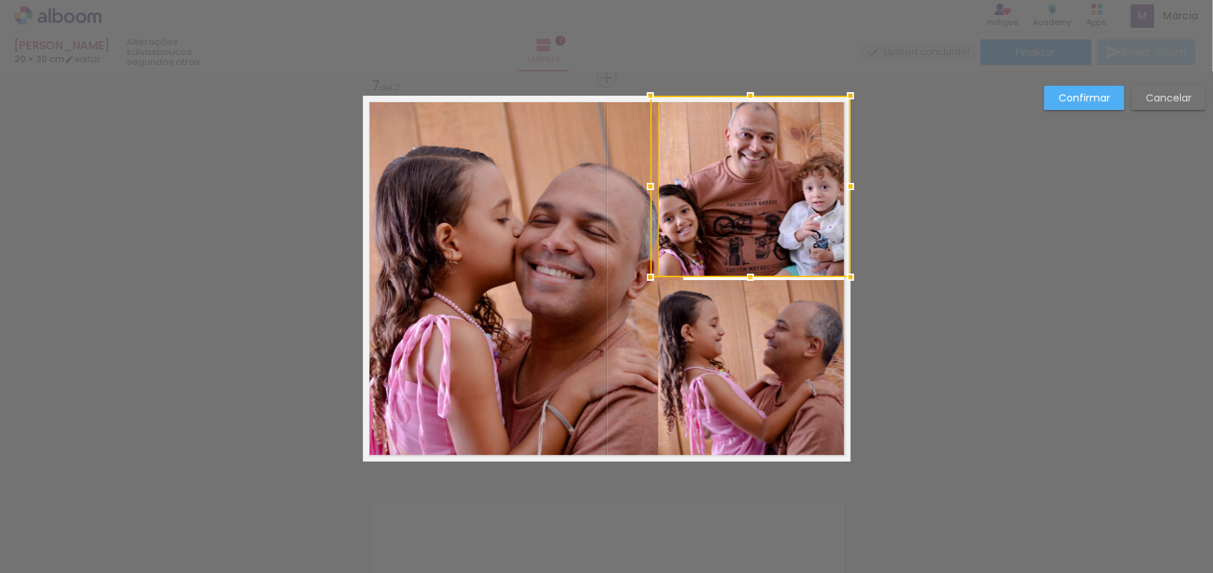
drag, startPoint x: 648, startPoint y: 187, endPoint x: 640, endPoint y: 197, distance: 12.3
click at [640, 197] on div at bounding box center [650, 186] width 29 height 29
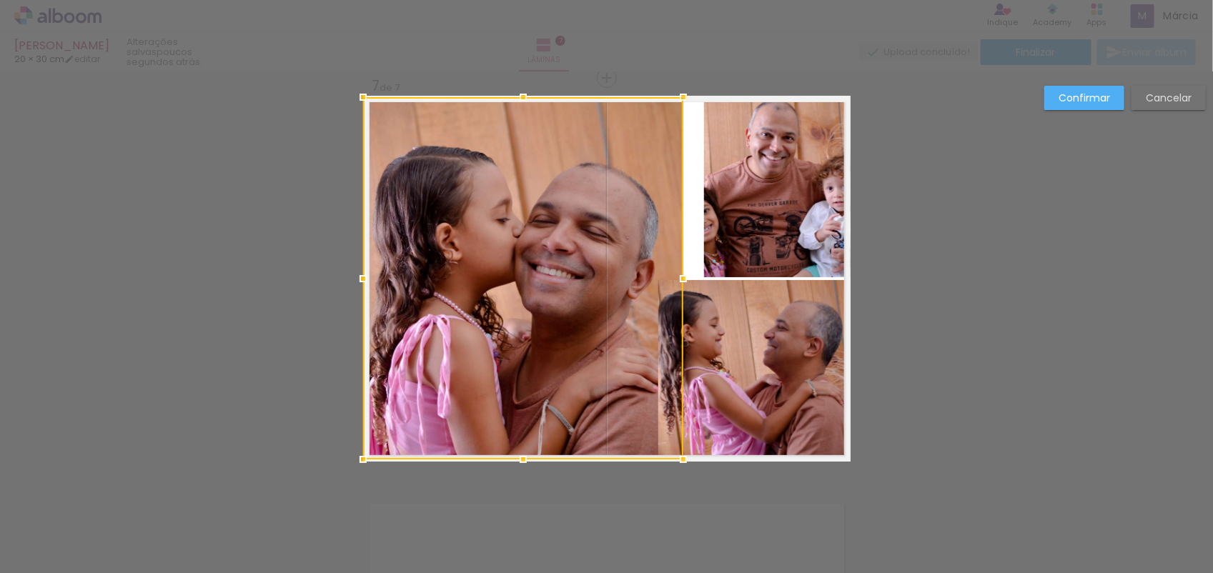
click at [681, 187] on quentale-layouter at bounding box center [607, 279] width 488 height 366
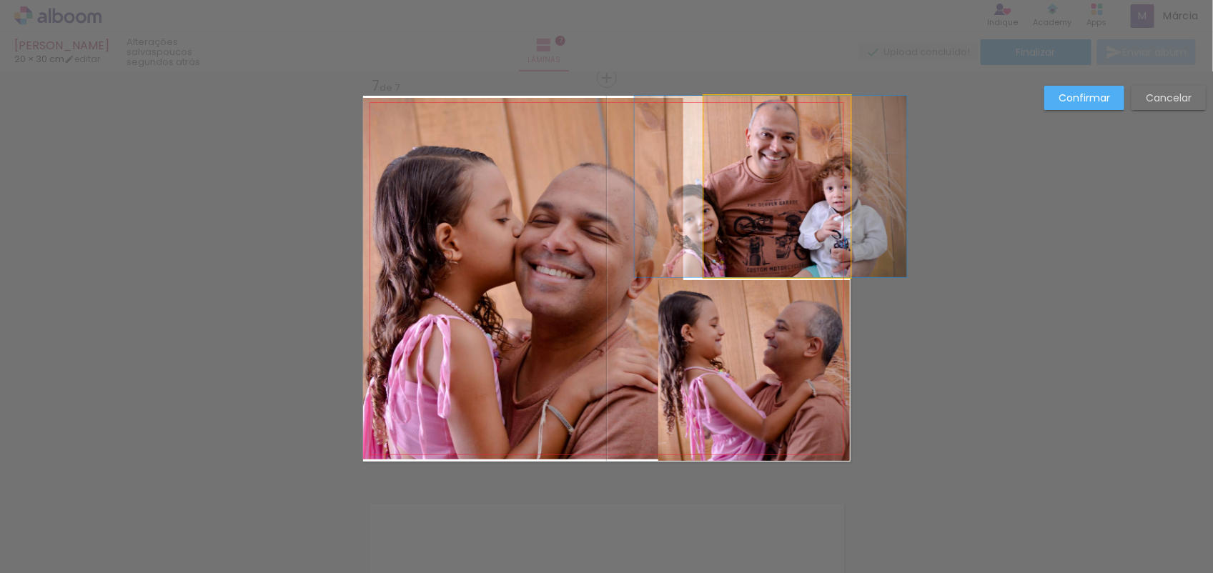
click at [705, 162] on quentale-photo at bounding box center [777, 187] width 147 height 182
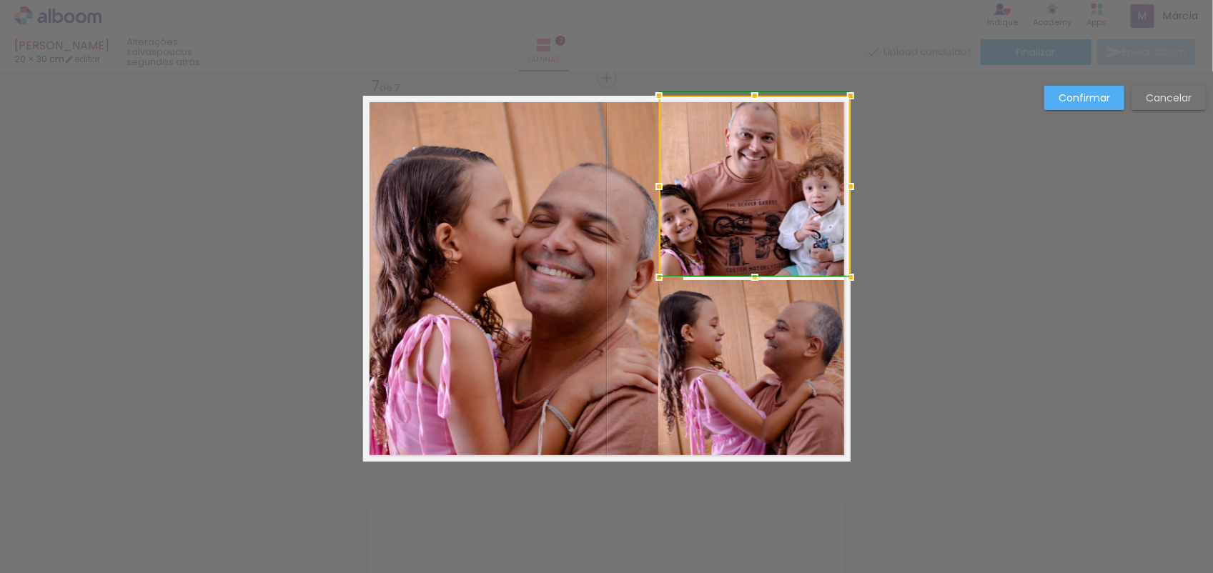
drag, startPoint x: 694, startPoint y: 184, endPoint x: 648, endPoint y: 195, distance: 47.2
click at [648, 195] on div at bounding box center [659, 186] width 29 height 29
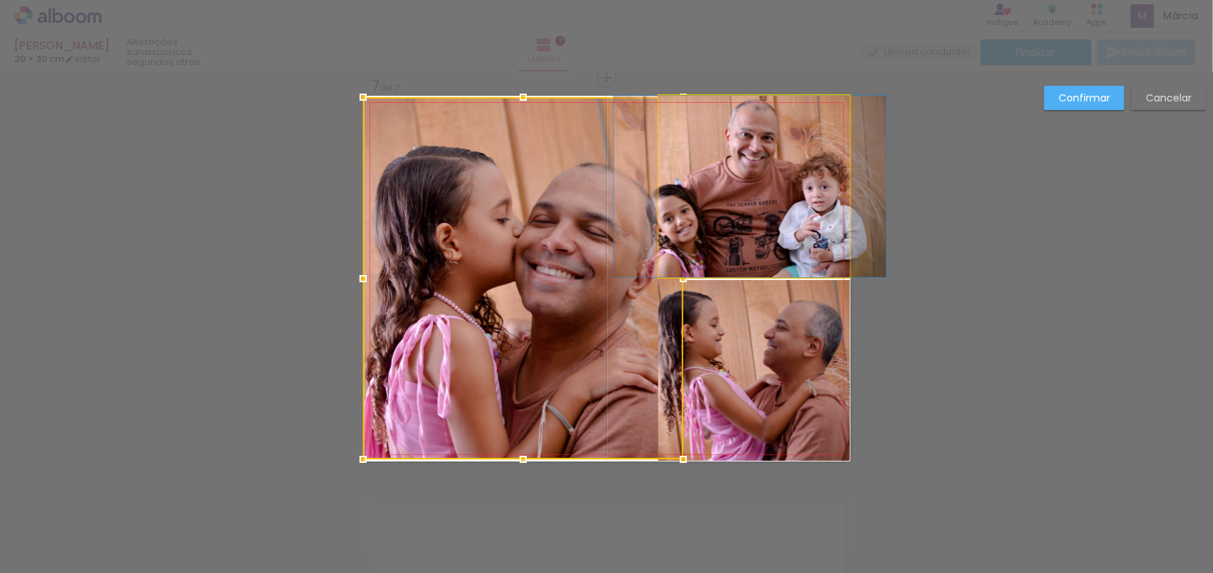
click at [698, 223] on quentale-photo at bounding box center [755, 187] width 192 height 182
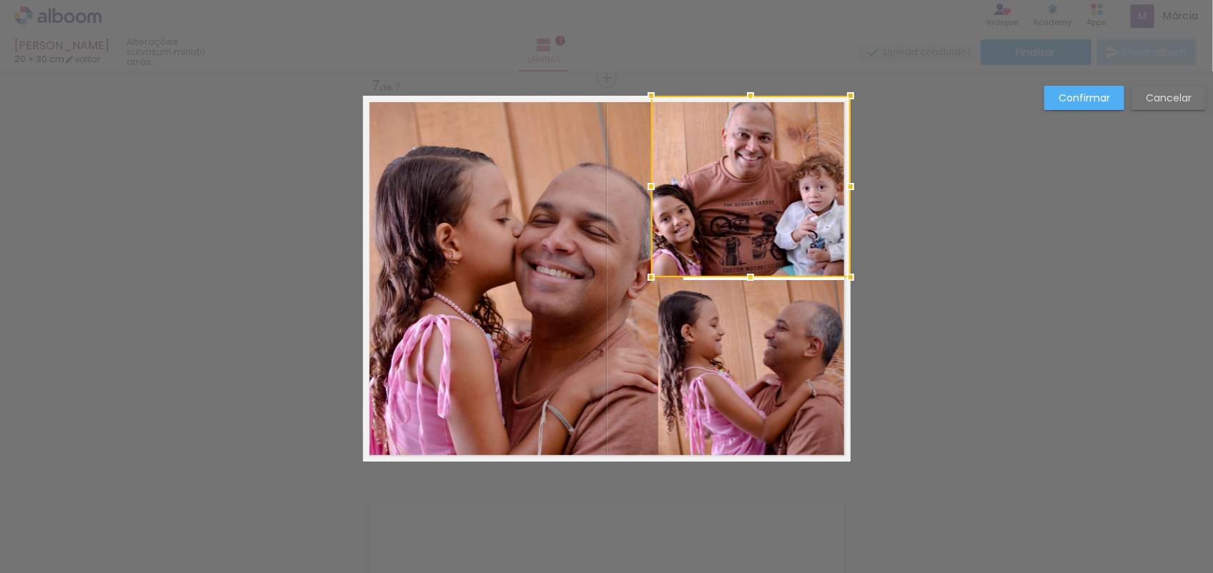
drag, startPoint x: 645, startPoint y: 184, endPoint x: 638, endPoint y: 192, distance: 10.6
click at [638, 192] on div at bounding box center [651, 186] width 29 height 29
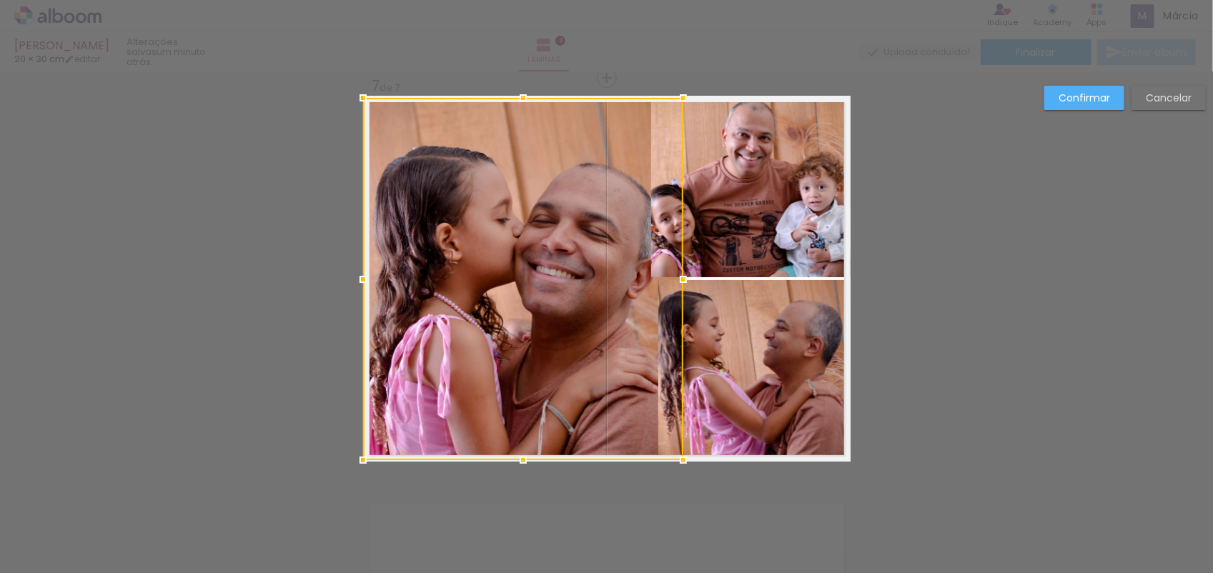
drag, startPoint x: 416, startPoint y: 342, endPoint x: 407, endPoint y: 345, distance: 9.0
click at [407, 345] on div at bounding box center [523, 279] width 320 height 362
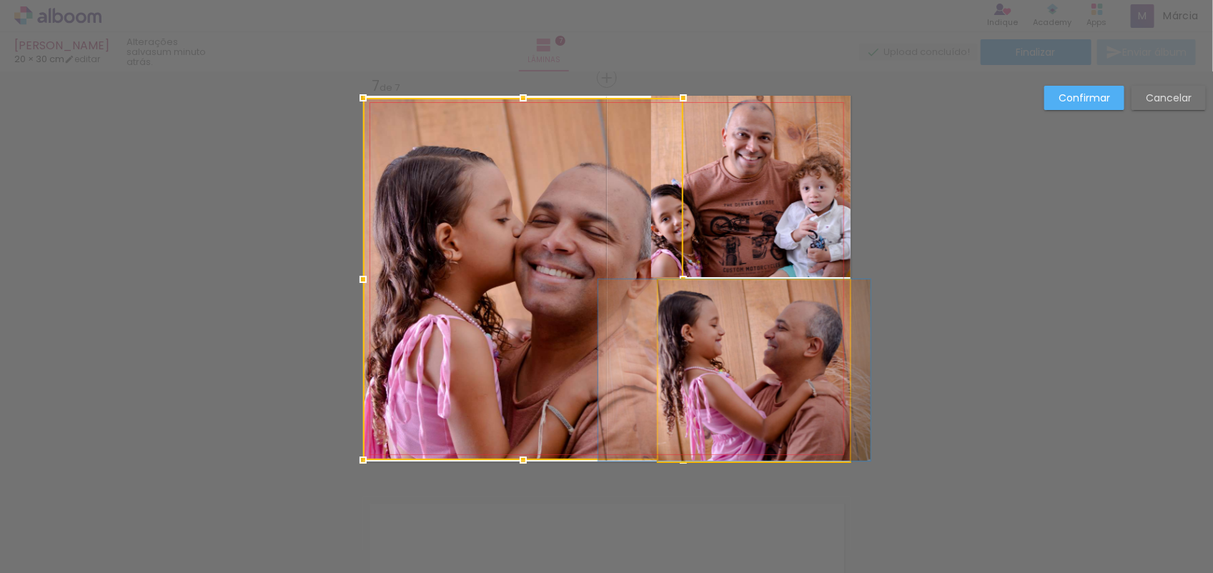
click at [726, 344] on quentale-photo at bounding box center [754, 371] width 192 height 182
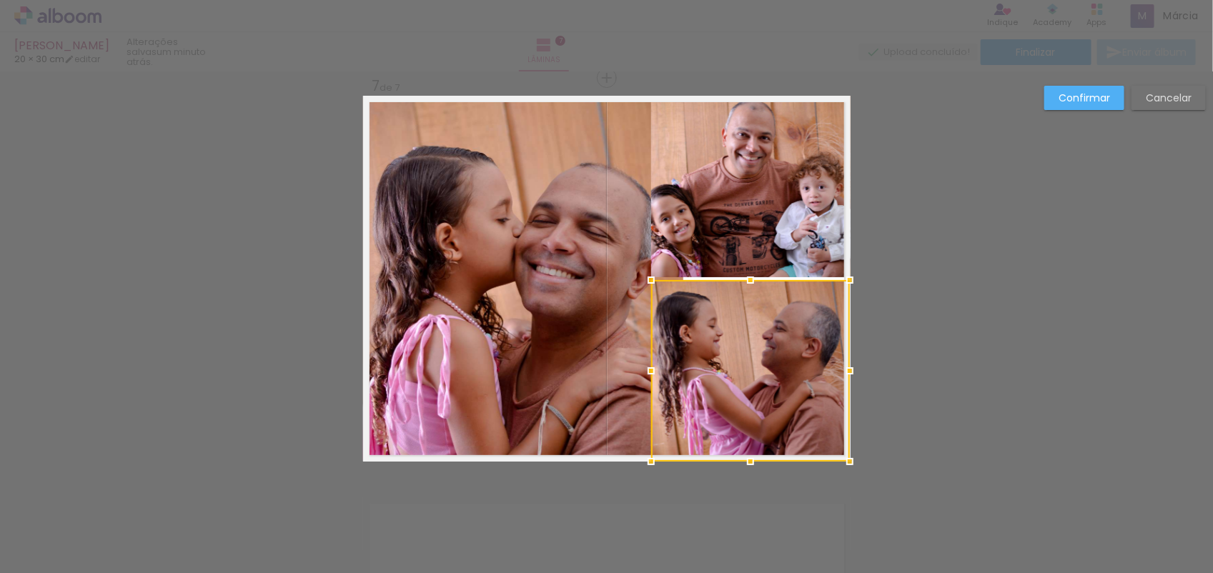
click at [648, 380] on div at bounding box center [651, 371] width 29 height 29
click at [0, 0] on slot "Confirmar" at bounding box center [0, 0] width 0 height 0
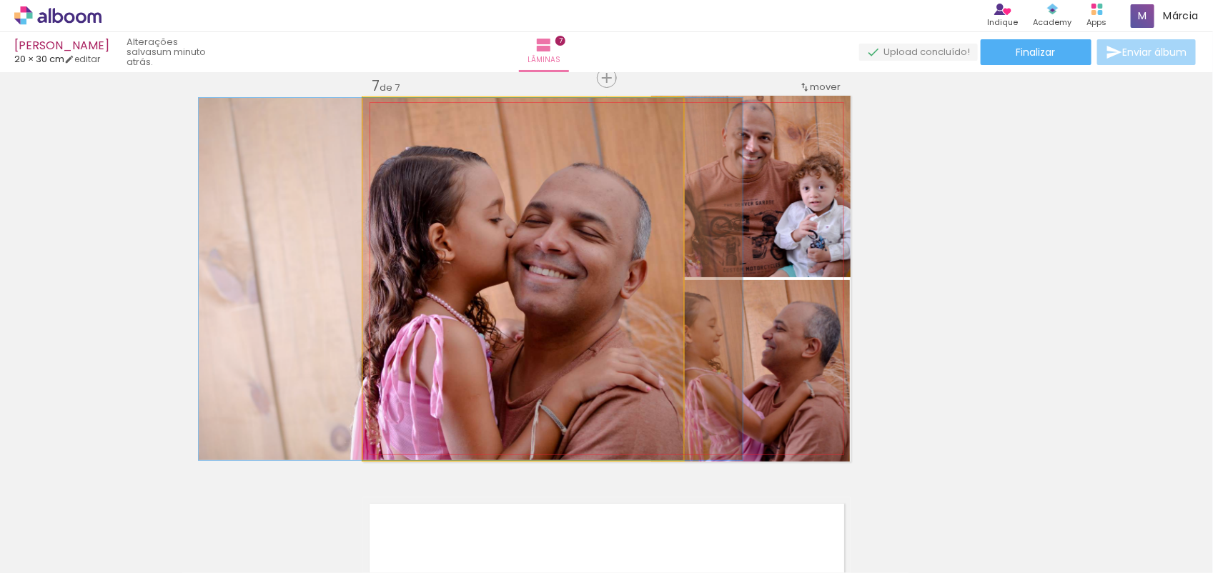
drag, startPoint x: 638, startPoint y: 230, endPoint x: 630, endPoint y: 232, distance: 7.5
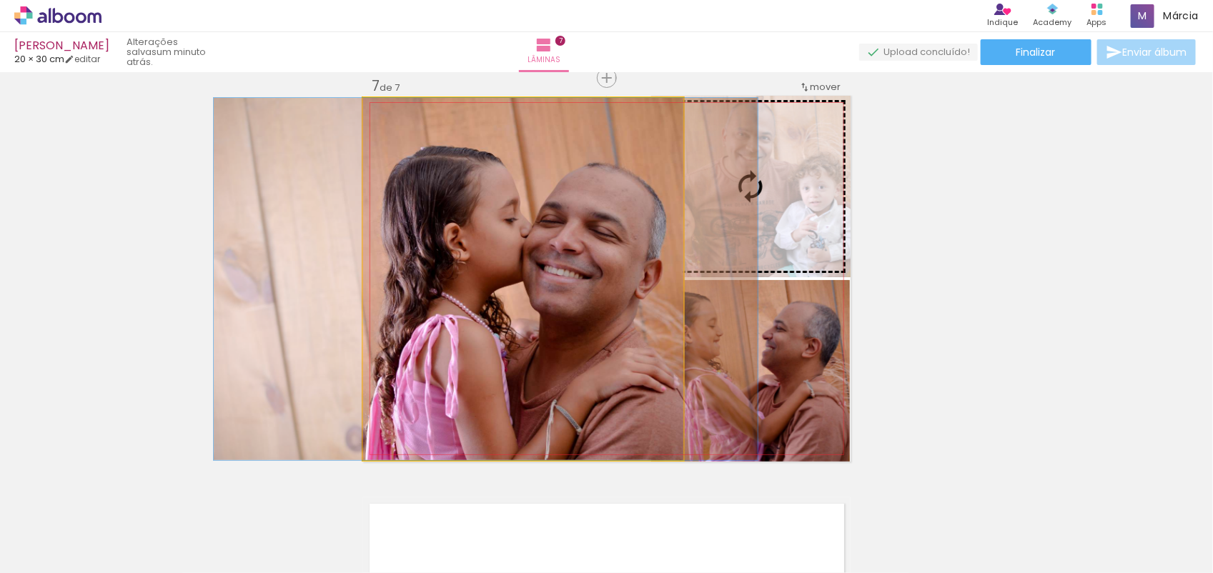
drag, startPoint x: 633, startPoint y: 232, endPoint x: 648, endPoint y: 234, distance: 15.1
click at [0, 0] on slot at bounding box center [0, 0] width 0 height 0
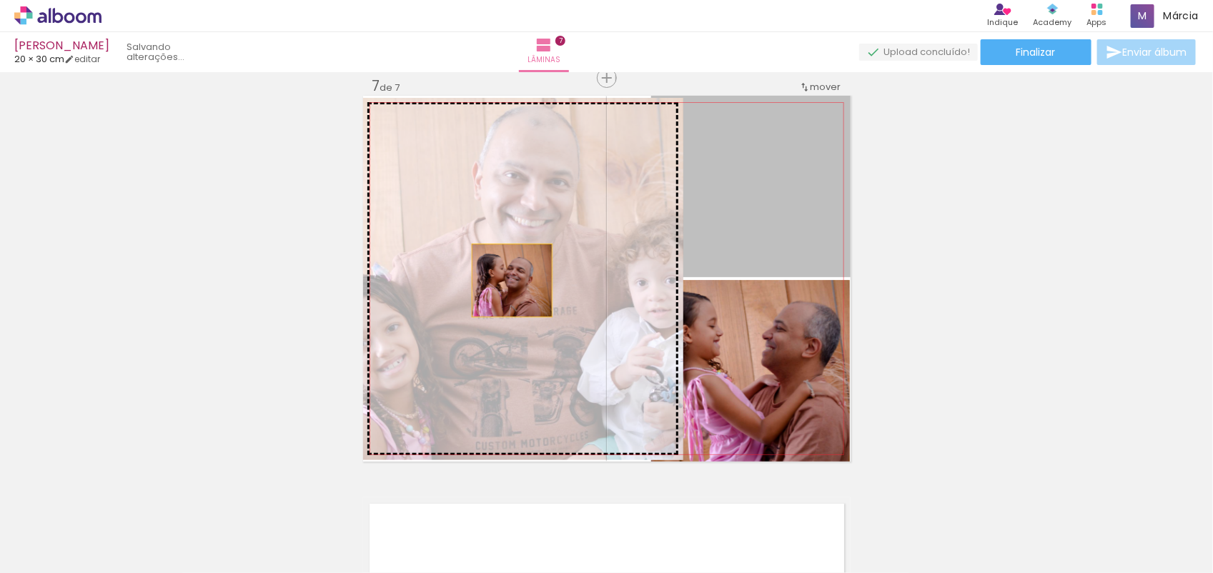
drag, startPoint x: 820, startPoint y: 211, endPoint x: 505, endPoint y: 280, distance: 322.1
click at [0, 0] on slot at bounding box center [0, 0] width 0 height 0
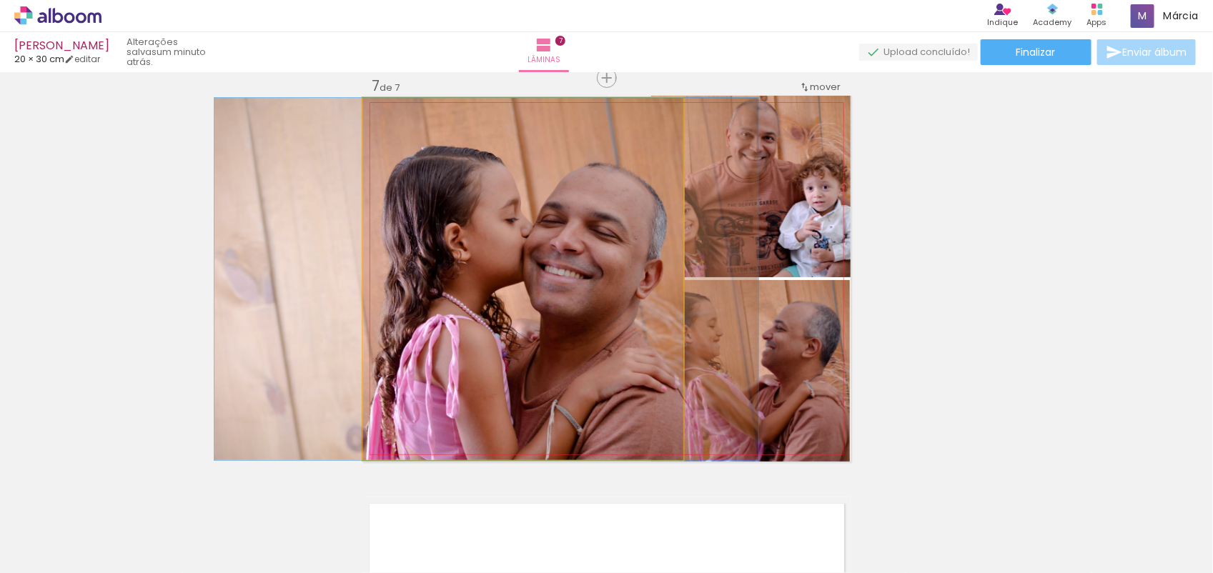
drag, startPoint x: 566, startPoint y: 342, endPoint x: 530, endPoint y: 348, distance: 37.0
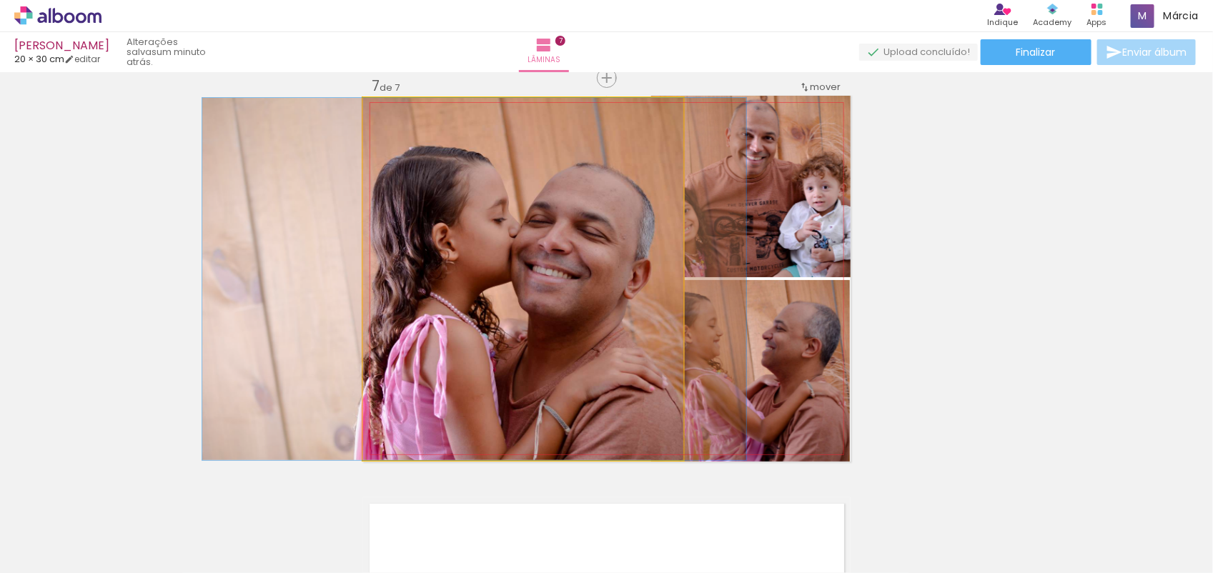
drag, startPoint x: 590, startPoint y: 340, endPoint x: 578, endPoint y: 340, distance: 12.2
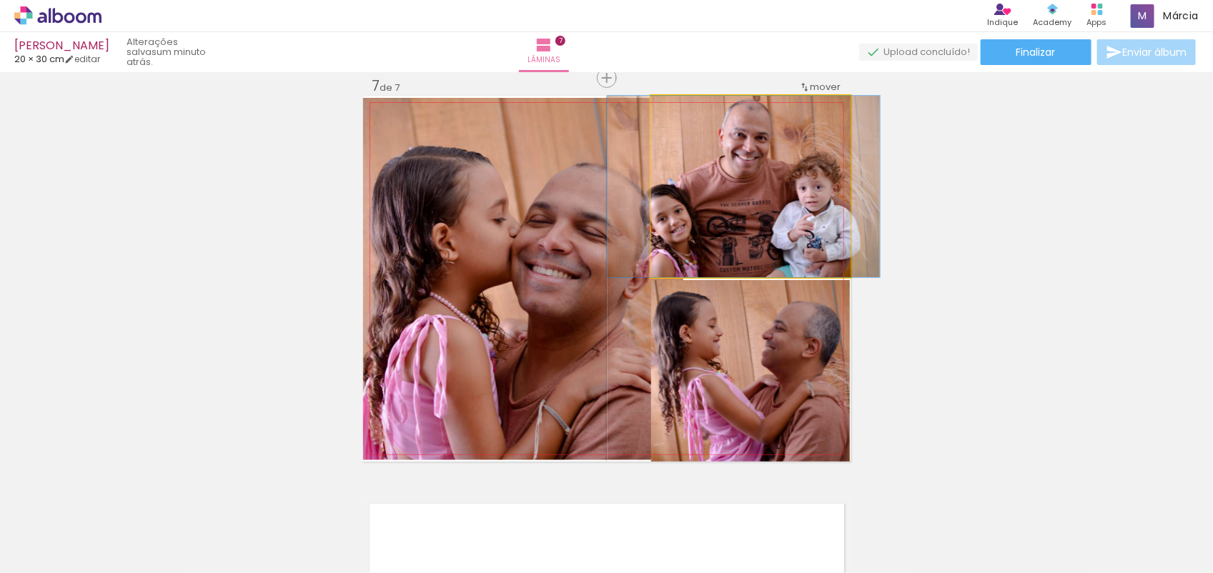
drag, startPoint x: 748, startPoint y: 259, endPoint x: 741, endPoint y: 263, distance: 8.0
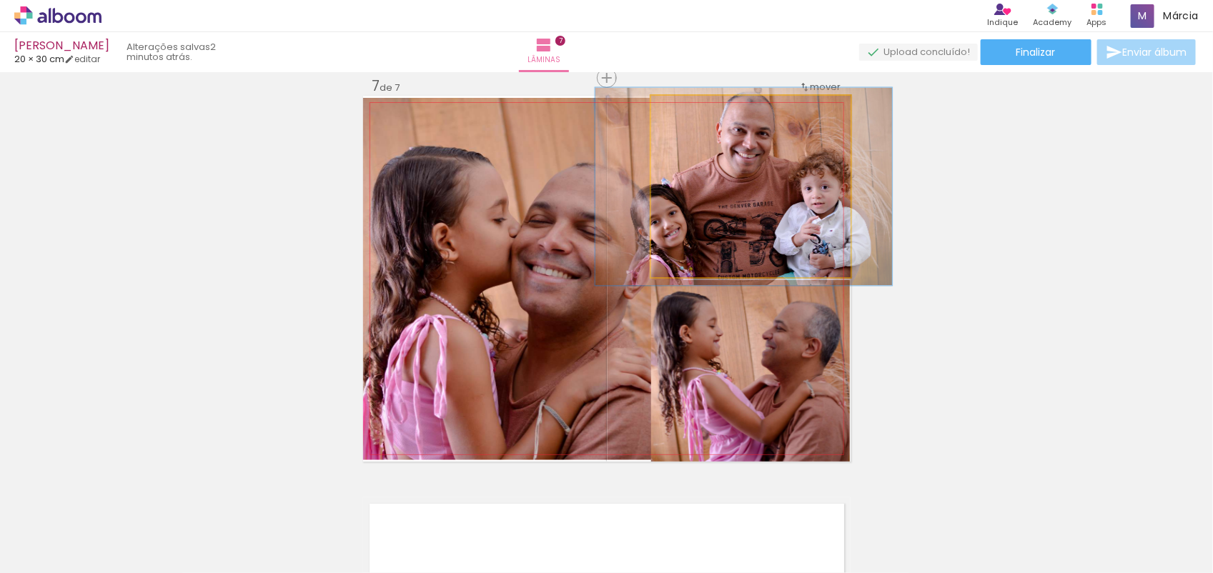
click at [683, 112] on div at bounding box center [689, 110] width 13 height 13
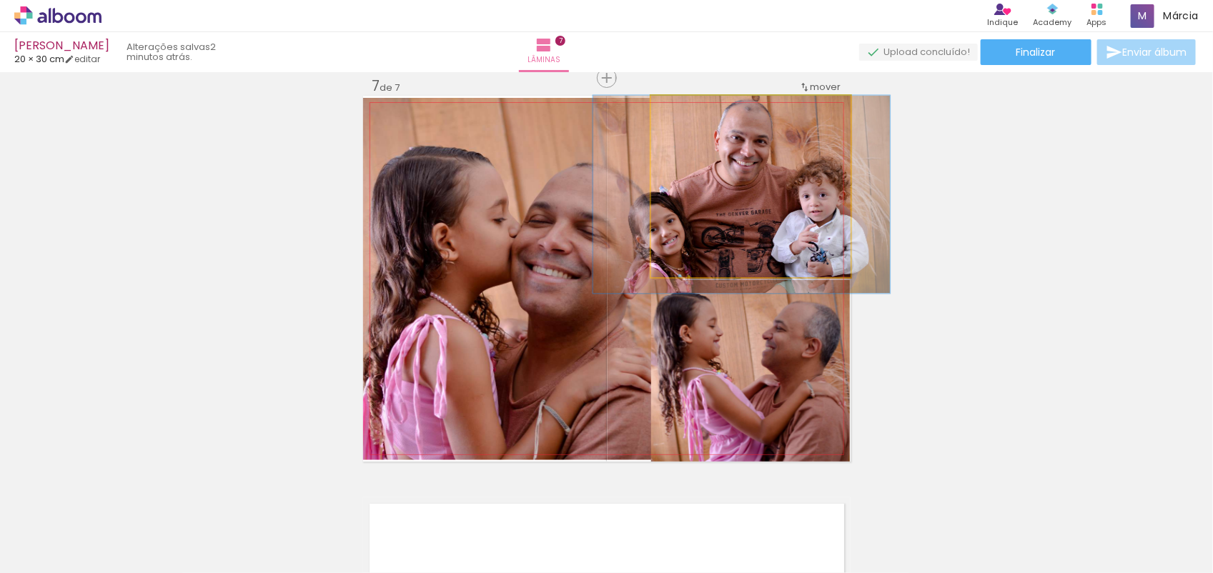
drag, startPoint x: 718, startPoint y: 194, endPoint x: 716, endPoint y: 218, distance: 24.4
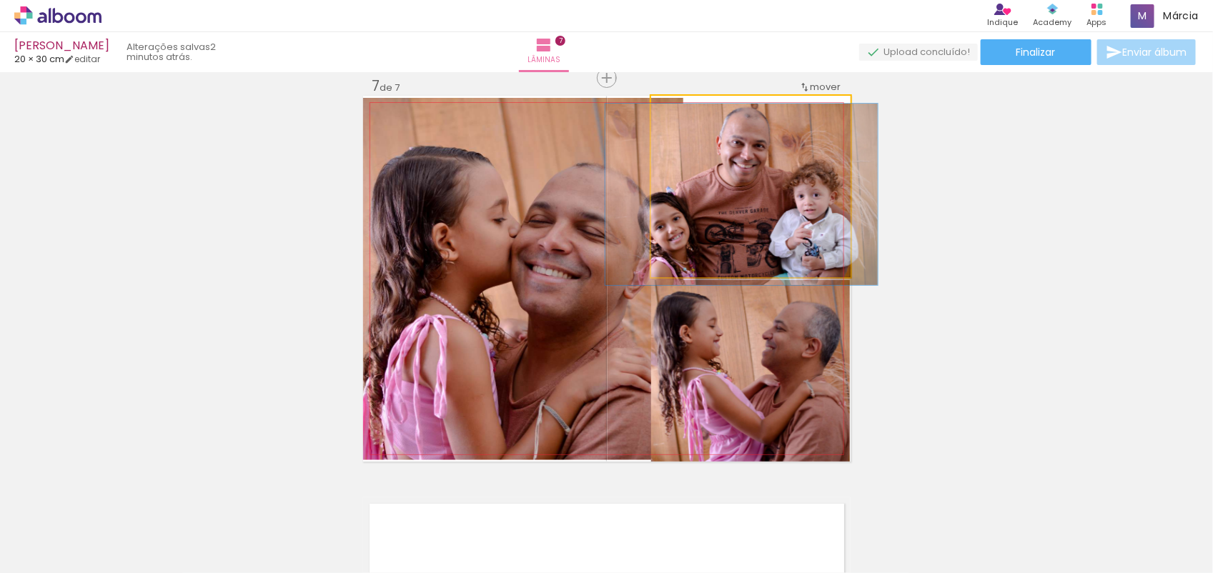
drag, startPoint x: 685, startPoint y: 112, endPoint x: 658, endPoint y: 122, distance: 28.3
type paper-slider "100"
click at [658, 122] on quentale-photo at bounding box center [750, 187] width 199 height 182
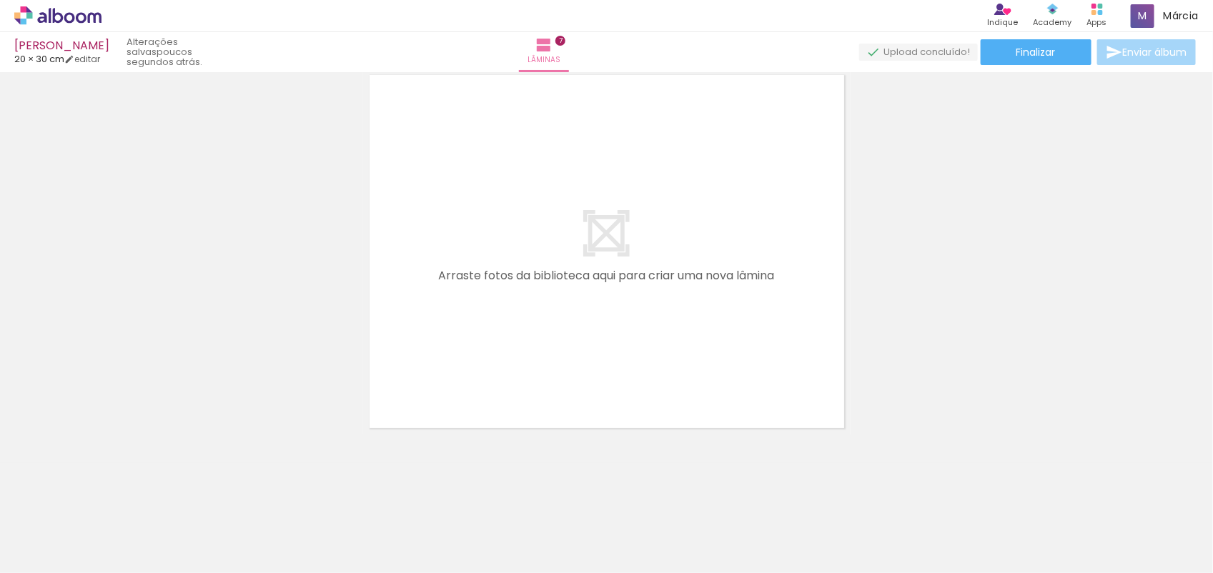
scroll to position [0, 1310]
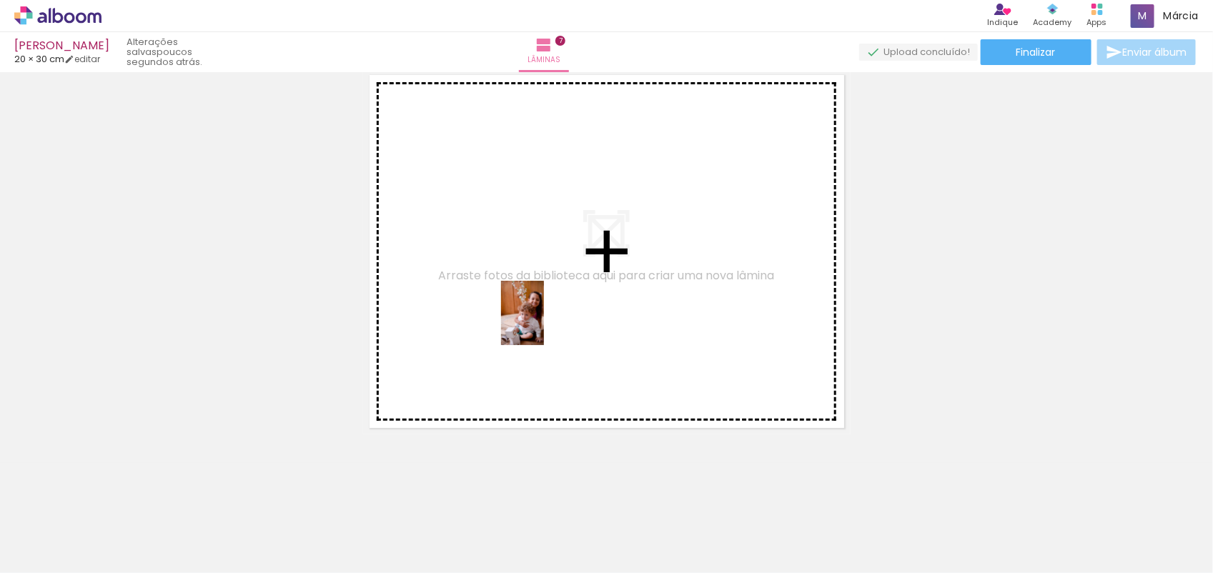
drag, startPoint x: 370, startPoint y: 523, endPoint x: 470, endPoint y: 444, distance: 127.7
click at [545, 324] on quentale-workspace at bounding box center [606, 286] width 1213 height 573
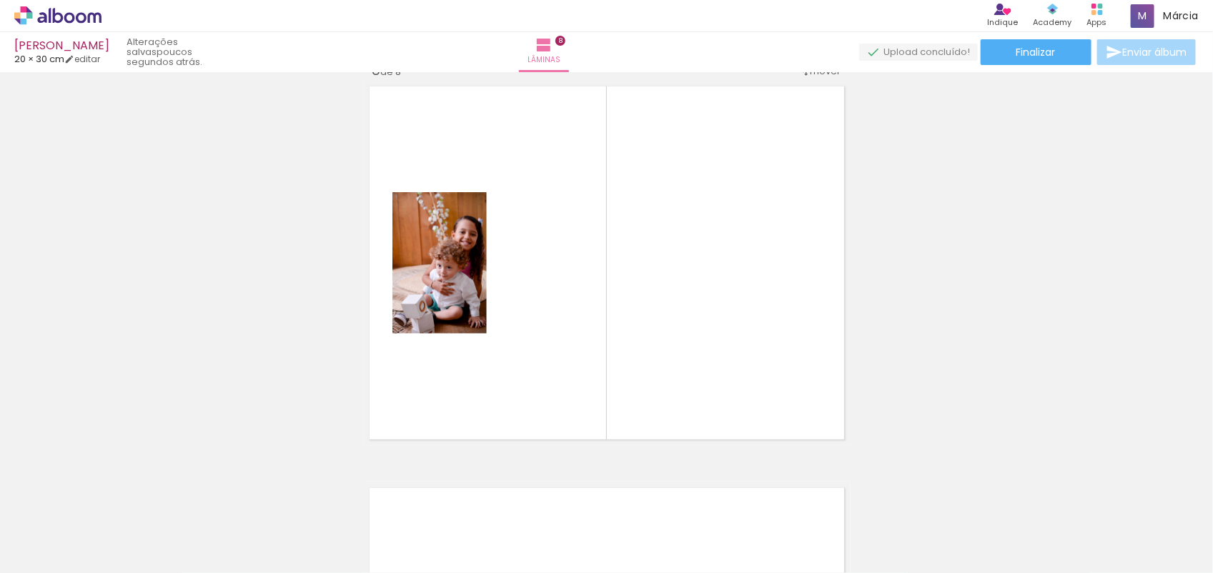
scroll to position [2831, 0]
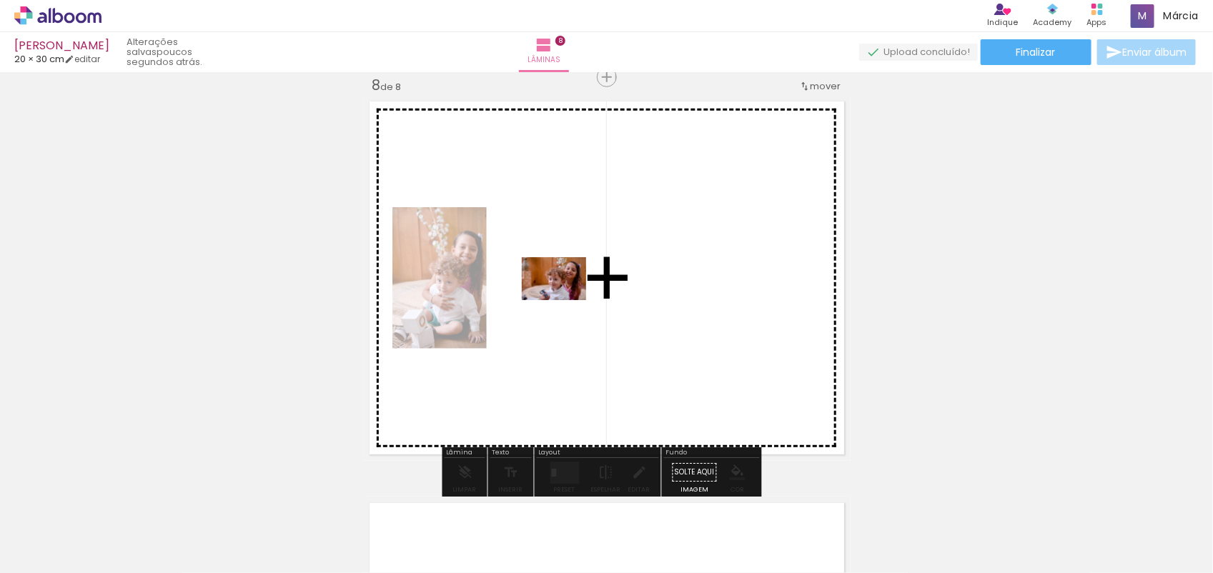
drag, startPoint x: 444, startPoint y: 522, endPoint x: 566, endPoint y: 298, distance: 255.0
click at [566, 298] on quentale-workspace at bounding box center [606, 286] width 1213 height 573
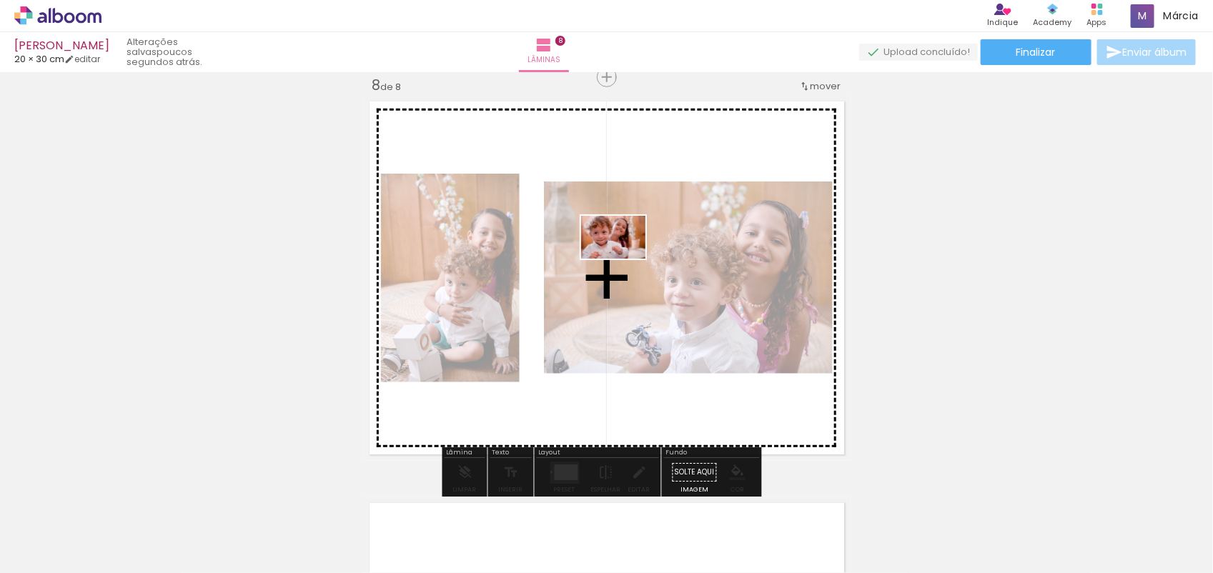
drag, startPoint x: 1159, startPoint y: 529, endPoint x: 608, endPoint y: 255, distance: 615.4
click at [608, 255] on quentale-workspace at bounding box center [606, 286] width 1213 height 573
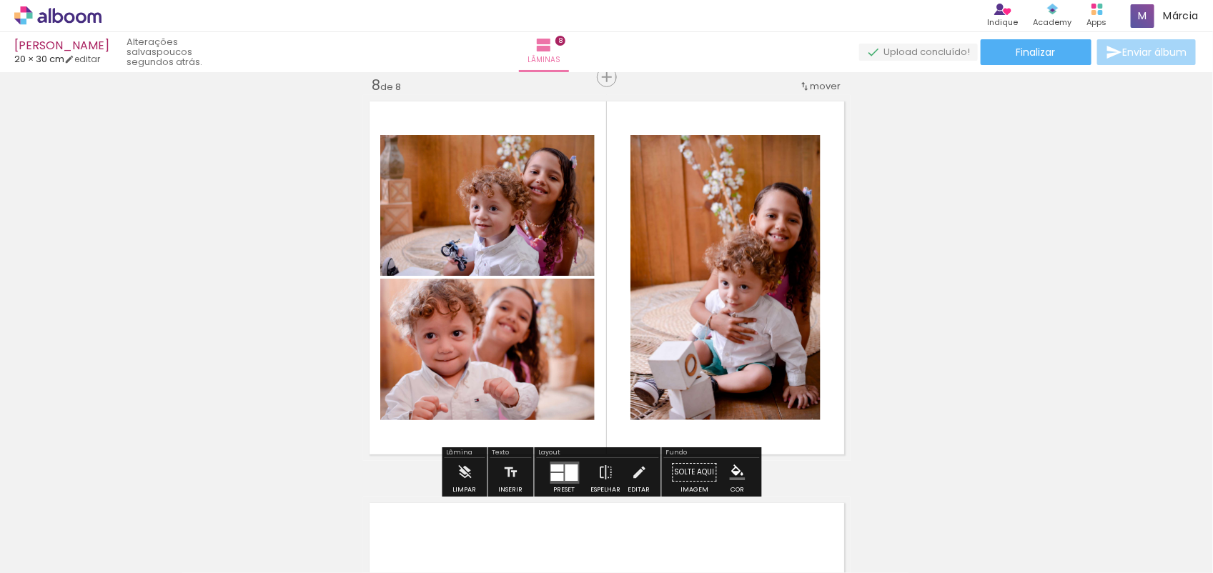
click at [555, 462] on quentale-layouter at bounding box center [564, 473] width 29 height 22
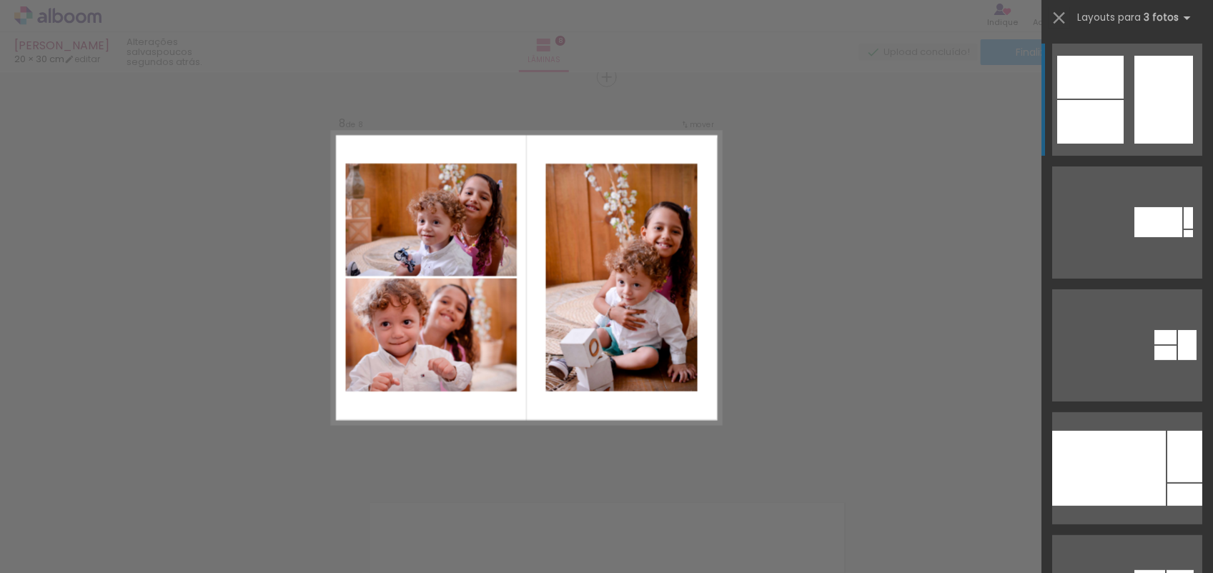
scroll to position [472, 0]
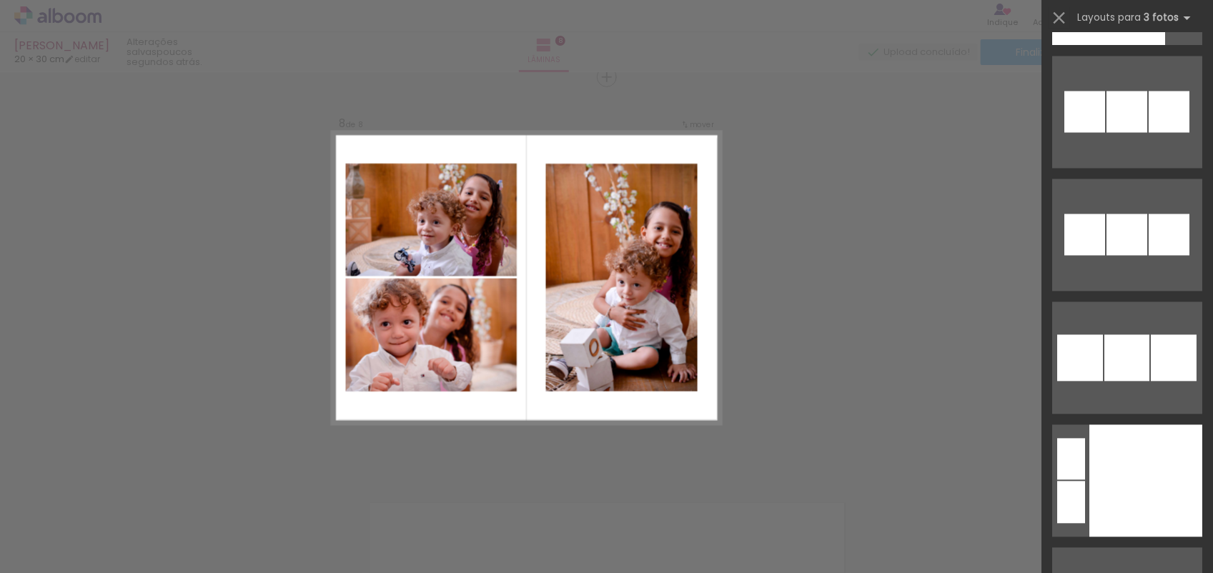
scroll to position [21116, 0]
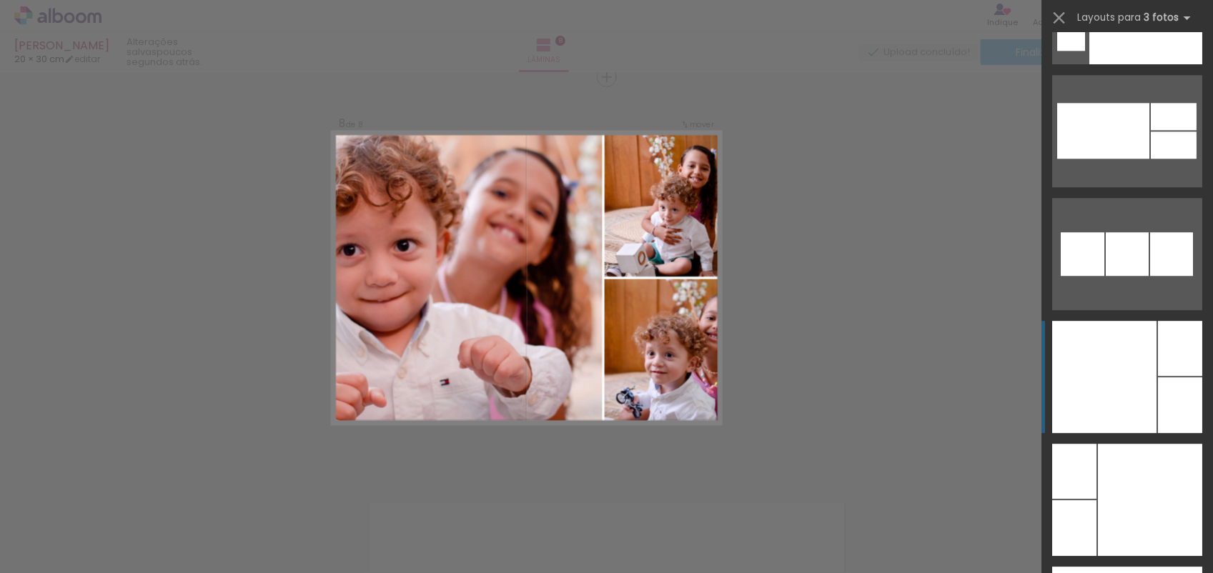
click at [1132, 402] on div at bounding box center [1104, 377] width 104 height 112
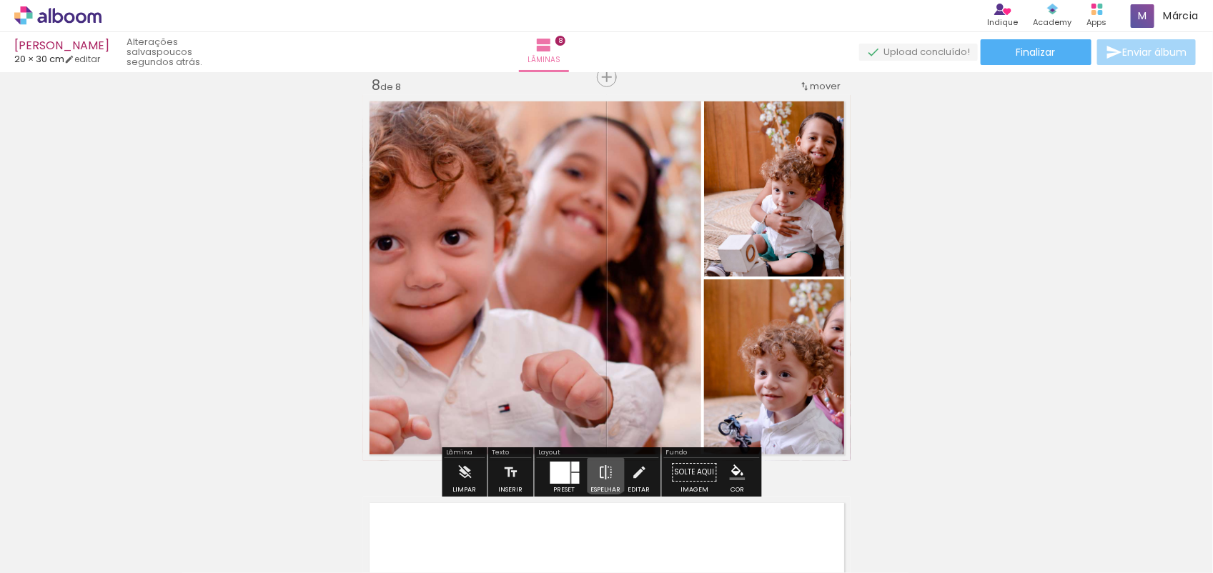
click at [602, 465] on iron-icon at bounding box center [606, 472] width 16 height 29
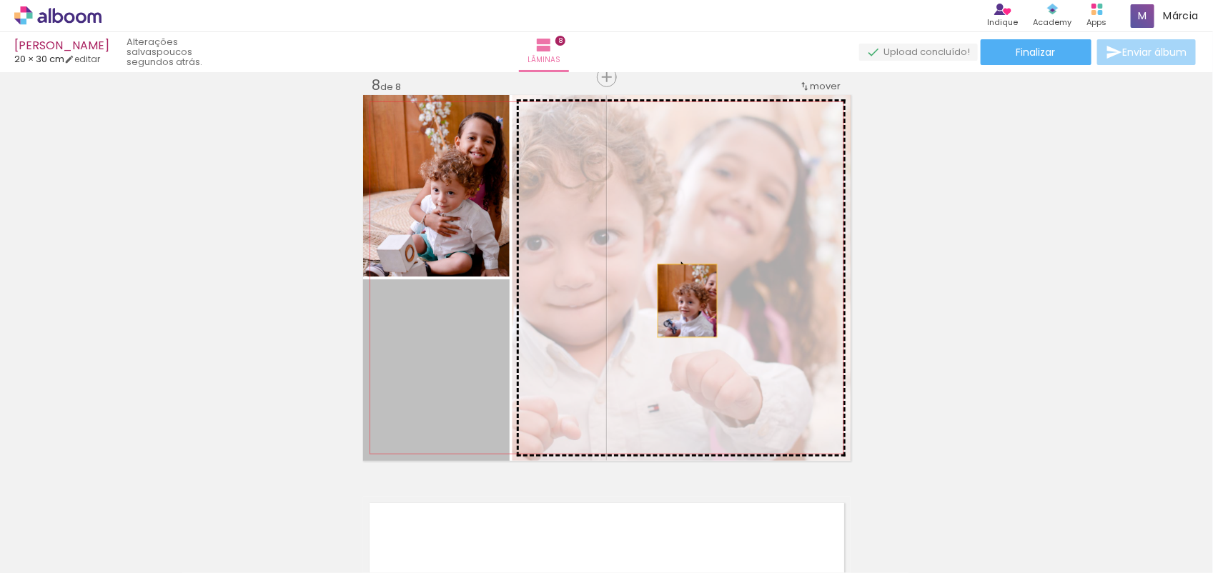
drag, startPoint x: 466, startPoint y: 382, endPoint x: 684, endPoint y: 298, distance: 233.8
click at [0, 0] on slot at bounding box center [0, 0] width 0 height 0
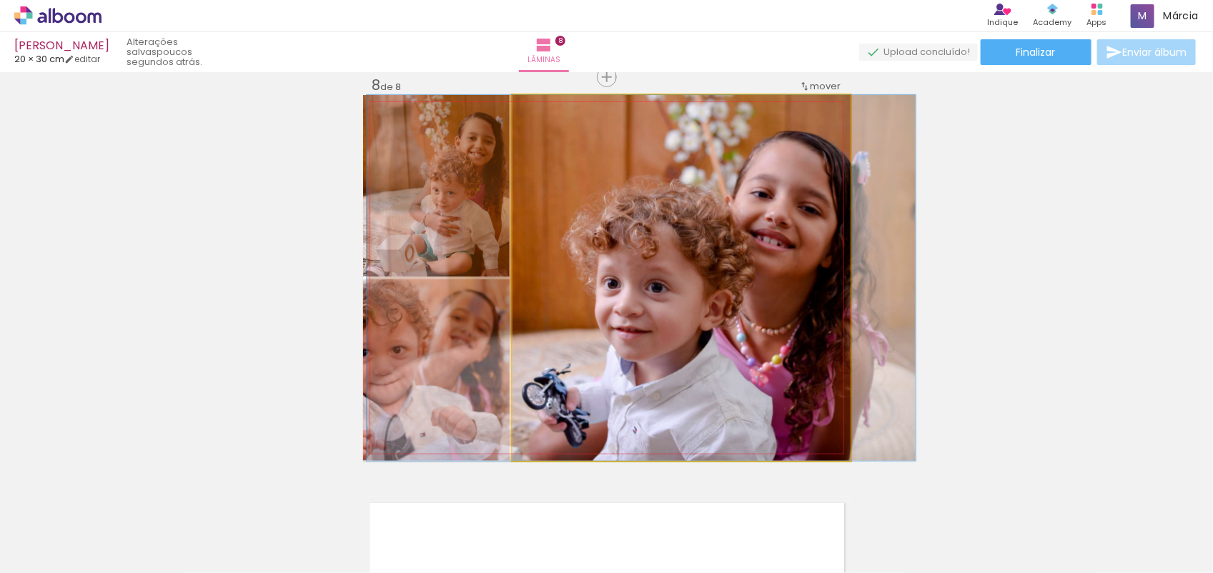
drag, startPoint x: 705, startPoint y: 297, endPoint x: 665, endPoint y: 310, distance: 42.0
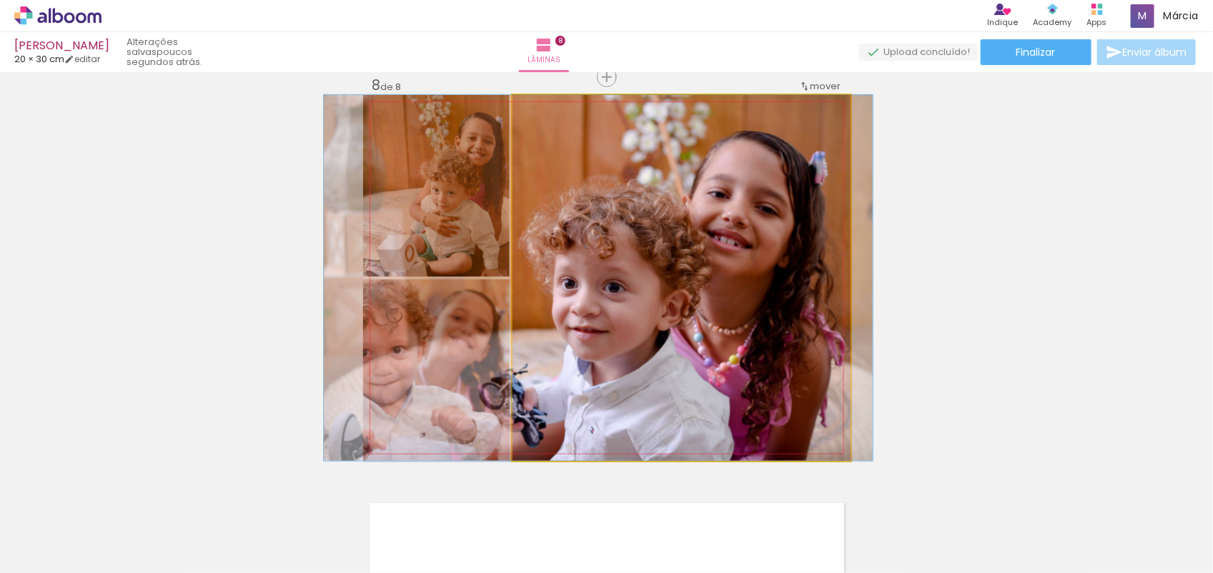
drag, startPoint x: 665, startPoint y: 310, endPoint x: 620, endPoint y: 320, distance: 45.4
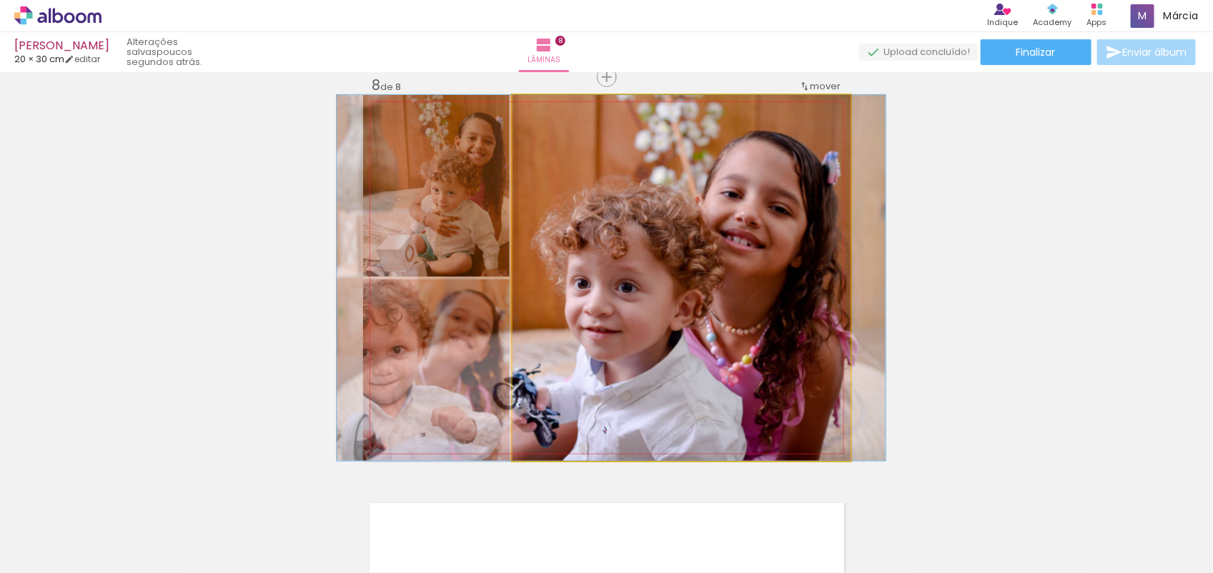
drag, startPoint x: 731, startPoint y: 307, endPoint x: 747, endPoint y: 315, distance: 18.2
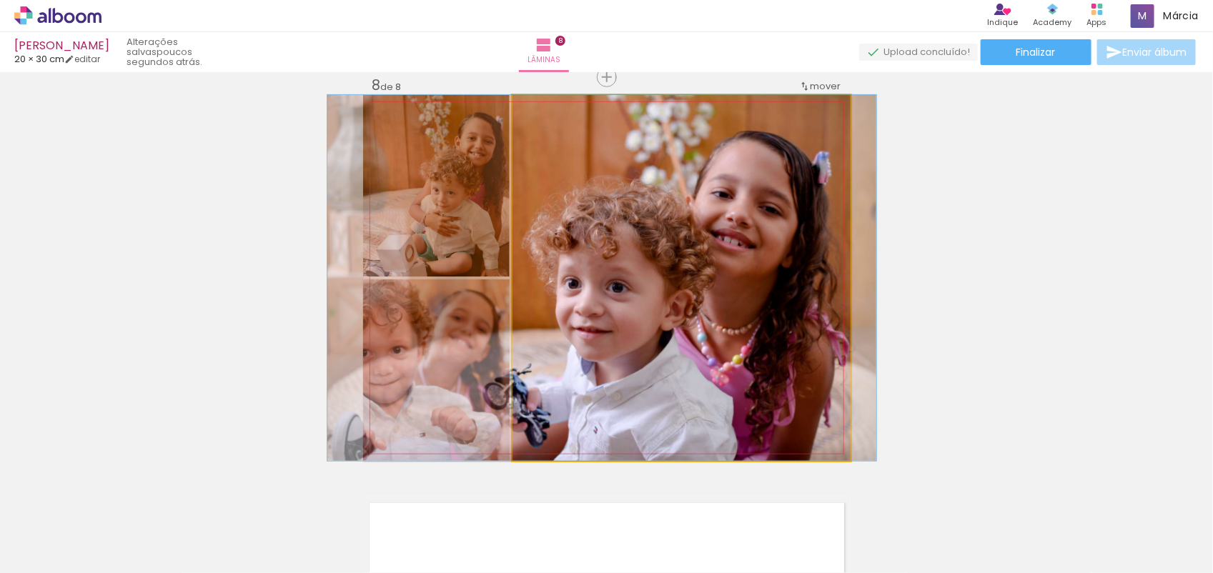
drag, startPoint x: 747, startPoint y: 315, endPoint x: 738, endPoint y: 317, distance: 9.4
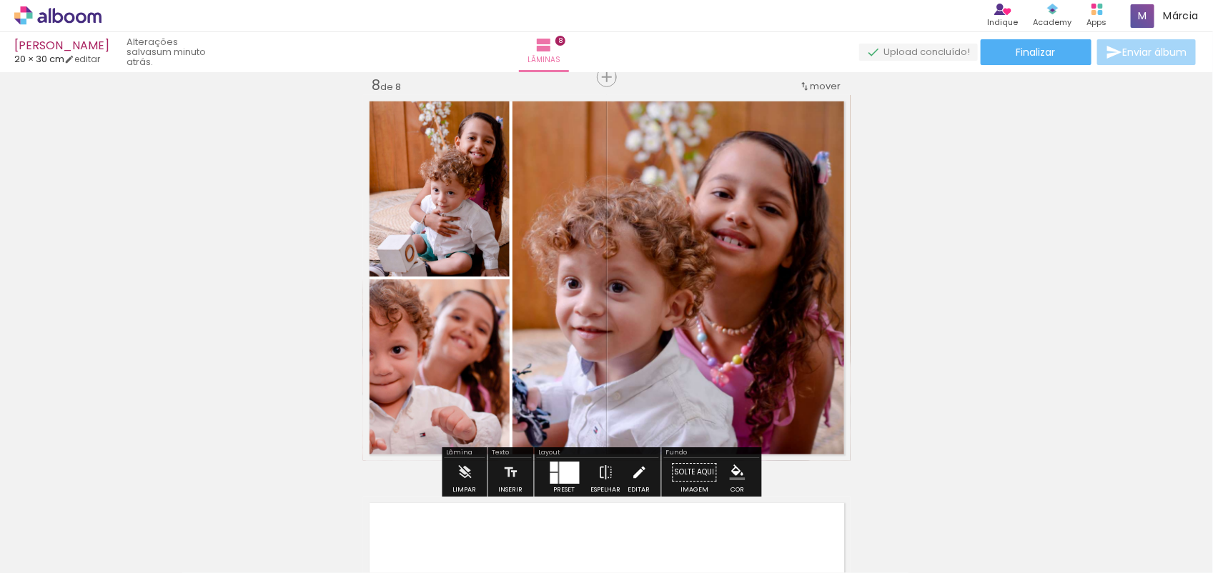
click at [640, 466] on iron-icon at bounding box center [639, 472] width 16 height 29
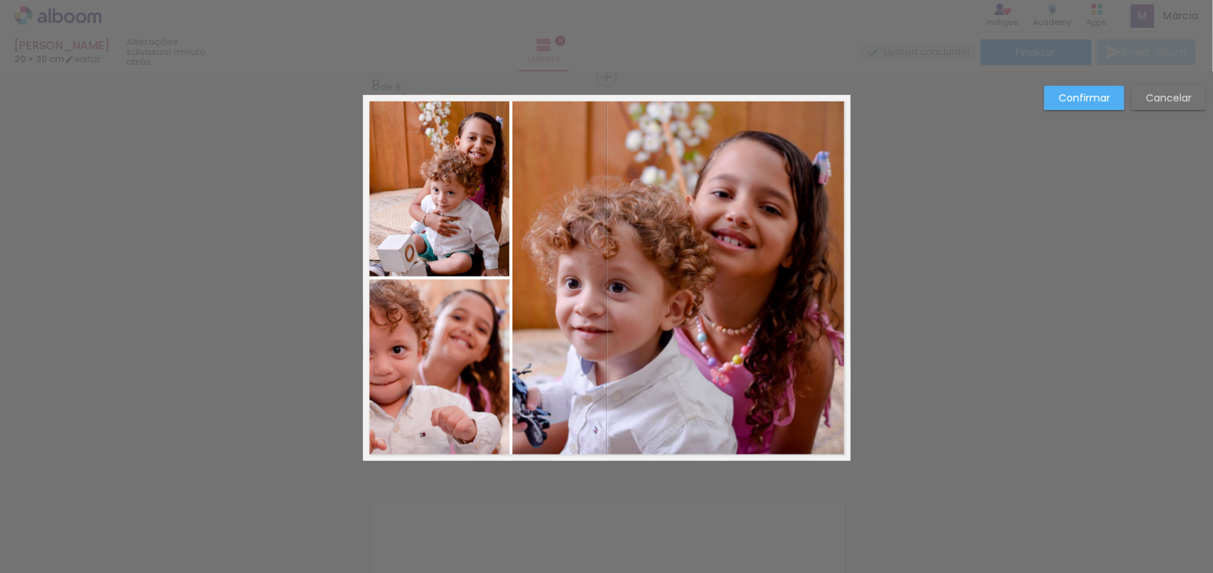
click at [452, 337] on quentale-photo at bounding box center [436, 370] width 147 height 182
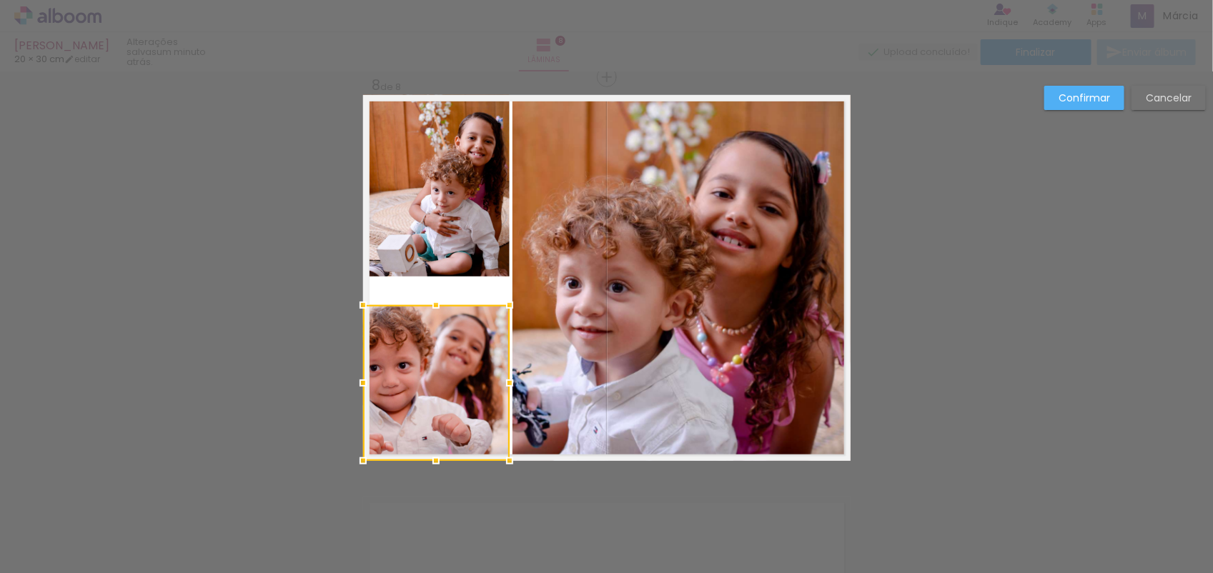
drag, startPoint x: 430, startPoint y: 277, endPoint x: 434, endPoint y: 304, distance: 26.8
click at [434, 304] on div at bounding box center [436, 305] width 29 height 29
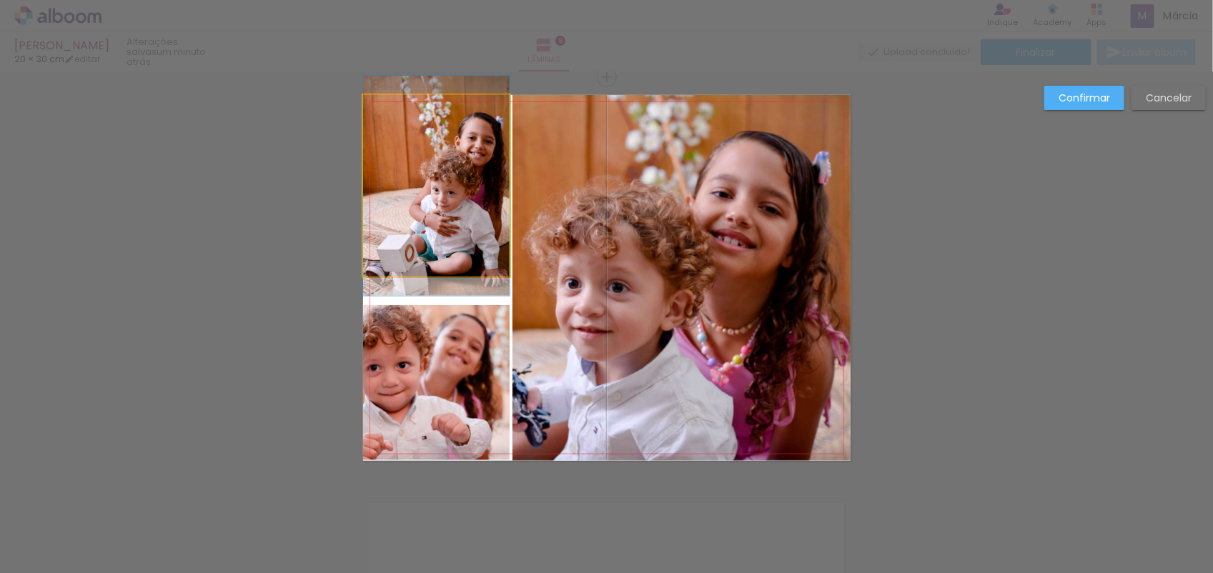
click at [442, 245] on quentale-photo at bounding box center [436, 186] width 147 height 182
click at [442, 305] on div at bounding box center [436, 383] width 147 height 156
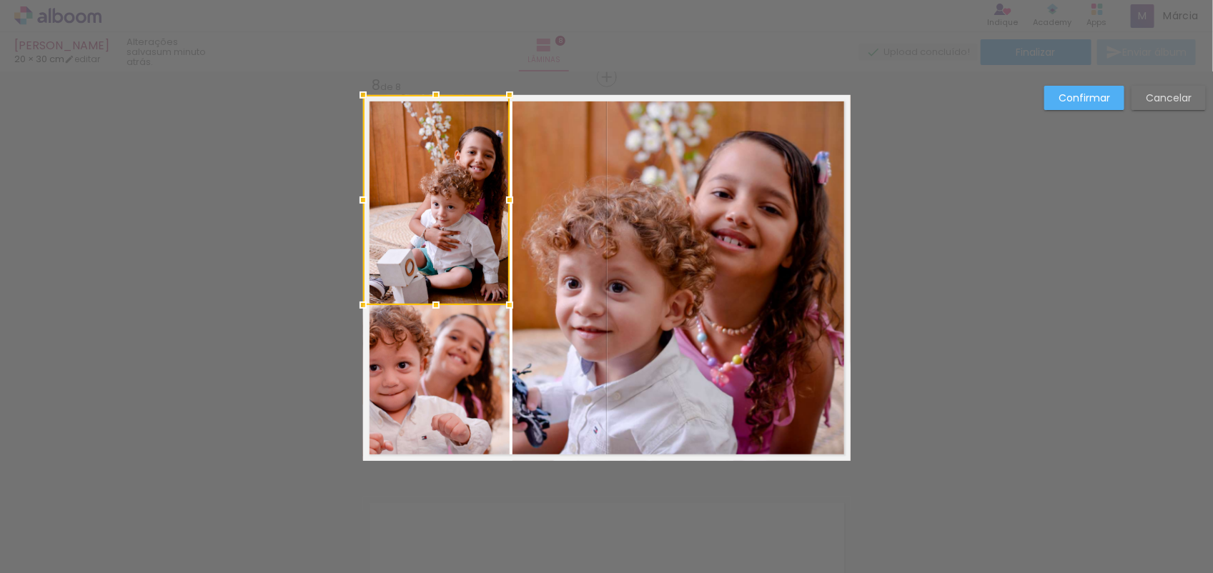
drag, startPoint x: 429, startPoint y: 276, endPoint x: 430, endPoint y: 305, distance: 28.6
click at [430, 305] on div at bounding box center [436, 305] width 29 height 29
click at [1070, 104] on paper-button "Confirmar" at bounding box center [1084, 98] width 80 height 24
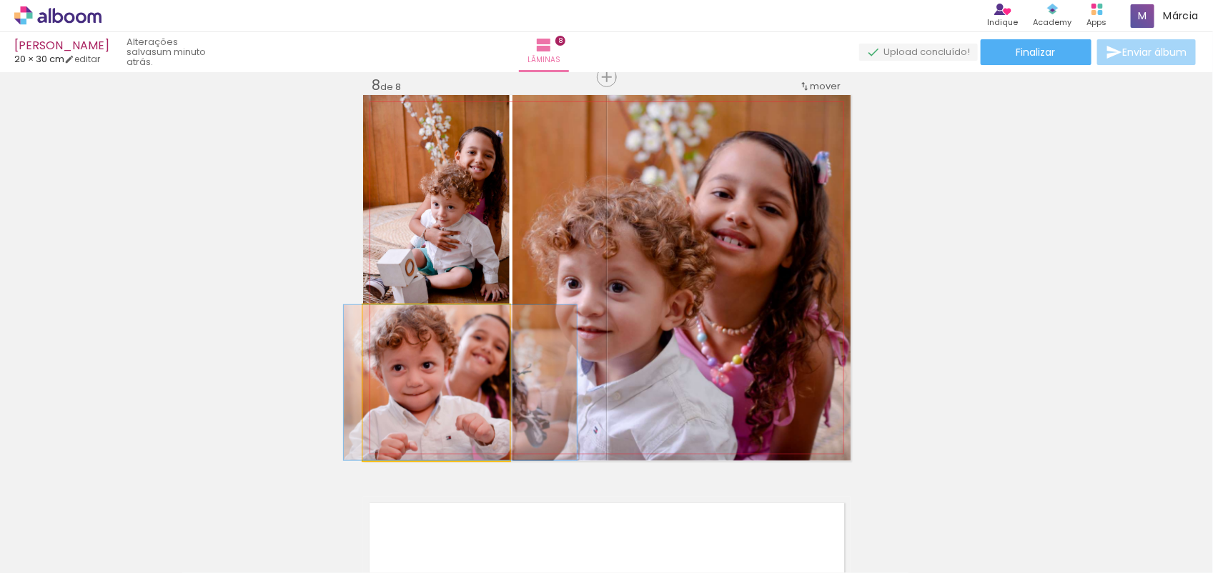
drag, startPoint x: 445, startPoint y: 370, endPoint x: 470, endPoint y: 373, distance: 24.5
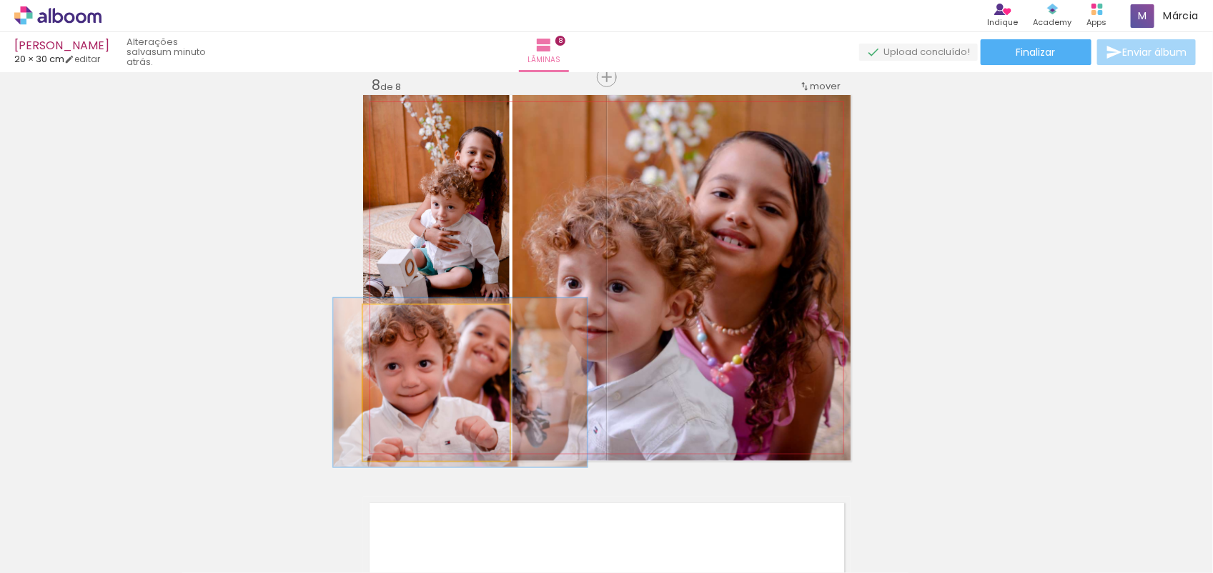
click at [397, 324] on div at bounding box center [401, 320] width 13 height 13
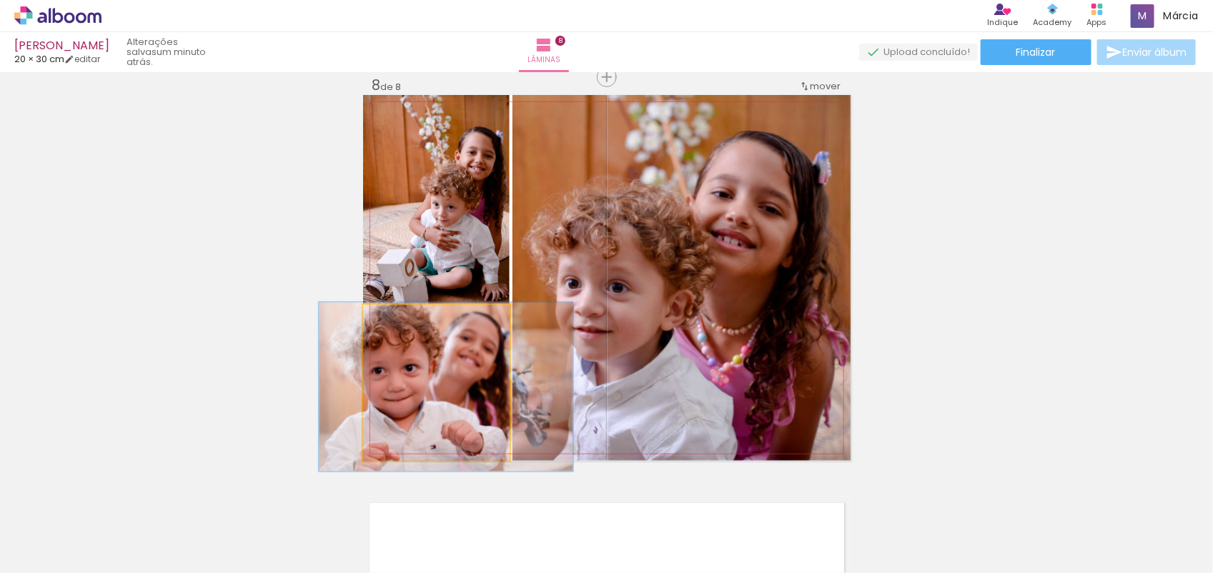
drag, startPoint x: 412, startPoint y: 347, endPoint x: 398, endPoint y: 352, distance: 14.9
click at [424, 361] on quentale-photo at bounding box center [436, 382] width 147 height 155
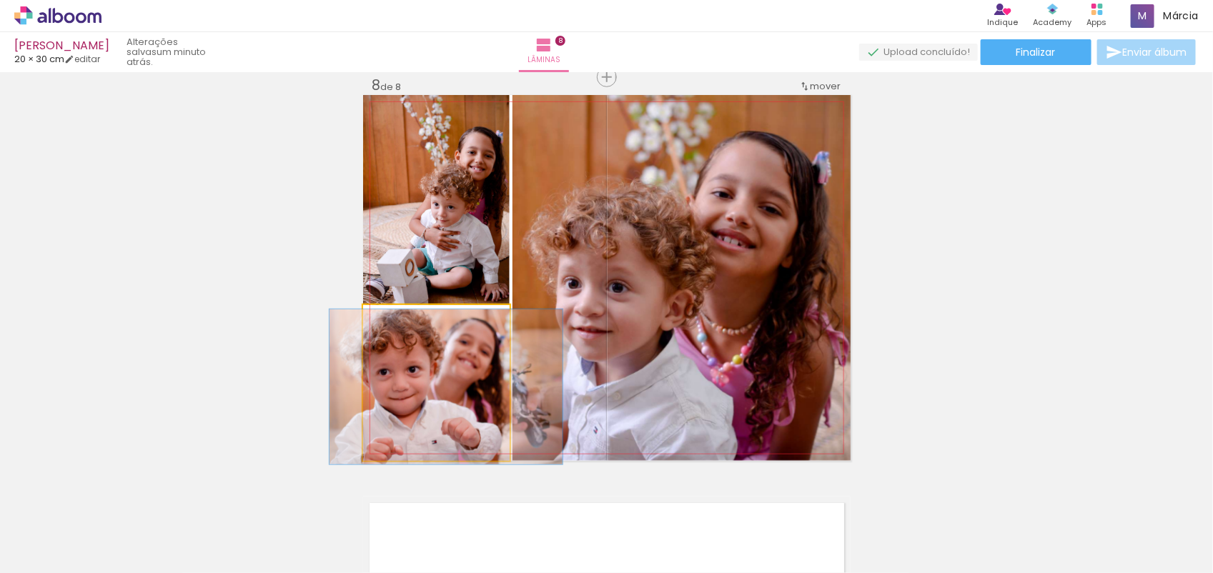
drag, startPoint x: 388, startPoint y: 319, endPoint x: 363, endPoint y: 318, distance: 25.0
click at [367, 318] on div at bounding box center [416, 320] width 99 height 21
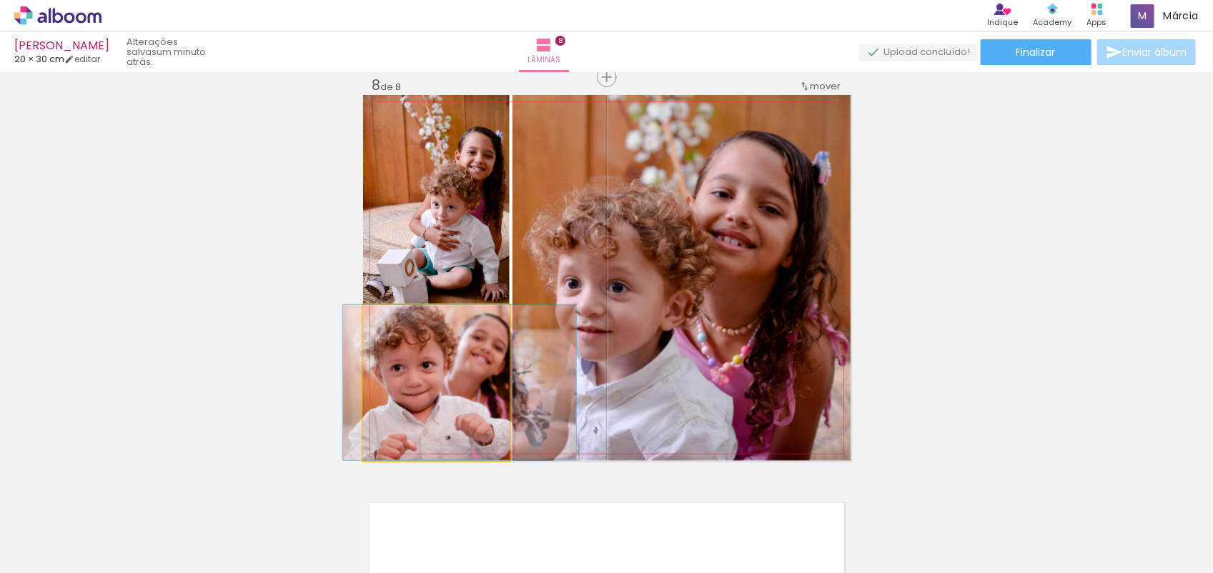
drag, startPoint x: 476, startPoint y: 384, endPoint x: 490, endPoint y: 390, distance: 15.0
click at [490, 390] on quentale-photo at bounding box center [436, 382] width 147 height 155
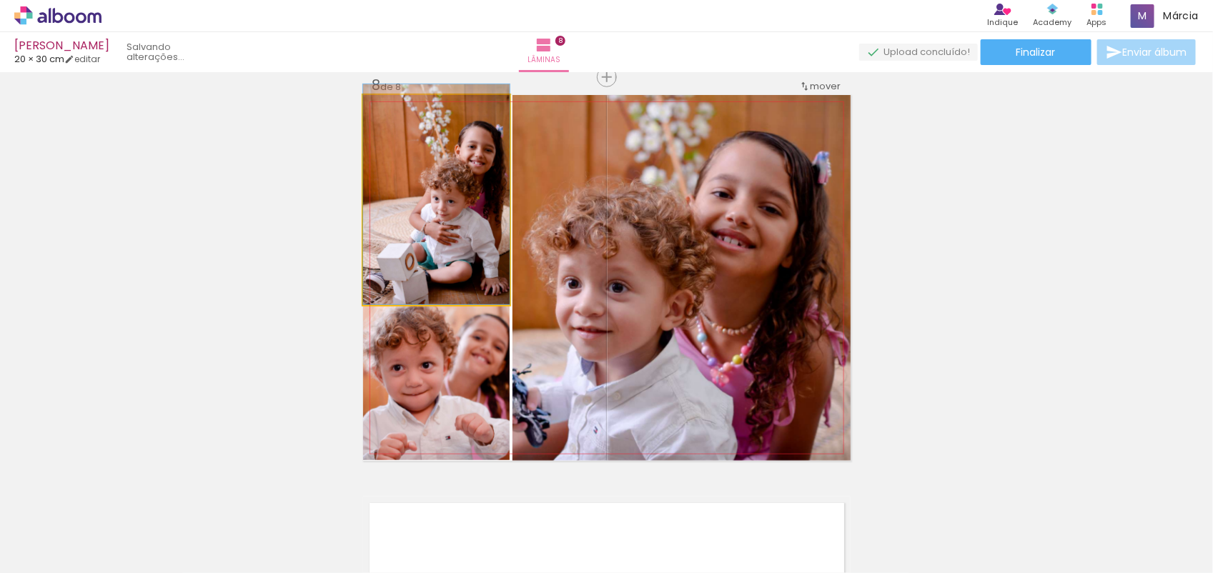
drag, startPoint x: 425, startPoint y: 215, endPoint x: 429, endPoint y: 207, distance: 8.6
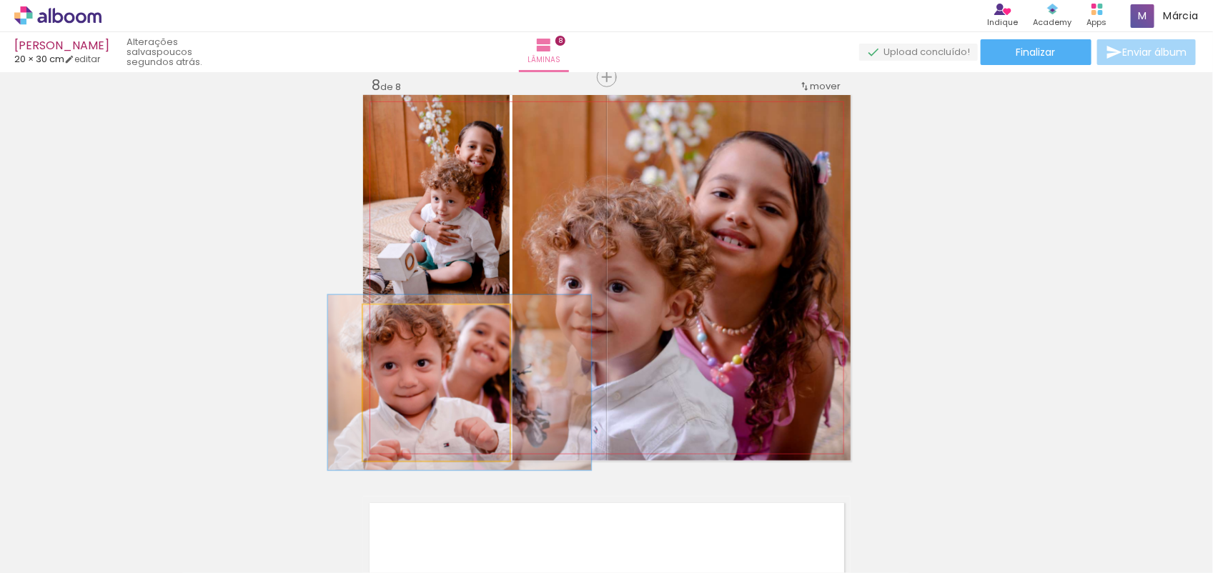
click at [396, 324] on div at bounding box center [402, 320] width 13 height 13
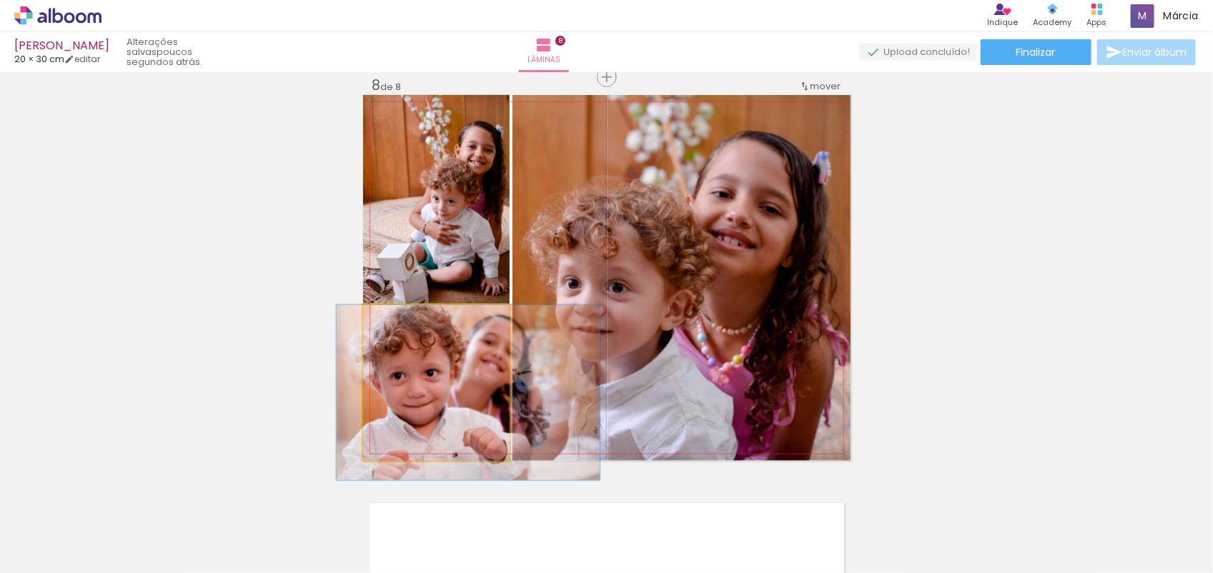
drag, startPoint x: 422, startPoint y: 365, endPoint x: 430, endPoint y: 387, distance: 24.4
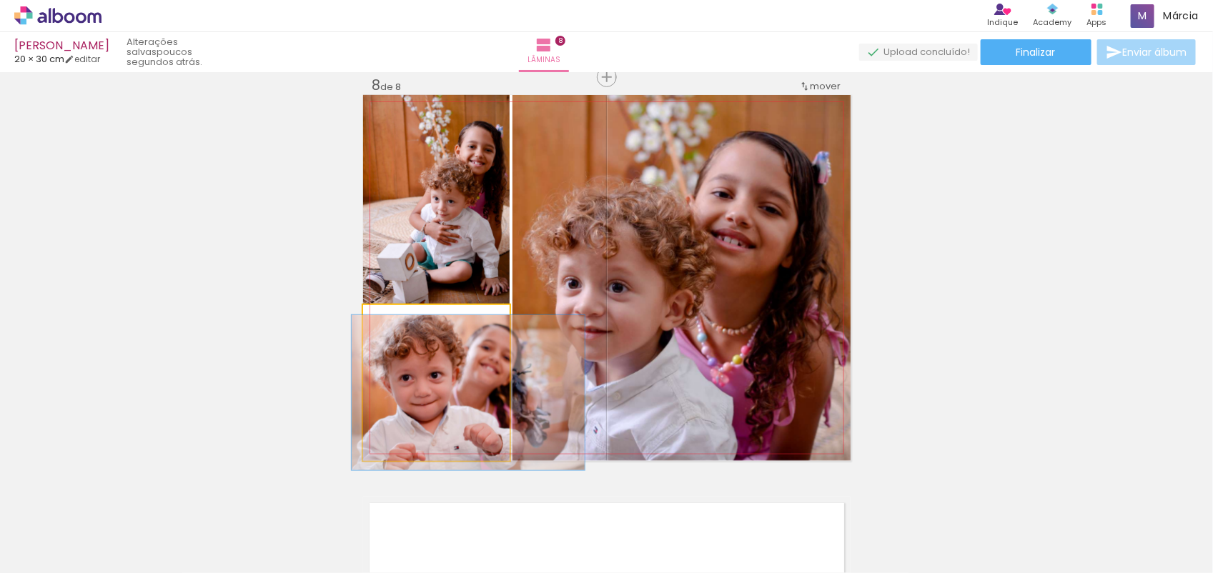
drag, startPoint x: 394, startPoint y: 322, endPoint x: 365, endPoint y: 327, distance: 29.9
type paper-slider "100"
click at [367, 327] on div at bounding box center [416, 320] width 99 height 21
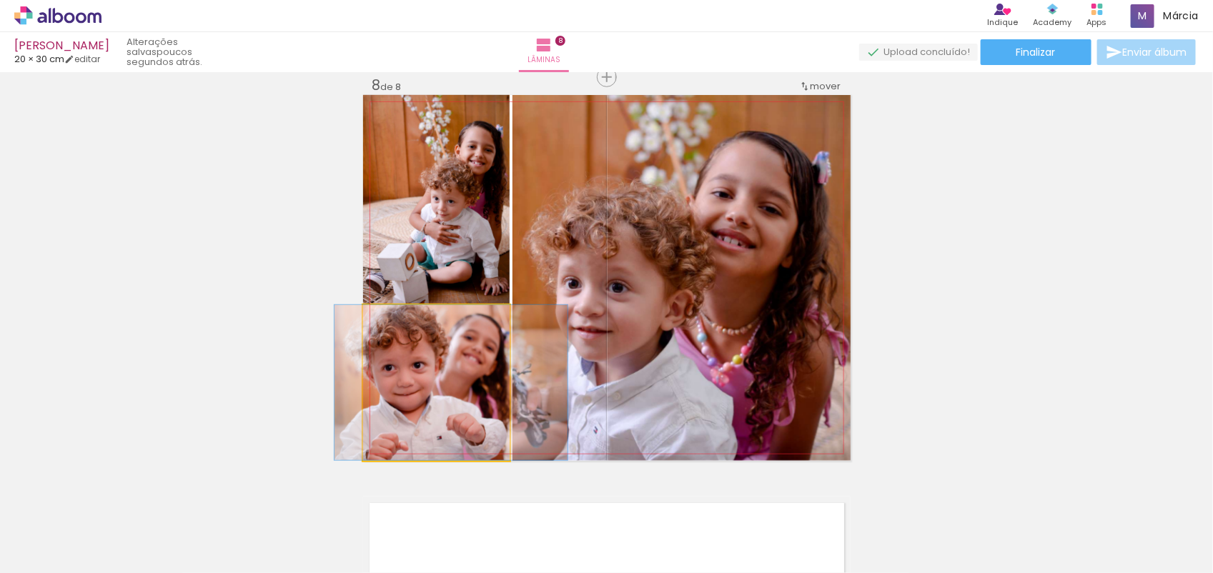
drag, startPoint x: 429, startPoint y: 347, endPoint x: 412, endPoint y: 361, distance: 21.9
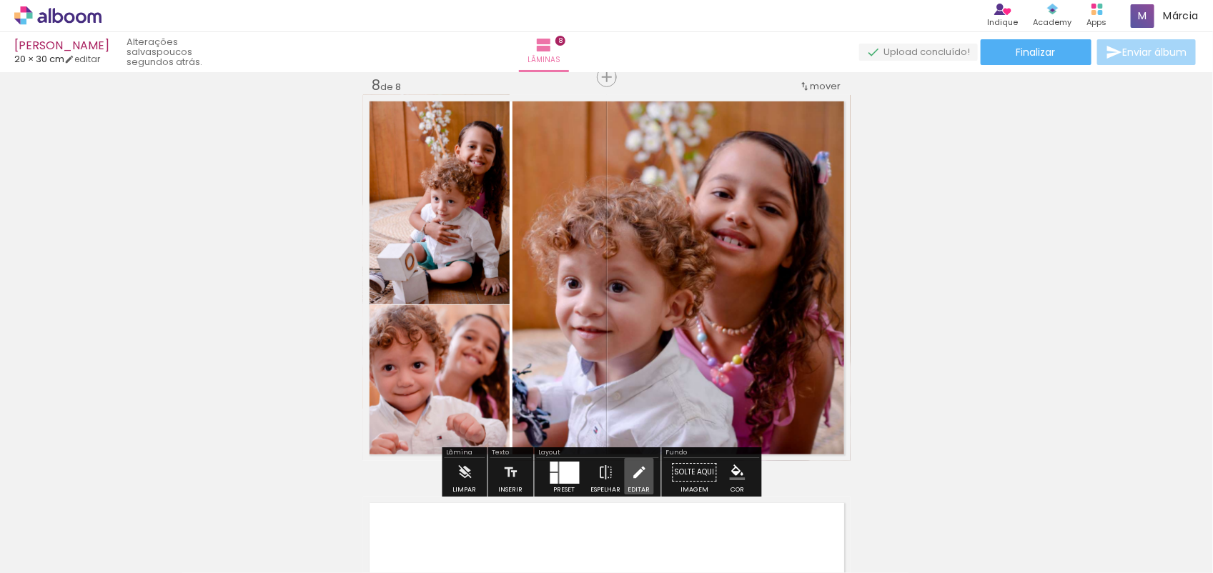
click at [637, 473] on iron-icon at bounding box center [639, 472] width 16 height 29
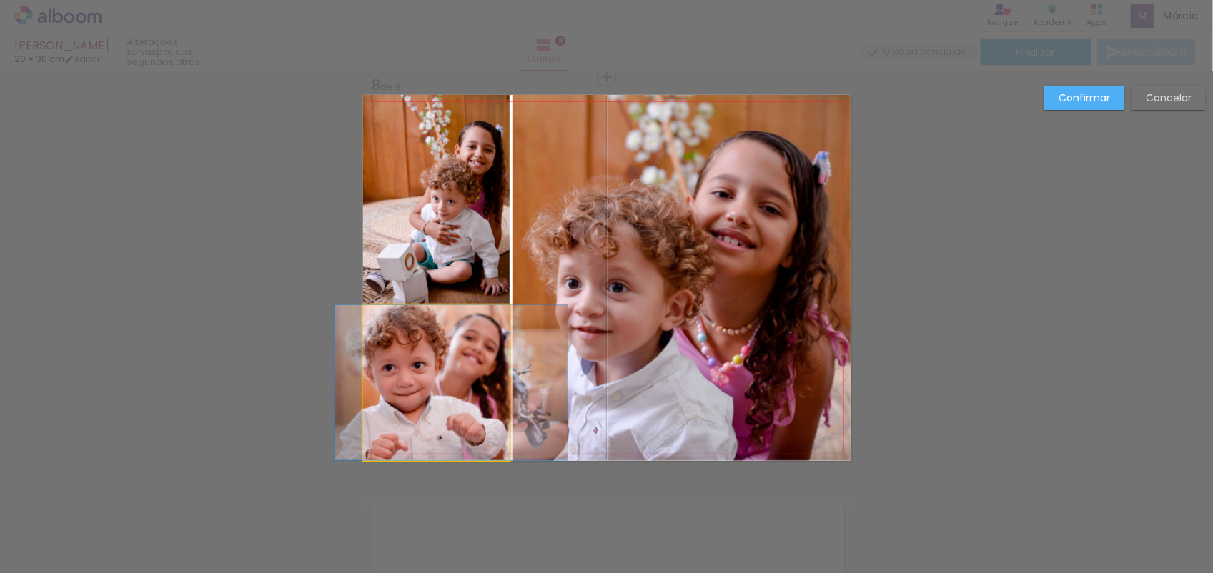
click at [419, 402] on quentale-photo at bounding box center [436, 382] width 147 height 155
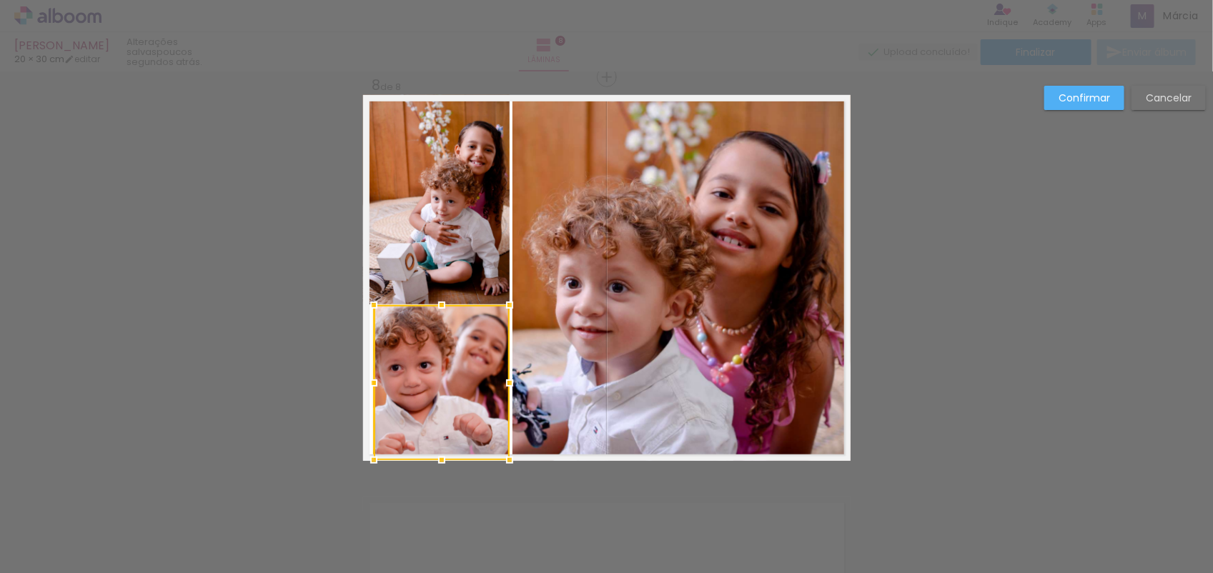
drag, startPoint x: 345, startPoint y: 384, endPoint x: 310, endPoint y: 390, distance: 36.3
click at [490, 375] on quentale-photo at bounding box center [441, 382] width 136 height 155
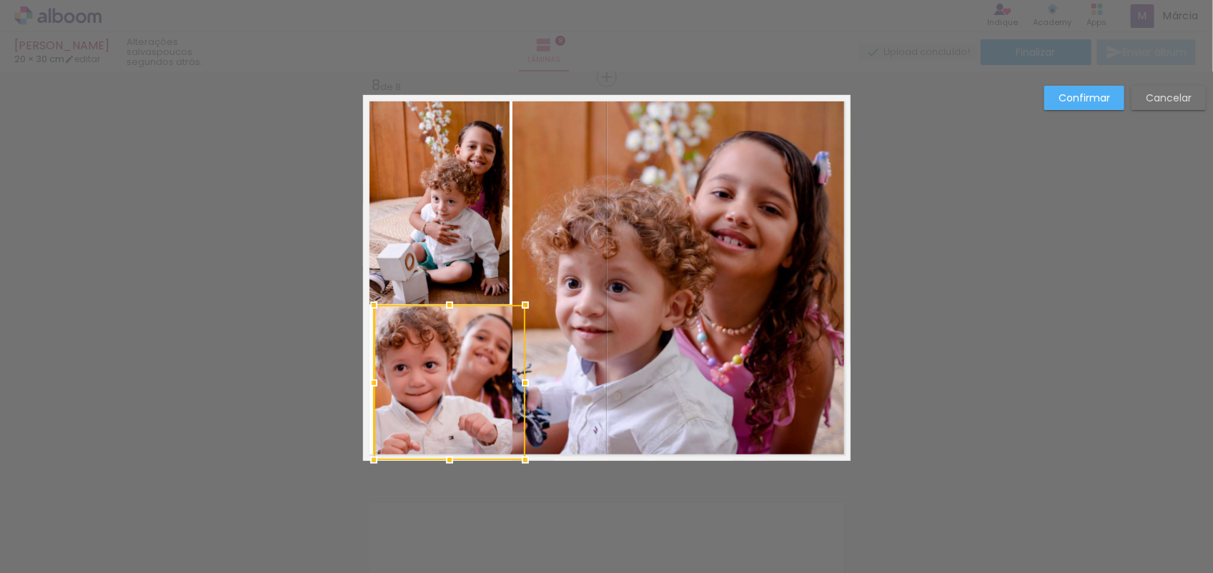
drag, startPoint x: 508, startPoint y: 384, endPoint x: 569, endPoint y: 387, distance: 61.6
click at [569, 387] on album-spread "8 de 8" at bounding box center [607, 278] width 488 height 366
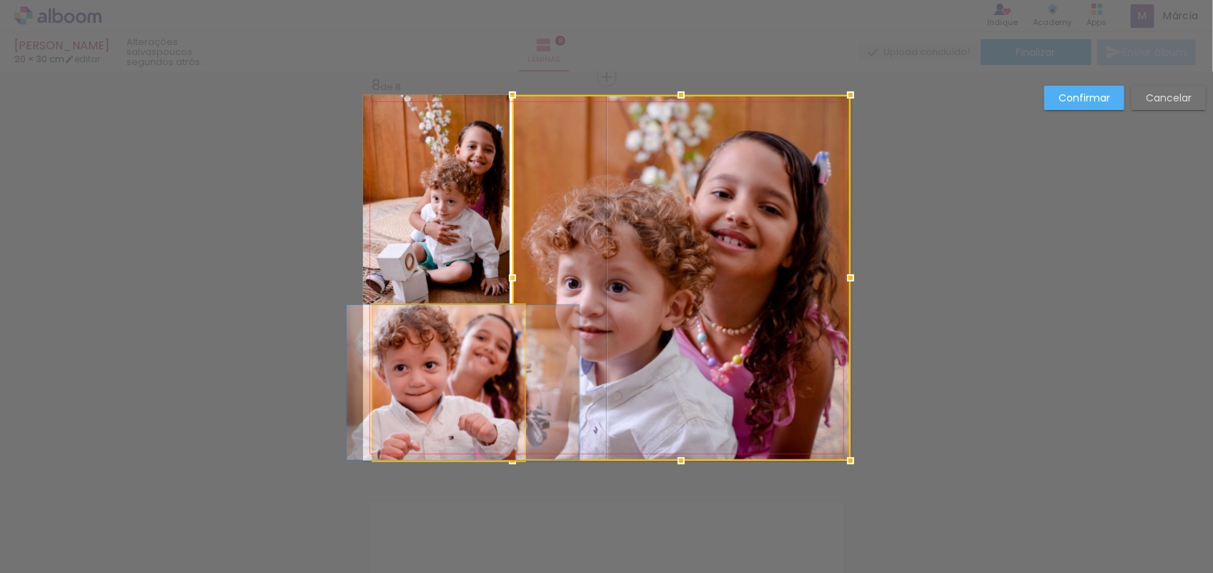
click at [383, 381] on quentale-photo at bounding box center [449, 382] width 152 height 155
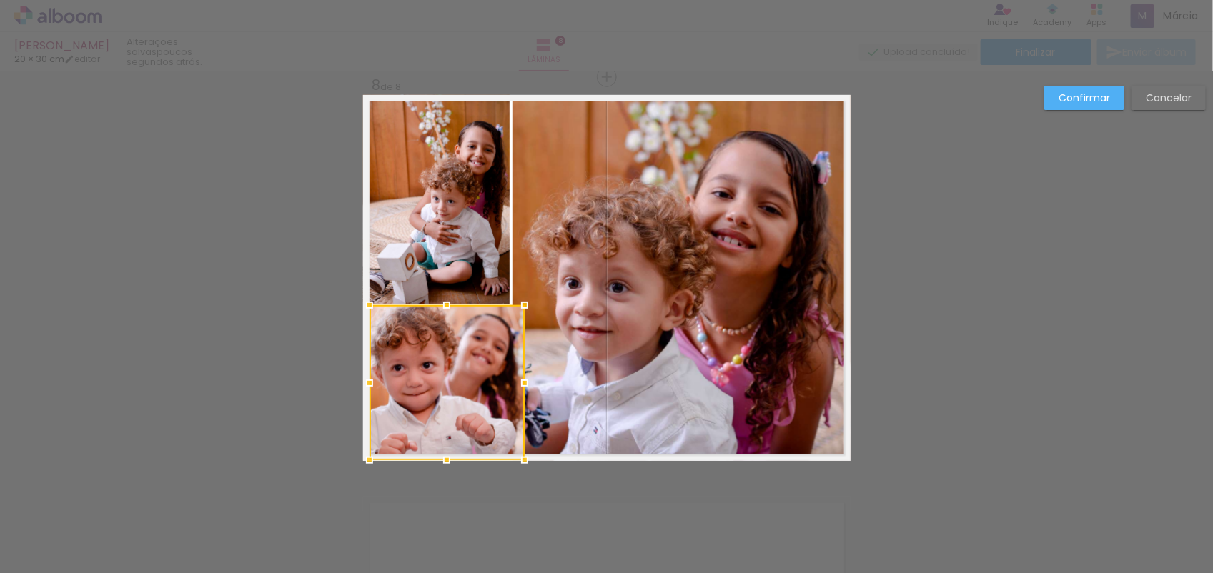
drag, startPoint x: 360, startPoint y: 380, endPoint x: 333, endPoint y: 390, distance: 28.3
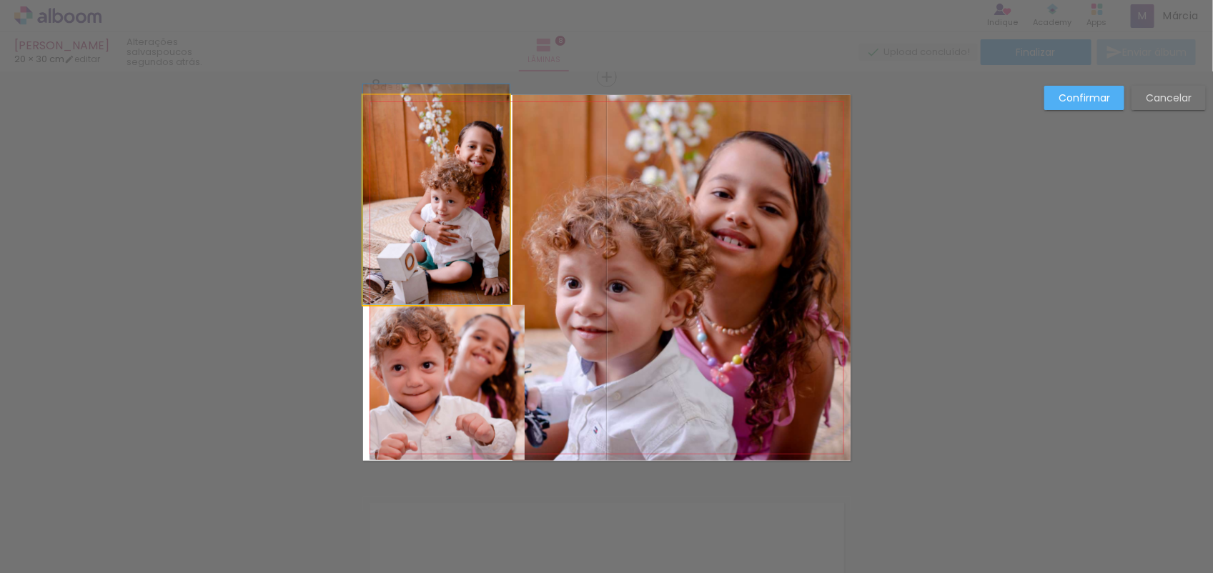
click at [494, 245] on quentale-photo at bounding box center [436, 200] width 147 height 210
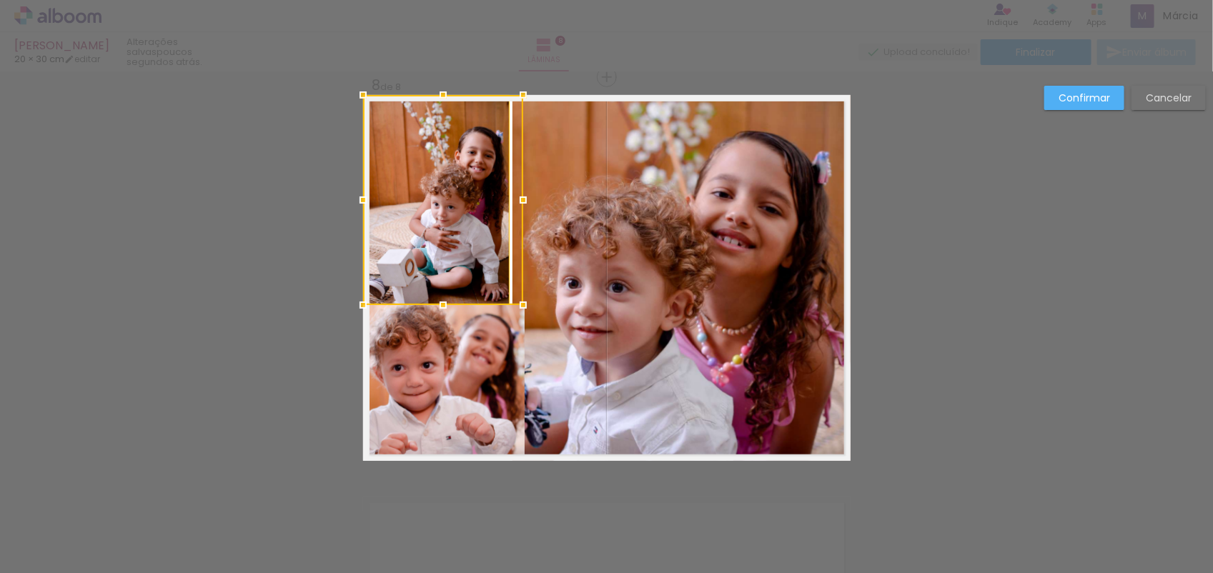
drag, startPoint x: 506, startPoint y: 202, endPoint x: 529, endPoint y: 202, distance: 22.9
click at [529, 202] on div at bounding box center [523, 200] width 29 height 29
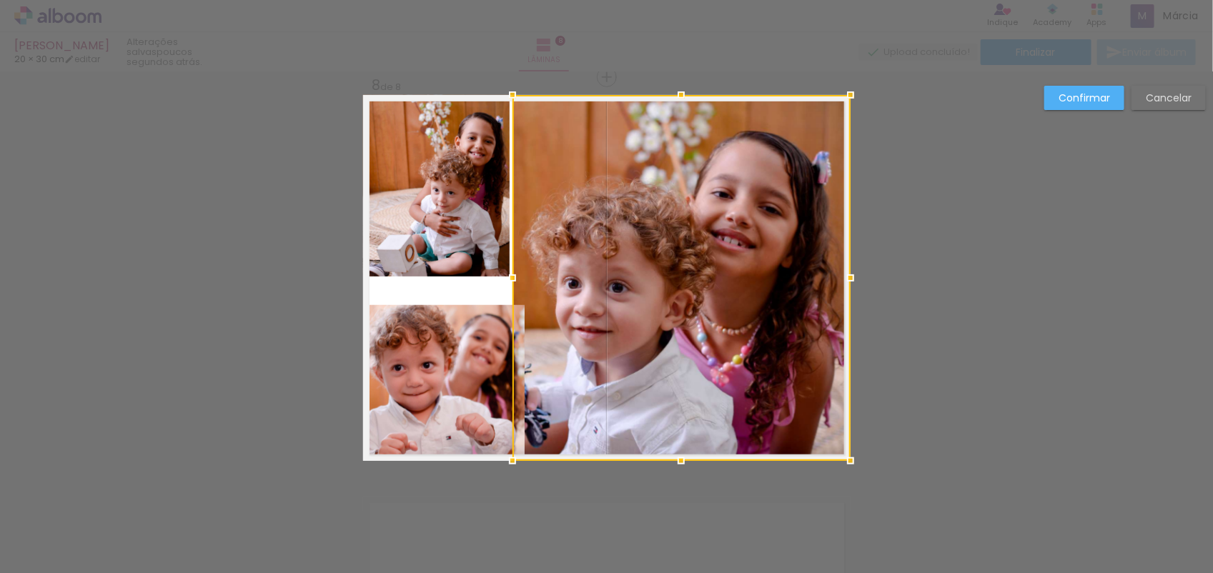
click at [529, 202] on div at bounding box center [682, 278] width 338 height 366
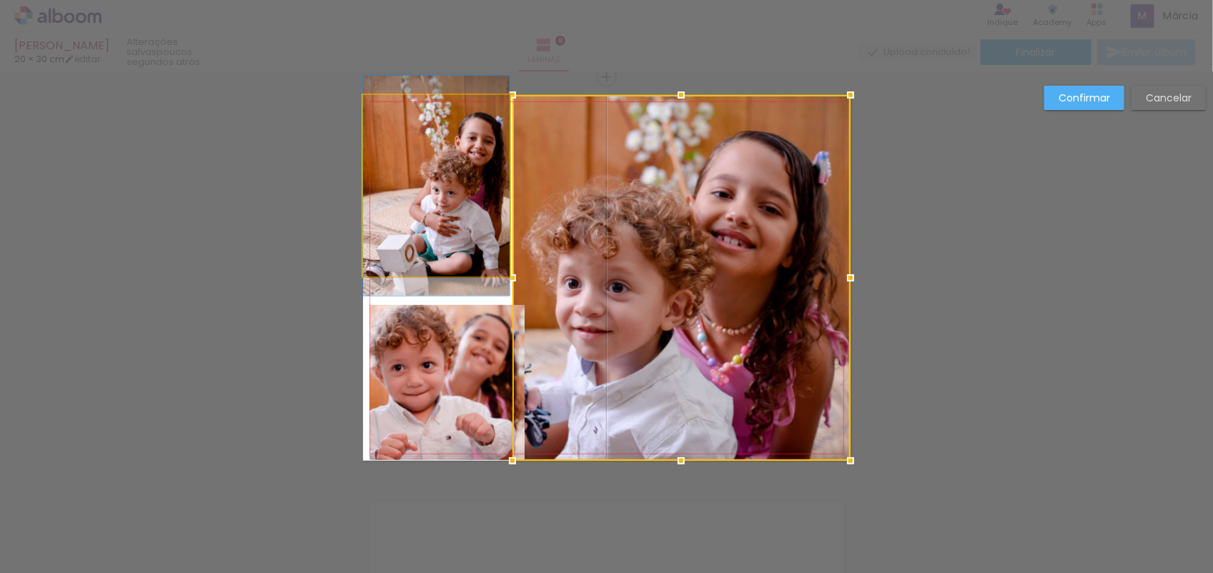
click at [498, 234] on quentale-photo at bounding box center [436, 186] width 147 height 182
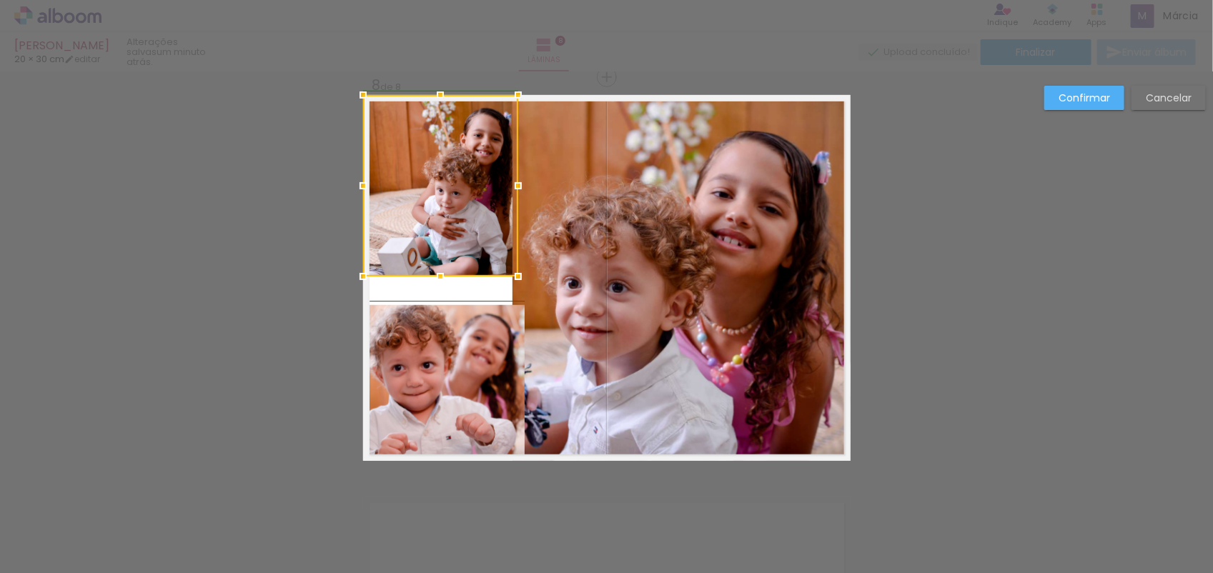
drag, startPoint x: 501, startPoint y: 183, endPoint x: 515, endPoint y: 193, distance: 17.5
click at [515, 193] on div at bounding box center [518, 186] width 29 height 29
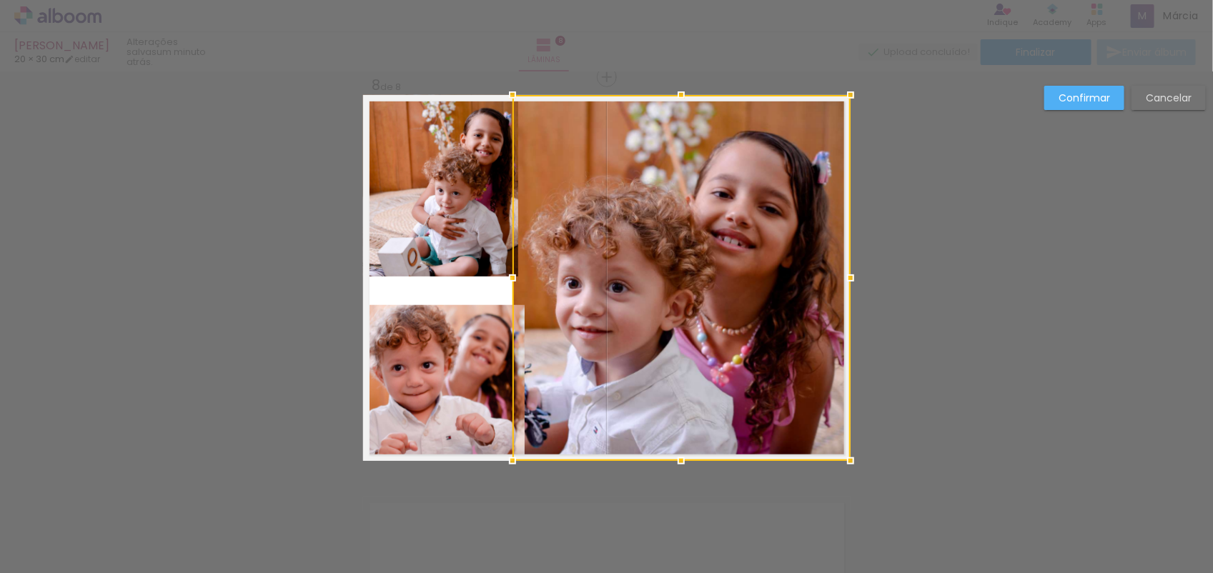
click at [432, 276] on quentale-photo at bounding box center [440, 186] width 155 height 182
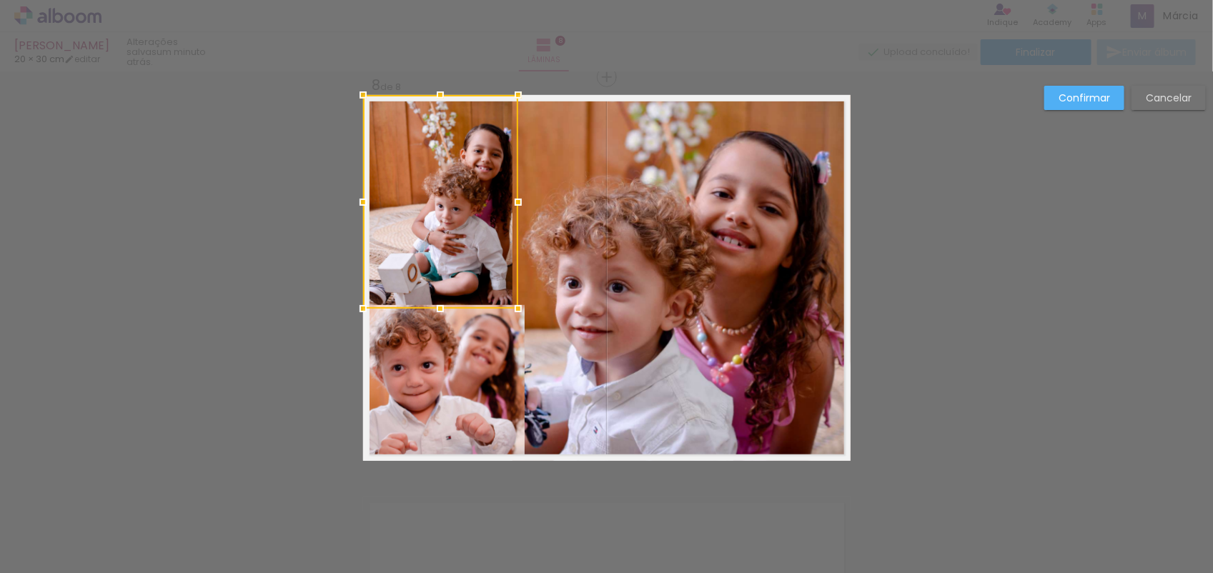
drag, startPoint x: 432, startPoint y: 274, endPoint x: 433, endPoint y: 306, distance: 32.2
click at [433, 306] on div at bounding box center [440, 309] width 29 height 29
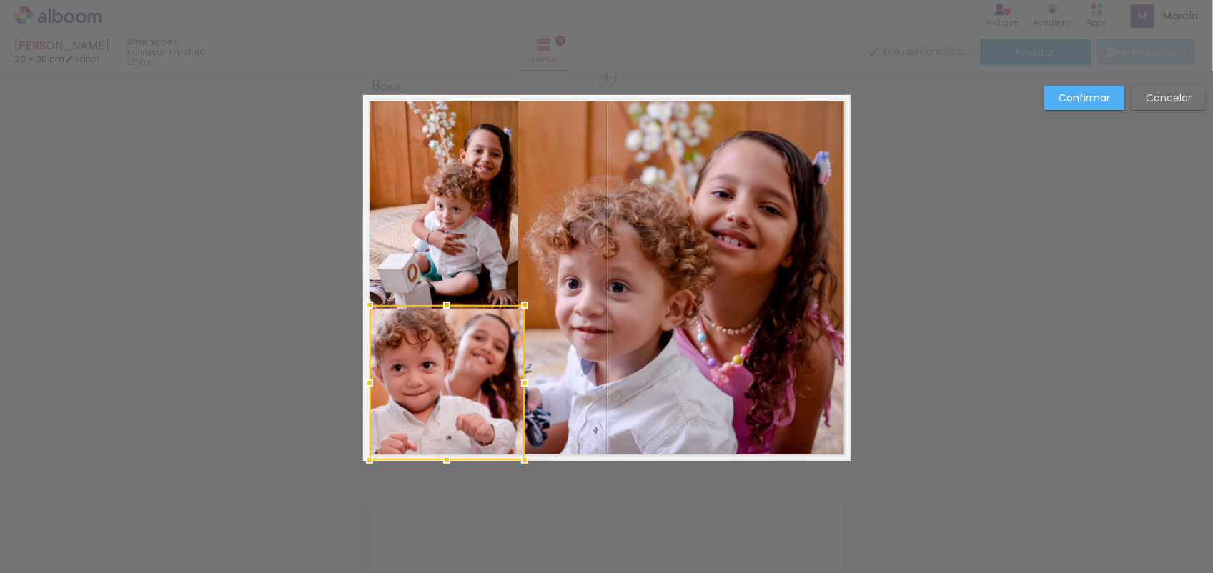
click at [483, 269] on quentale-photo at bounding box center [440, 202] width 155 height 214
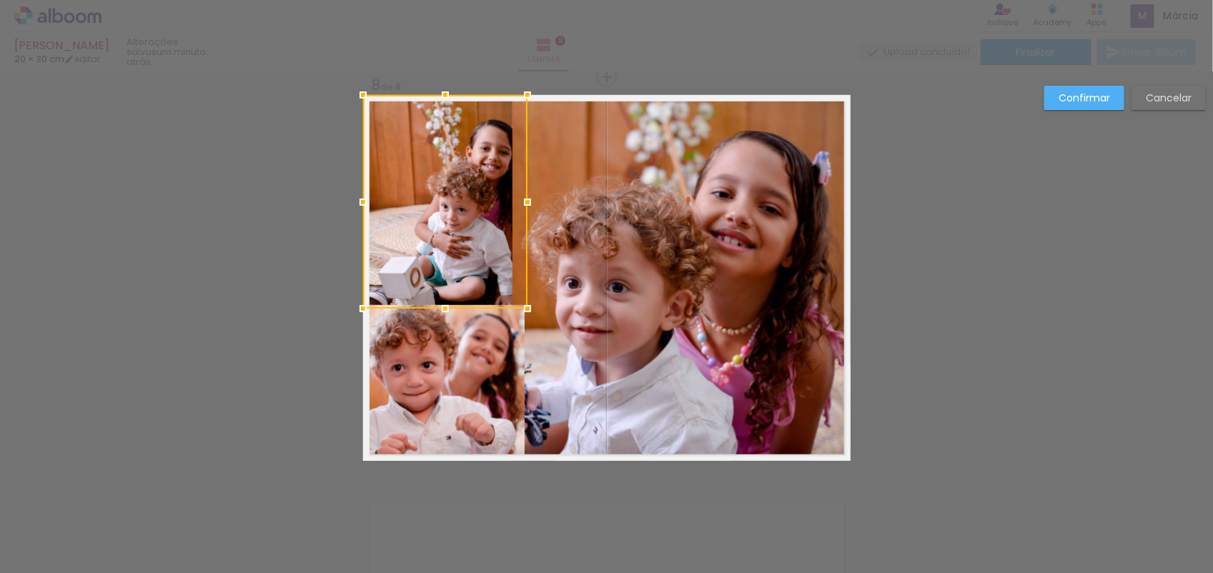
drag, startPoint x: 513, startPoint y: 199, endPoint x: 522, endPoint y: 197, distance: 9.5
click at [522, 197] on div at bounding box center [527, 202] width 29 height 29
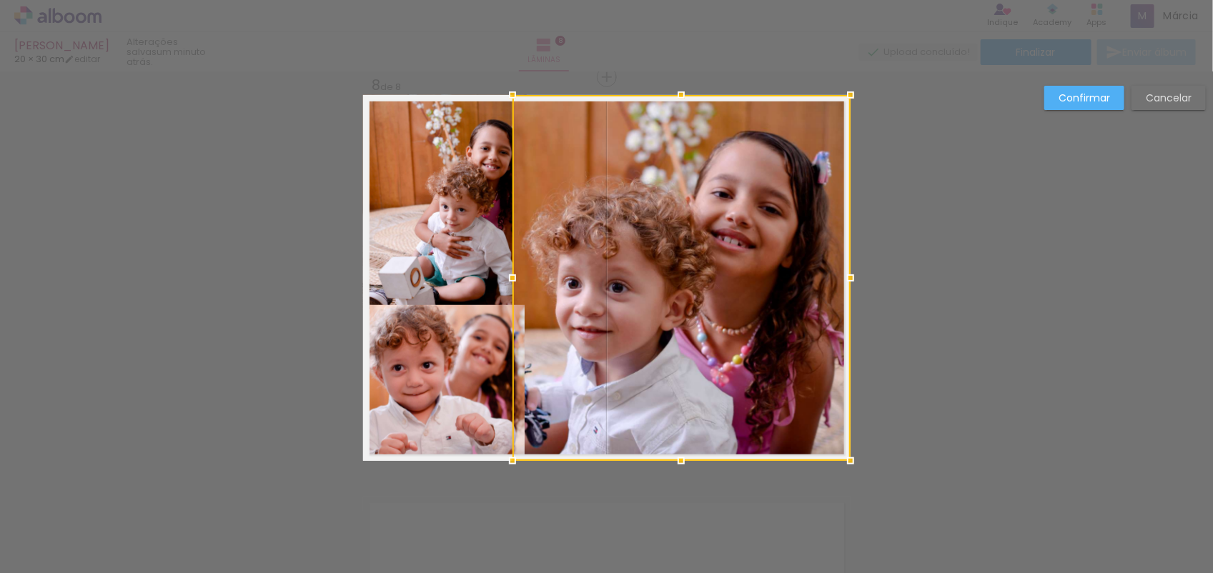
click at [508, 269] on div at bounding box center [512, 278] width 29 height 29
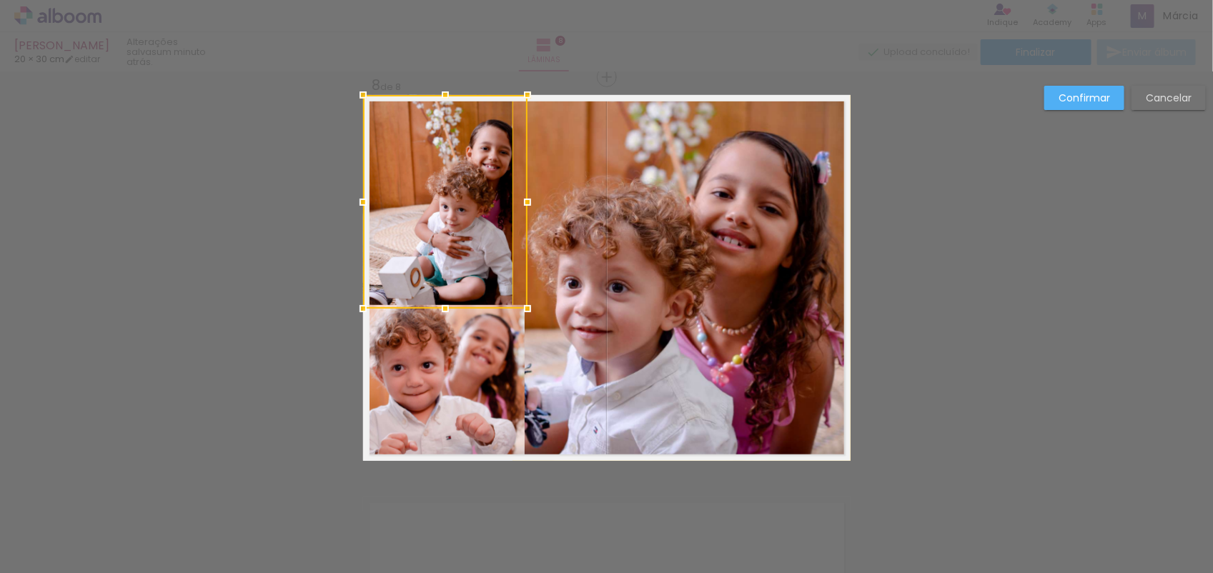
click at [1079, 104] on paper-button "Confirmar" at bounding box center [1084, 98] width 80 height 24
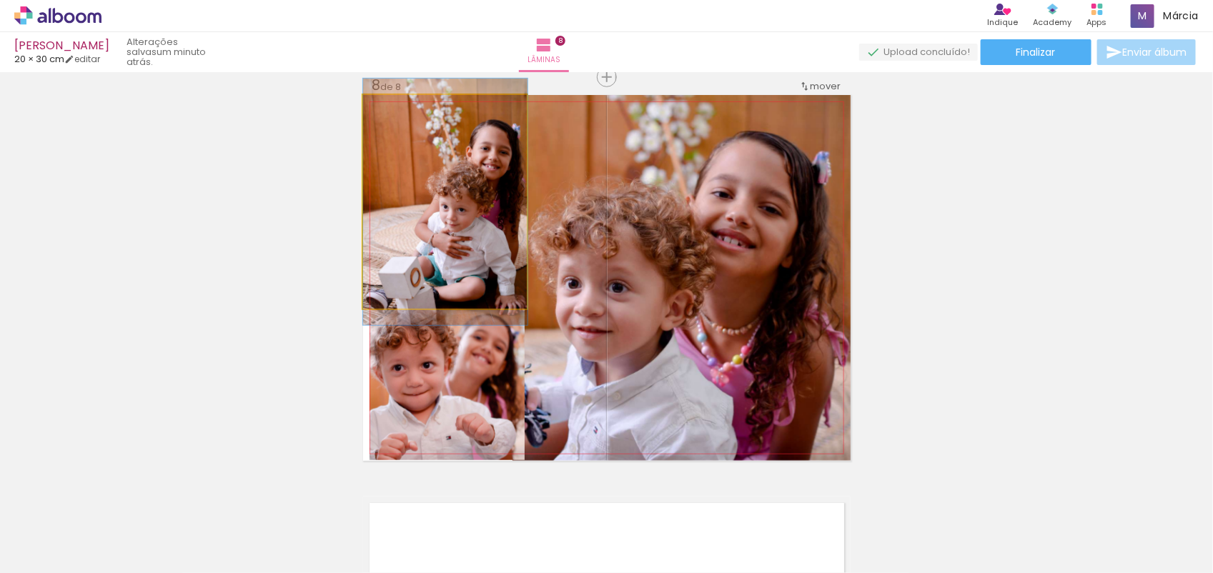
click at [468, 252] on quentale-photo at bounding box center [445, 202] width 164 height 214
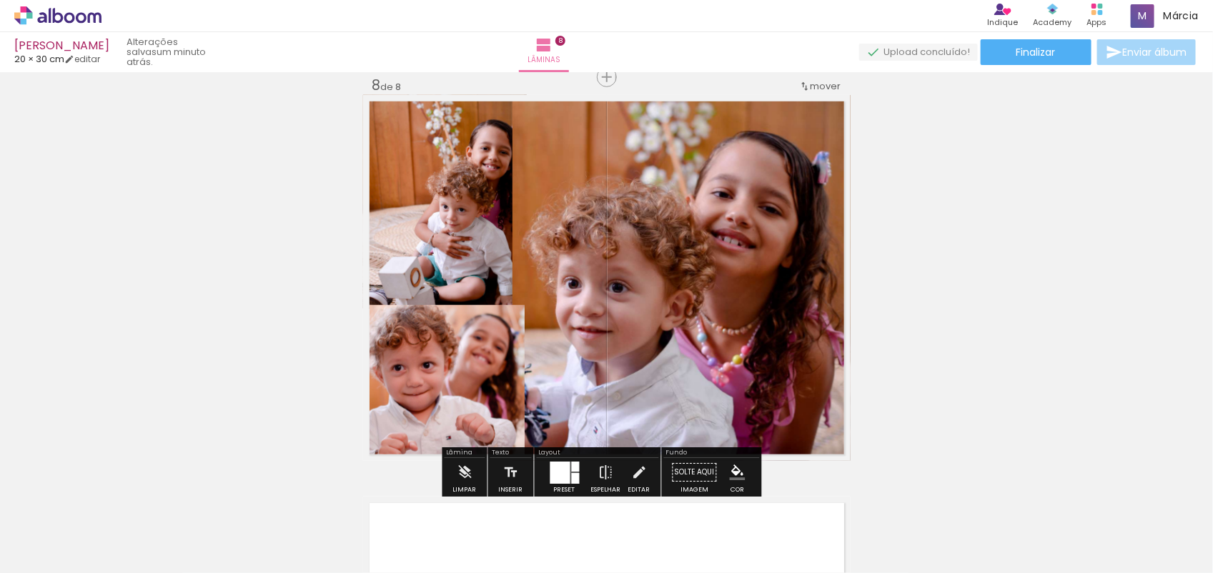
click at [400, 254] on quentale-photo at bounding box center [445, 202] width 164 height 214
click at [636, 472] on iron-icon at bounding box center [639, 472] width 16 height 29
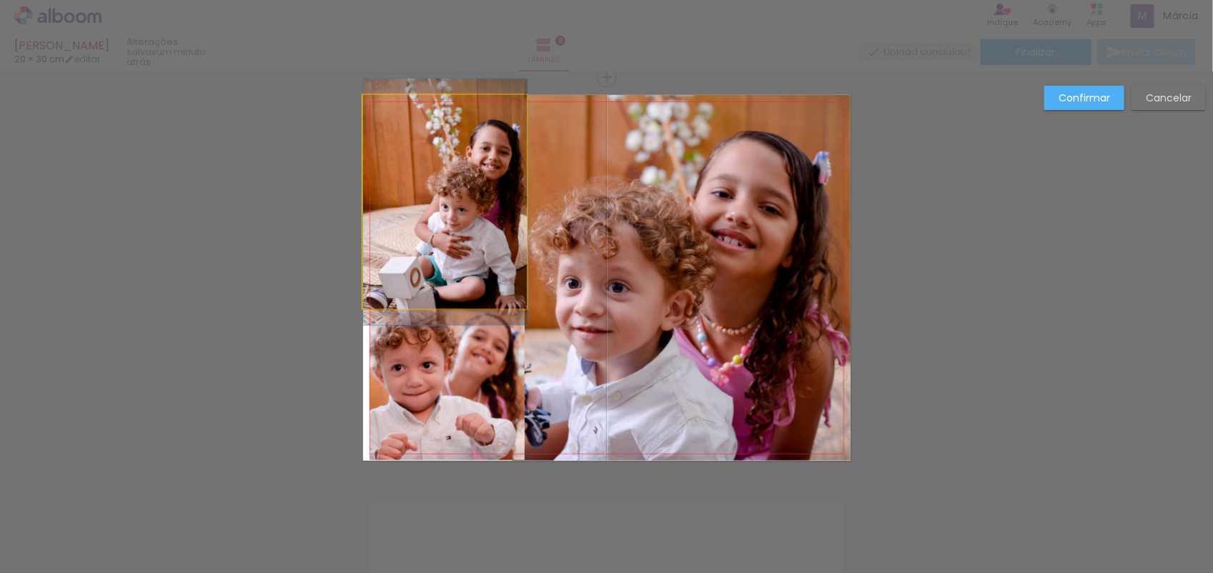
click at [460, 268] on quentale-photo at bounding box center [445, 202] width 164 height 214
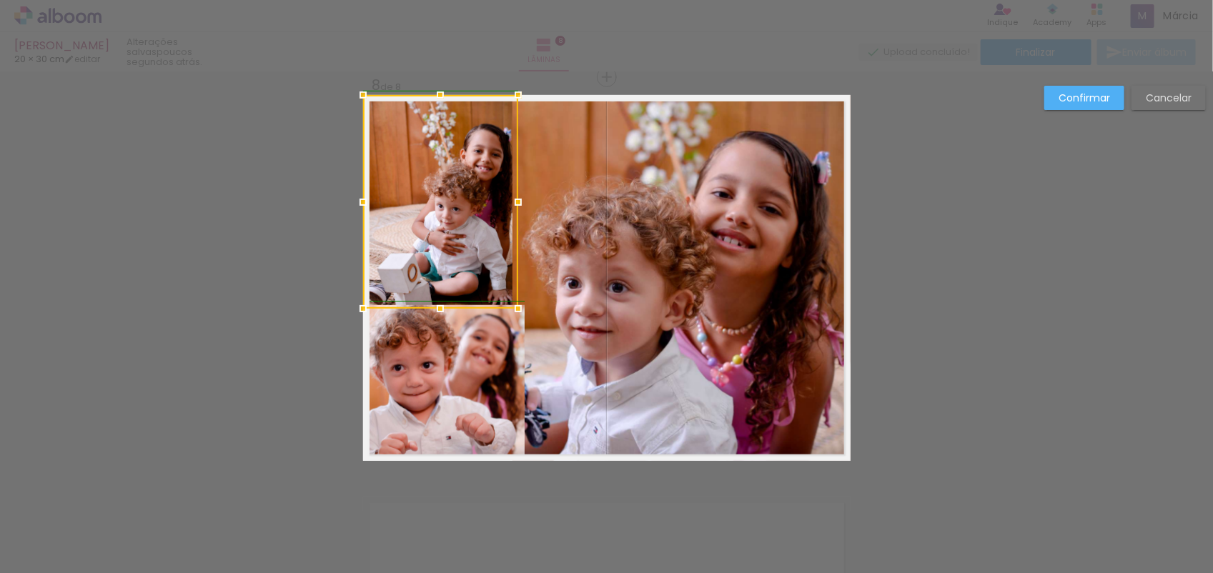
drag, startPoint x: 517, startPoint y: 201, endPoint x: 504, endPoint y: 201, distance: 12.9
click at [504, 201] on div at bounding box center [518, 202] width 29 height 29
click at [498, 225] on div at bounding box center [440, 202] width 155 height 214
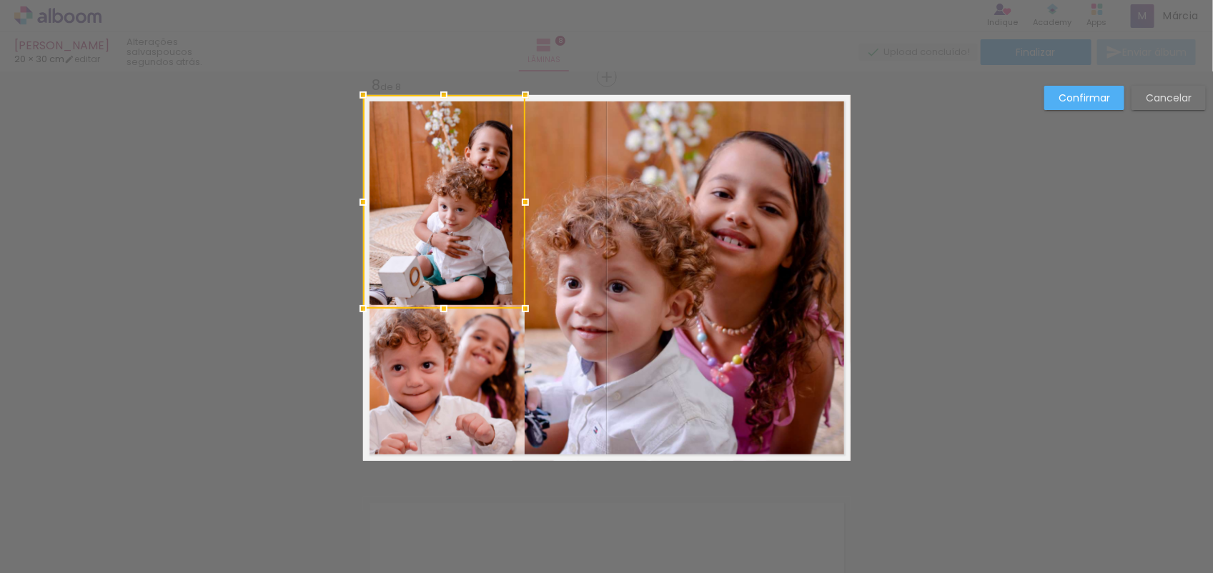
drag, startPoint x: 506, startPoint y: 199, endPoint x: 517, endPoint y: 195, distance: 11.3
click at [517, 195] on div at bounding box center [525, 202] width 29 height 29
click at [513, 198] on div at bounding box center [524, 202] width 29 height 29
click at [495, 208] on div at bounding box center [444, 202] width 162 height 214
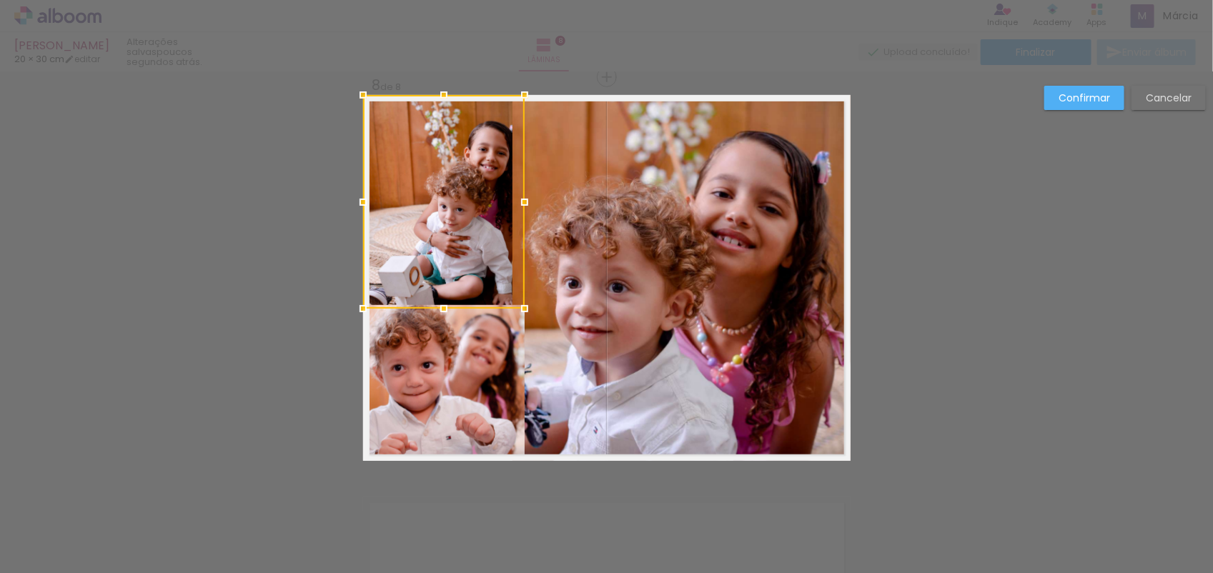
click at [495, 208] on div at bounding box center [444, 202] width 162 height 214
click at [430, 238] on div at bounding box center [444, 202] width 162 height 214
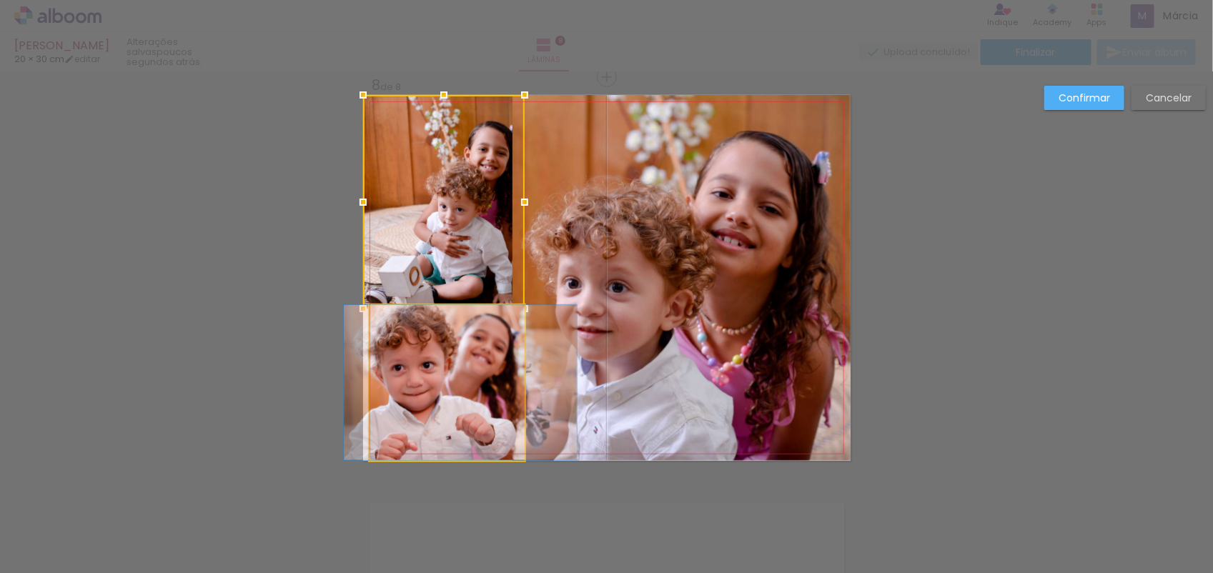
click at [490, 332] on quentale-photo at bounding box center [447, 382] width 155 height 155
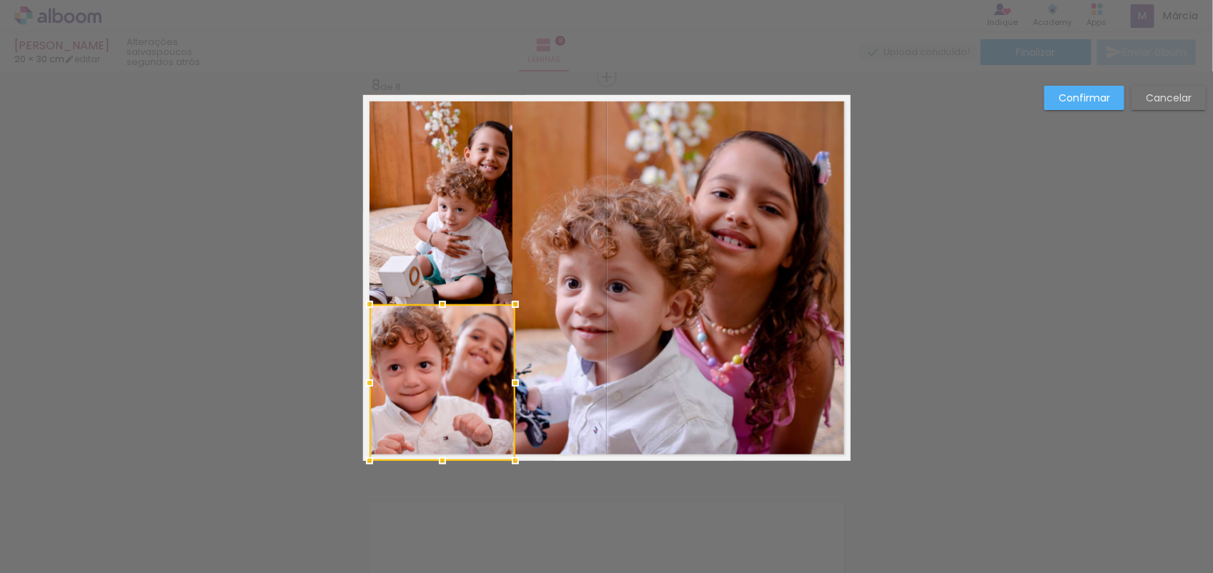
drag, startPoint x: 515, startPoint y: 305, endPoint x: 505, endPoint y: 305, distance: 10.0
click at [505, 305] on div at bounding box center [515, 304] width 29 height 29
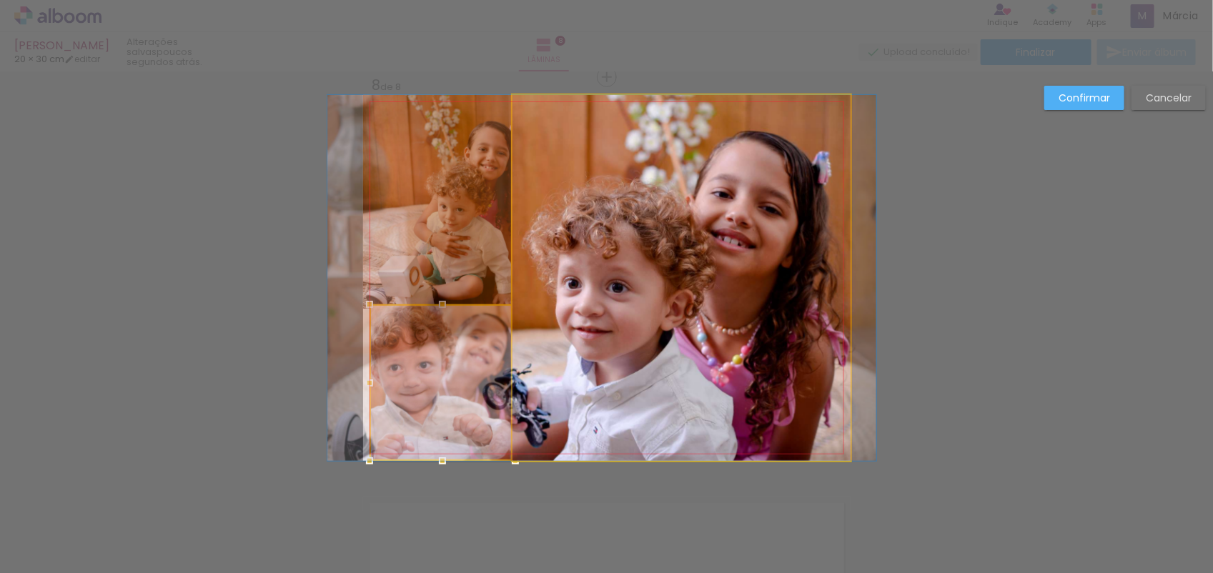
click at [676, 234] on quentale-photo at bounding box center [682, 278] width 338 height 366
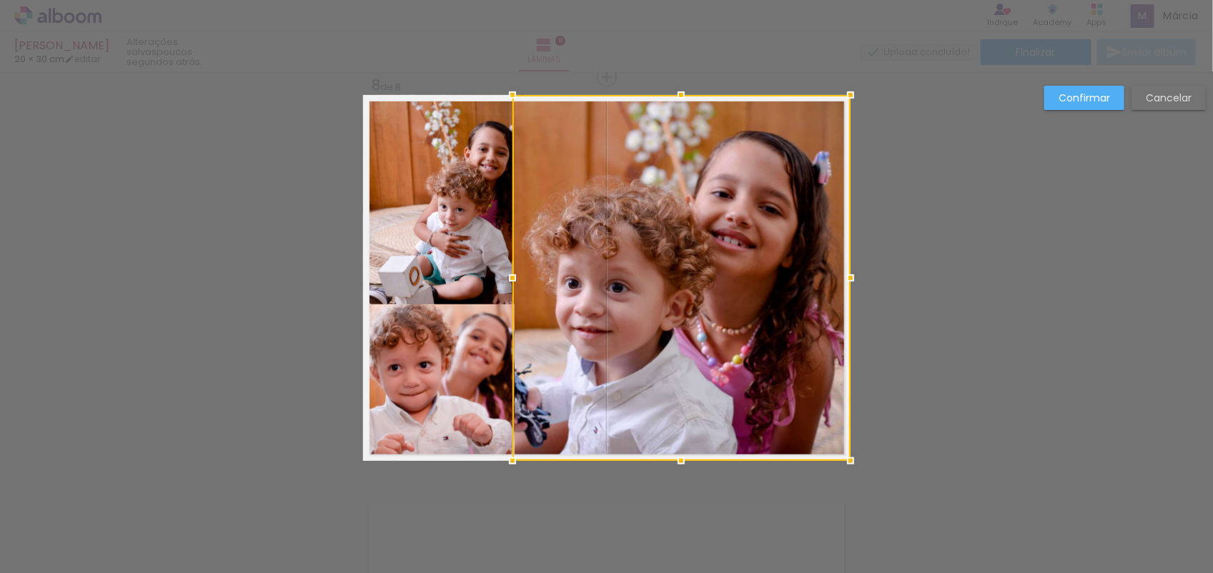
click at [513, 234] on div at bounding box center [682, 278] width 338 height 366
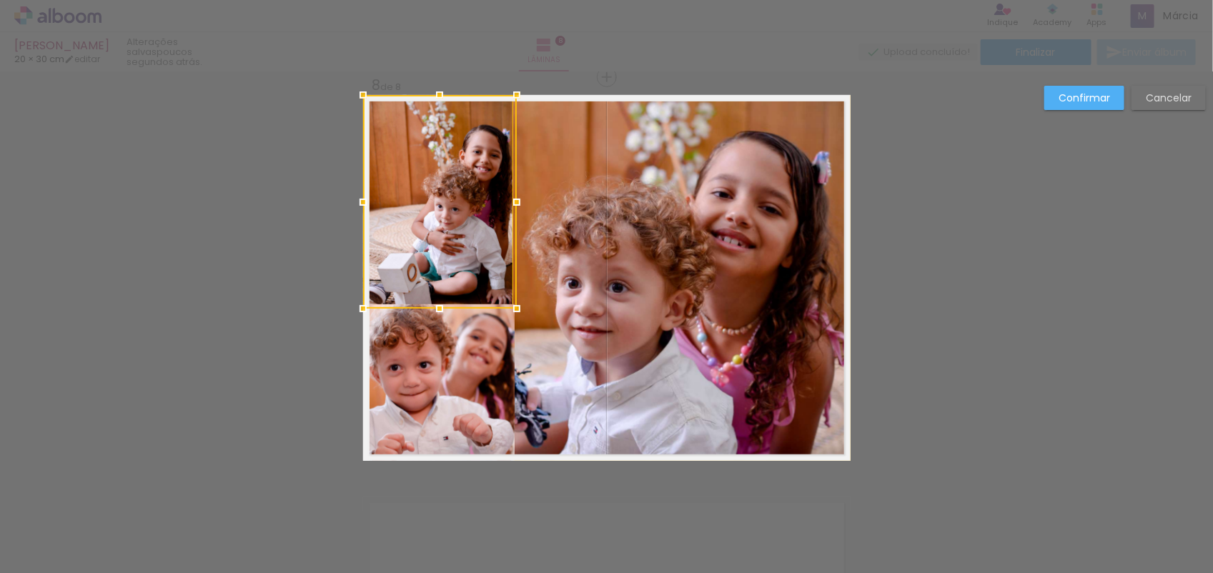
drag, startPoint x: 509, startPoint y: 205, endPoint x: 501, endPoint y: 206, distance: 7.9
click at [503, 206] on div at bounding box center [517, 202] width 29 height 29
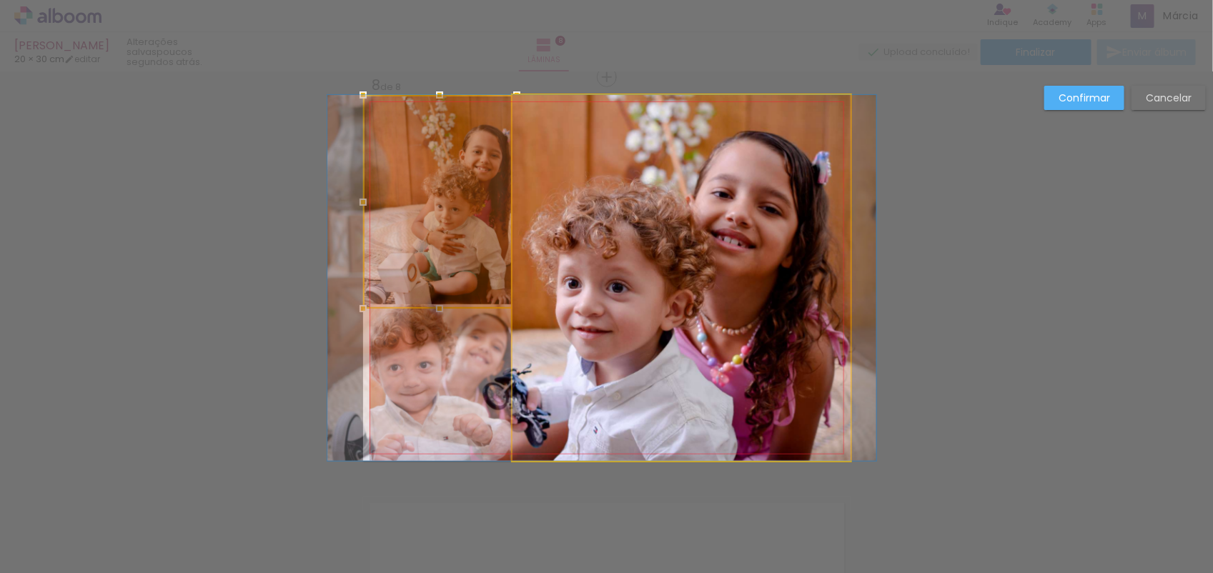
click at [630, 206] on quentale-photo at bounding box center [682, 278] width 338 height 366
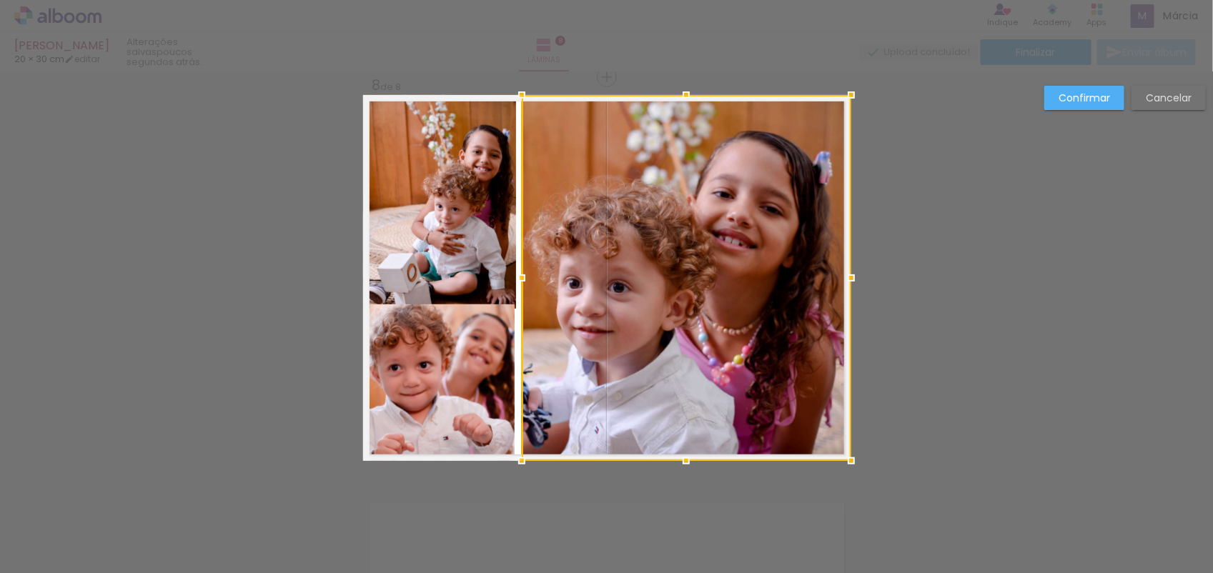
drag, startPoint x: 509, startPoint y: 279, endPoint x: 518, endPoint y: 276, distance: 10.0
click at [518, 276] on div at bounding box center [522, 278] width 29 height 29
click at [480, 242] on quentale-photo at bounding box center [440, 202] width 154 height 214
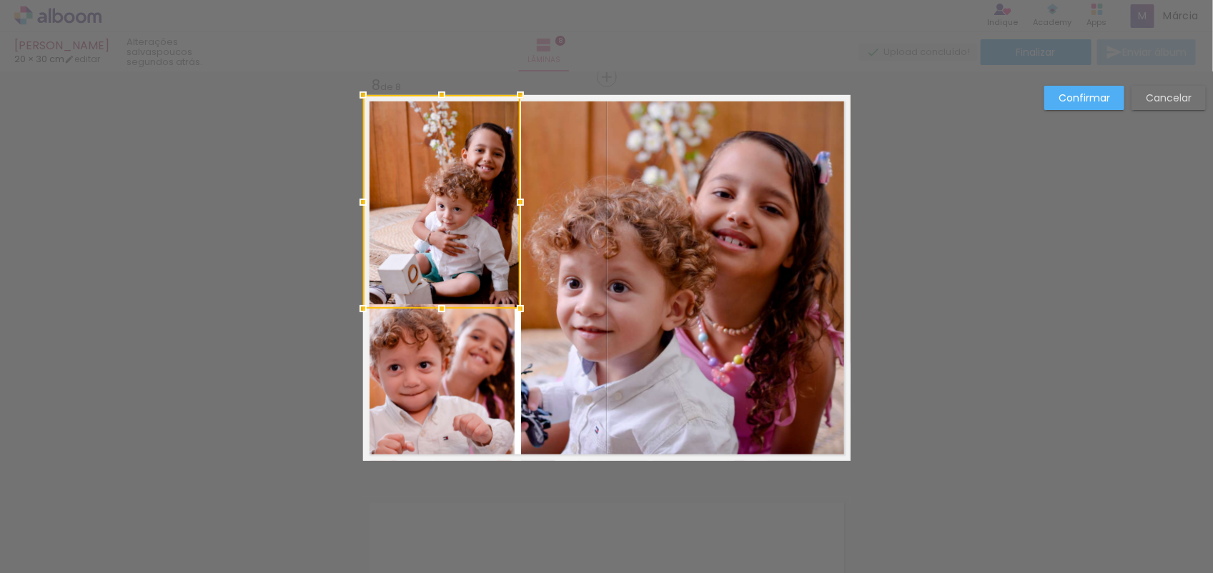
click at [516, 202] on div at bounding box center [520, 202] width 29 height 29
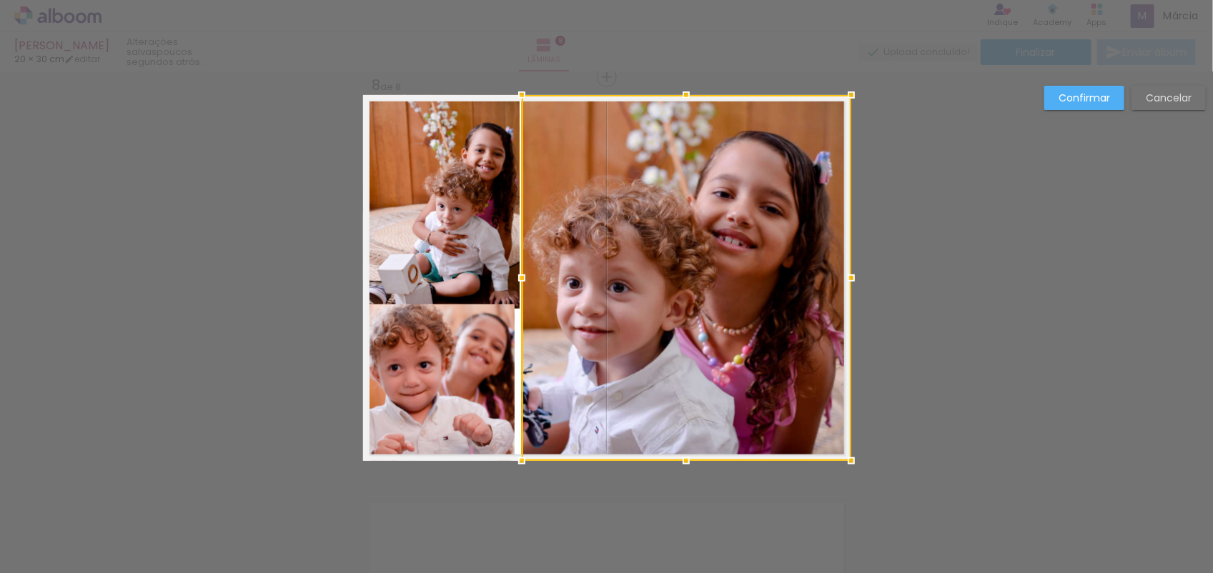
click at [499, 367] on quentale-photo at bounding box center [443, 383] width 146 height 157
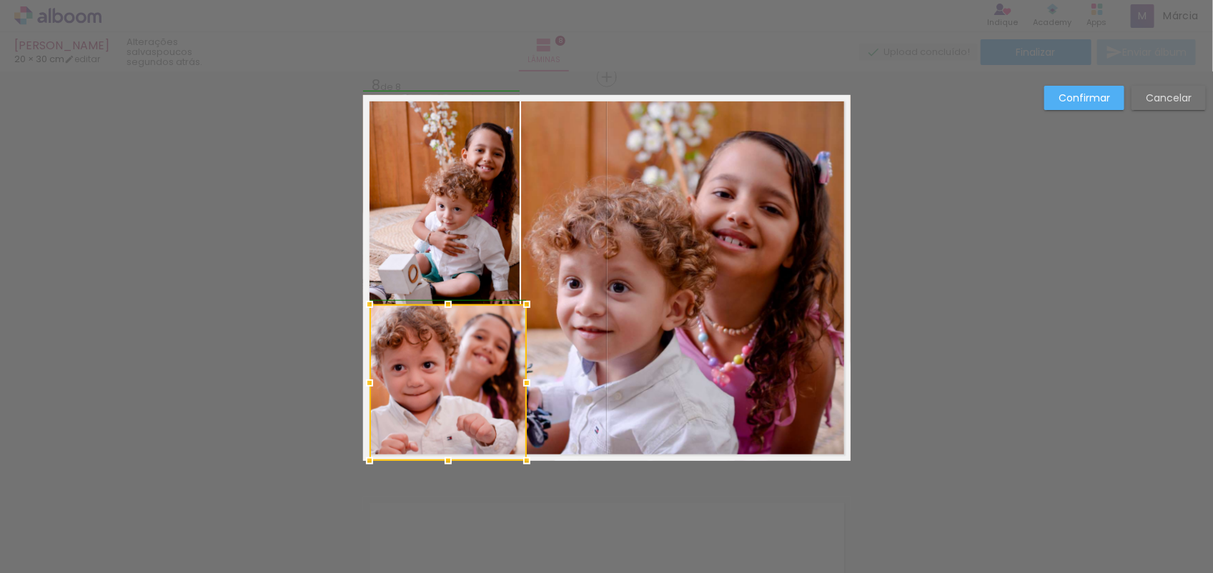
click at [513, 387] on div at bounding box center [527, 383] width 29 height 29
click at [0, 0] on slot "Confirmar" at bounding box center [0, 0] width 0 height 0
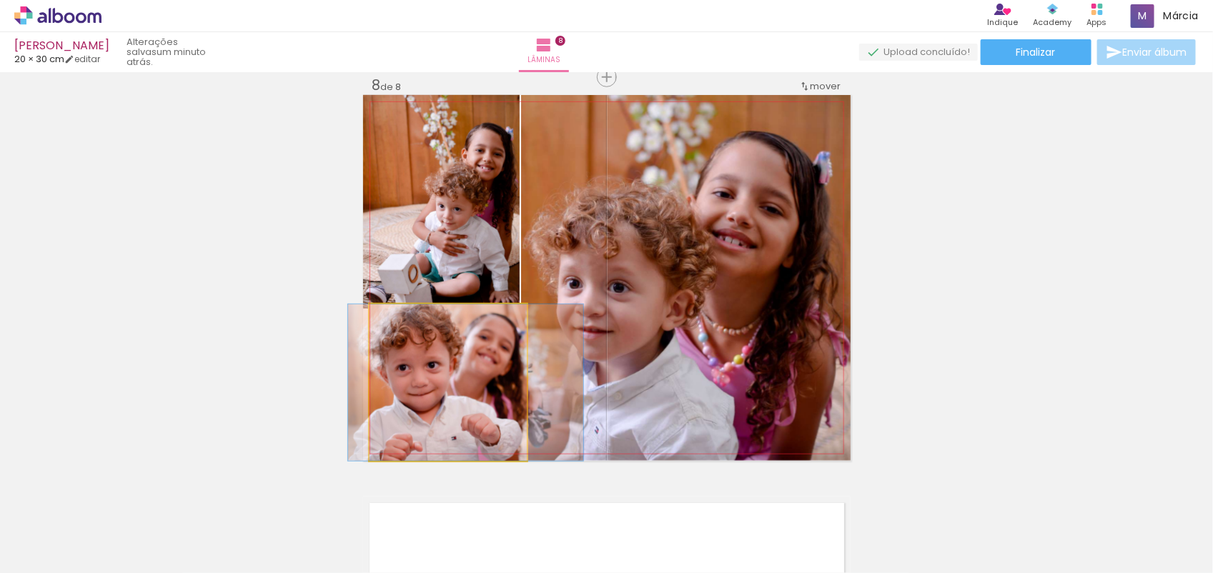
drag, startPoint x: 465, startPoint y: 397, endPoint x: 469, endPoint y: 405, distance: 8.3
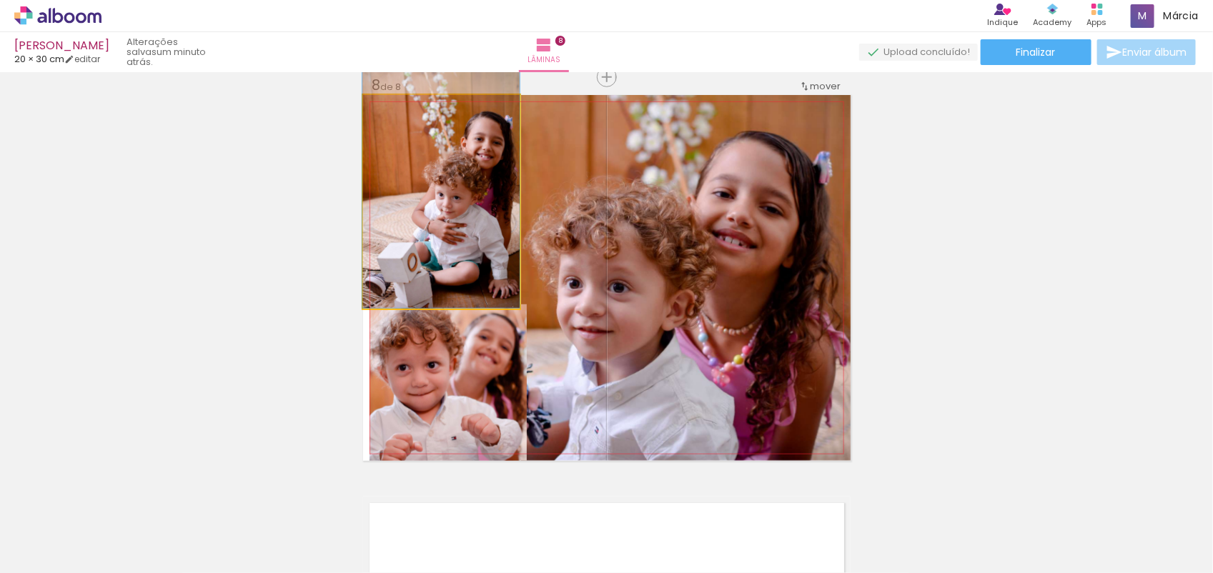
drag, startPoint x: 416, startPoint y: 223, endPoint x: 415, endPoint y: 204, distance: 18.6
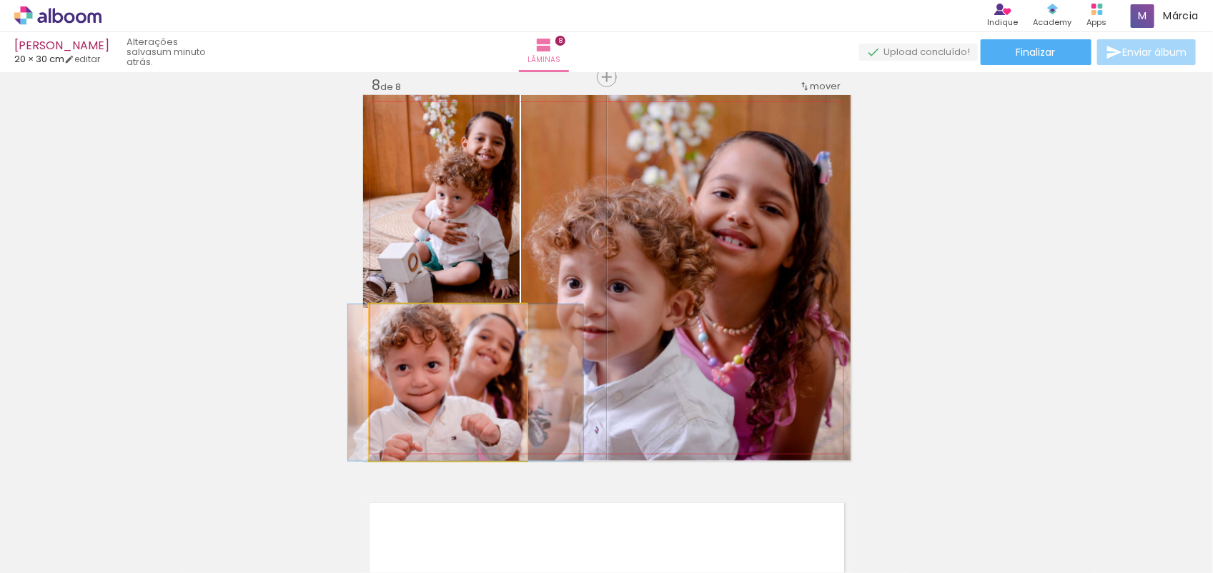
click at [513, 383] on quentale-photo at bounding box center [448, 383] width 157 height 157
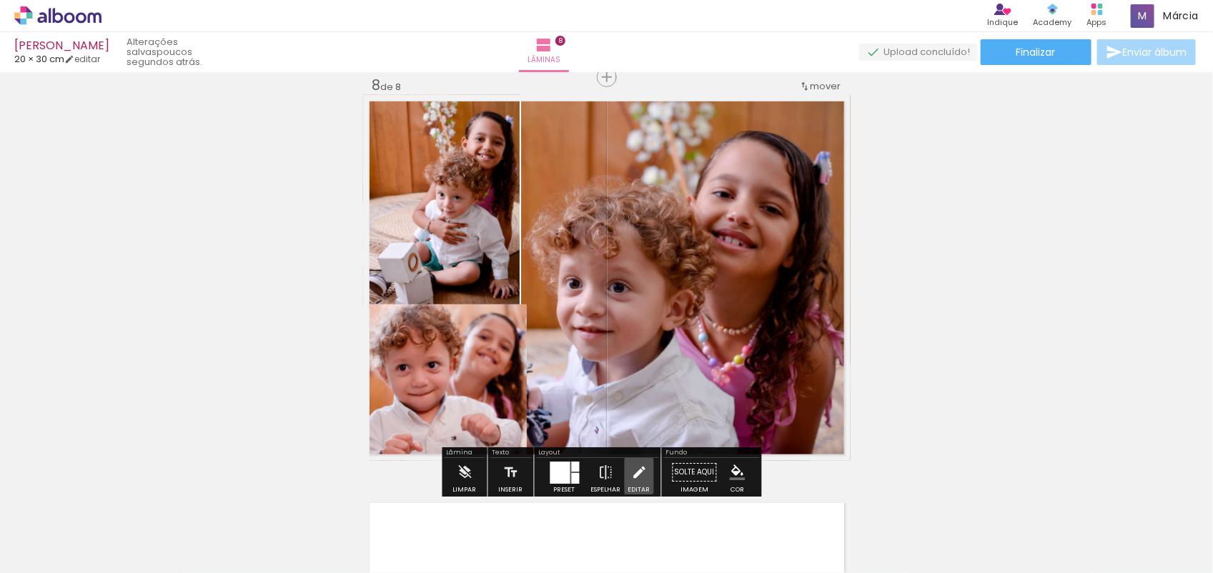
click at [631, 474] on iron-icon at bounding box center [639, 472] width 16 height 29
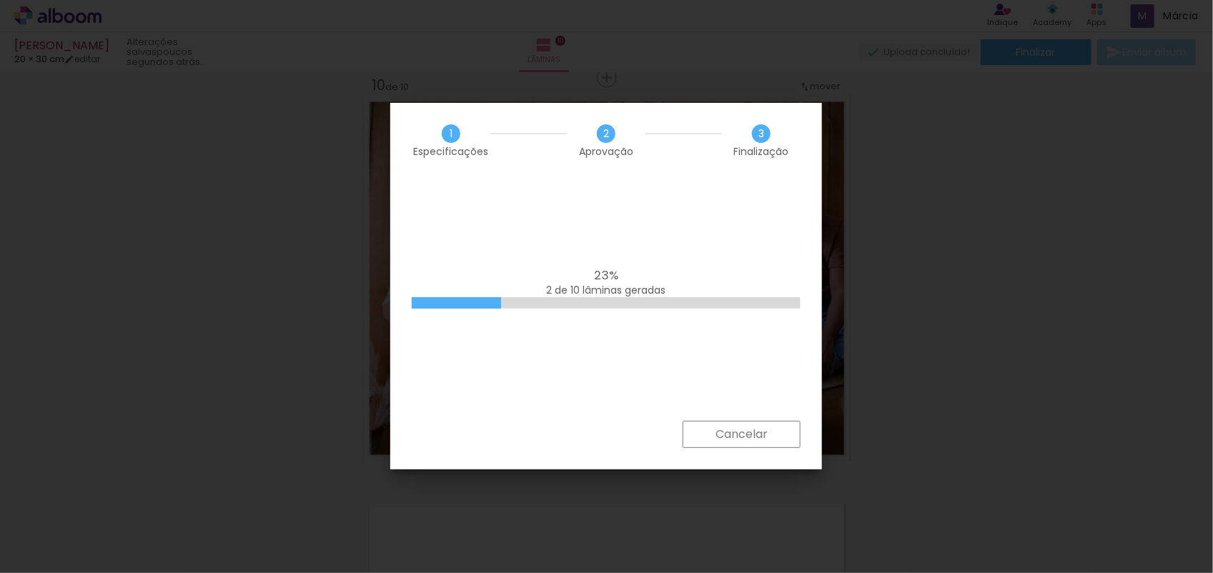
scroll to position [4977, 0]
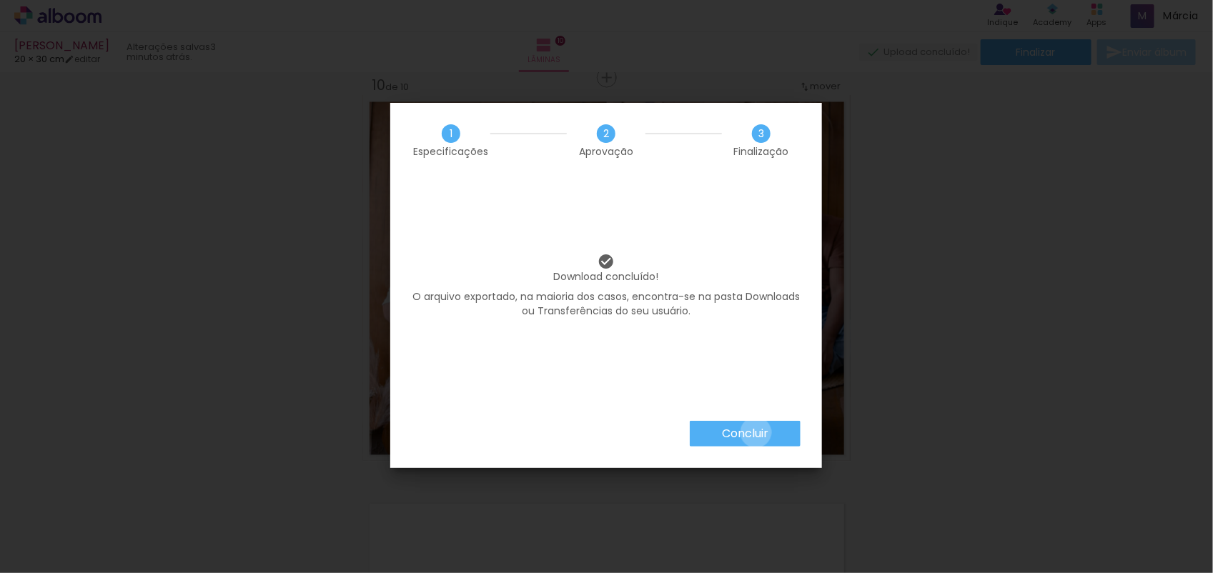
click at [0, 0] on slot "Concluir" at bounding box center [0, 0] width 0 height 0
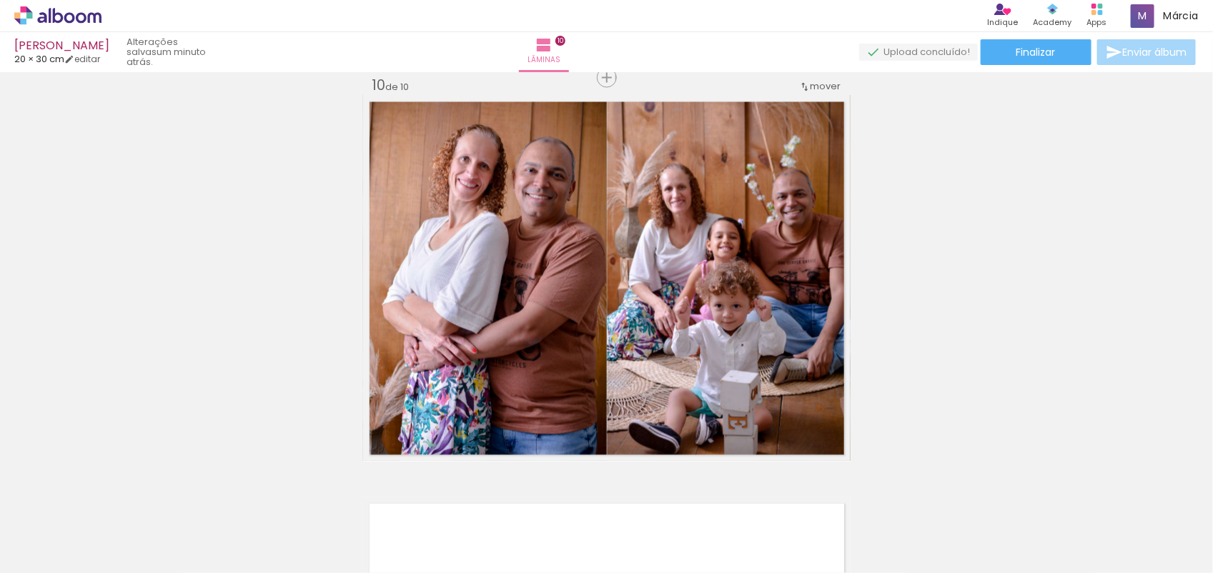
scroll to position [4977, 0]
